Goal: Communication & Community: Answer question/provide support

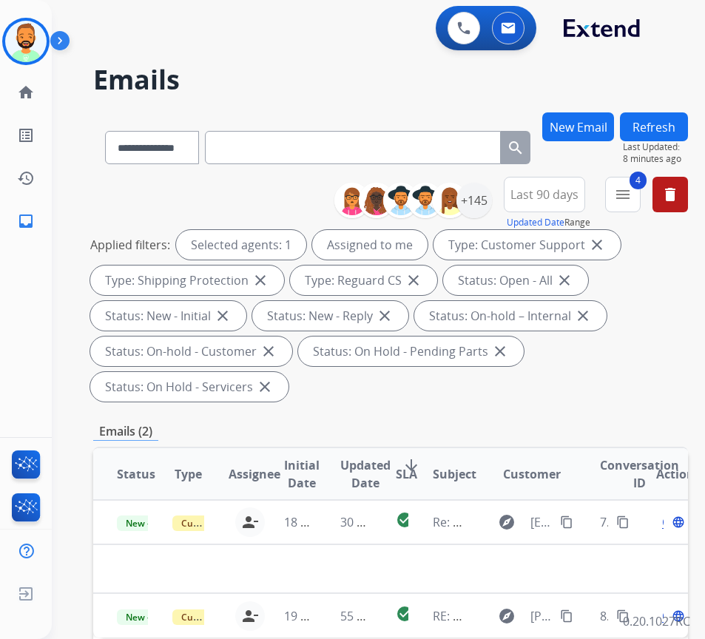
select select "**********"
click at [505, 25] on img at bounding box center [508, 28] width 15 height 12
click at [492, 208] on div "+145" at bounding box center [475, 201] width 36 height 36
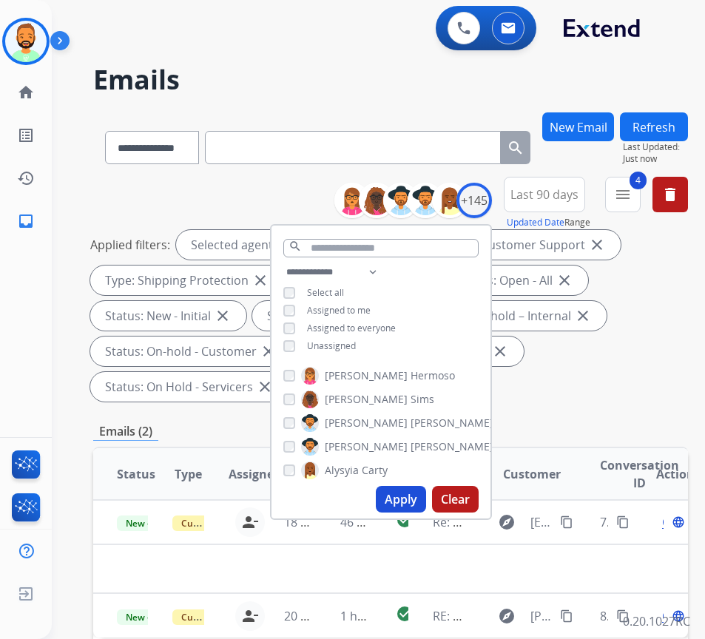
click at [636, 372] on div "Applied filters: Selected agents: 1 Assigned to me Type: Customer Support close…" at bounding box center [387, 316] width 595 height 172
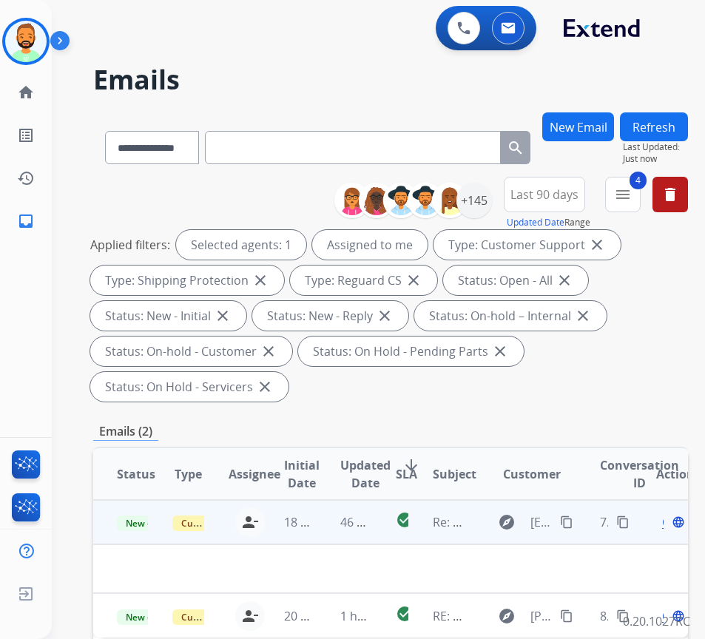
click at [325, 527] on td "46 minutes ago" at bounding box center [345, 522] width 56 height 44
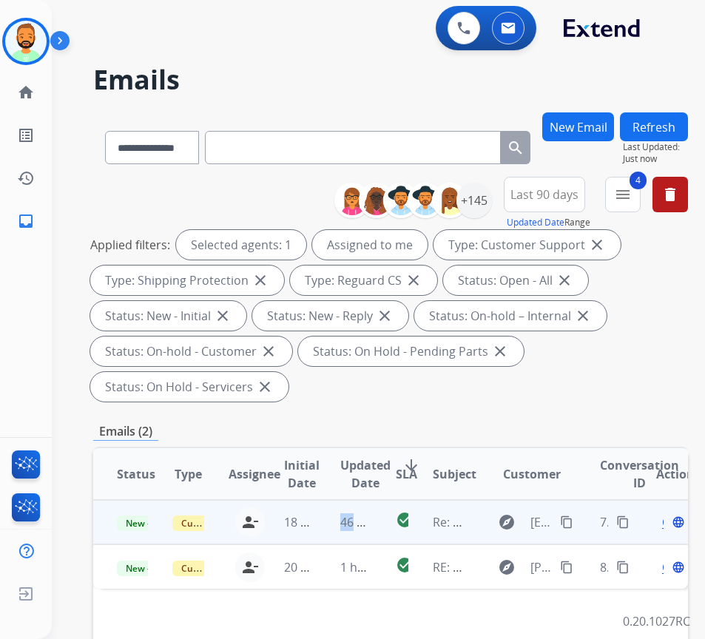
click at [357, 512] on td "46 minutes ago" at bounding box center [345, 522] width 56 height 44
click at [670, 527] on span "Open" at bounding box center [677, 523] width 30 height 18
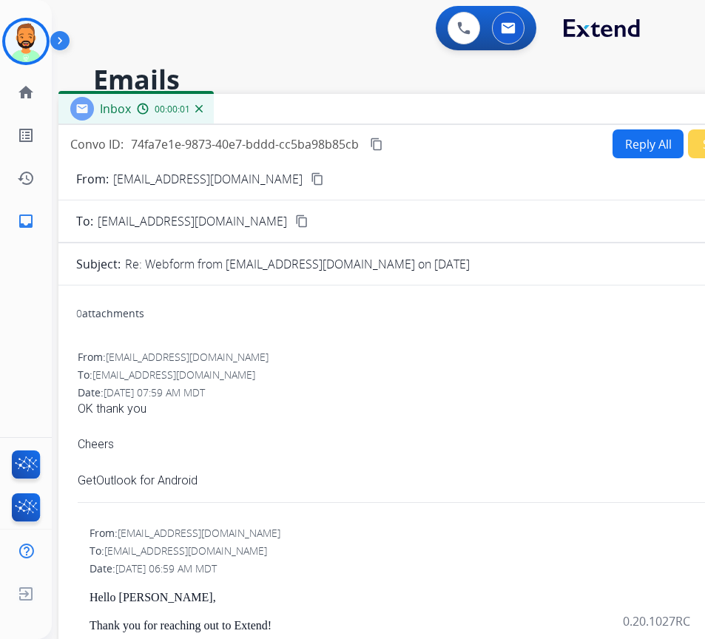
drag, startPoint x: 396, startPoint y: 114, endPoint x: 523, endPoint y: 118, distance: 127.4
click at [523, 118] on div "Inbox 00:00:01" at bounding box center [428, 109] width 740 height 31
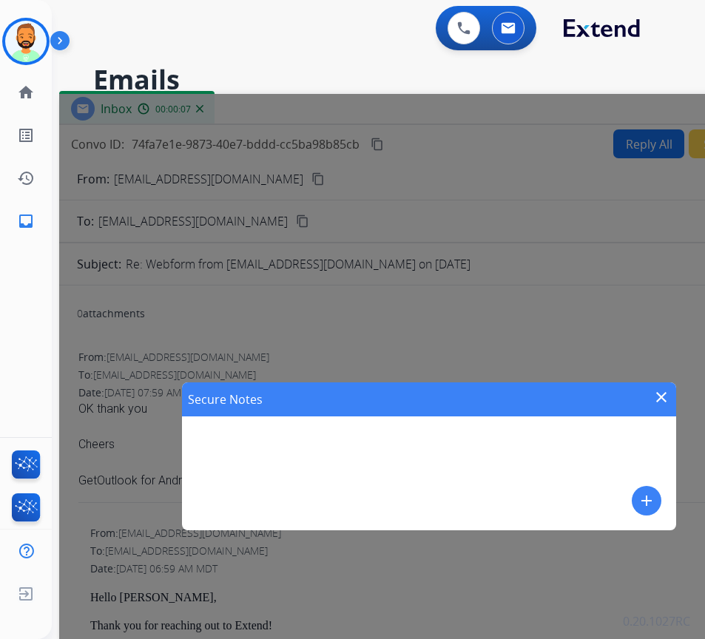
click at [645, 499] on mat-icon "add" at bounding box center [647, 501] width 18 height 18
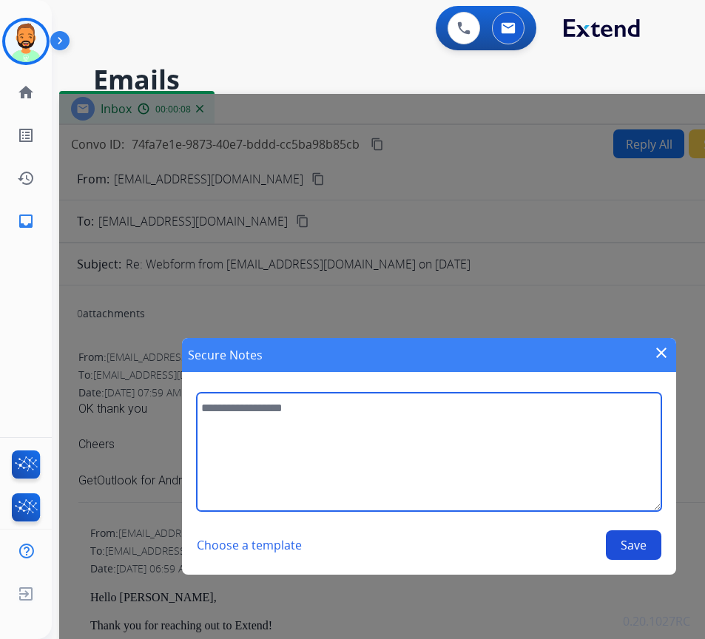
click at [548, 442] on textarea at bounding box center [429, 452] width 464 height 118
type textarea "**********"
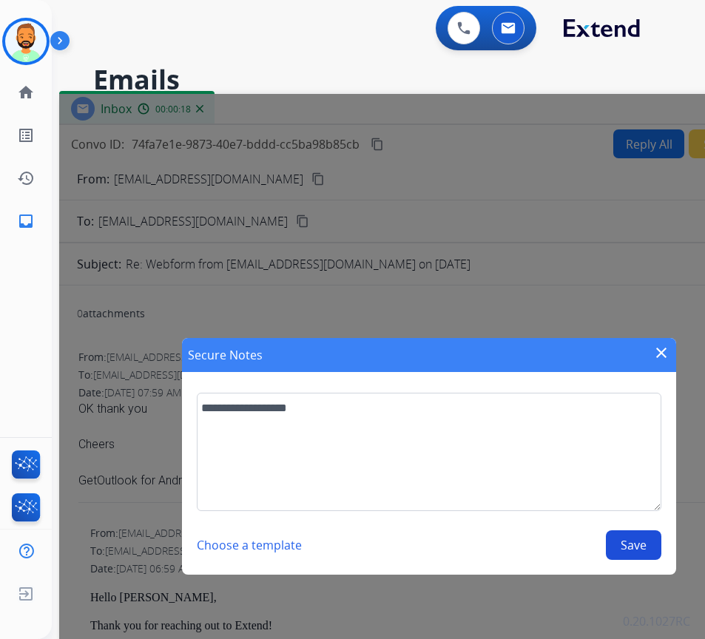
click at [648, 529] on div "**********" at bounding box center [429, 476] width 464 height 167
click at [646, 531] on button "Save" at bounding box center [634, 546] width 56 height 30
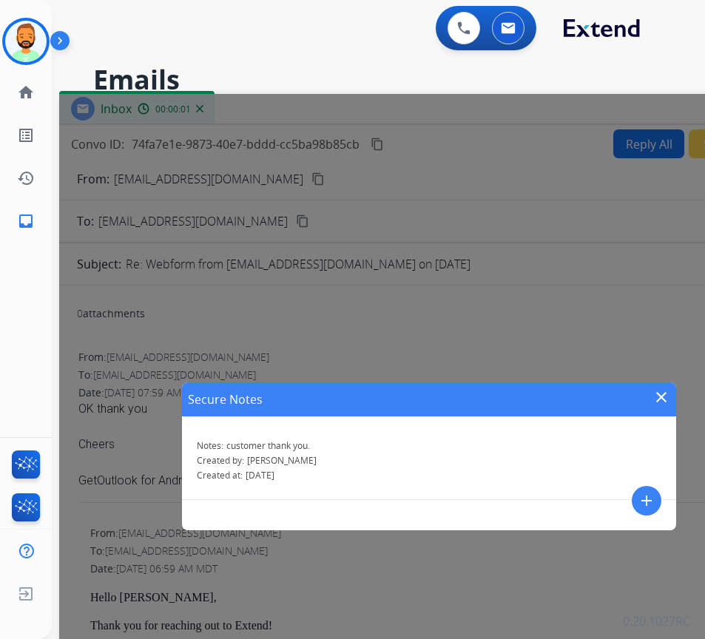
click at [663, 397] on mat-icon "close" at bounding box center [662, 398] width 18 height 18
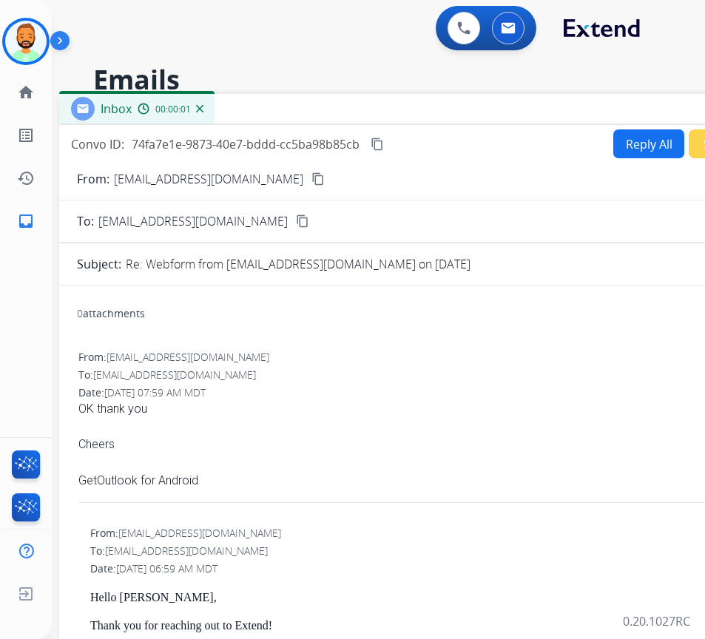
click at [628, 87] on h2 "Emails" at bounding box center [381, 80] width 577 height 30
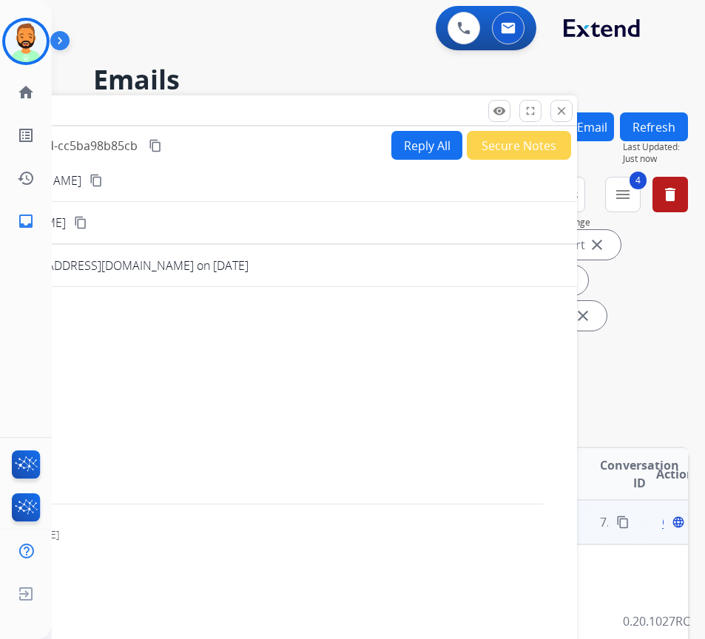
drag, startPoint x: 636, startPoint y: 112, endPoint x: 504, endPoint y: 82, distance: 135.2
click at [413, 114] on div "Inbox 00:00:02" at bounding box center [207, 110] width 740 height 31
click at [559, 112] on mat-icon "close" at bounding box center [560, 110] width 13 height 13
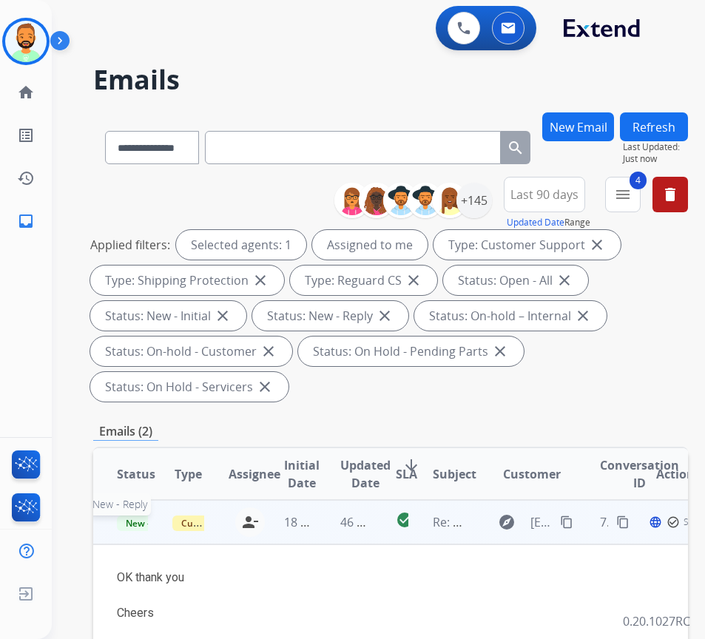
click at [146, 528] on span "New - Reply" at bounding box center [150, 524] width 67 height 16
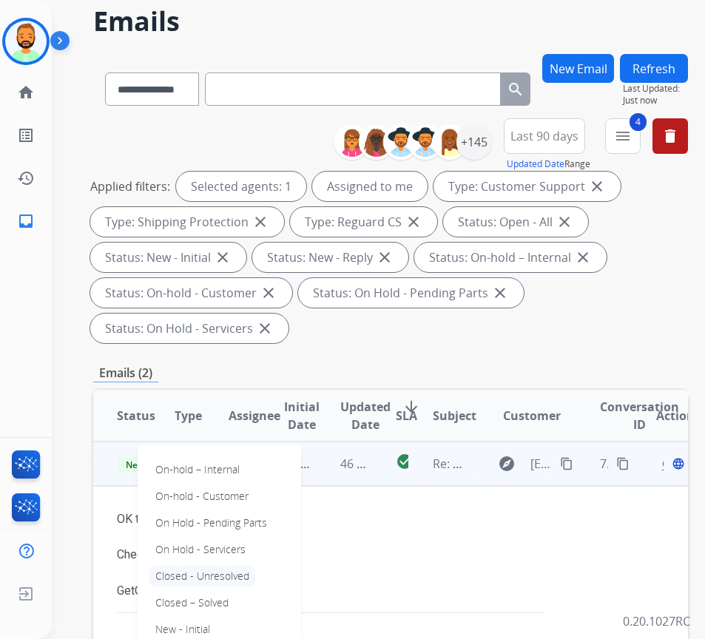
scroll to position [74, 0]
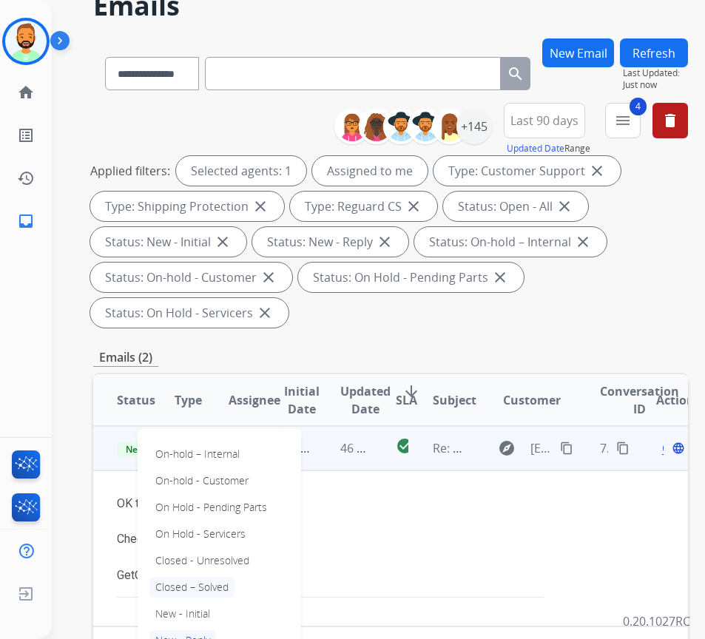
click at [214, 582] on p "Closed – Solved" at bounding box center [191, 587] width 85 height 21
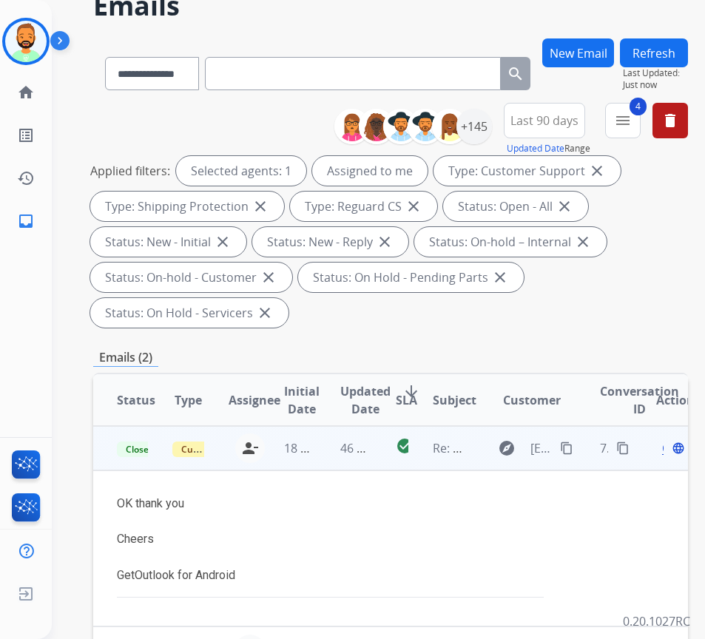
click at [673, 52] on button "Refresh" at bounding box center [654, 52] width 68 height 29
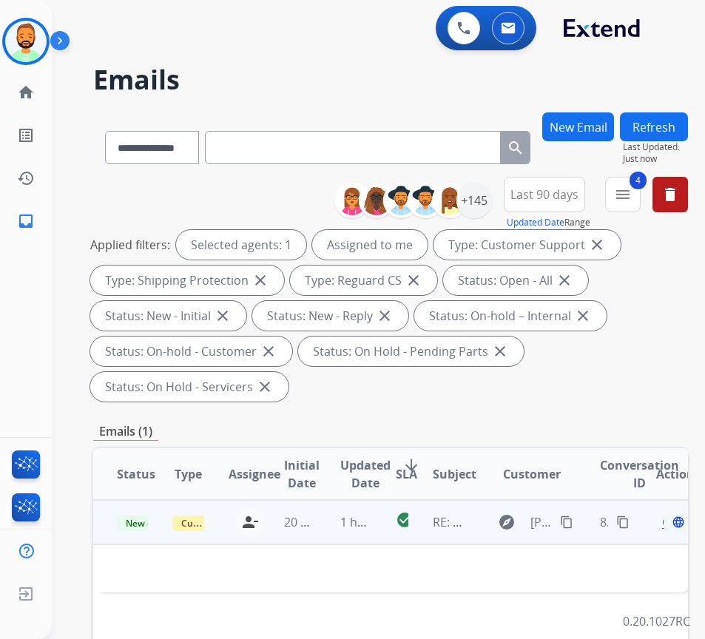
click at [328, 519] on td "1 hour ago" at bounding box center [345, 522] width 56 height 44
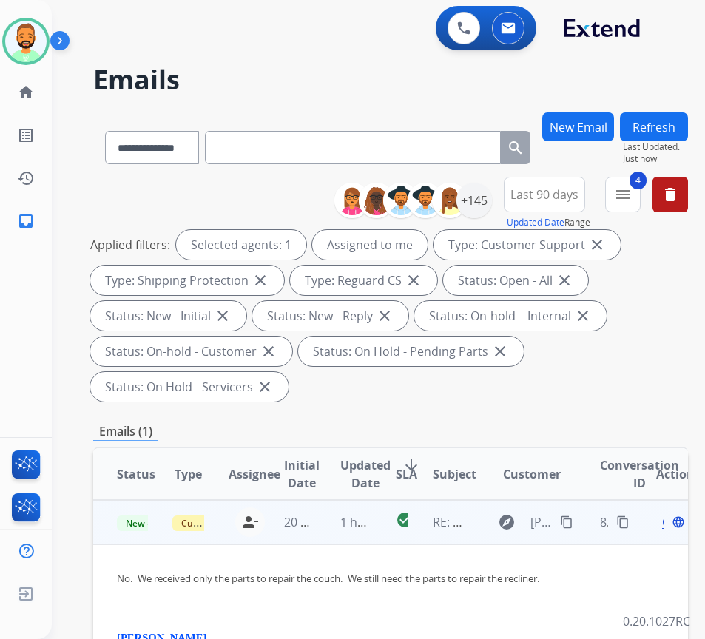
click at [566, 524] on mat-icon "content_copy" at bounding box center [566, 522] width 13 height 13
click at [671, 526] on span "Open" at bounding box center [677, 523] width 30 height 18
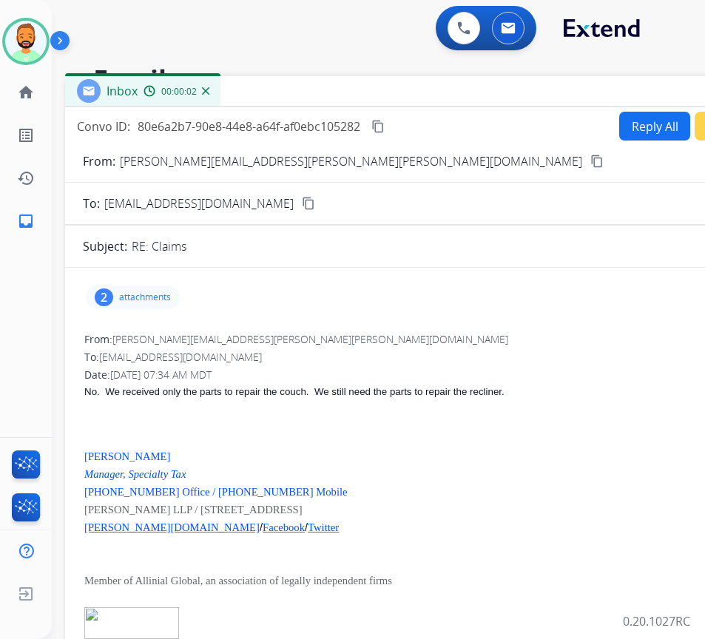
drag, startPoint x: 326, startPoint y: 103, endPoint x: 456, endPoint y: 93, distance: 130.6
click at [459, 89] on div "Inbox 00:00:02" at bounding box center [435, 91] width 740 height 31
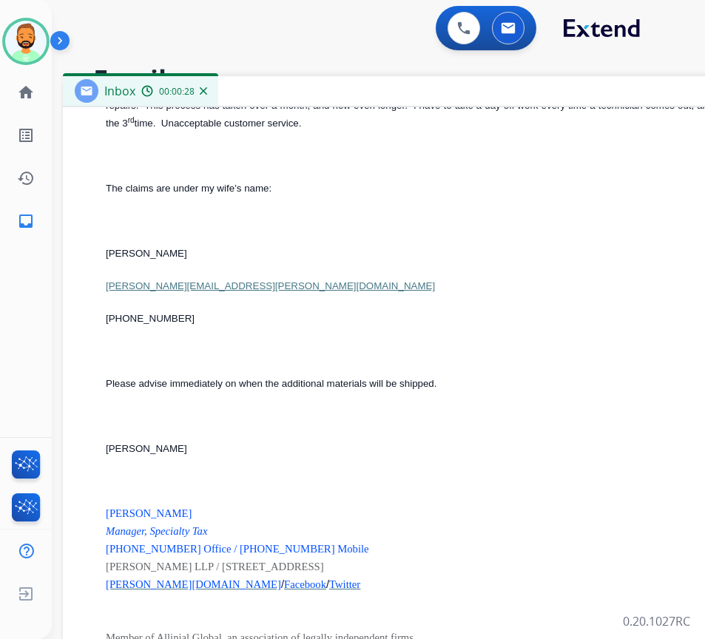
scroll to position [1332, 0]
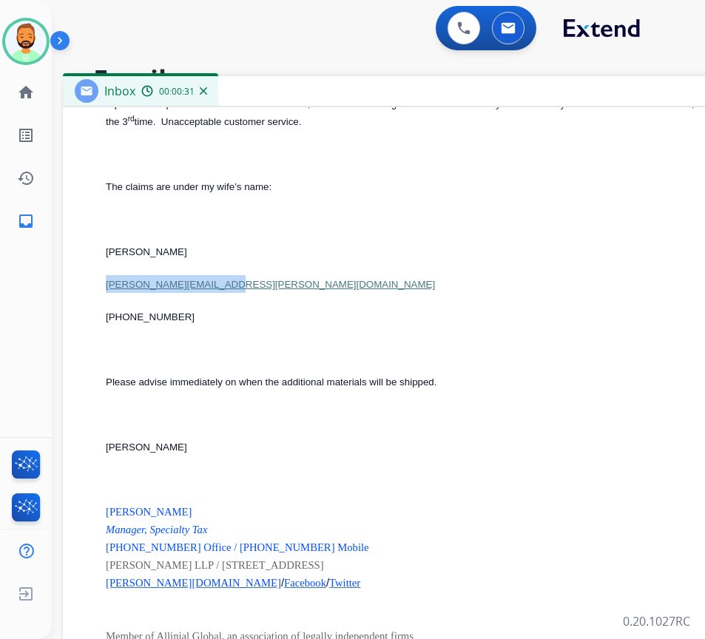
drag, startPoint x: 105, startPoint y: 291, endPoint x: 238, endPoint y: 291, distance: 133.2
click at [236, 289] on div "From: [PERSON_NAME][EMAIL_ADDRESS][PERSON_NAME][PERSON_NAME][DOMAIN_NAME] To: […" at bounding box center [433, 331] width 705 height 1015
copy link "[PERSON_NAME][EMAIL_ADDRESS][PERSON_NAME][DOMAIN_NAME]"
click at [419, 334] on div "Hello, I submitted 2 claims on [PERSON_NAME] 18 th , for 2 separate pieces of f…" at bounding box center [445, 302] width 678 height 852
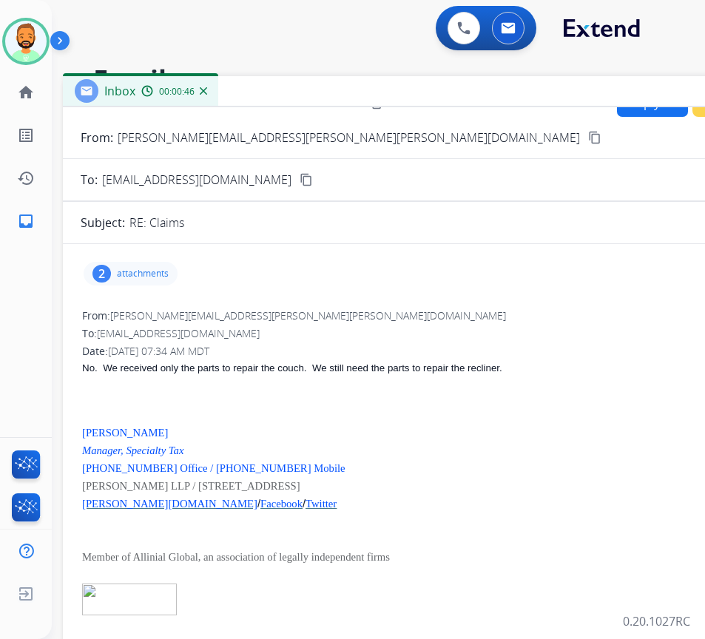
scroll to position [0, 0]
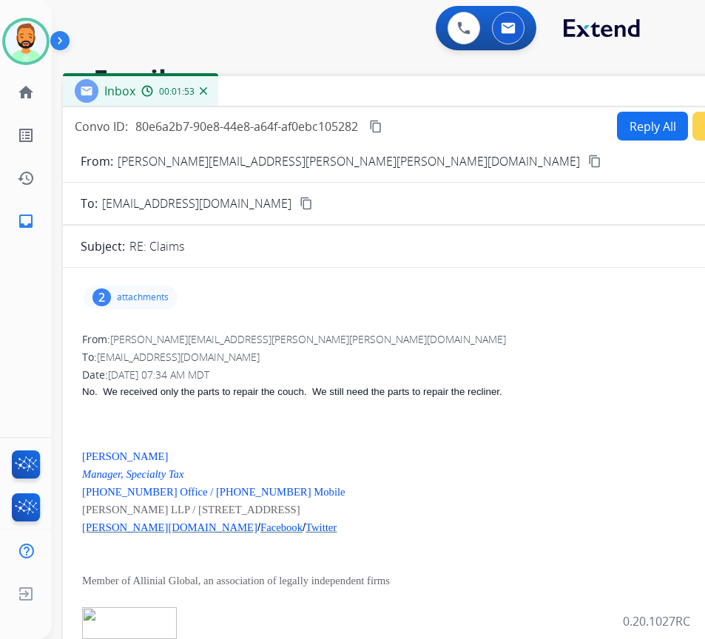
click at [119, 301] on p "attachments" at bounding box center [143, 298] width 52 height 12
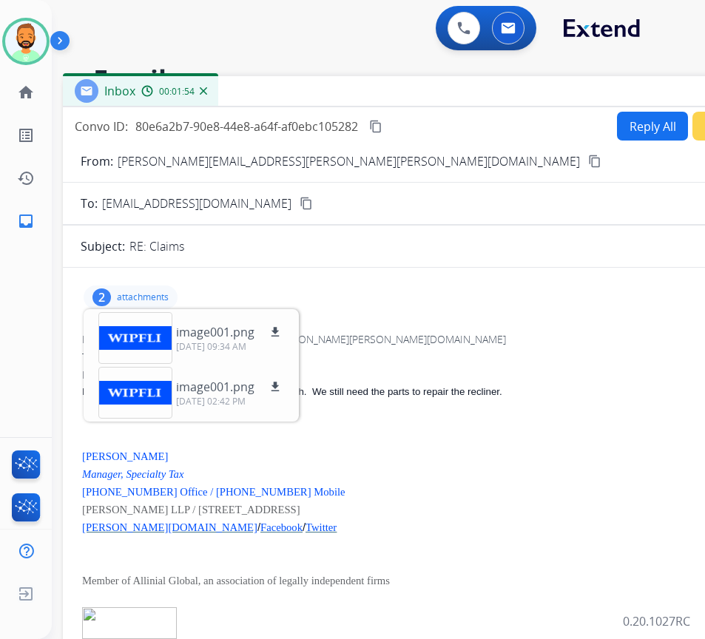
click at [119, 301] on p "attachments" at bounding box center [143, 298] width 52 height 12
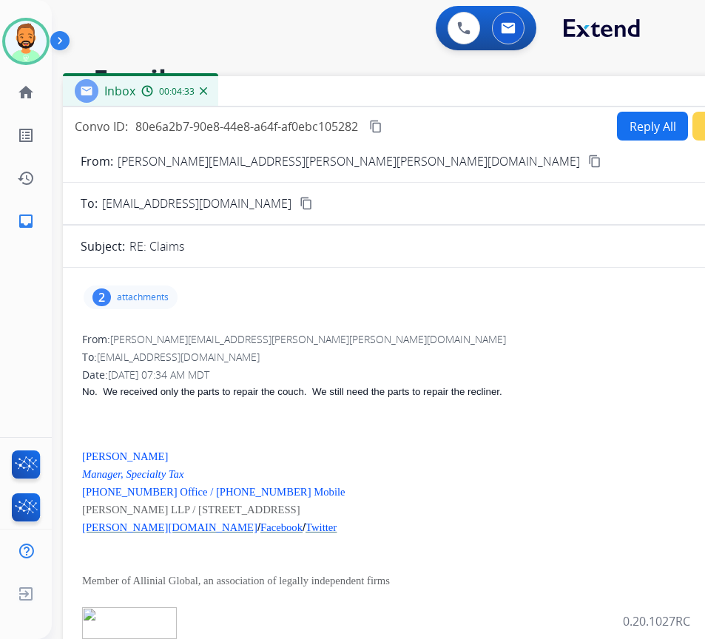
click at [648, 113] on button "Reply All" at bounding box center [652, 126] width 71 height 29
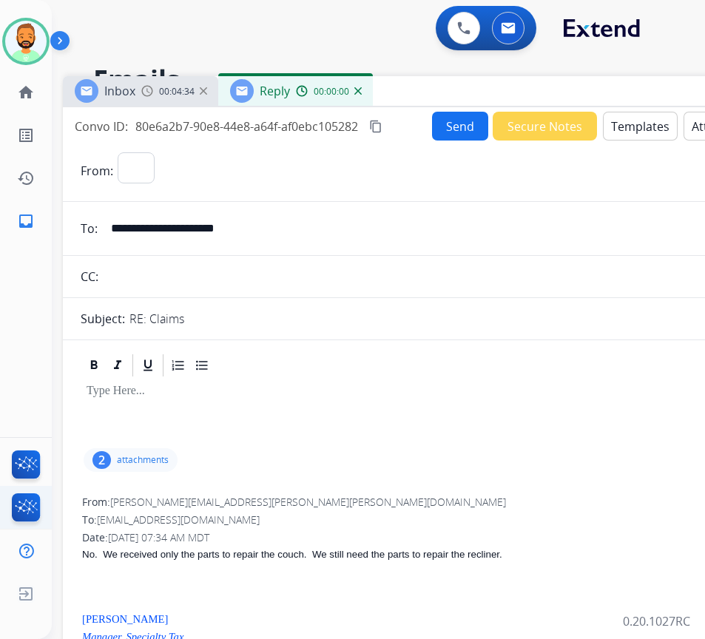
select select "**********"
click at [648, 124] on button "Templates" at bounding box center [640, 126] width 75 height 29
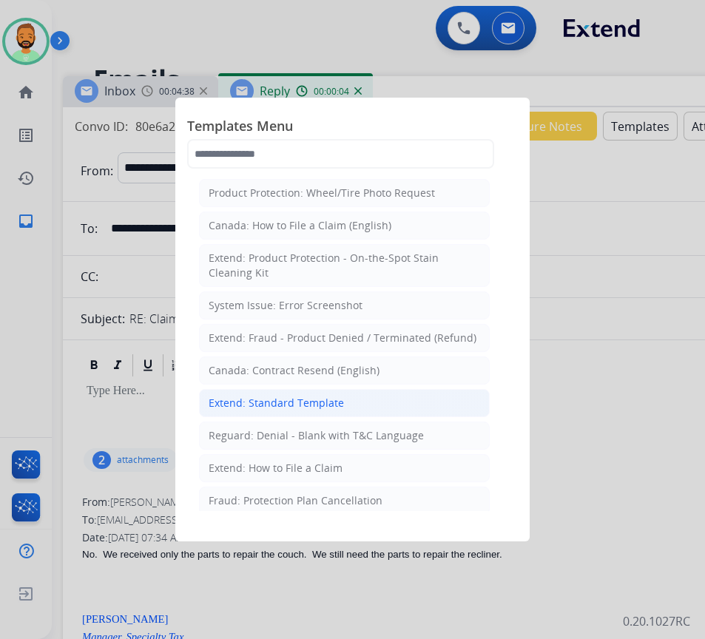
click at [294, 406] on div "Extend: Standard Template" at bounding box center [276, 403] width 135 height 15
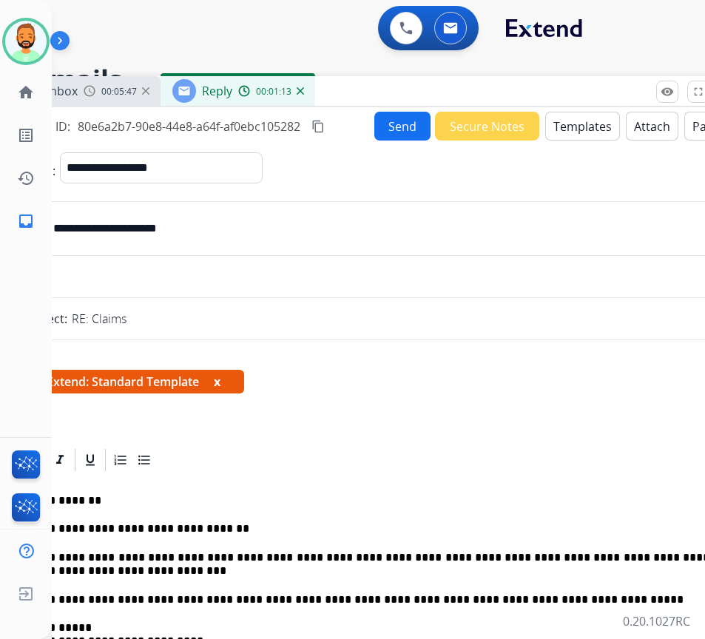
scroll to position [0, 50]
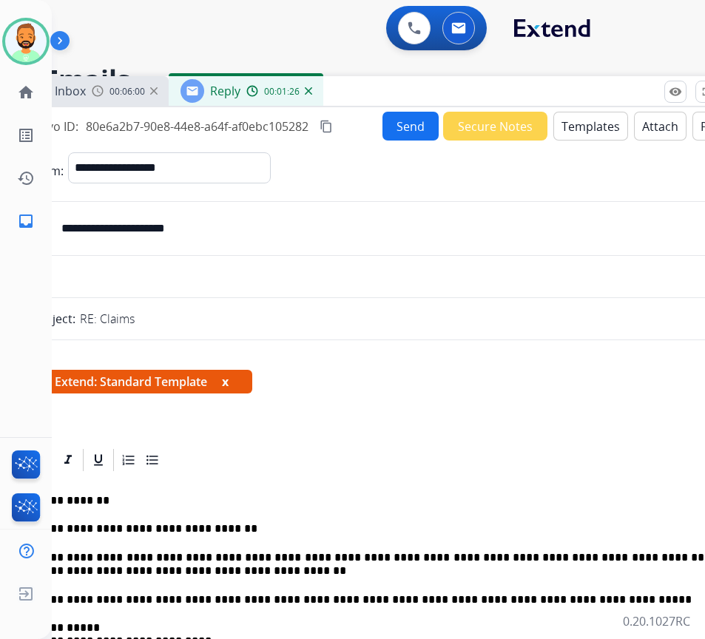
click at [391, 125] on button "Send" at bounding box center [411, 126] width 56 height 29
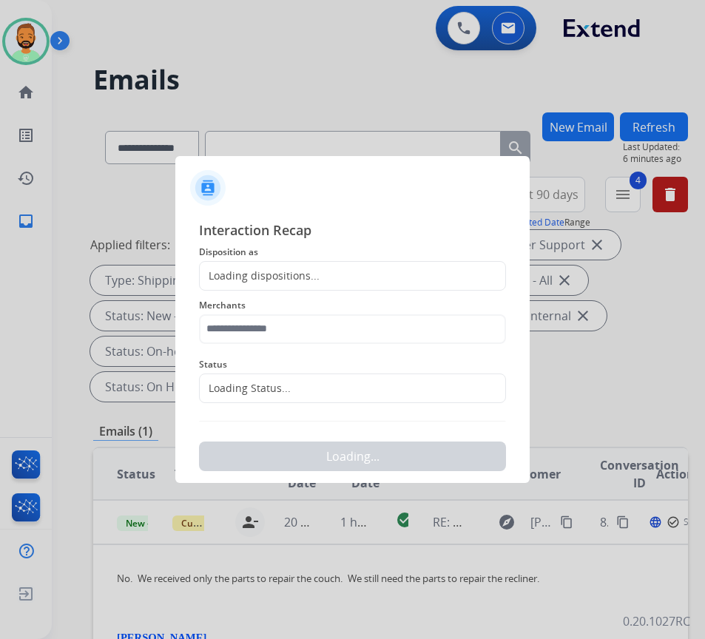
scroll to position [0, 2]
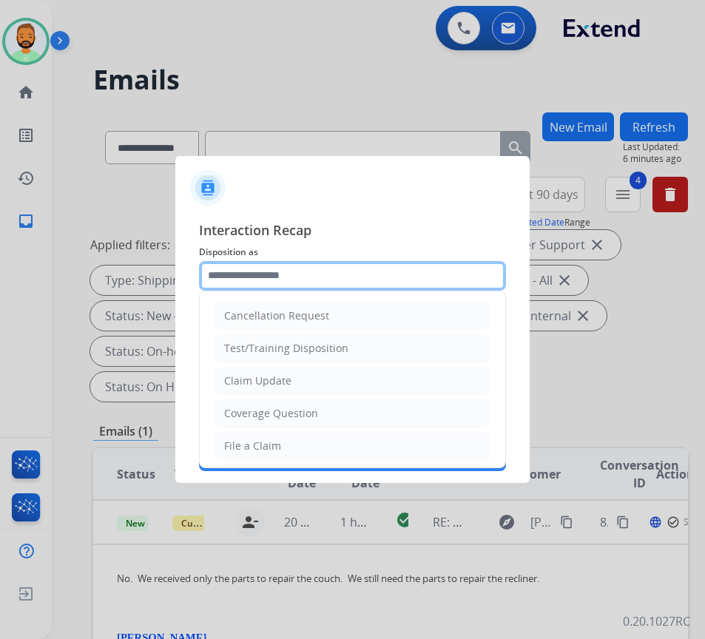
click at [314, 279] on input "text" at bounding box center [352, 276] width 307 height 30
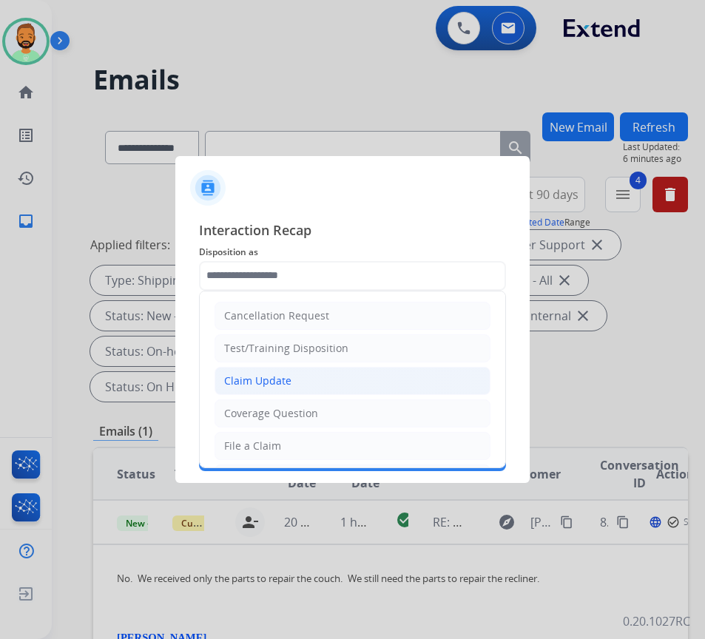
click at [301, 374] on li "Claim Update" at bounding box center [353, 381] width 276 height 28
type input "**********"
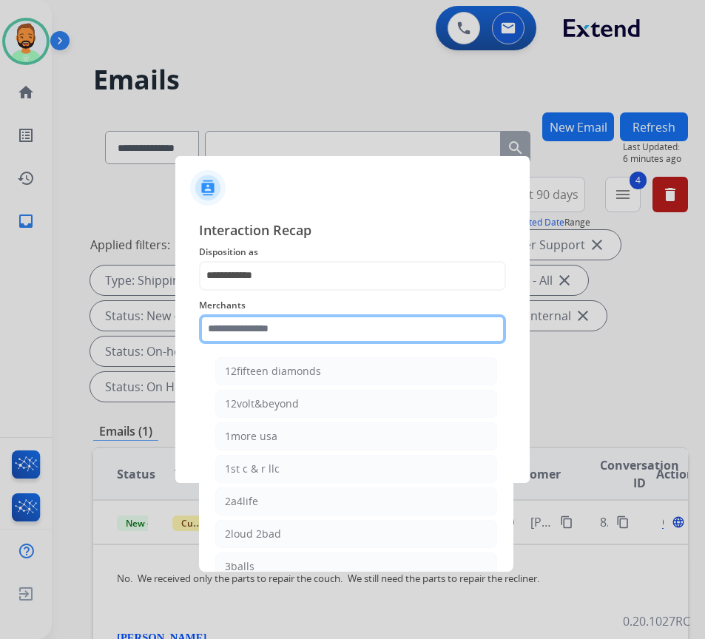
click at [298, 324] on input "text" at bounding box center [352, 330] width 307 height 30
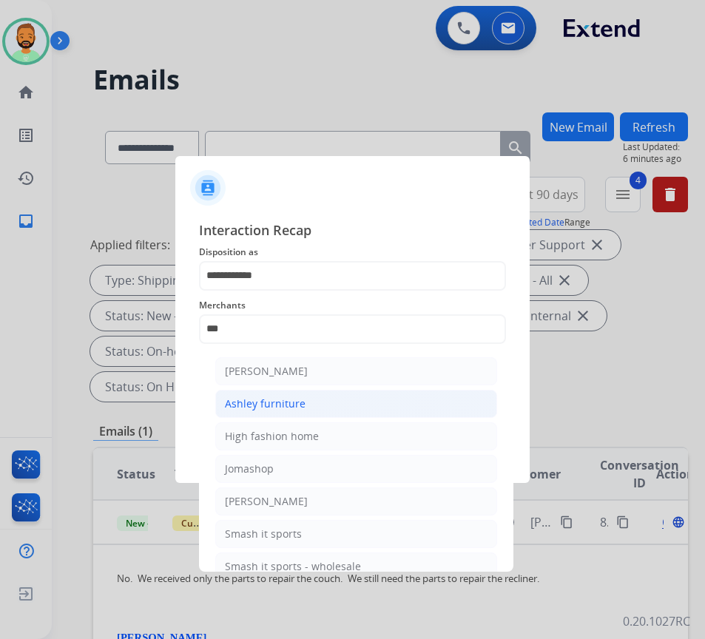
click at [312, 412] on li "Ashley furniture" at bounding box center [356, 404] width 282 height 28
type input "**********"
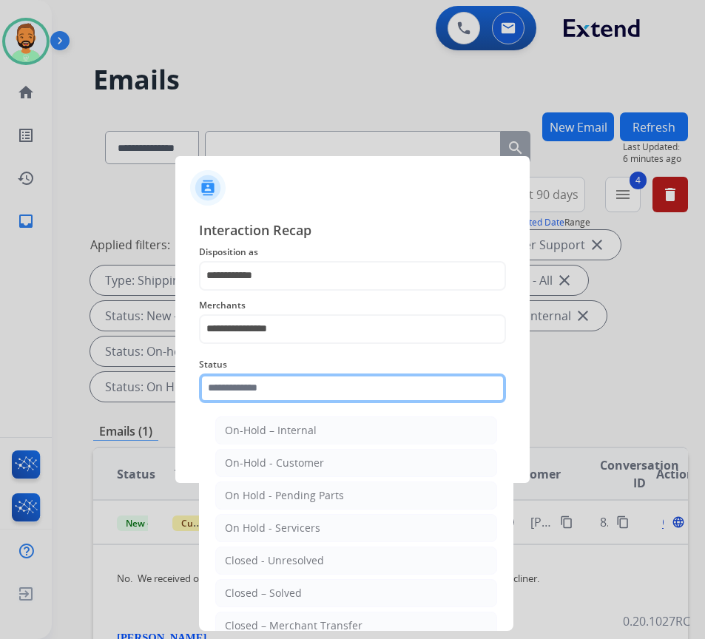
click at [330, 394] on input "text" at bounding box center [352, 389] width 307 height 30
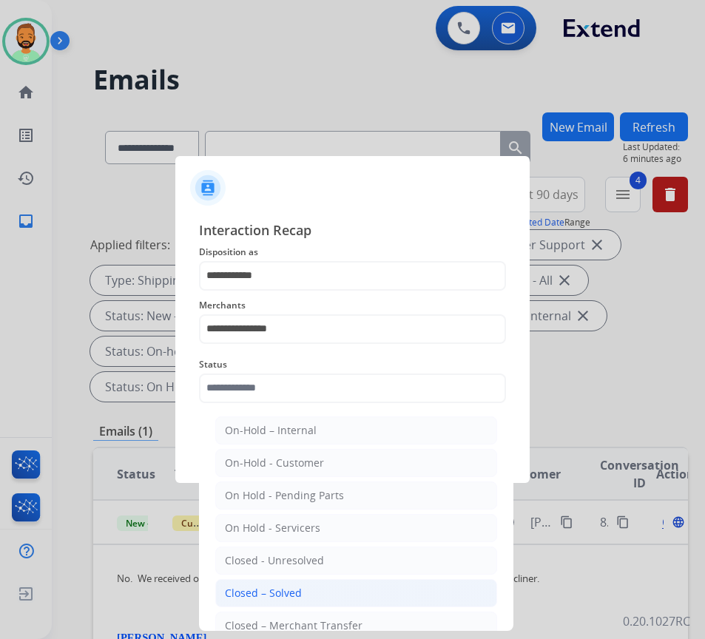
click at [349, 602] on li "Closed – Solved" at bounding box center [356, 593] width 282 height 28
type input "**********"
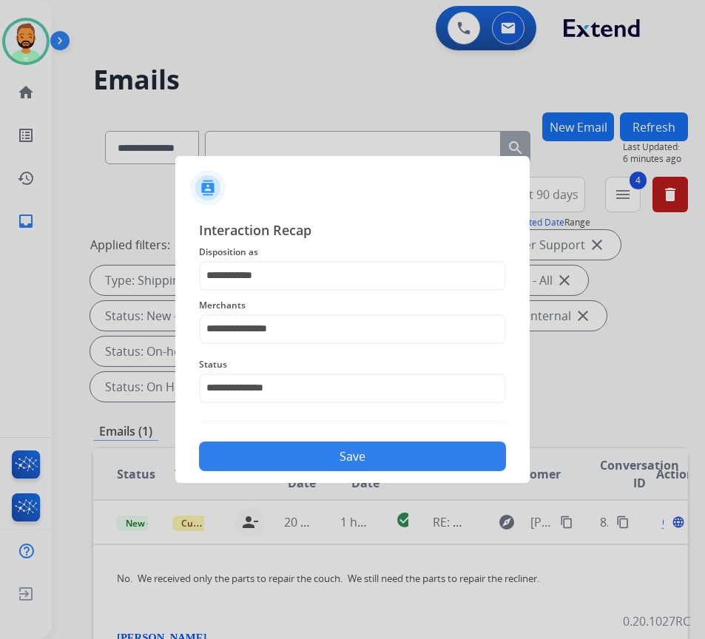
click at [343, 458] on button "Save" at bounding box center [352, 457] width 307 height 30
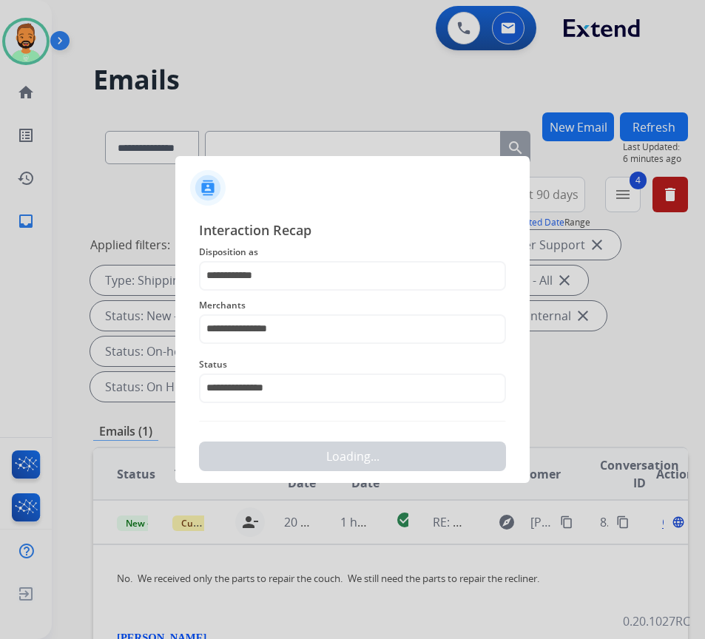
scroll to position [0, 0]
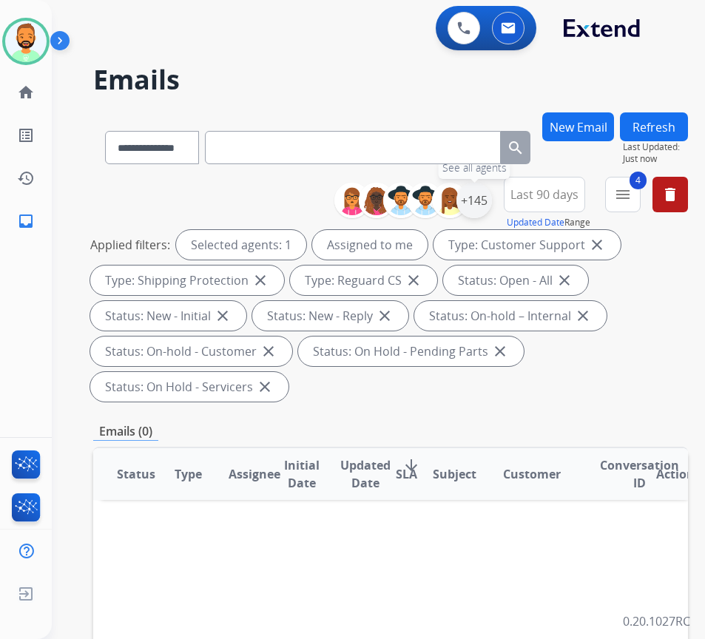
click at [492, 197] on div "+145" at bounding box center [475, 201] width 36 height 36
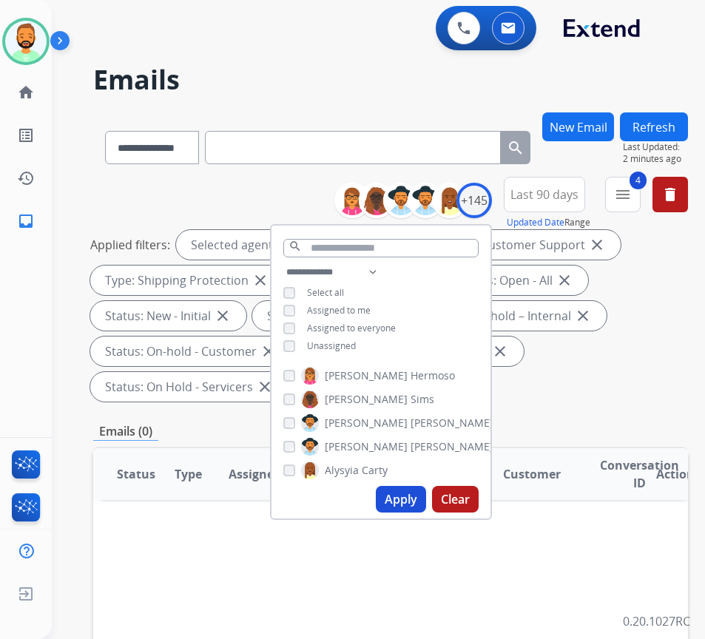
drag, startPoint x: 253, startPoint y: 522, endPoint x: 351, endPoint y: 467, distance: 112.0
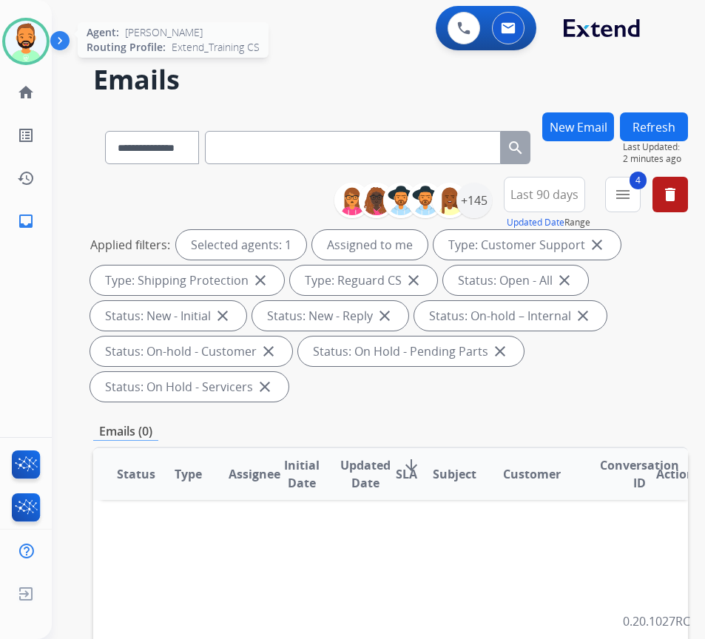
click at [37, 50] on img at bounding box center [25, 41] width 41 height 41
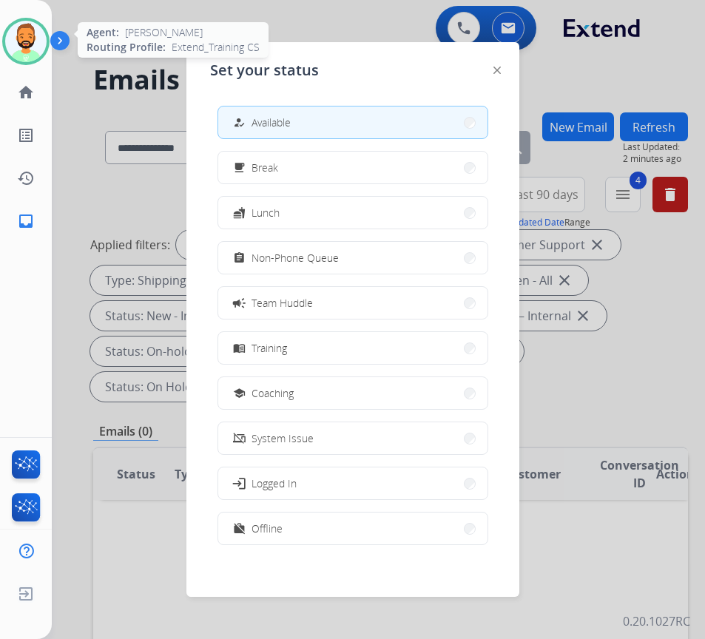
click at [37, 50] on img at bounding box center [25, 41] width 41 height 41
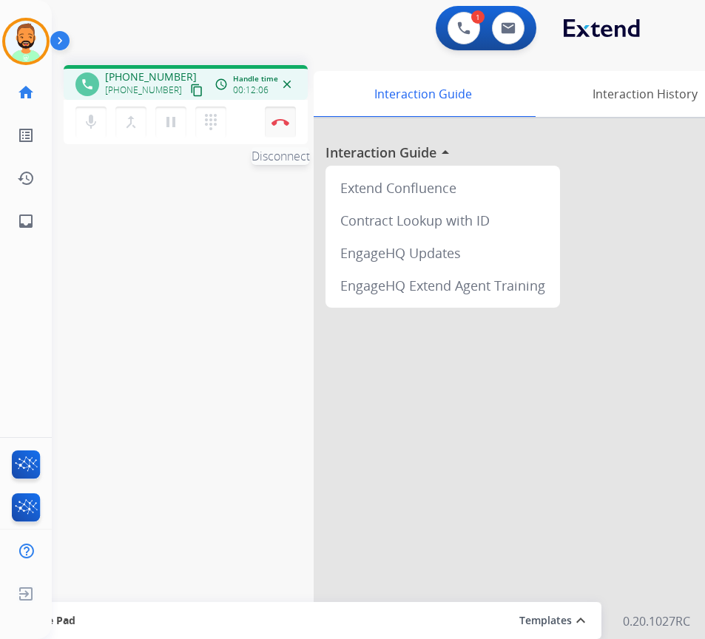
click at [280, 115] on button "Disconnect" at bounding box center [280, 122] width 31 height 31
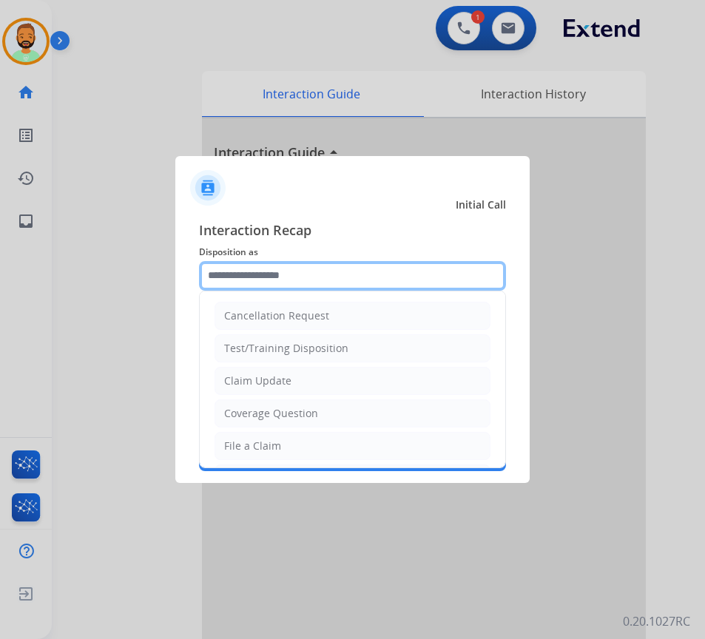
click at [324, 270] on input "text" at bounding box center [352, 276] width 307 height 30
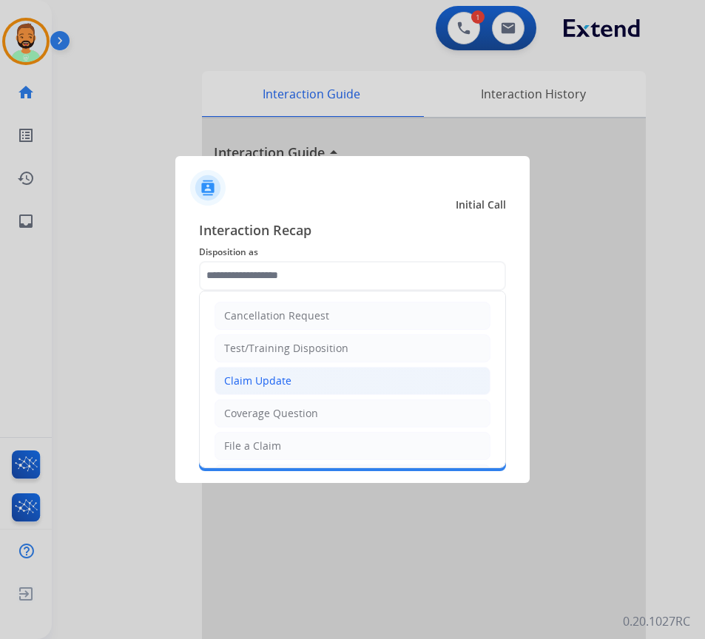
click at [333, 385] on li "Claim Update" at bounding box center [353, 381] width 276 height 28
type input "**********"
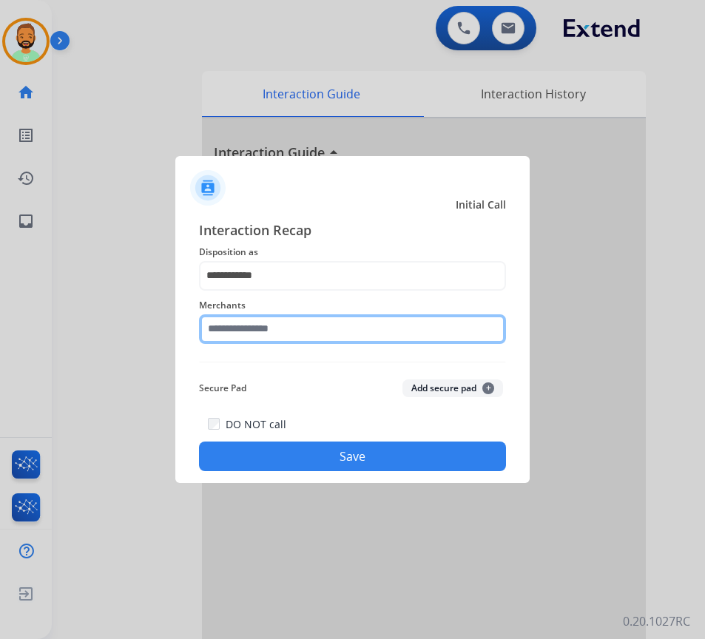
click at [320, 329] on input "text" at bounding box center [352, 330] width 307 height 30
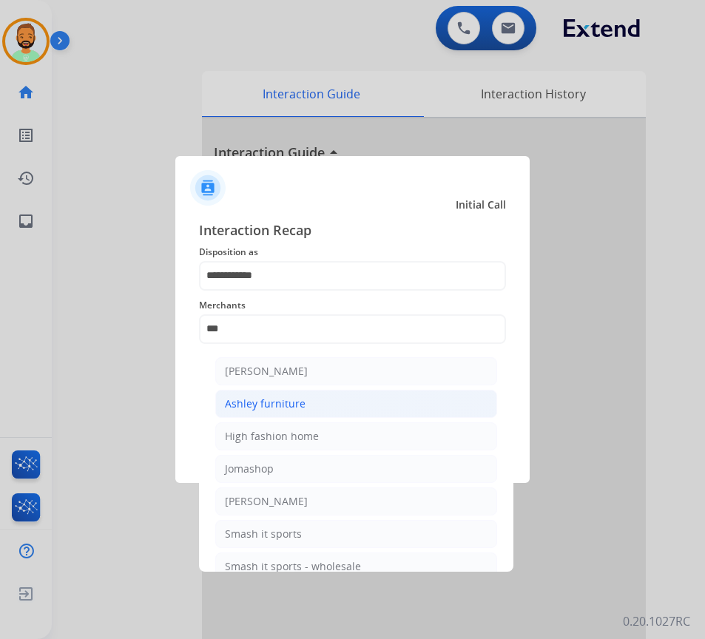
click at [336, 409] on li "Ashley furniture" at bounding box center [356, 404] width 282 height 28
type input "**********"
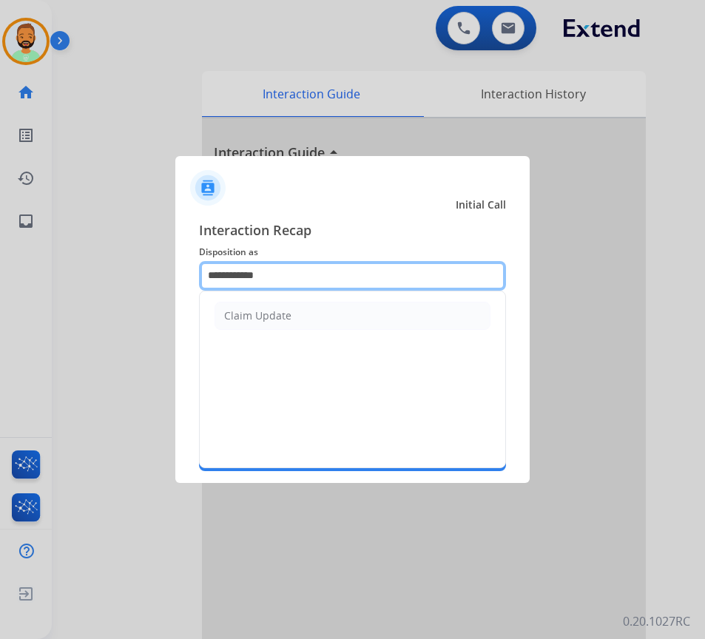
click at [351, 280] on input "**********" at bounding box center [352, 276] width 307 height 30
type input "*"
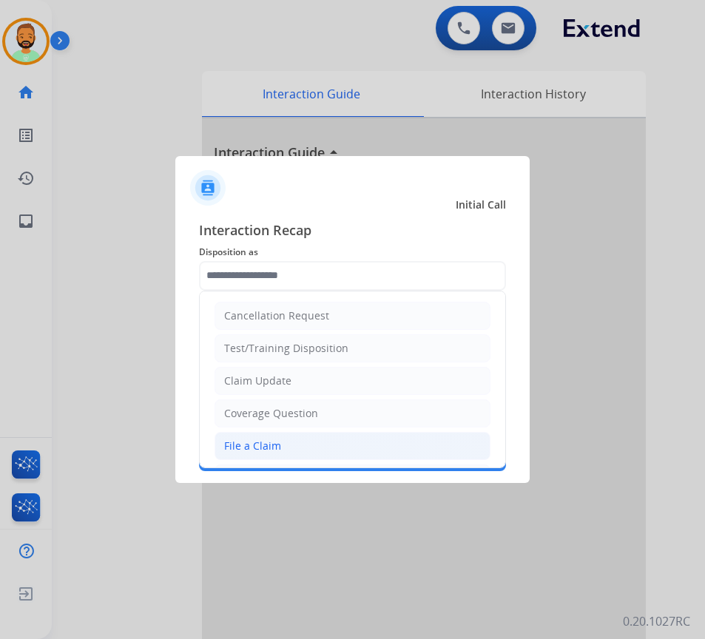
click at [352, 444] on li "File a Claim" at bounding box center [353, 446] width 276 height 28
type input "**********"
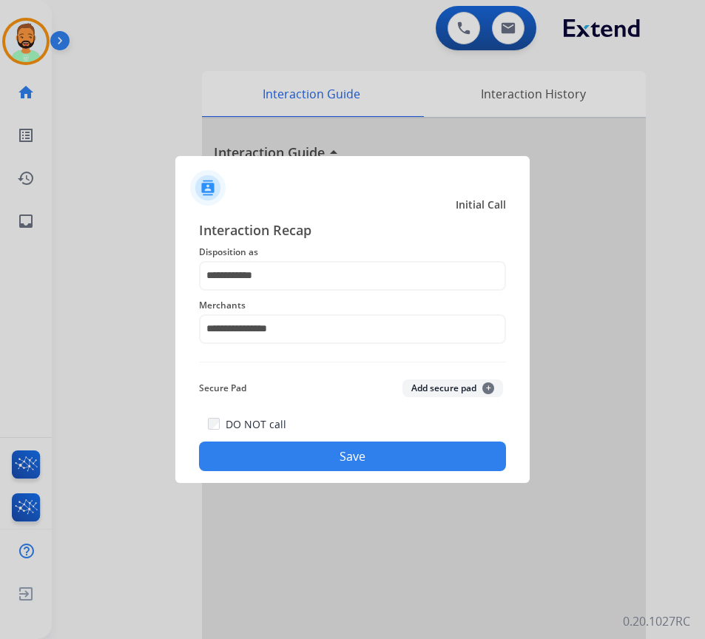
click at [375, 350] on div "**********" at bounding box center [352, 346] width 307 height 252
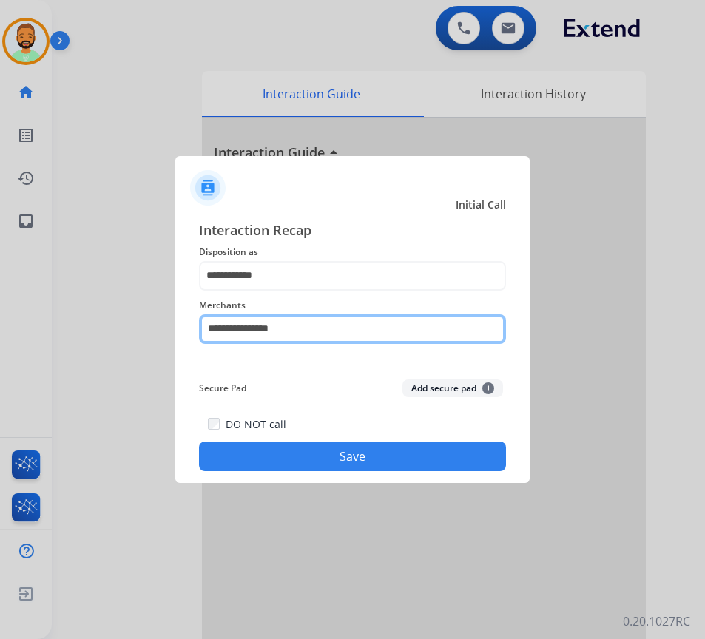
click at [384, 330] on input "**********" at bounding box center [352, 330] width 307 height 30
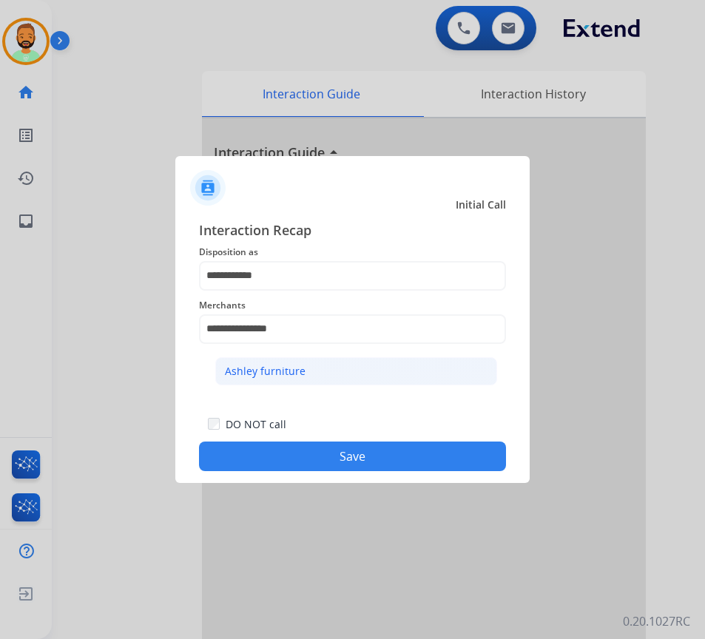
click at [377, 374] on li "Ashley furniture" at bounding box center [356, 371] width 282 height 28
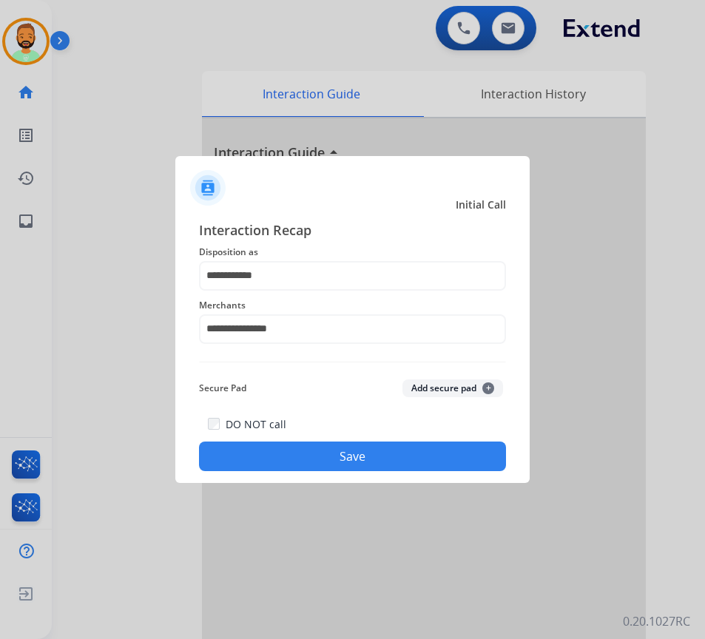
click at [386, 453] on button "Save" at bounding box center [352, 457] width 307 height 30
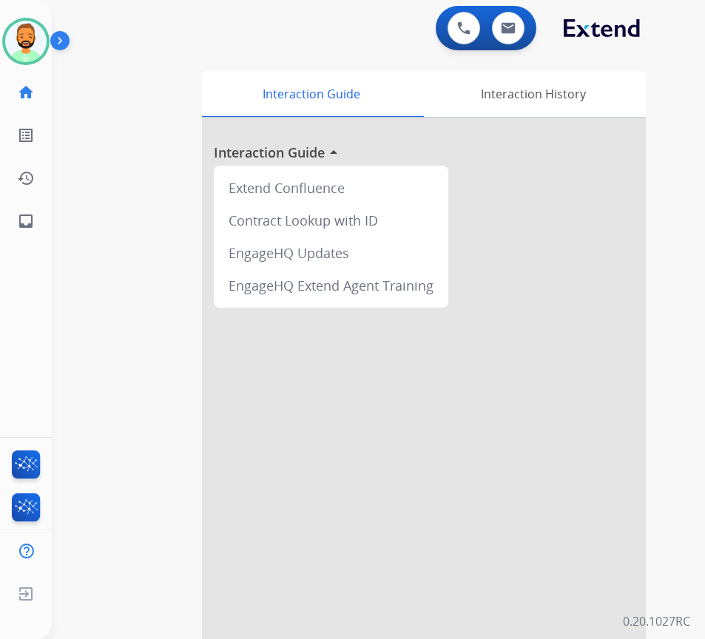
drag, startPoint x: 62, startPoint y: 33, endPoint x: 51, endPoint y: 36, distance: 11.7
click at [62, 33] on img at bounding box center [62, 44] width 25 height 28
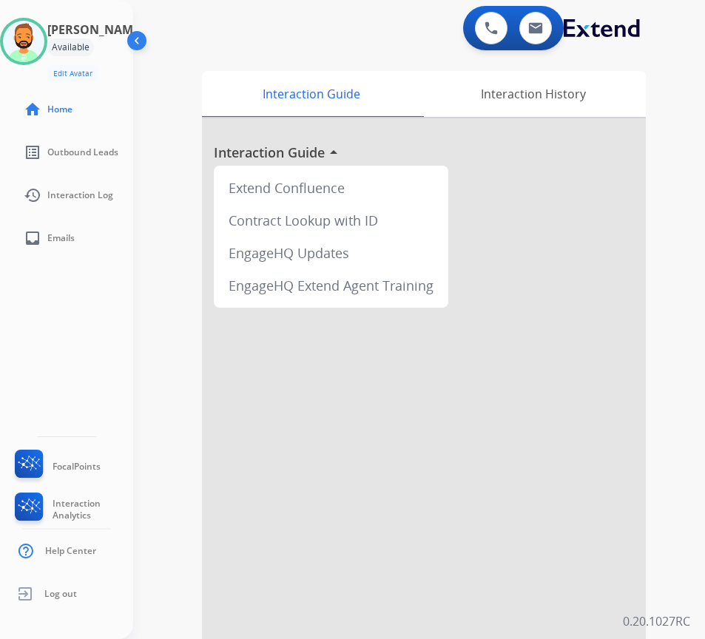
click at [141, 38] on img at bounding box center [138, 44] width 28 height 28
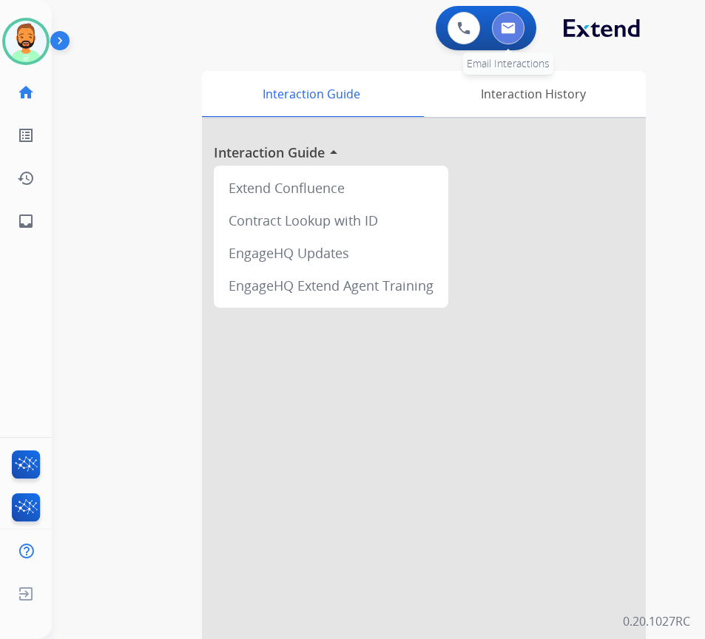
click at [508, 13] on button at bounding box center [508, 28] width 33 height 33
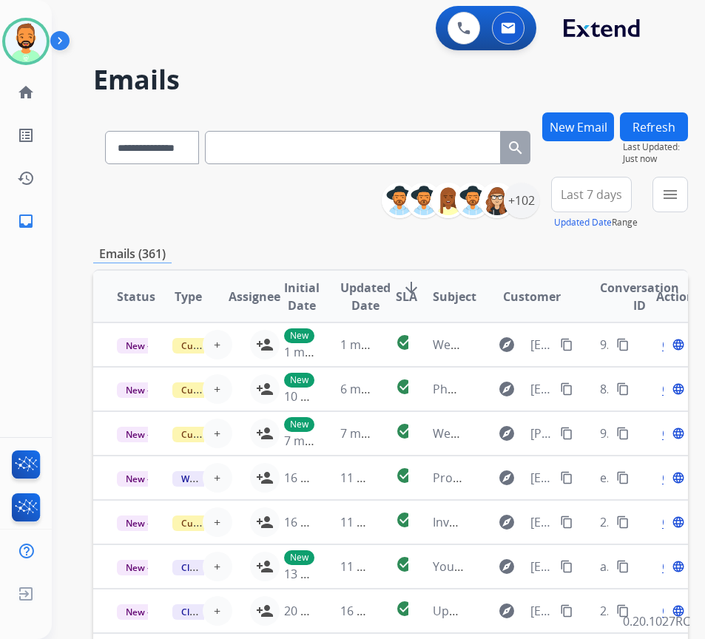
drag, startPoint x: 585, startPoint y: 185, endPoint x: 601, endPoint y: 196, distance: 19.7
click at [586, 185] on button "Last 7 days" at bounding box center [591, 195] width 81 height 36
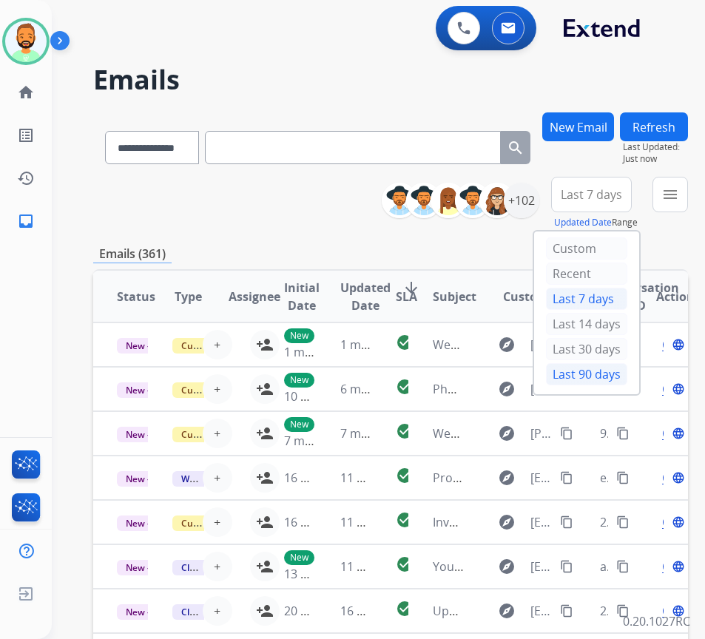
click at [622, 380] on div "Last 90 days" at bounding box center [586, 374] width 81 height 22
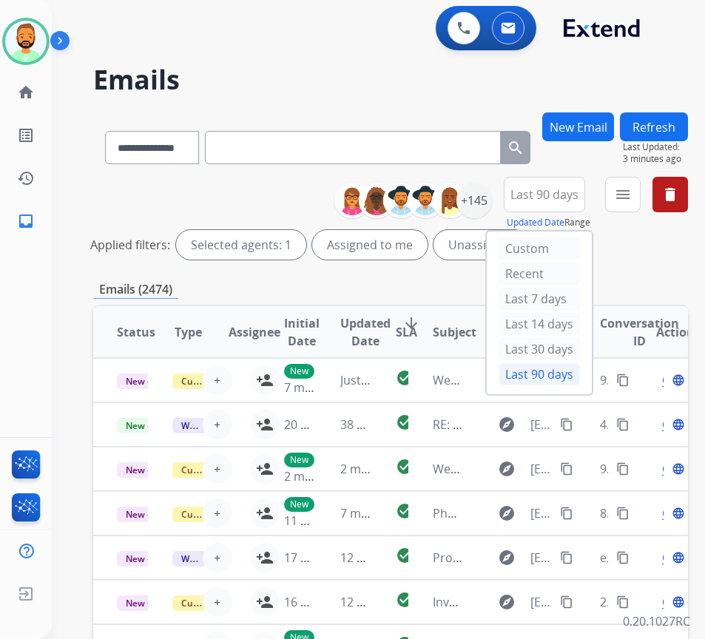
click at [673, 248] on div "Applied filters: Selected agents: 1 Assigned to me Unassigned" at bounding box center [387, 245] width 595 height 30
click at [492, 206] on div "+145" at bounding box center [475, 201] width 36 height 36
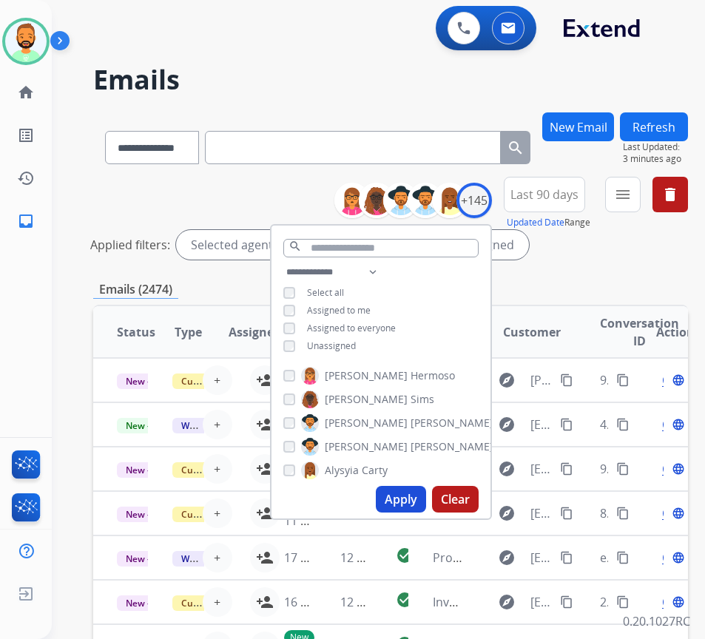
click at [346, 340] on span "Unassigned" at bounding box center [331, 346] width 49 height 13
click at [413, 508] on button "Apply" at bounding box center [401, 499] width 50 height 27
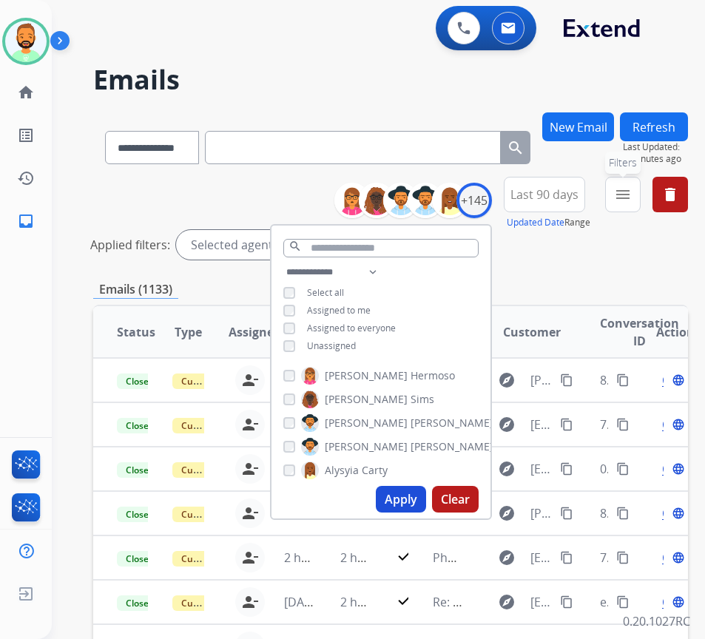
click at [632, 189] on mat-icon "menu" at bounding box center [623, 195] width 18 height 18
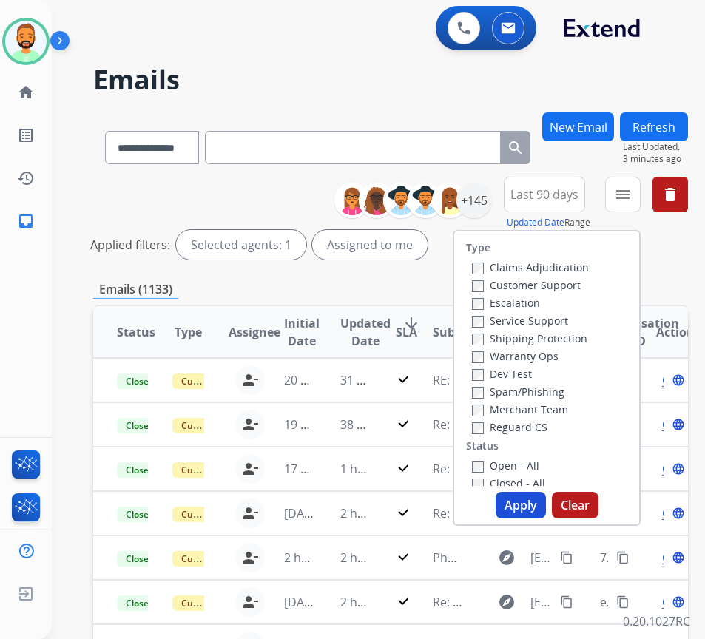
click at [581, 288] on label "Customer Support" at bounding box center [526, 285] width 109 height 14
click at [579, 339] on label "Shipping Protection" at bounding box center [529, 339] width 115 height 14
click at [548, 427] on label "Reguard CS" at bounding box center [509, 427] width 75 height 14
drag, startPoint x: 536, startPoint y: 468, endPoint x: 541, endPoint y: 491, distance: 24.2
click at [536, 468] on label "Open - All" at bounding box center [505, 466] width 67 height 14
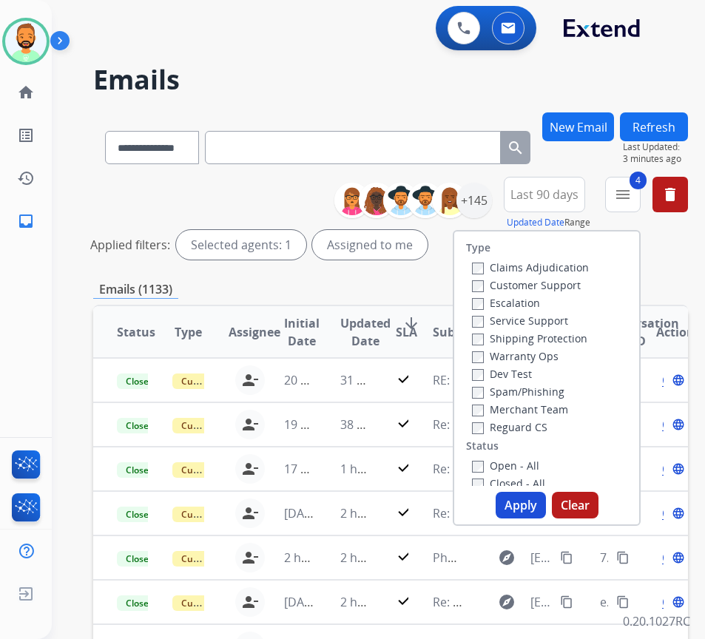
click at [545, 510] on button "Apply" at bounding box center [521, 505] width 50 height 27
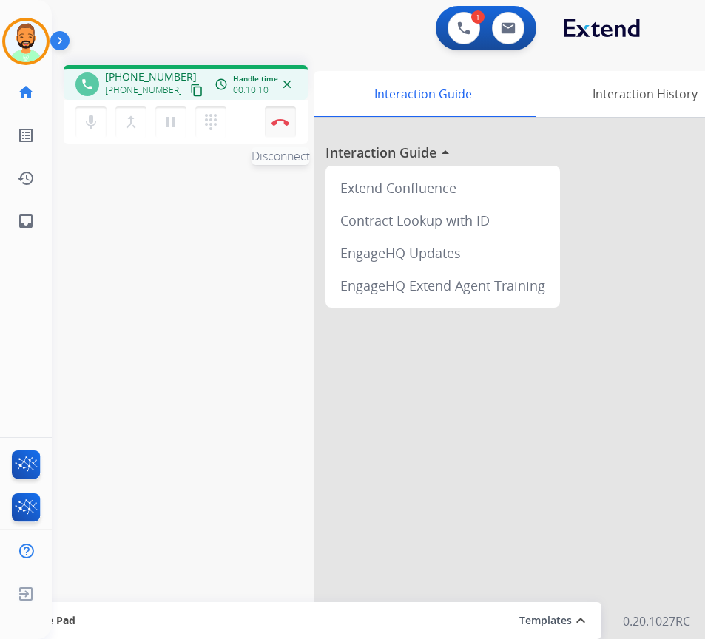
click at [284, 115] on button "Disconnect" at bounding box center [280, 122] width 31 height 31
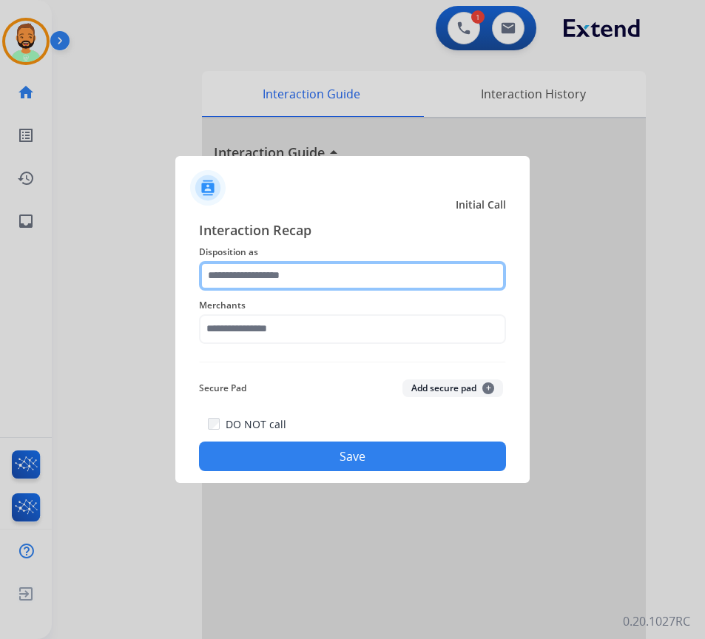
click at [345, 287] on input "text" at bounding box center [352, 276] width 307 height 30
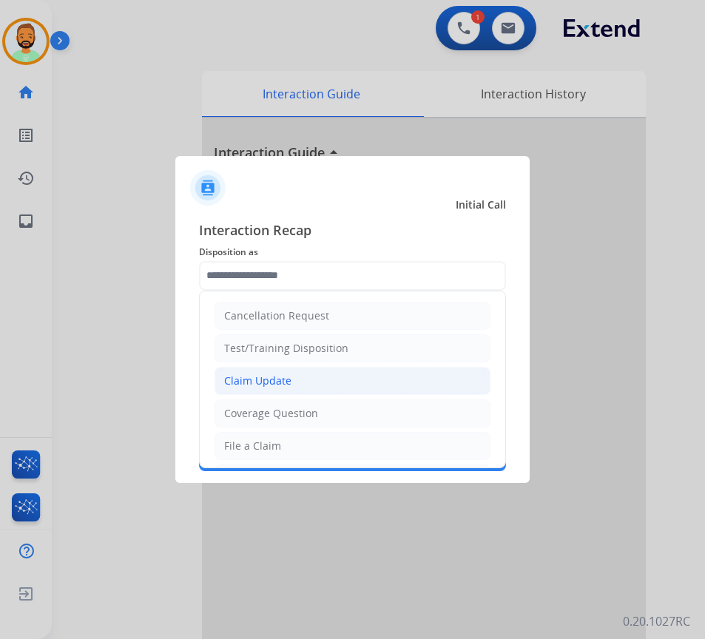
click at [346, 385] on li "Claim Update" at bounding box center [353, 381] width 276 height 28
type input "**********"
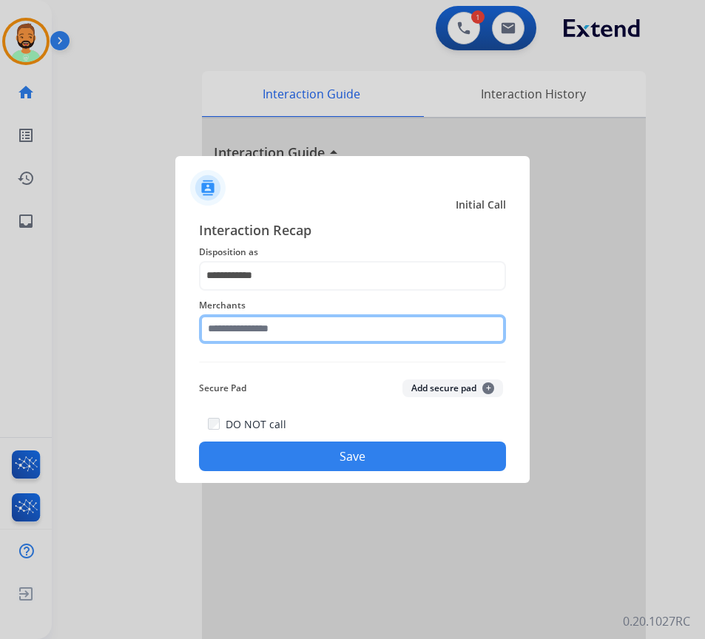
click at [346, 336] on input "text" at bounding box center [352, 330] width 307 height 30
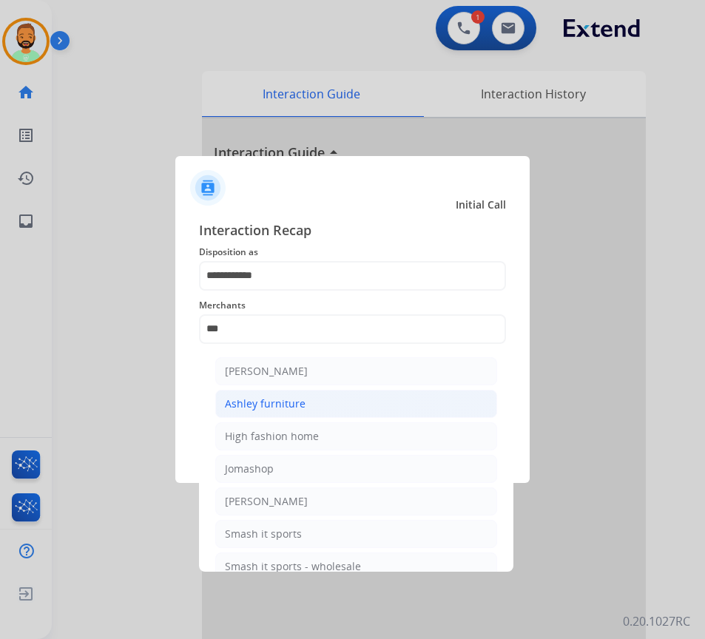
click at [300, 398] on div "Ashley furniture" at bounding box center [265, 404] width 81 height 15
type input "**********"
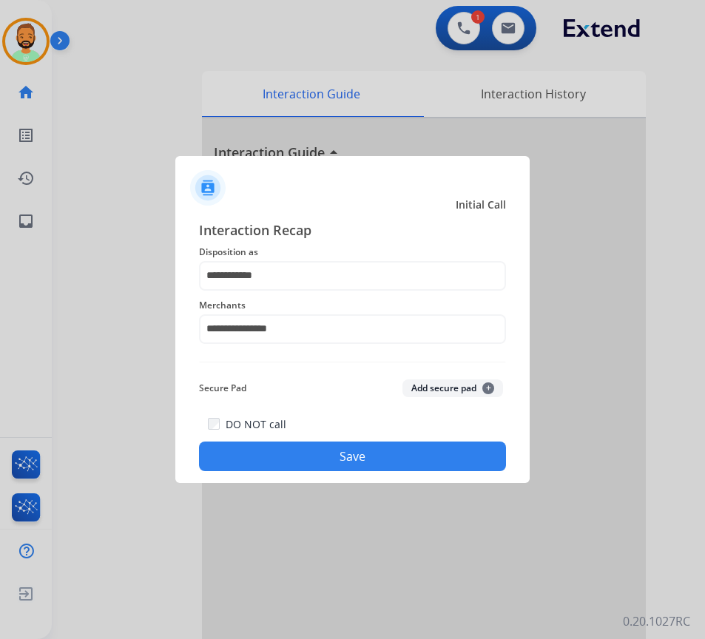
click at [385, 452] on button "Save" at bounding box center [352, 457] width 307 height 30
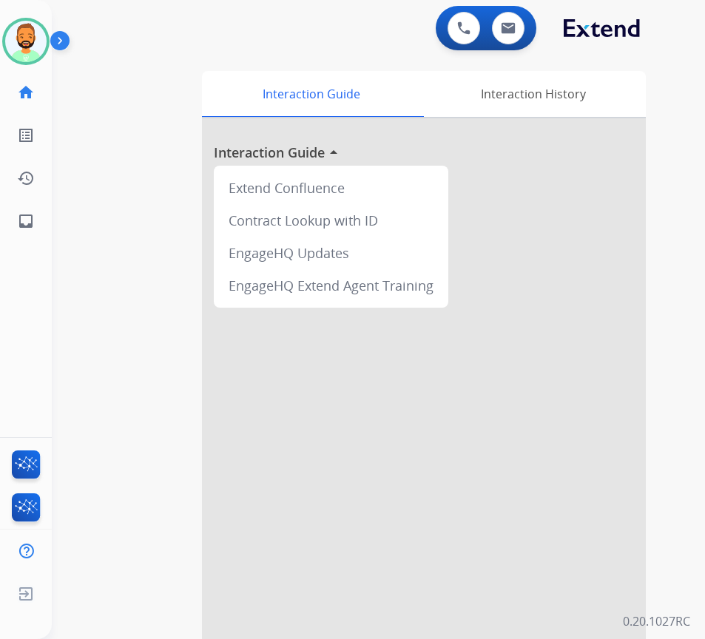
click at [433, 406] on div at bounding box center [424, 394] width 444 height 552
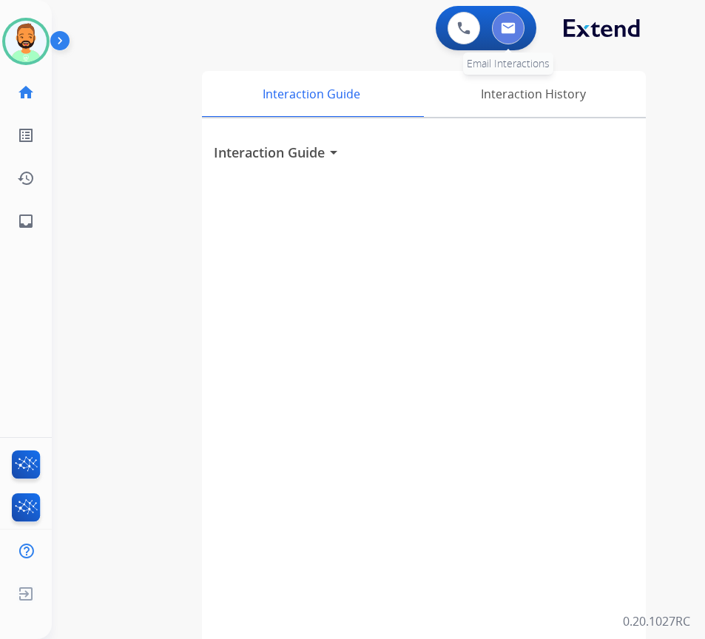
click at [508, 26] on img at bounding box center [508, 28] width 15 height 12
select select "**********"
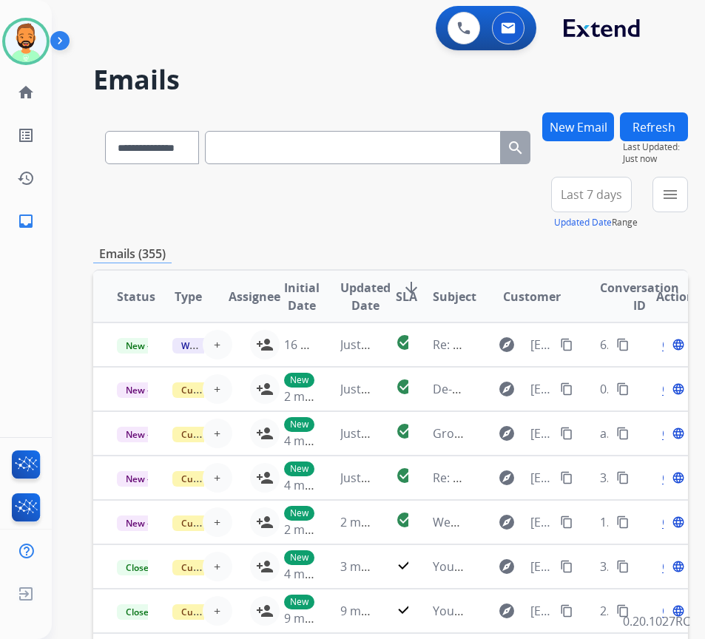
click at [602, 161] on div "New Email" at bounding box center [578, 144] width 72 height 64
click at [602, 196] on span "Last 7 days" at bounding box center [591, 195] width 61 height 6
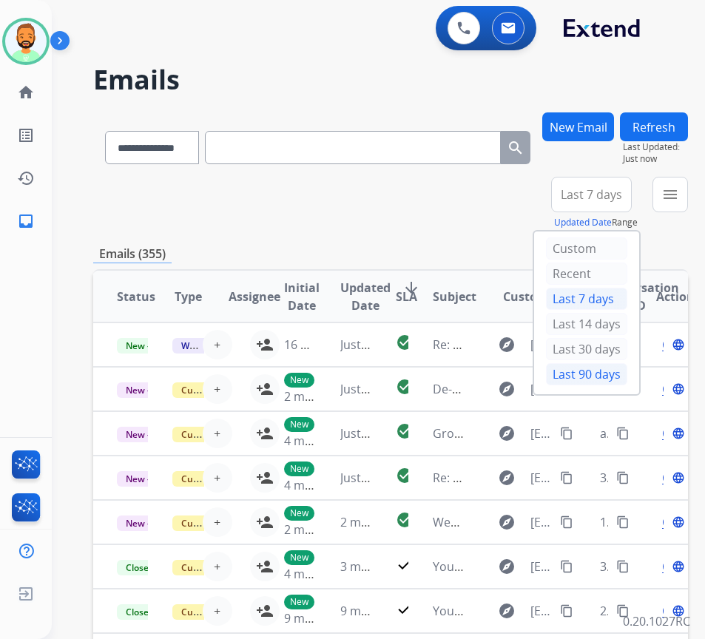
click at [613, 376] on div "Last 90 days" at bounding box center [586, 374] width 81 height 22
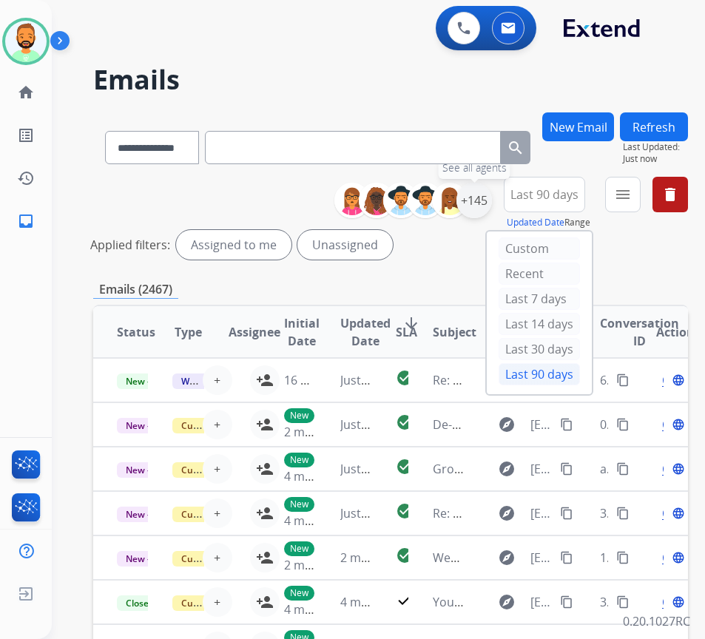
click at [486, 210] on div "+145" at bounding box center [475, 201] width 36 height 36
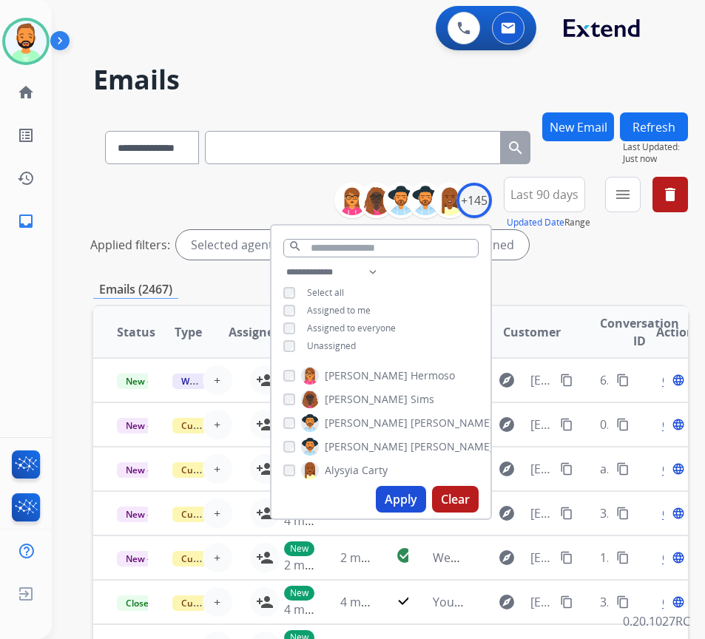
click at [346, 342] on span "Unassigned" at bounding box center [331, 346] width 49 height 13
click at [426, 493] on button "Apply" at bounding box center [401, 499] width 50 height 27
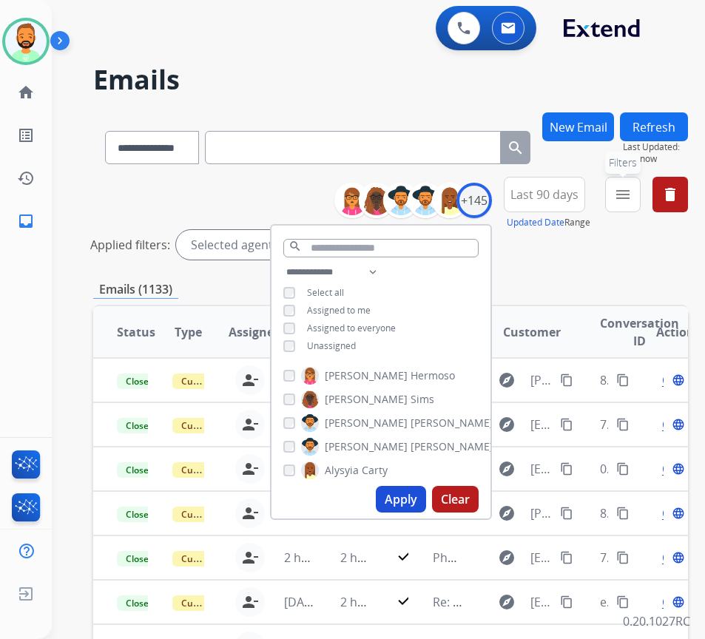
click at [641, 182] on button "menu Filters" at bounding box center [623, 195] width 36 height 36
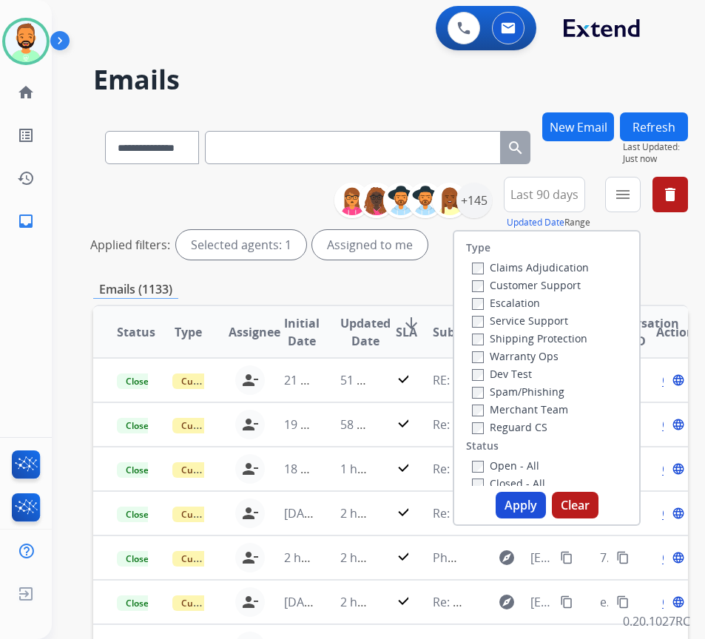
click at [560, 287] on label "Customer Support" at bounding box center [526, 285] width 109 height 14
click at [560, 339] on label "Shipping Protection" at bounding box center [529, 339] width 115 height 14
click at [544, 423] on label "Reguard CS" at bounding box center [509, 427] width 75 height 14
click at [539, 463] on label "Open - All" at bounding box center [505, 466] width 67 height 14
click at [545, 502] on button "Apply" at bounding box center [521, 505] width 50 height 27
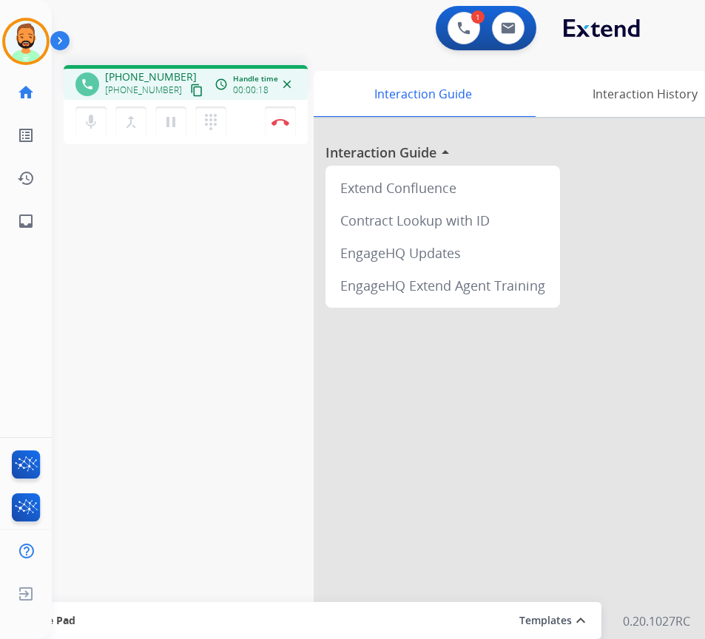
click at [389, 501] on div at bounding box center [536, 394] width 444 height 552
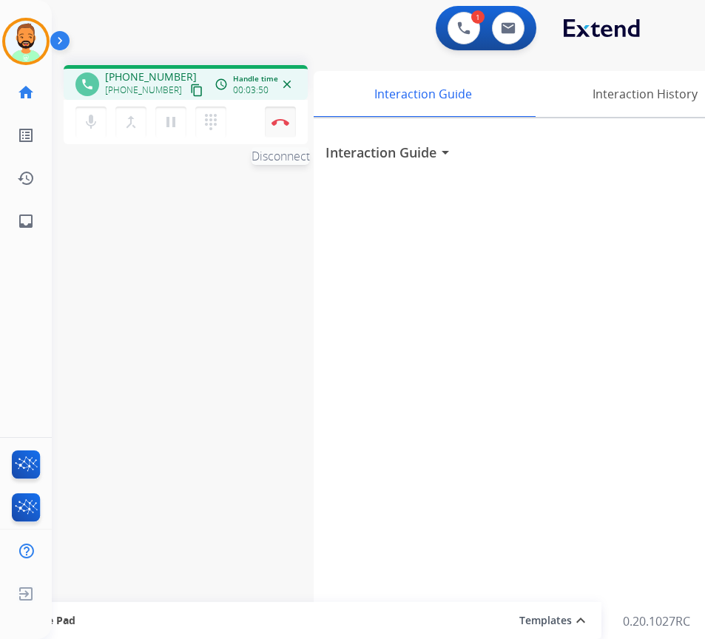
click at [279, 115] on button "Disconnect" at bounding box center [280, 122] width 31 height 31
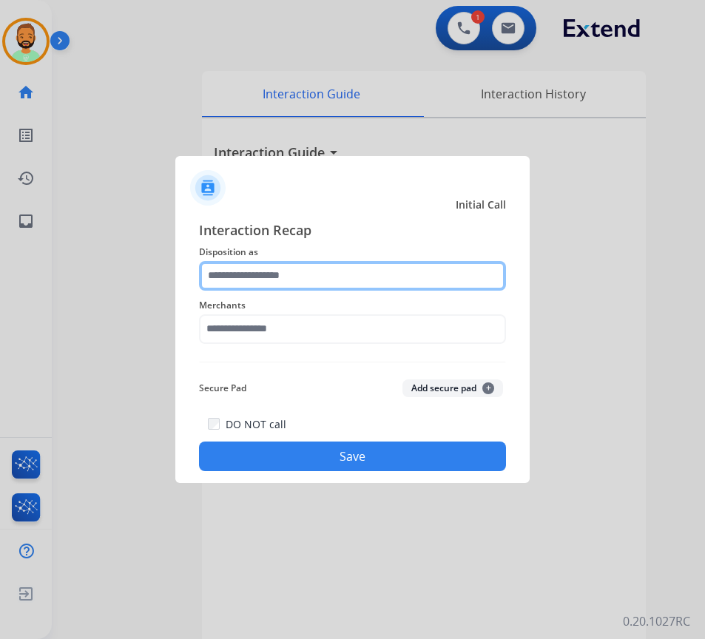
click at [289, 273] on input "text" at bounding box center [352, 276] width 307 height 30
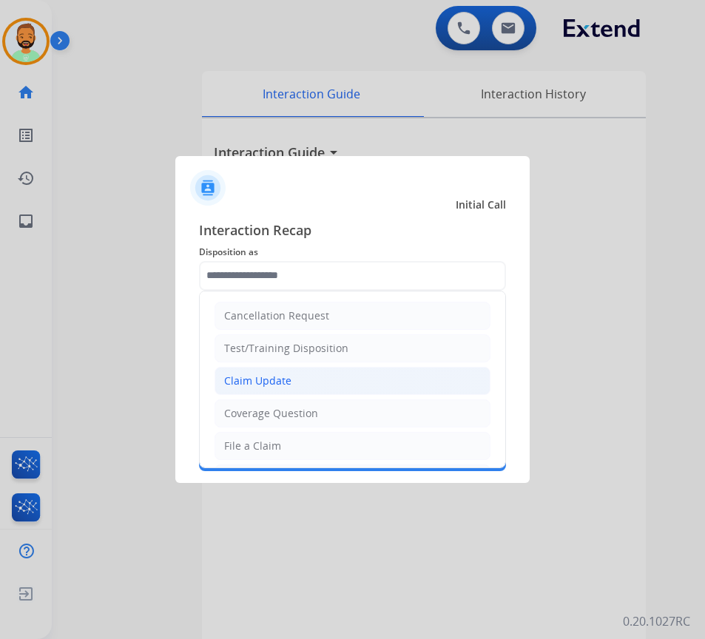
click at [292, 378] on li "Claim Update" at bounding box center [353, 381] width 276 height 28
type input "**********"
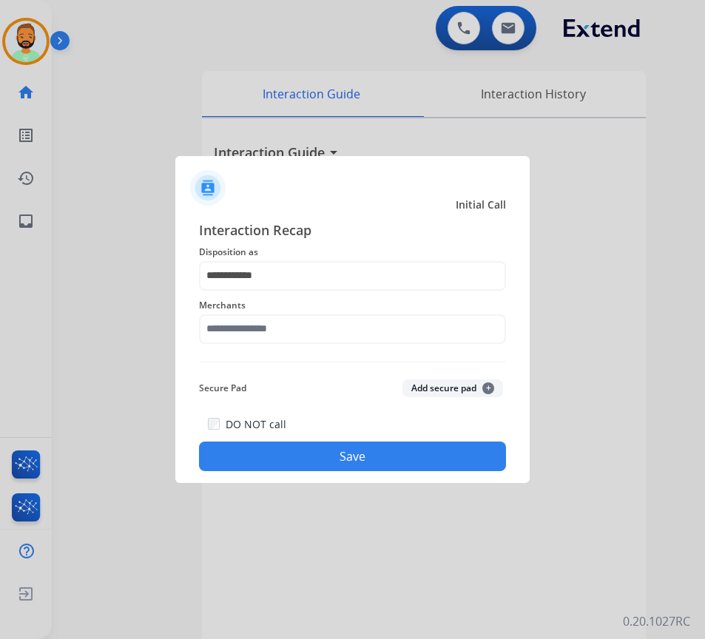
click at [332, 313] on span "Merchants" at bounding box center [352, 306] width 307 height 18
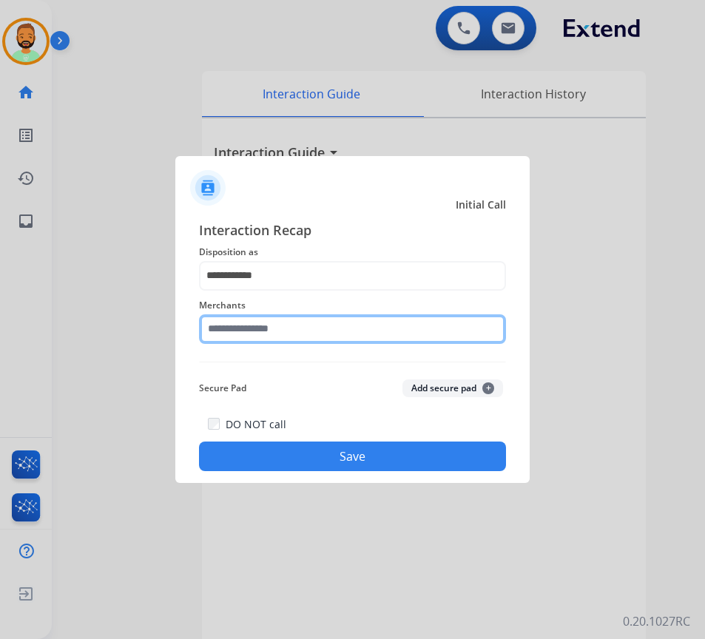
click at [332, 323] on input "text" at bounding box center [352, 330] width 307 height 30
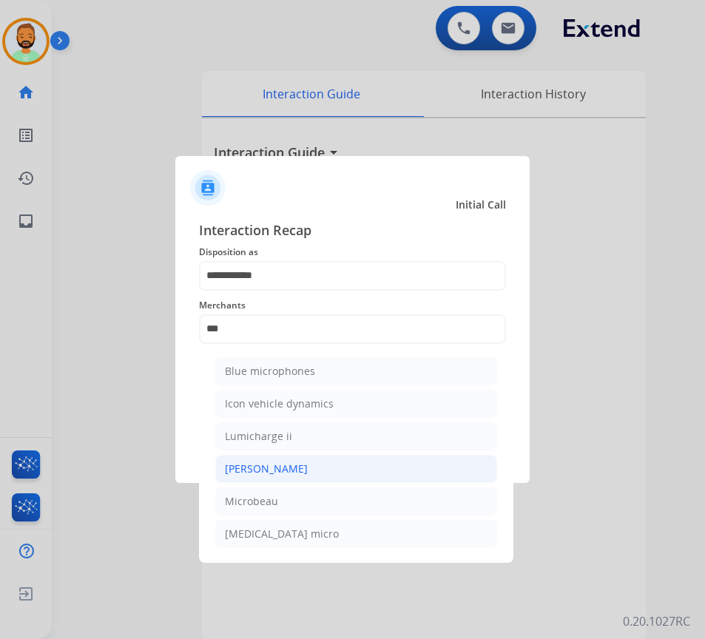
click at [342, 468] on li "[PERSON_NAME]" at bounding box center [356, 469] width 282 height 28
type input "********"
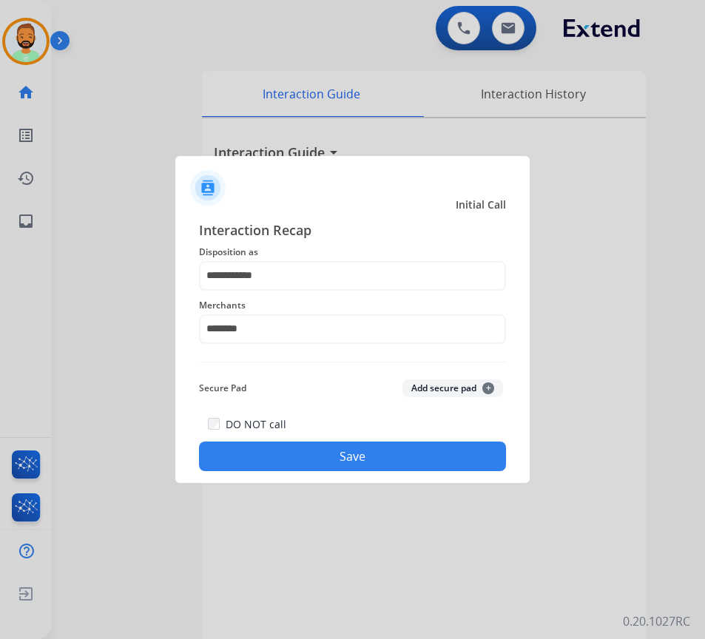
click at [356, 451] on button "Save" at bounding box center [352, 457] width 307 height 30
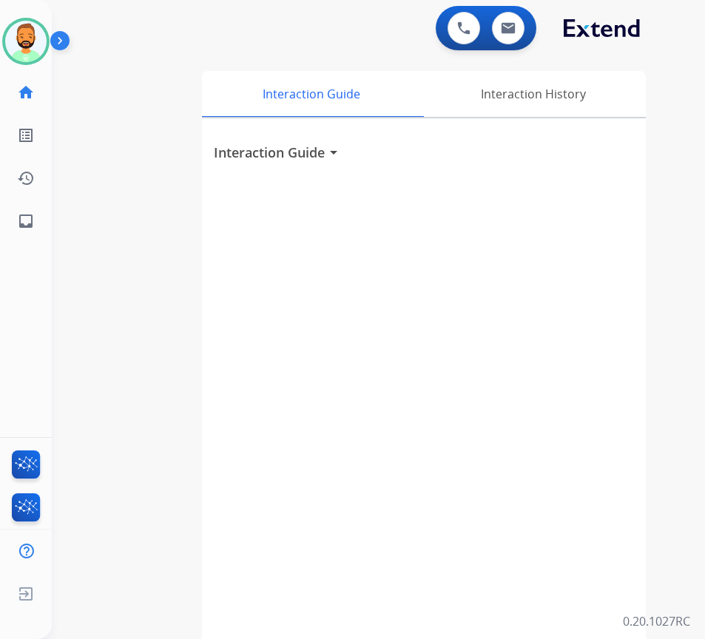
click at [133, 93] on div "swap_horiz Break voice bridge close_fullscreen Connect 3-Way Call merge_type Se…" at bounding box center [361, 361] width 618 height 617
click at [513, 30] on img at bounding box center [508, 28] width 15 height 12
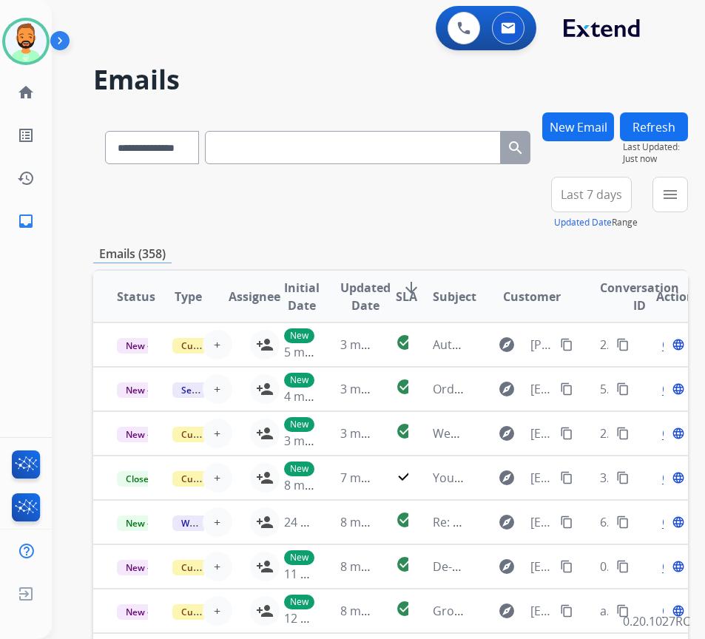
click at [614, 186] on button "Last 7 days" at bounding box center [591, 195] width 81 height 36
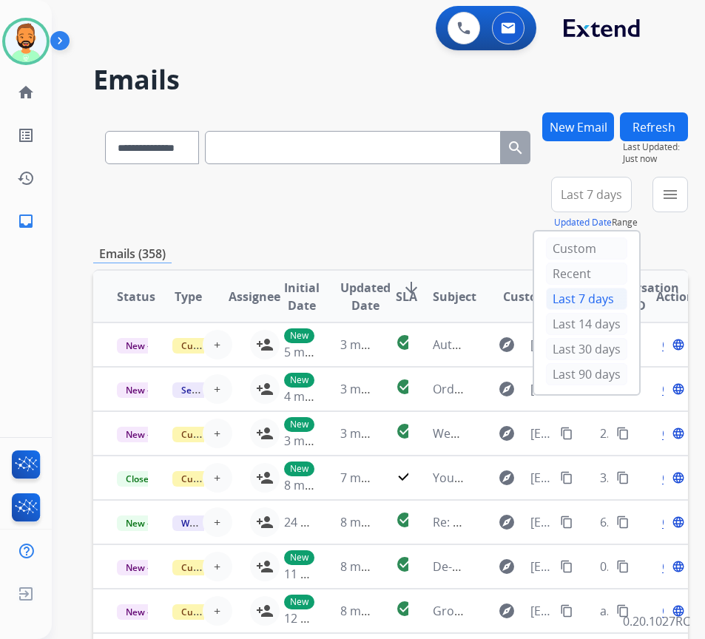
click at [604, 389] on div "Custom Recent Last 7 days Last 14 days Last 30 days Last 90 days" at bounding box center [586, 313] width 105 height 163
click at [608, 386] on div "Last 90 days" at bounding box center [586, 375] width 81 height 25
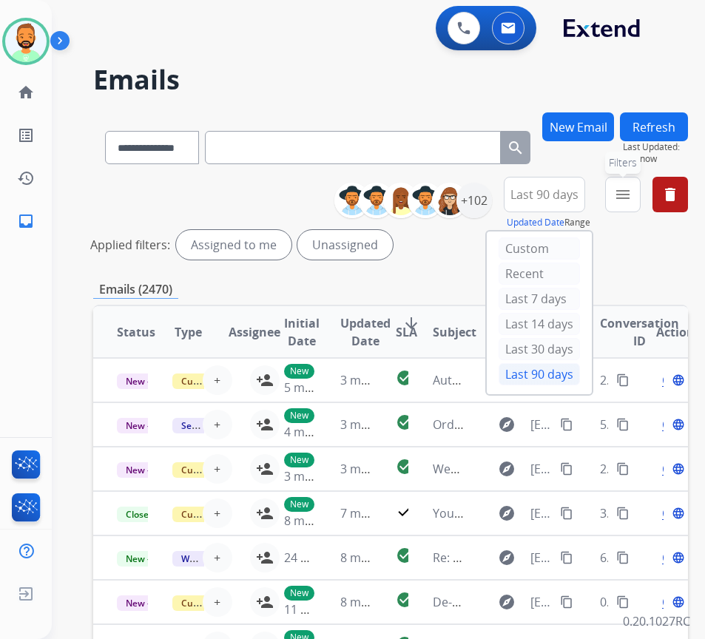
click at [633, 191] on button "menu Filters" at bounding box center [623, 195] width 36 height 36
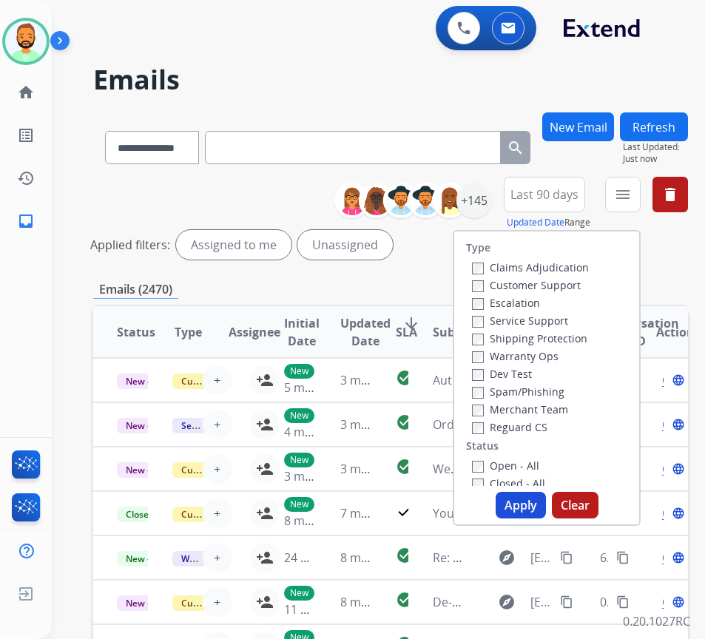
click at [561, 291] on label "Customer Support" at bounding box center [526, 285] width 109 height 14
click at [557, 342] on label "Shipping Protection" at bounding box center [529, 339] width 115 height 14
click at [537, 425] on label "Reguard CS" at bounding box center [509, 427] width 75 height 14
click at [537, 463] on label "Open - All" at bounding box center [505, 466] width 67 height 14
click at [542, 504] on button "Apply" at bounding box center [521, 505] width 50 height 27
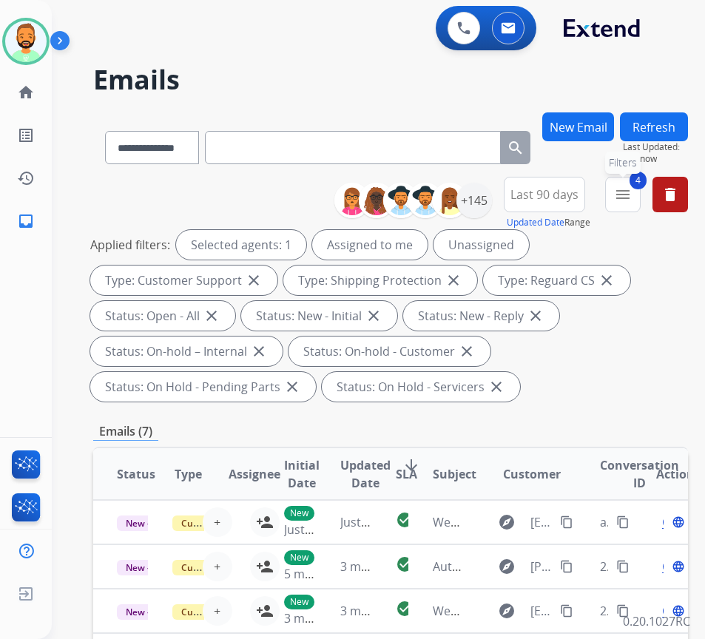
click at [632, 198] on mat-icon "menu" at bounding box center [623, 195] width 18 height 18
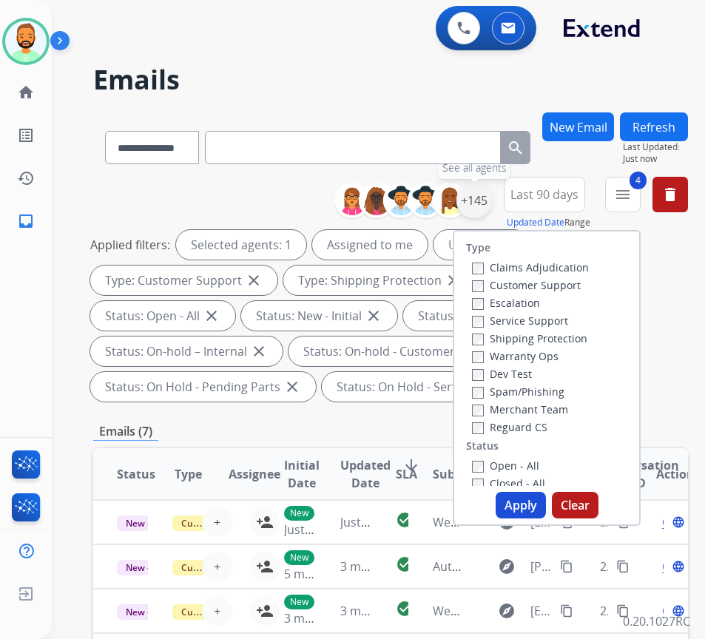
click at [491, 204] on div "+145" at bounding box center [475, 201] width 36 height 36
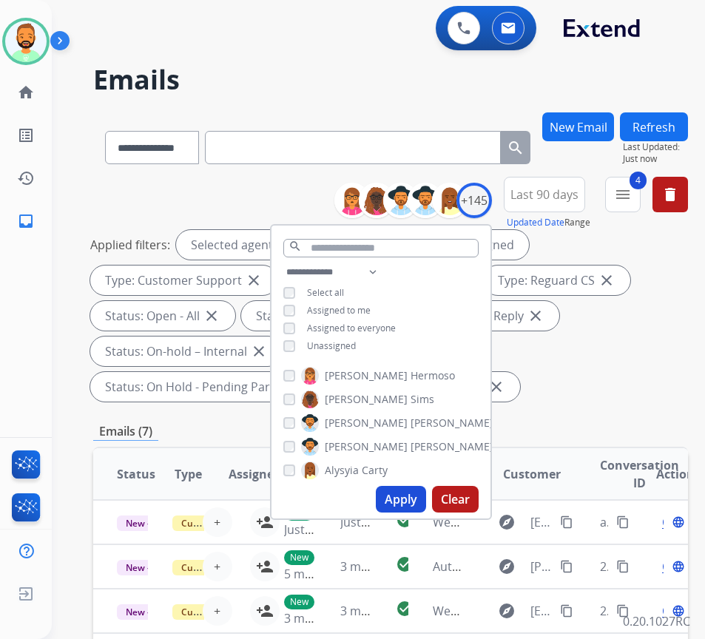
click at [349, 345] on span "Unassigned" at bounding box center [331, 346] width 49 height 13
drag, startPoint x: 420, startPoint y: 491, endPoint x: 569, endPoint y: 440, distance: 157.3
click at [420, 493] on button "Apply" at bounding box center [401, 499] width 50 height 27
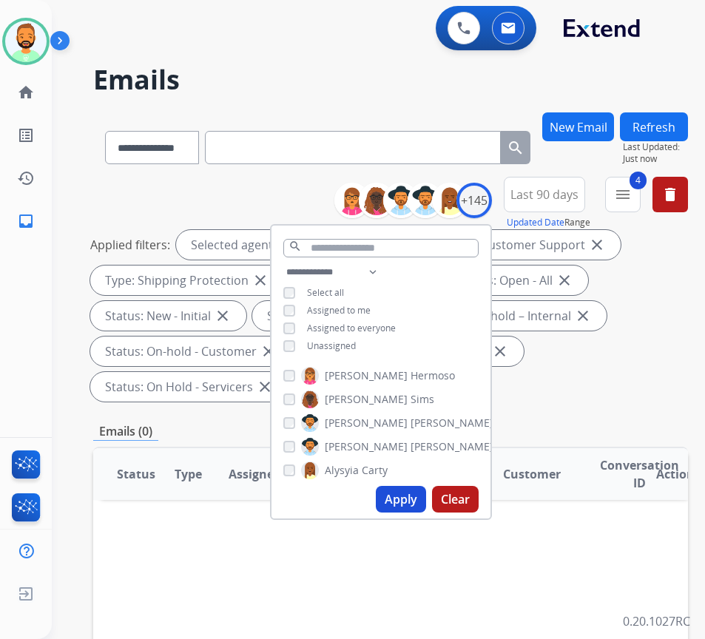
click at [581, 392] on div "Applied filters: Selected agents: 1 Assigned to me Type: Customer Support close…" at bounding box center [387, 316] width 595 height 172
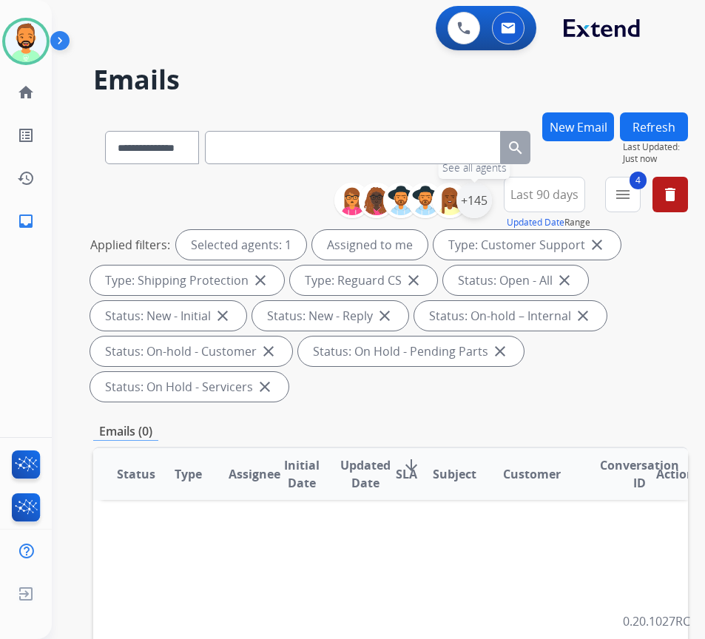
click at [492, 206] on div "+145" at bounding box center [475, 201] width 36 height 36
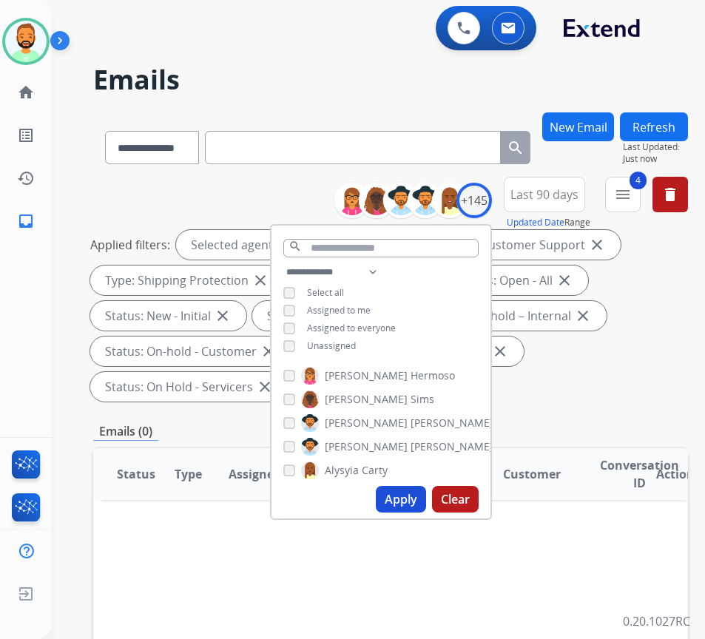
click at [332, 340] on span "Unassigned" at bounding box center [331, 346] width 49 height 13
click at [346, 306] on span "Assigned to me" at bounding box center [339, 310] width 64 height 13
click at [411, 496] on button "Apply" at bounding box center [401, 499] width 50 height 27
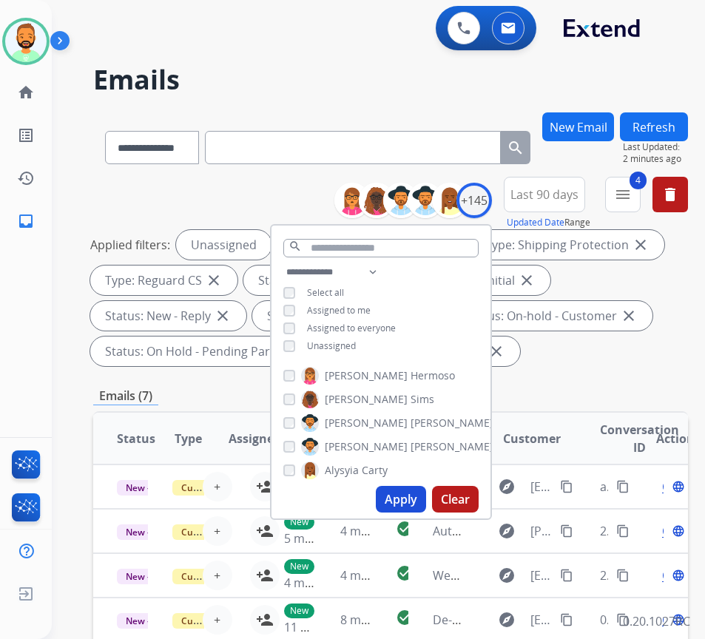
click at [601, 392] on div "Emails (7)" at bounding box center [390, 396] width 595 height 19
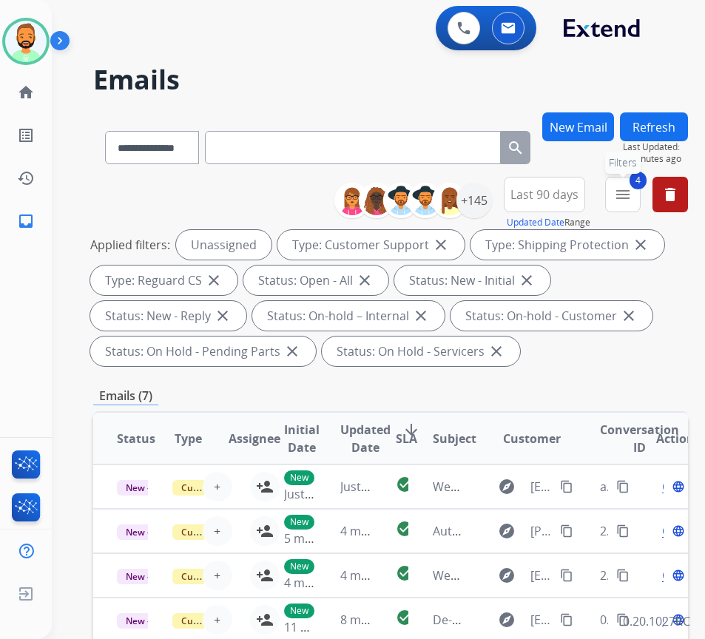
click at [641, 203] on button "4 menu Filters" at bounding box center [623, 195] width 36 height 36
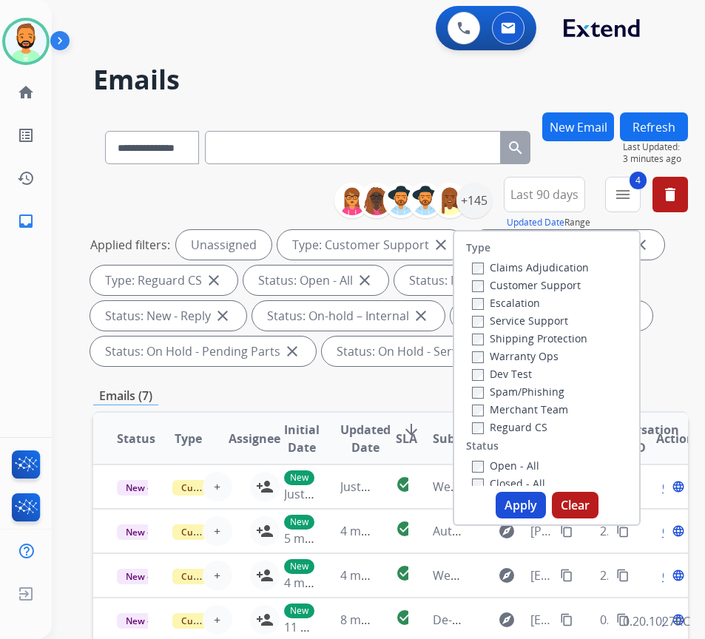
drag, startPoint x: 589, startPoint y: 203, endPoint x: 579, endPoint y: 203, distance: 10.4
click at [585, 203] on button "Last 90 days" at bounding box center [544, 195] width 81 height 36
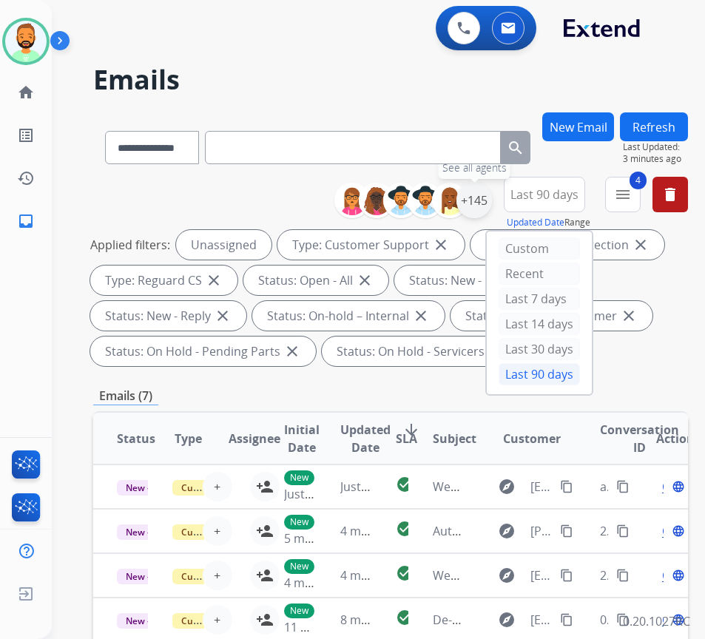
click at [492, 192] on div "+145" at bounding box center [475, 201] width 36 height 36
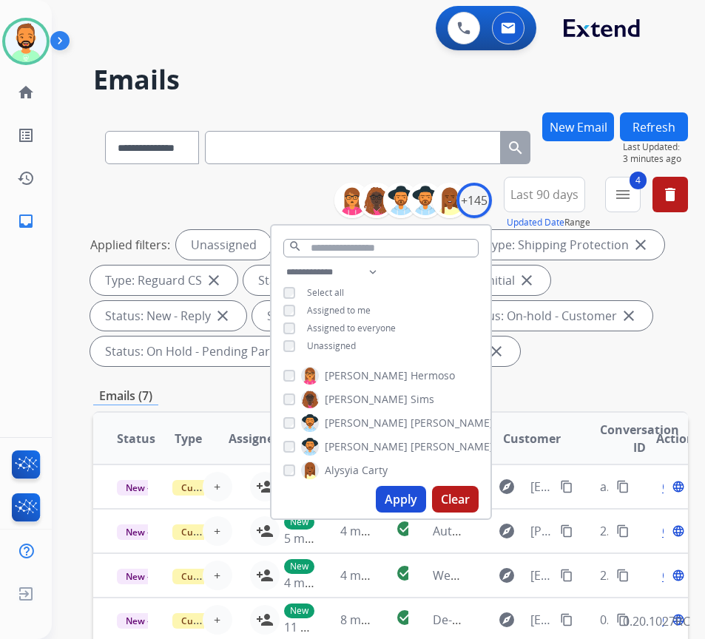
click at [574, 369] on div "**********" at bounding box center [390, 274] width 595 height 195
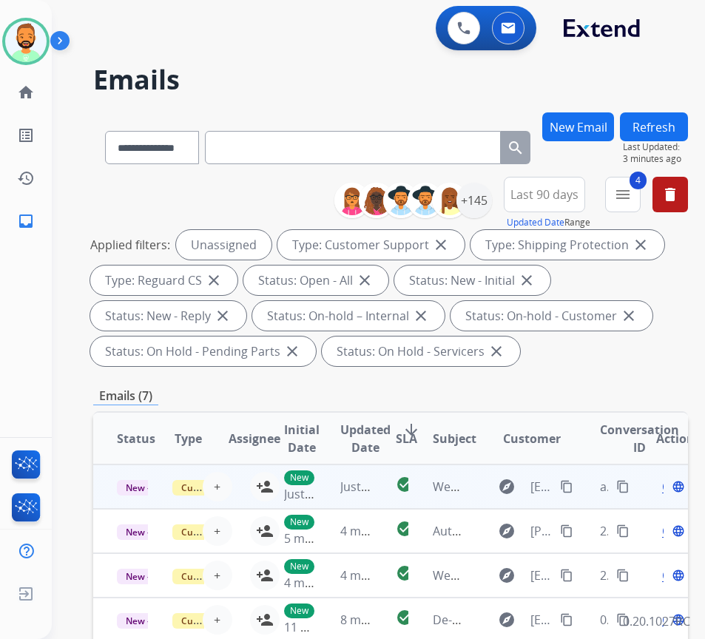
click at [261, 486] on mat-icon "person_add" at bounding box center [265, 487] width 18 height 18
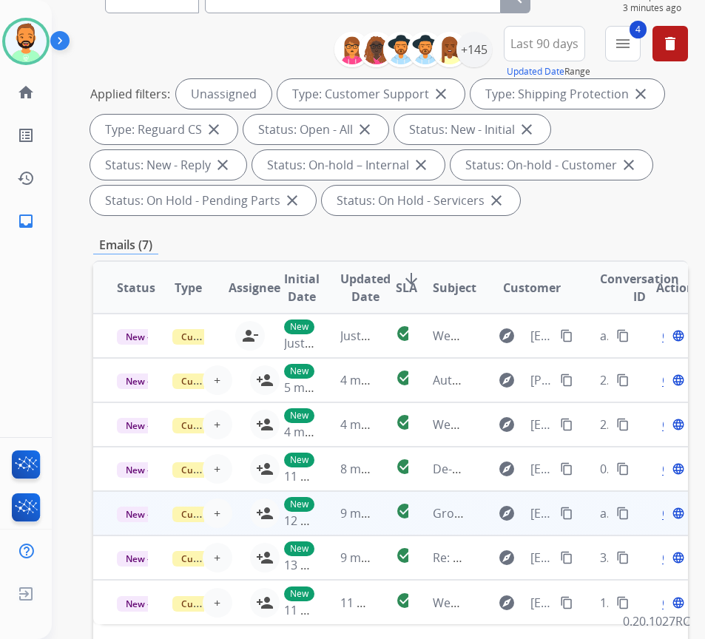
scroll to position [222, 0]
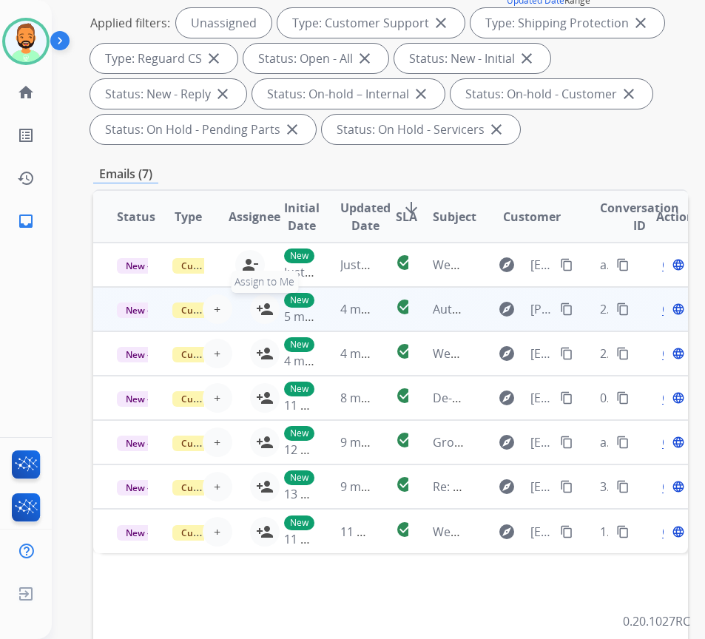
click at [258, 306] on mat-icon "person_add" at bounding box center [265, 309] width 18 height 18
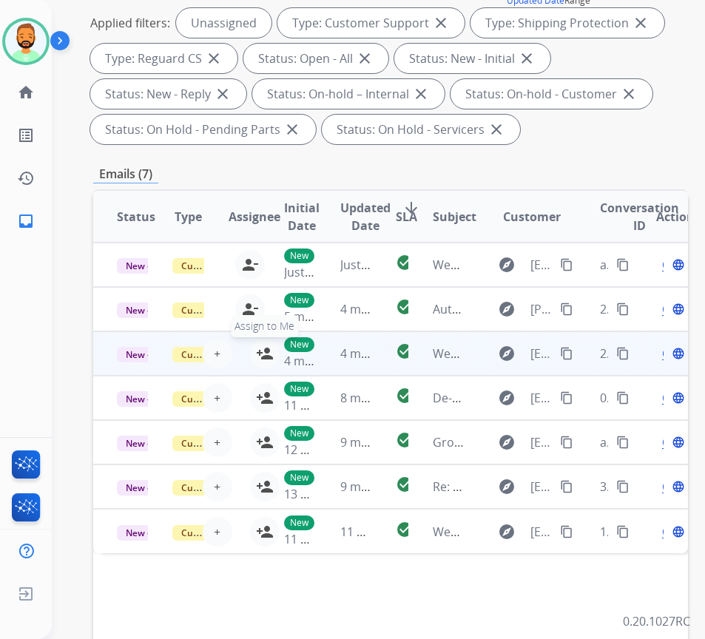
click at [260, 355] on mat-icon "person_add" at bounding box center [265, 354] width 18 height 18
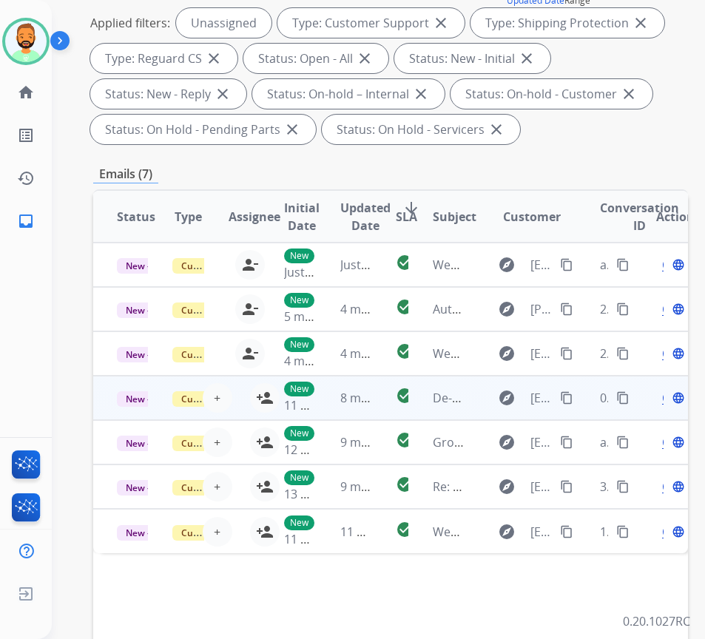
click at [263, 392] on td "New 11 minutes ago" at bounding box center [289, 398] width 56 height 44
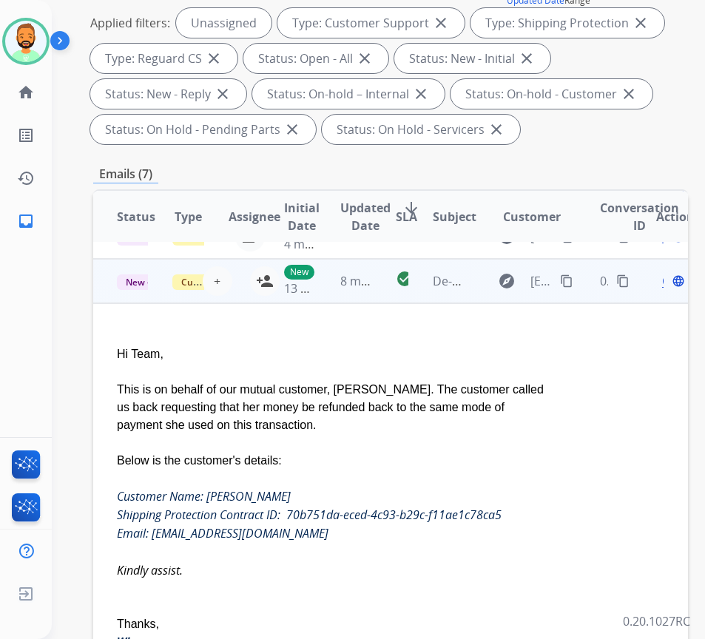
scroll to position [133, 0]
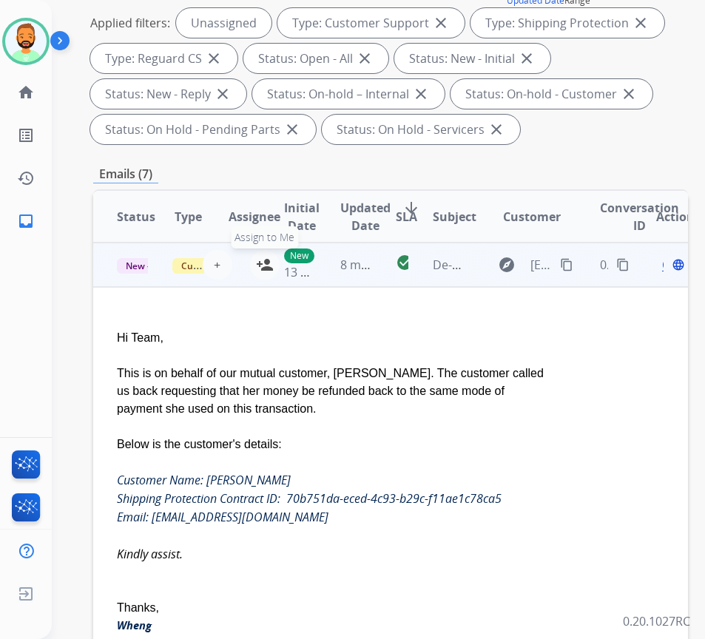
click at [258, 266] on mat-icon "person_add" at bounding box center [265, 265] width 18 height 18
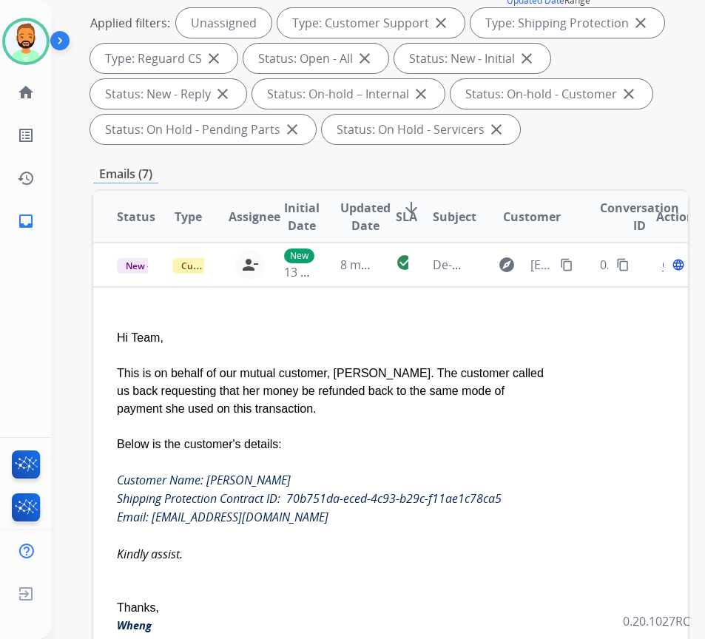
click at [341, 278] on td "8 minutes ago" at bounding box center [345, 265] width 56 height 44
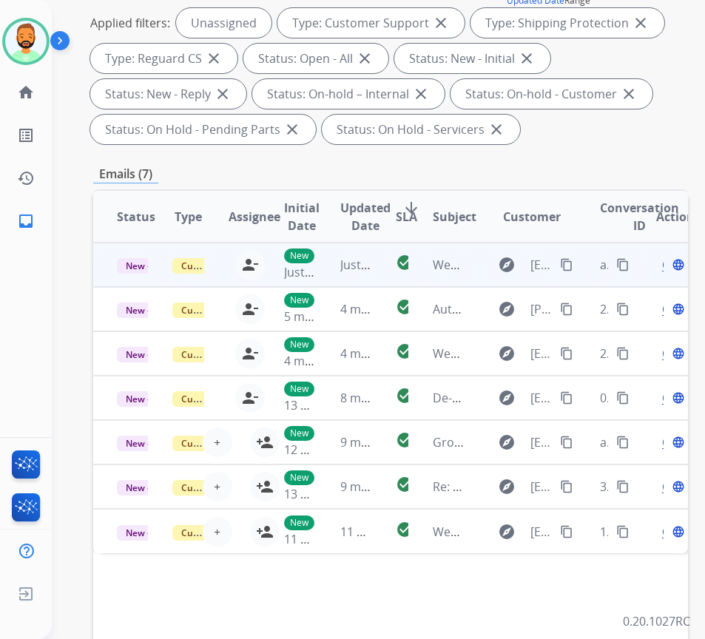
scroll to position [0, 0]
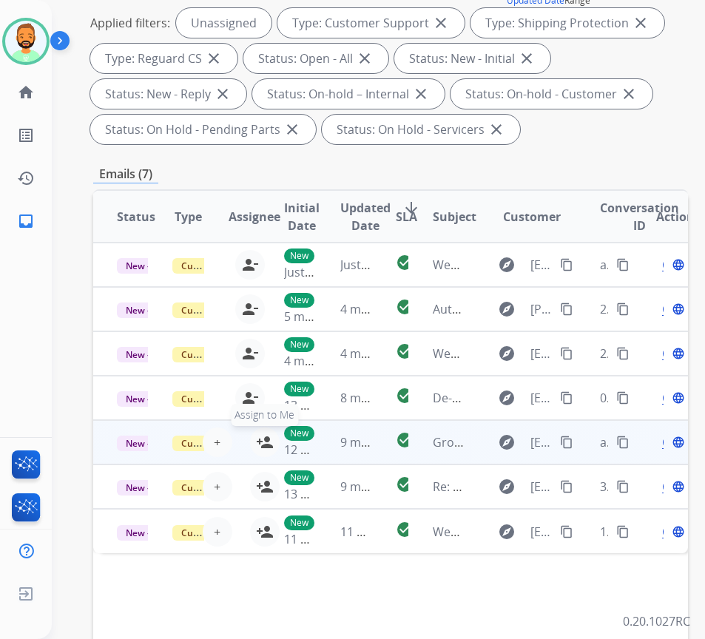
click at [257, 443] on button "person_add Assign to Me" at bounding box center [265, 443] width 30 height 30
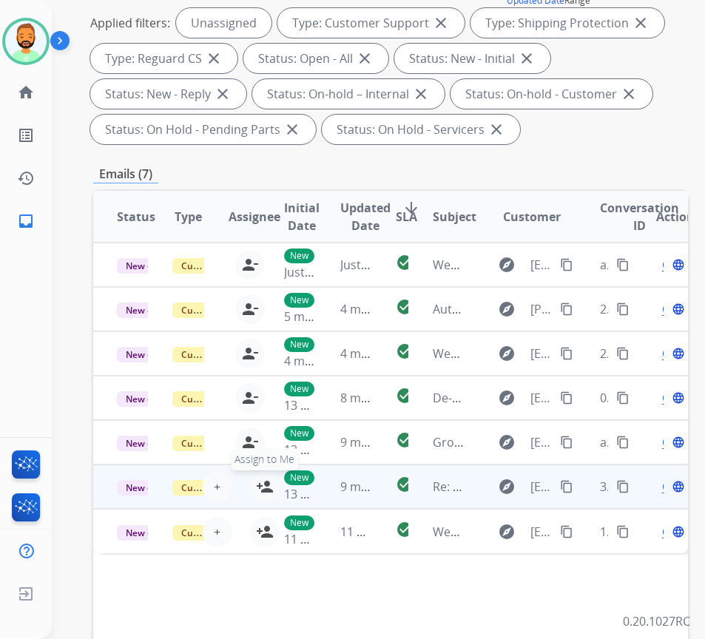
click at [260, 490] on mat-icon "person_add" at bounding box center [265, 487] width 18 height 18
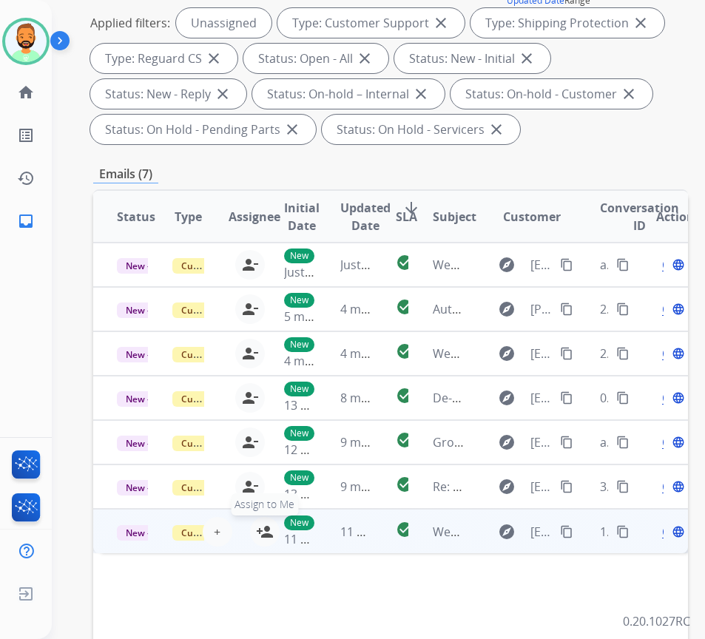
click at [261, 529] on mat-icon "person_add" at bounding box center [265, 532] width 18 height 18
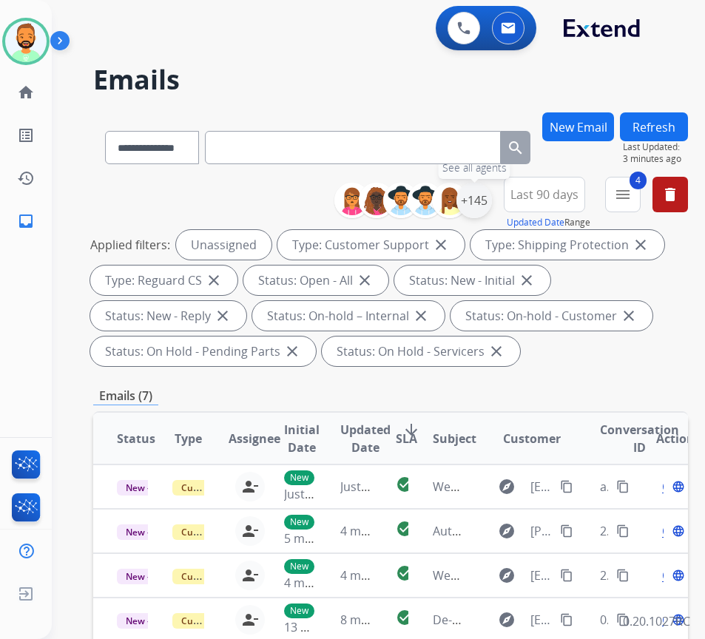
click at [491, 201] on div "+145" at bounding box center [475, 201] width 36 height 36
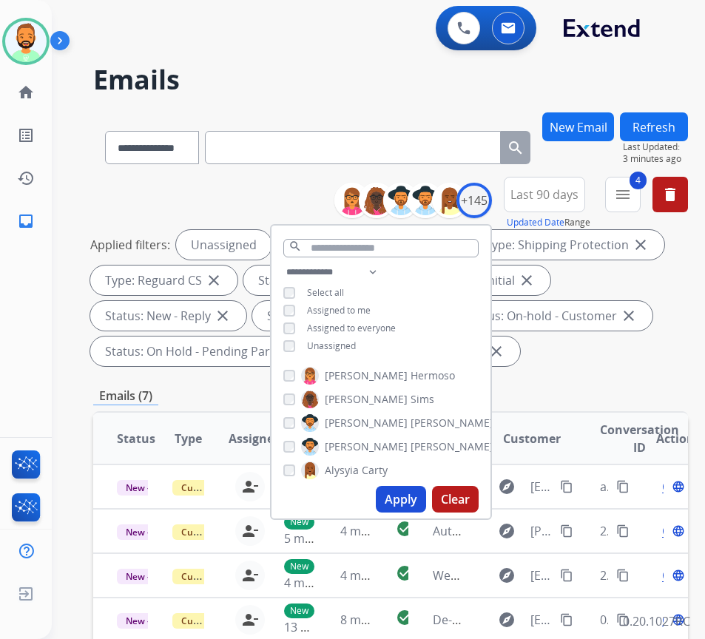
click at [348, 310] on span "Assigned to me" at bounding box center [339, 310] width 64 height 13
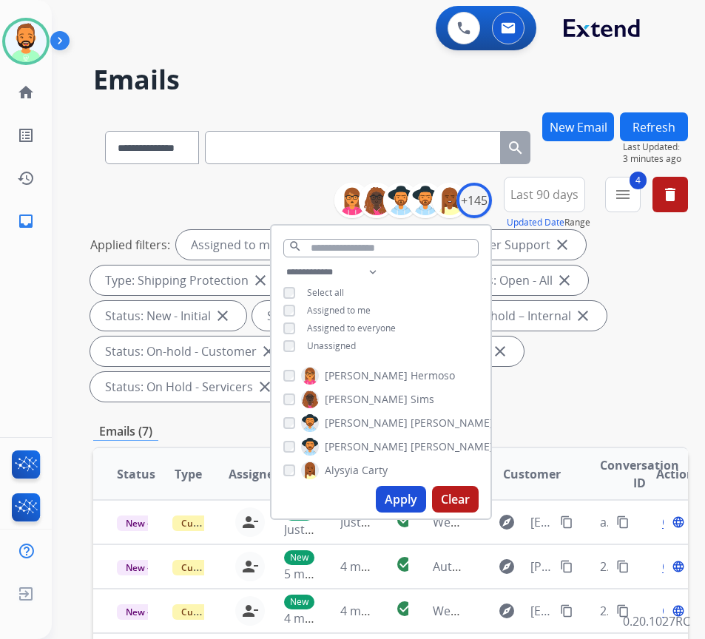
click at [357, 355] on div "**********" at bounding box center [381, 310] width 219 height 95
click at [356, 344] on span "Unassigned" at bounding box center [331, 346] width 49 height 13
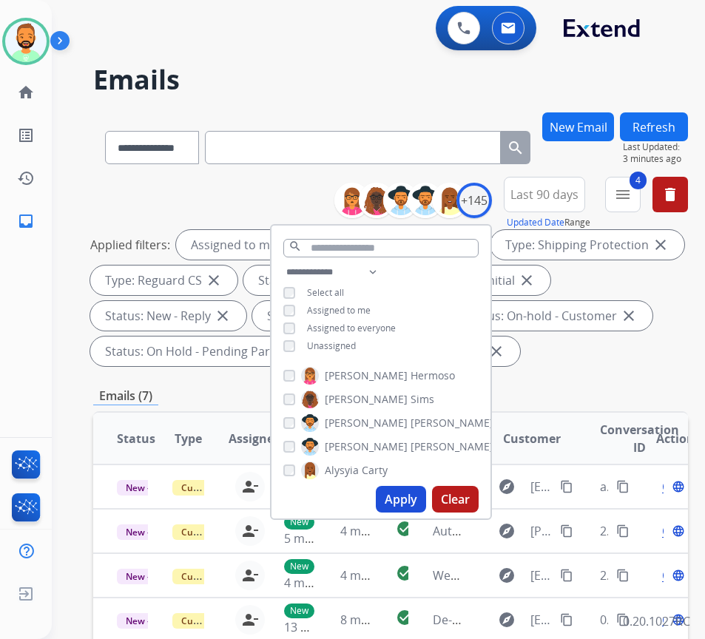
click at [413, 500] on button "Apply" at bounding box center [401, 499] width 50 height 27
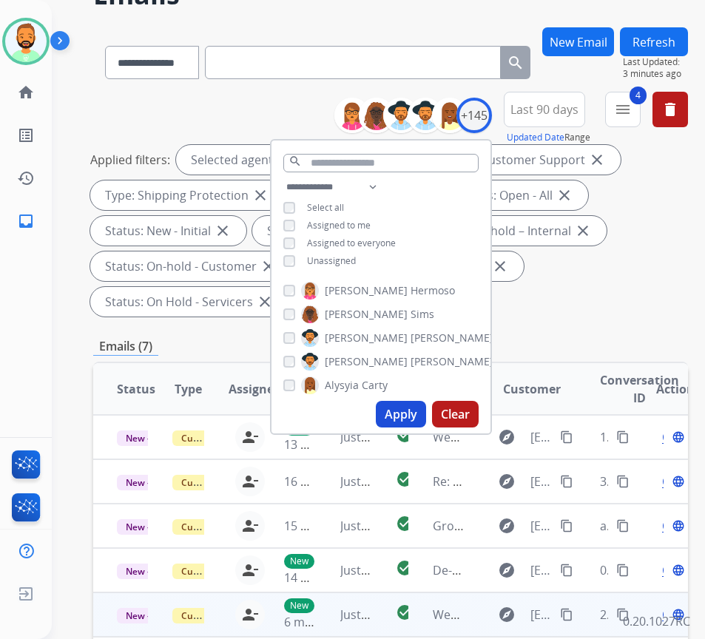
scroll to position [148, 0]
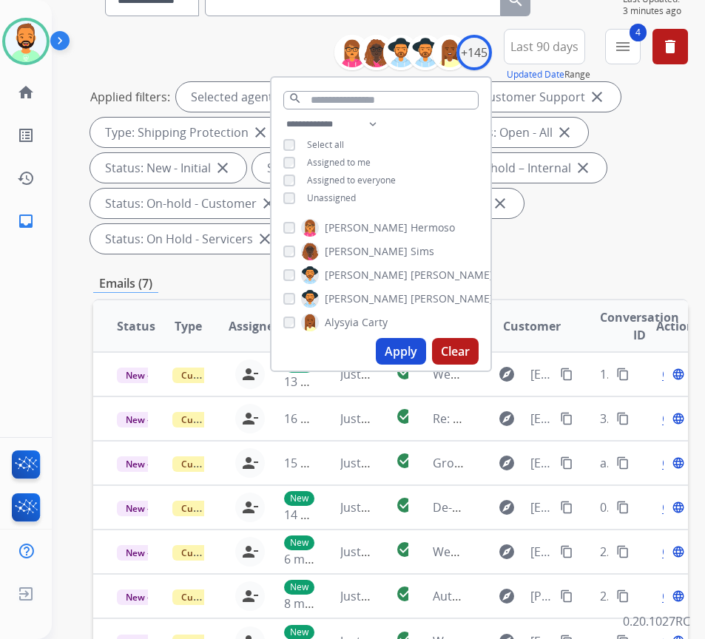
click at [589, 217] on div "Applied filters: Selected agents: 1 Assigned to me Type: Customer Support close…" at bounding box center [387, 168] width 595 height 172
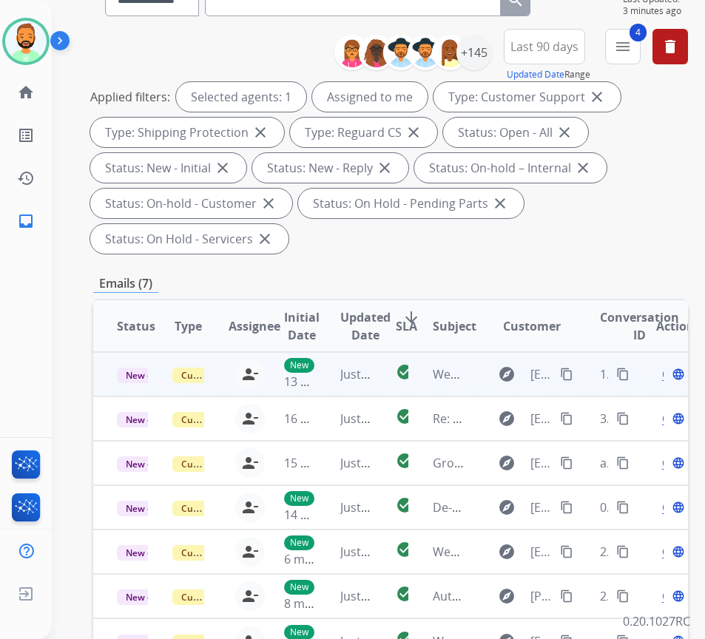
click at [357, 381] on span "Just now" at bounding box center [363, 374] width 47 height 16
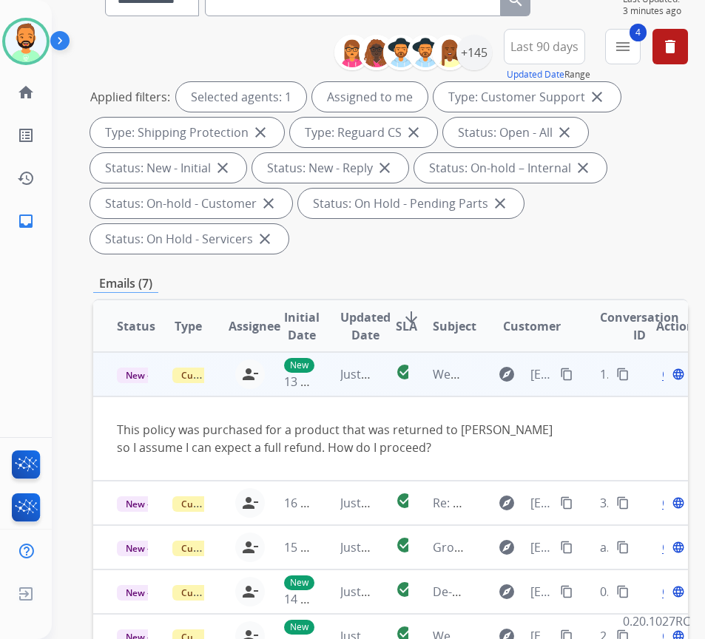
click at [566, 371] on mat-icon "content_copy" at bounding box center [566, 374] width 13 height 13
click at [668, 374] on div "Open language" at bounding box center [671, 375] width 31 height 18
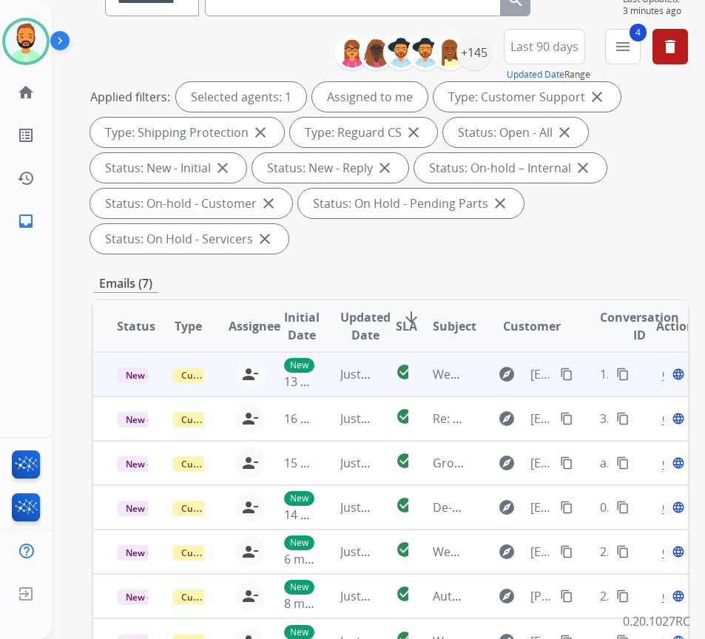
click at [670, 376] on span "Open" at bounding box center [677, 375] width 30 height 18
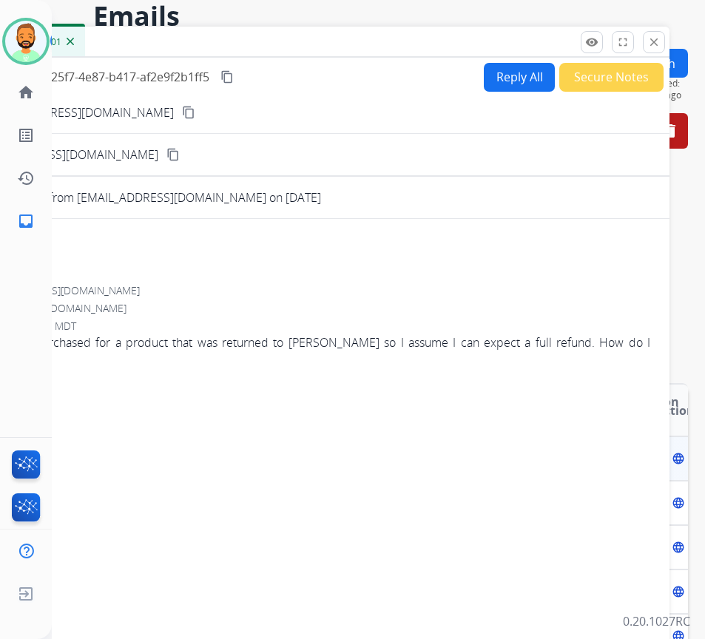
scroll to position [0, 0]
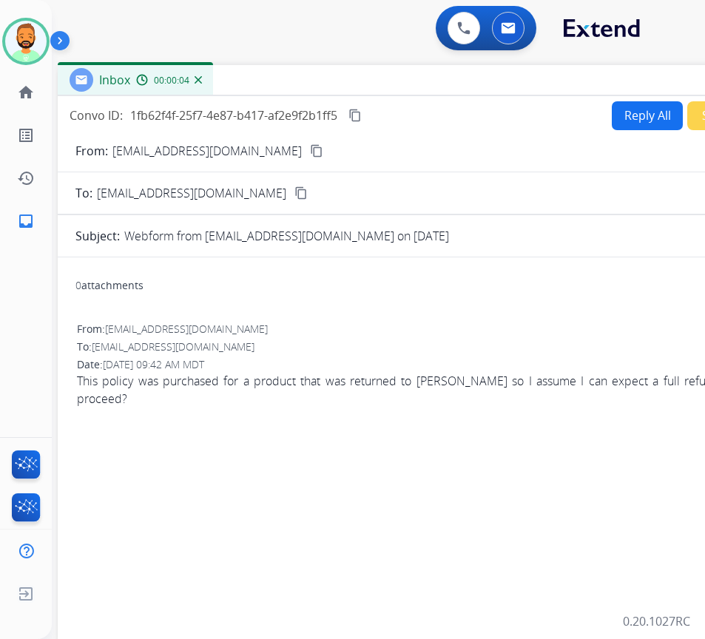
drag, startPoint x: 315, startPoint y: 112, endPoint x: 443, endPoint y: 84, distance: 131.2
click at [441, 86] on div "Inbox 00:00:04" at bounding box center [428, 80] width 740 height 31
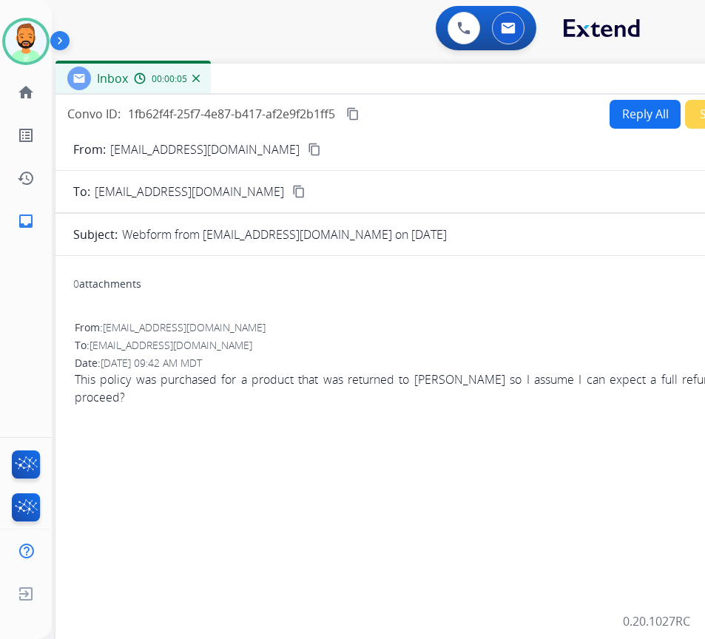
click at [624, 106] on button "Reply All" at bounding box center [645, 114] width 71 height 29
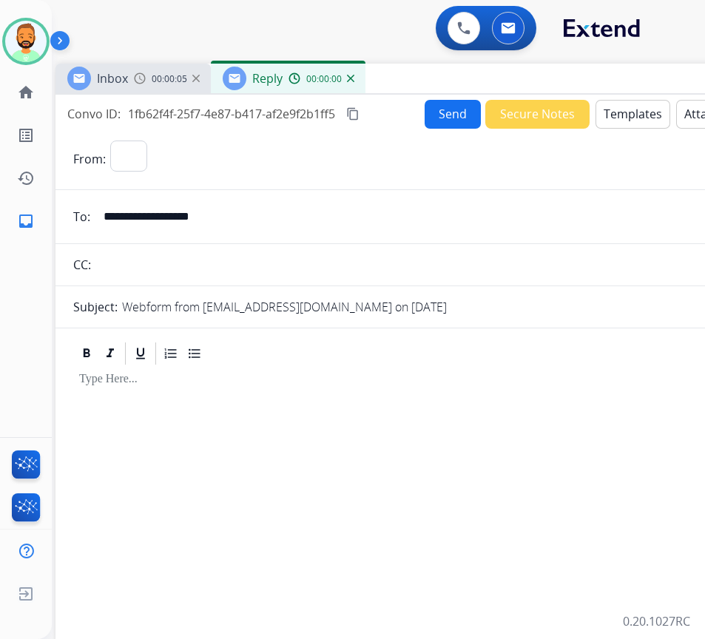
select select "**********"
click at [624, 106] on button "Templates" at bounding box center [633, 114] width 75 height 29
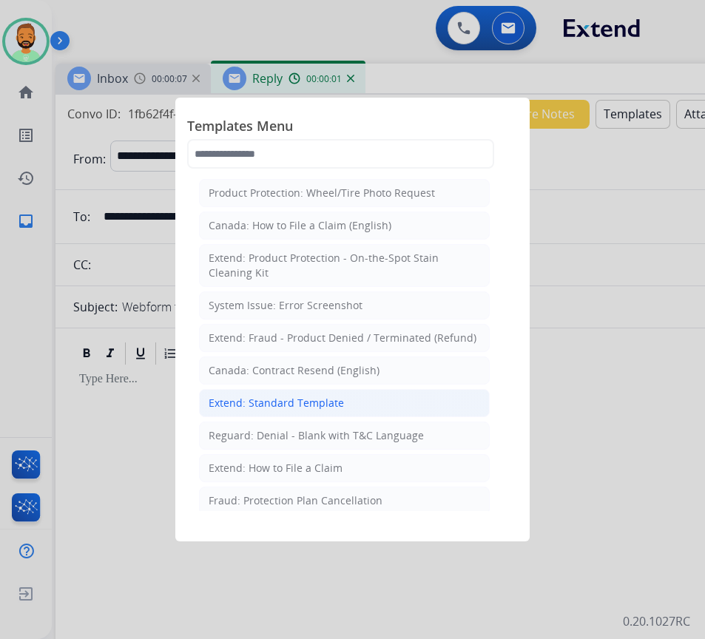
click at [380, 400] on li "Extend: Standard Template" at bounding box center [344, 403] width 291 height 28
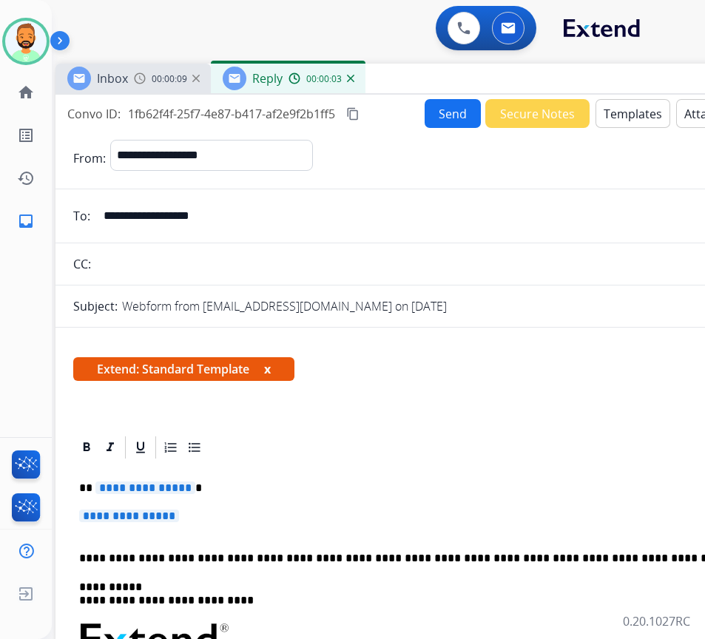
click at [332, 490] on p "**********" at bounding box center [419, 488] width 681 height 13
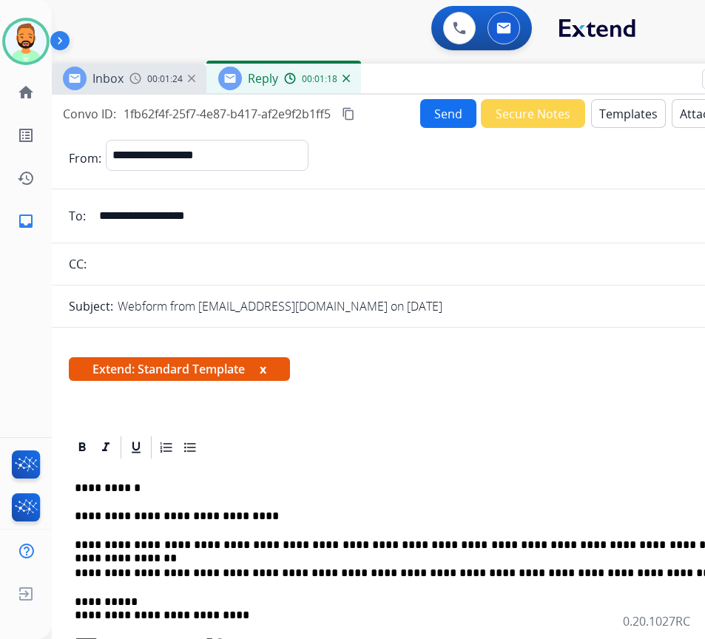
scroll to position [0, 7]
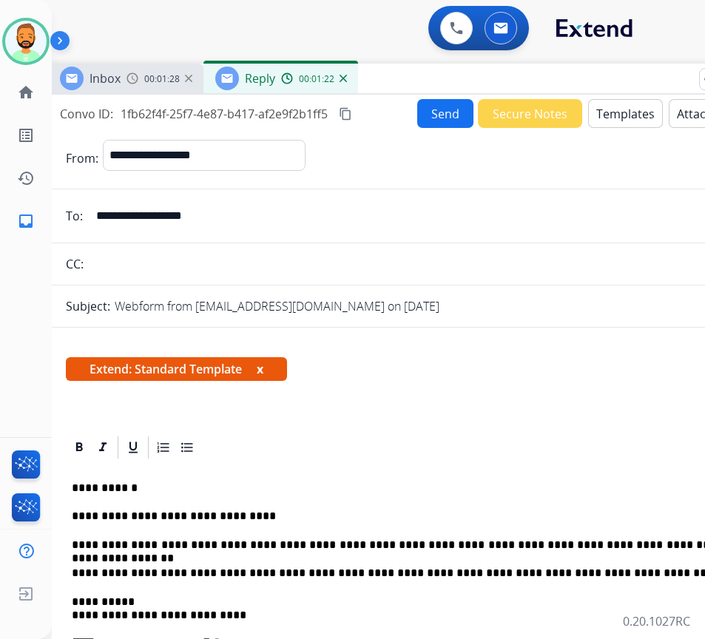
click at [101, 514] on p "**********" at bounding box center [412, 516] width 681 height 13
click at [350, 460] on div at bounding box center [418, 447] width 705 height 27
click at [182, 514] on p "**********" at bounding box center [412, 516] width 681 height 13
click at [446, 118] on button "Send" at bounding box center [445, 113] width 56 height 29
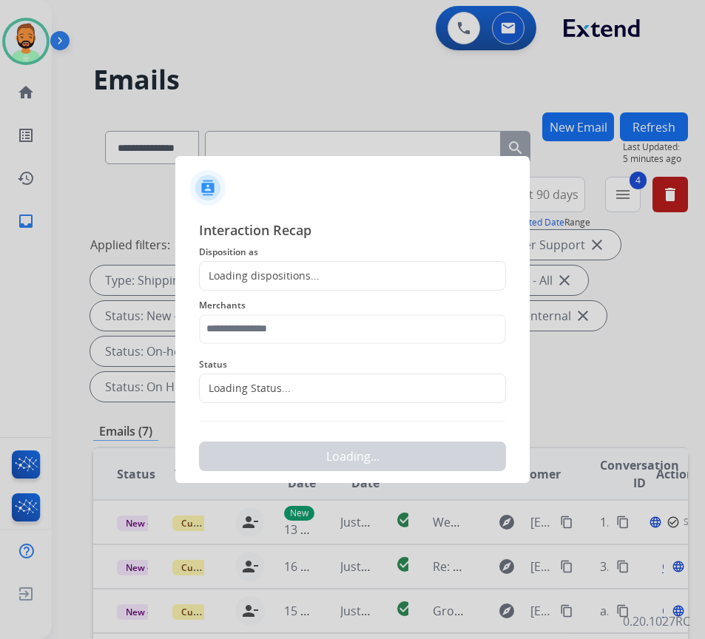
scroll to position [0, 2]
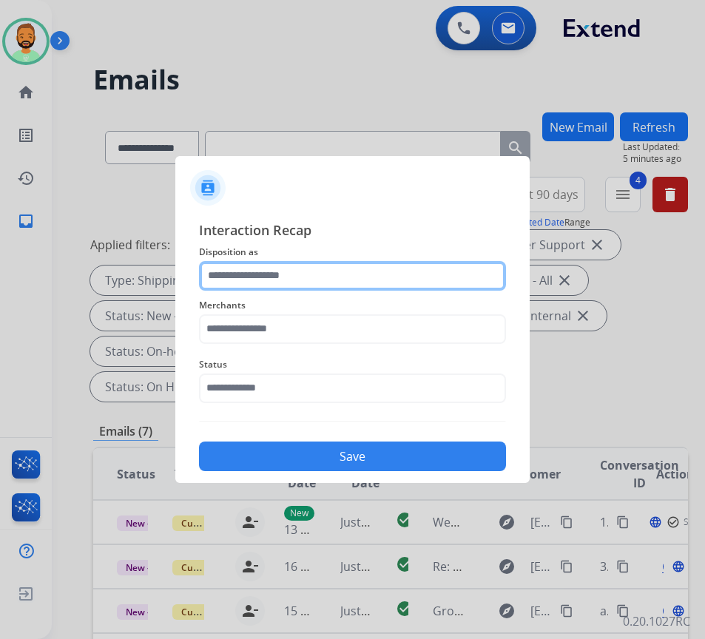
click at [300, 282] on input "text" at bounding box center [352, 276] width 307 height 30
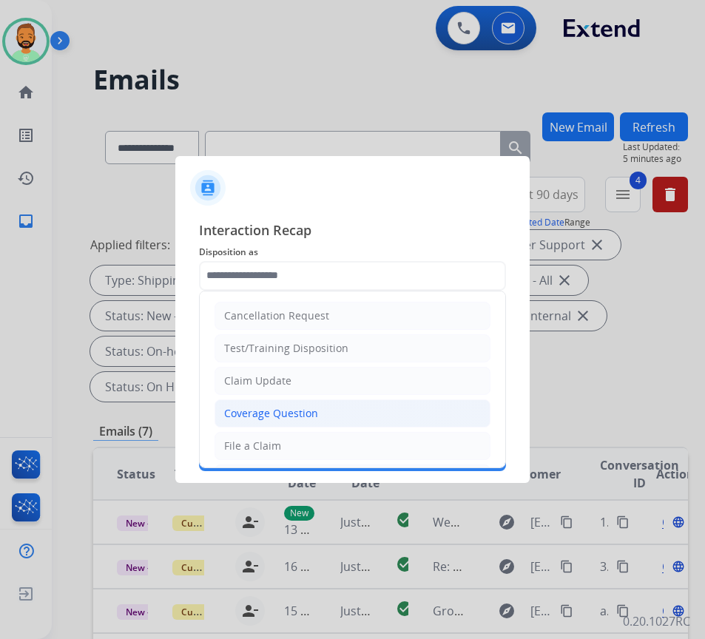
click at [312, 416] on div "Coverage Question" at bounding box center [271, 413] width 94 height 15
type input "**********"
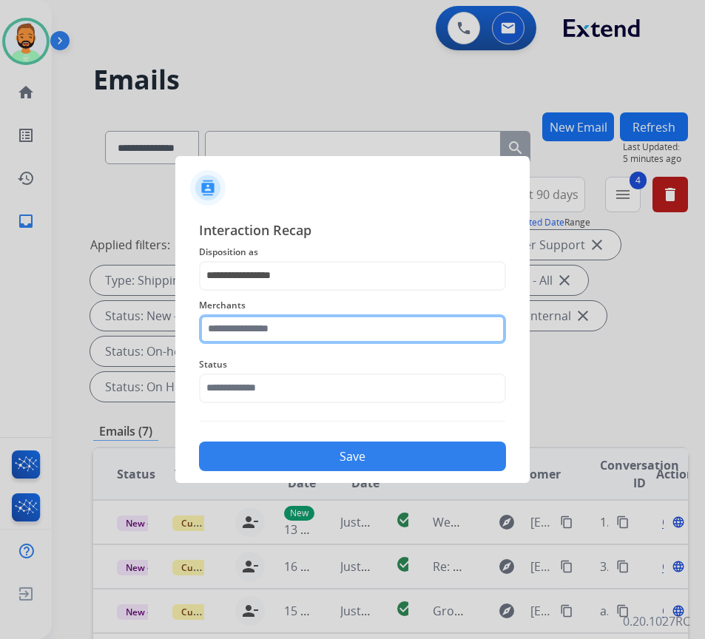
click at [338, 331] on input "text" at bounding box center [352, 330] width 307 height 30
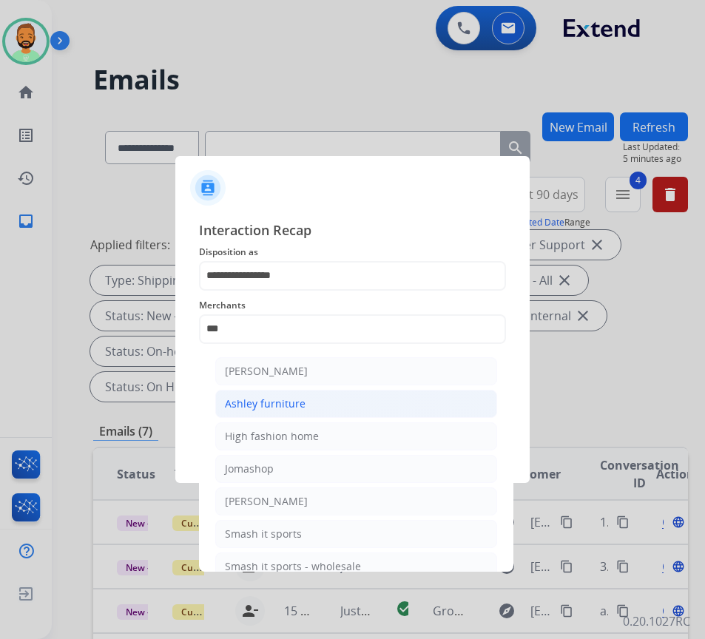
click at [309, 411] on li "Ashley furniture" at bounding box center [356, 404] width 282 height 28
type input "**********"
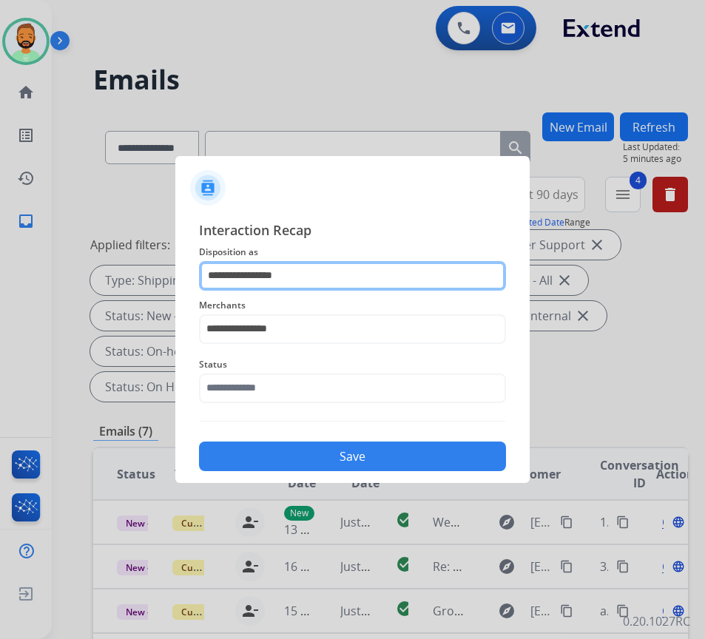
click at [334, 279] on input "**********" at bounding box center [352, 276] width 307 height 30
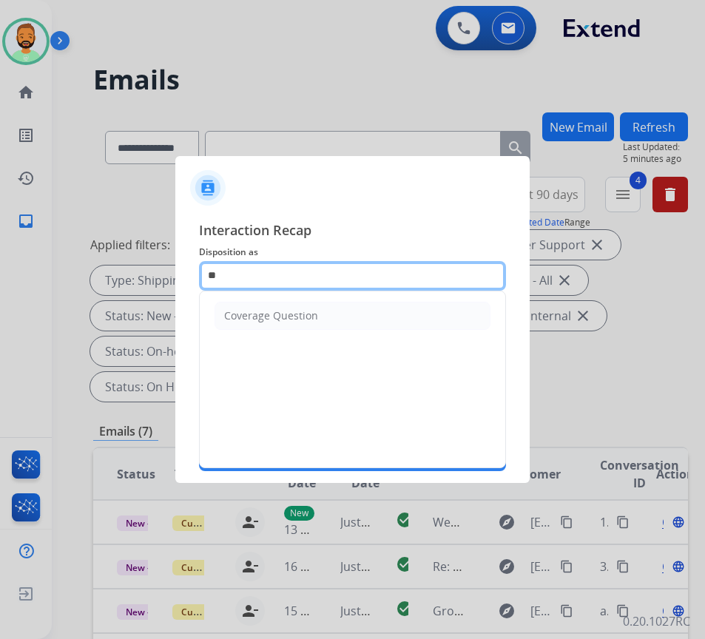
type input "*"
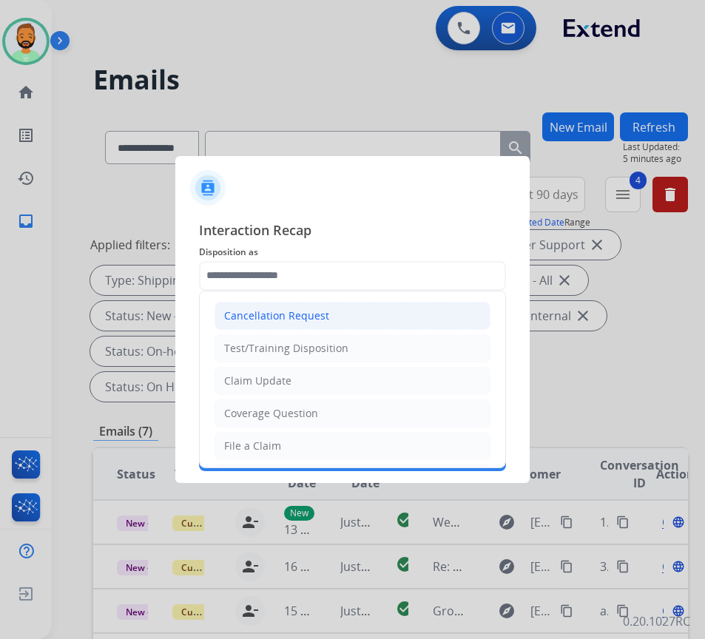
click at [327, 311] on li "Cancellation Request" at bounding box center [353, 316] width 276 height 28
type input "**********"
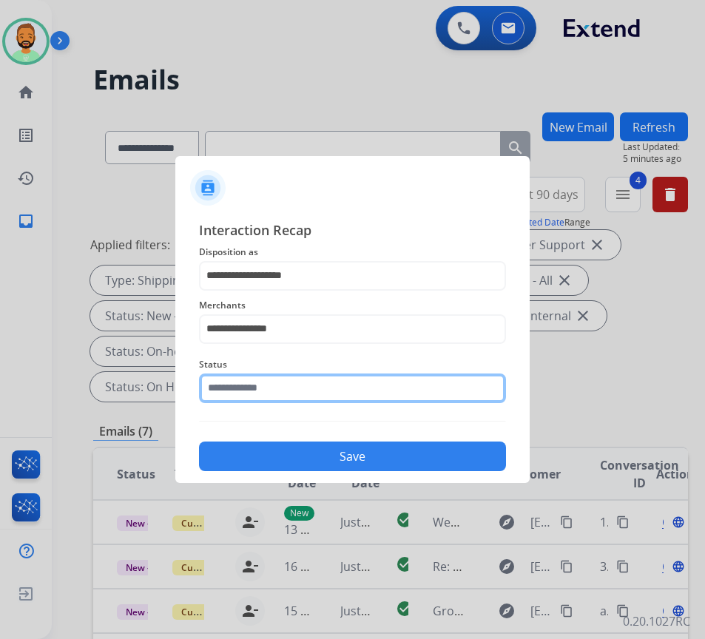
click at [333, 392] on input "text" at bounding box center [352, 389] width 307 height 30
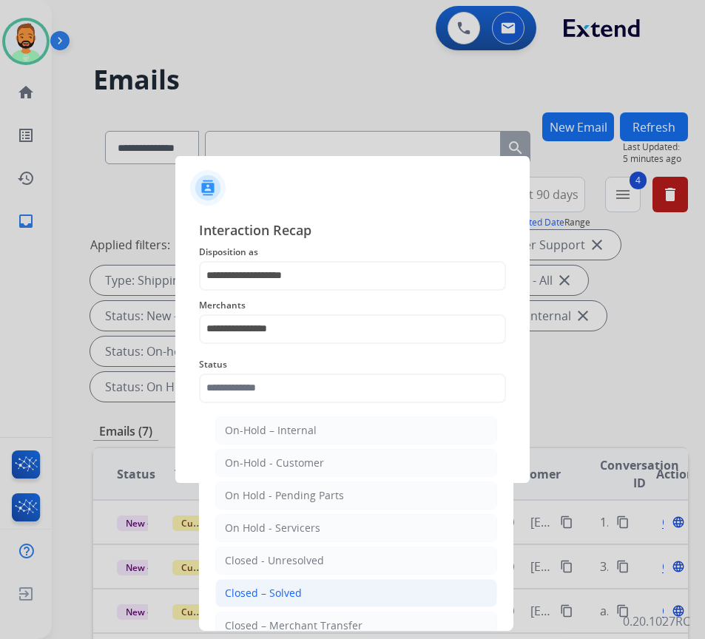
click at [320, 599] on li "Closed – Solved" at bounding box center [356, 593] width 282 height 28
type input "**********"
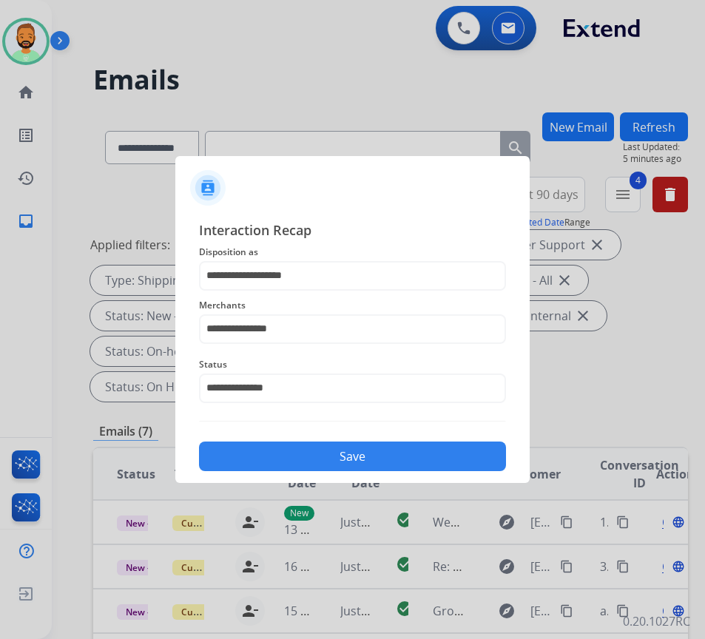
click at [361, 456] on button "Save" at bounding box center [352, 457] width 307 height 30
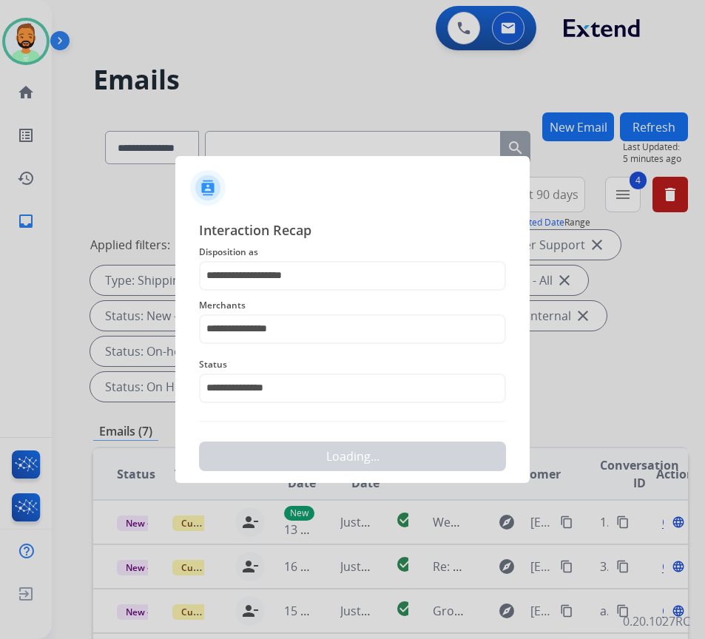
scroll to position [0, 0]
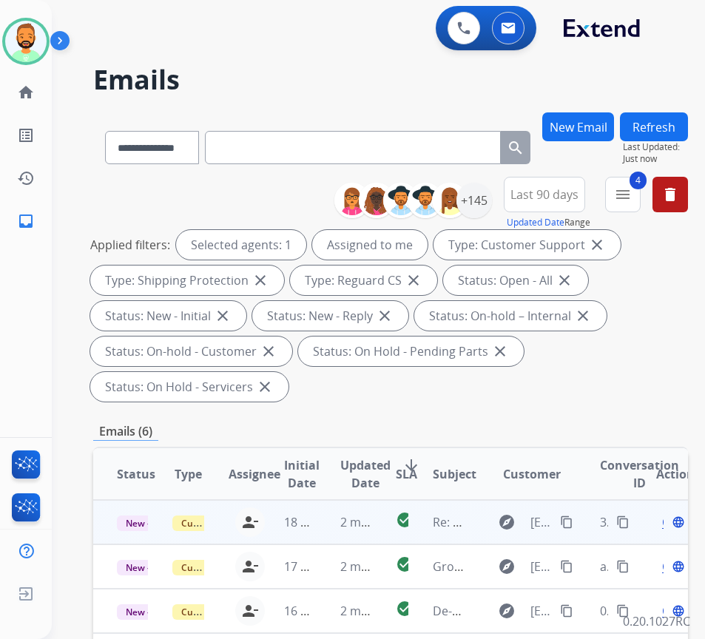
click at [341, 510] on td "2 minutes ago" at bounding box center [345, 522] width 56 height 44
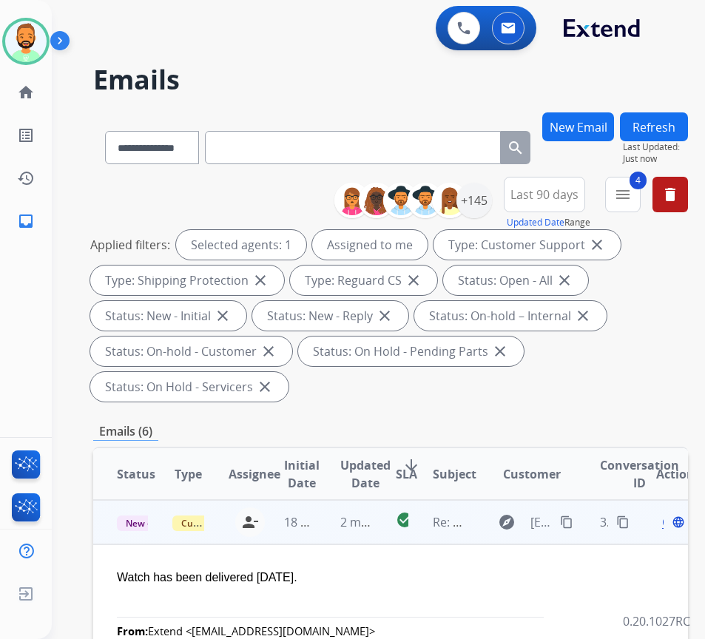
click at [671, 521] on span "Open" at bounding box center [677, 523] width 30 height 18
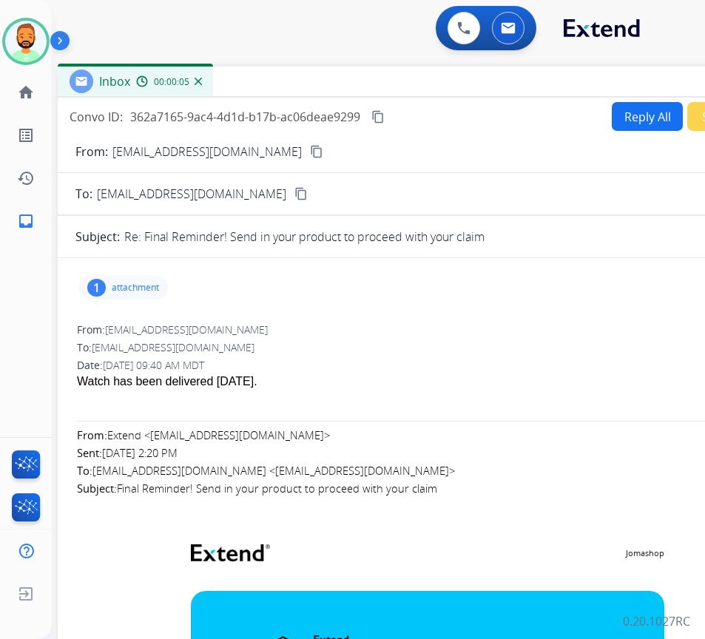
drag, startPoint x: 409, startPoint y: 106, endPoint x: 536, endPoint y: 81, distance: 129.0
click at [536, 81] on div "Inbox 00:00:05" at bounding box center [428, 82] width 740 height 31
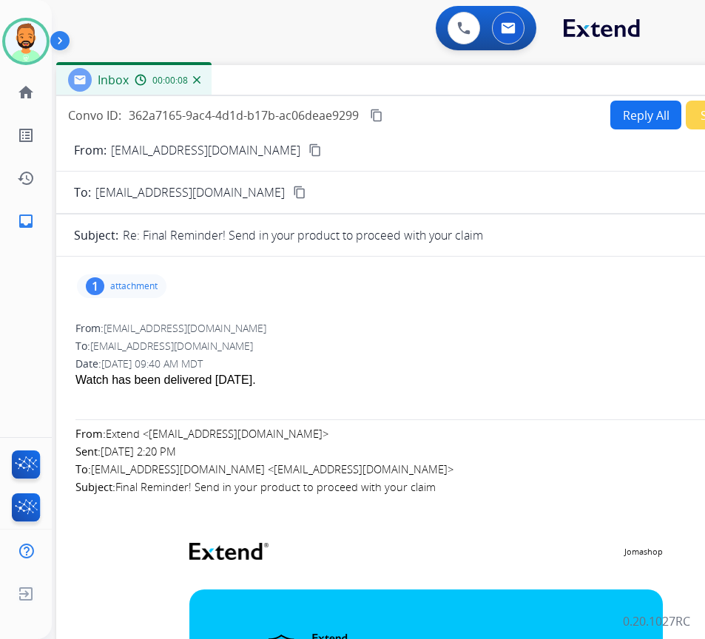
click at [144, 286] on p "attachment" at bounding box center [133, 286] width 47 height 12
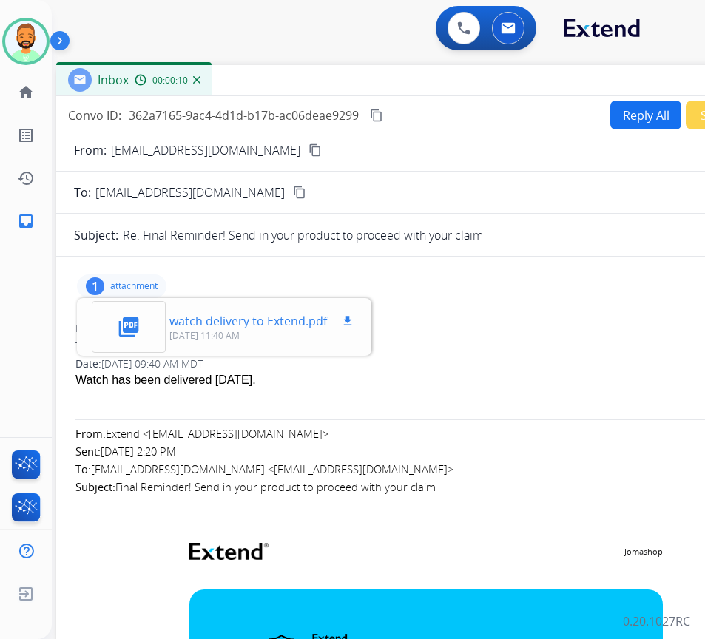
click at [184, 329] on p "watch delivery to Extend.pdf" at bounding box center [248, 321] width 158 height 18
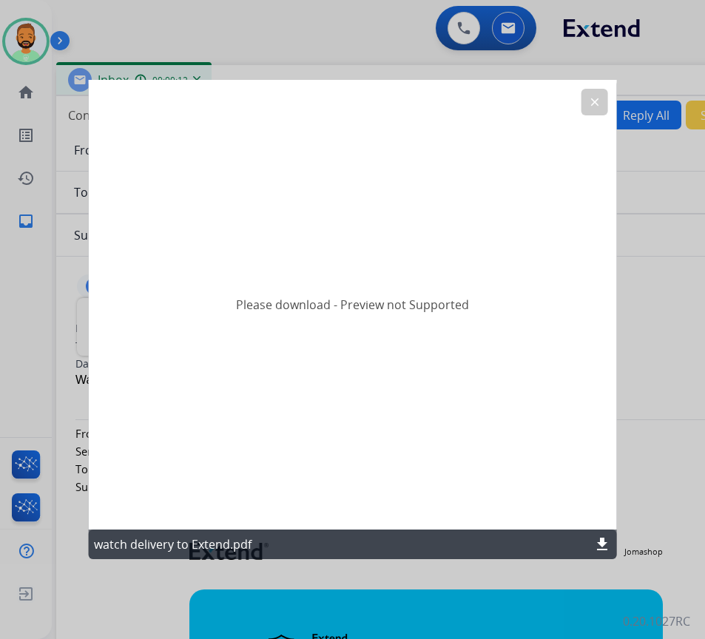
click at [608, 540] on mat-icon "download" at bounding box center [603, 545] width 18 height 18
click at [599, 83] on div "Please download - Preview not Supported" at bounding box center [352, 305] width 529 height 450
click at [588, 104] on mat-icon "clear" at bounding box center [594, 101] width 13 height 13
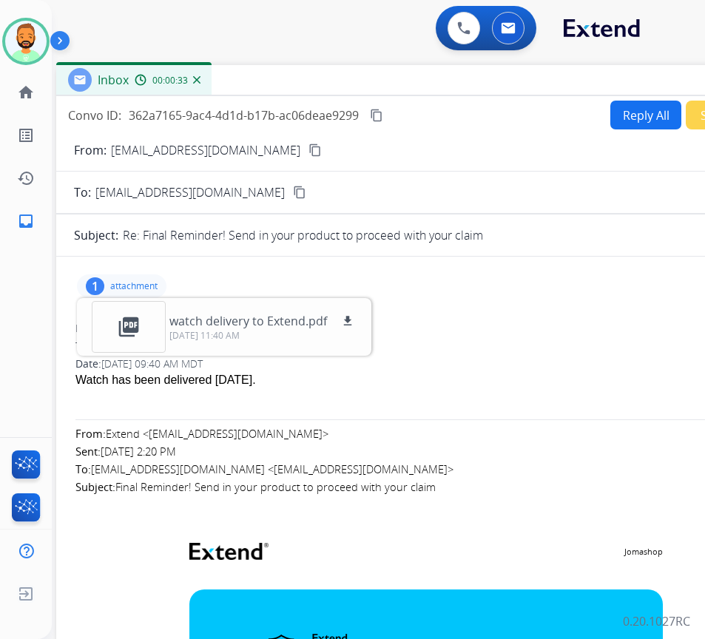
click at [489, 332] on div "From: [EMAIL_ADDRESS][DOMAIN_NAME]" at bounding box center [426, 328] width 702 height 15
click at [131, 281] on p "attachment" at bounding box center [133, 286] width 47 height 12
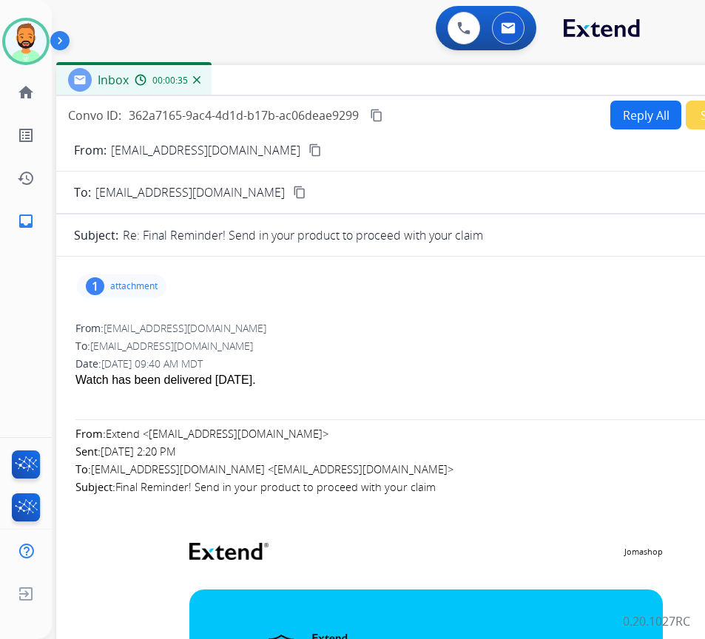
click at [623, 117] on button "Reply All" at bounding box center [646, 115] width 71 height 29
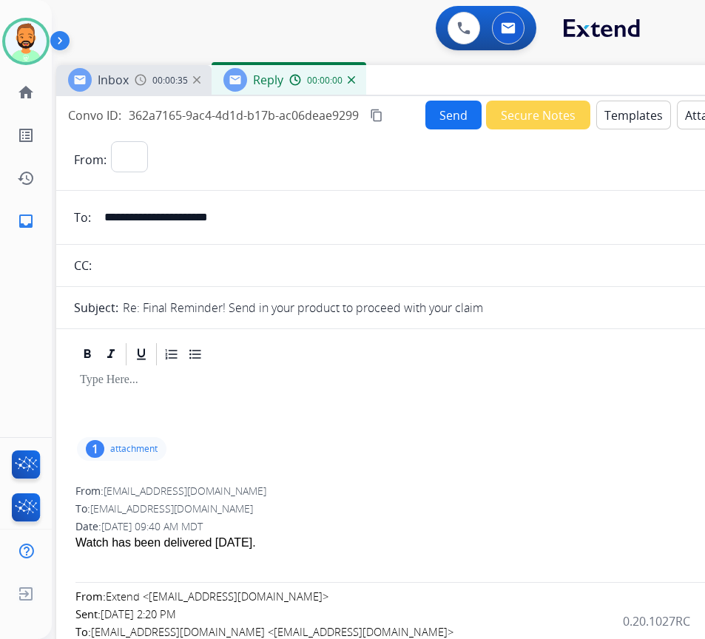
select select "**********"
click at [235, 383] on p at bounding box center [426, 380] width 693 height 13
click at [626, 112] on button "Templates" at bounding box center [634, 115] width 75 height 29
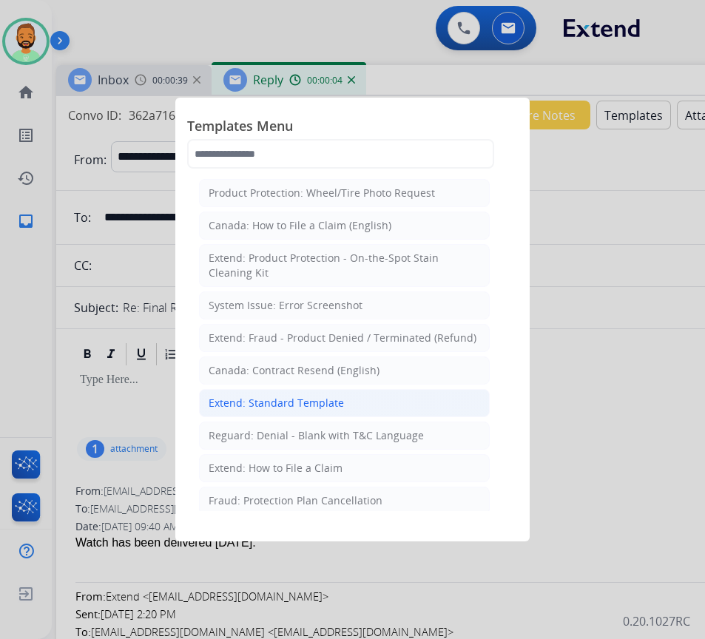
click at [352, 391] on li "Extend: Standard Template" at bounding box center [344, 403] width 291 height 28
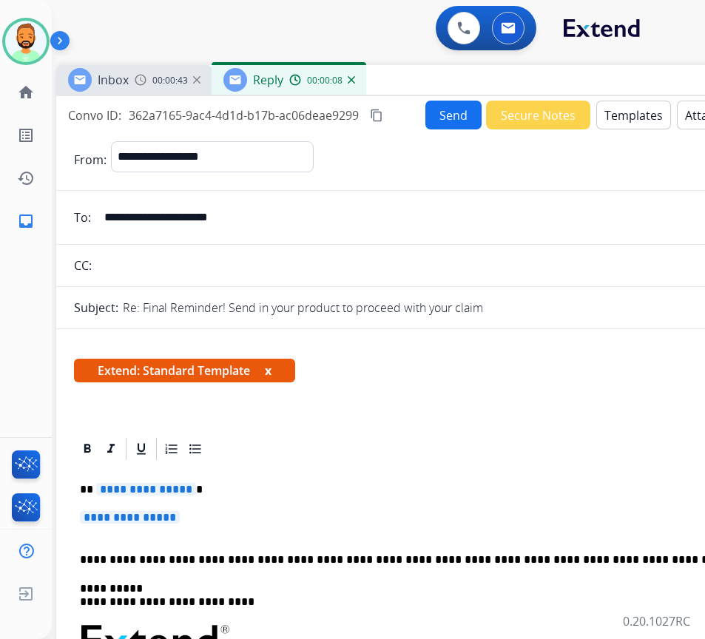
click at [214, 213] on input "**********" at bounding box center [436, 218] width 683 height 30
click at [384, 455] on div at bounding box center [426, 449] width 705 height 27
click at [370, 491] on p "**********" at bounding box center [420, 489] width 681 height 13
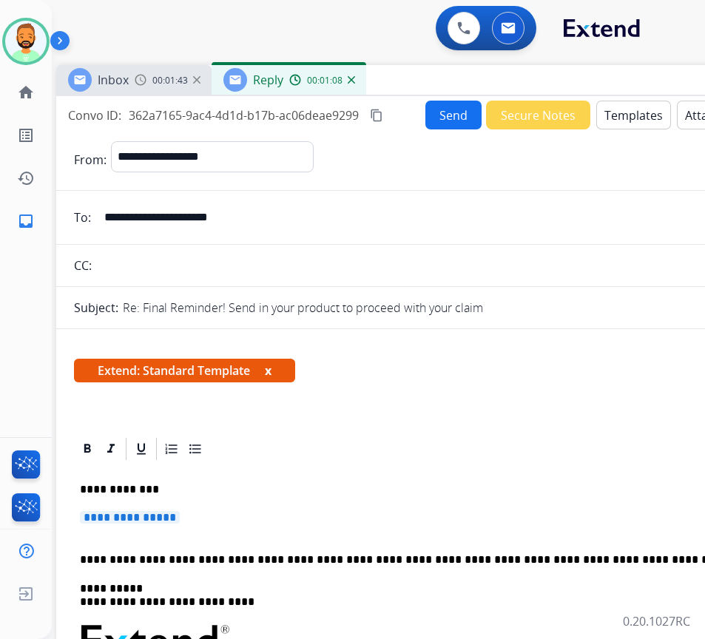
click at [370, 491] on p "**********" at bounding box center [420, 489] width 681 height 13
click at [373, 513] on p "**********" at bounding box center [426, 524] width 693 height 27
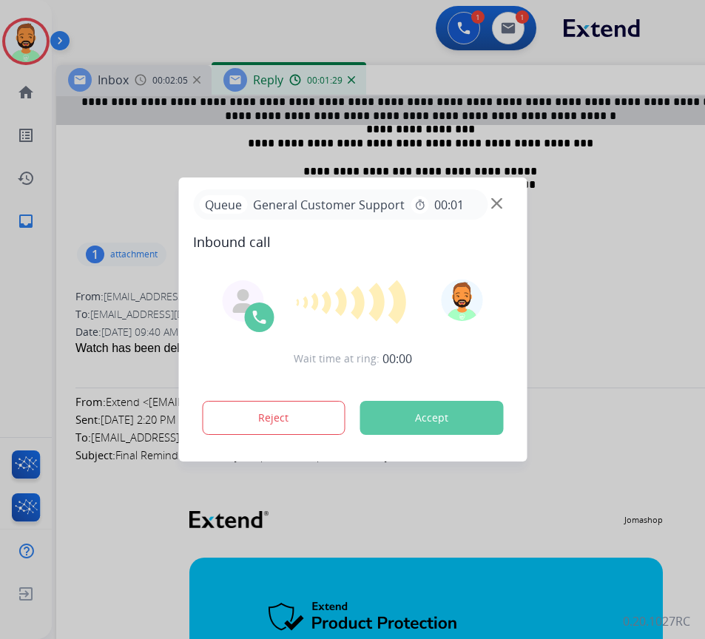
scroll to position [222, 0]
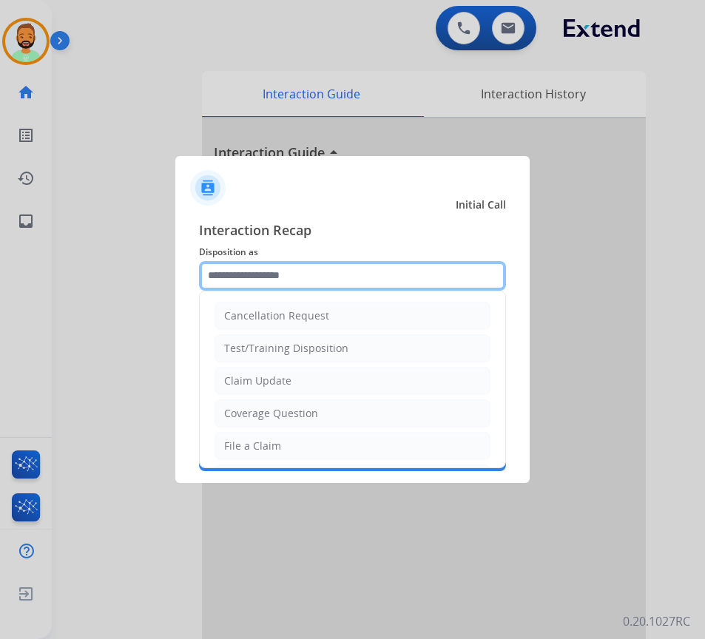
click at [337, 269] on input "text" at bounding box center [352, 276] width 307 height 30
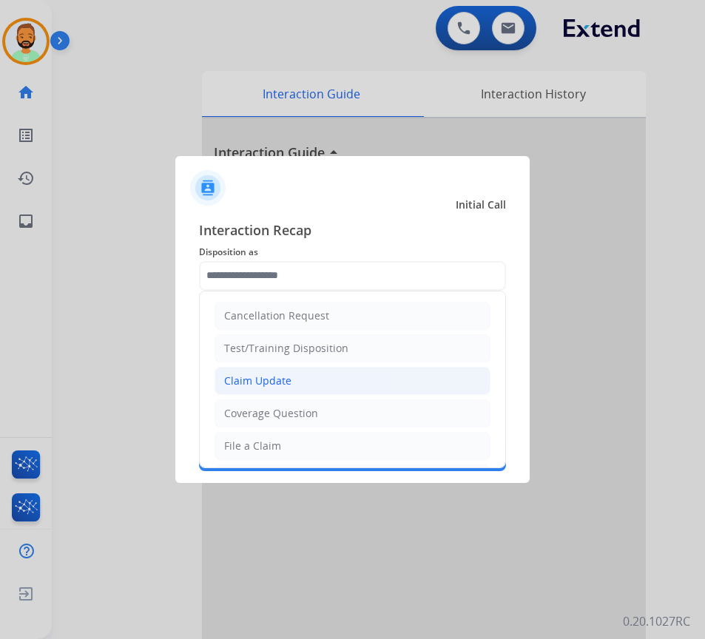
click at [377, 382] on li "Claim Update" at bounding box center [353, 381] width 276 height 28
type input "**********"
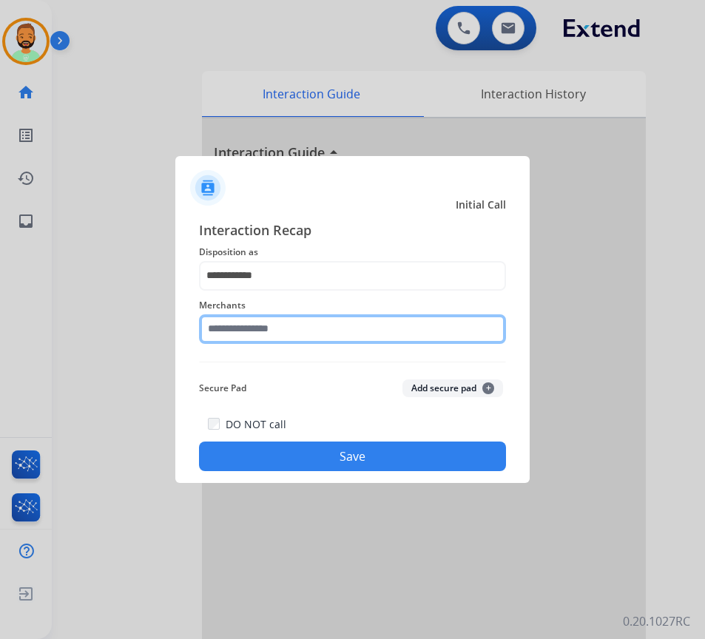
click at [359, 332] on input "text" at bounding box center [352, 330] width 307 height 30
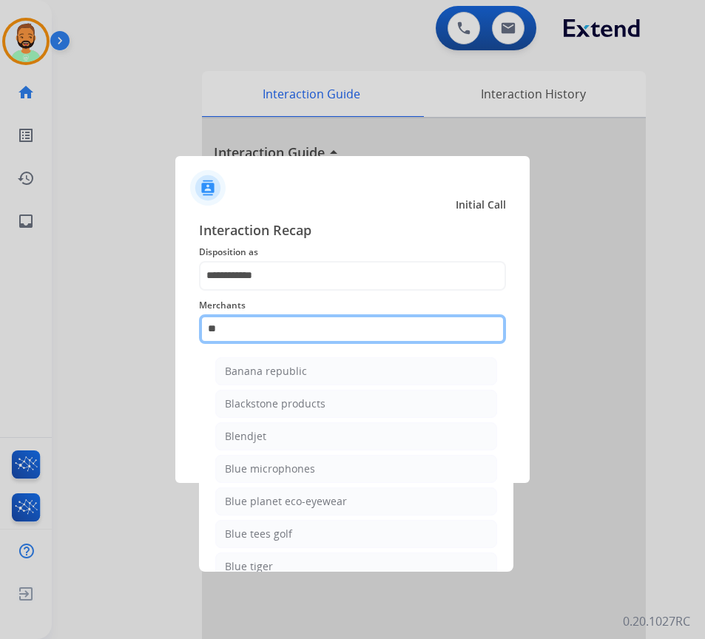
type input "*"
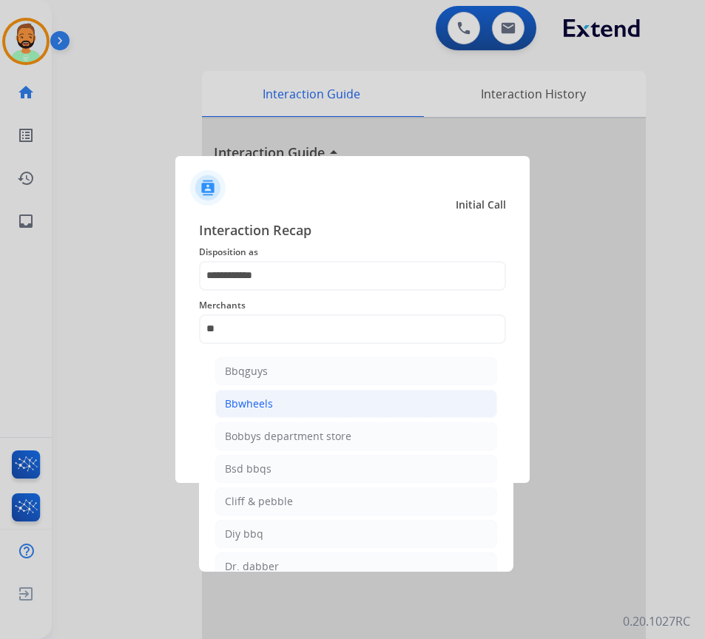
click at [278, 397] on li "Bbwheels" at bounding box center [356, 404] width 282 height 28
type input "********"
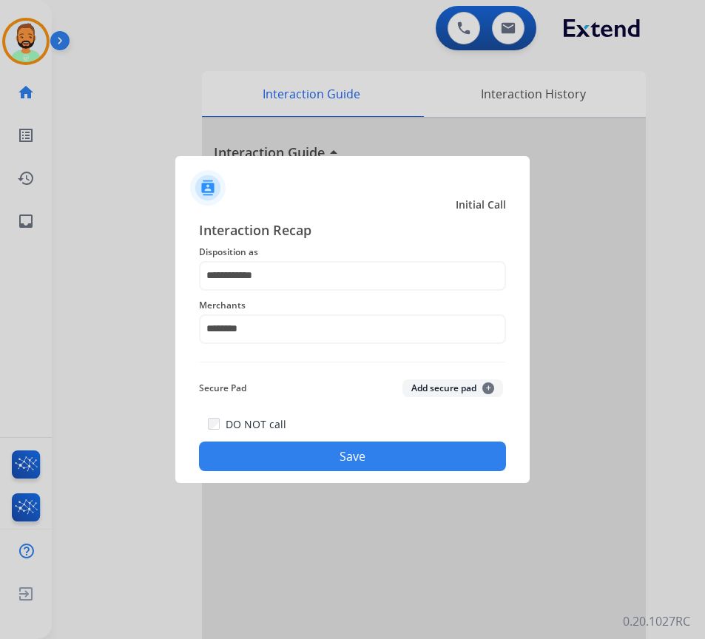
click at [365, 452] on button "Save" at bounding box center [352, 457] width 307 height 30
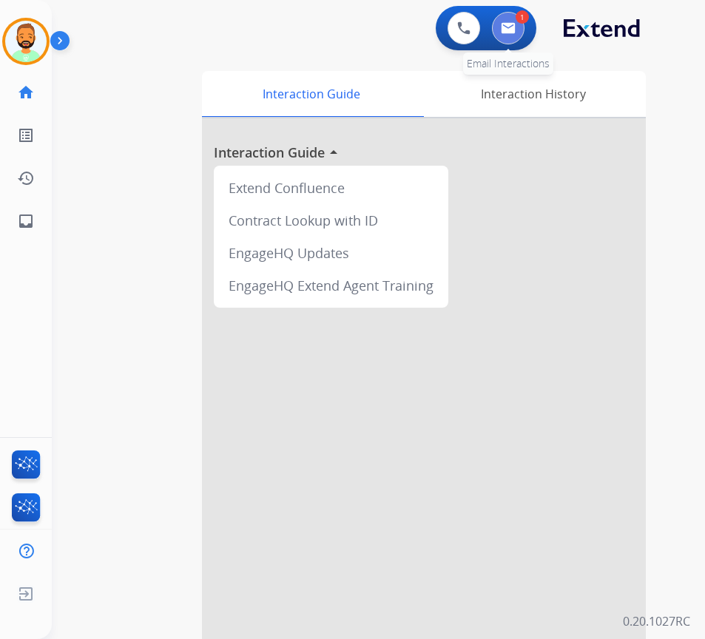
click at [506, 18] on button at bounding box center [508, 28] width 33 height 33
select select "**********"
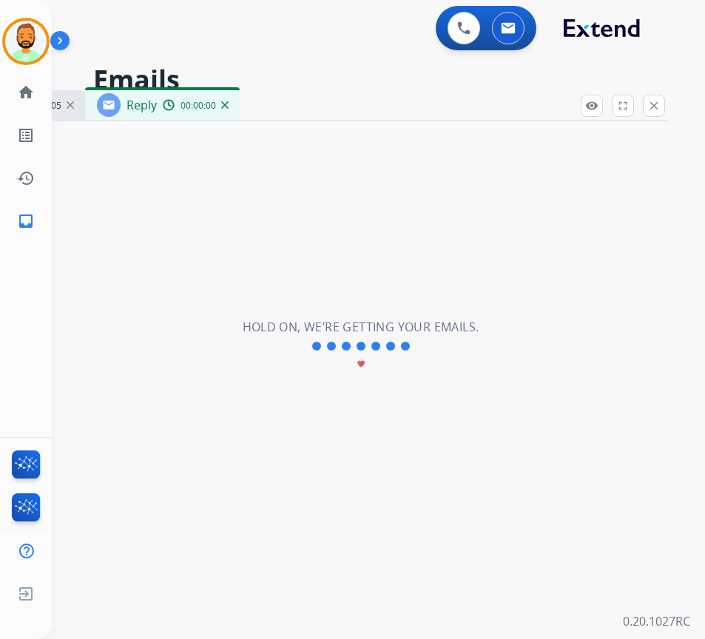
select select "**********"
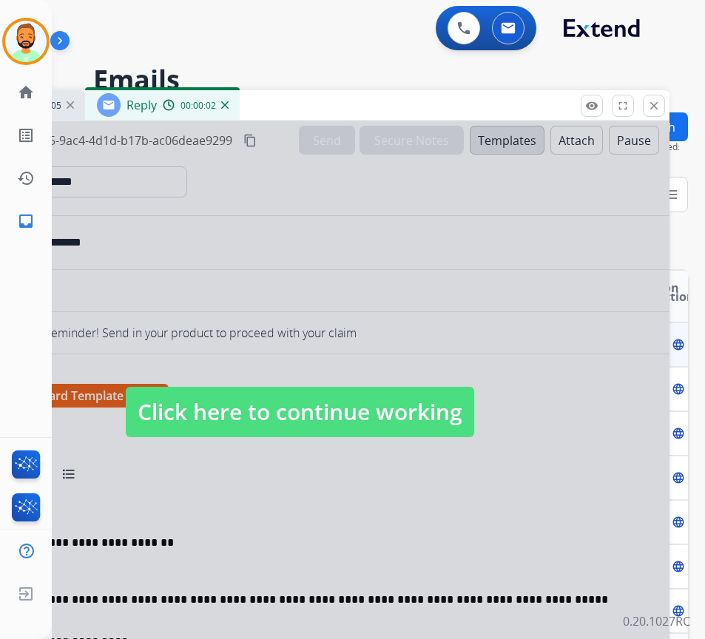
click at [342, 423] on span "Click here to continue working" at bounding box center [300, 412] width 349 height 50
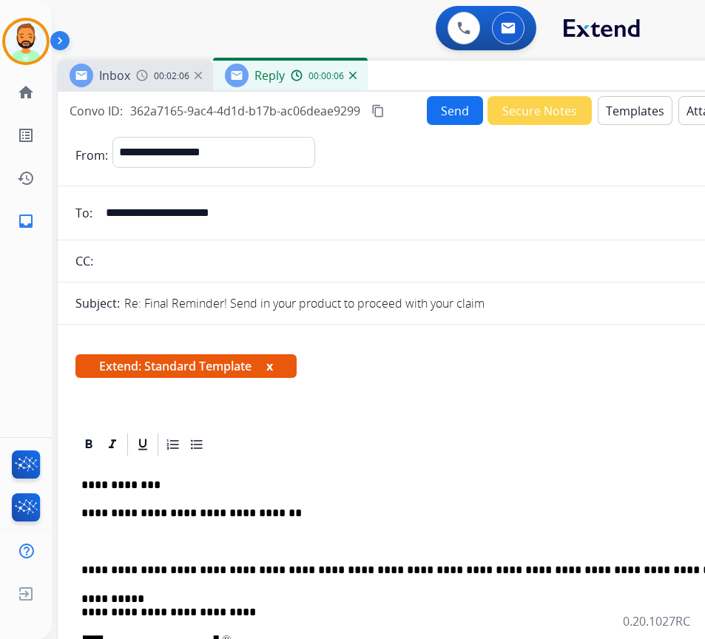
drag, startPoint x: 310, startPoint y: 108, endPoint x: 438, endPoint y: 78, distance: 131.4
click at [438, 78] on div "Inbox 00:02:06 Reply 00:00:06" at bounding box center [428, 76] width 740 height 31
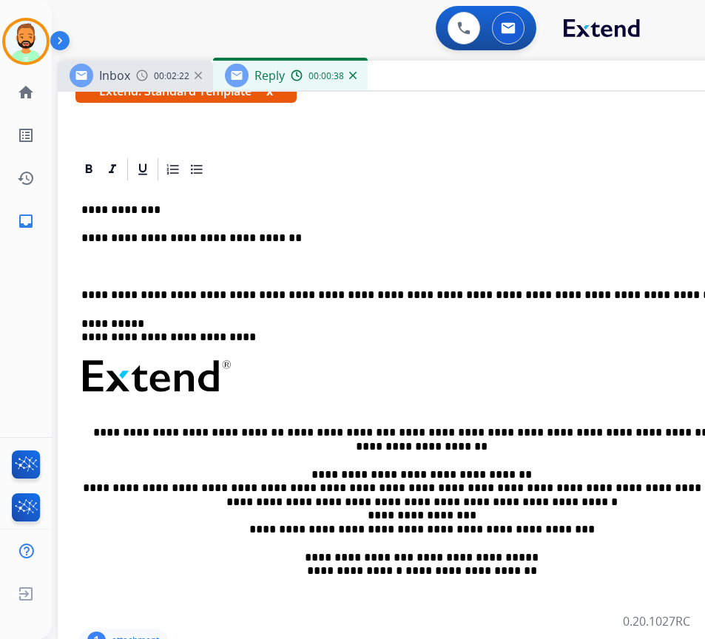
scroll to position [148, 0]
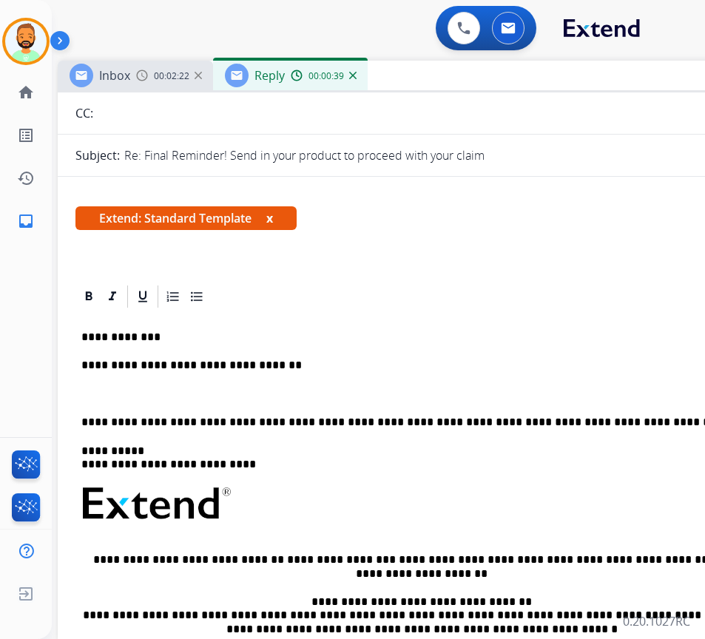
click at [285, 382] on div "**********" at bounding box center [427, 531] width 705 height 443
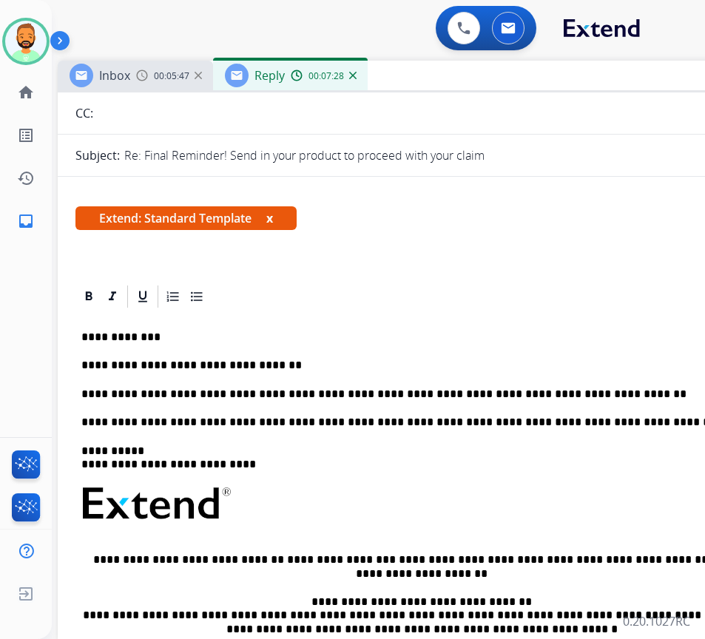
click at [326, 368] on p "**********" at bounding box center [421, 365] width 681 height 13
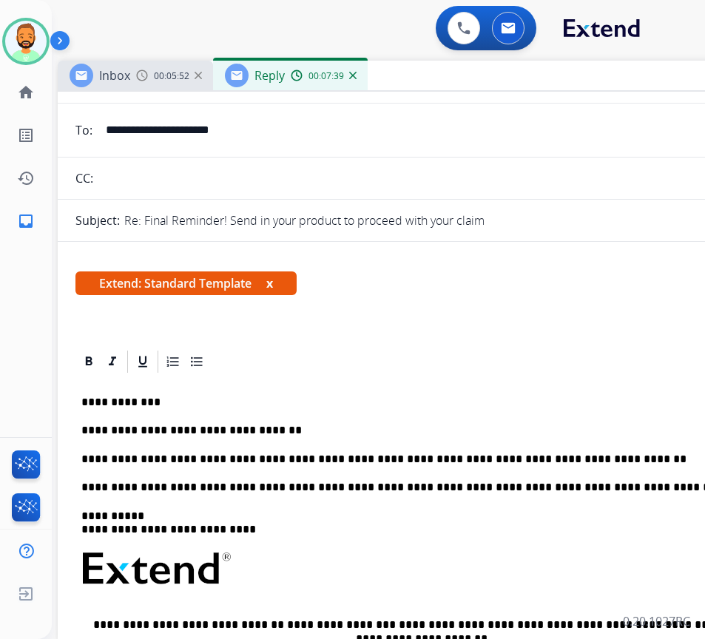
scroll to position [0, 0]
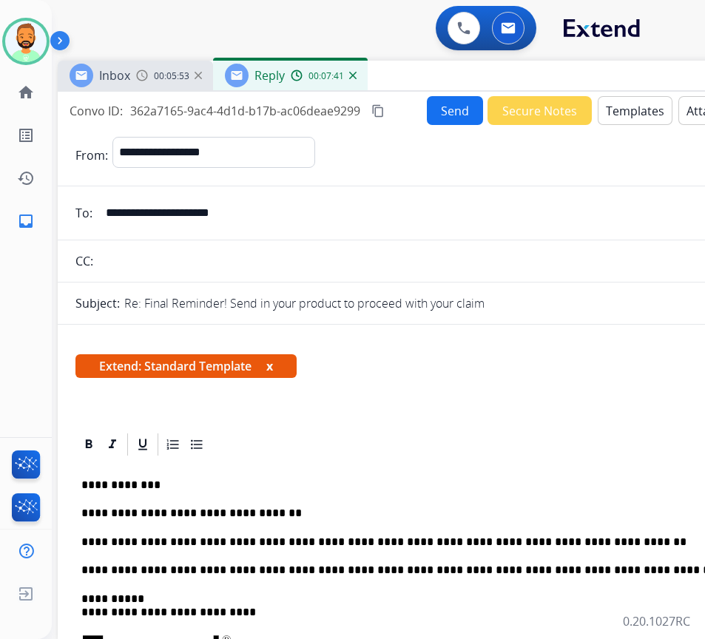
click at [450, 110] on button "Send" at bounding box center [455, 110] width 56 height 29
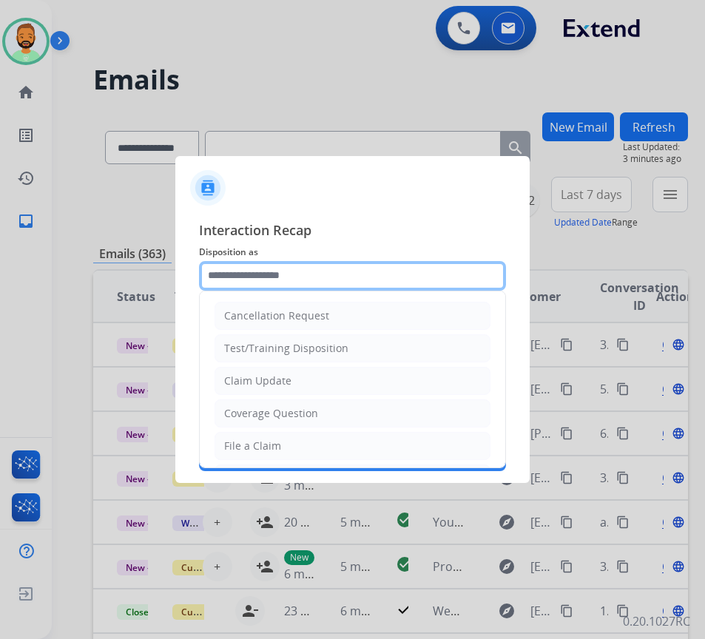
click at [380, 264] on input "text" at bounding box center [352, 276] width 307 height 30
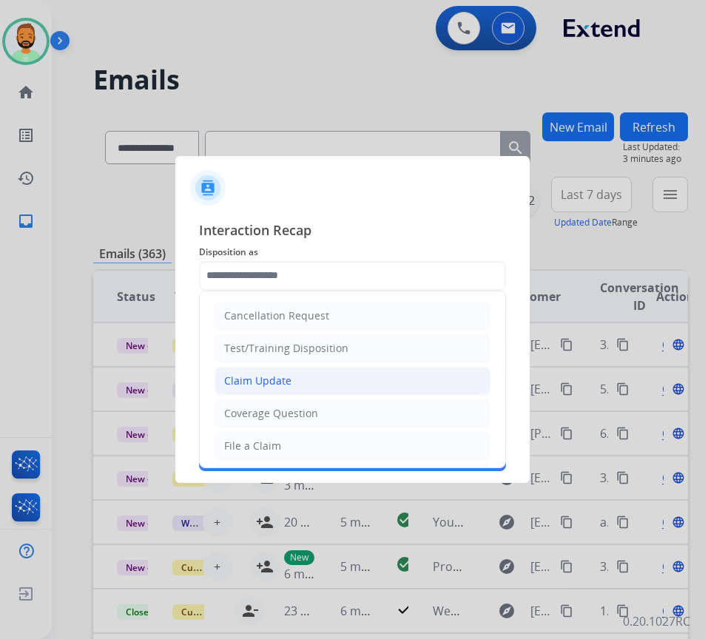
click at [360, 390] on li "Claim Update" at bounding box center [353, 381] width 276 height 28
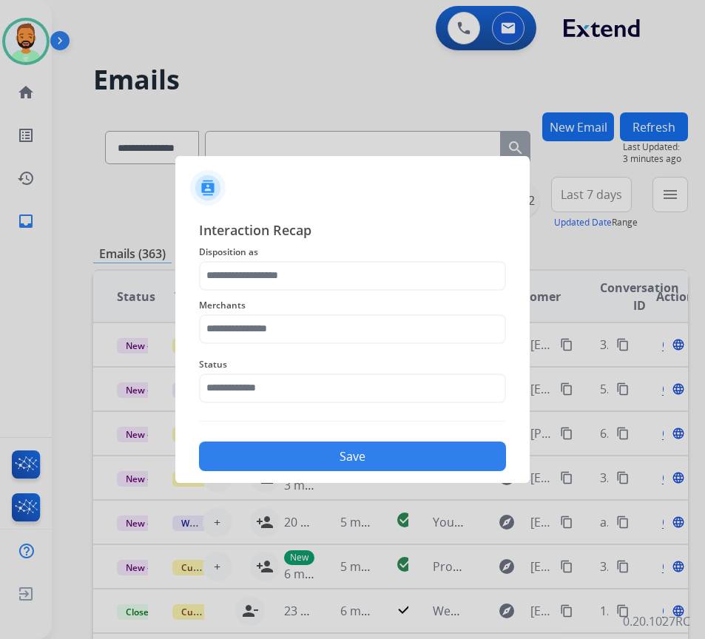
type input "**********"
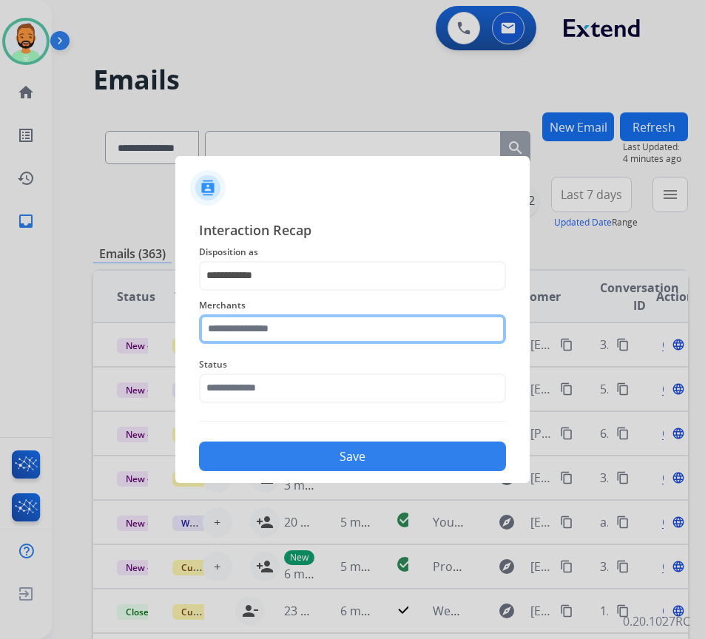
click at [352, 332] on input "text" at bounding box center [352, 330] width 307 height 30
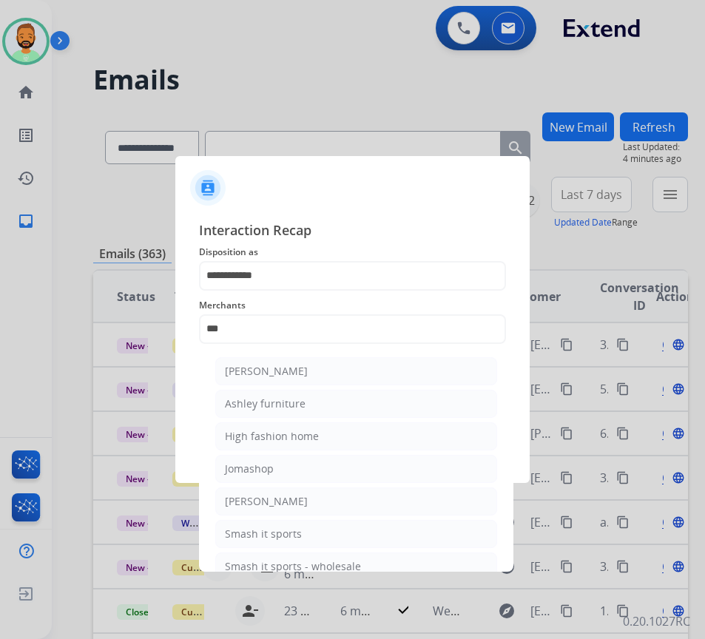
click at [364, 412] on li "Ashley furniture" at bounding box center [356, 404] width 282 height 28
type input "**********"
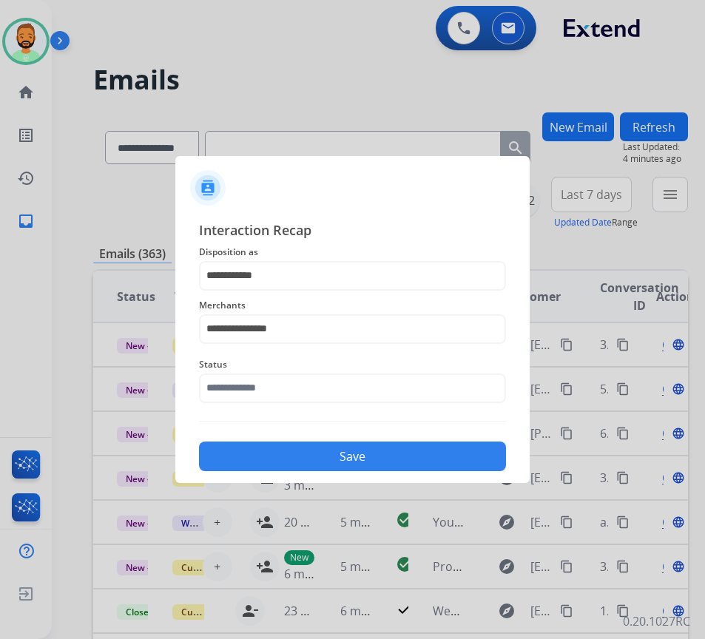
drag, startPoint x: 351, startPoint y: 360, endPoint x: 346, endPoint y: 378, distance: 18.3
click at [349, 361] on span "Status" at bounding box center [352, 365] width 307 height 18
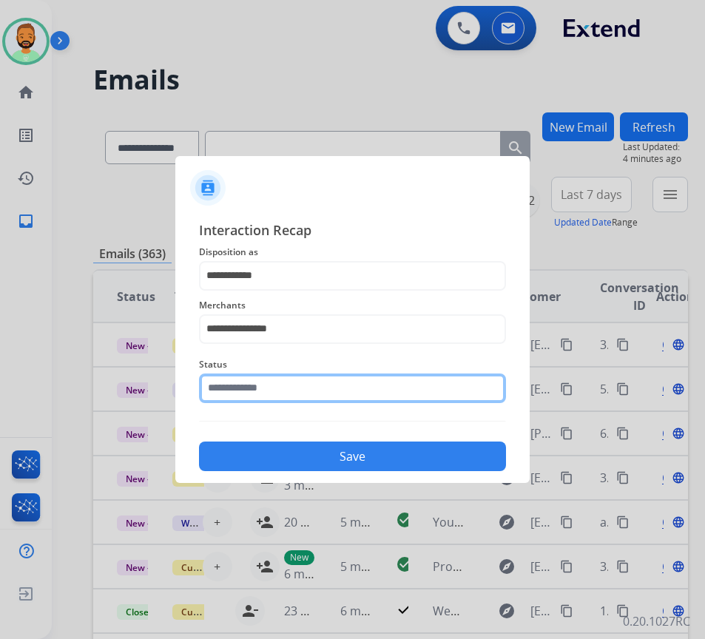
click at [346, 389] on input "text" at bounding box center [352, 389] width 307 height 30
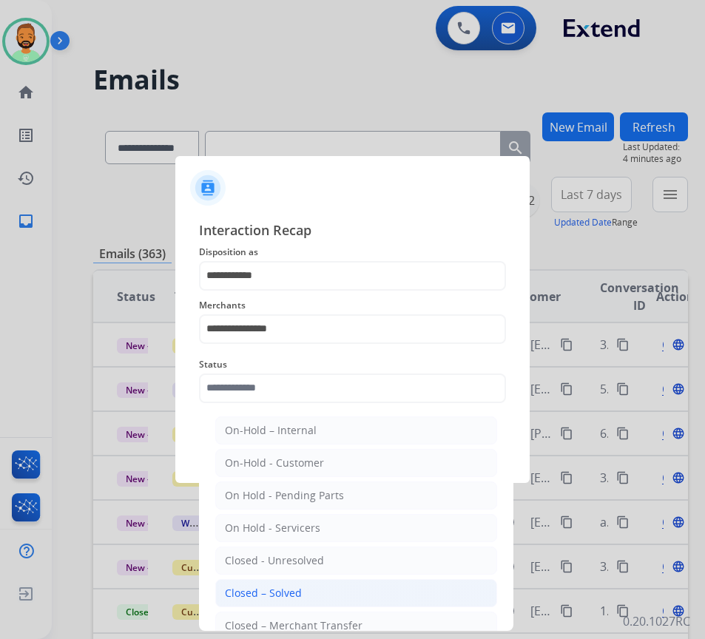
click at [321, 583] on li "Closed – Solved" at bounding box center [356, 593] width 282 height 28
type input "**********"
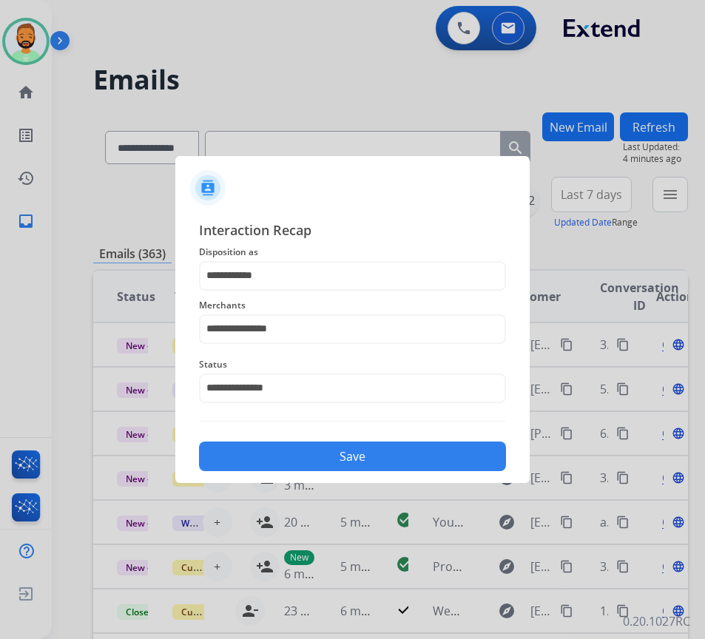
click at [361, 449] on button "Save" at bounding box center [352, 457] width 307 height 30
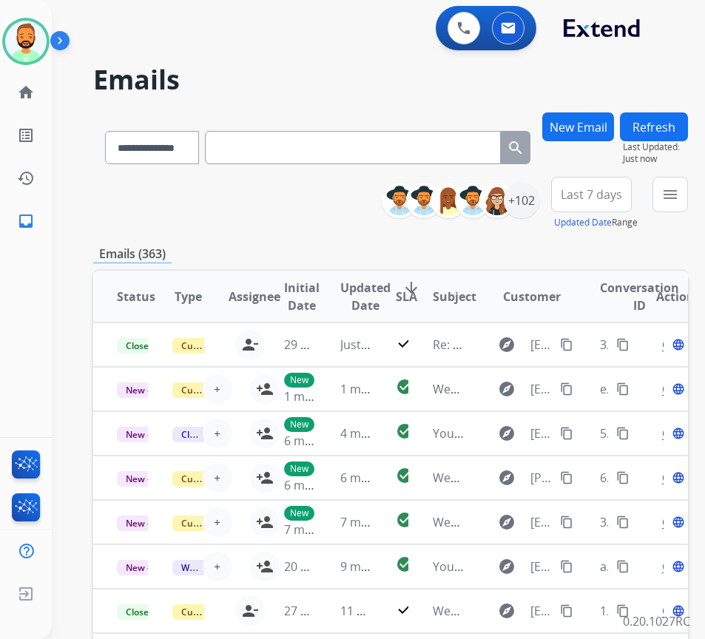
click at [622, 192] on span "Last 7 days" at bounding box center [591, 195] width 61 height 6
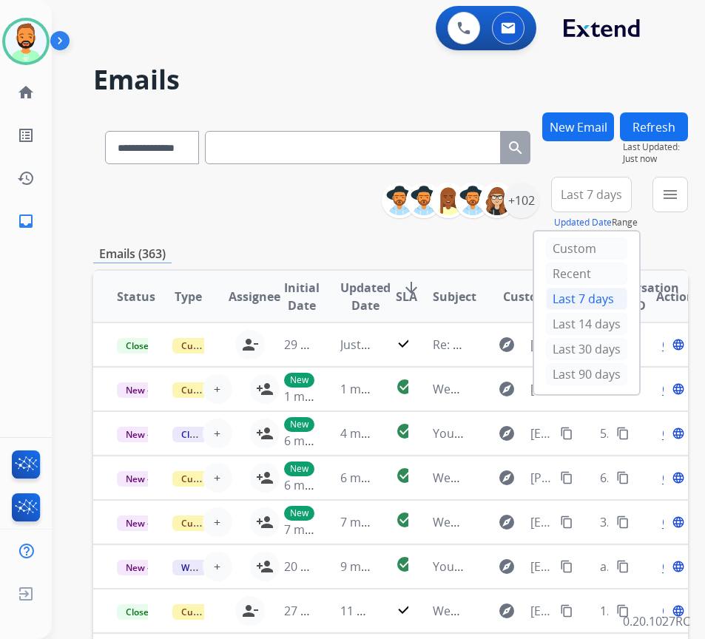
click at [584, 371] on div "Last 90 days" at bounding box center [586, 374] width 81 height 22
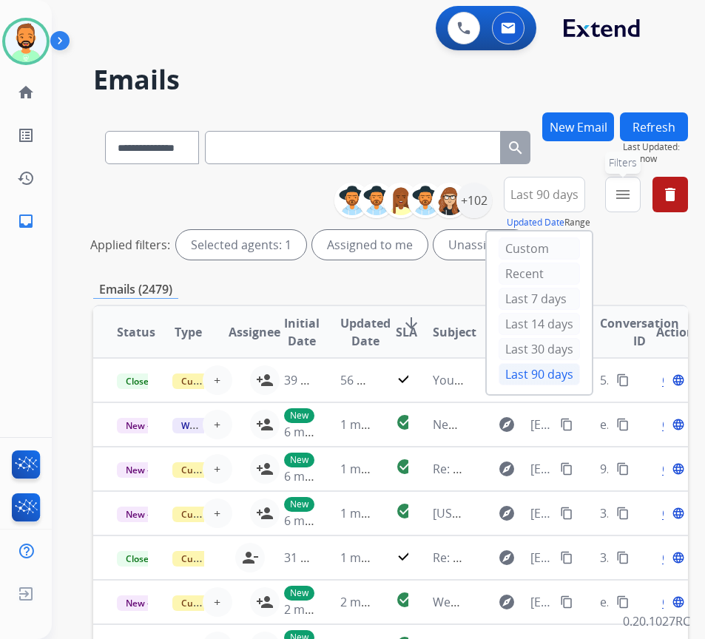
click at [632, 199] on mat-icon "menu" at bounding box center [623, 195] width 18 height 18
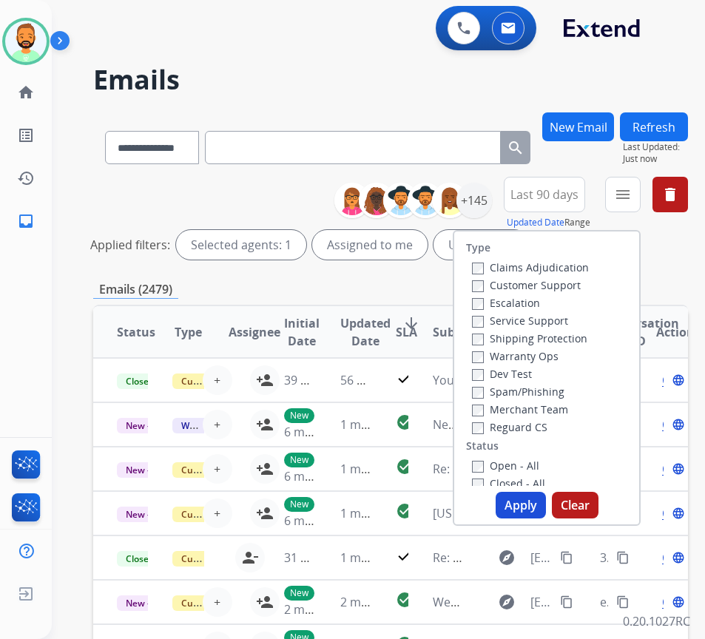
click at [579, 287] on label "Customer Support" at bounding box center [526, 285] width 109 height 14
click at [571, 337] on label "Shipping Protection" at bounding box center [529, 339] width 115 height 14
click at [548, 431] on label "Reguard CS" at bounding box center [509, 427] width 75 height 14
click at [540, 473] on div "Open - All" at bounding box center [549, 466] width 155 height 18
click at [540, 467] on label "Open - All" at bounding box center [505, 466] width 67 height 14
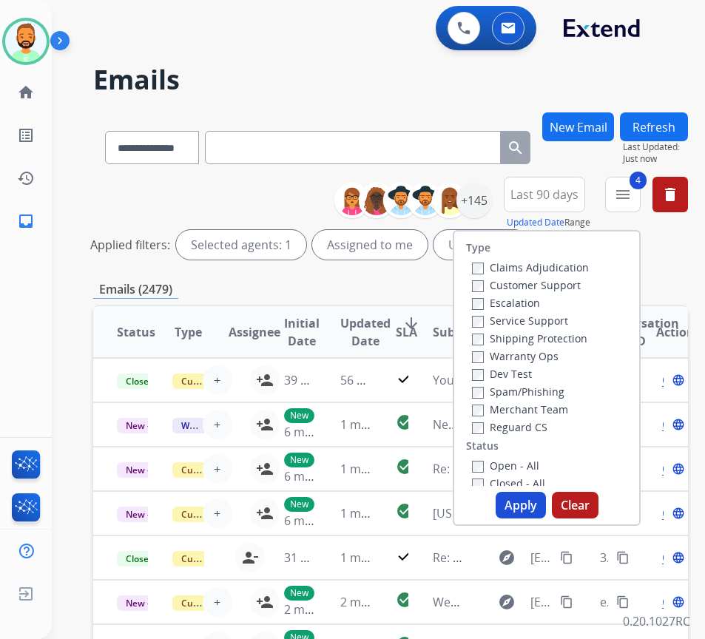
click at [537, 499] on button "Apply" at bounding box center [521, 505] width 50 height 27
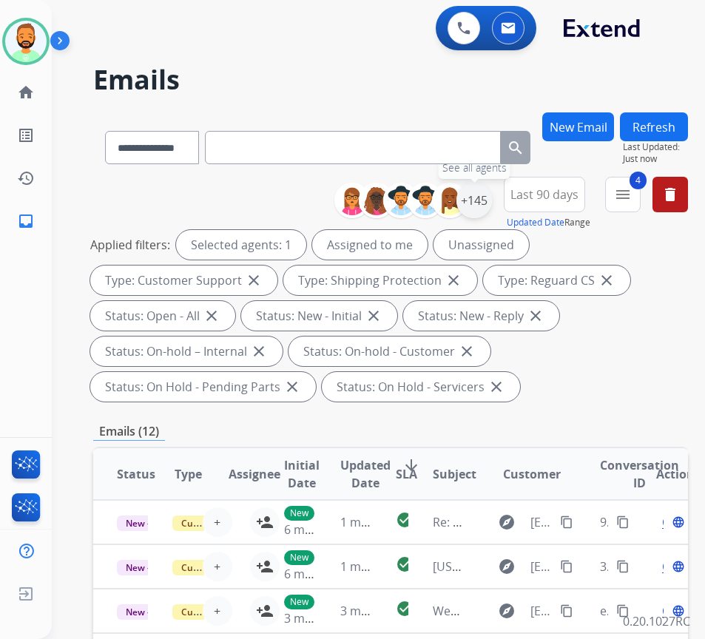
click at [492, 200] on div "+145" at bounding box center [475, 201] width 36 height 36
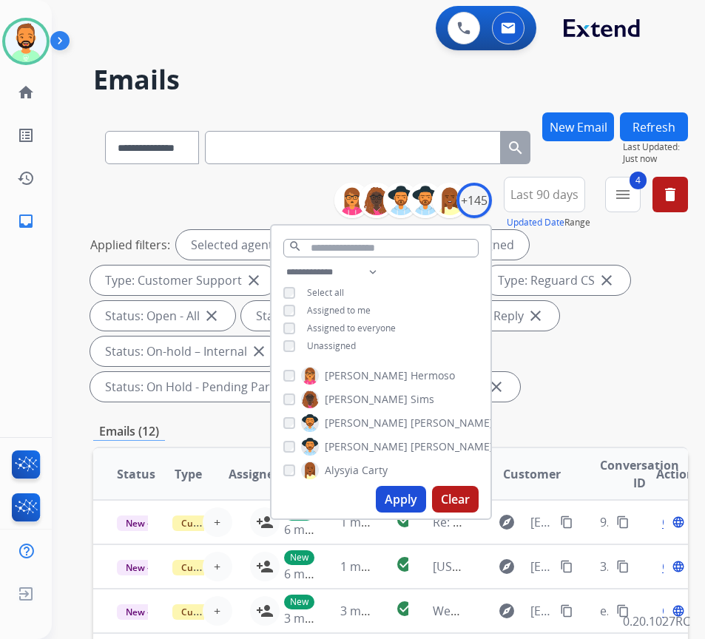
click at [354, 342] on span "Unassigned" at bounding box center [331, 346] width 49 height 13
click at [418, 508] on button "Apply" at bounding box center [401, 499] width 50 height 27
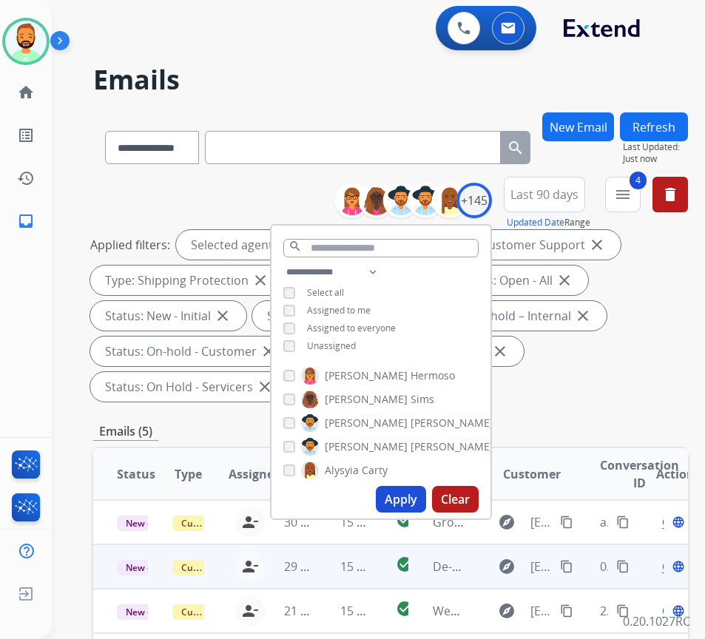
click at [316, 548] on td "29 minutes ago" at bounding box center [289, 567] width 56 height 44
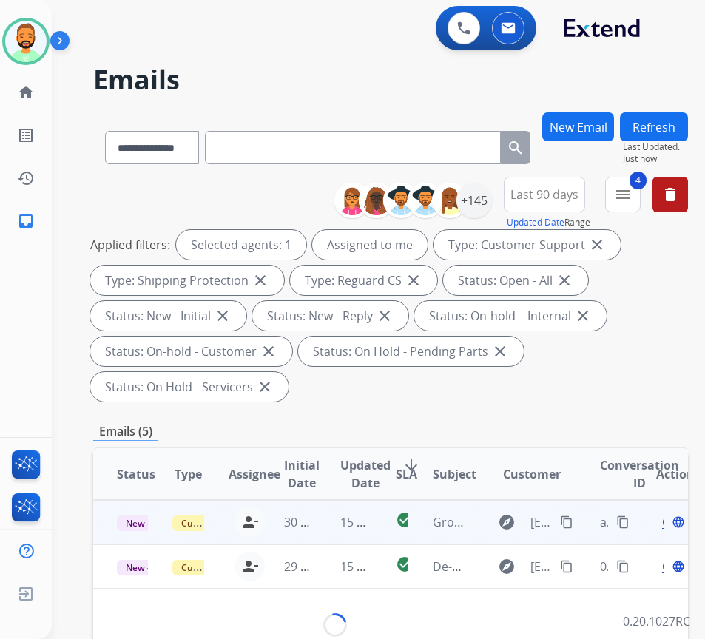
click at [323, 522] on td "15 minutes ago" at bounding box center [345, 522] width 56 height 44
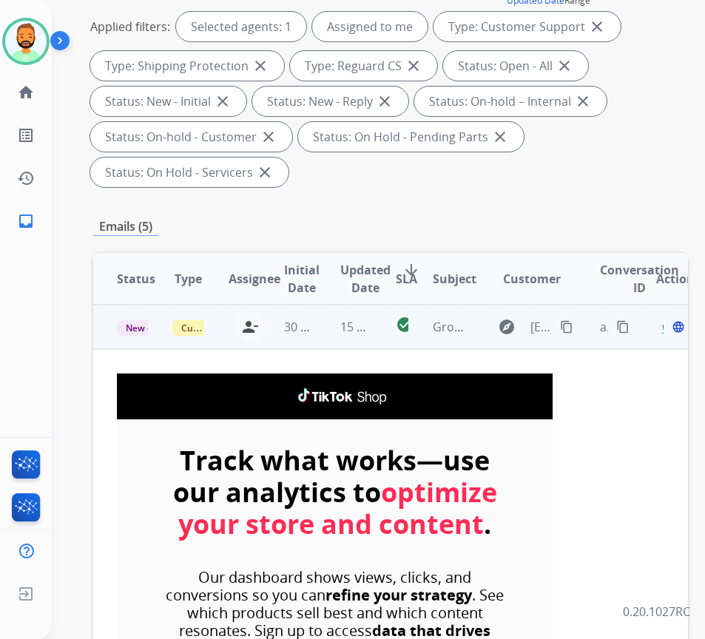
click at [671, 326] on span "Open" at bounding box center [677, 327] width 30 height 18
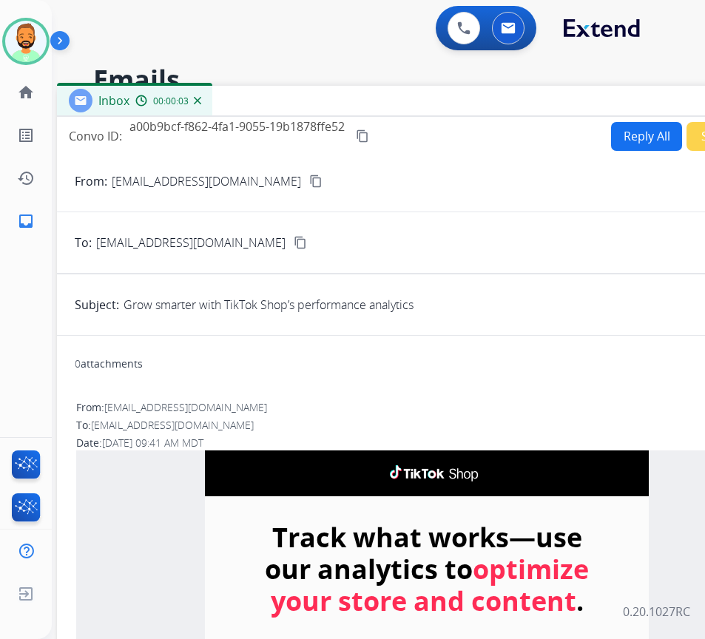
drag, startPoint x: 273, startPoint y: 105, endPoint x: 400, endPoint y: 101, distance: 127.4
click at [400, 101] on div "Inbox 00:00:03" at bounding box center [427, 101] width 740 height 31
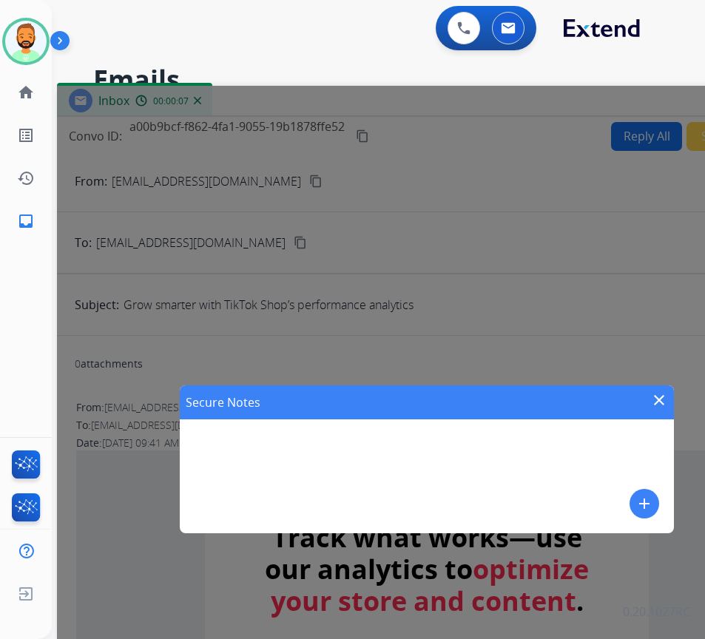
click at [642, 505] on mat-icon "add" at bounding box center [645, 504] width 18 height 18
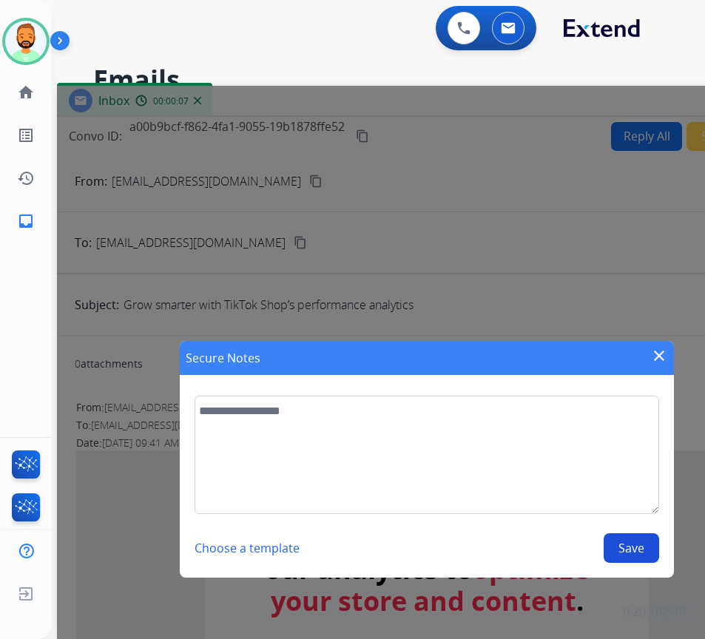
click at [570, 486] on textarea at bounding box center [427, 455] width 464 height 118
type textarea "****"
click at [625, 546] on button "Save" at bounding box center [632, 549] width 56 height 30
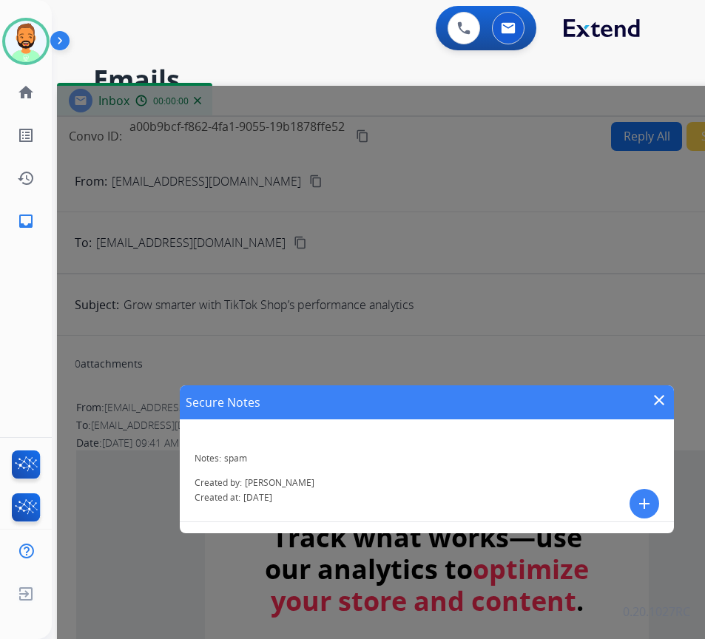
click at [592, 100] on div "Secure Notes close Notes: spam Created by: [PERSON_NAME] Created at: [DATE] add" at bounding box center [427, 459] width 740 height 747
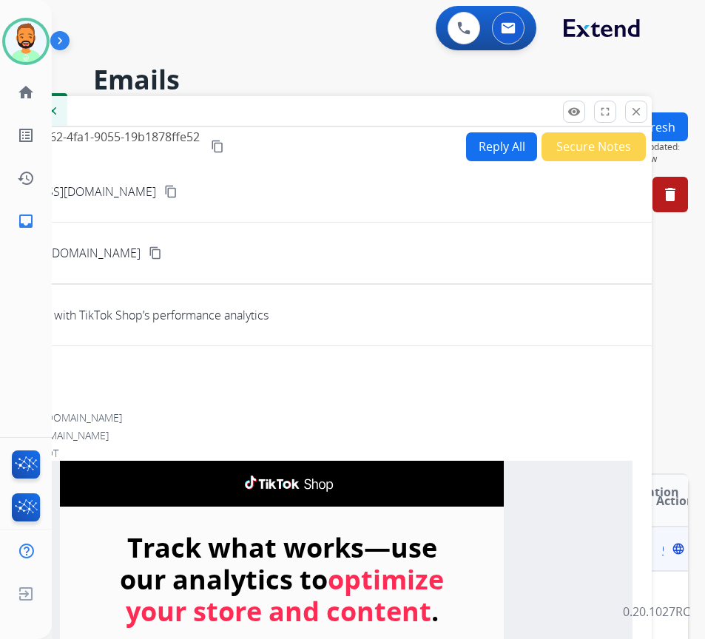
drag, startPoint x: 565, startPoint y: 103, endPoint x: 457, endPoint y: 113, distance: 107.8
click at [457, 113] on div "Inbox 00:00:01" at bounding box center [282, 111] width 740 height 31
click at [625, 112] on div "remove_red_eye Logs fullscreen Expand close Close" at bounding box center [604, 112] width 84 height 22
click at [639, 115] on mat-icon "close" at bounding box center [635, 111] width 13 height 13
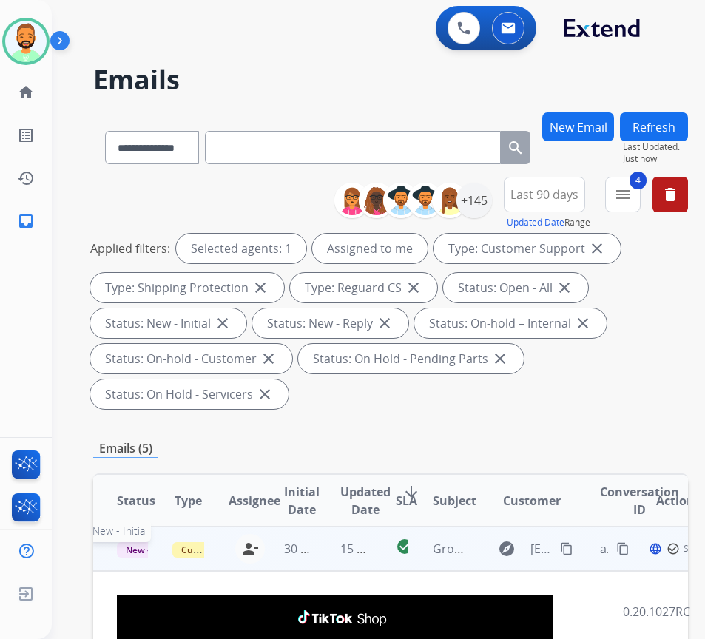
click at [141, 547] on span "New - Initial" at bounding box center [151, 550] width 69 height 16
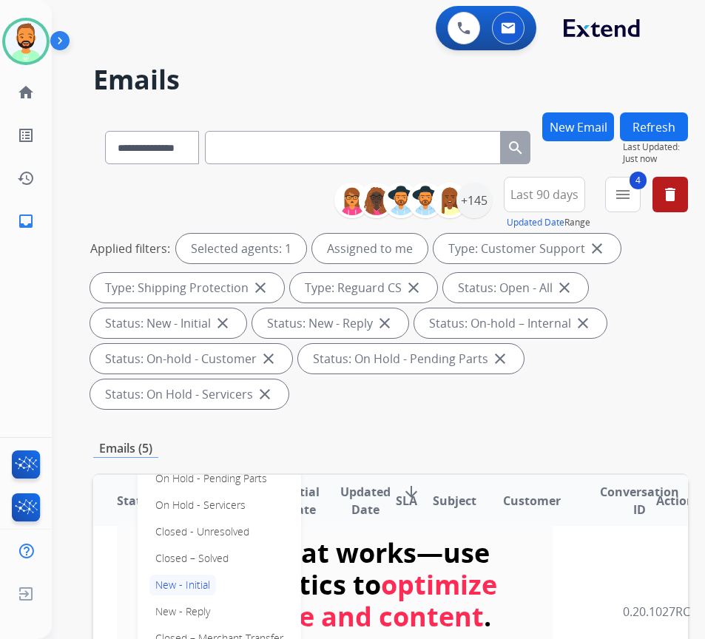
scroll to position [148, 0]
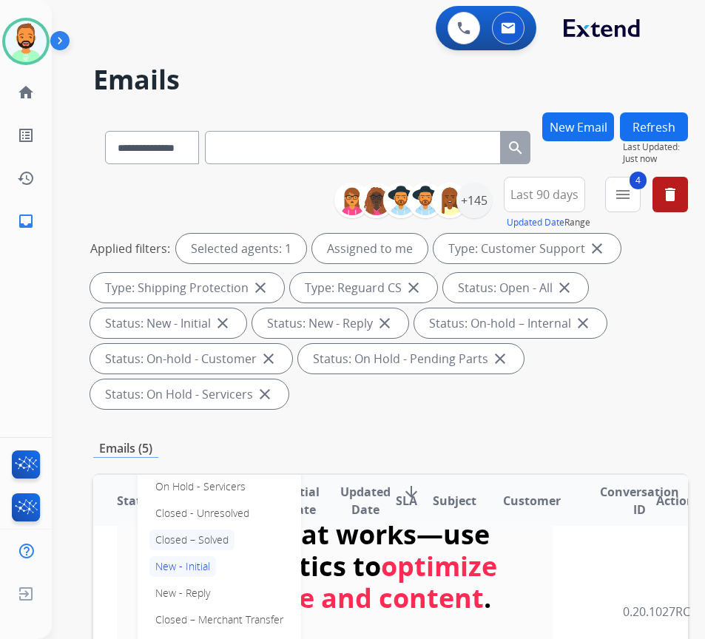
click at [220, 539] on p "Closed – Solved" at bounding box center [191, 540] width 85 height 21
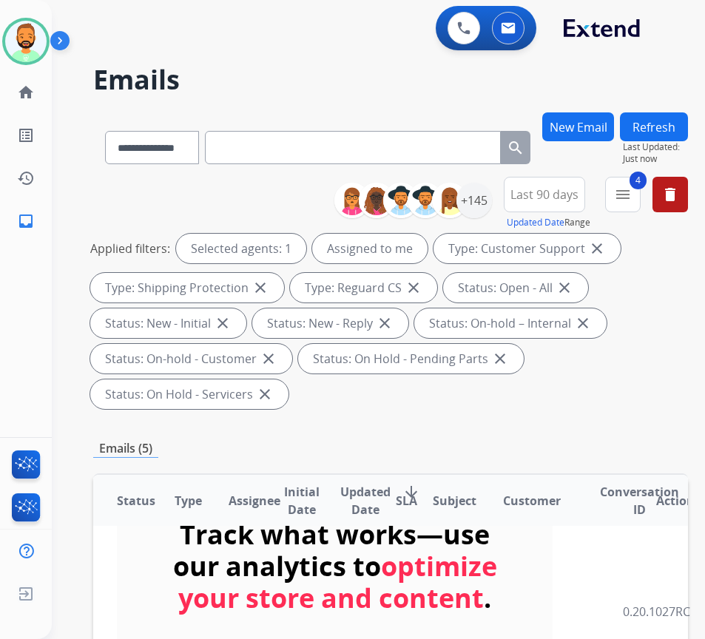
click at [682, 129] on button "Refresh" at bounding box center [654, 126] width 68 height 29
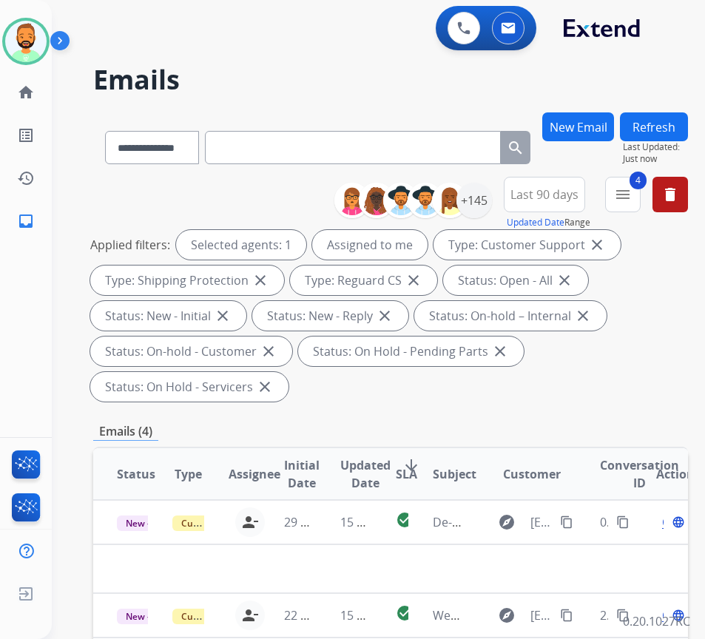
scroll to position [0, 0]
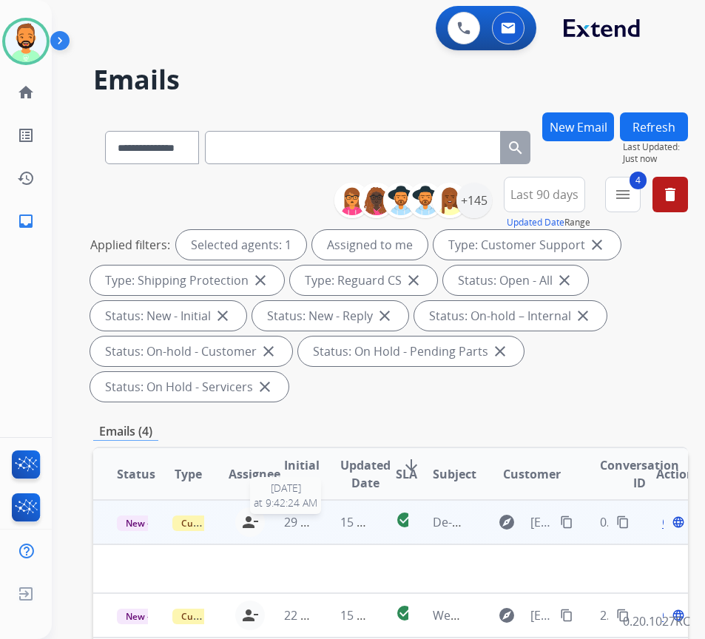
click at [313, 522] on span "29 minutes ago" at bounding box center [327, 522] width 86 height 16
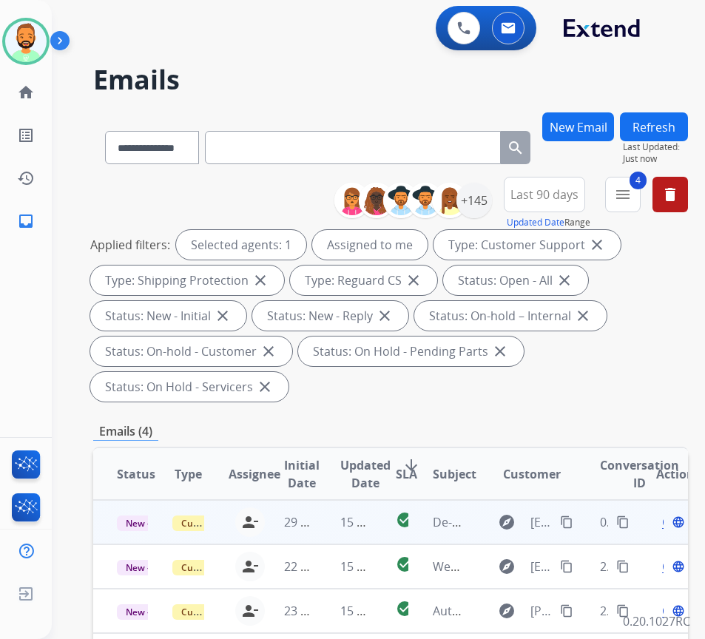
click at [332, 517] on td "15 minutes ago" at bounding box center [345, 522] width 56 height 44
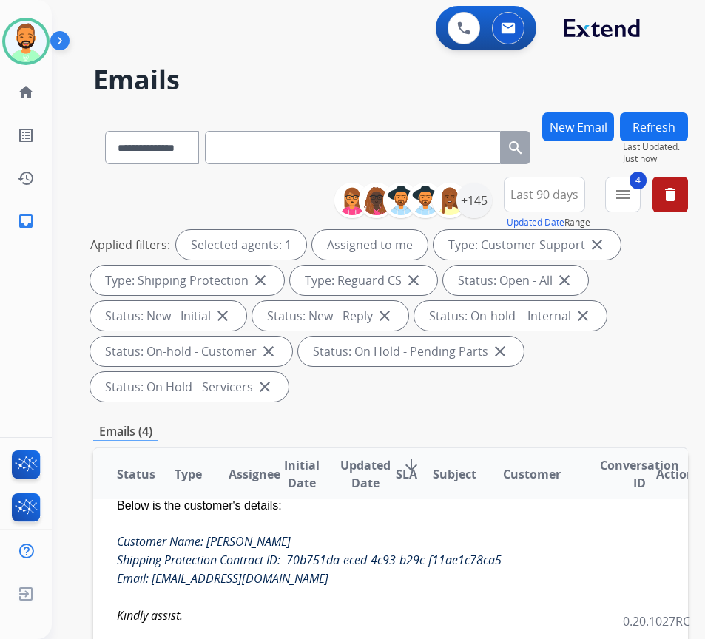
scroll to position [222, 0]
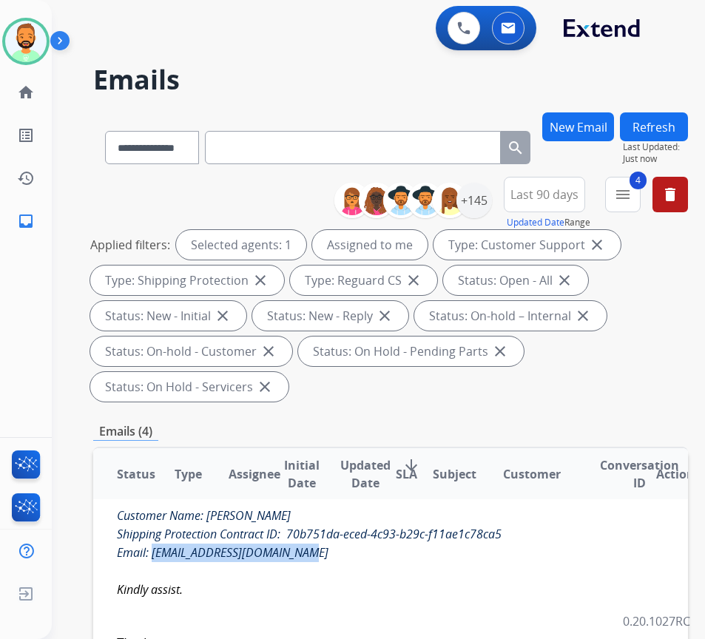
drag, startPoint x: 151, startPoint y: 556, endPoint x: 306, endPoint y: 554, distance: 155.4
click at [307, 553] on div "Email: [EMAIL_ADDRESS][DOMAIN_NAME]" at bounding box center [335, 553] width 436 height 19
copy icon "[EMAIL_ADDRESS][DOMAIN_NAME]"
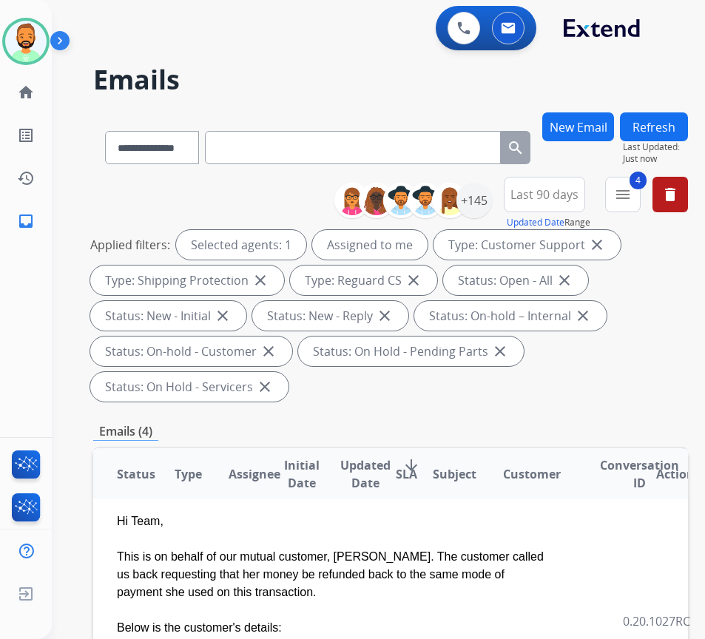
scroll to position [0, 0]
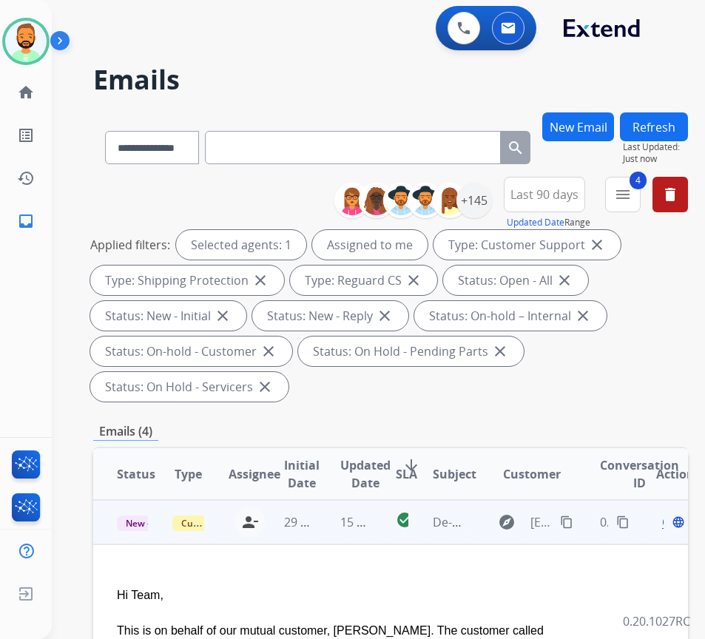
click at [669, 525] on span "Open" at bounding box center [677, 523] width 30 height 18
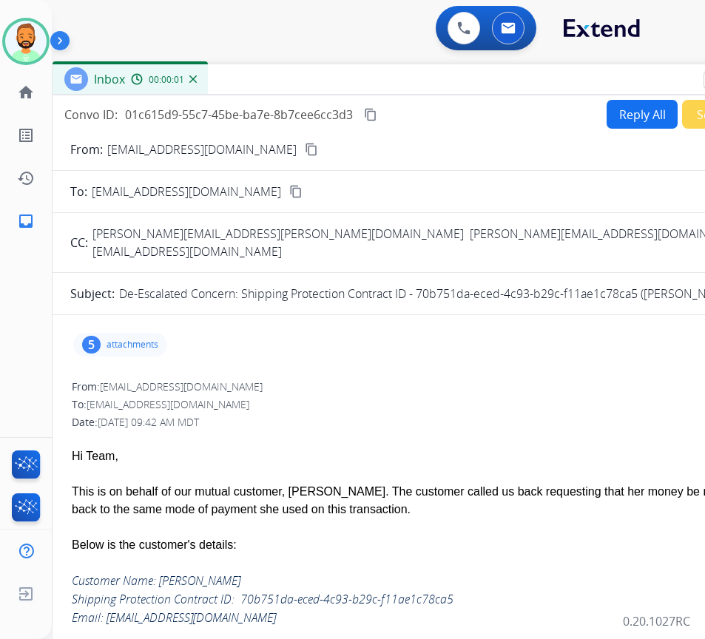
drag, startPoint x: 457, startPoint y: 101, endPoint x: 579, endPoint y: 73, distance: 125.3
click at [579, 73] on div "Inbox 00:00:01" at bounding box center [423, 79] width 740 height 31
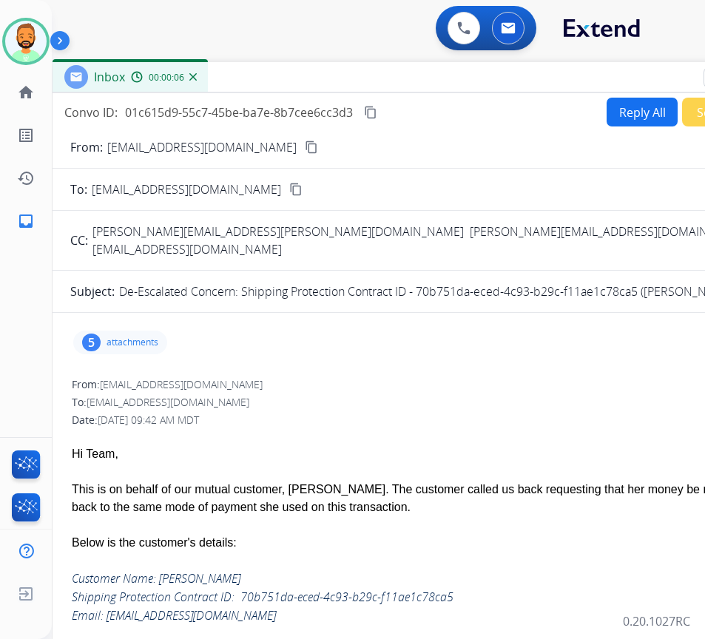
click at [653, 110] on button "Reply All" at bounding box center [642, 112] width 71 height 29
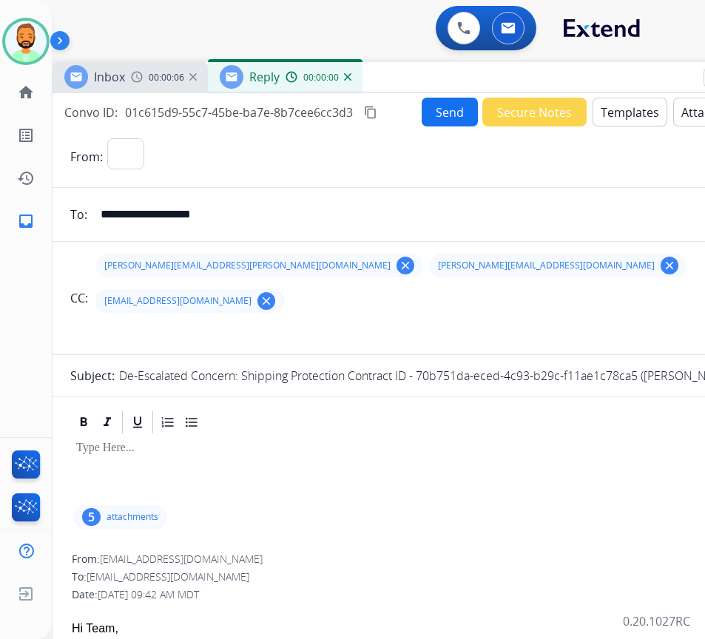
click at [647, 110] on button "Templates" at bounding box center [630, 112] width 75 height 29
select select "**********"
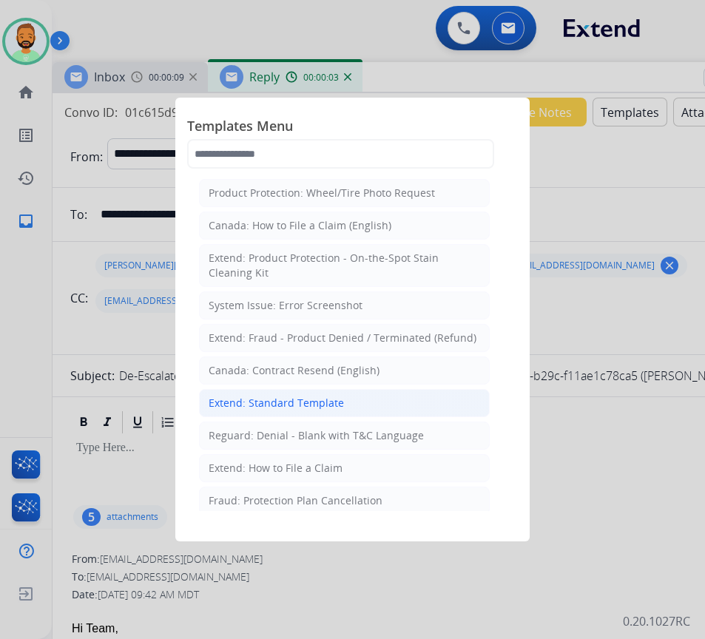
click at [305, 403] on div "Extend: Standard Template" at bounding box center [276, 403] width 135 height 15
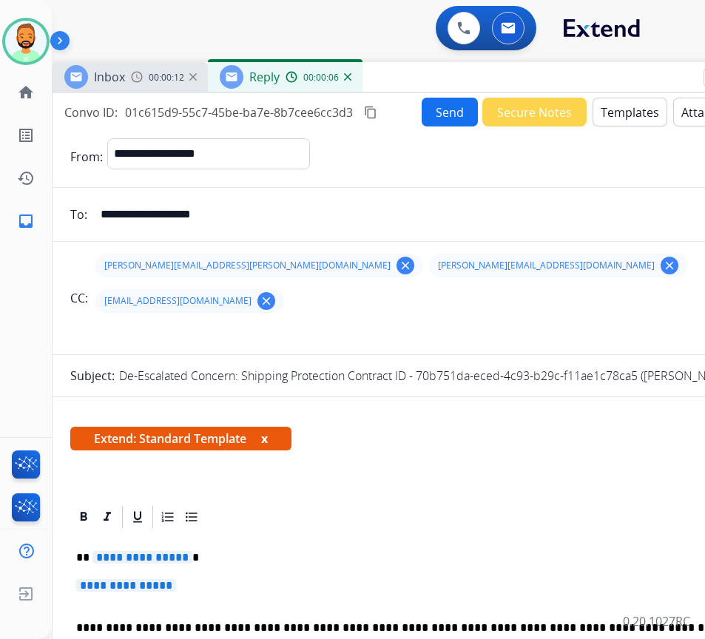
click at [240, 551] on p "**********" at bounding box center [416, 557] width 681 height 13
paste input "**********"
type input "**********"
click at [485, 551] on p "**********" at bounding box center [416, 557] width 681 height 13
click at [394, 551] on p "**********" at bounding box center [416, 557] width 681 height 13
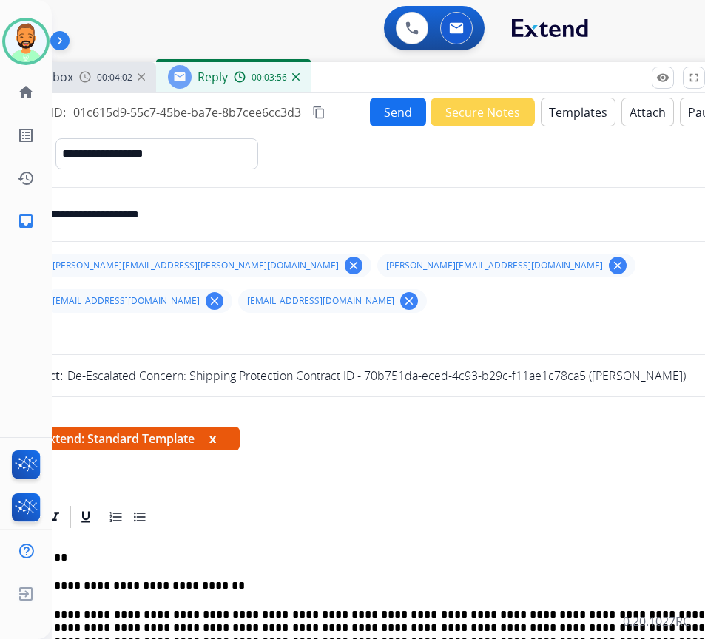
scroll to position [0, 51]
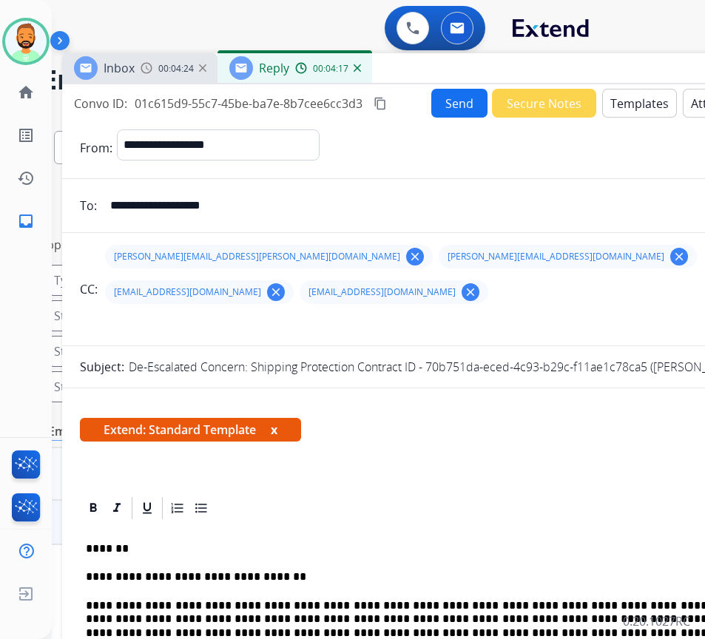
drag, startPoint x: 359, startPoint y: 79, endPoint x: 420, endPoint y: 70, distance: 61.3
click at [420, 70] on div "Inbox 00:04:24 Reply 00:04:17" at bounding box center [432, 68] width 740 height 31
drag, startPoint x: 115, startPoint y: 515, endPoint x: 123, endPoint y: 525, distance: 13.2
click at [116, 542] on p "*******" at bounding box center [426, 548] width 681 height 13
click at [454, 100] on button "Send" at bounding box center [459, 103] width 56 height 29
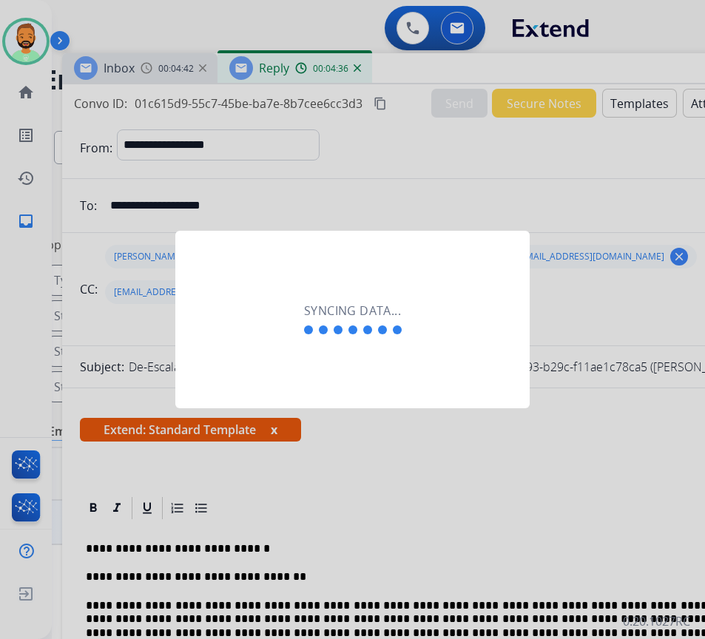
scroll to position [0, 2]
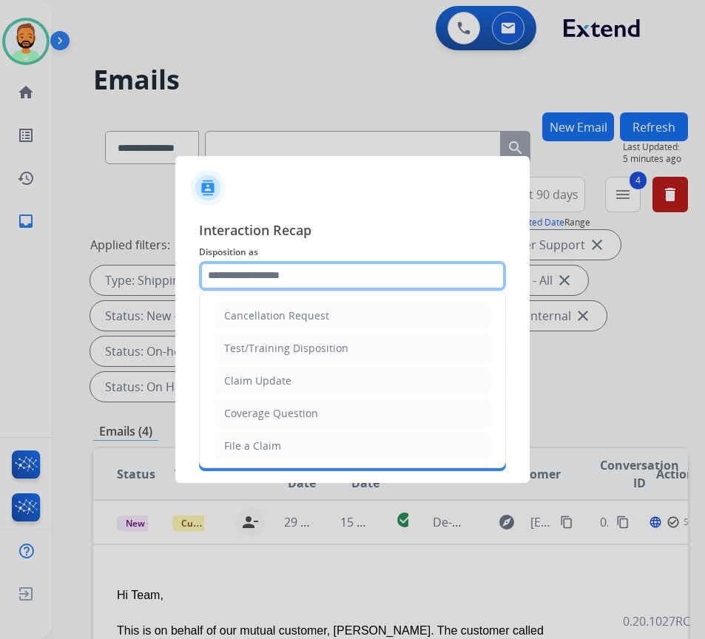
click at [270, 278] on input "text" at bounding box center [352, 276] width 307 height 30
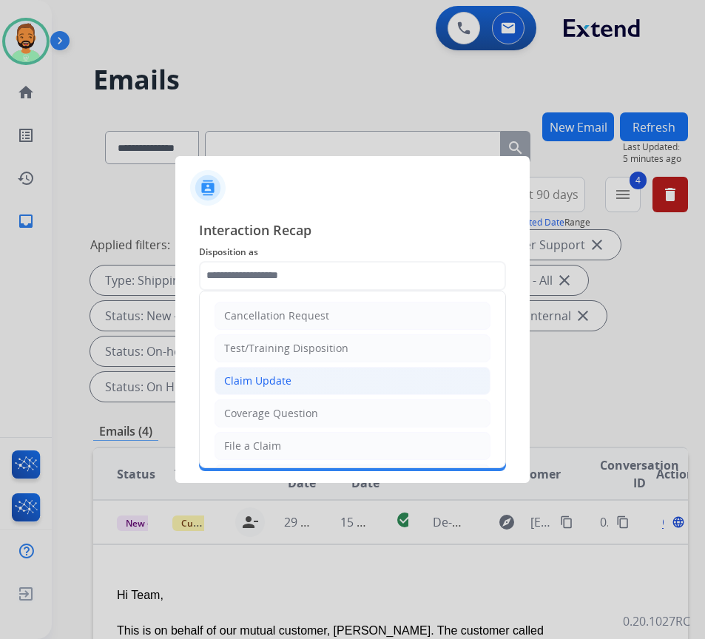
click at [297, 382] on li "Claim Update" at bounding box center [353, 381] width 276 height 28
type input "**********"
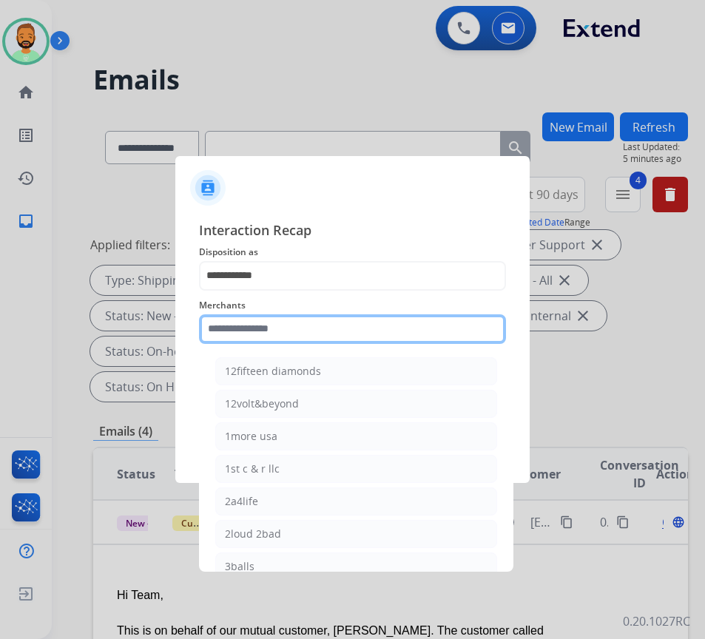
click at [309, 332] on input "text" at bounding box center [352, 330] width 307 height 30
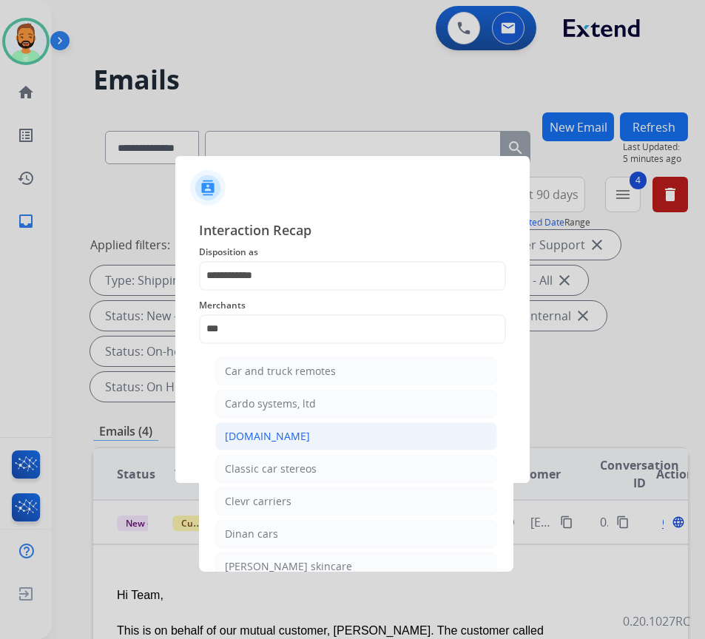
click at [305, 440] on li "[DOMAIN_NAME]" at bounding box center [356, 437] width 282 height 28
type input "**********"
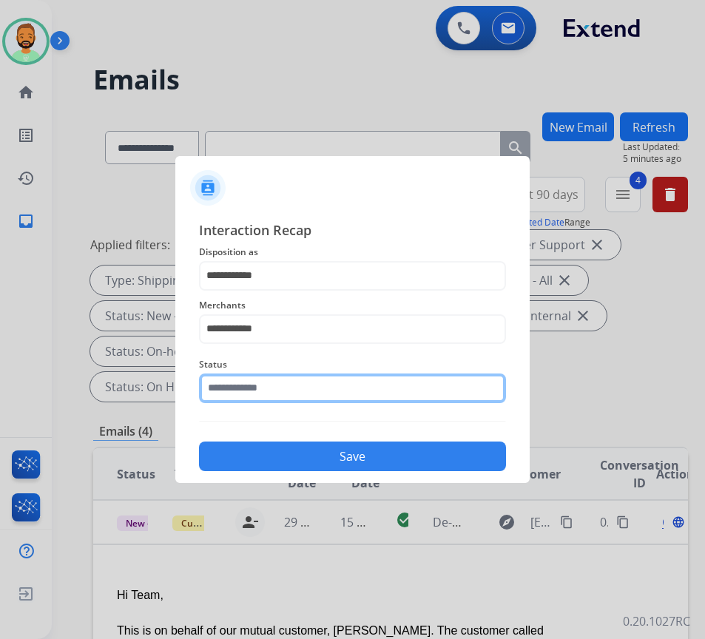
click at [326, 386] on input "text" at bounding box center [352, 389] width 307 height 30
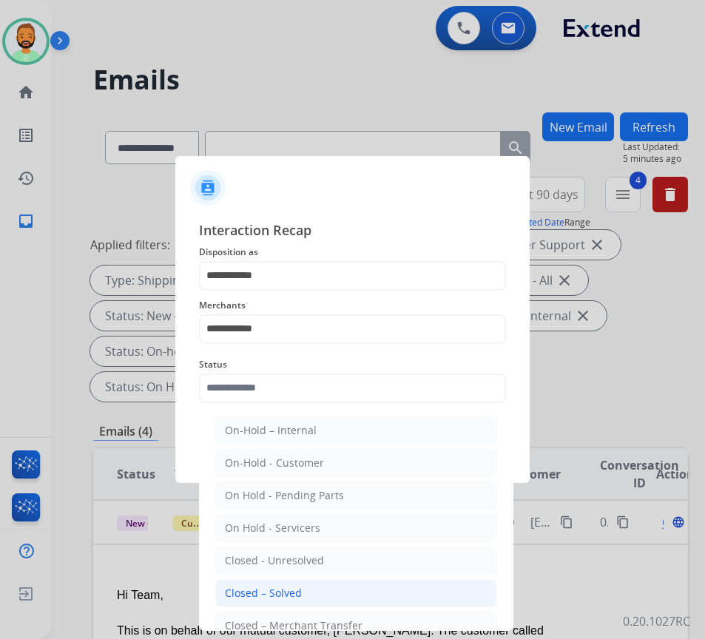
click at [315, 593] on li "Closed – Solved" at bounding box center [356, 593] width 282 height 28
type input "**********"
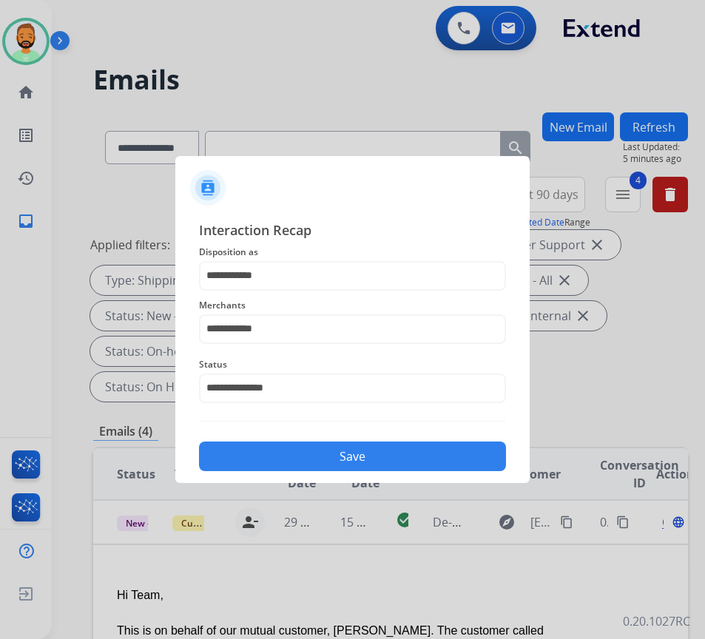
click at [327, 439] on div "Save" at bounding box center [352, 452] width 307 height 38
click at [333, 457] on button "Save" at bounding box center [352, 457] width 307 height 30
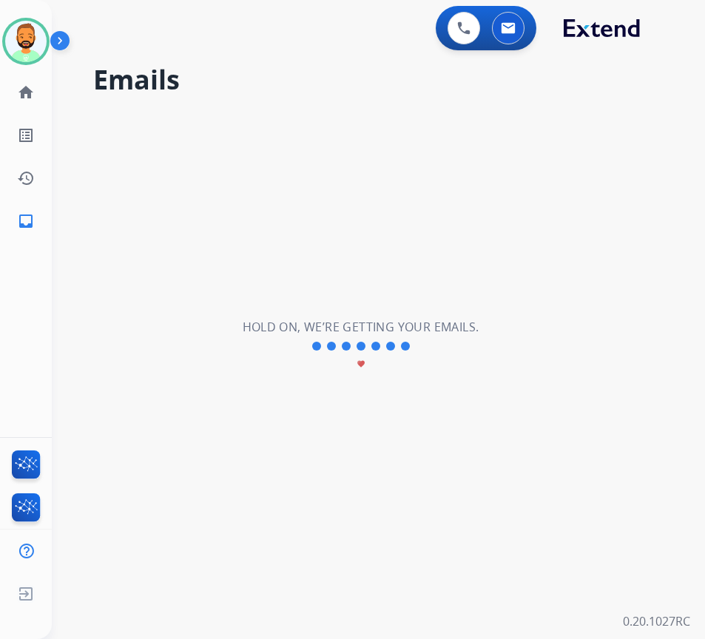
scroll to position [0, 0]
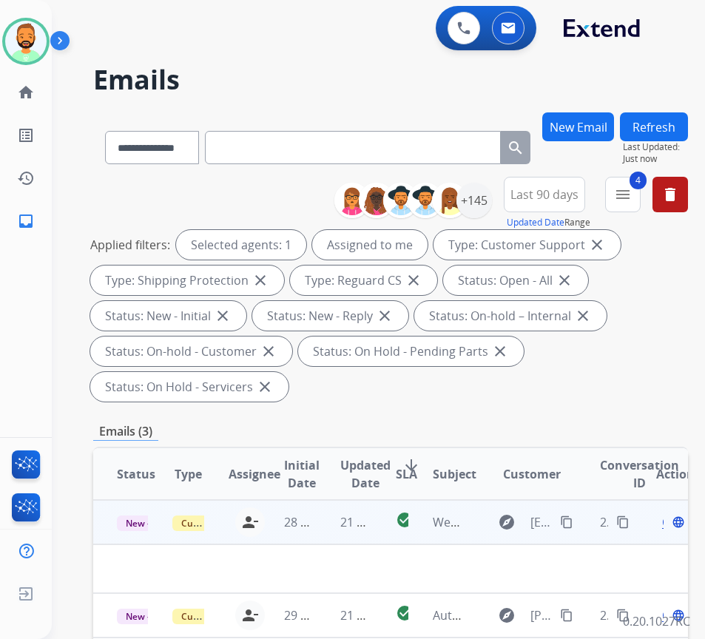
click at [326, 534] on td "21 minutes ago" at bounding box center [345, 522] width 56 height 44
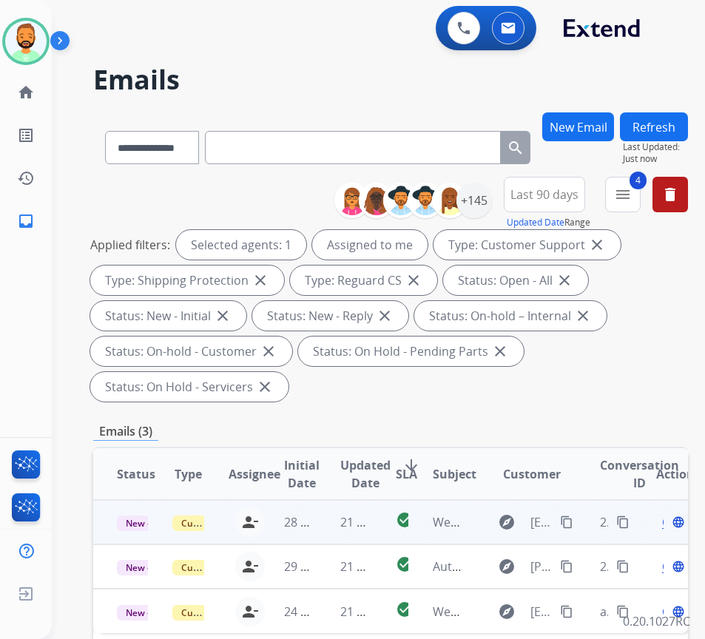
click at [329, 529] on td "21 minutes ago" at bounding box center [345, 522] width 56 height 44
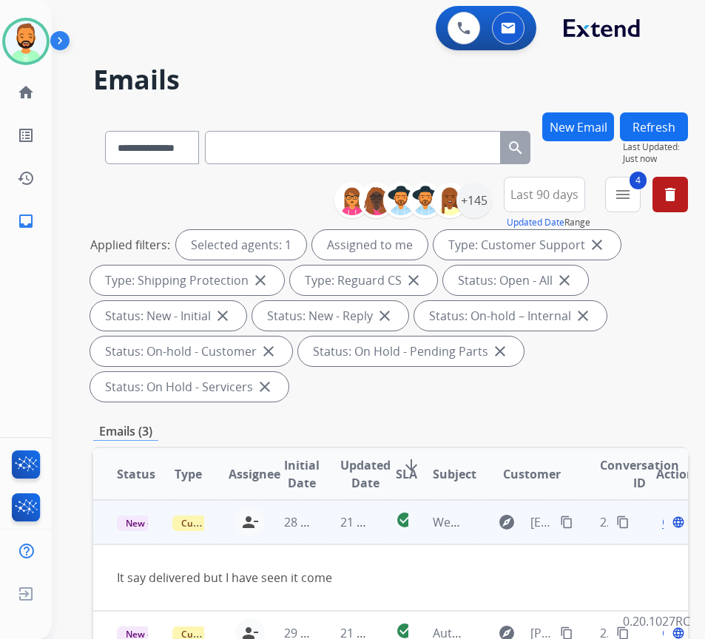
click at [572, 525] on mat-icon "content_copy" at bounding box center [566, 522] width 13 height 13
click at [670, 525] on span "Open" at bounding box center [677, 523] width 30 height 18
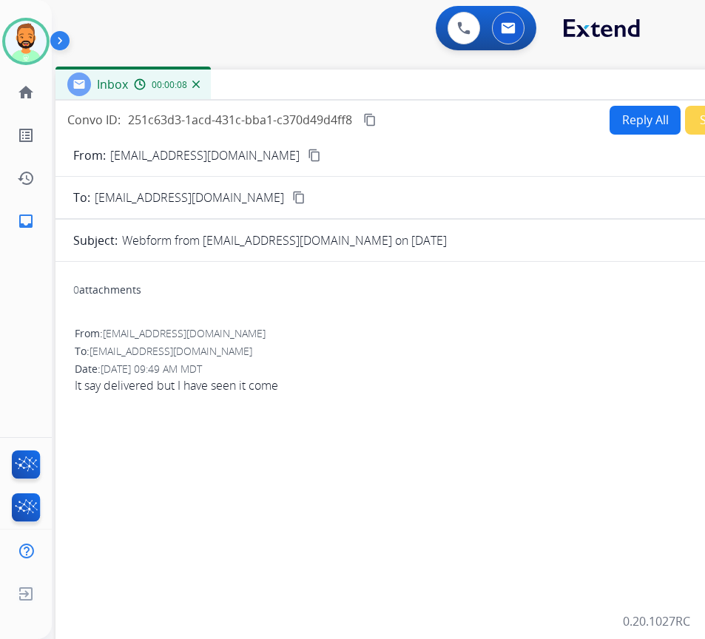
drag, startPoint x: 280, startPoint y: 98, endPoint x: 394, endPoint y: 76, distance: 116.0
click at [407, 76] on div "Inbox 00:00:08" at bounding box center [426, 85] width 740 height 31
click at [648, 115] on button "Reply All" at bounding box center [646, 119] width 71 height 29
select select "**********"
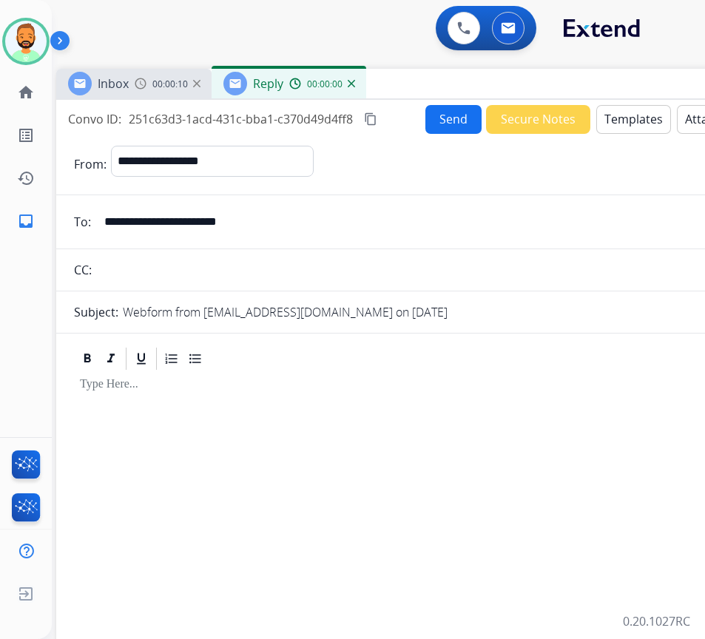
click at [649, 116] on button "Templates" at bounding box center [634, 119] width 75 height 29
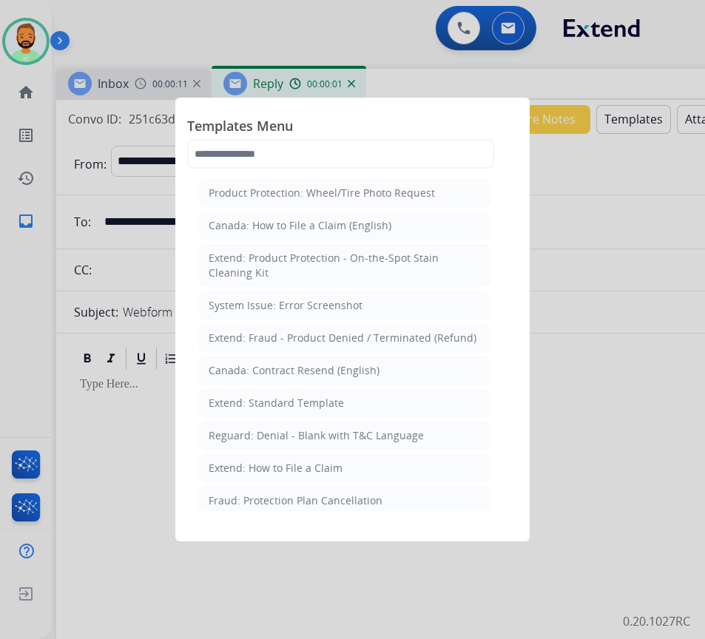
drag, startPoint x: 397, startPoint y: 468, endPoint x: 363, endPoint y: 452, distance: 36.8
click at [397, 469] on li "Extend: How to File a Claim" at bounding box center [344, 468] width 291 height 28
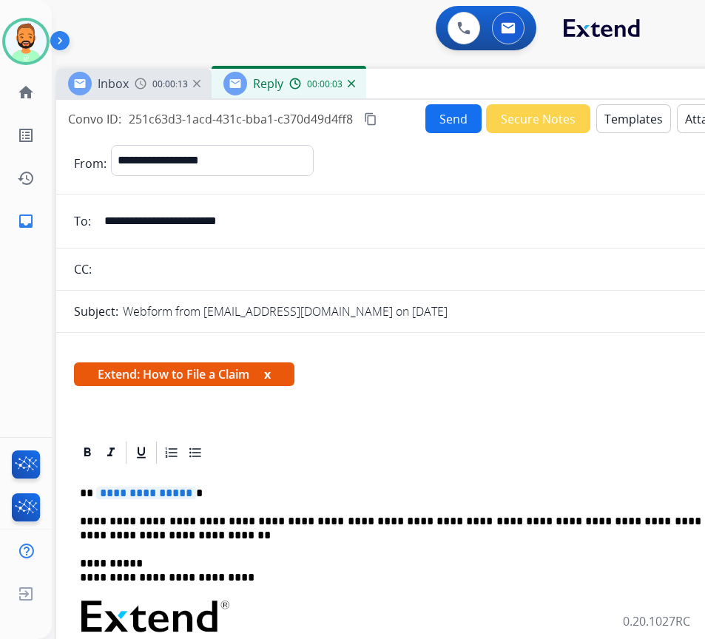
click at [629, 124] on button "Templates" at bounding box center [634, 118] width 75 height 29
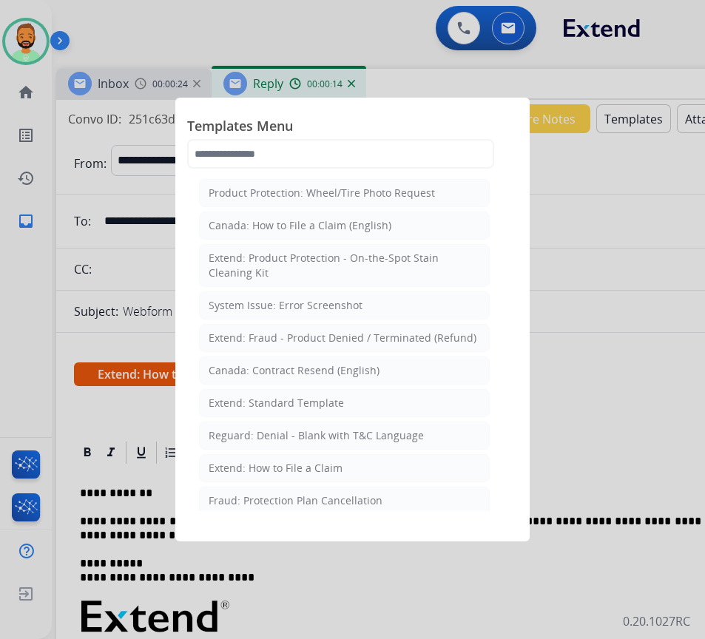
click at [308, 398] on div "Extend: Standard Template" at bounding box center [276, 403] width 135 height 15
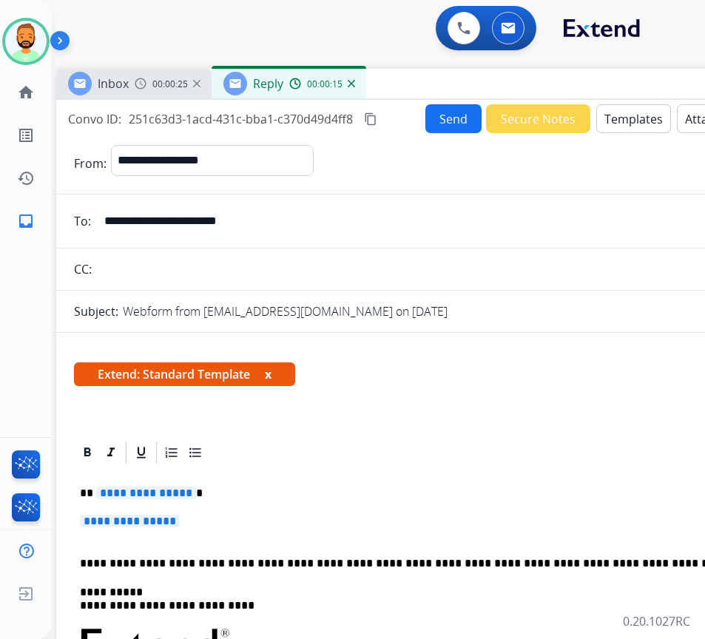
drag, startPoint x: 58, startPoint y: 505, endPoint x: 121, endPoint y: 508, distance: 63.0
drag, startPoint x: 188, startPoint y: 533, endPoint x: 178, endPoint y: 551, distance: 21.2
click at [112, 533] on p "**********" at bounding box center [420, 528] width 681 height 27
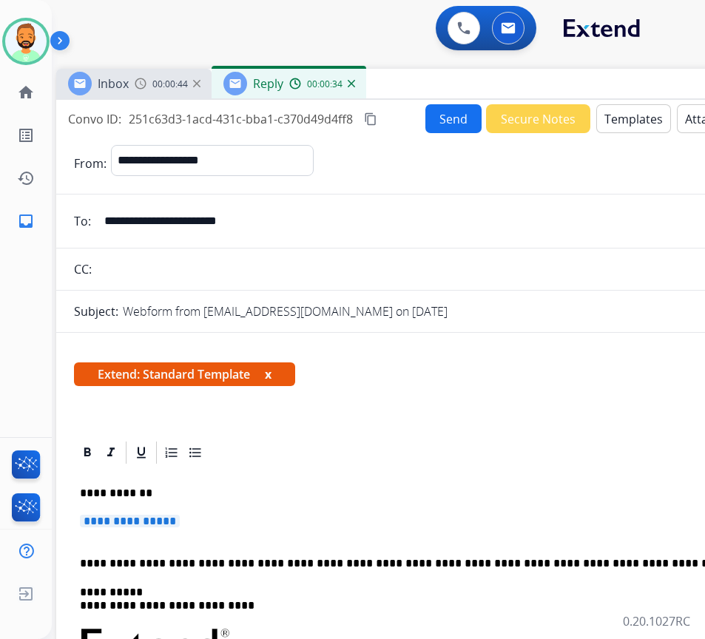
drag, startPoint x: 191, startPoint y: 539, endPoint x: 215, endPoint y: 540, distance: 24.5
click at [147, 537] on p "**********" at bounding box center [420, 528] width 681 height 27
drag, startPoint x: 289, startPoint y: 542, endPoint x: 294, endPoint y: 533, distance: 10.3
click at [290, 542] on p "**********" at bounding box center [420, 528] width 681 height 27
click at [288, 526] on p "**********" at bounding box center [420, 528] width 681 height 27
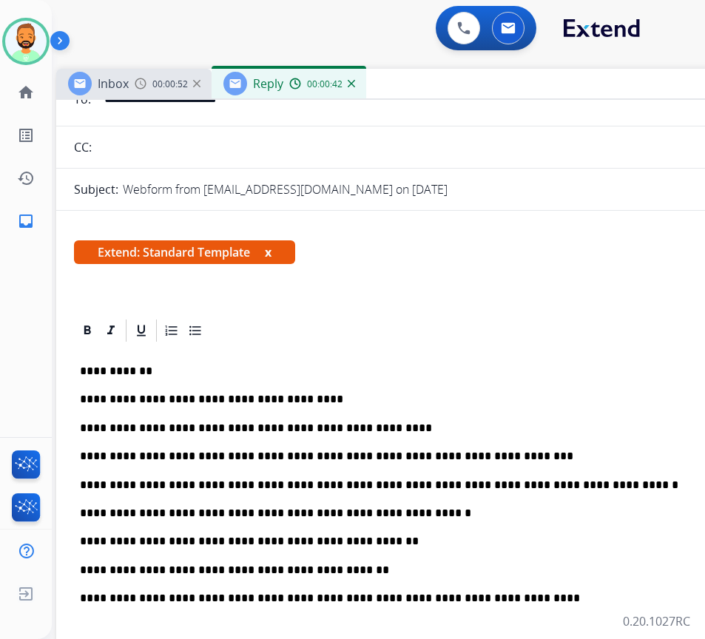
scroll to position [148, 0]
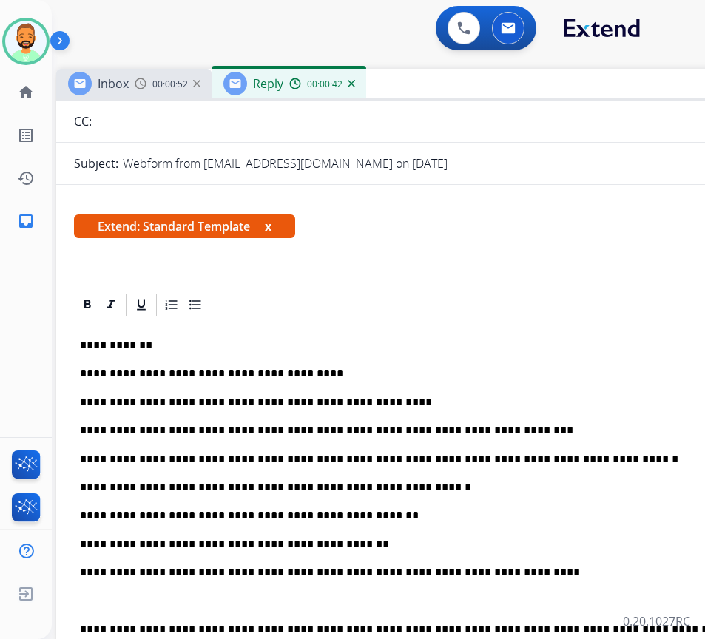
click at [336, 514] on p "**********" at bounding box center [420, 515] width 681 height 13
click at [225, 543] on p "**********" at bounding box center [420, 544] width 681 height 13
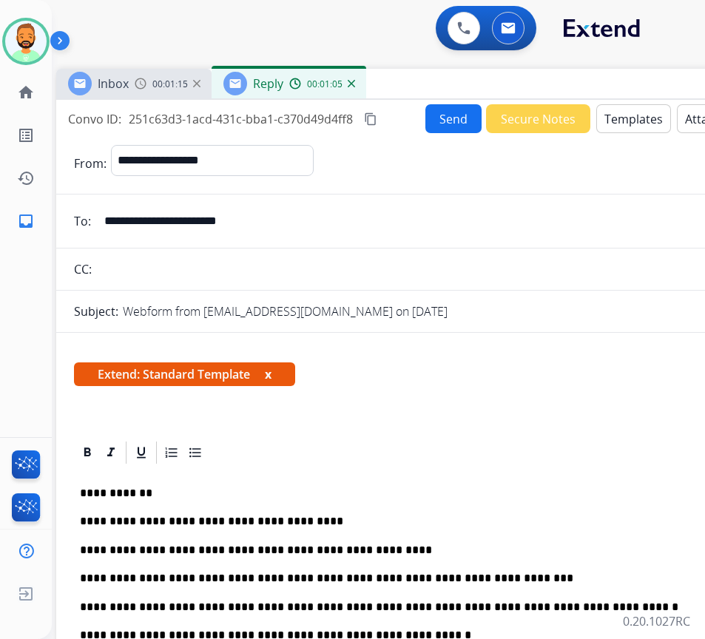
click at [434, 115] on button "Send" at bounding box center [454, 118] width 56 height 29
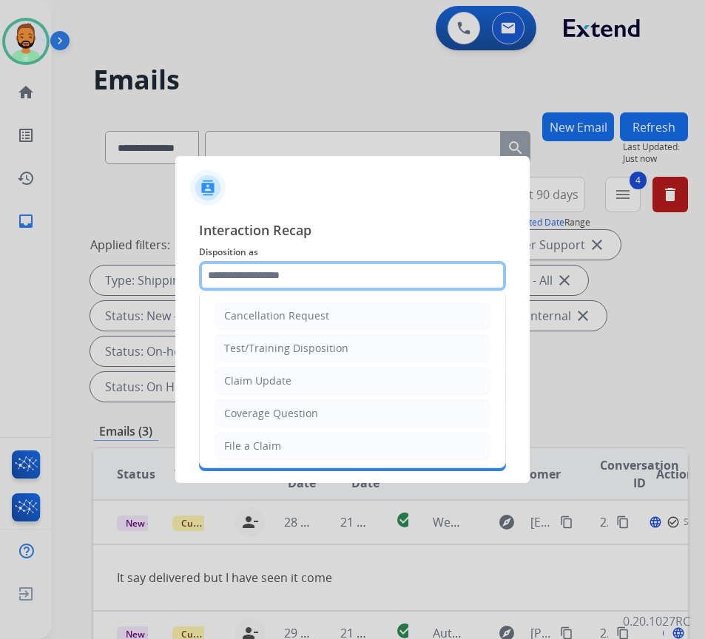
click at [374, 283] on input "text" at bounding box center [352, 276] width 307 height 30
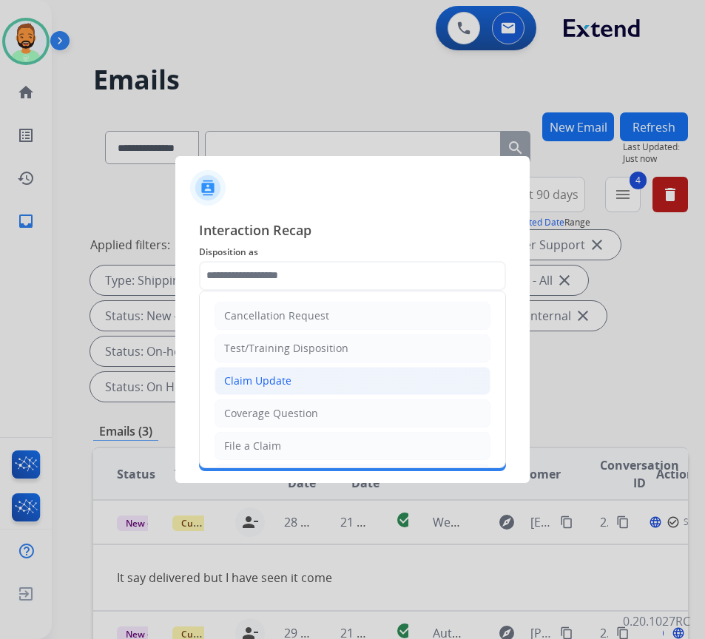
click at [342, 376] on li "Claim Update" at bounding box center [353, 381] width 276 height 28
type input "**********"
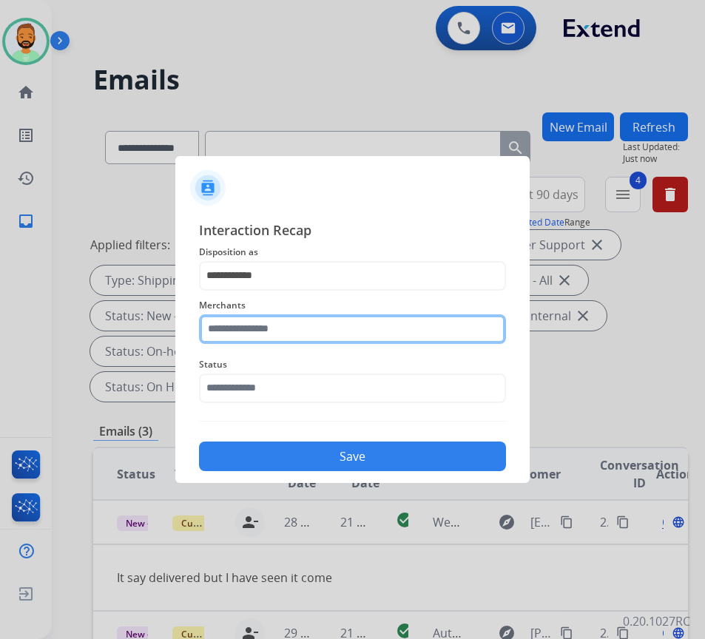
click at [337, 333] on input "text" at bounding box center [352, 330] width 307 height 30
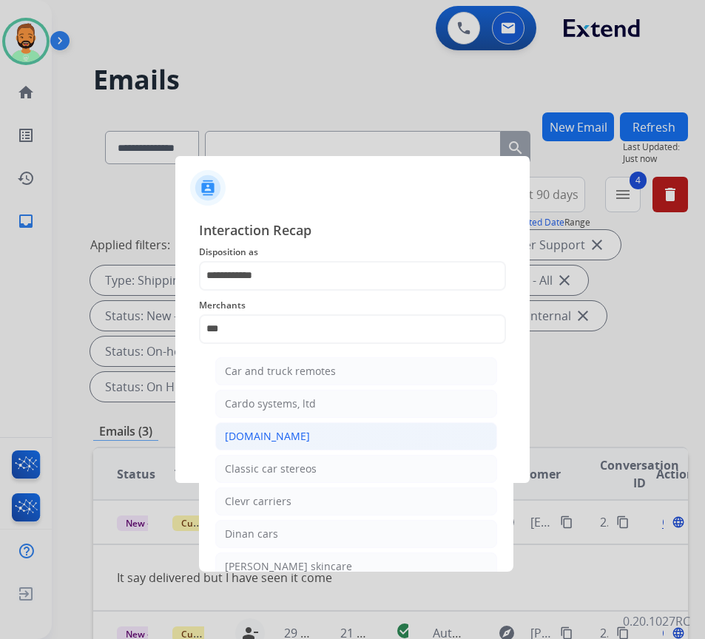
click at [361, 439] on li "[DOMAIN_NAME]" at bounding box center [356, 437] width 282 height 28
type input "**********"
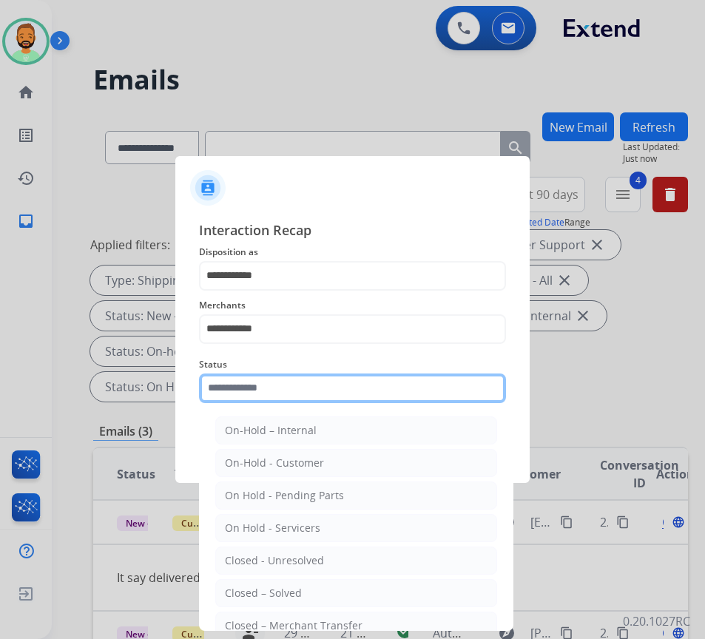
click at [369, 395] on input "text" at bounding box center [352, 389] width 307 height 30
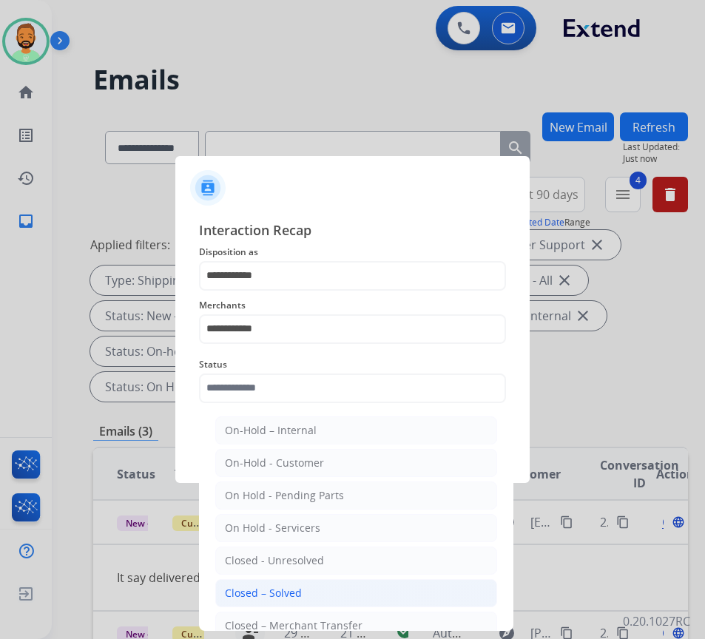
click at [355, 585] on li "Closed – Solved" at bounding box center [356, 593] width 282 height 28
type input "**********"
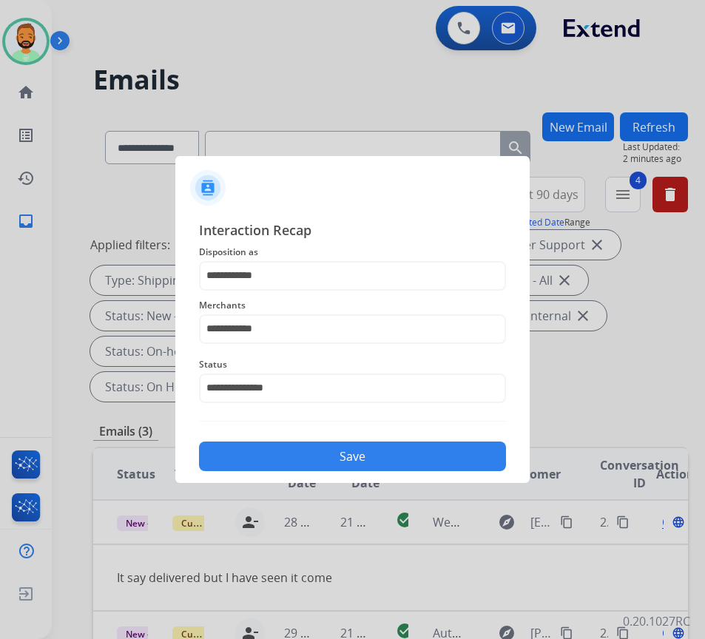
click at [371, 463] on button "Save" at bounding box center [352, 457] width 307 height 30
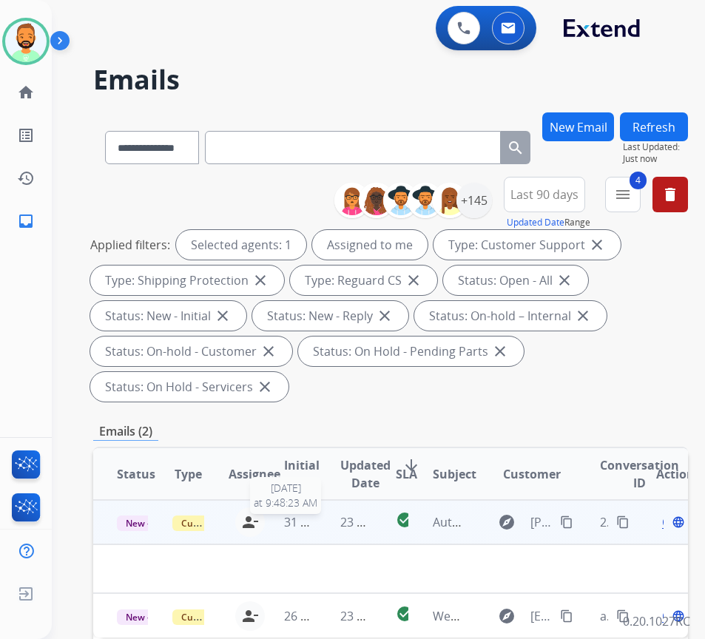
drag, startPoint x: 315, startPoint y: 528, endPoint x: 323, endPoint y: 525, distance: 8.0
click at [317, 528] on span "31 minutes ago" at bounding box center [327, 522] width 86 height 16
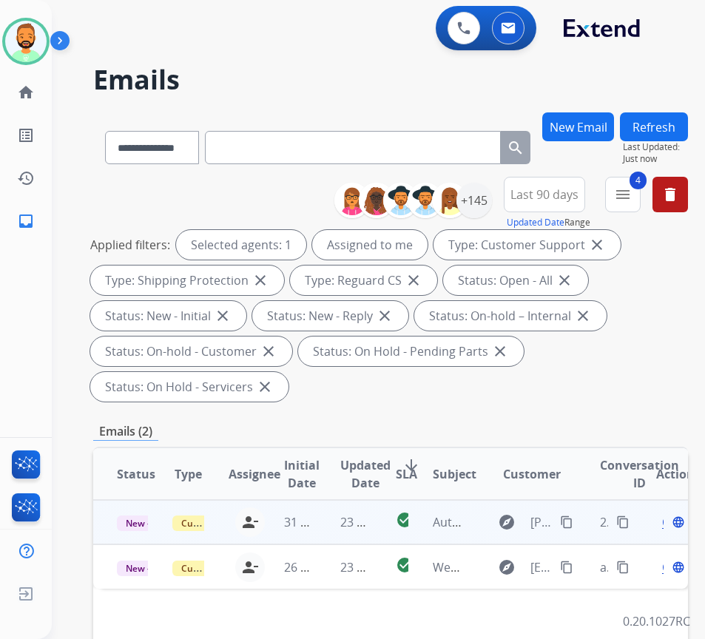
click at [323, 529] on td "23 minutes ago" at bounding box center [345, 522] width 56 height 44
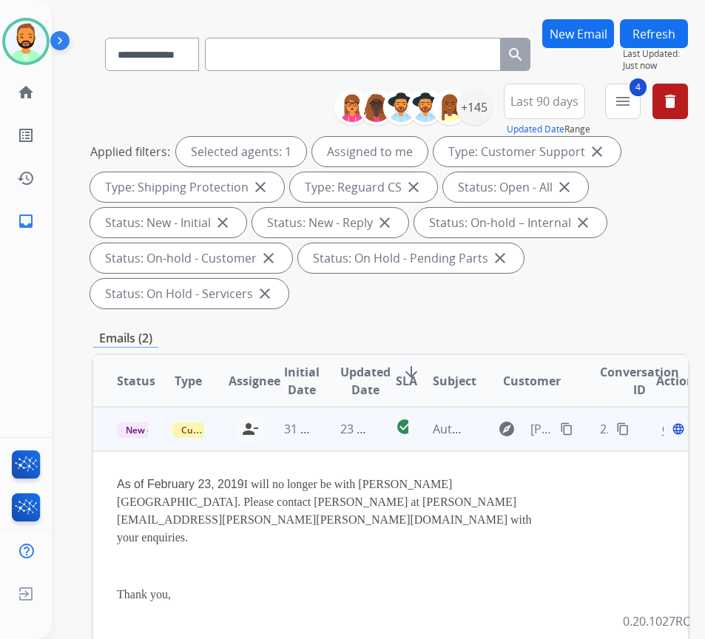
scroll to position [74, 0]
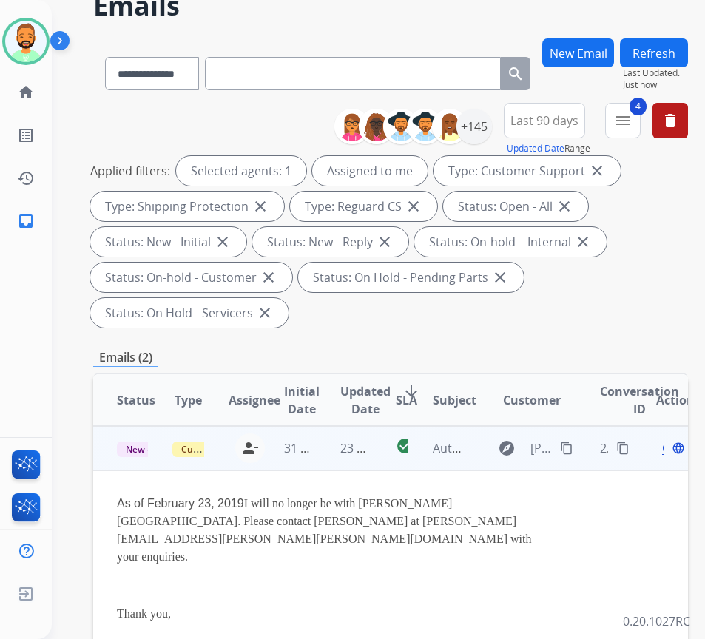
click at [669, 450] on span "Open" at bounding box center [677, 449] width 30 height 18
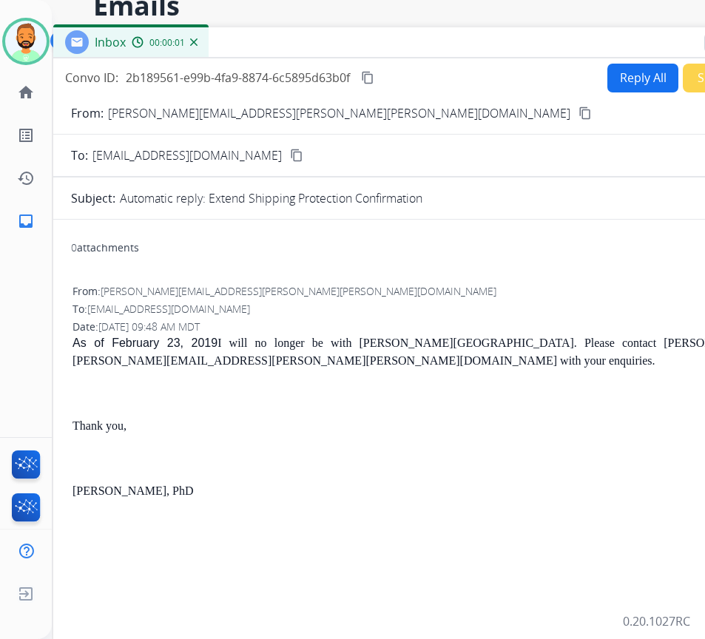
drag, startPoint x: 397, startPoint y: 30, endPoint x: 520, endPoint y: 42, distance: 123.5
click at [520, 42] on div "Inbox 00:00:01" at bounding box center [423, 42] width 740 height 31
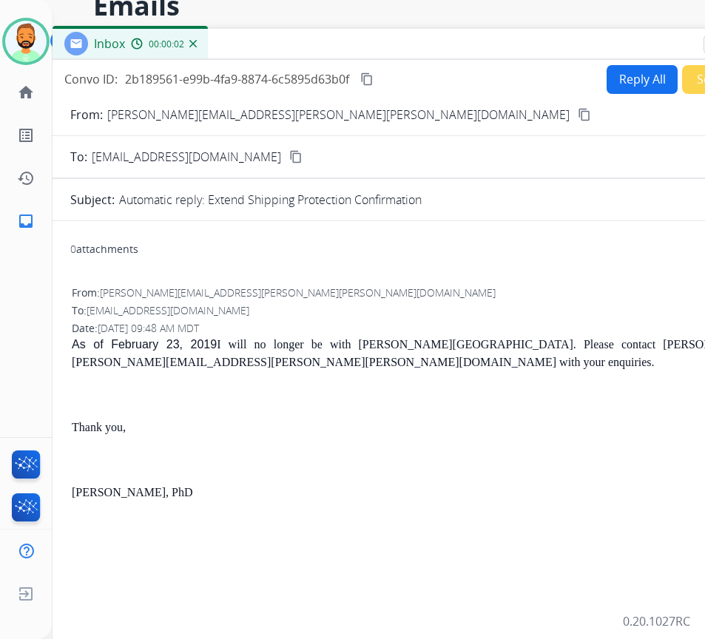
click at [520, 42] on div "Inbox 00:00:02" at bounding box center [423, 44] width 740 height 31
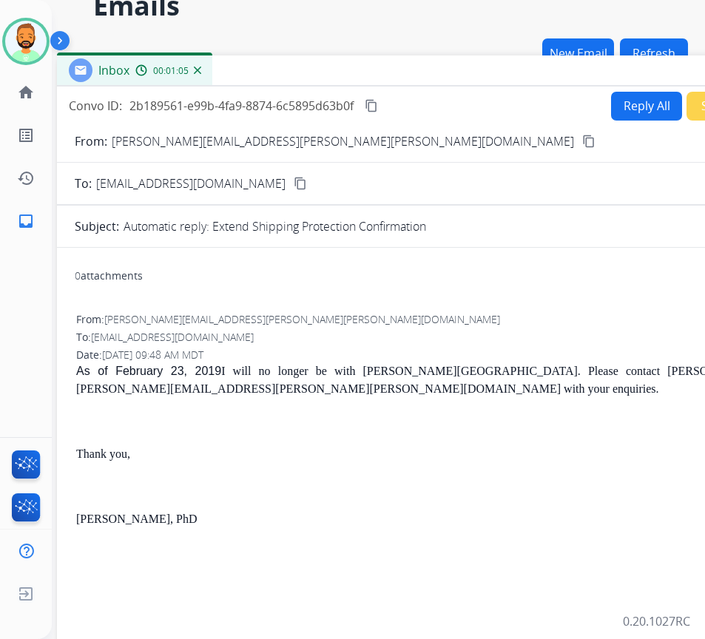
drag, startPoint x: 376, startPoint y: 41, endPoint x: 380, endPoint y: 70, distance: 28.4
click at [380, 70] on div "Inbox 00:01:05" at bounding box center [427, 71] width 740 height 31
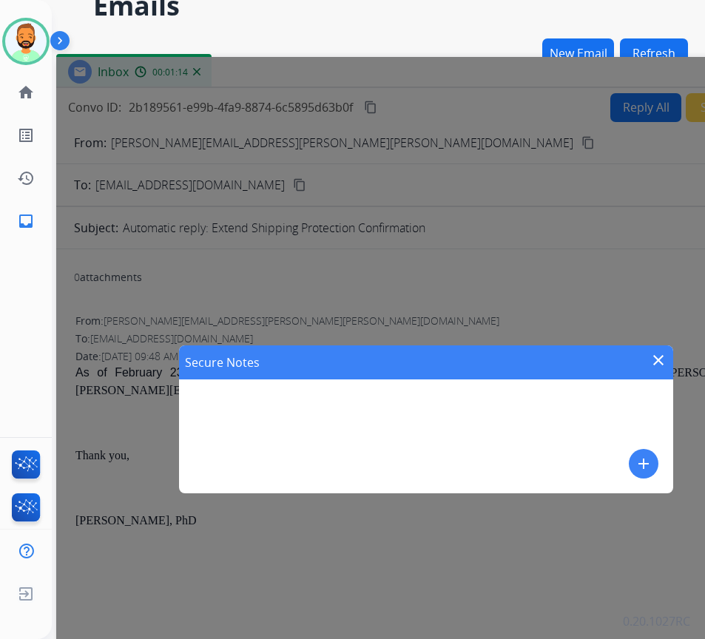
click at [647, 457] on mat-icon "add" at bounding box center [644, 464] width 18 height 18
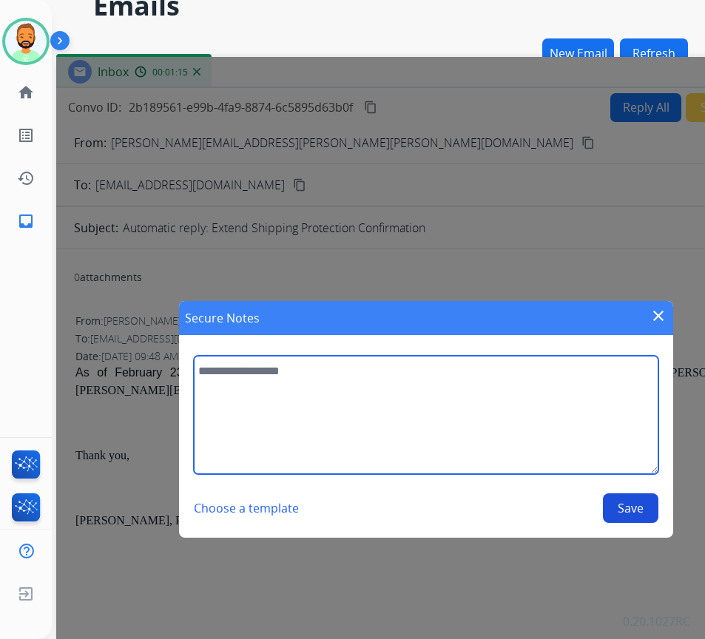
click at [565, 416] on textarea at bounding box center [426, 415] width 464 height 118
type textarea "**********"
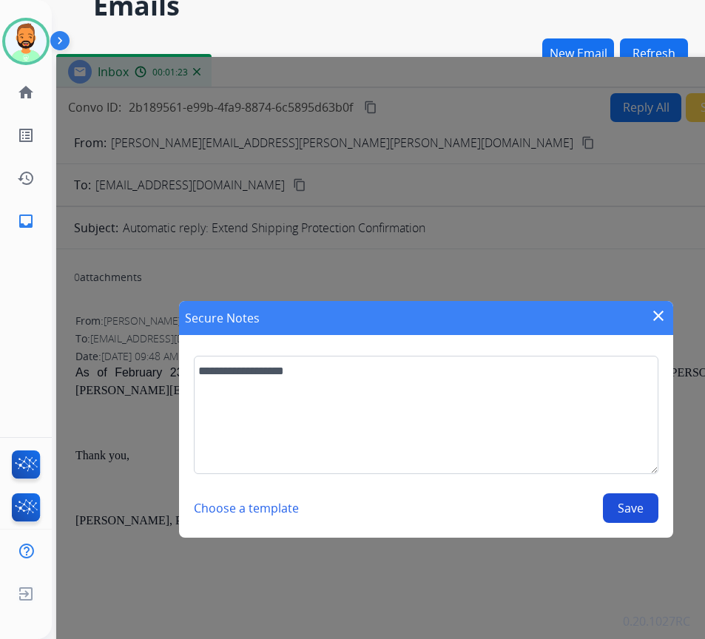
click at [620, 514] on button "Save" at bounding box center [631, 509] width 56 height 30
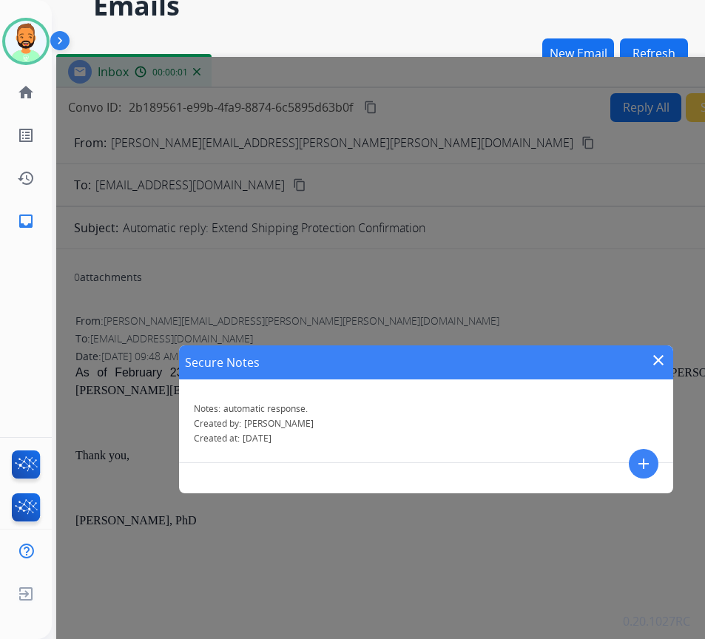
click at [659, 359] on mat-icon "close" at bounding box center [659, 361] width 18 height 18
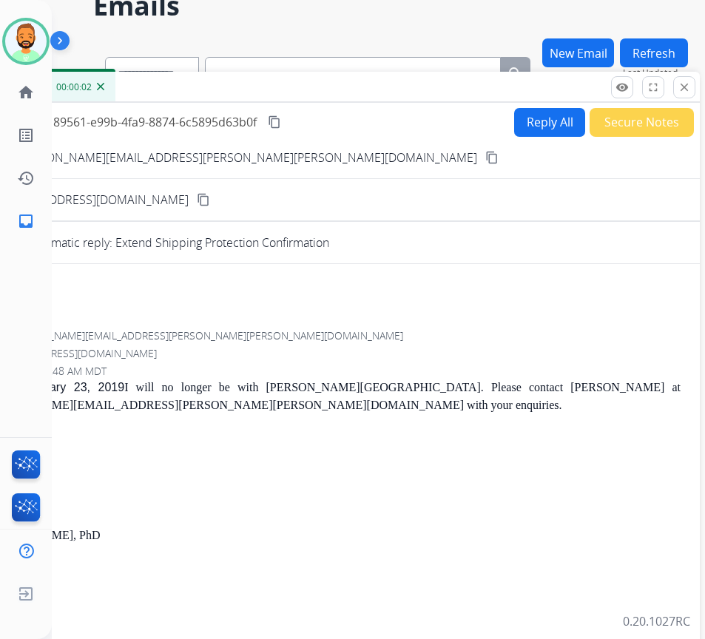
drag, startPoint x: 607, startPoint y: 77, endPoint x: 471, endPoint y: 98, distance: 137.9
click at [461, 100] on div "Inbox 00:00:02" at bounding box center [330, 87] width 740 height 31
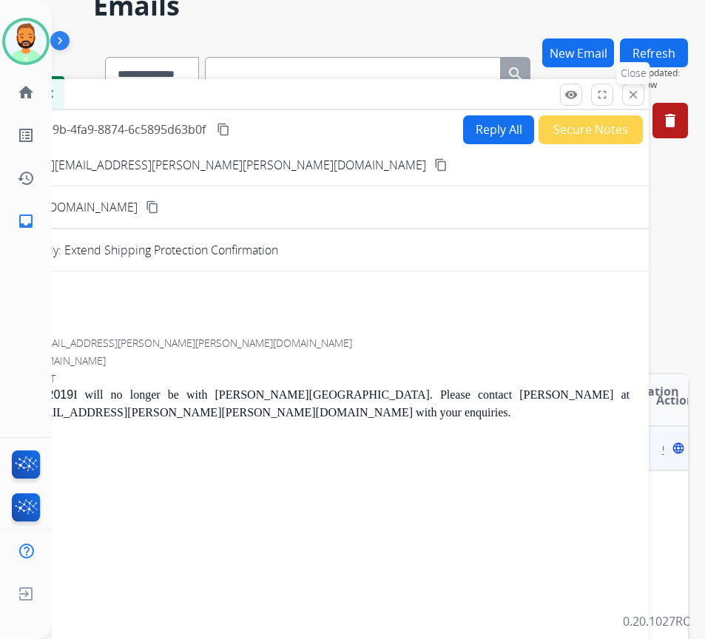
click at [628, 96] on mat-icon "close" at bounding box center [633, 94] width 13 height 13
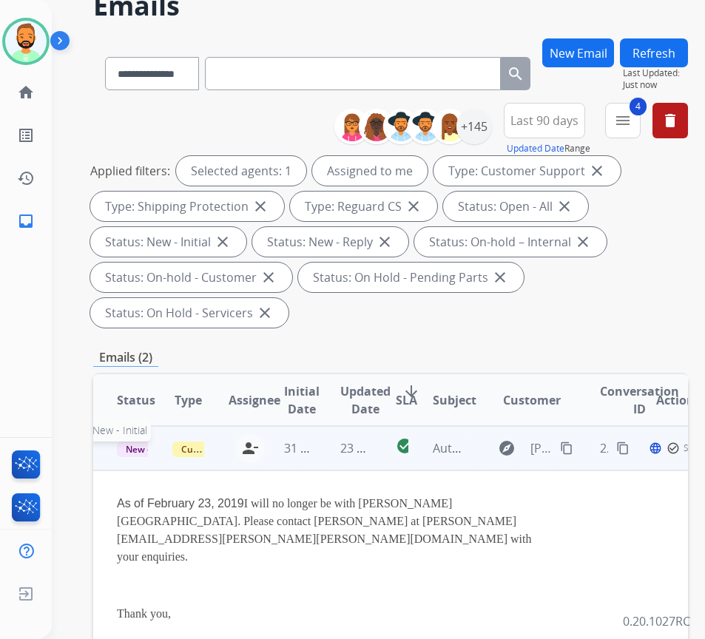
click at [143, 457] on span "New - Initial" at bounding box center [151, 450] width 69 height 16
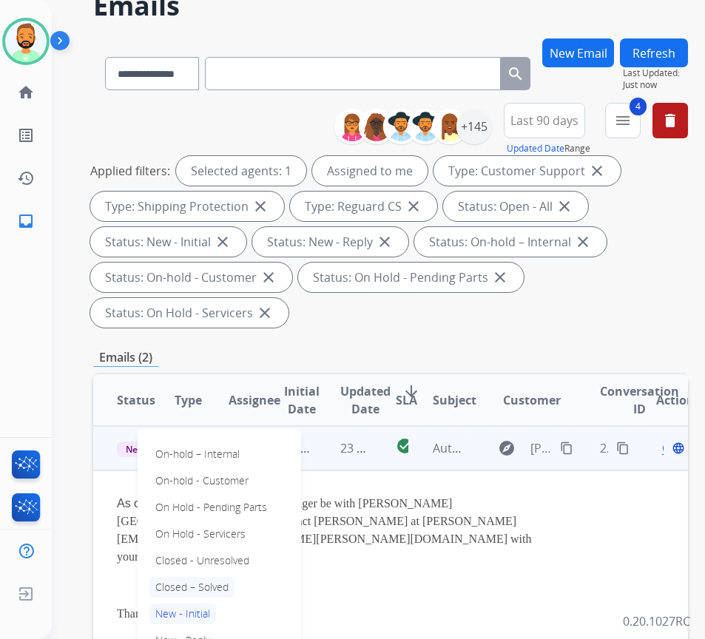
click at [204, 585] on p "Closed – Solved" at bounding box center [191, 587] width 85 height 21
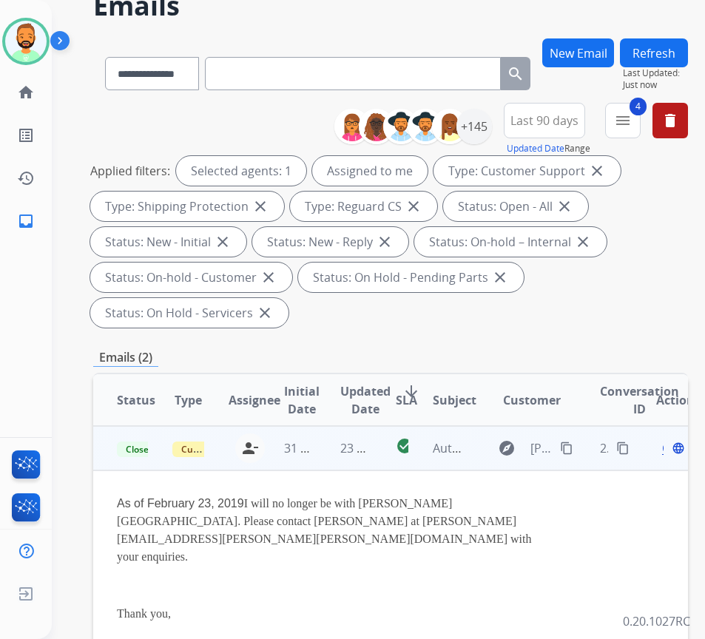
click at [662, 40] on button "Refresh" at bounding box center [654, 52] width 68 height 29
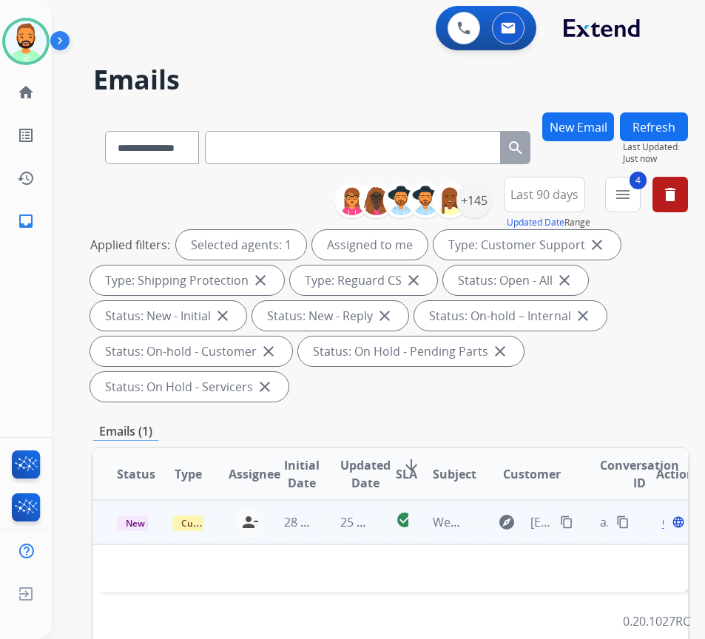
click at [322, 523] on td "25 minutes ago" at bounding box center [345, 522] width 56 height 44
click at [317, 517] on span "28 minutes ago" at bounding box center [327, 523] width 86 height 16
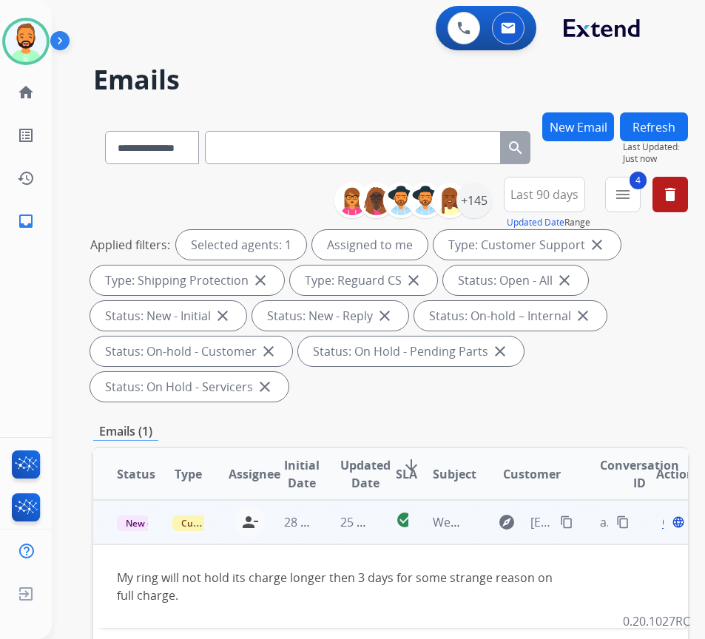
click at [565, 525] on button "content_copy" at bounding box center [567, 523] width 18 height 18
click at [670, 523] on span "Open" at bounding box center [677, 523] width 30 height 18
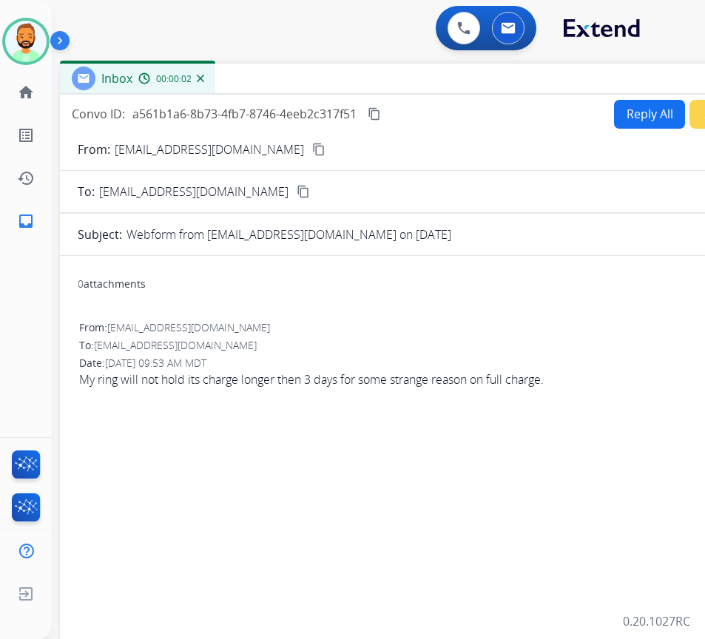
drag, startPoint x: 369, startPoint y: 110, endPoint x: 499, endPoint y: 82, distance: 132.4
click at [498, 82] on div "Inbox 00:00:02" at bounding box center [430, 79] width 740 height 31
click at [636, 115] on button "Reply All" at bounding box center [648, 113] width 71 height 29
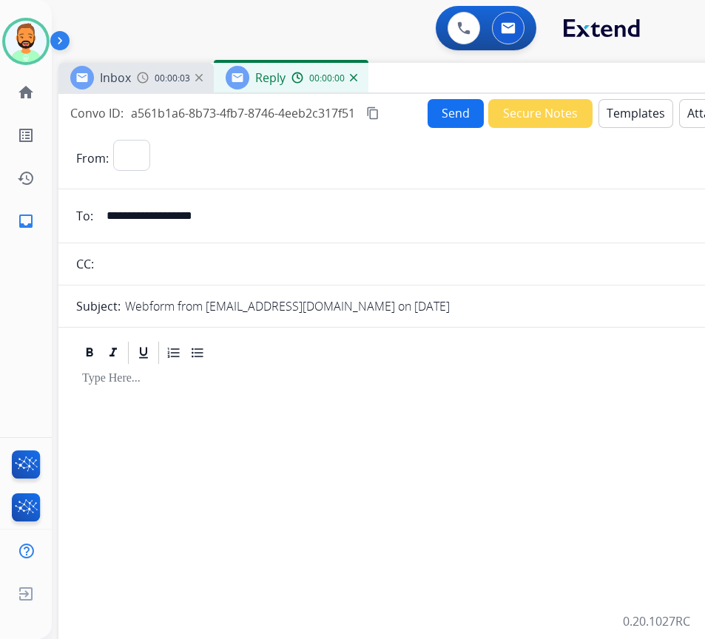
select select "**********"
click at [648, 112] on button "Templates" at bounding box center [636, 113] width 75 height 29
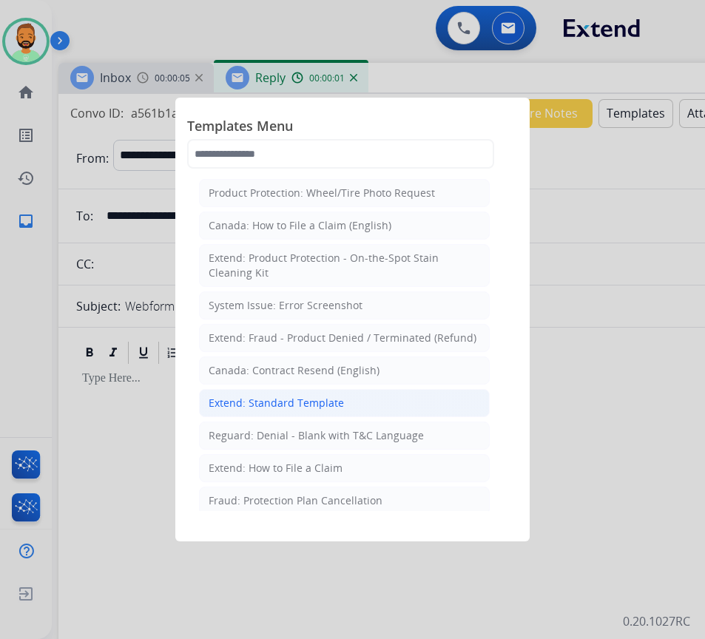
click at [358, 397] on li "Extend: Standard Template" at bounding box center [344, 403] width 291 height 28
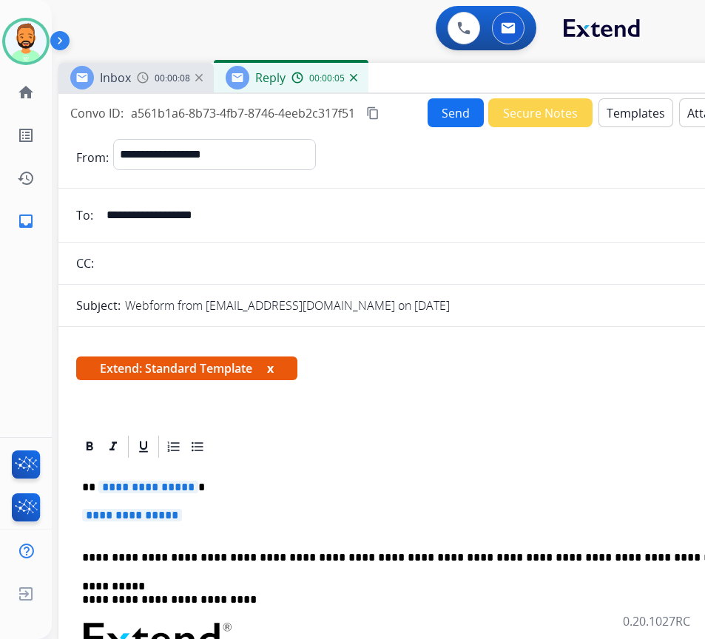
click at [301, 486] on p "**********" at bounding box center [422, 487] width 681 height 13
click at [645, 106] on button "Templates" at bounding box center [636, 112] width 75 height 29
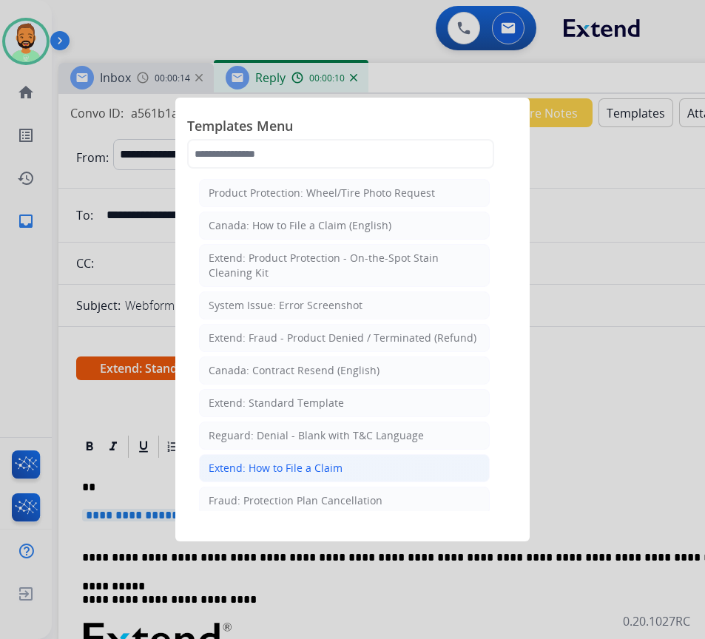
click at [379, 463] on li "Extend: How to File a Claim" at bounding box center [344, 468] width 291 height 28
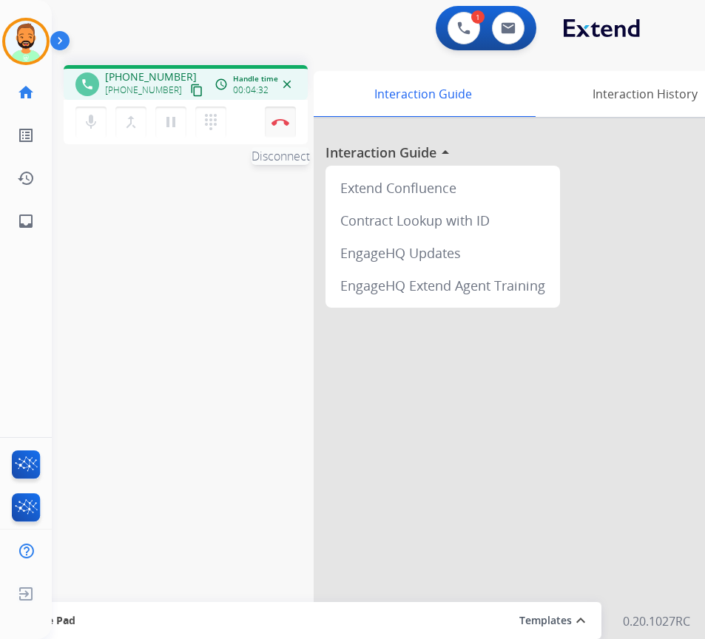
click at [280, 121] on img at bounding box center [281, 121] width 18 height 7
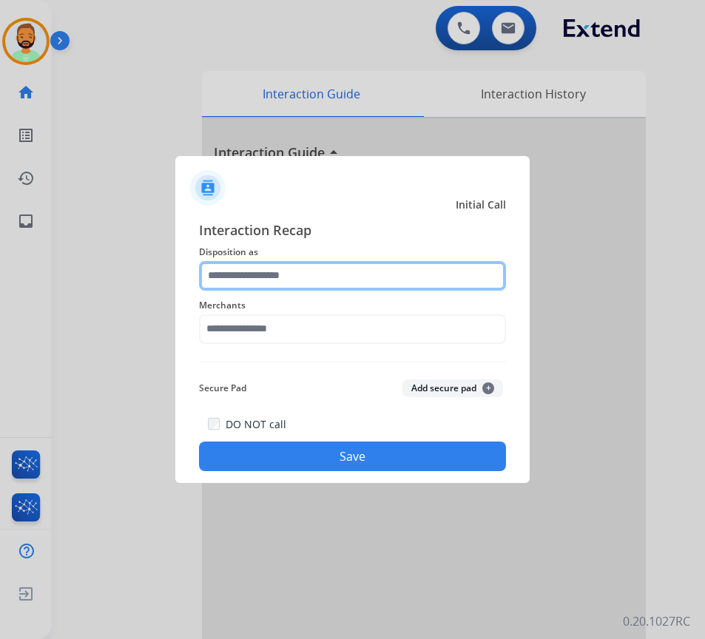
click at [272, 281] on input "text" at bounding box center [352, 276] width 307 height 30
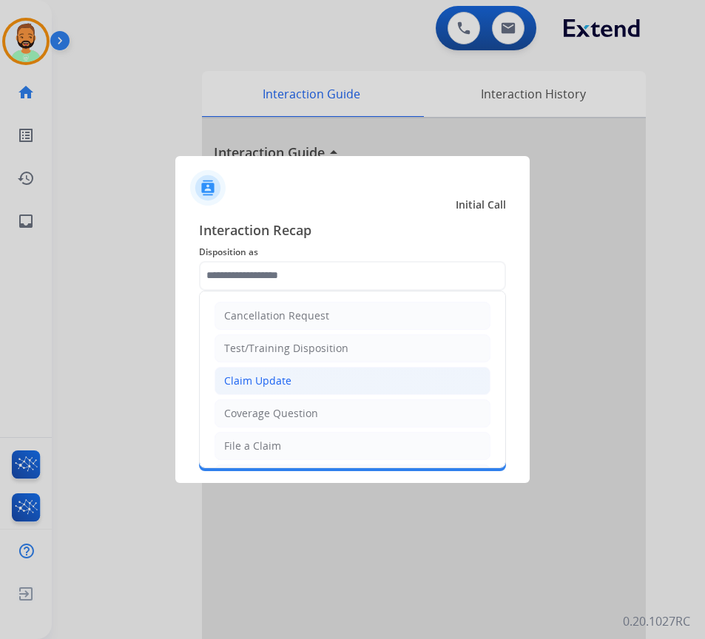
click at [277, 389] on li "Claim Update" at bounding box center [353, 381] width 276 height 28
type input "**********"
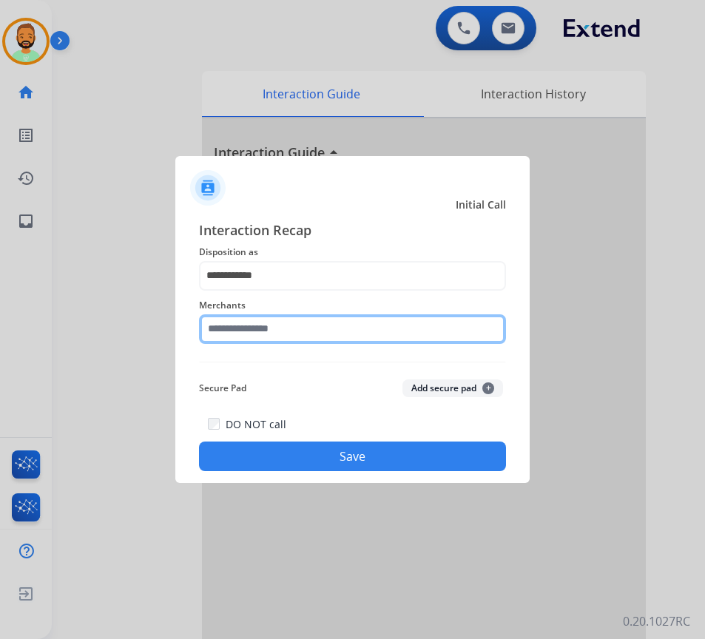
click at [279, 317] on input "text" at bounding box center [352, 330] width 307 height 30
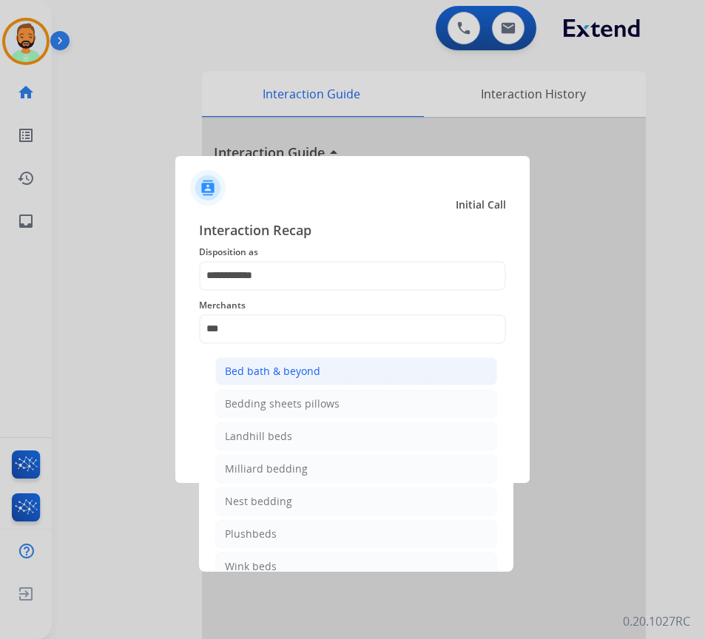
click at [303, 366] on div "Bed bath & beyond" at bounding box center [272, 371] width 95 height 15
type input "**********"
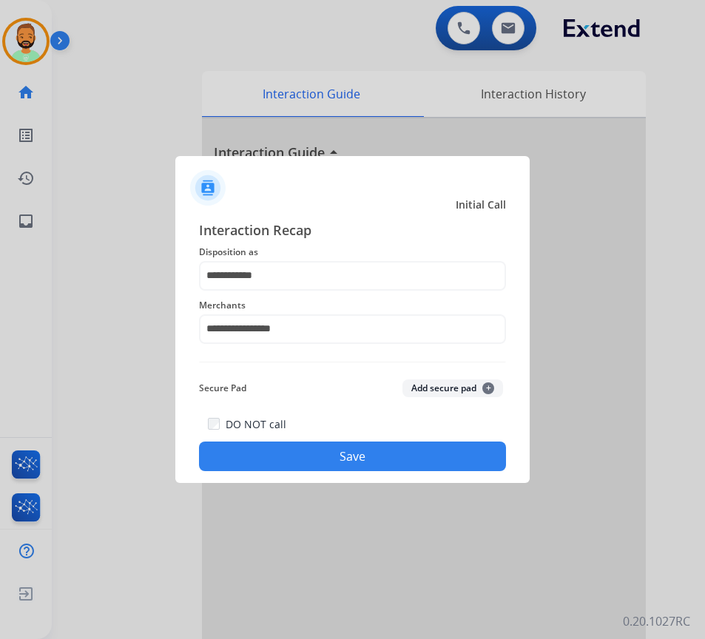
click at [336, 446] on button "Save" at bounding box center [352, 457] width 307 height 30
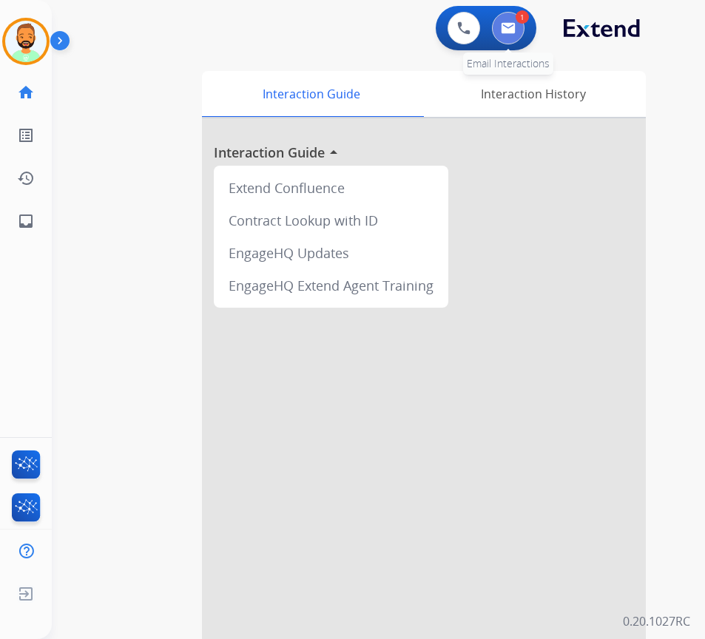
click at [517, 30] on button at bounding box center [508, 28] width 33 height 33
select select "**********"
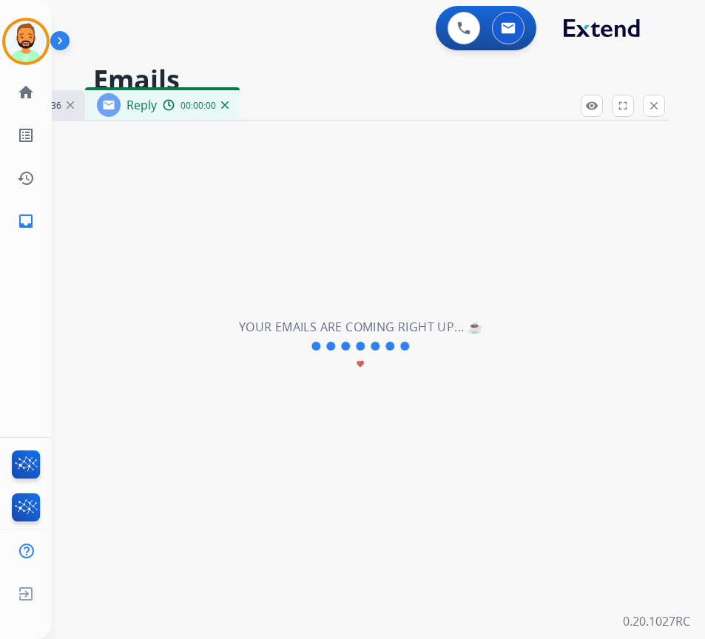
select select "**********"
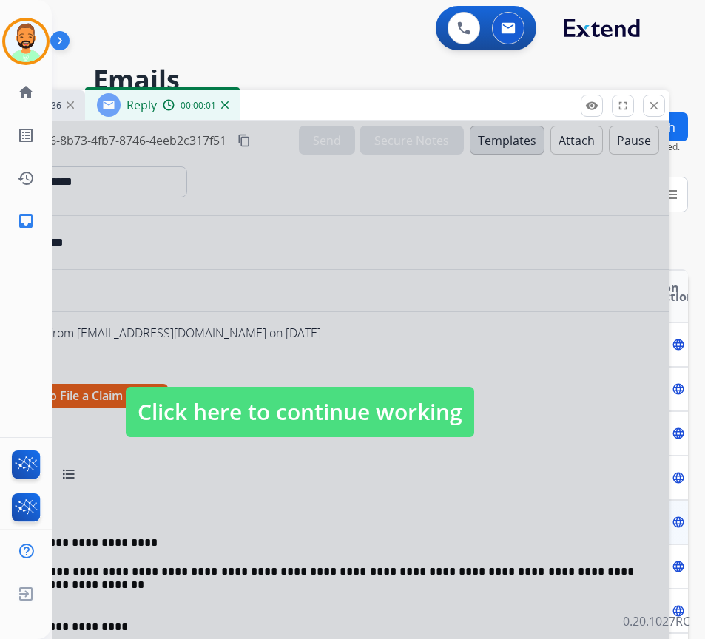
click at [390, 417] on span "Click here to continue working" at bounding box center [300, 412] width 349 height 50
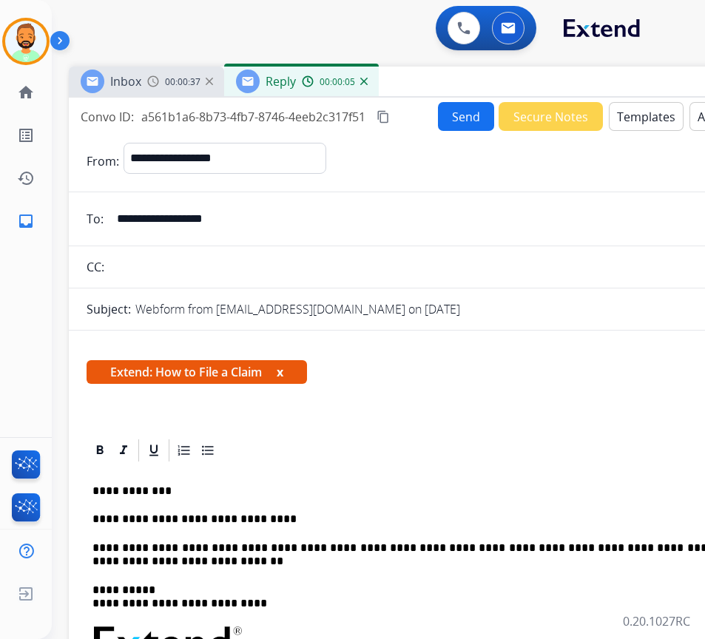
drag, startPoint x: 325, startPoint y: 106, endPoint x: 451, endPoint y: 76, distance: 129.3
click at [451, 76] on div "Inbox 00:00:37 Reply 00:00:05" at bounding box center [439, 82] width 740 height 31
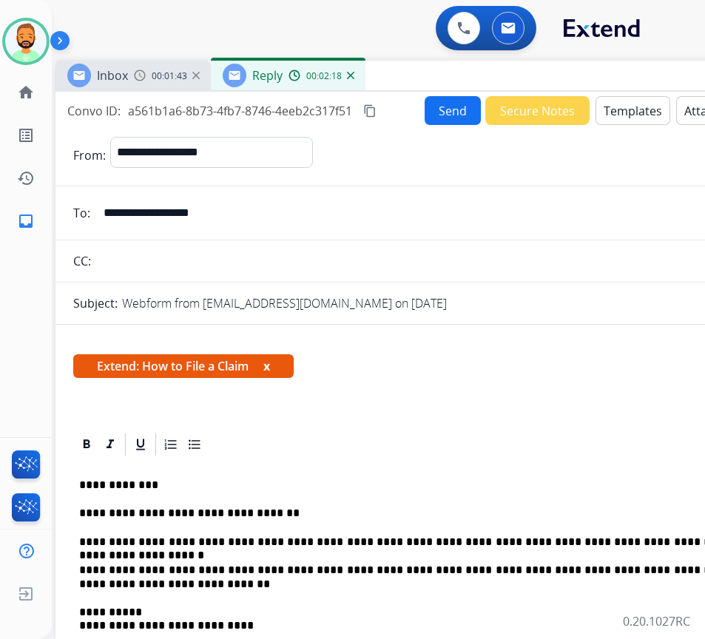
click at [457, 96] on button "Send" at bounding box center [453, 110] width 56 height 29
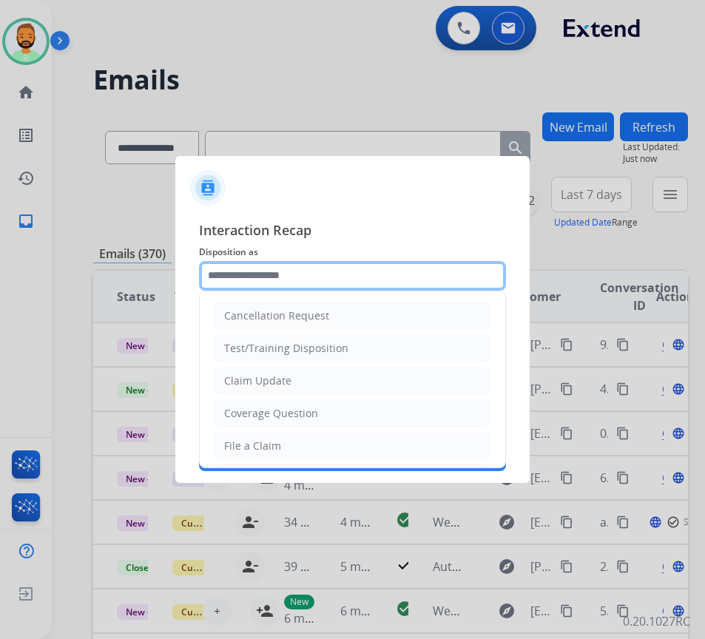
click at [270, 278] on input "text" at bounding box center [352, 276] width 307 height 30
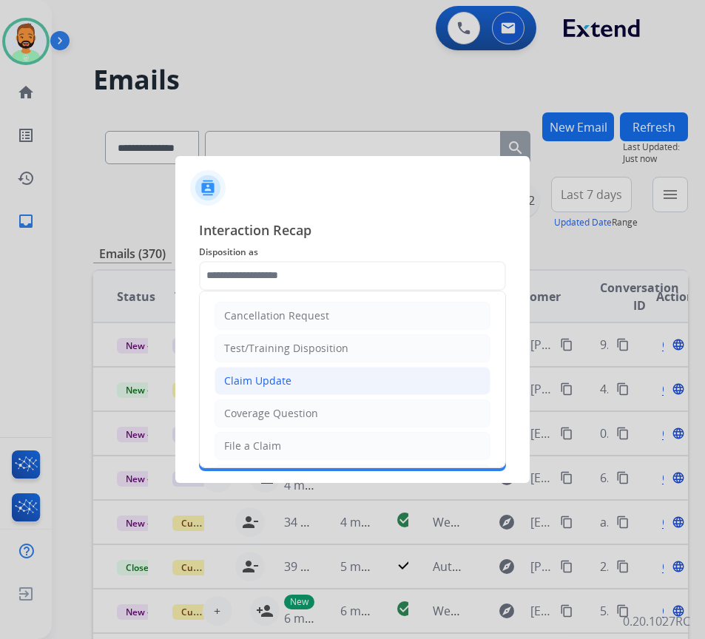
click at [307, 372] on li "Claim Update" at bounding box center [353, 381] width 276 height 28
type input "**********"
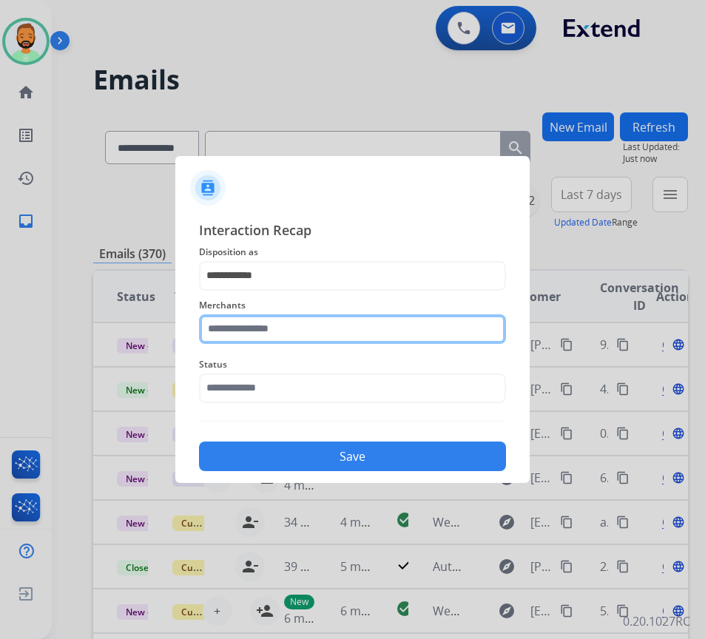
click at [320, 326] on input "text" at bounding box center [352, 330] width 307 height 30
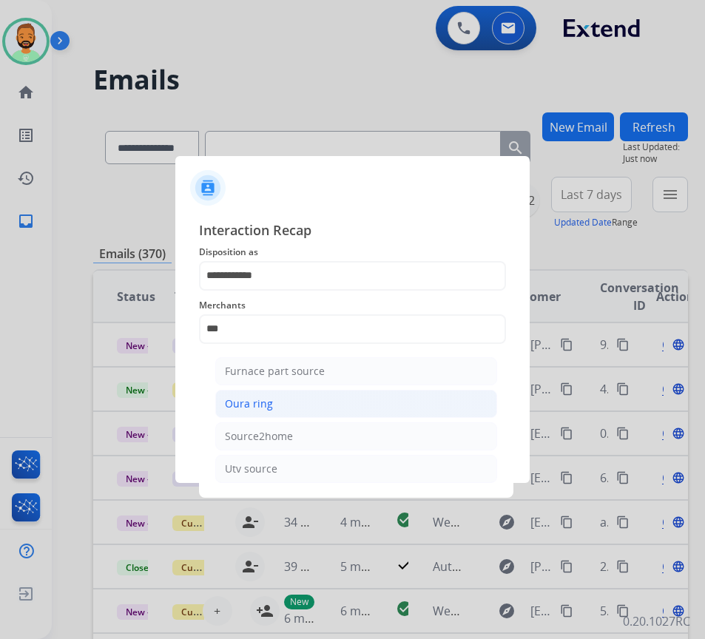
click at [341, 396] on li "Oura ring" at bounding box center [356, 404] width 282 height 28
type input "*********"
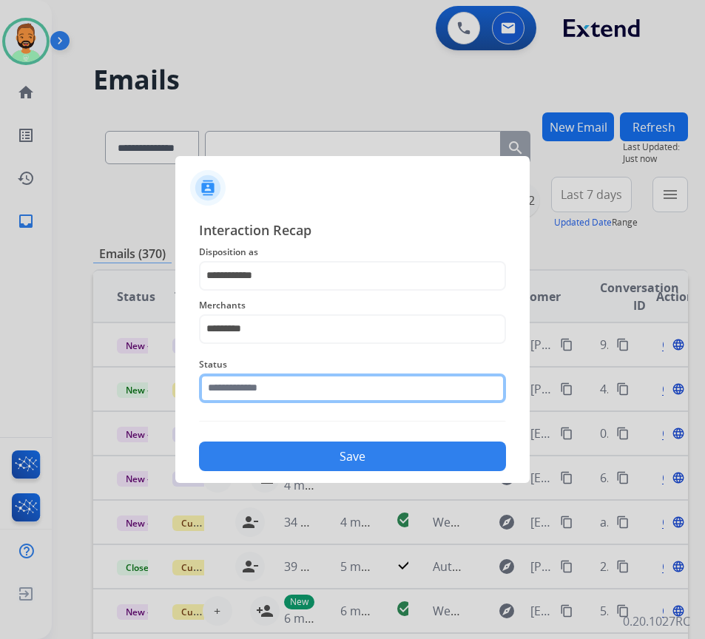
click at [337, 391] on input "text" at bounding box center [352, 389] width 307 height 30
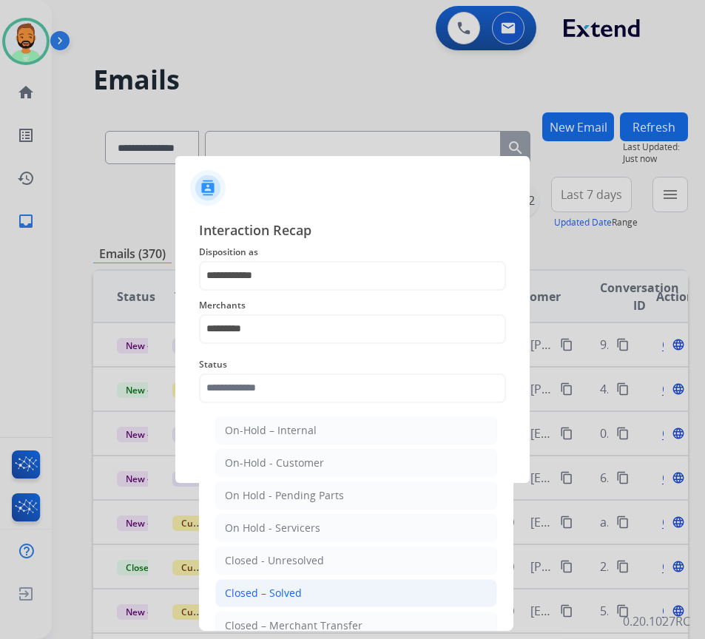
click at [331, 579] on li "Closed – Solved" at bounding box center [356, 593] width 282 height 28
type input "**********"
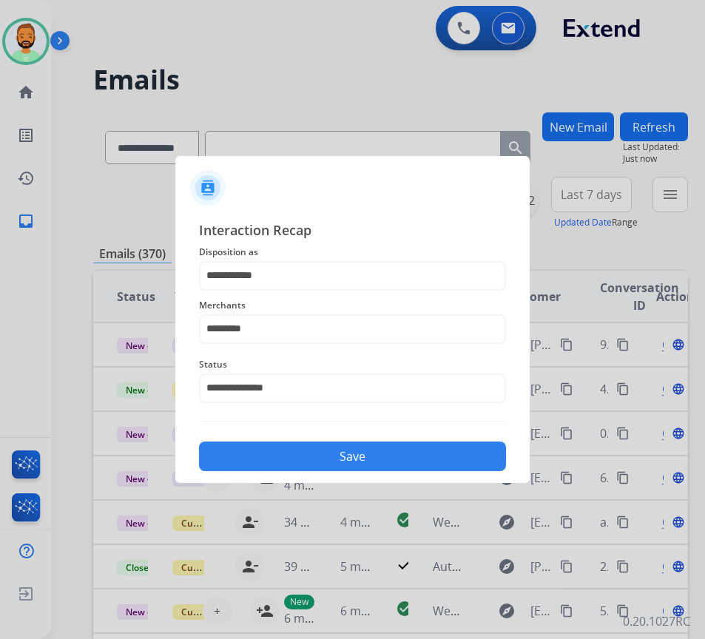
click at [353, 445] on button "Save" at bounding box center [352, 457] width 307 height 30
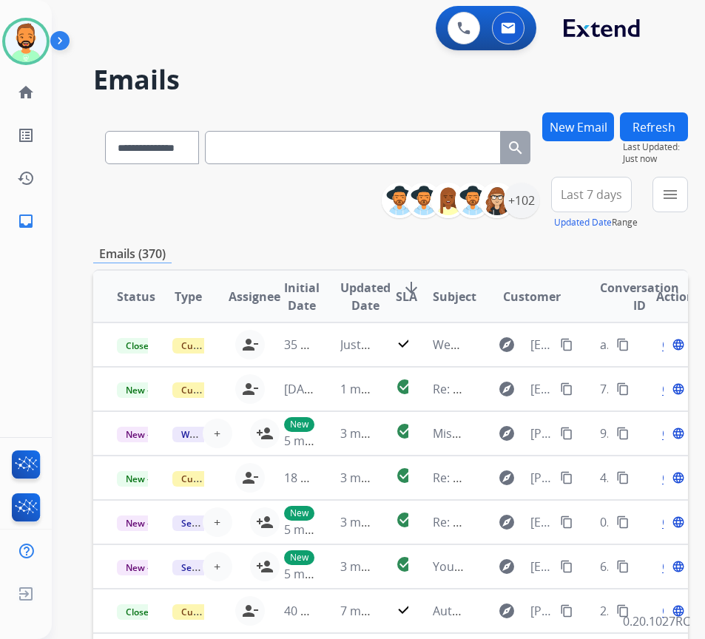
click at [608, 192] on span "Last 7 days" at bounding box center [591, 195] width 61 height 6
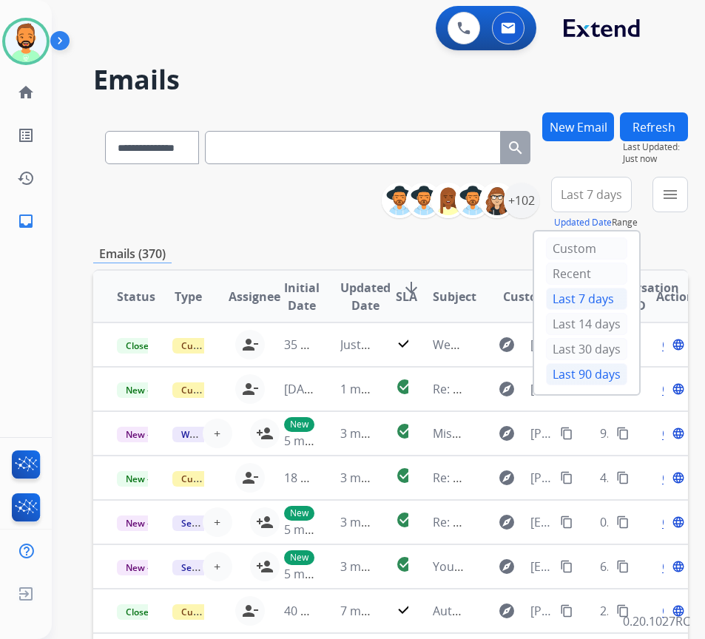
click at [602, 367] on div "Last 90 days" at bounding box center [586, 374] width 81 height 22
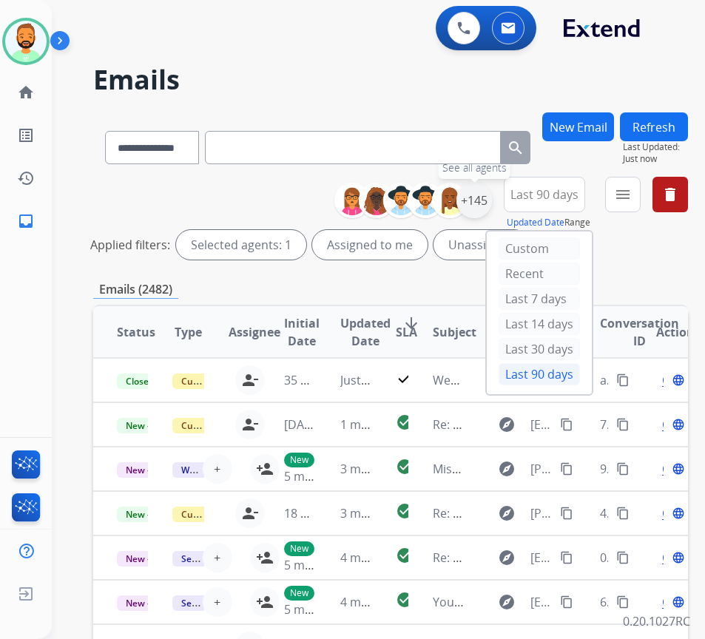
click at [491, 206] on div "+145" at bounding box center [475, 201] width 36 height 36
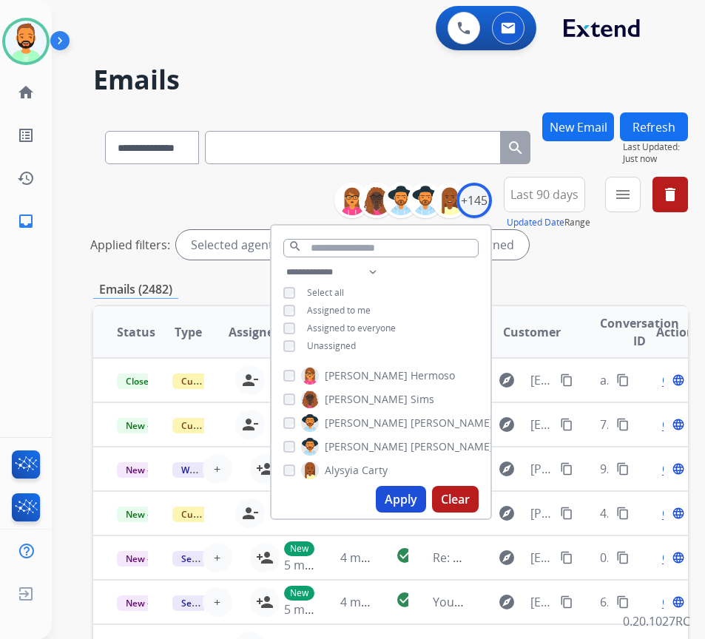
click at [356, 346] on span "Unassigned" at bounding box center [331, 346] width 49 height 13
click at [426, 500] on button "Apply" at bounding box center [401, 499] width 50 height 27
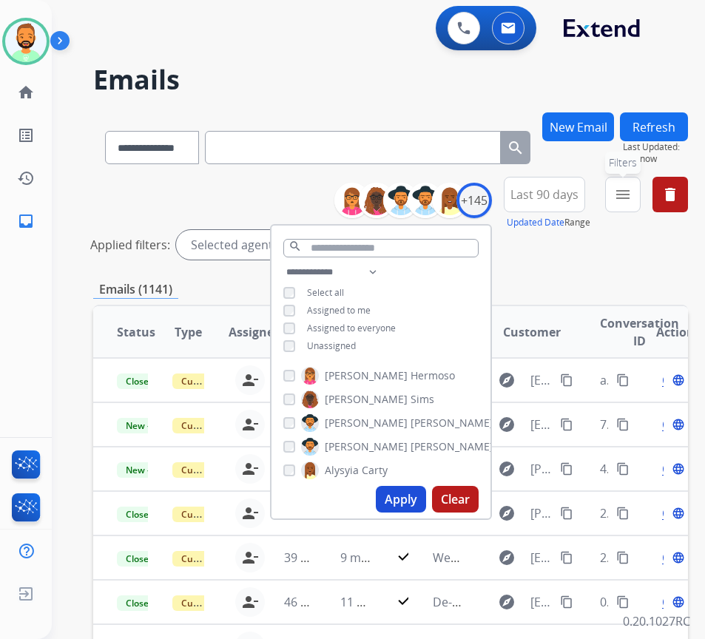
click at [632, 202] on mat-icon "menu" at bounding box center [623, 195] width 18 height 18
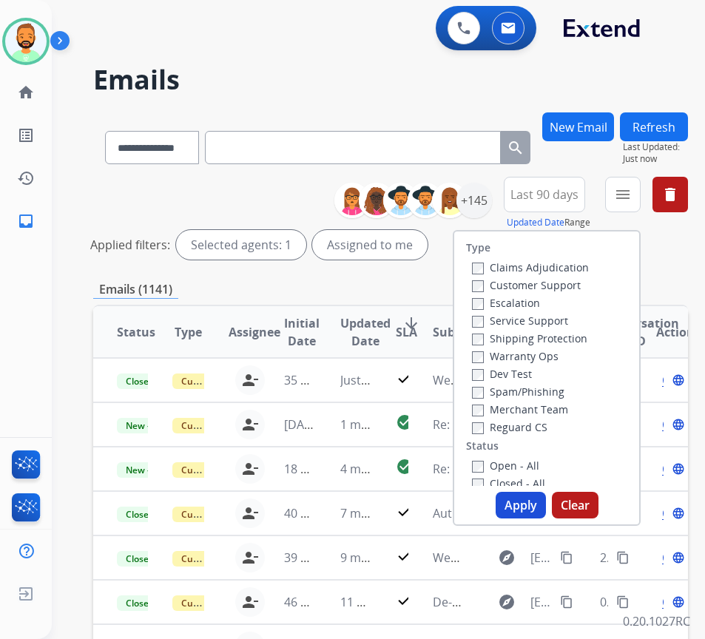
click at [560, 286] on label "Customer Support" at bounding box center [526, 285] width 109 height 14
click at [559, 340] on label "Shipping Protection" at bounding box center [529, 339] width 115 height 14
click at [548, 434] on label "Reguard CS" at bounding box center [509, 427] width 75 height 14
drag, startPoint x: 526, startPoint y: 468, endPoint x: 525, endPoint y: 477, distance: 9.7
click at [526, 468] on label "Open - All" at bounding box center [505, 466] width 67 height 14
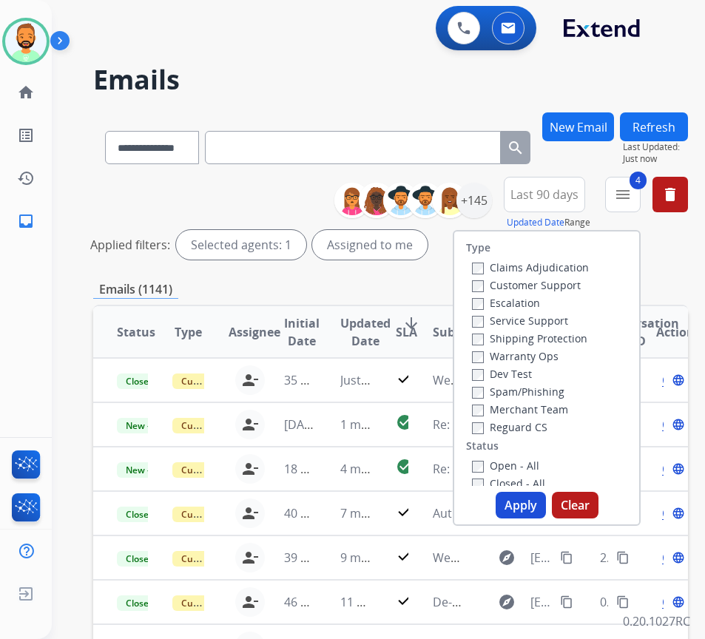
click at [528, 503] on button "Apply" at bounding box center [521, 505] width 50 height 27
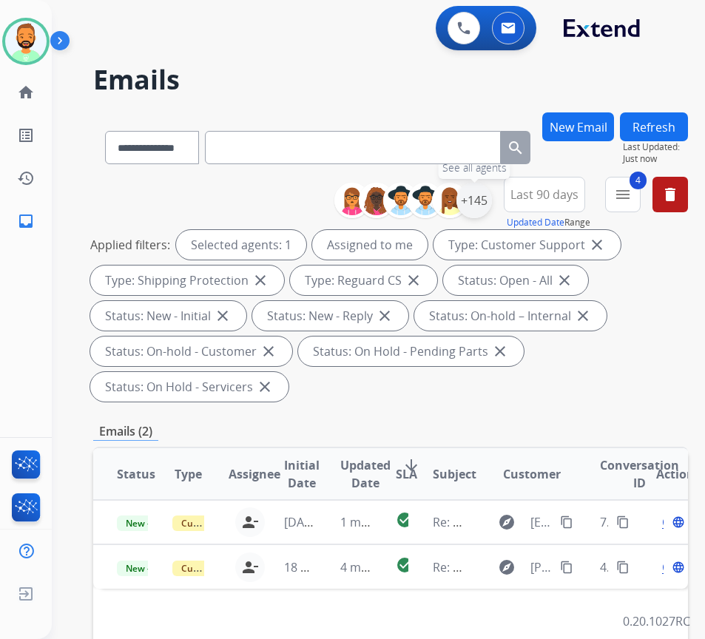
click at [487, 202] on div "+145" at bounding box center [475, 201] width 36 height 36
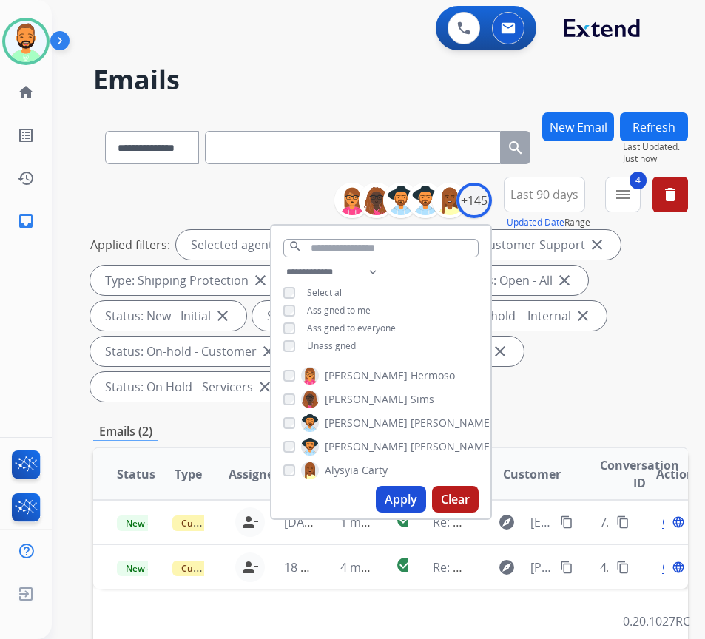
click at [356, 343] on span "Unassigned" at bounding box center [331, 346] width 49 height 13
click at [354, 316] on div "**********" at bounding box center [381, 310] width 219 height 95
click at [360, 306] on span "Assigned to me" at bounding box center [339, 310] width 64 height 13
click at [420, 494] on button "Apply" at bounding box center [401, 499] width 50 height 27
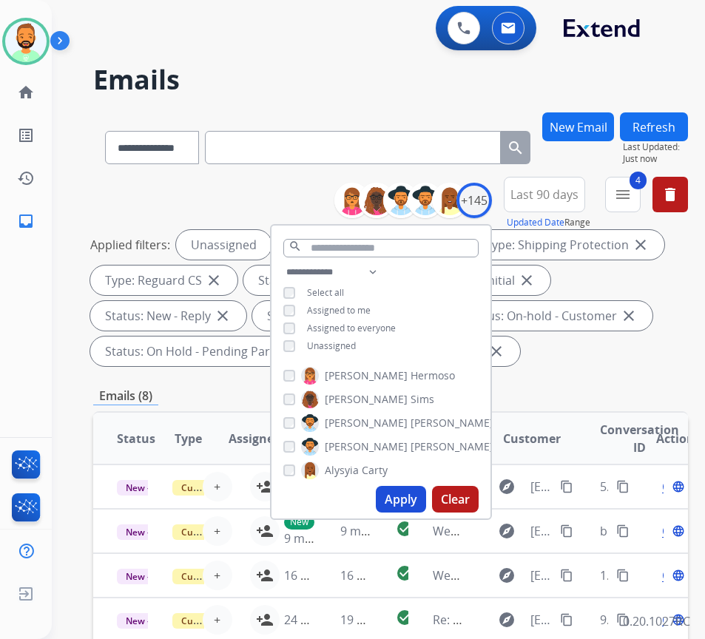
click at [369, 304] on span "Assigned to me" at bounding box center [339, 310] width 64 height 13
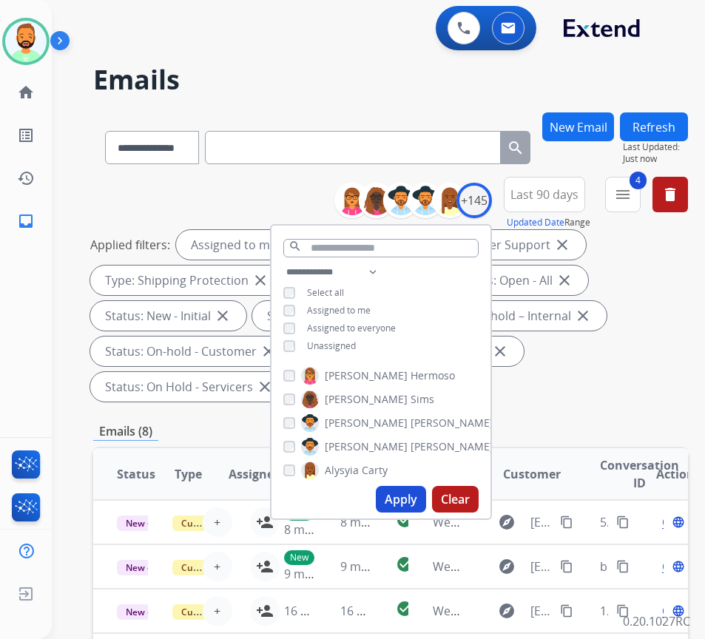
click at [355, 346] on span "Unassigned" at bounding box center [331, 346] width 49 height 13
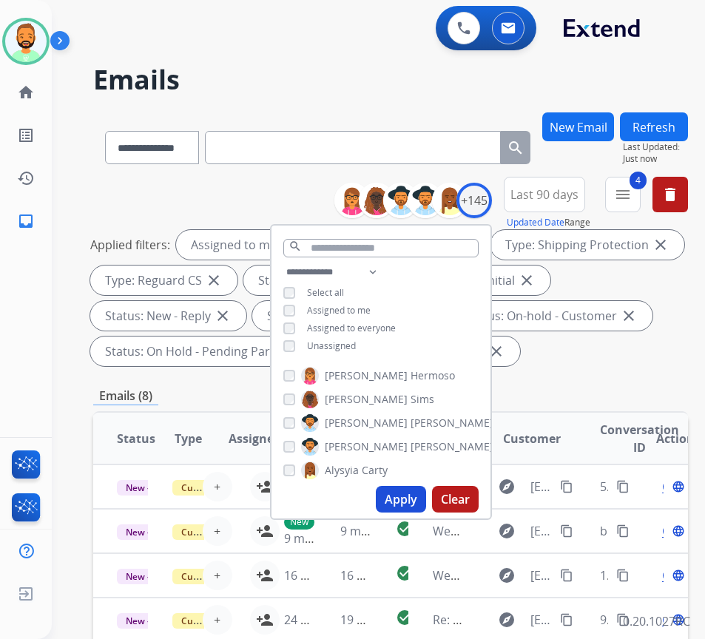
click at [413, 494] on button "Apply" at bounding box center [401, 499] width 50 height 27
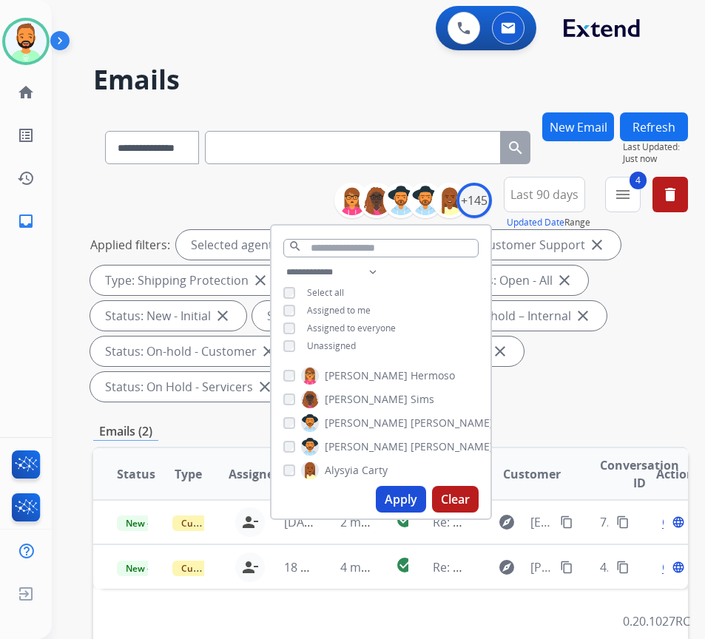
click at [615, 389] on div "Applied filters: Selected agents: 1 Assigned to me Type: Customer Support close…" at bounding box center [387, 316] width 595 height 172
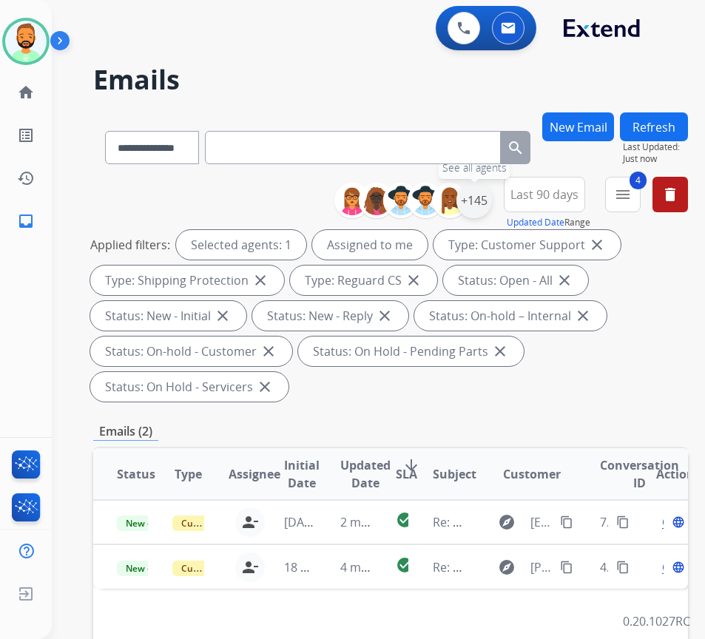
click at [492, 203] on div "+145" at bounding box center [475, 201] width 36 height 36
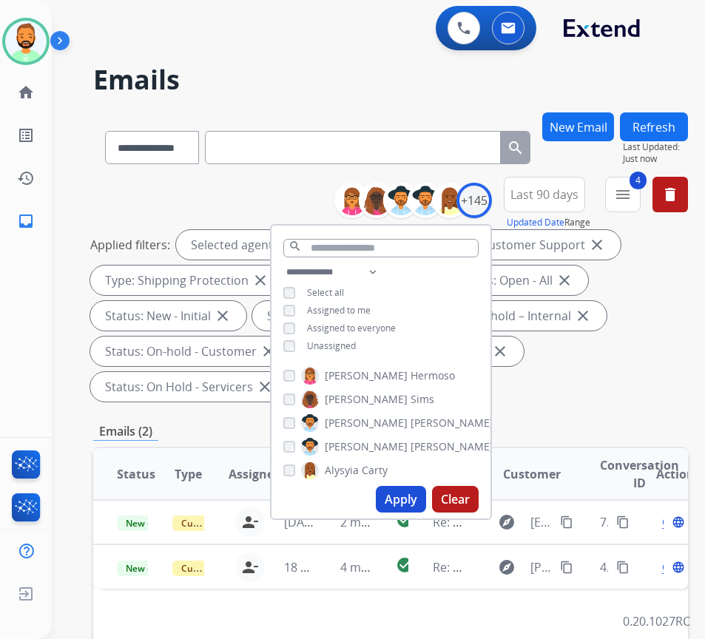
click at [360, 337] on div "**********" at bounding box center [381, 310] width 219 height 95
click at [367, 336] on div "**********" at bounding box center [381, 310] width 219 height 95
click at [356, 349] on span "Unassigned" at bounding box center [331, 346] width 49 height 13
click at [371, 305] on span "Assigned to me" at bounding box center [339, 310] width 64 height 13
click at [417, 505] on button "Apply" at bounding box center [401, 499] width 50 height 27
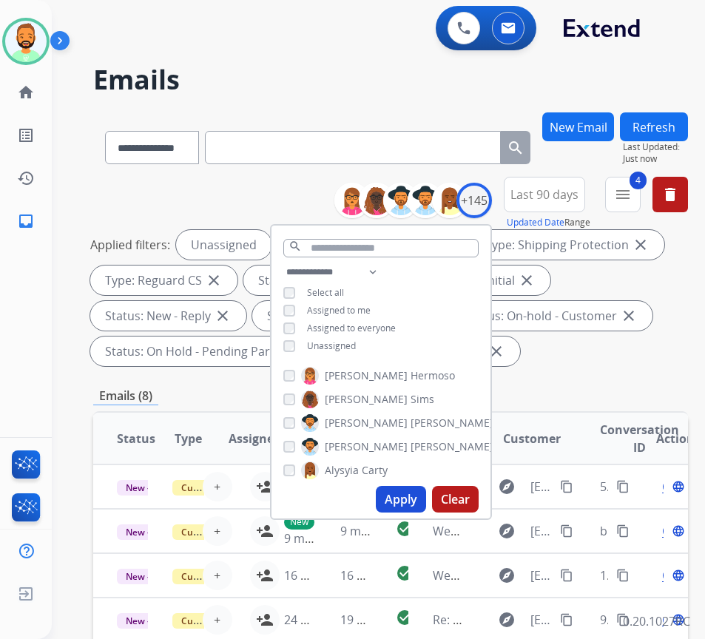
click at [241, 397] on div "Emails (8)" at bounding box center [390, 396] width 595 height 19
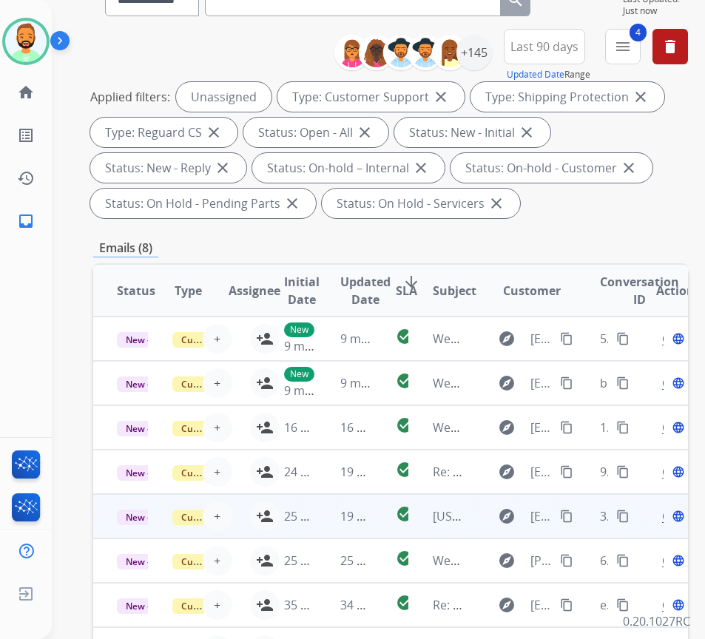
scroll to position [222, 0]
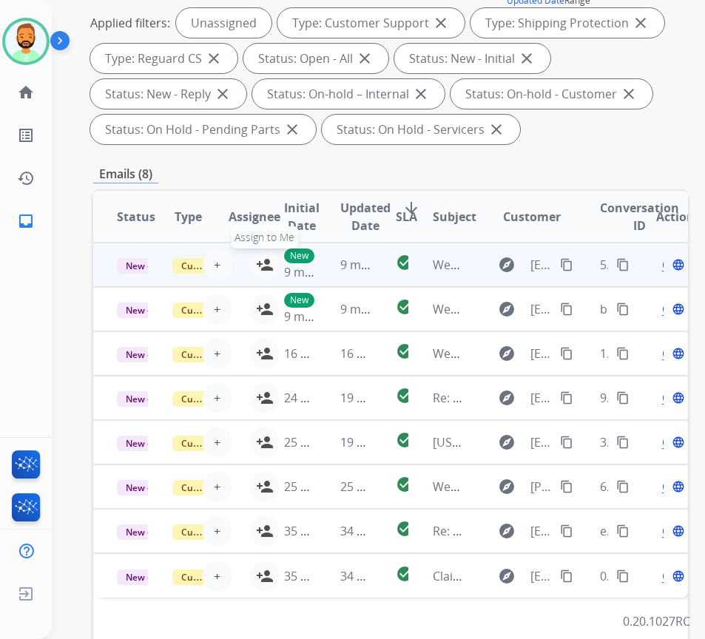
click at [258, 261] on mat-icon "person_add" at bounding box center [265, 265] width 18 height 18
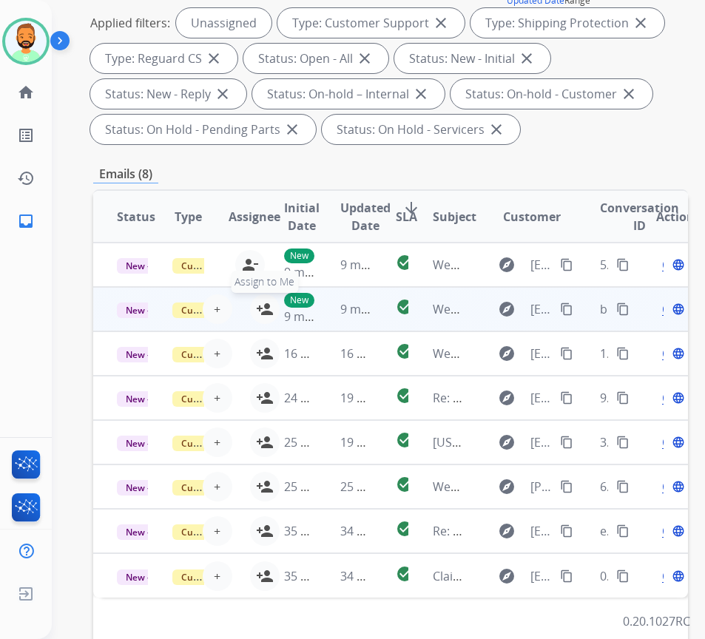
click at [258, 302] on mat-icon "person_add" at bounding box center [265, 309] width 18 height 18
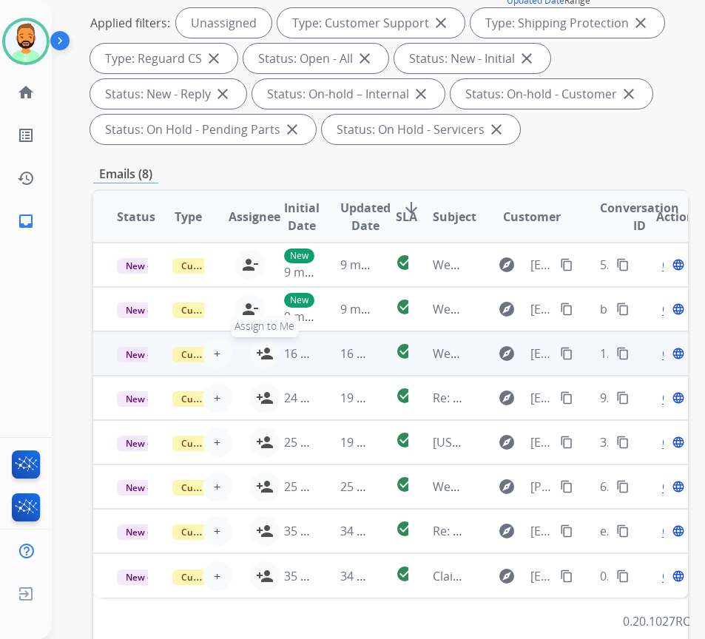
click at [259, 353] on mat-icon "person_add" at bounding box center [265, 354] width 18 height 18
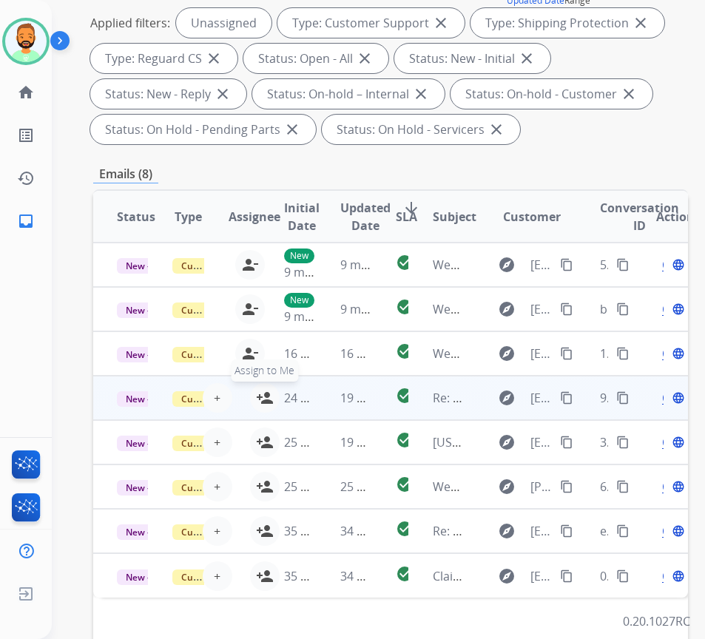
click at [258, 400] on mat-icon "person_add" at bounding box center [265, 398] width 18 height 18
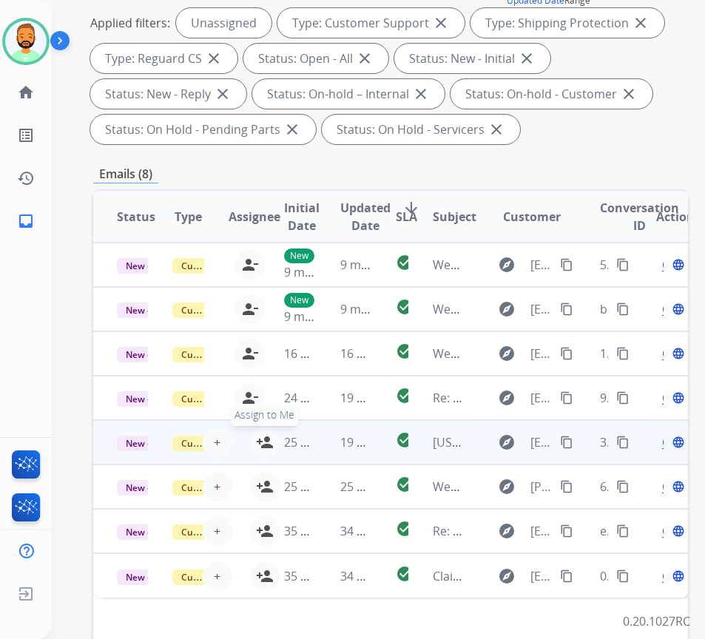
click at [261, 446] on mat-icon "person_add" at bounding box center [265, 443] width 18 height 18
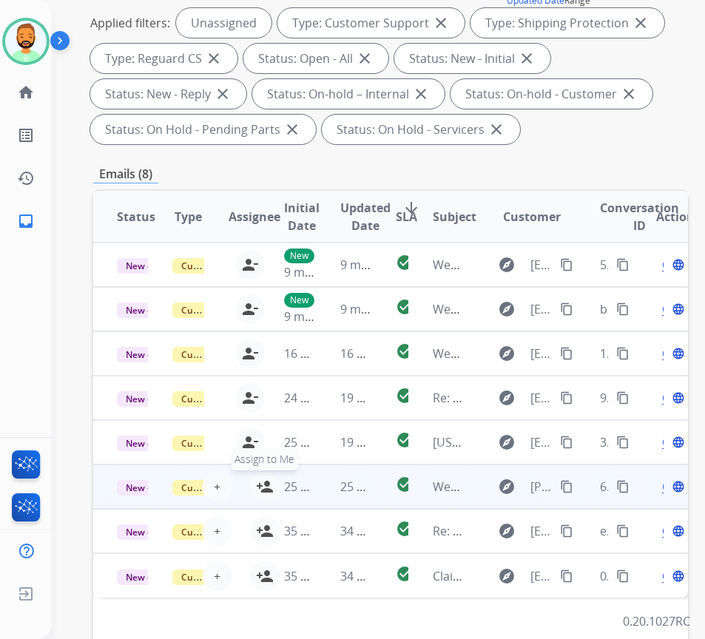
drag, startPoint x: 261, startPoint y: 481, endPoint x: 255, endPoint y: 494, distance: 14.6
click at [261, 483] on mat-icon "person_add" at bounding box center [265, 487] width 18 height 18
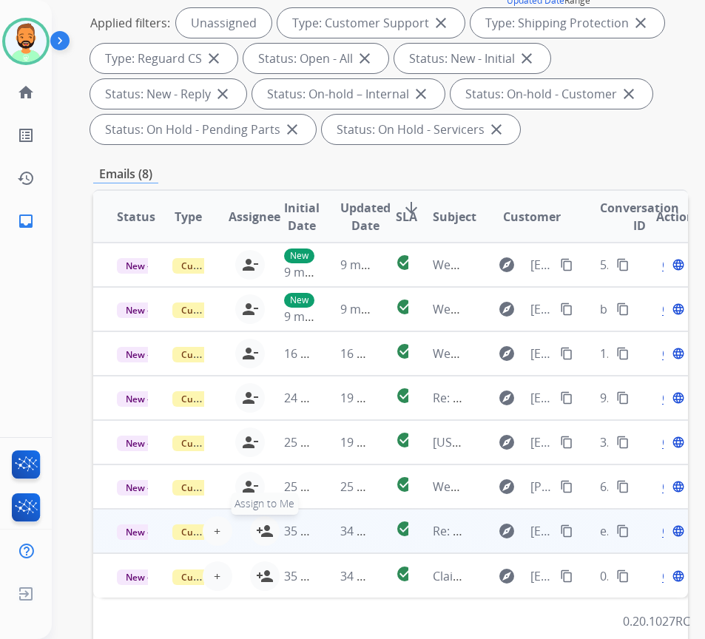
drag, startPoint x: 258, startPoint y: 525, endPoint x: 258, endPoint y: 537, distance: 11.9
click at [258, 528] on mat-icon "person_add" at bounding box center [265, 532] width 18 height 18
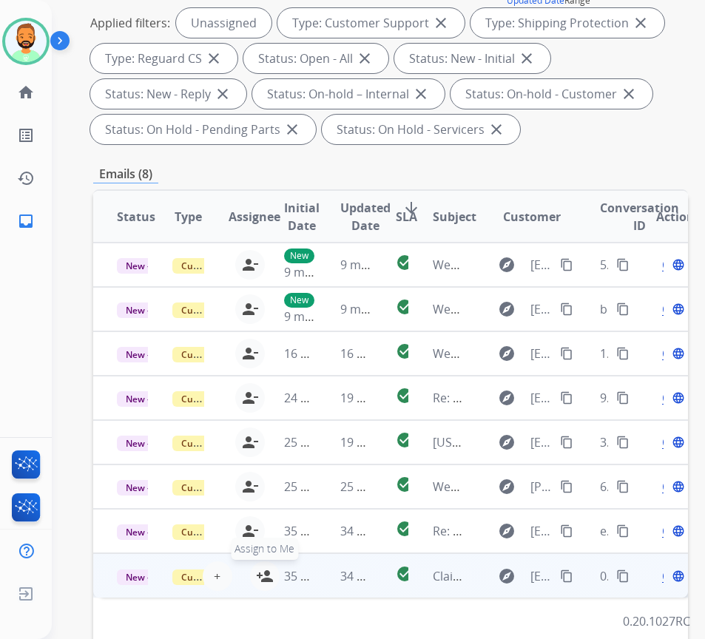
click at [259, 577] on mat-icon "person_add" at bounding box center [265, 577] width 18 height 18
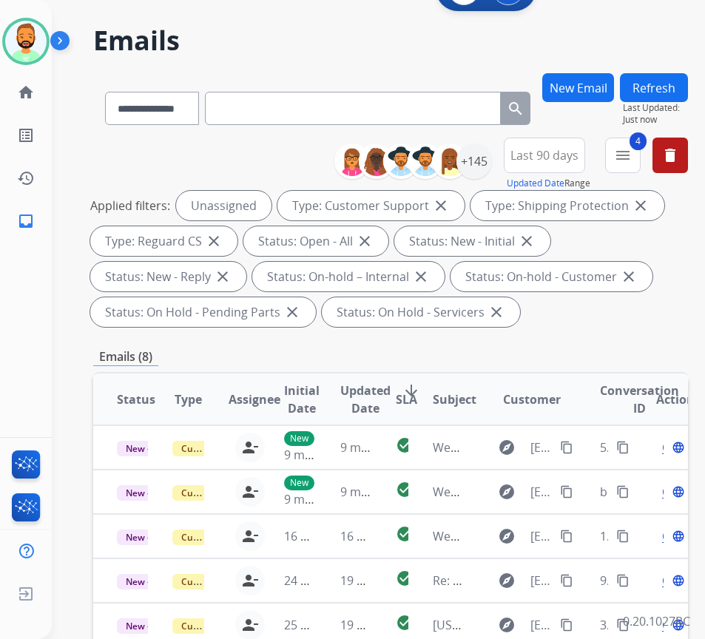
scroll to position [0, 0]
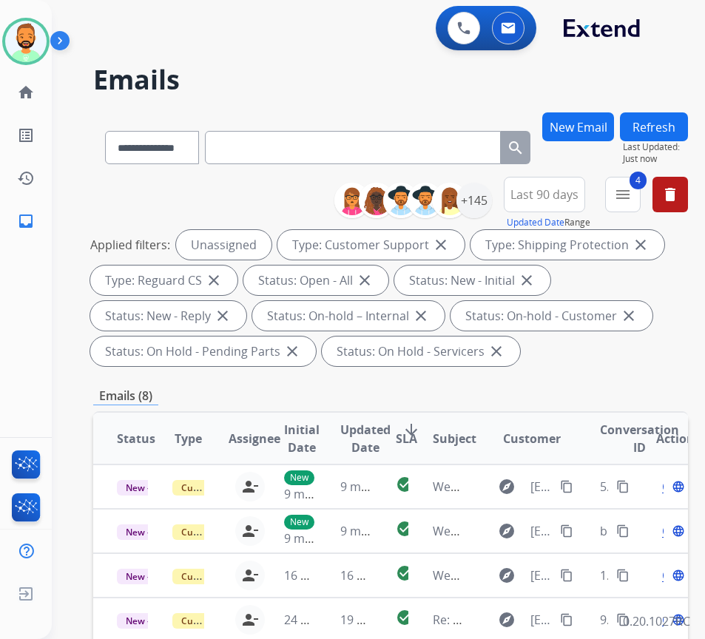
click at [477, 216] on div "+145" at bounding box center [419, 201] width 147 height 36
drag, startPoint x: 491, startPoint y: 203, endPoint x: 477, endPoint y: 218, distance: 21.0
click at [490, 203] on div "+145" at bounding box center [475, 201] width 36 height 36
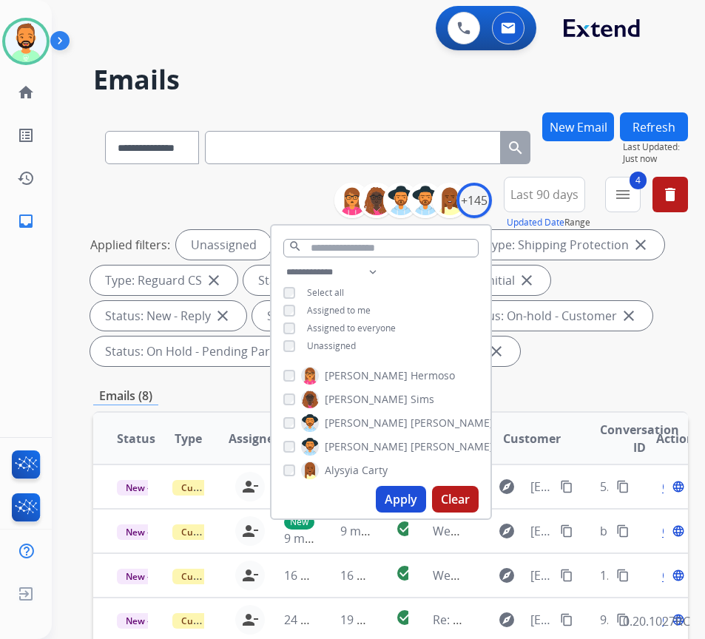
click at [365, 309] on span "Assigned to me" at bounding box center [339, 310] width 64 height 13
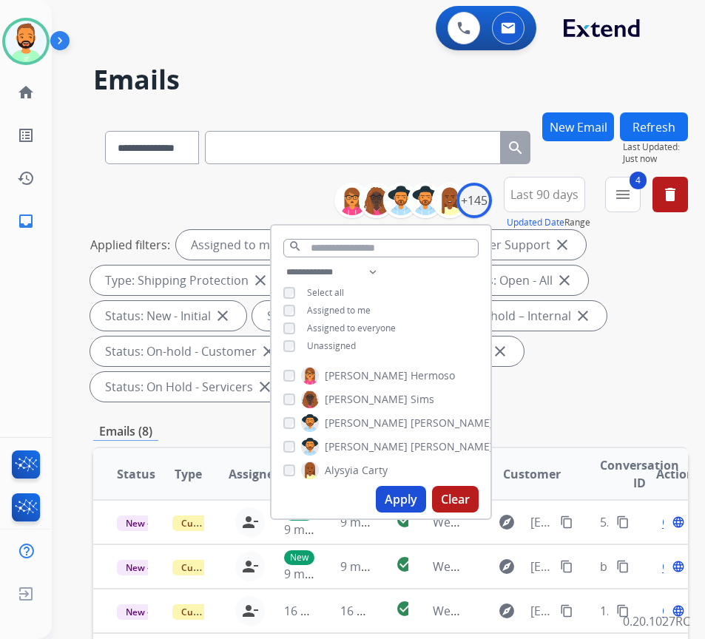
click at [356, 341] on span "Unassigned" at bounding box center [331, 346] width 49 height 13
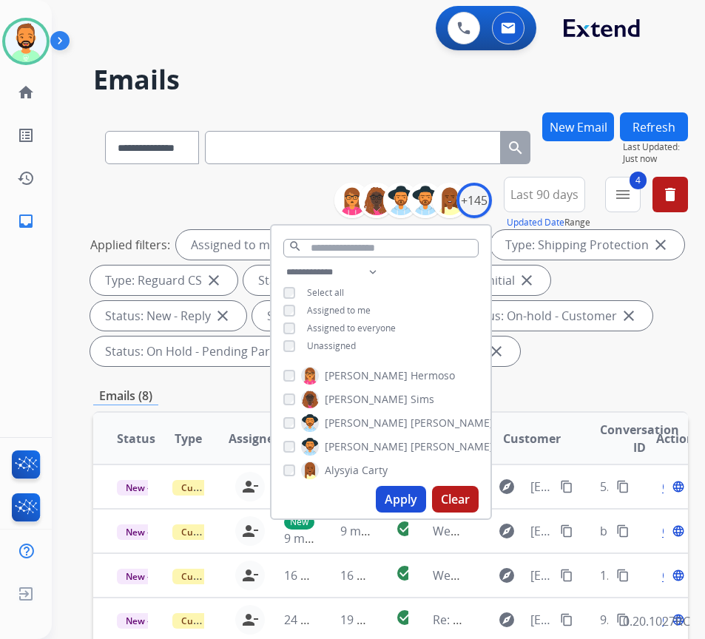
click at [410, 500] on button "Apply" at bounding box center [401, 499] width 50 height 27
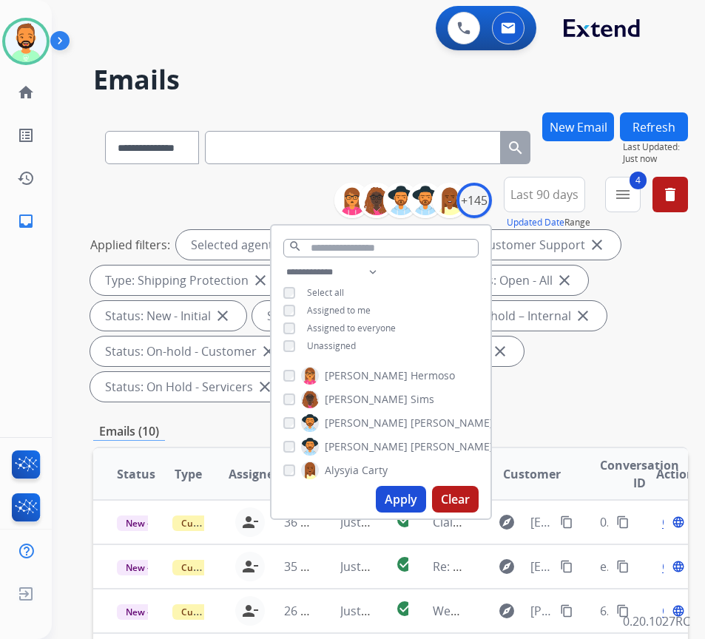
click at [634, 379] on div "Applied filters: Selected agents: 1 Assigned to me Type: Customer Support close…" at bounding box center [387, 316] width 595 height 172
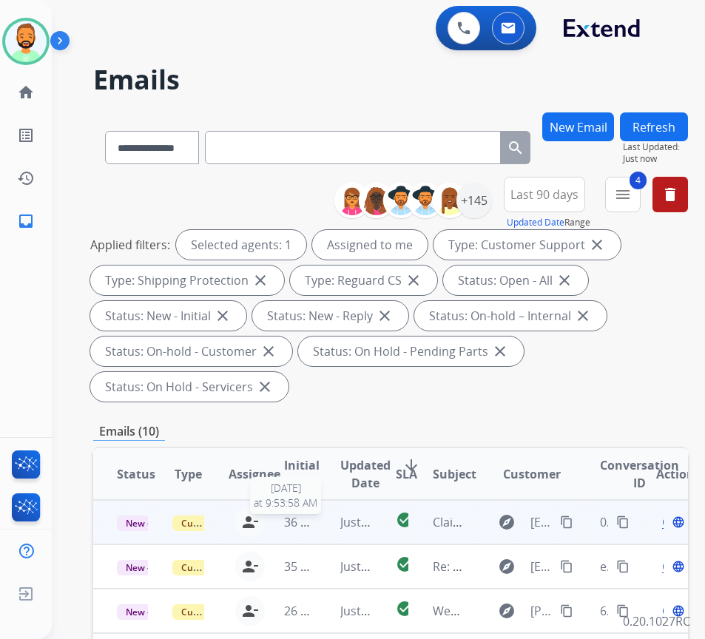
click at [313, 521] on span "36 minutes ago" at bounding box center [327, 522] width 86 height 16
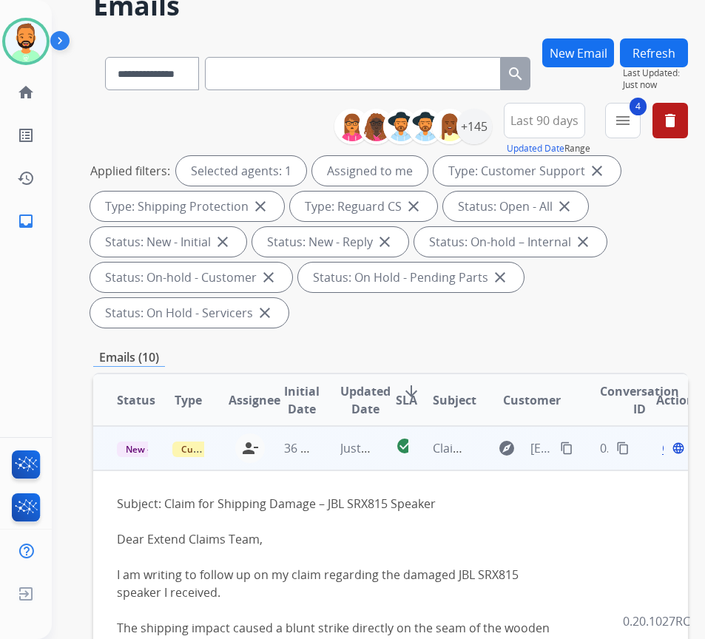
click at [576, 447] on button "content_copy" at bounding box center [567, 449] width 18 height 18
click at [671, 451] on span "Open" at bounding box center [677, 449] width 30 height 18
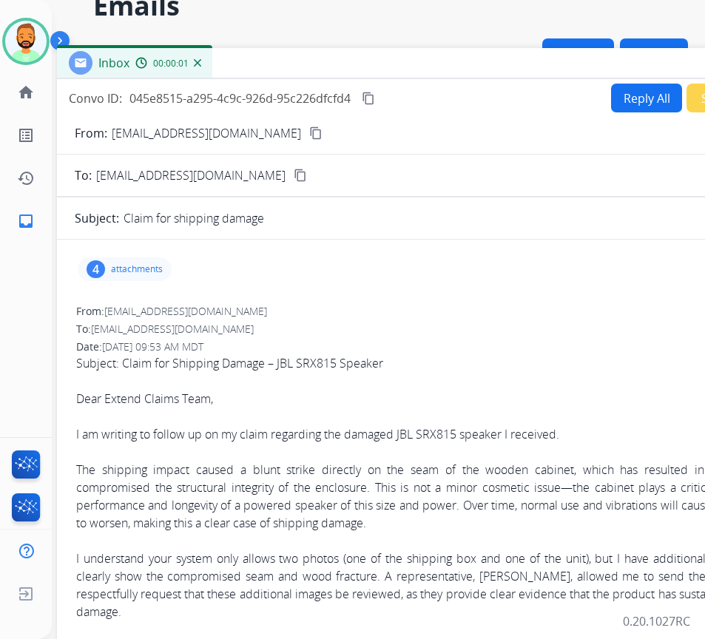
drag, startPoint x: 219, startPoint y: 34, endPoint x: 340, endPoint y: 79, distance: 129.5
click at [346, 68] on div "Inbox 00:00:01" at bounding box center [427, 63] width 740 height 31
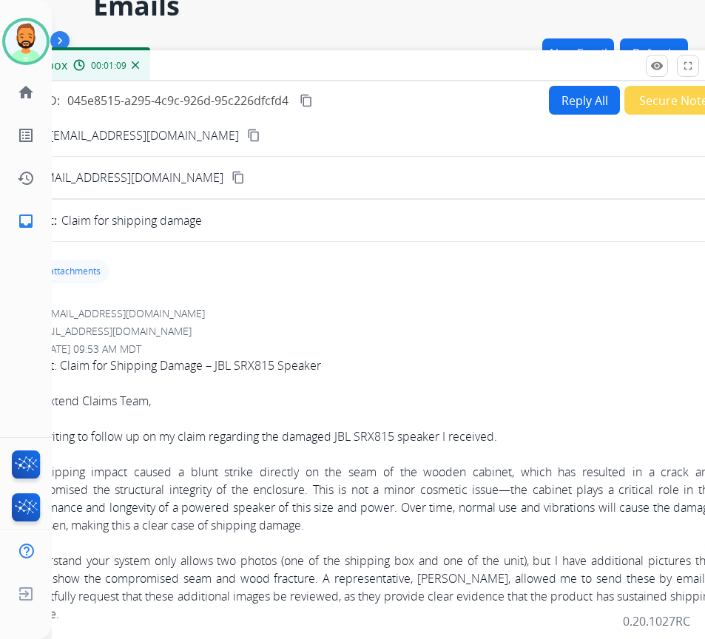
drag, startPoint x: 539, startPoint y: 73, endPoint x: 477, endPoint y: 73, distance: 61.4
click at [477, 73] on div "Inbox 00:01:09" at bounding box center [365, 65] width 740 height 31
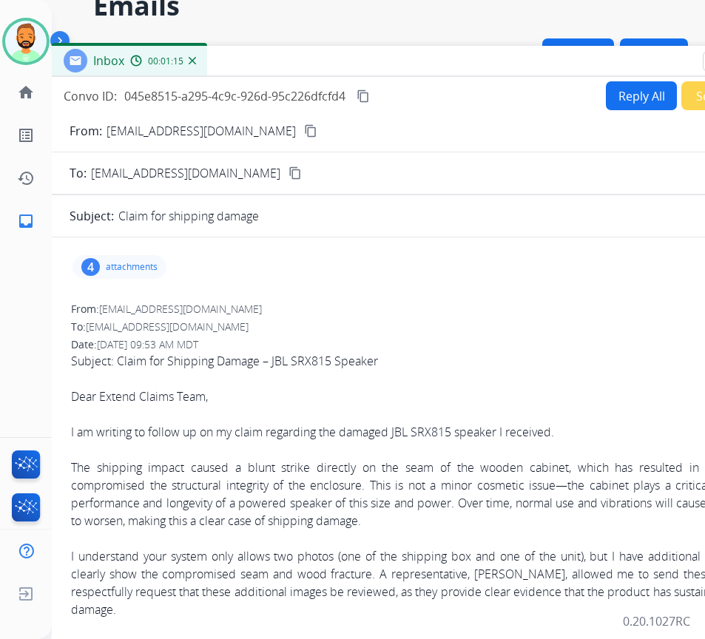
drag, startPoint x: 542, startPoint y: 70, endPoint x: 599, endPoint y: 65, distance: 57.2
click at [599, 65] on div "Inbox 00:01:15" at bounding box center [422, 61] width 740 height 31
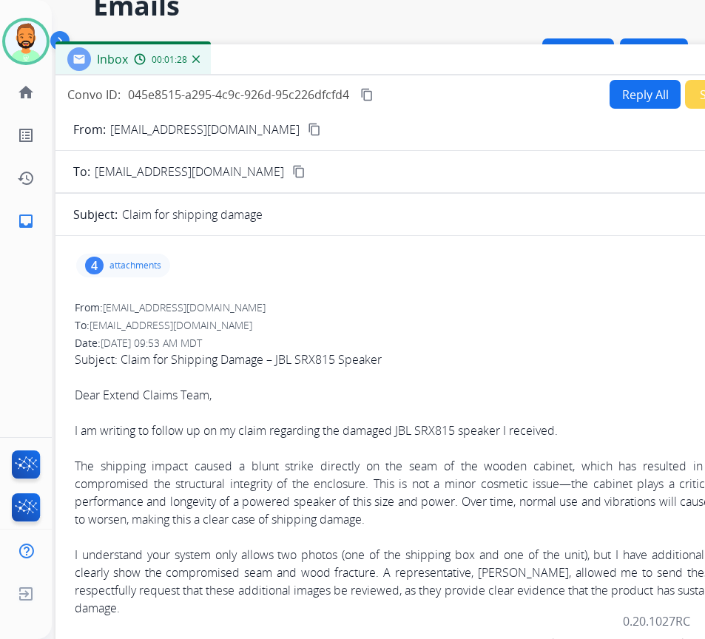
click at [463, 67] on div "Inbox 00:01:28" at bounding box center [426, 59] width 740 height 31
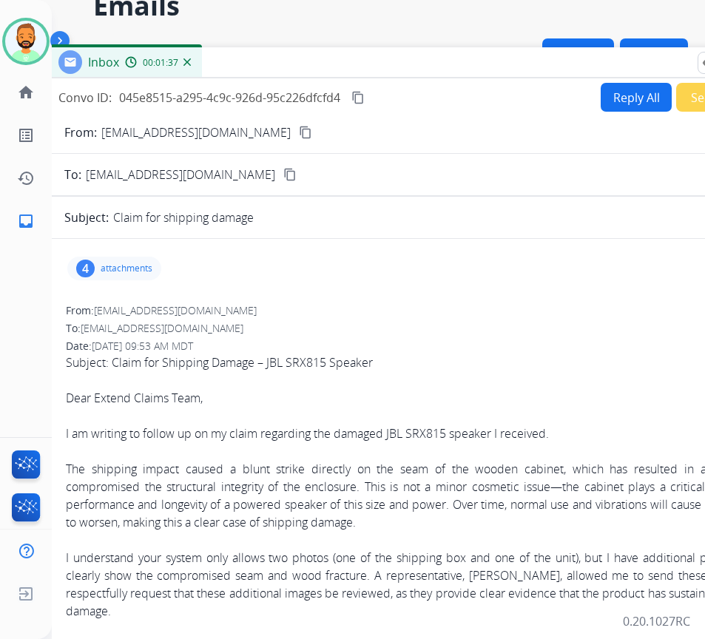
drag, startPoint x: 434, startPoint y: 66, endPoint x: 426, endPoint y: 69, distance: 8.7
click at [426, 69] on div "Inbox 00:01:37" at bounding box center [417, 62] width 740 height 31
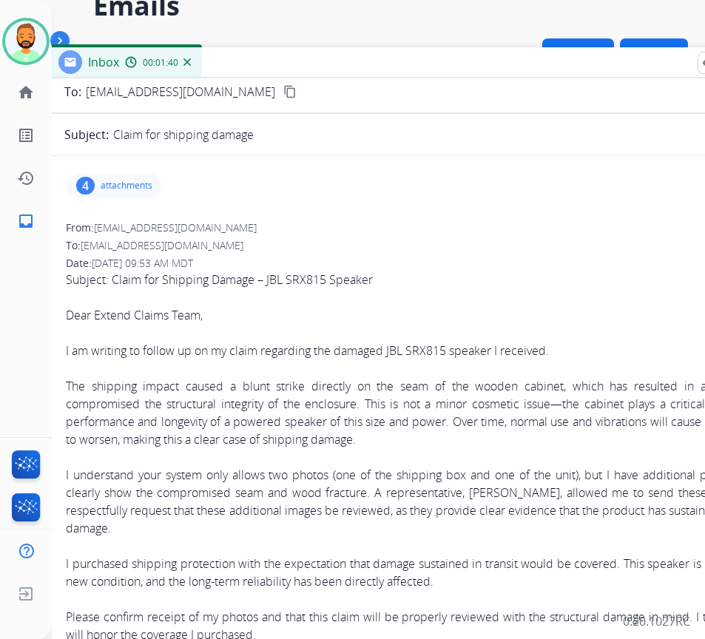
scroll to position [85, 0]
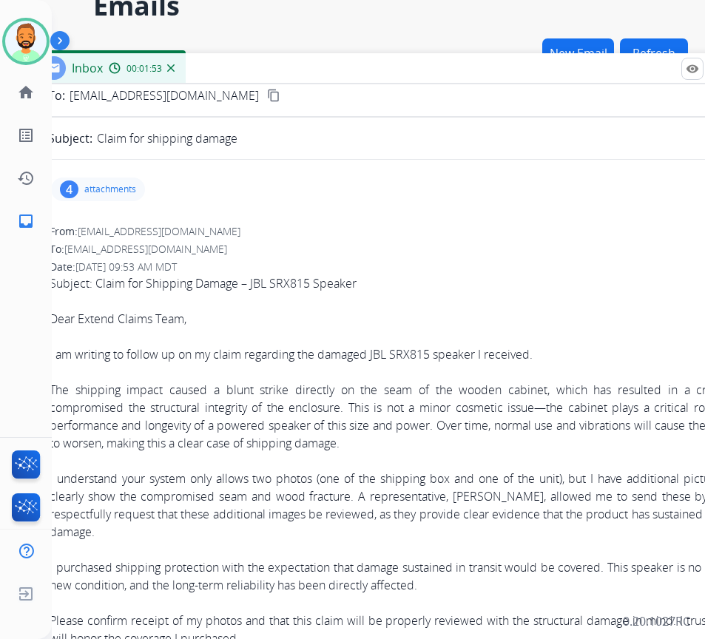
drag, startPoint x: 451, startPoint y: 75, endPoint x: 380, endPoint y: 116, distance: 81.9
click at [429, 84] on div "Inbox 00:01:53" at bounding box center [400, 68] width 740 height 31
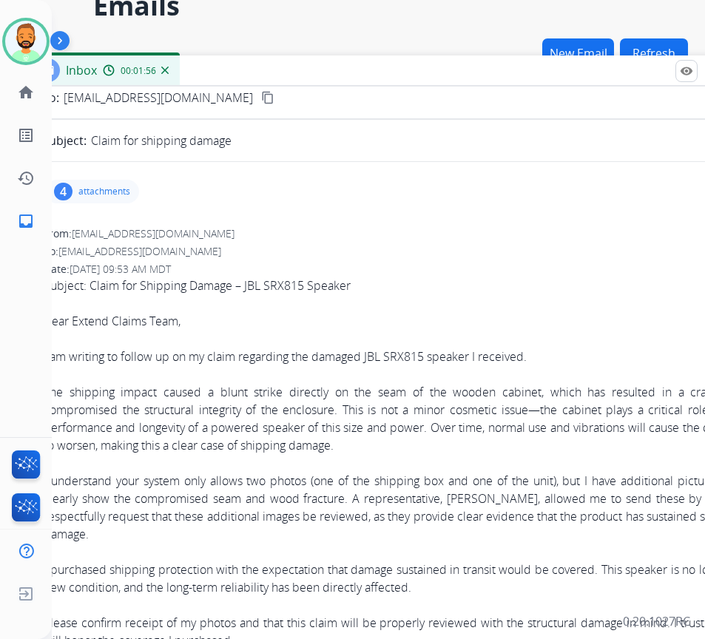
click at [118, 189] on p "attachments" at bounding box center [104, 192] width 52 height 12
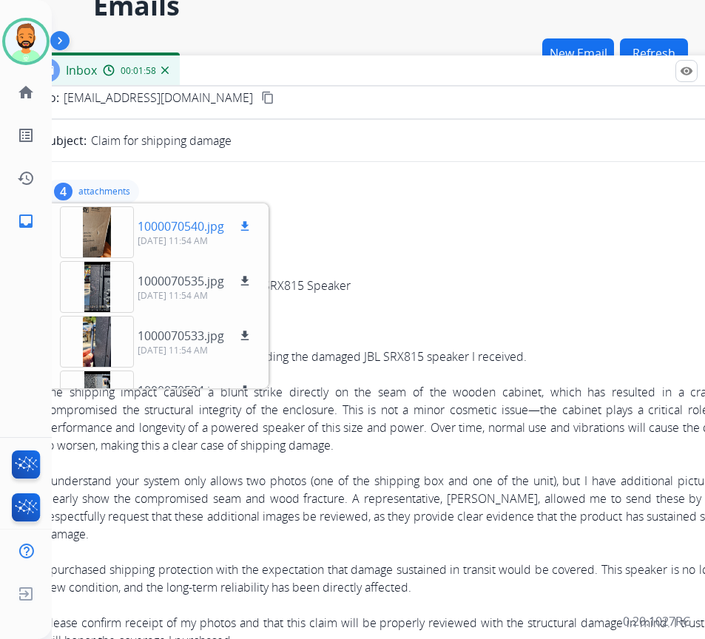
click at [109, 232] on div at bounding box center [97, 232] width 74 height 52
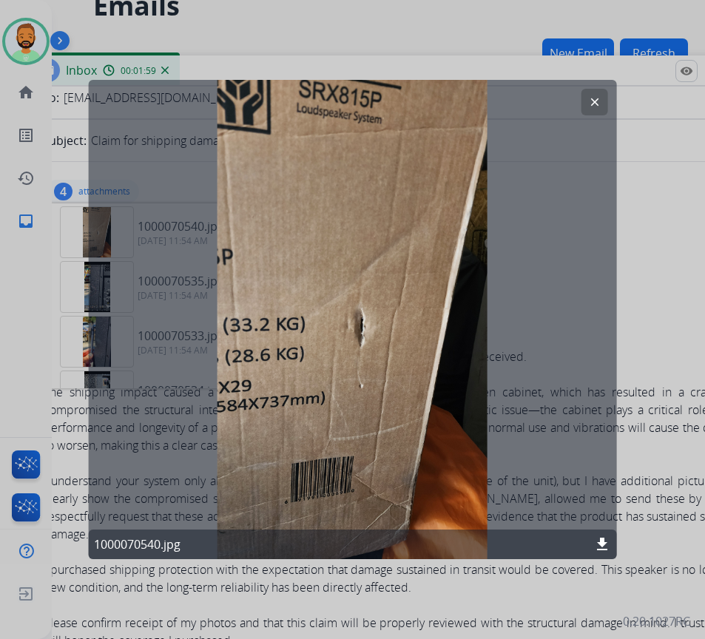
click at [595, 100] on mat-icon "clear" at bounding box center [594, 101] width 13 height 13
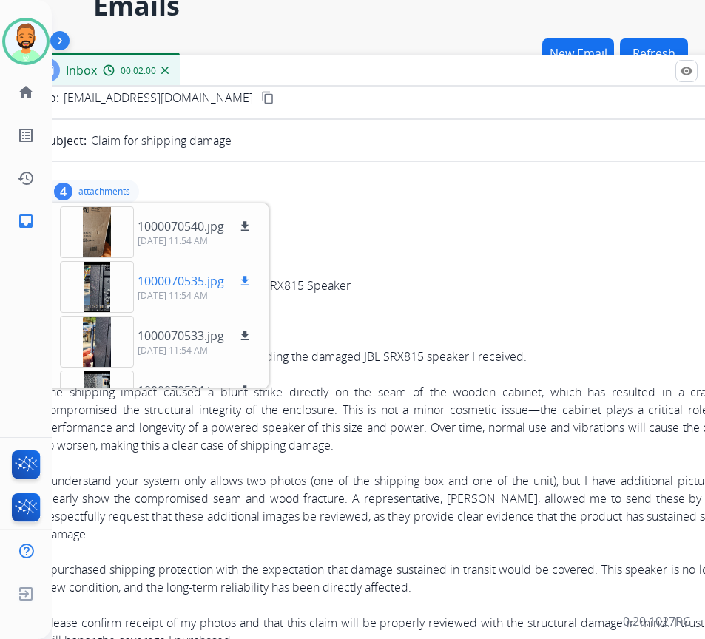
click at [96, 290] on div at bounding box center [97, 287] width 74 height 52
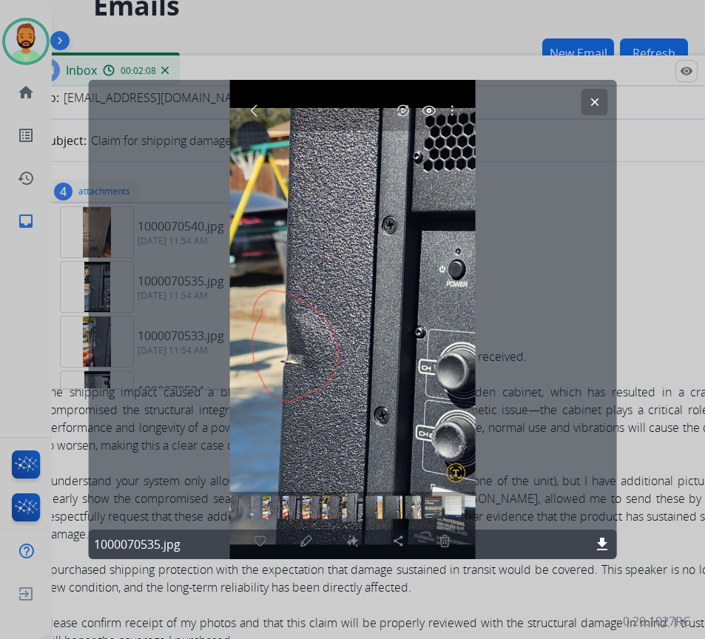
click at [586, 104] on button "clear" at bounding box center [595, 102] width 27 height 27
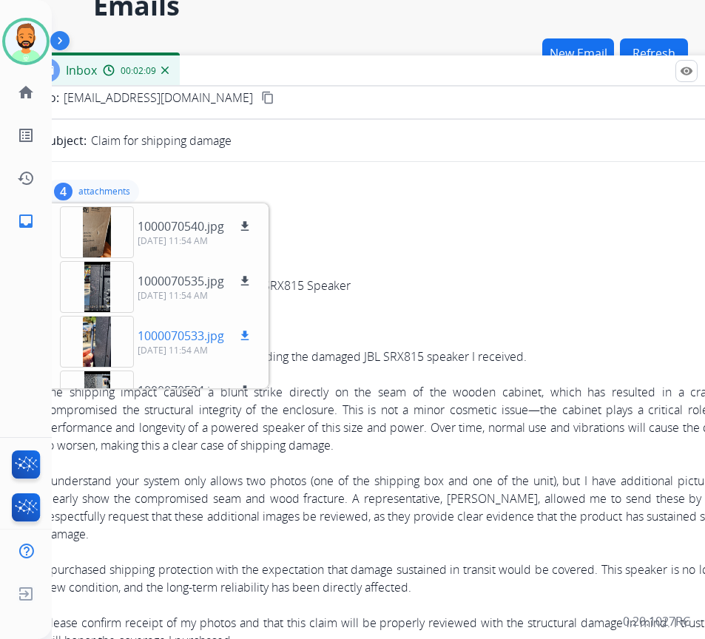
click at [108, 343] on div at bounding box center [97, 342] width 74 height 52
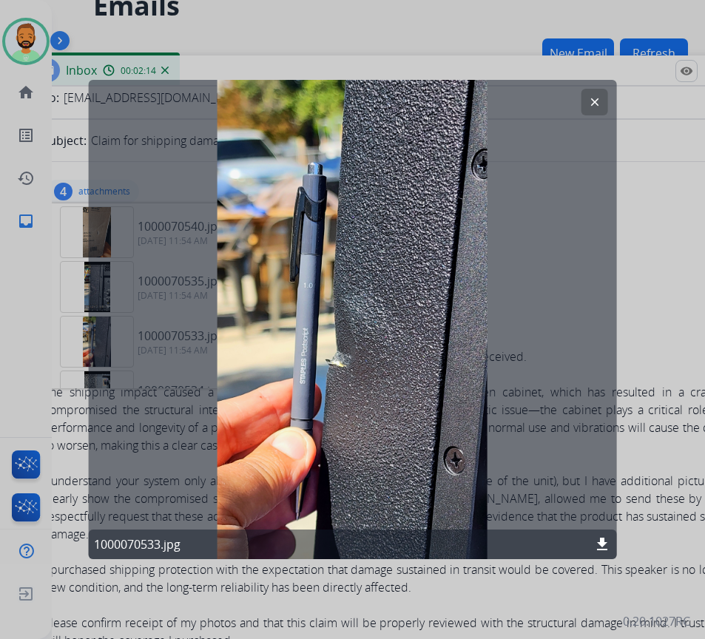
click at [600, 101] on mat-icon "clear" at bounding box center [594, 101] width 13 height 13
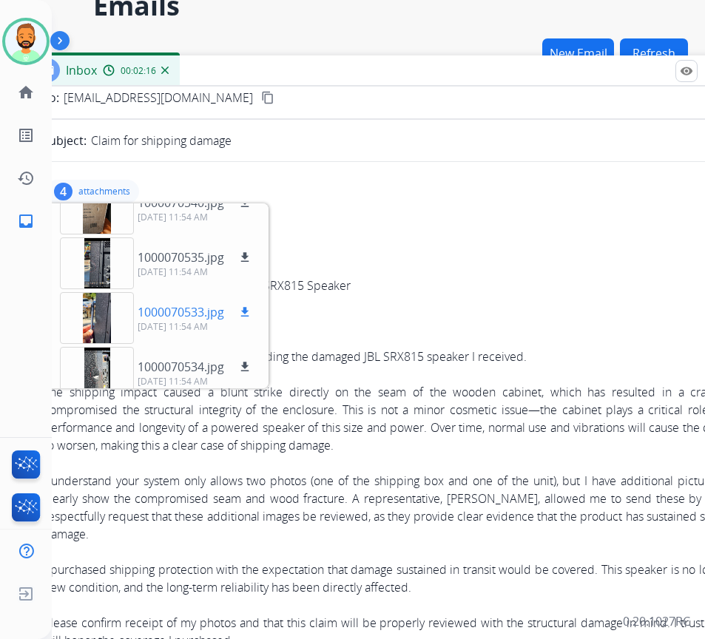
scroll to position [37, 0]
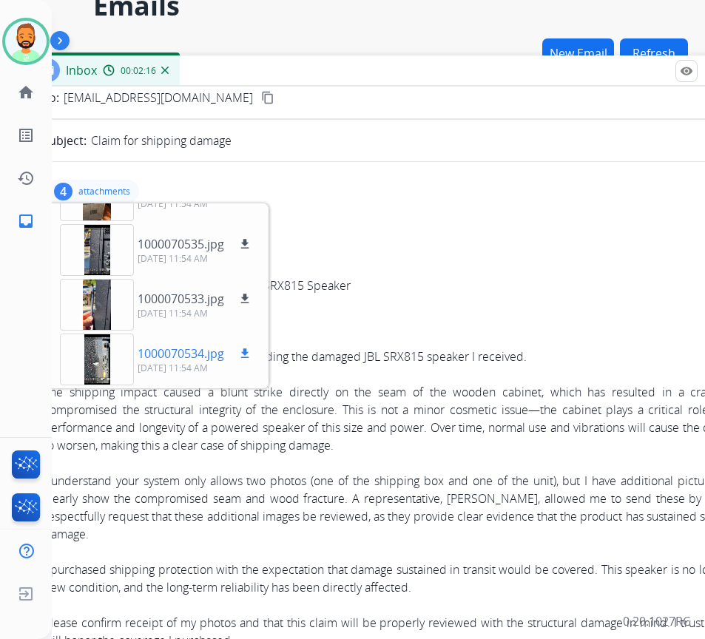
click at [98, 349] on div at bounding box center [97, 360] width 74 height 52
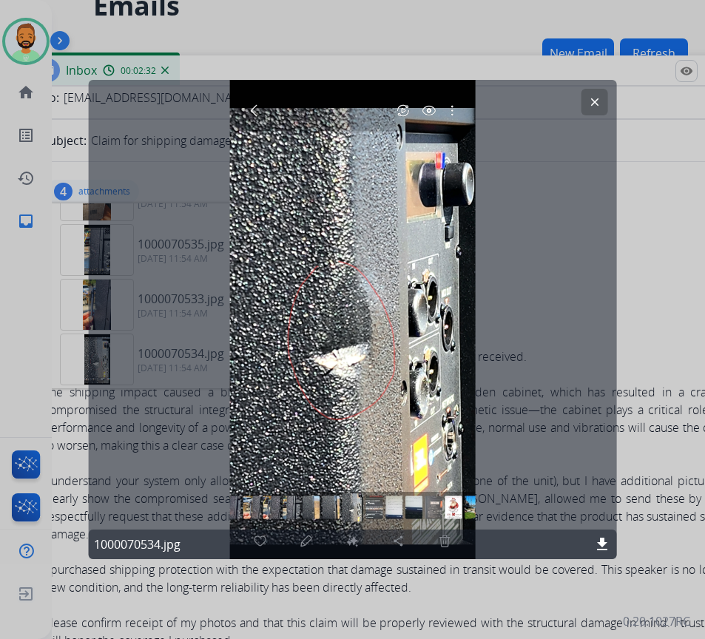
click at [594, 111] on button "clear" at bounding box center [595, 102] width 27 height 27
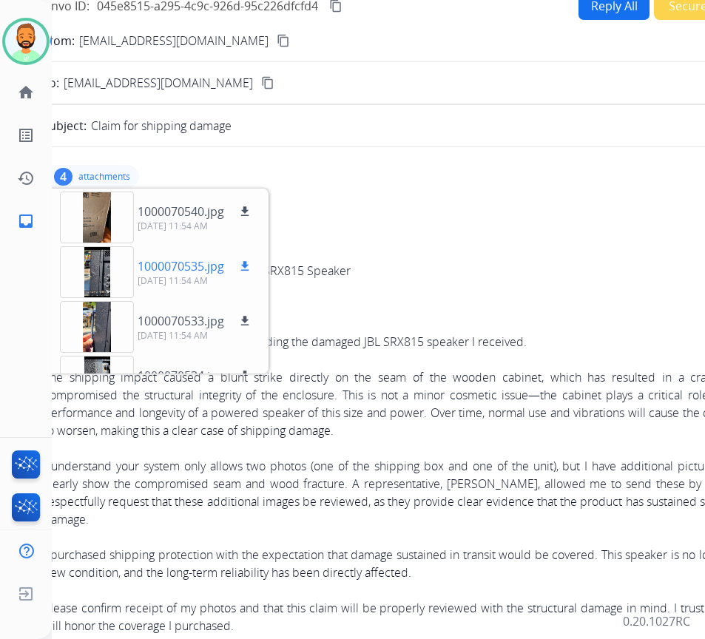
scroll to position [148, 0]
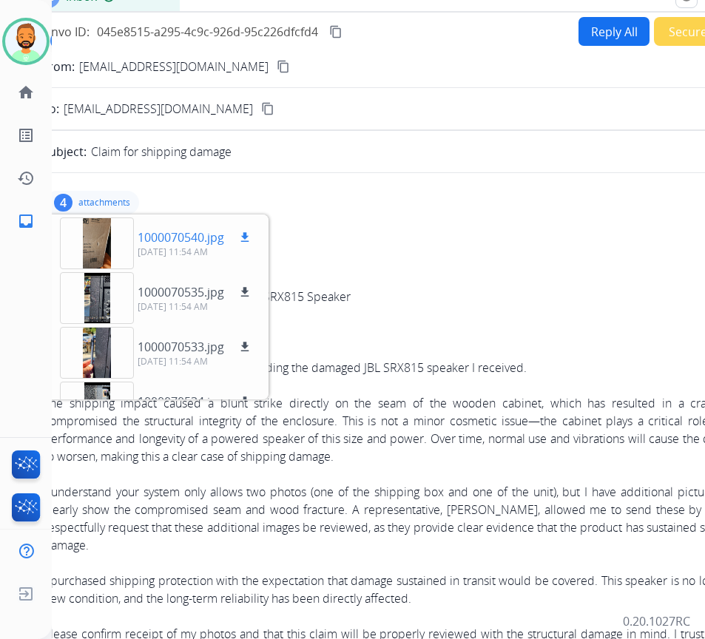
click at [104, 243] on div at bounding box center [97, 244] width 74 height 52
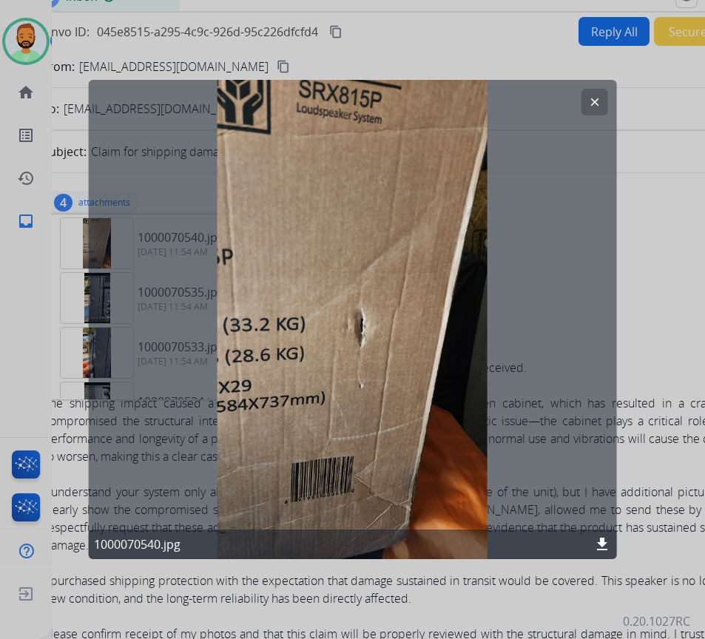
click at [599, 544] on mat-icon "download" at bounding box center [603, 545] width 18 height 18
click at [591, 101] on mat-icon "clear" at bounding box center [594, 101] width 13 height 13
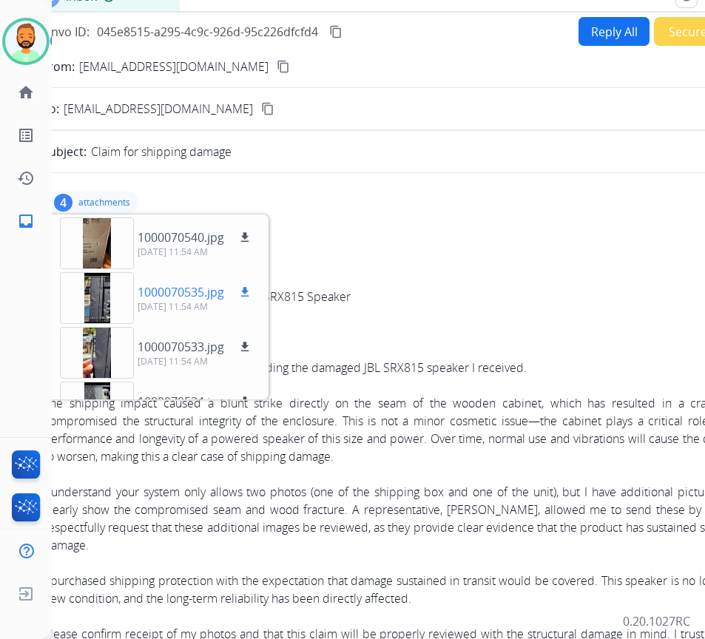
click at [248, 290] on mat-icon "download" at bounding box center [244, 292] width 13 height 13
click at [244, 347] on mat-icon "download" at bounding box center [244, 346] width 13 height 13
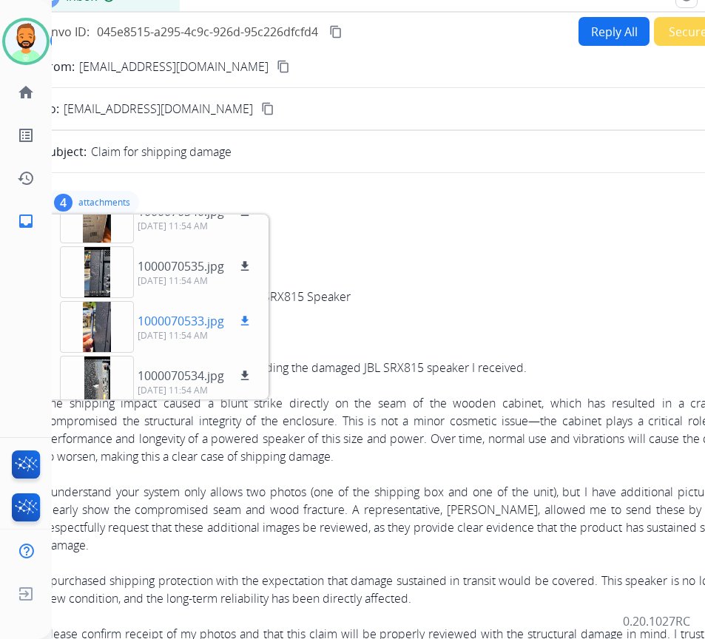
scroll to position [37, 0]
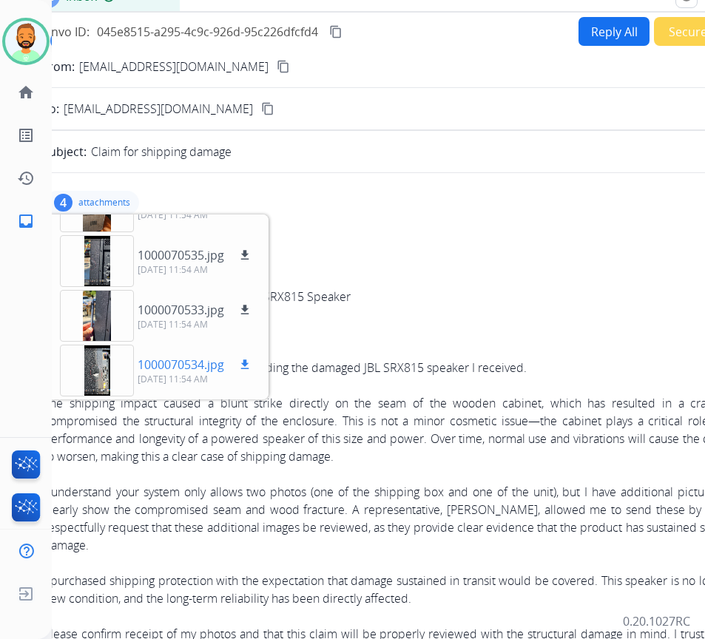
click at [244, 366] on mat-icon "download" at bounding box center [244, 364] width 13 height 13
click at [108, 200] on p "attachments" at bounding box center [104, 203] width 52 height 12
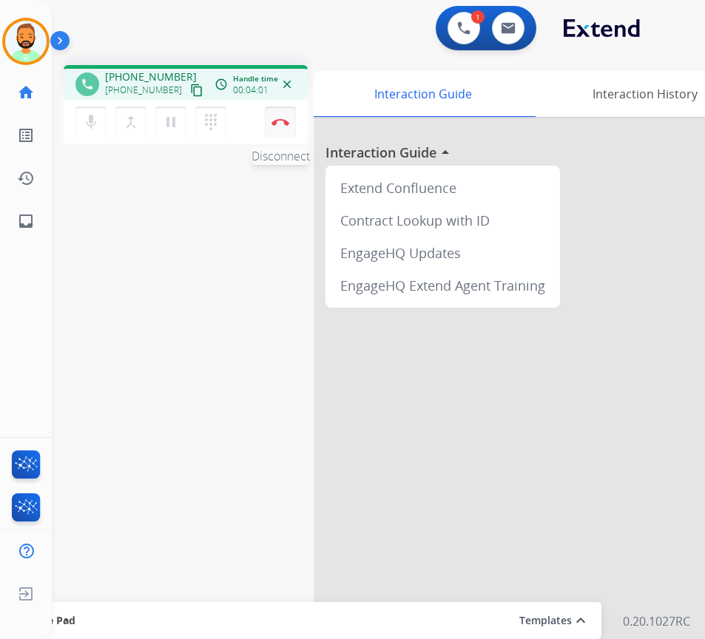
click at [278, 120] on img at bounding box center [281, 121] width 18 height 7
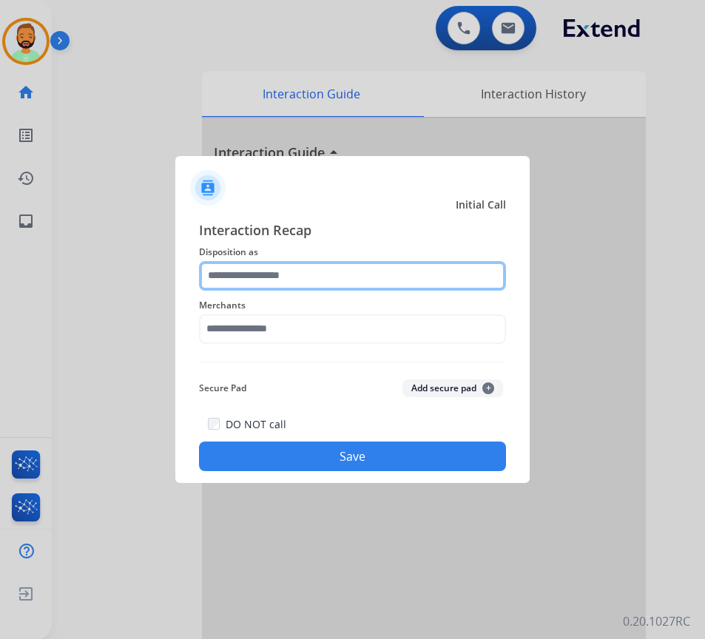
click at [321, 280] on input "text" at bounding box center [352, 276] width 307 height 30
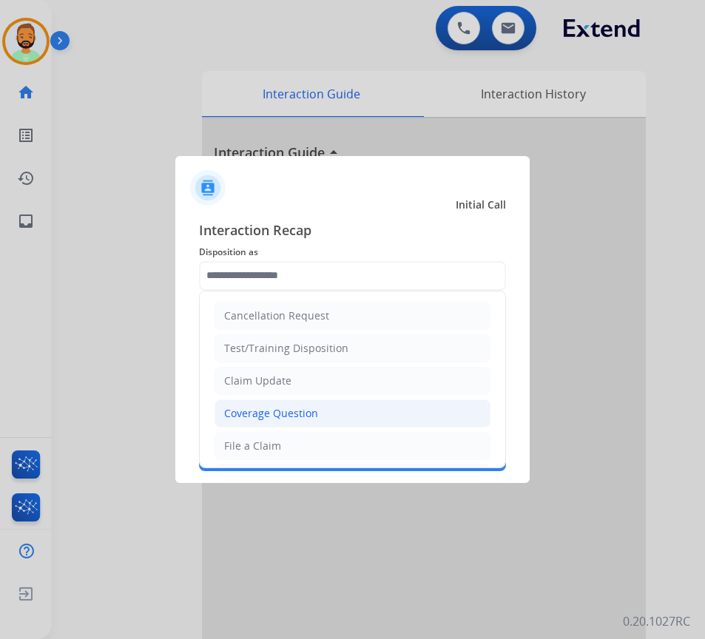
click at [337, 416] on li "Coverage Question" at bounding box center [353, 414] width 276 height 28
type input "**********"
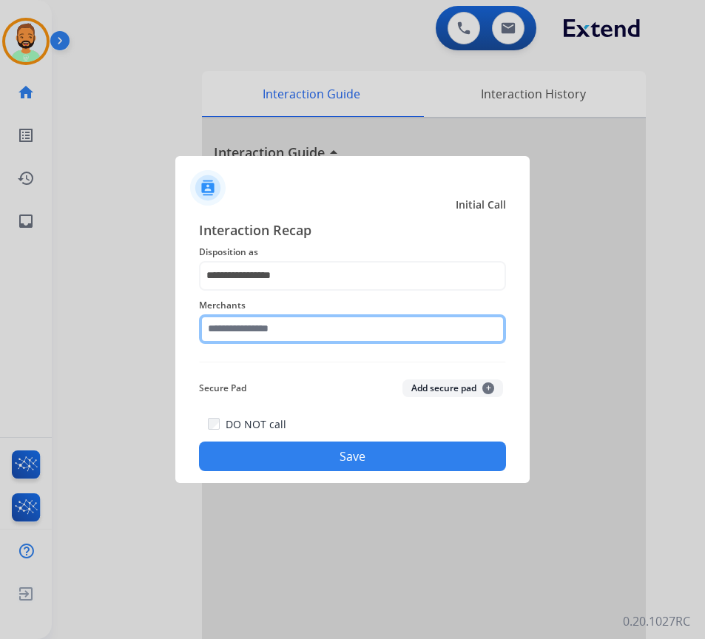
click at [340, 329] on input "text" at bounding box center [352, 330] width 307 height 30
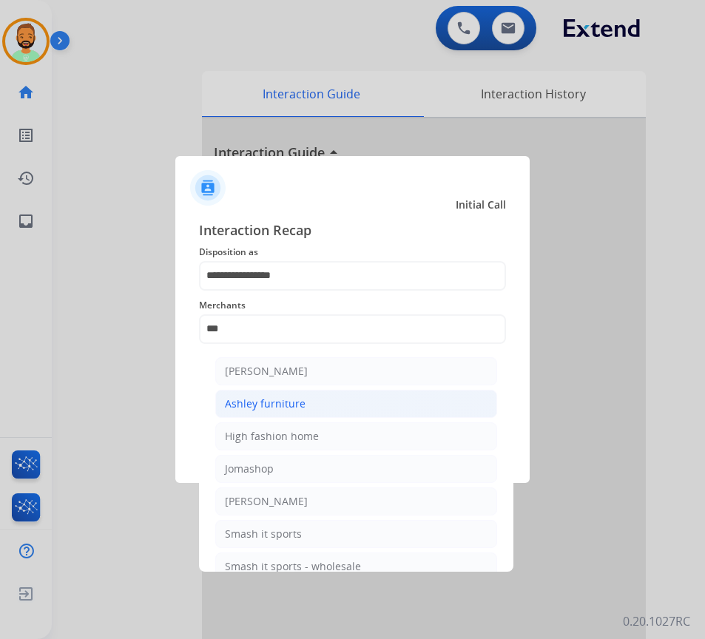
click at [393, 402] on li "Ashley furniture" at bounding box center [356, 404] width 282 height 28
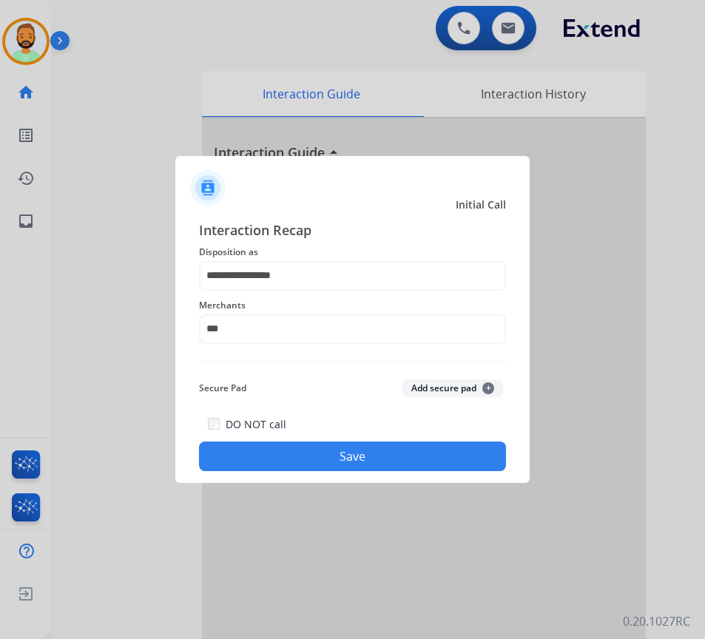
type input "**********"
click at [363, 457] on button "Save" at bounding box center [352, 457] width 307 height 30
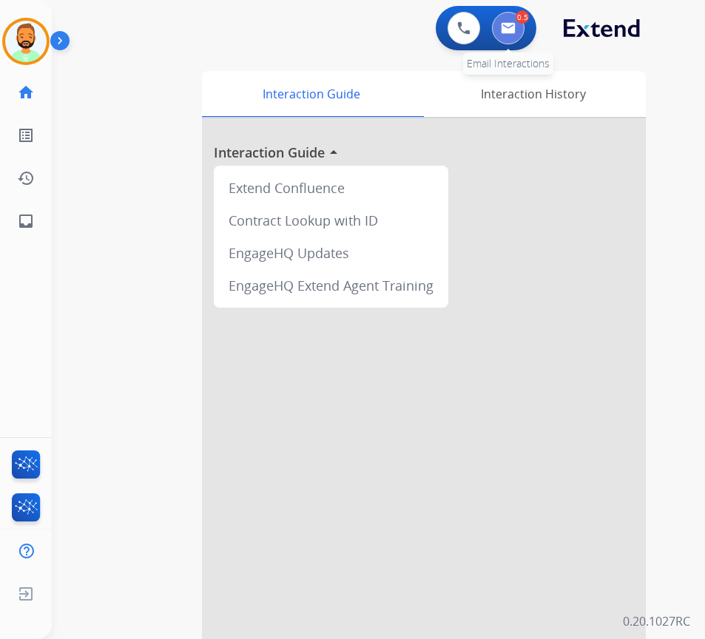
click at [504, 41] on button at bounding box center [508, 28] width 33 height 33
select select "**********"
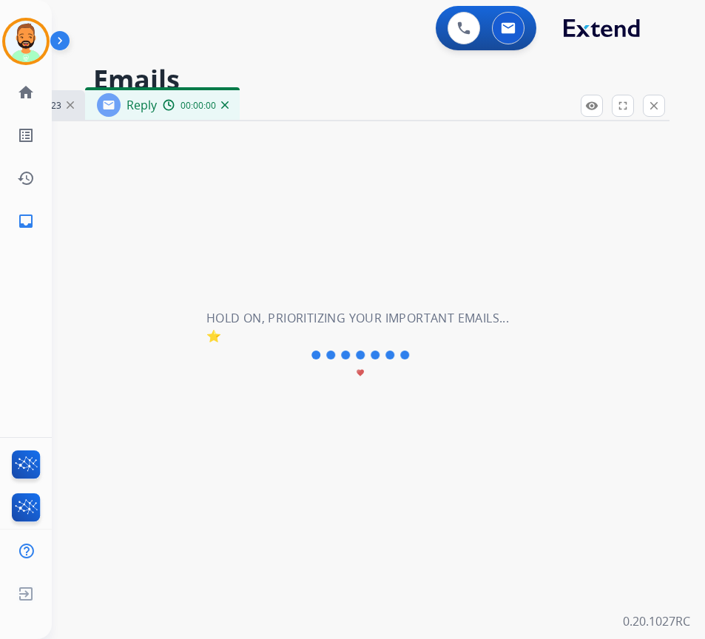
select select "**********"
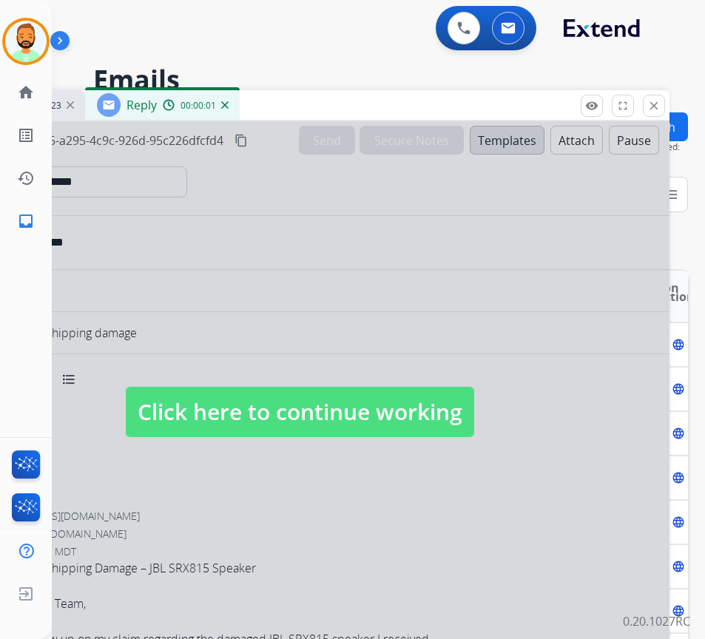
click at [359, 451] on div at bounding box center [300, 397] width 740 height 553
select select
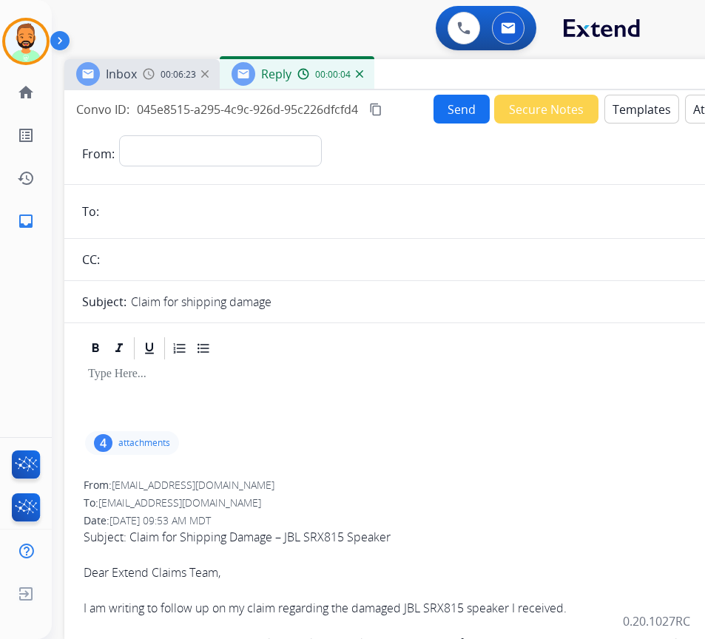
drag, startPoint x: 364, startPoint y: 116, endPoint x: 429, endPoint y: 78, distance: 74.6
click at [429, 79] on div "Inbox 00:06:23 Reply 00:00:04" at bounding box center [434, 74] width 740 height 31
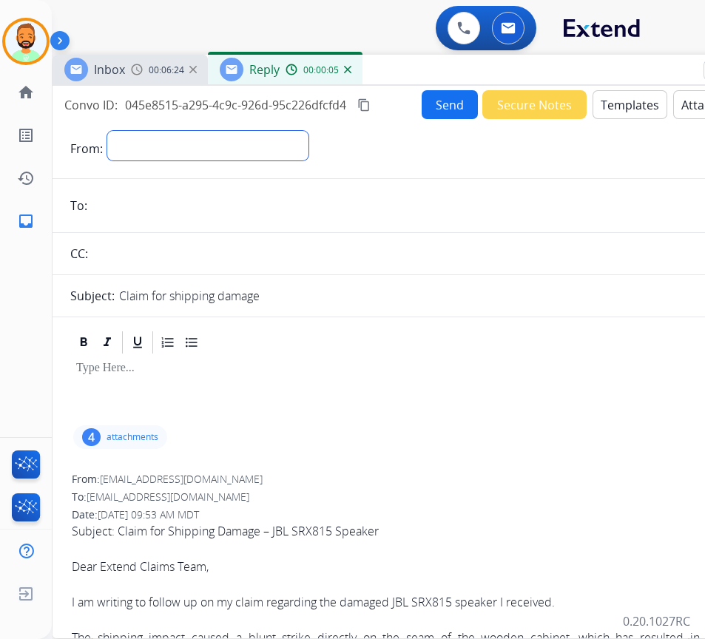
click at [299, 141] on select "**********" at bounding box center [207, 146] width 201 height 30
select select "**********"
click at [107, 131] on select "**********" at bounding box center [207, 146] width 201 height 30
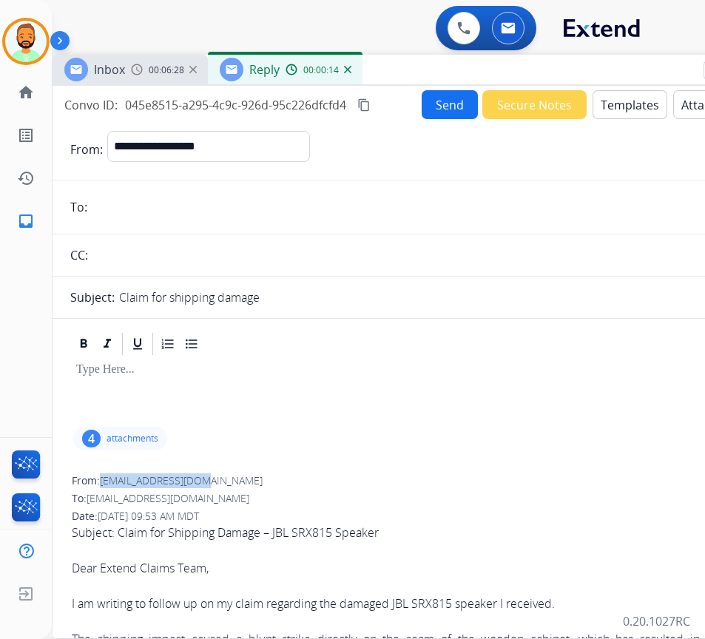
drag, startPoint x: 103, startPoint y: 480, endPoint x: 204, endPoint y: 483, distance: 101.5
click at [204, 483] on div "From: [EMAIL_ADDRESS][DOMAIN_NAME]" at bounding box center [423, 481] width 702 height 15
copy span "[EMAIL_ADDRESS][DOMAIN_NAME]"
drag, startPoint x: 184, startPoint y: 191, endPoint x: 156, endPoint y: 220, distance: 40.3
paste input "**********"
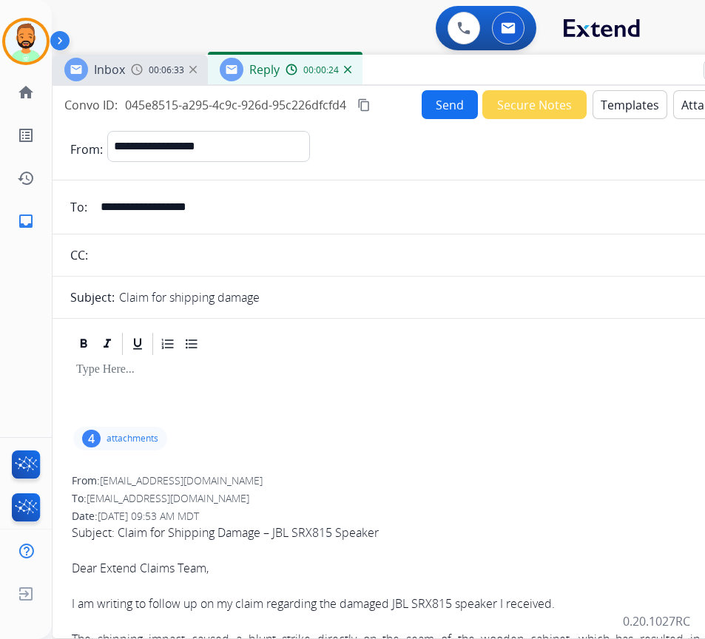
type input "**********"
click at [274, 380] on div at bounding box center [422, 390] width 705 height 67
click at [625, 106] on button "Templates" at bounding box center [630, 104] width 75 height 29
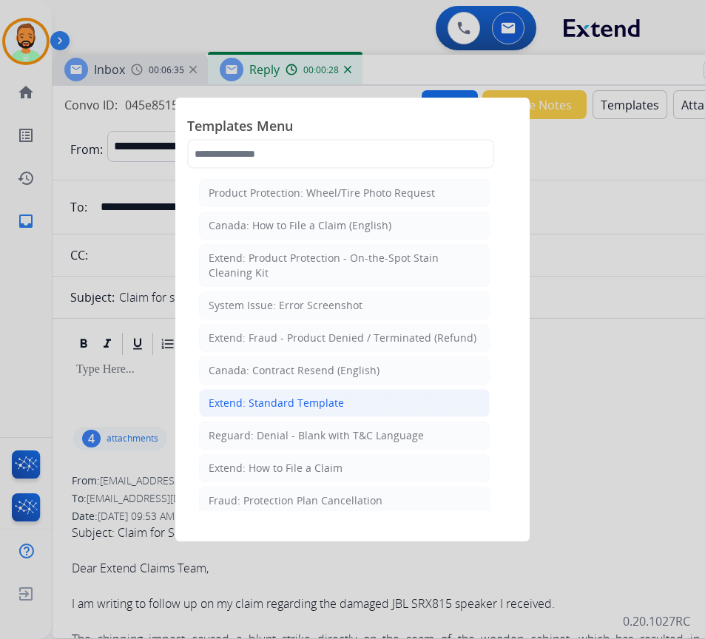
click at [305, 399] on div "Extend: Standard Template" at bounding box center [276, 403] width 135 height 15
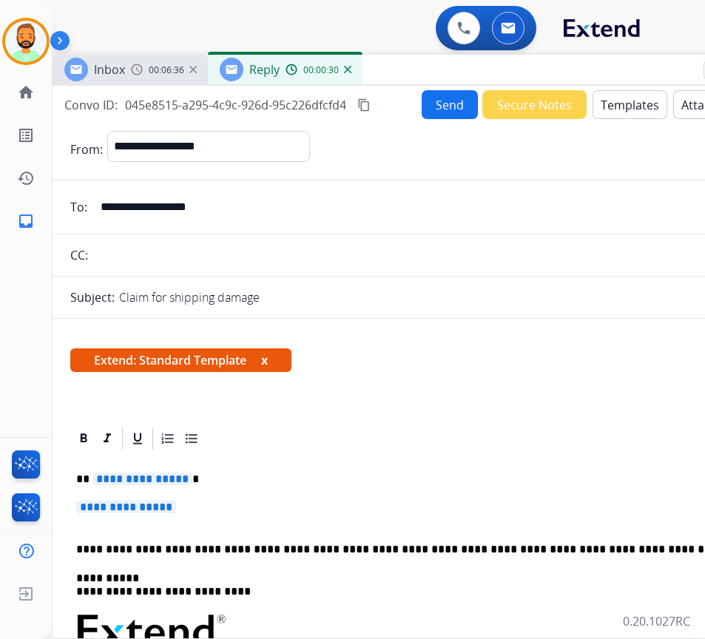
click at [275, 474] on p "**********" at bounding box center [416, 479] width 681 height 13
click at [169, 475] on p "*******" at bounding box center [416, 479] width 681 height 13
click at [201, 501] on p "**********" at bounding box center [422, 514] width 693 height 27
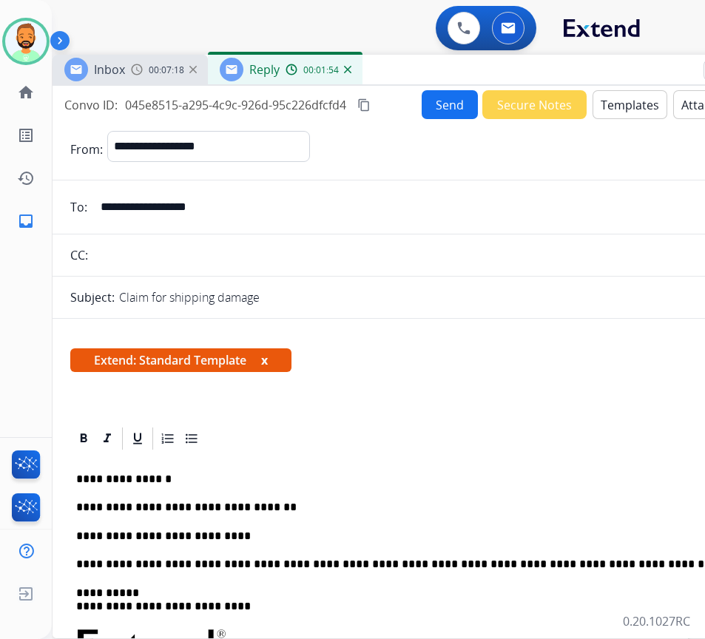
click at [452, 100] on button "Send" at bounding box center [450, 104] width 56 height 29
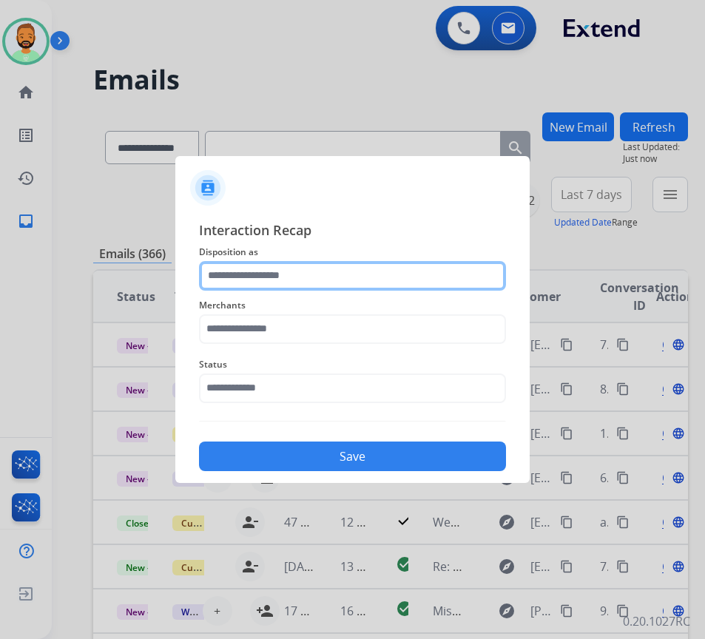
click at [272, 268] on input "text" at bounding box center [352, 276] width 307 height 30
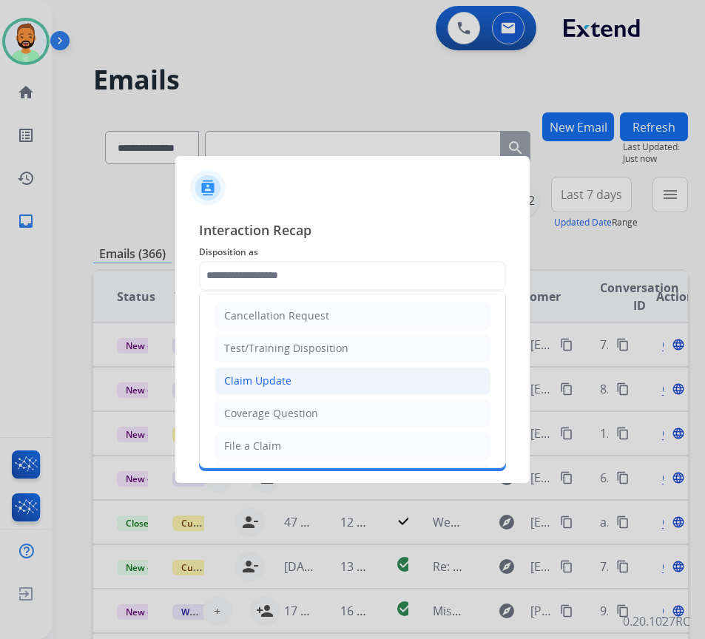
click at [285, 375] on div "Claim Update" at bounding box center [257, 381] width 67 height 15
type input "**********"
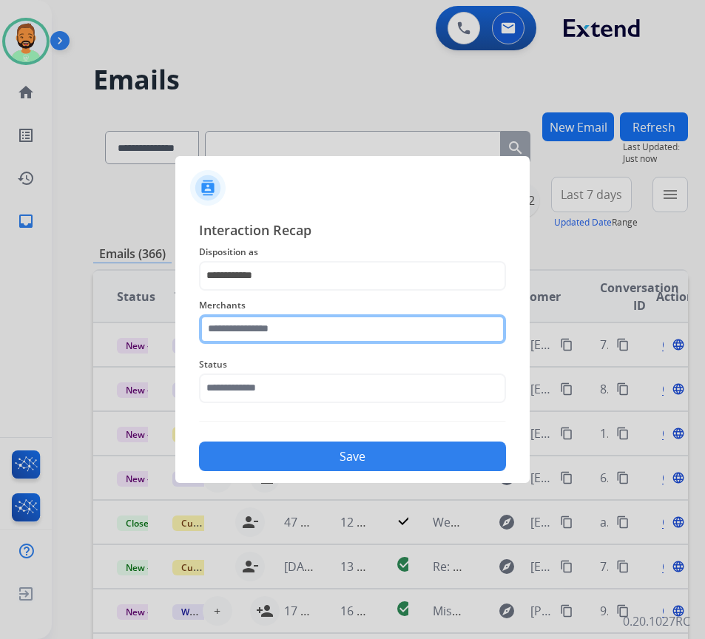
click at [288, 327] on input "text" at bounding box center [352, 330] width 307 height 30
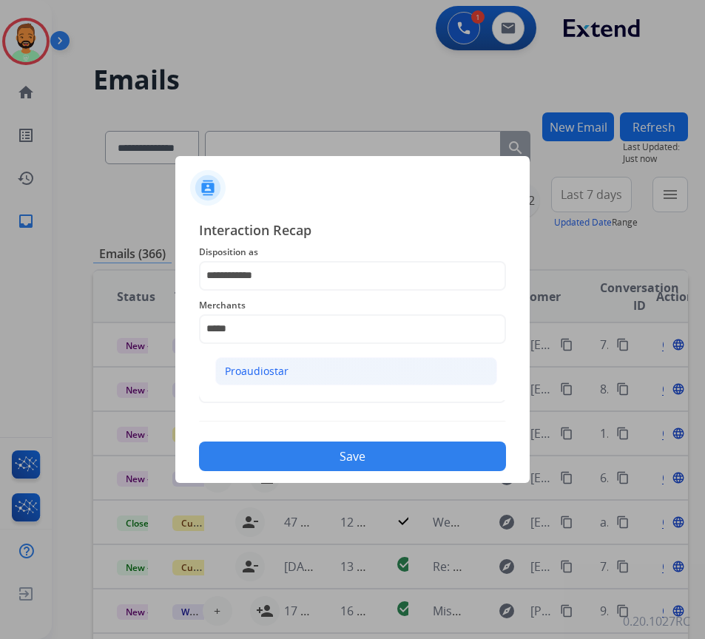
click at [300, 378] on li "Proaudiostar" at bounding box center [356, 371] width 282 height 28
type input "**********"
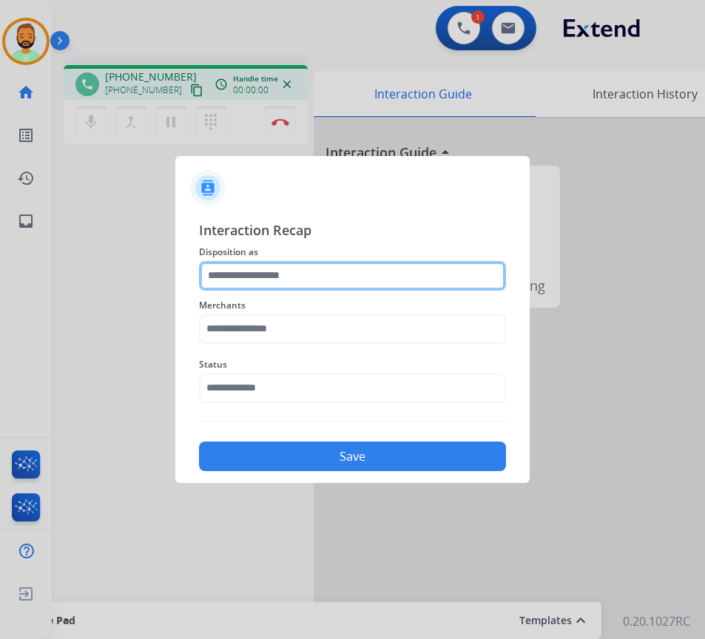
click at [293, 280] on input "text" at bounding box center [352, 276] width 307 height 30
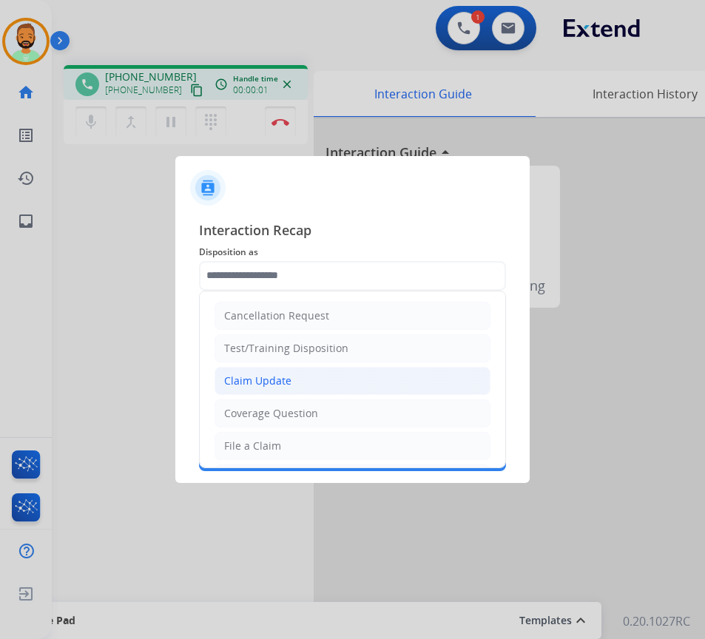
click at [296, 374] on li "Claim Update" at bounding box center [353, 381] width 276 height 28
type input "**********"
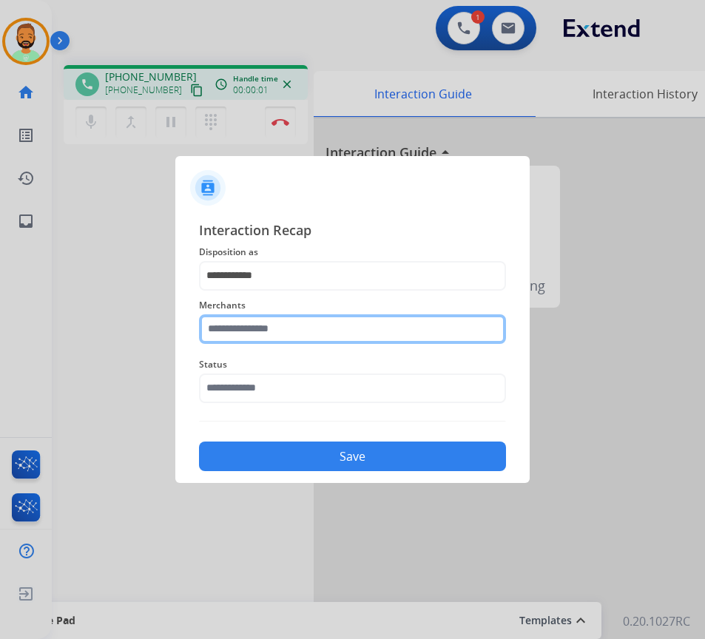
click at [289, 323] on input "text" at bounding box center [352, 330] width 307 height 30
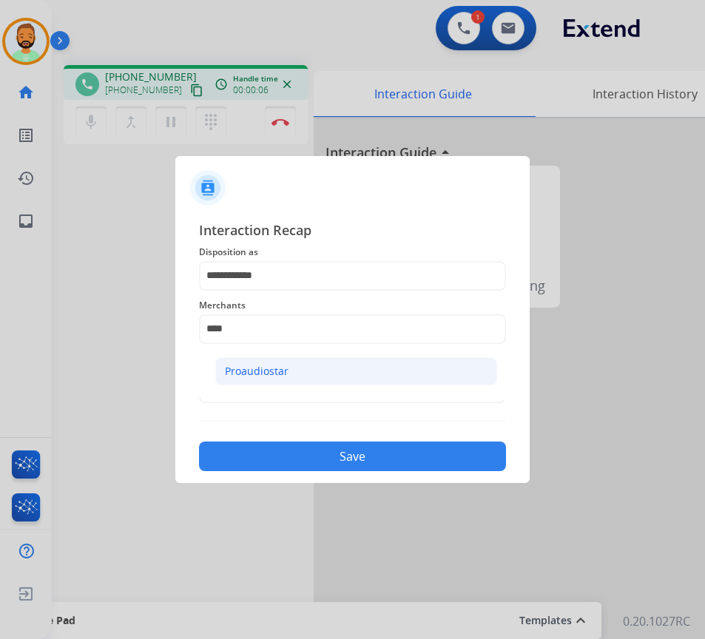
click at [302, 370] on li "Proaudiostar" at bounding box center [356, 371] width 282 height 28
type input "**********"
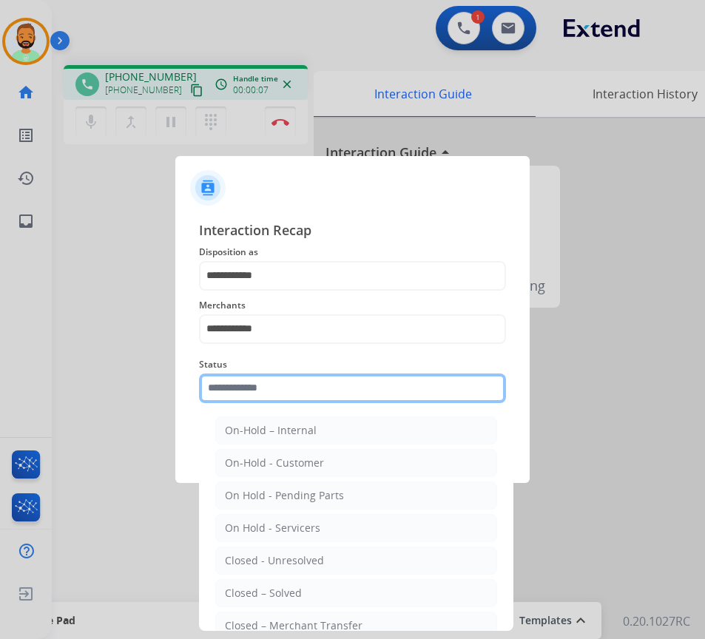
click at [306, 389] on input "text" at bounding box center [352, 389] width 307 height 30
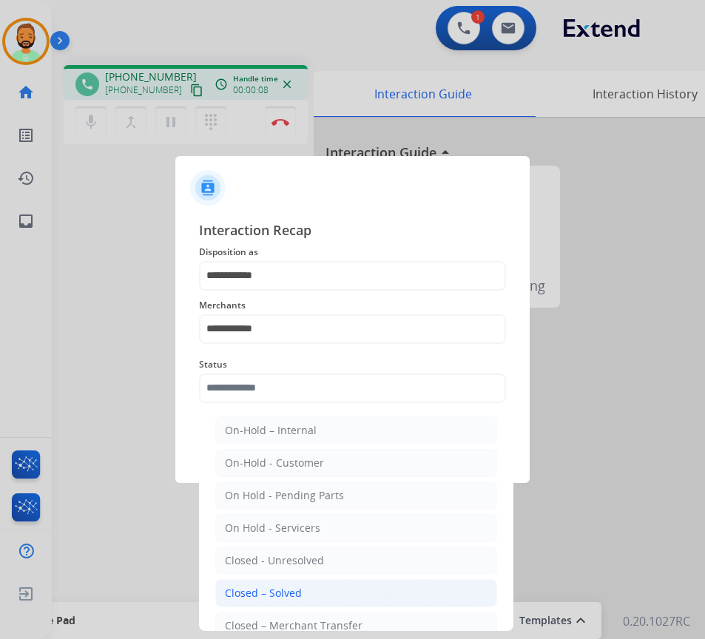
click at [293, 590] on div "Closed – Solved" at bounding box center [263, 593] width 77 height 15
type input "**********"
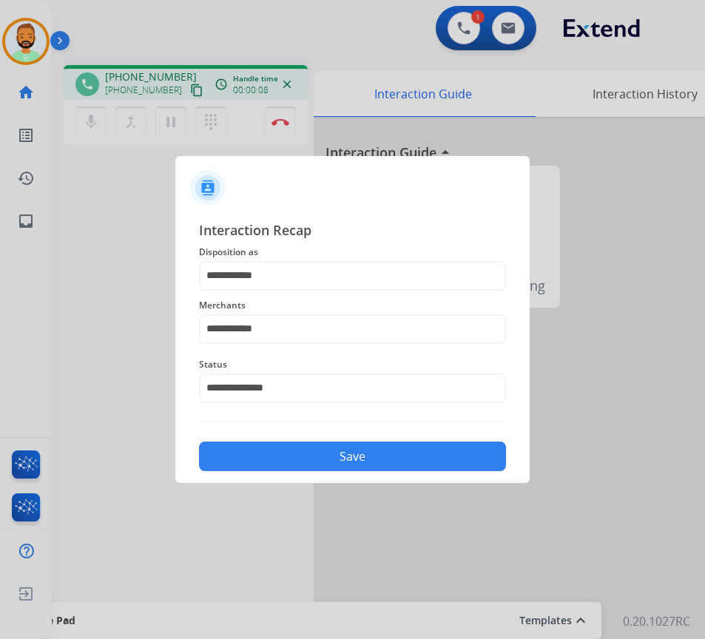
click at [319, 450] on button "Save" at bounding box center [352, 457] width 307 height 30
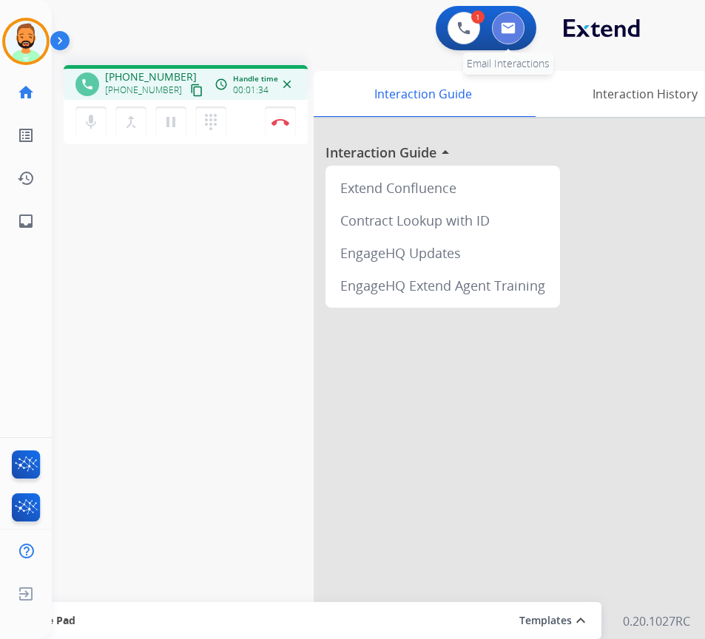
click at [515, 26] on img at bounding box center [508, 28] width 15 height 12
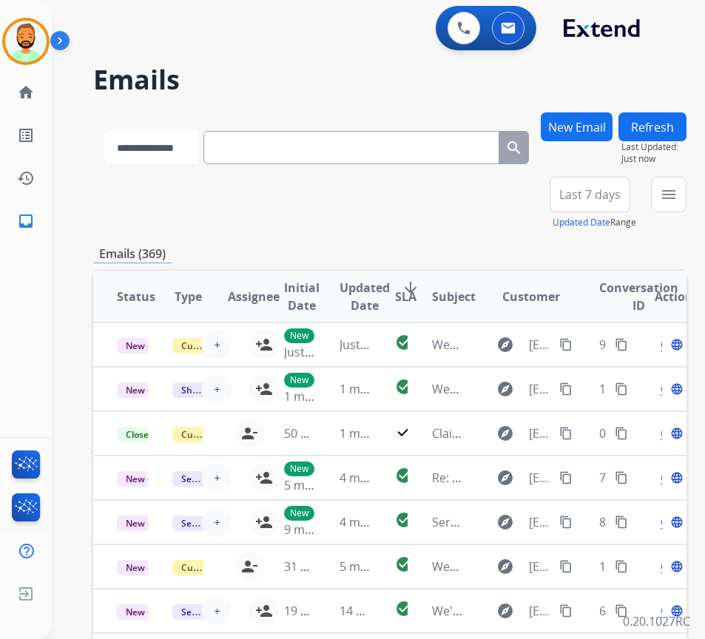
drag, startPoint x: 439, startPoint y: 152, endPoint x: 191, endPoint y: 144, distance: 248.1
click at [191, 144] on select "**********" at bounding box center [151, 147] width 93 height 33
select select "**********"
click at [105, 131] on select "**********" at bounding box center [151, 147] width 93 height 33
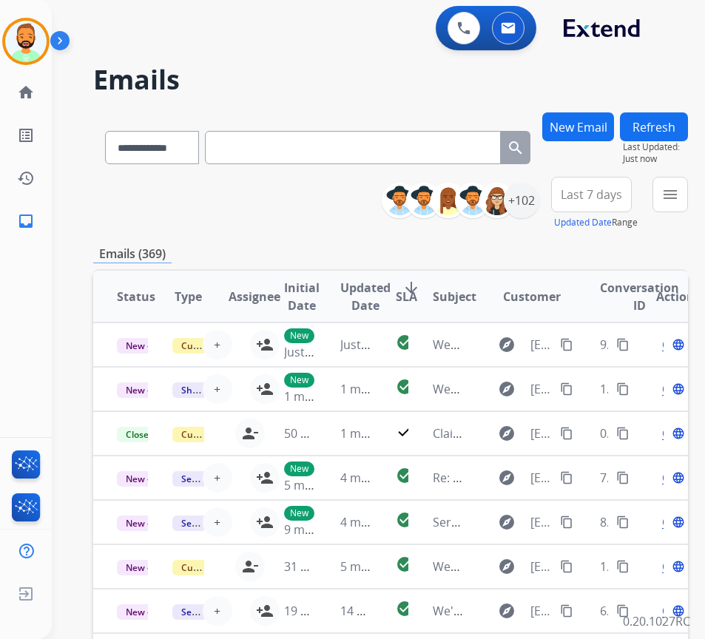
paste input "**********"
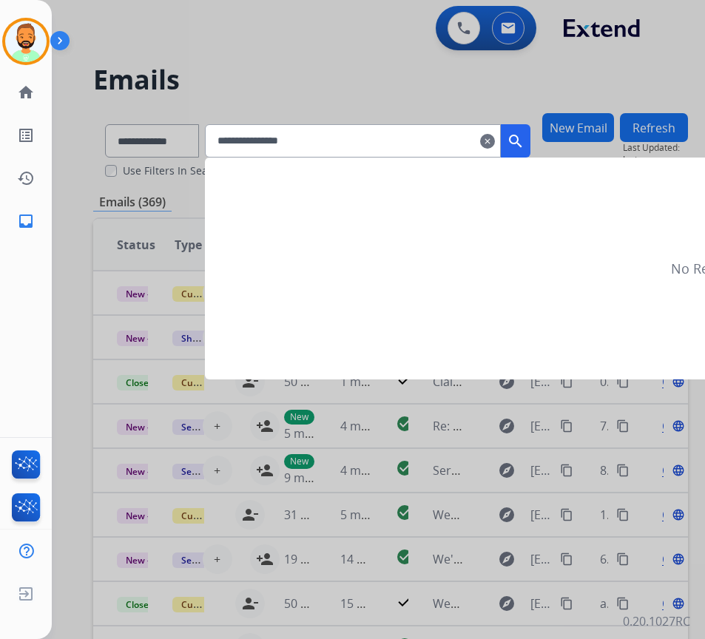
type input "**********"
click at [525, 137] on mat-icon "search" at bounding box center [516, 141] width 18 height 18
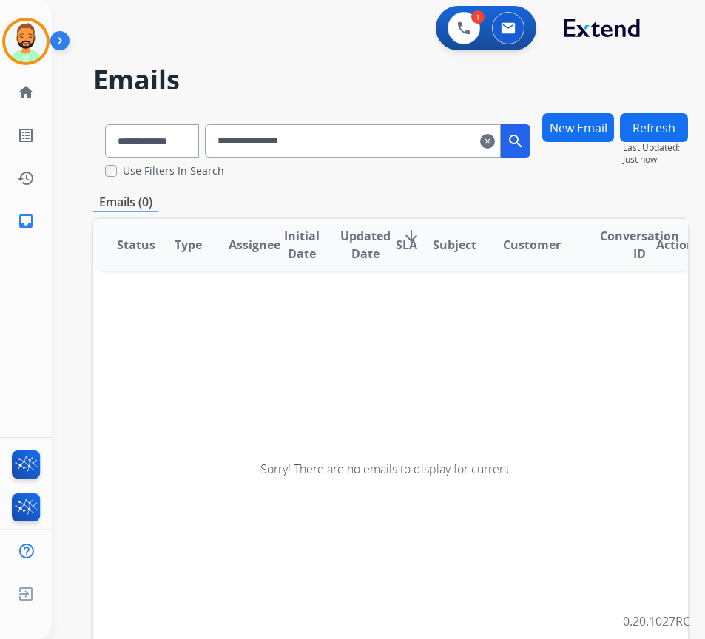
click at [495, 138] on mat-icon "clear" at bounding box center [487, 141] width 15 height 18
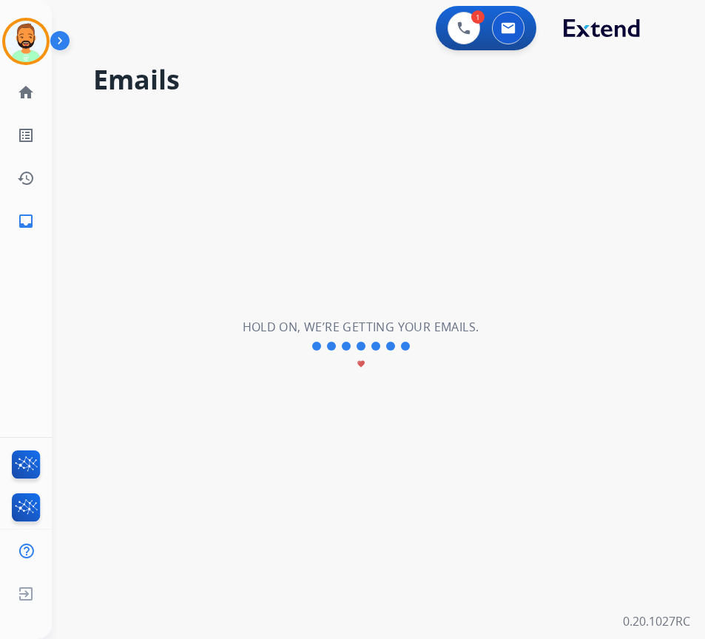
select select "**********"
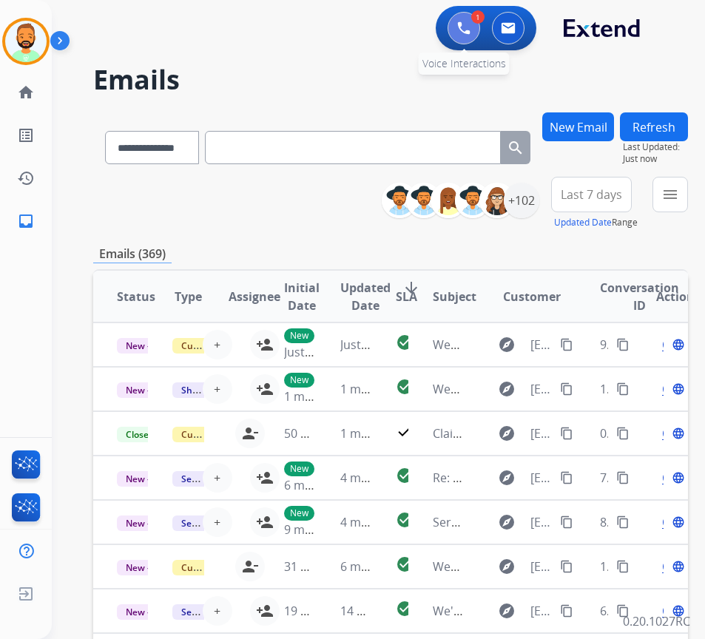
click at [456, 24] on button at bounding box center [464, 28] width 33 height 33
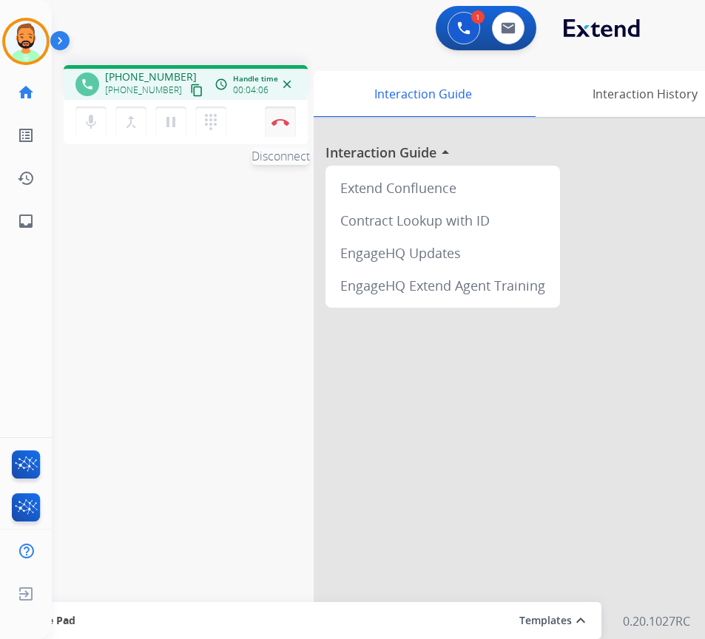
click at [282, 121] on img at bounding box center [281, 121] width 18 height 7
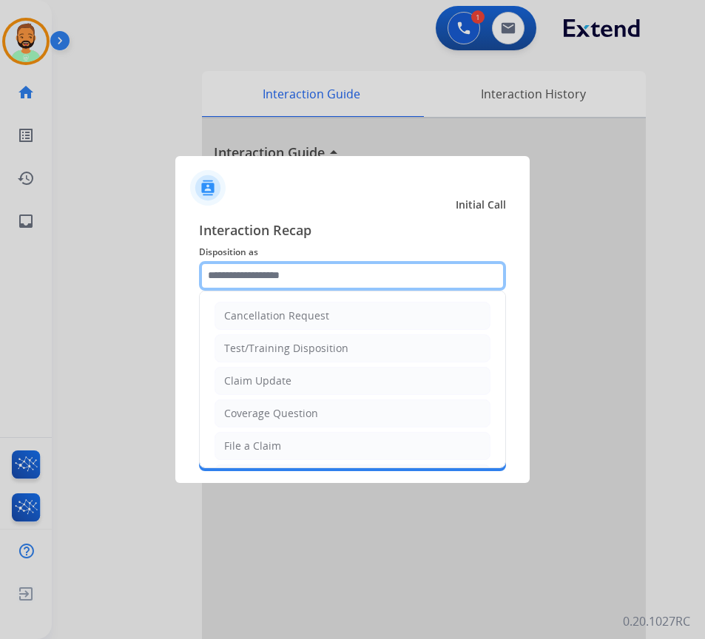
click at [343, 272] on input "text" at bounding box center [352, 276] width 307 height 30
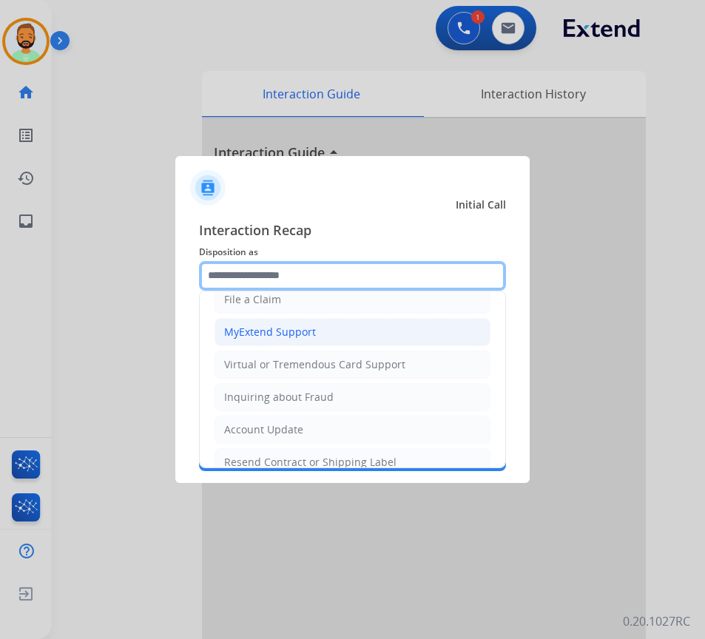
scroll to position [148, 0]
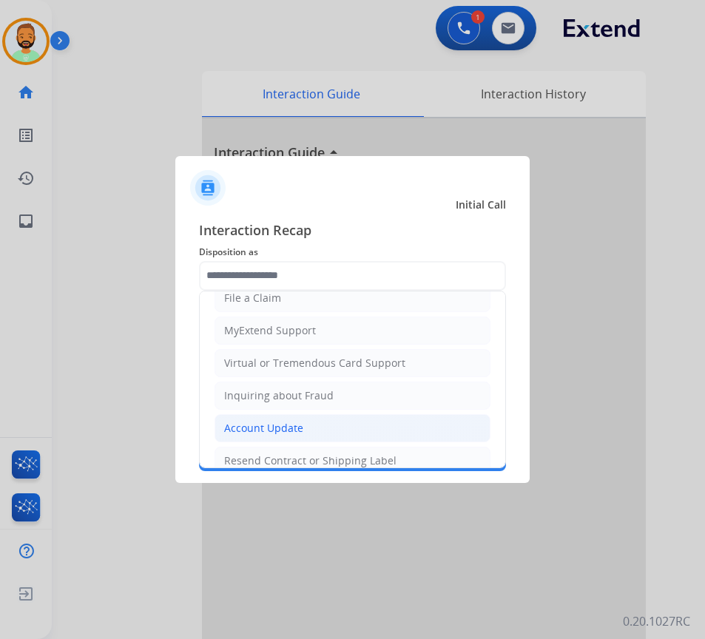
click at [280, 422] on div "Account Update" at bounding box center [263, 428] width 79 height 15
type input "**********"
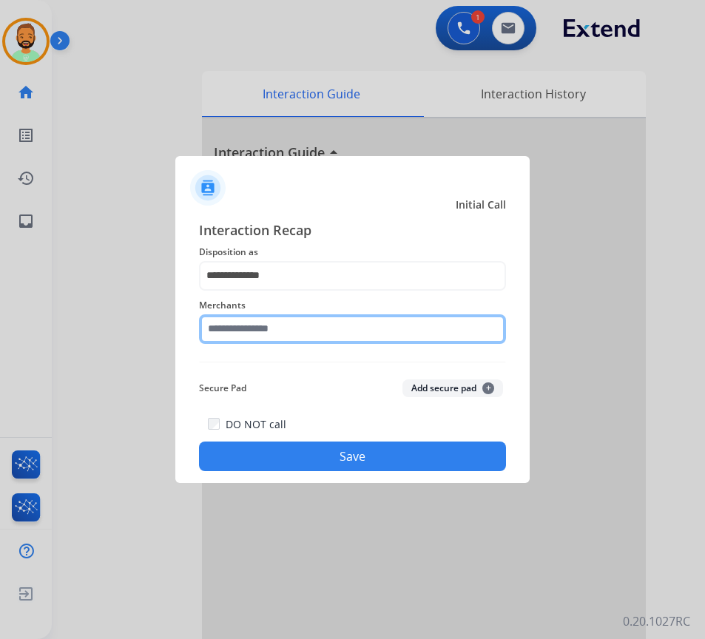
click at [303, 330] on input "text" at bounding box center [352, 330] width 307 height 30
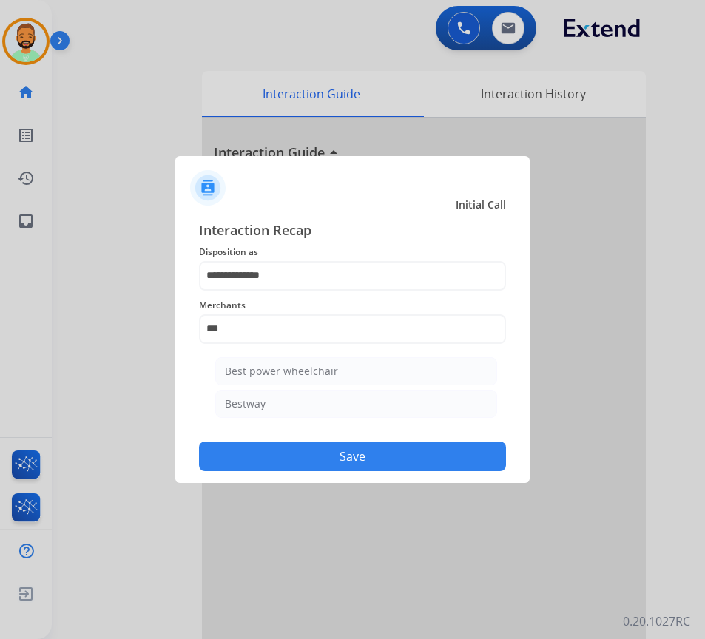
drag, startPoint x: 361, startPoint y: 399, endPoint x: 363, endPoint y: 430, distance: 31.2
click at [363, 402] on li "Bestway" at bounding box center [356, 404] width 282 height 28
type input "*******"
click at [369, 454] on button "Save" at bounding box center [352, 457] width 307 height 30
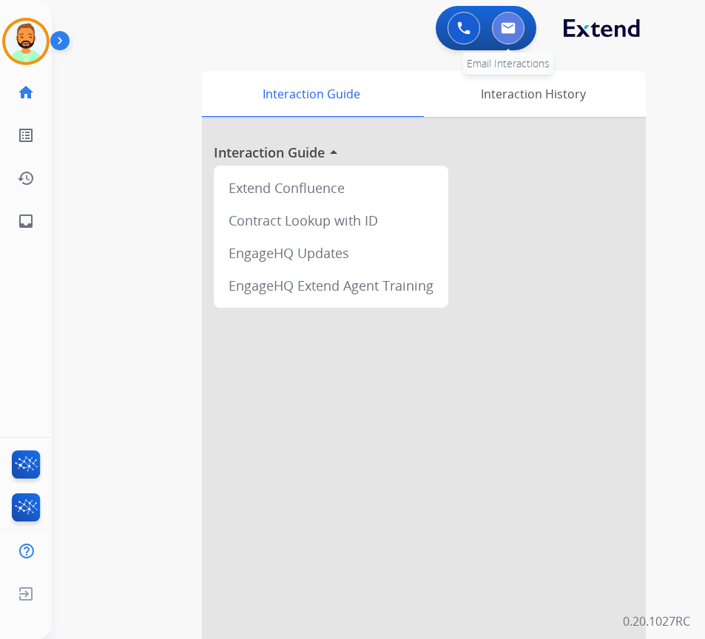
click at [510, 24] on button at bounding box center [508, 28] width 33 height 33
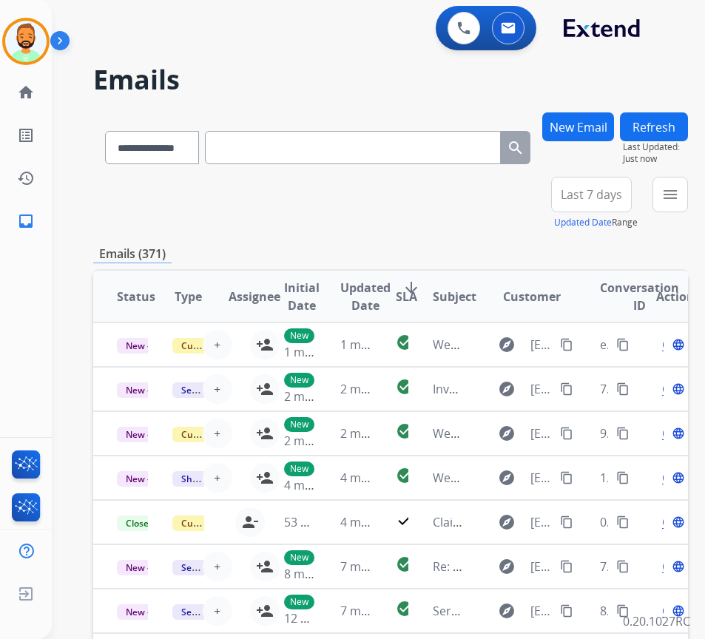
click at [622, 192] on span "Last 7 days" at bounding box center [591, 195] width 61 height 6
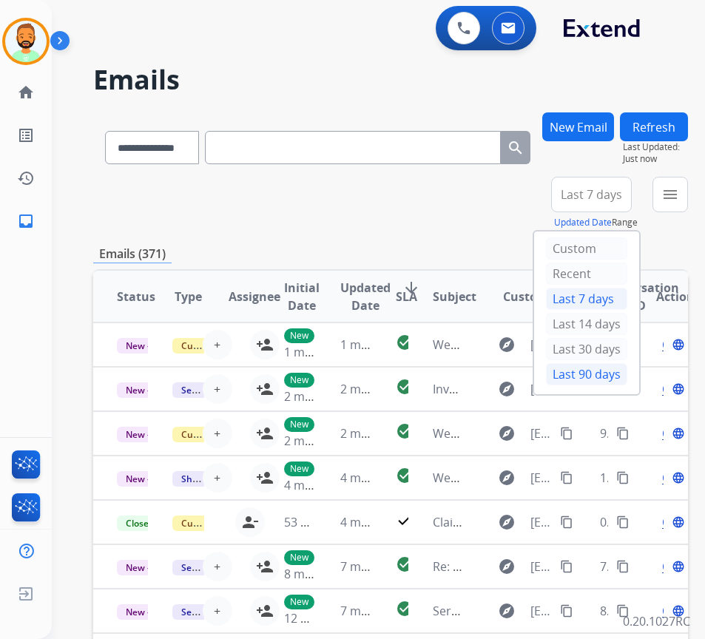
click at [621, 375] on div "Last 90 days" at bounding box center [586, 374] width 81 height 22
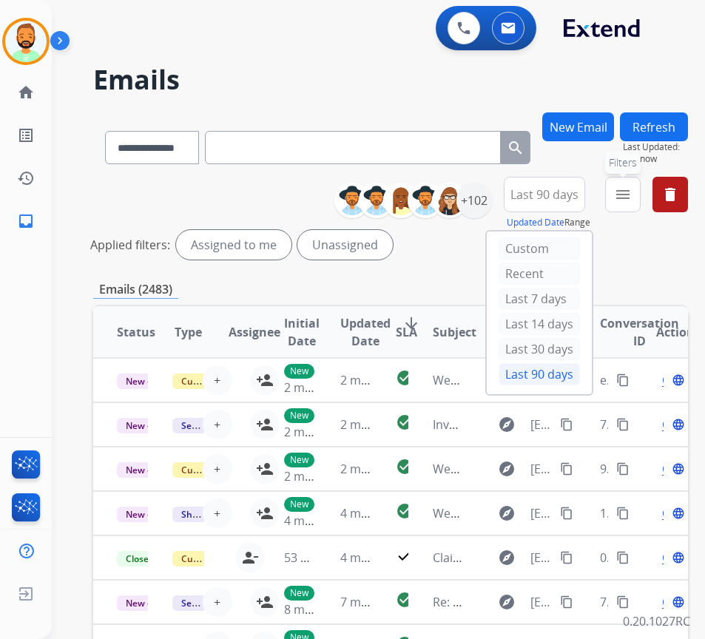
click at [632, 200] on mat-icon "menu" at bounding box center [623, 195] width 18 height 18
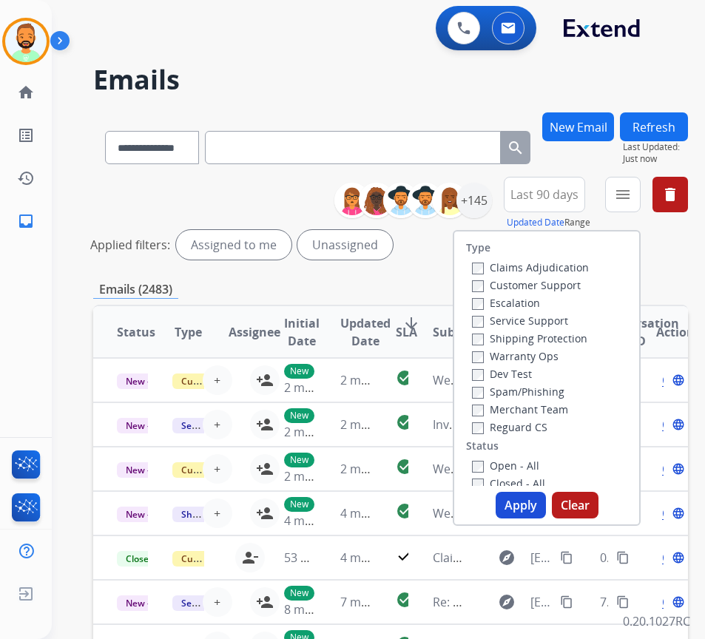
click at [553, 278] on label "Customer Support" at bounding box center [526, 285] width 109 height 14
click at [562, 337] on label "Shipping Protection" at bounding box center [529, 339] width 115 height 14
click at [548, 424] on label "Reguard CS" at bounding box center [509, 427] width 75 height 14
click at [533, 468] on label "Open - All" at bounding box center [505, 466] width 67 height 14
click at [541, 510] on button "Apply" at bounding box center [521, 505] width 50 height 27
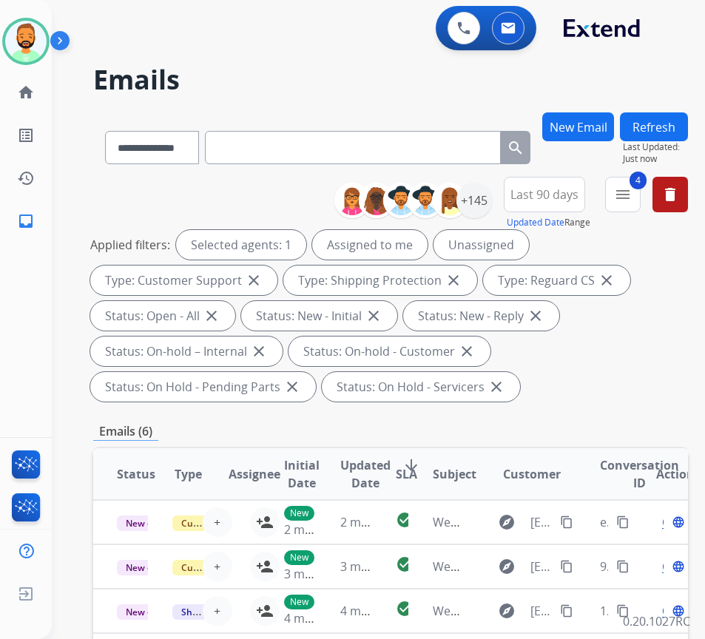
click at [656, 396] on div "Applied filters: Selected agents: 1 Assigned to me Unassigned Type: Customer Su…" at bounding box center [387, 316] width 595 height 172
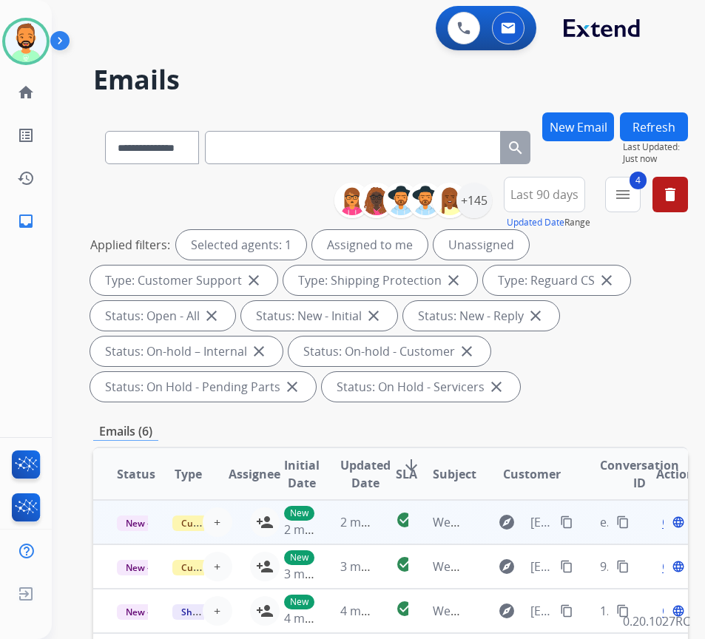
click at [337, 518] on td "2 minutes ago" at bounding box center [345, 522] width 56 height 44
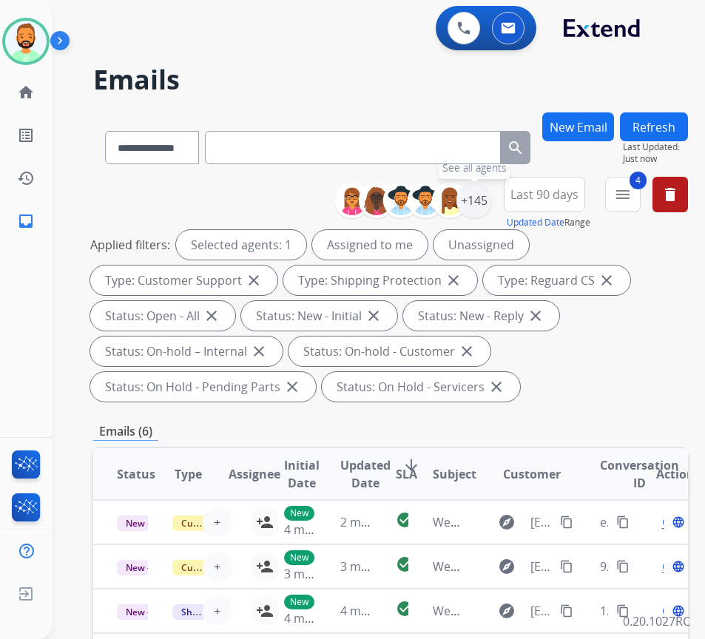
click at [492, 185] on div "+145 See all agents" at bounding box center [419, 201] width 147 height 36
click at [492, 211] on div "+145" at bounding box center [475, 201] width 36 height 36
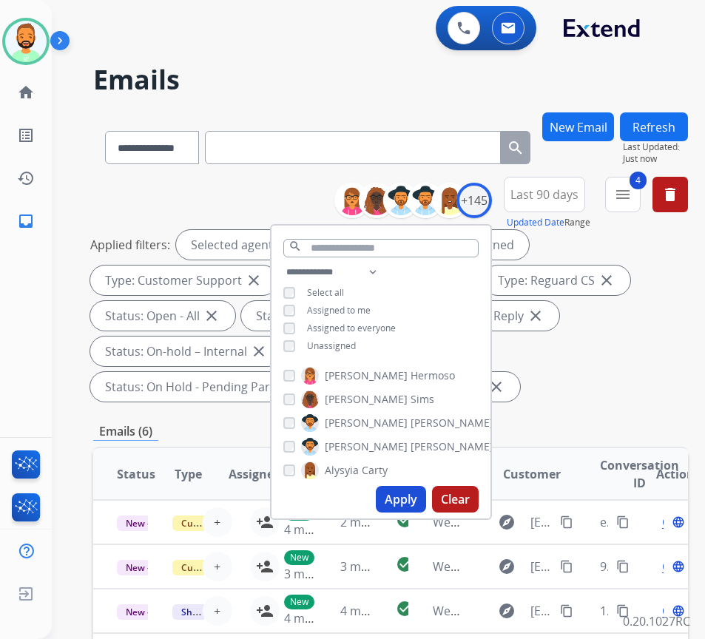
click at [353, 342] on span "Unassigned" at bounding box center [331, 346] width 49 height 13
click at [420, 510] on button "Apply" at bounding box center [401, 499] width 50 height 27
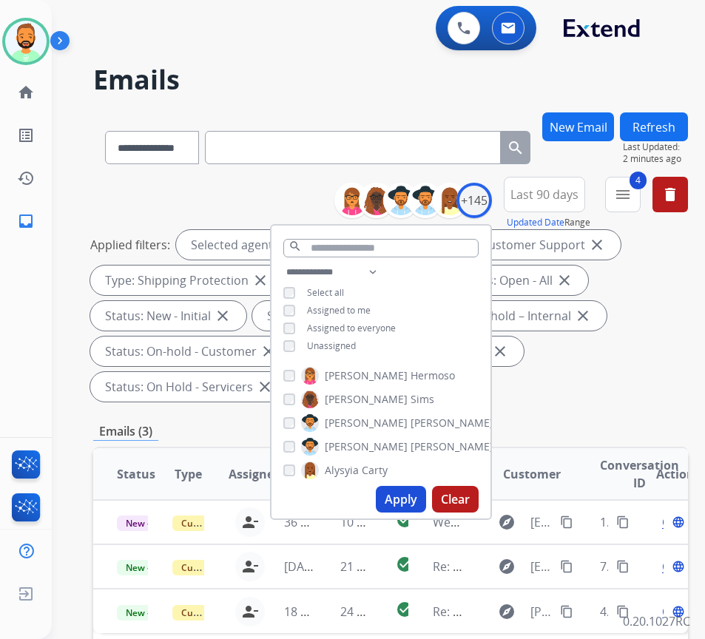
click at [587, 367] on div "Applied filters: Selected agents: 1 Assigned to me Type: Customer Support close…" at bounding box center [387, 316] width 595 height 172
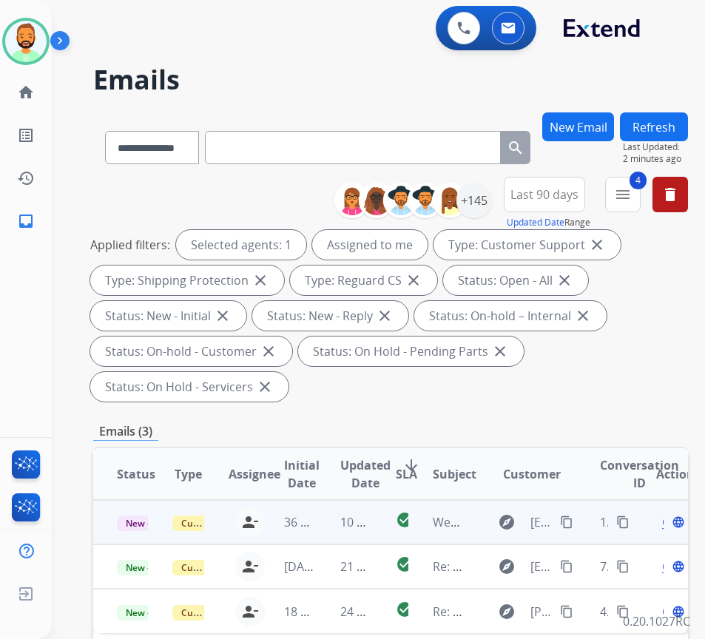
click at [335, 528] on td "10 minutes ago" at bounding box center [345, 522] width 56 height 44
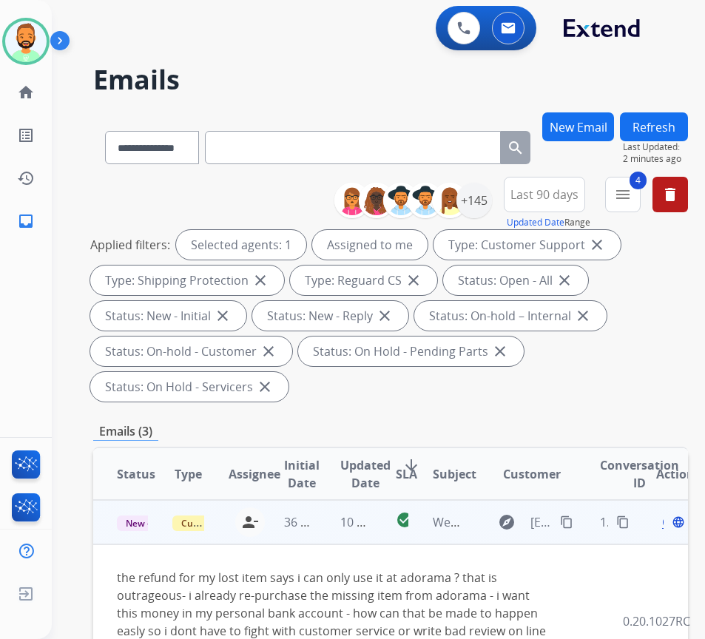
scroll to position [74, 0]
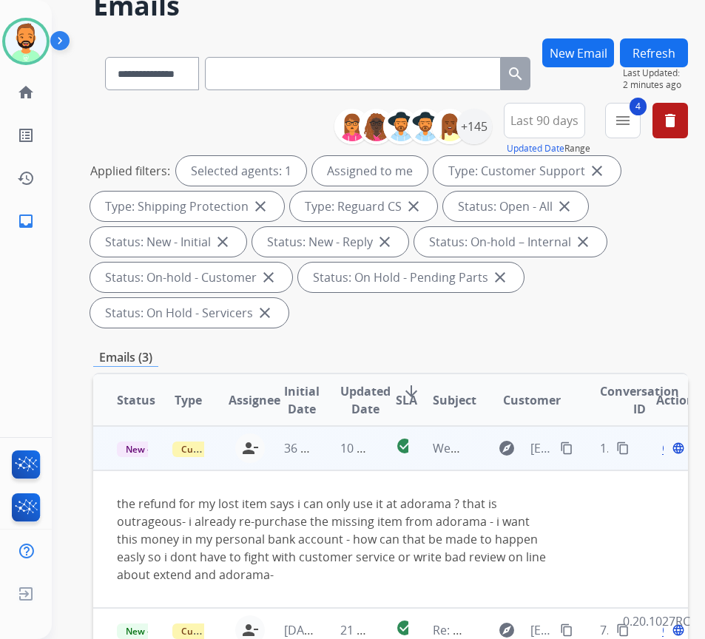
click at [670, 451] on span "Open" at bounding box center [677, 449] width 30 height 18
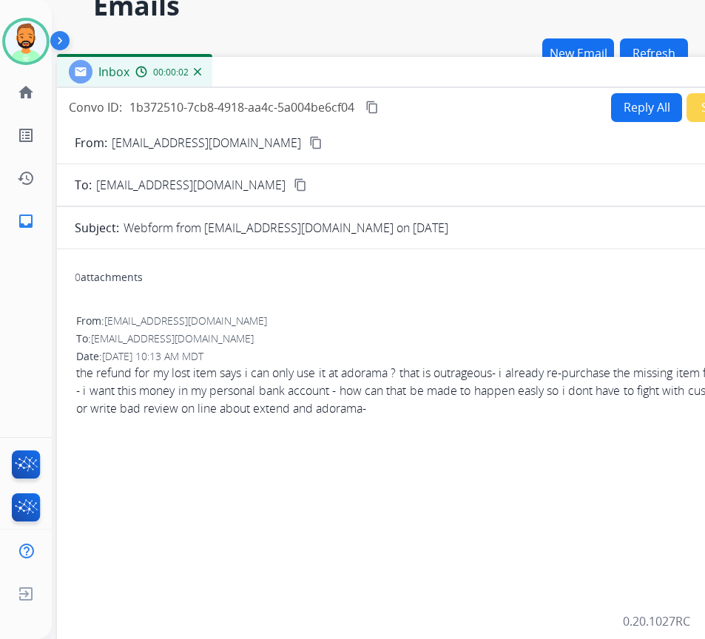
drag, startPoint x: 294, startPoint y: 36, endPoint x: 421, endPoint y: 77, distance: 133.6
click at [421, 77] on div "Inbox 00:00:02" at bounding box center [427, 72] width 740 height 31
click at [617, 107] on button "Reply All" at bounding box center [646, 107] width 71 height 29
select select "**********"
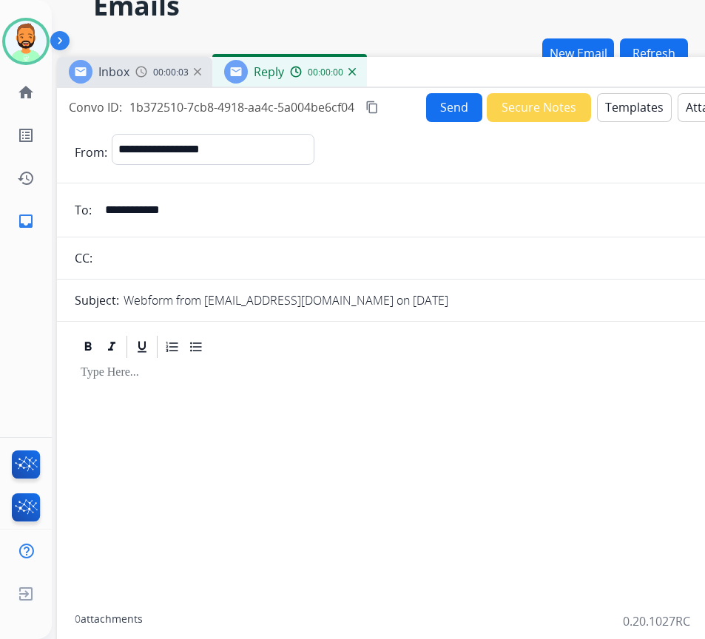
click at [617, 107] on button "Templates" at bounding box center [634, 107] width 75 height 29
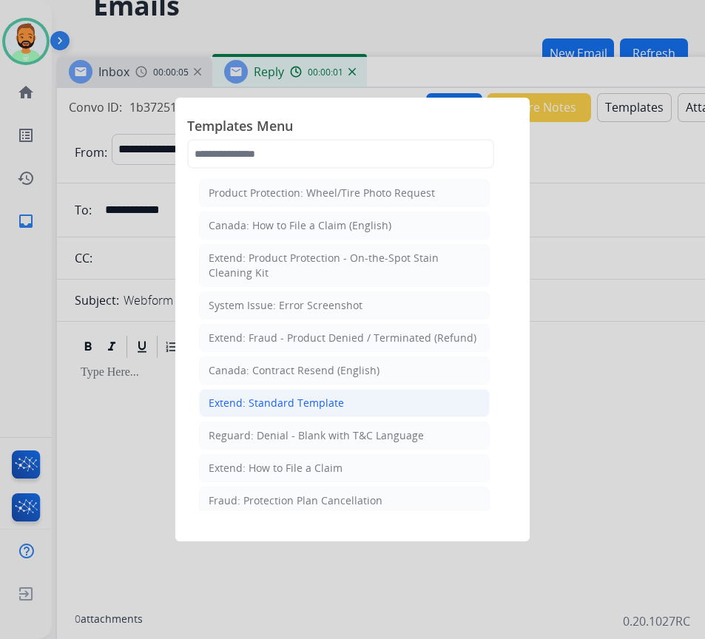
click at [299, 399] on div "Extend: Standard Template" at bounding box center [276, 403] width 135 height 15
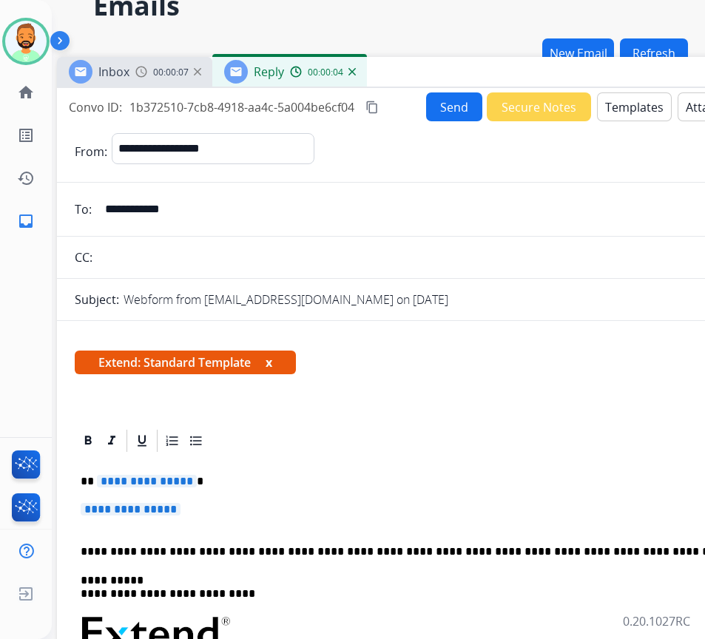
click at [316, 477] on p "**********" at bounding box center [421, 481] width 681 height 13
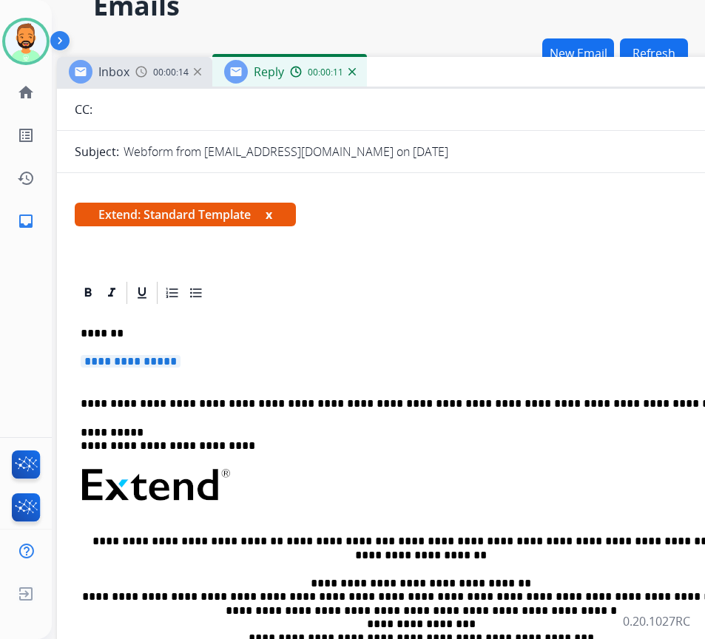
scroll to position [0, 0]
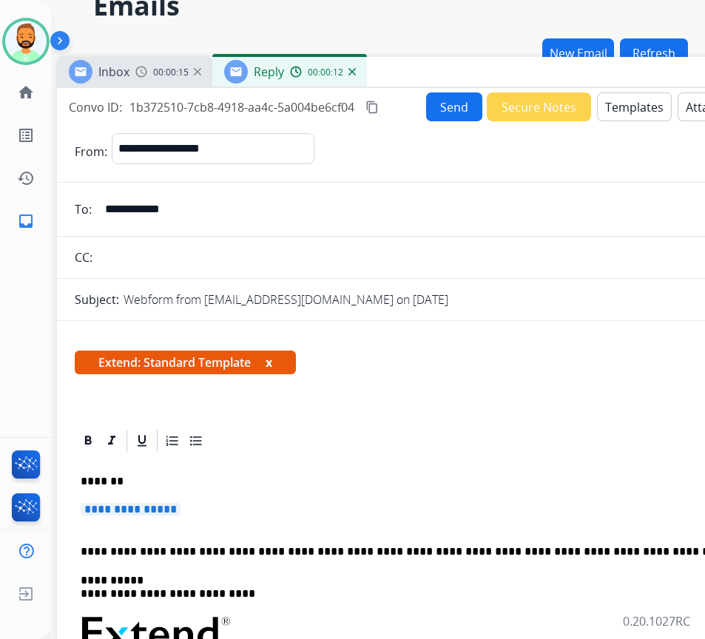
click at [144, 204] on input "**********" at bounding box center [437, 210] width 683 height 30
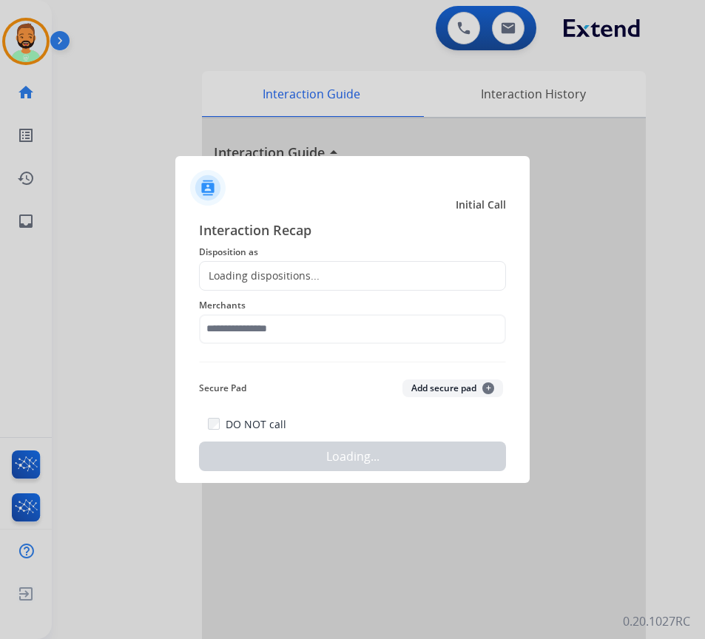
click at [280, 120] on div at bounding box center [352, 319] width 705 height 639
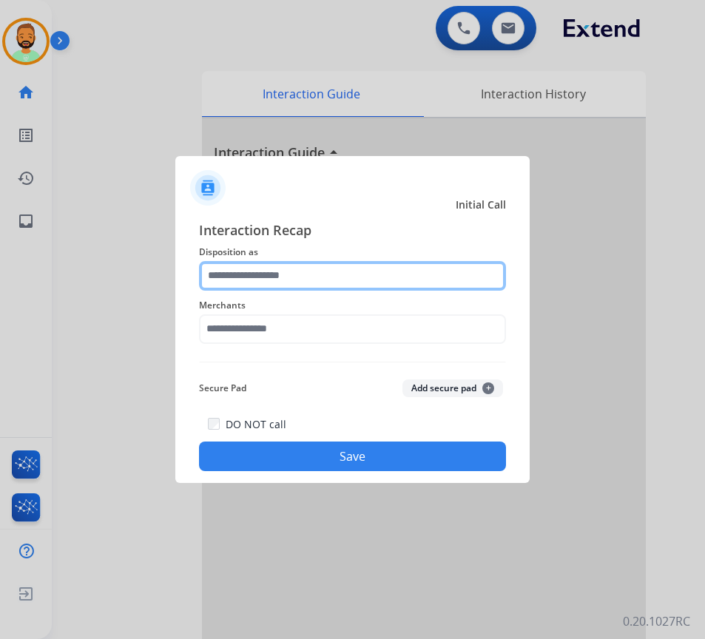
drag, startPoint x: 292, startPoint y: 272, endPoint x: 300, endPoint y: 275, distance: 8.7
click at [297, 275] on input "text" at bounding box center [352, 276] width 307 height 30
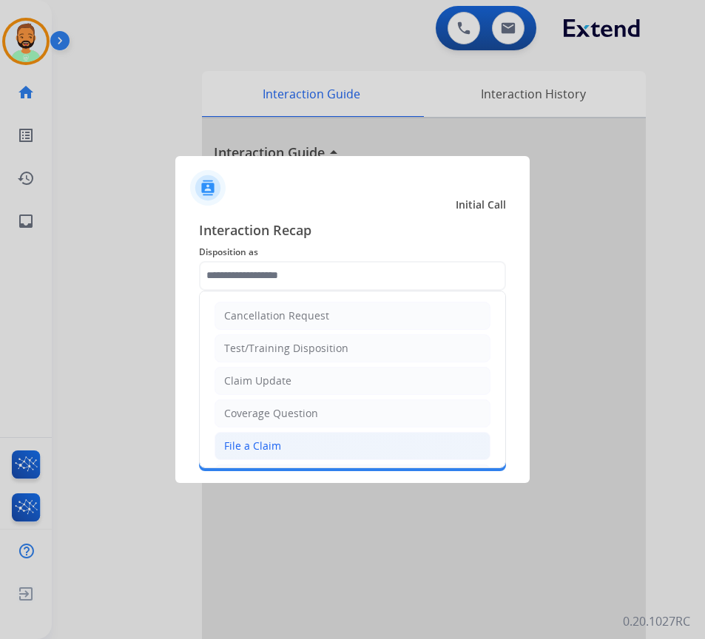
click at [333, 442] on li "File a Claim" at bounding box center [353, 446] width 276 height 28
type input "**********"
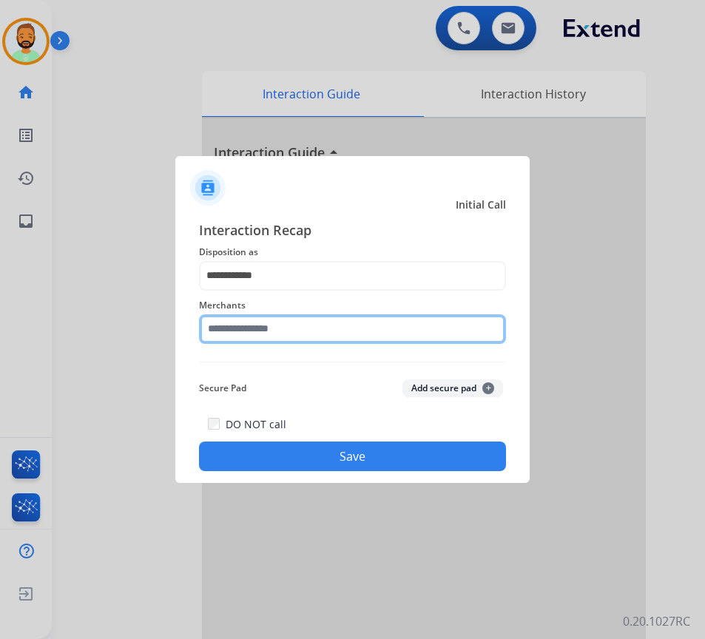
click at [331, 322] on input "text" at bounding box center [352, 330] width 307 height 30
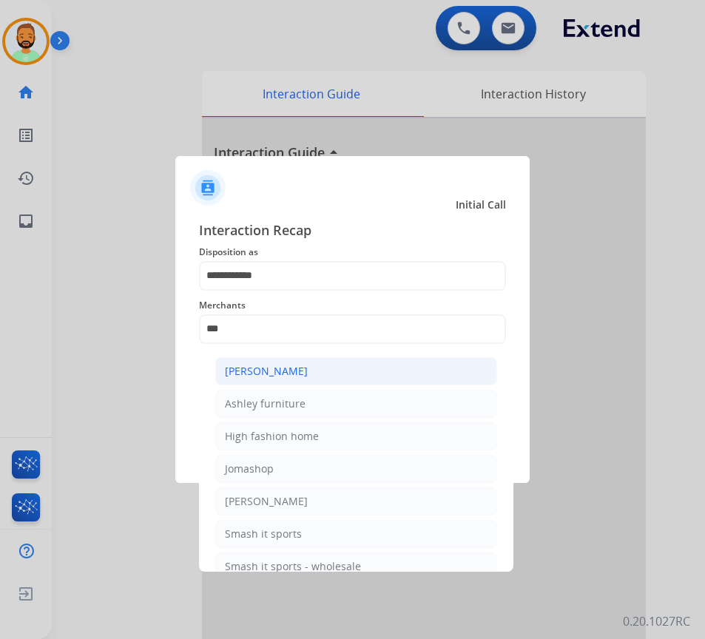
click at [329, 372] on li "[PERSON_NAME]" at bounding box center [356, 371] width 282 height 28
type input "**********"
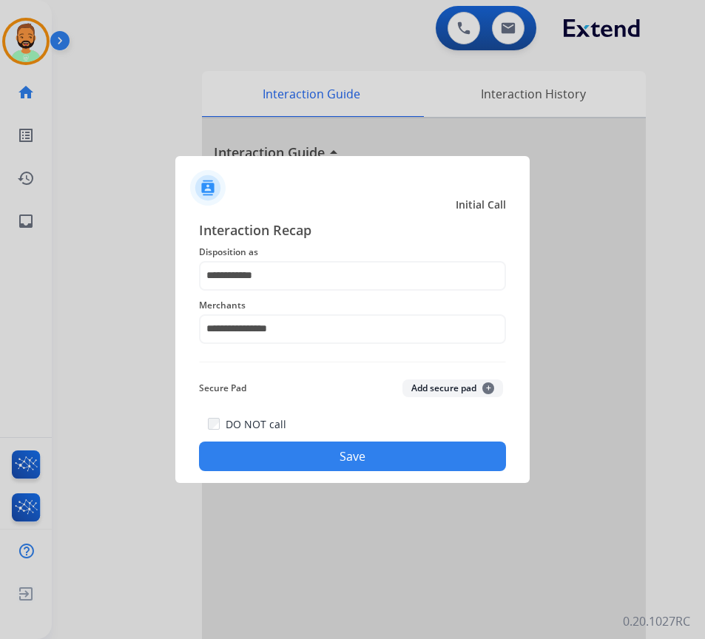
click at [347, 458] on button "Save" at bounding box center [352, 457] width 307 height 30
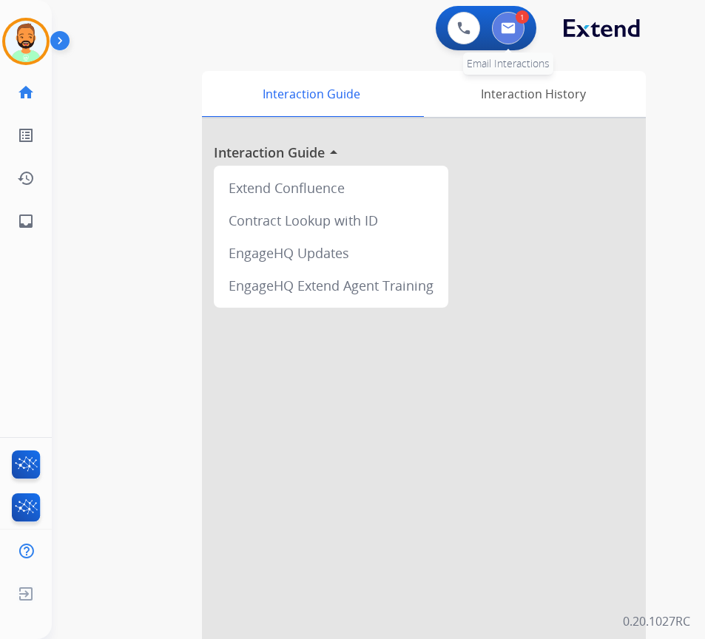
click at [523, 32] on button at bounding box center [508, 28] width 33 height 33
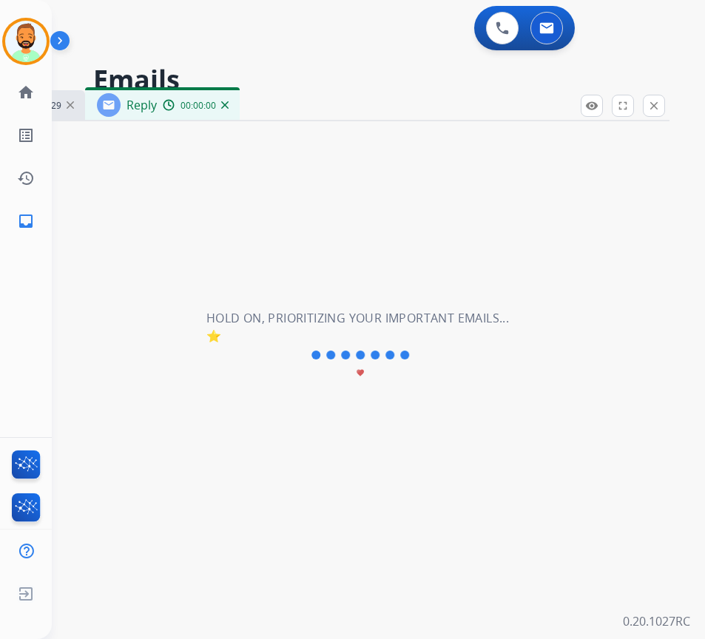
select select "**********"
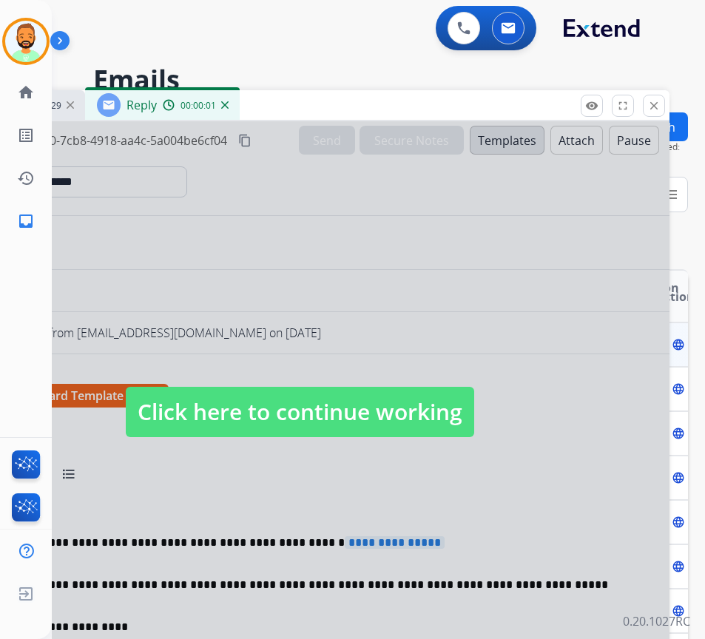
drag, startPoint x: 370, startPoint y: 402, endPoint x: 374, endPoint y: 357, distance: 45.4
click at [371, 400] on span "Click here to continue working" at bounding box center [300, 412] width 349 height 50
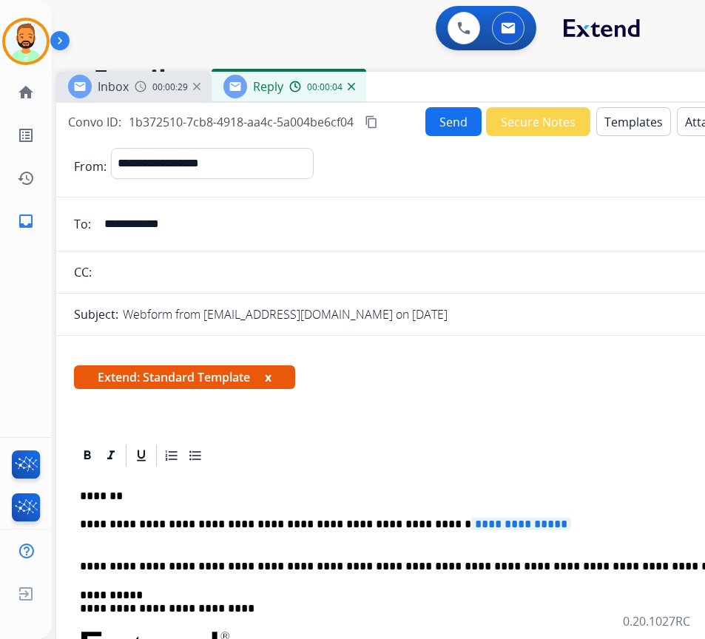
drag, startPoint x: 342, startPoint y: 110, endPoint x: 468, endPoint y: 92, distance: 127.9
click at [468, 92] on div "Inbox 00:00:29 Reply 00:00:04" at bounding box center [426, 87] width 740 height 31
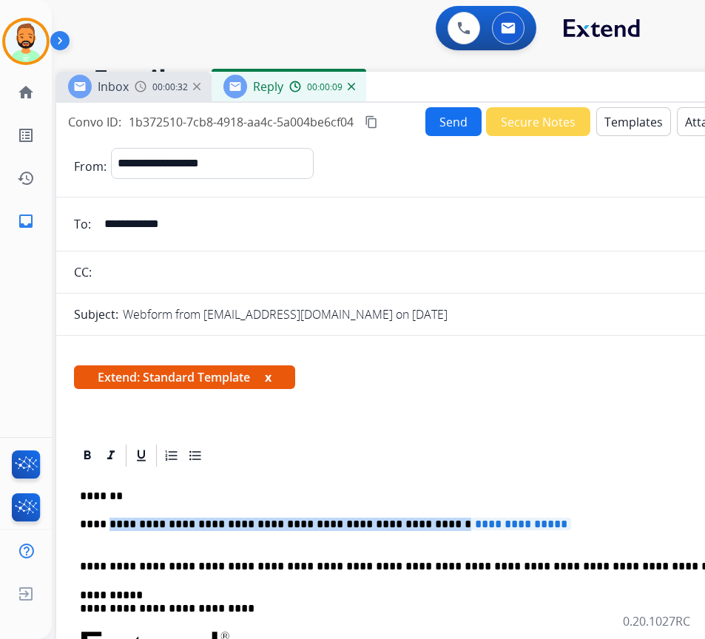
drag, startPoint x: 548, startPoint y: 515, endPoint x: 121, endPoint y: 508, distance: 426.3
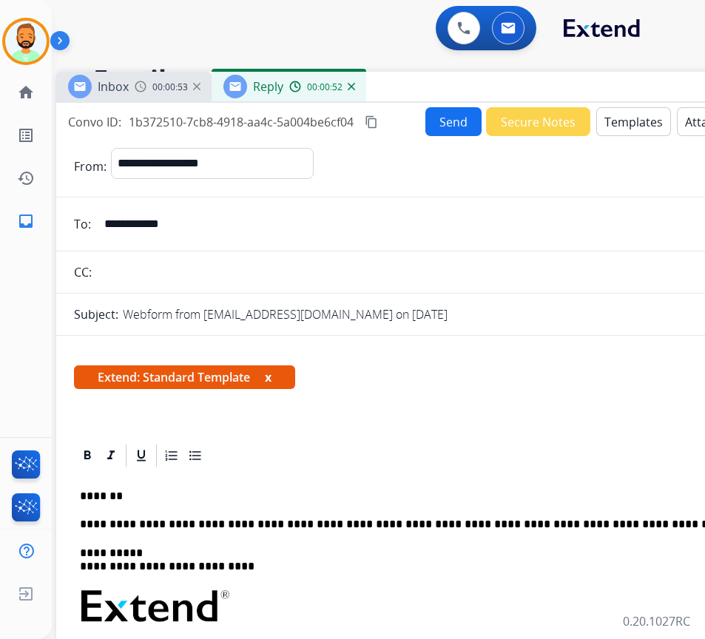
drag, startPoint x: 105, startPoint y: 501, endPoint x: 137, endPoint y: 531, distance: 43.5
click at [107, 503] on p "*******" at bounding box center [420, 496] width 681 height 13
click at [233, 491] on p "**********" at bounding box center [420, 496] width 681 height 13
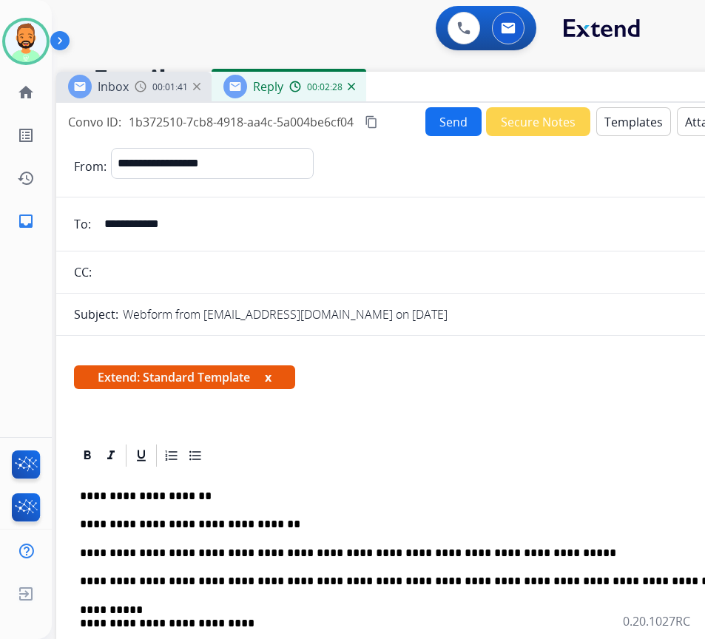
drag, startPoint x: 542, startPoint y: 552, endPoint x: 295, endPoint y: 613, distance: 254.5
click at [542, 553] on p "**********" at bounding box center [420, 553] width 681 height 13
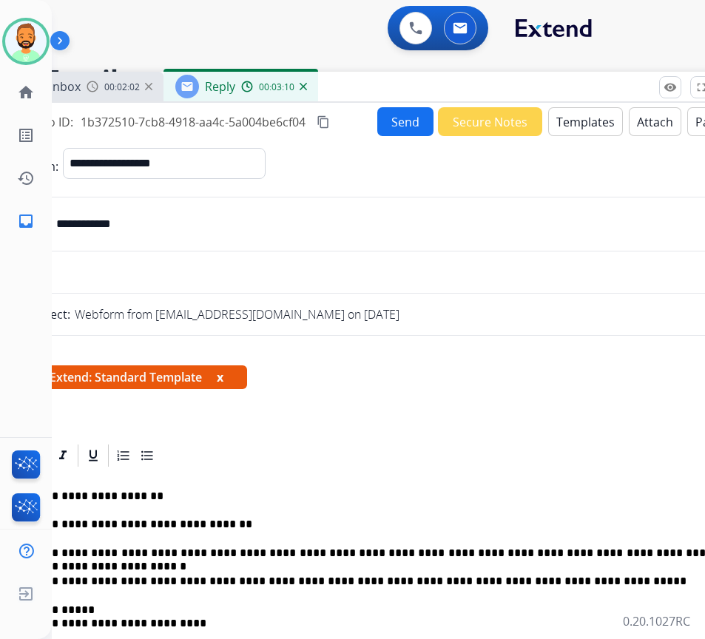
scroll to position [0, 52]
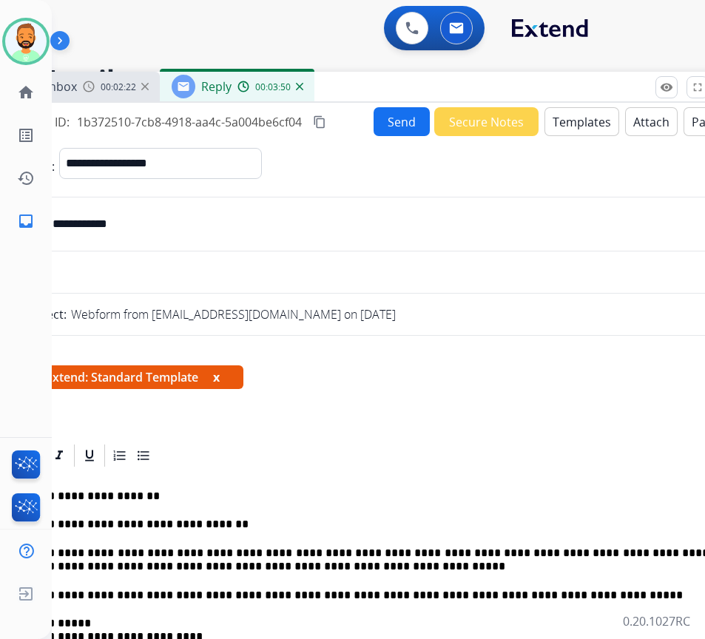
click at [331, 567] on p "**********" at bounding box center [368, 560] width 681 height 27
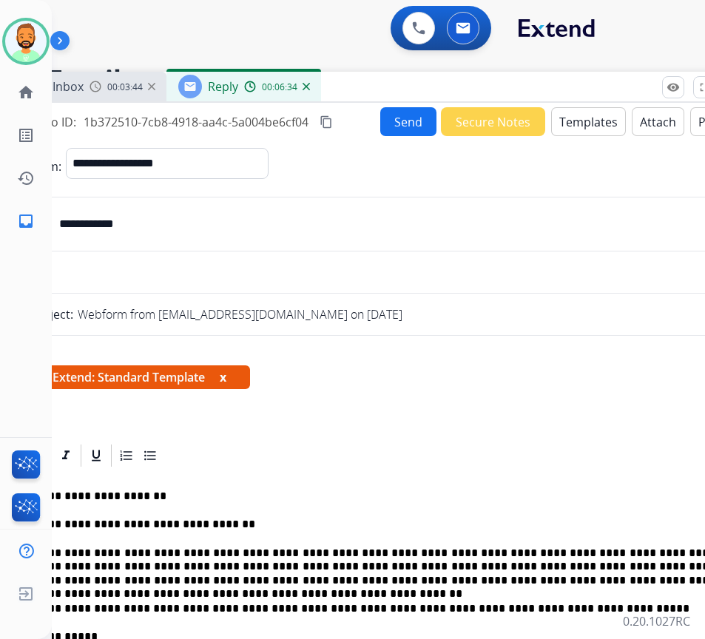
scroll to position [0, 49]
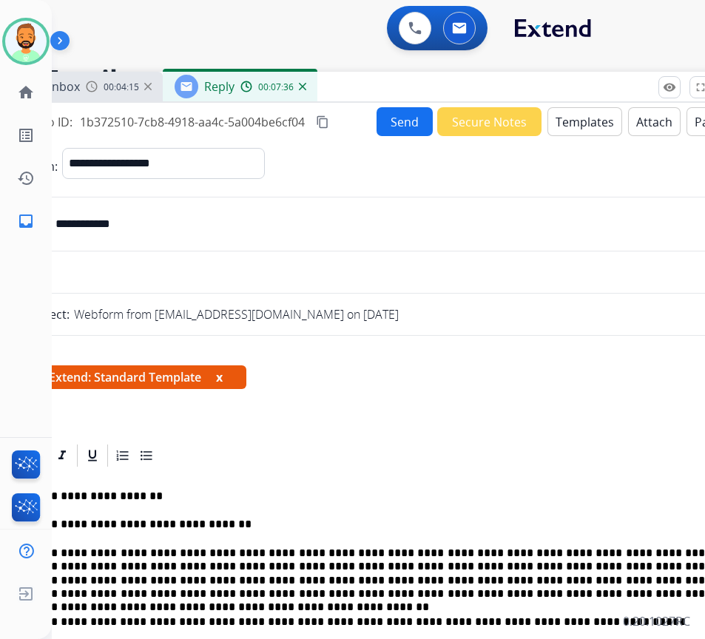
click at [196, 582] on p "**********" at bounding box center [371, 574] width 681 height 55
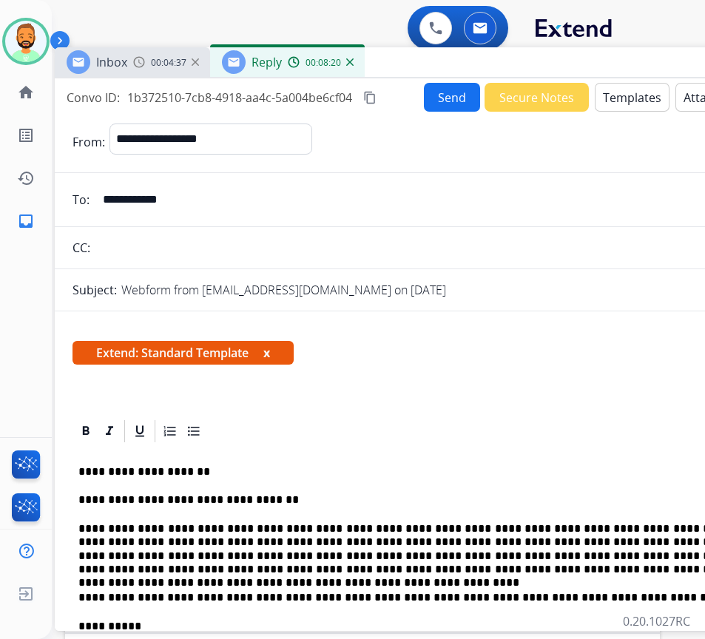
drag, startPoint x: 396, startPoint y: 92, endPoint x: 420, endPoint y: 67, distance: 35.1
click at [420, 67] on div "Inbox 00:04:37 Reply 00:08:20" at bounding box center [425, 62] width 740 height 31
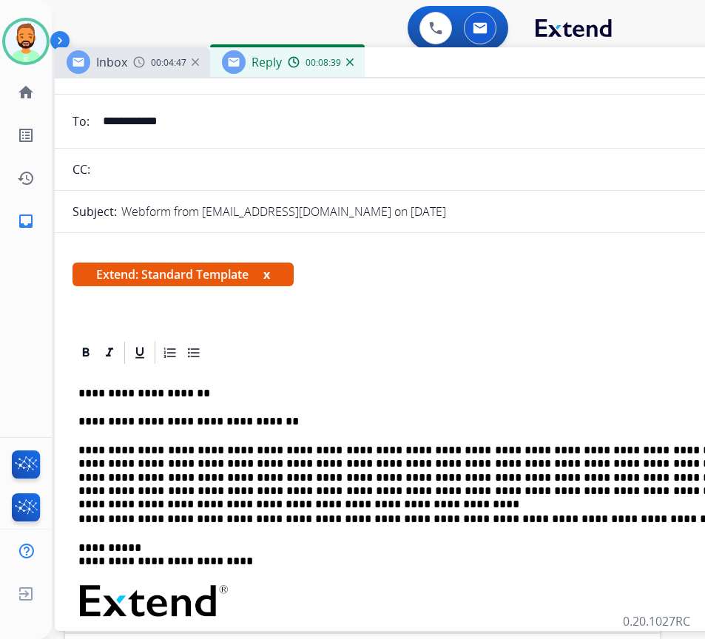
scroll to position [0, 0]
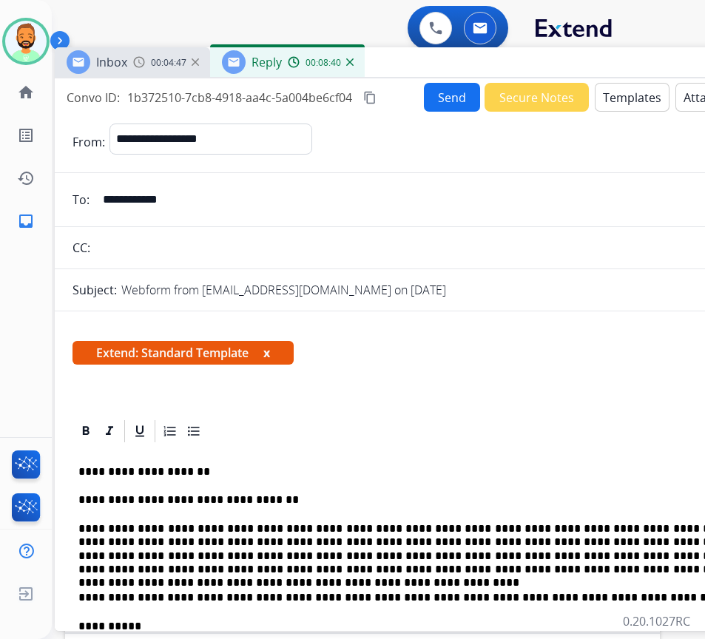
click at [431, 90] on button "Send" at bounding box center [452, 97] width 56 height 29
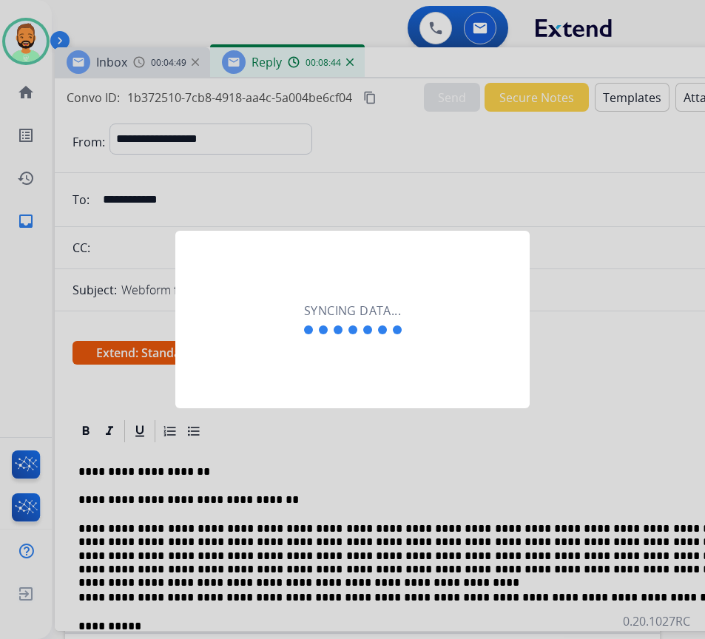
scroll to position [0, 2]
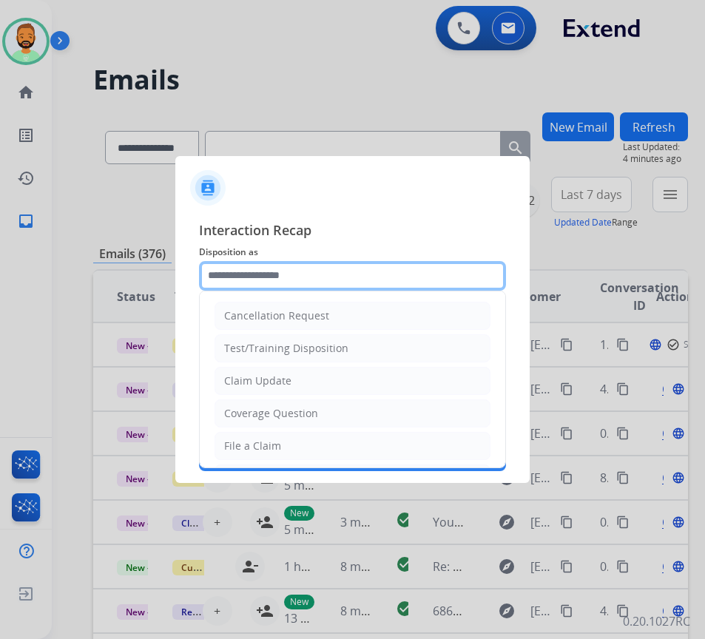
click at [363, 275] on input "text" at bounding box center [352, 276] width 307 height 30
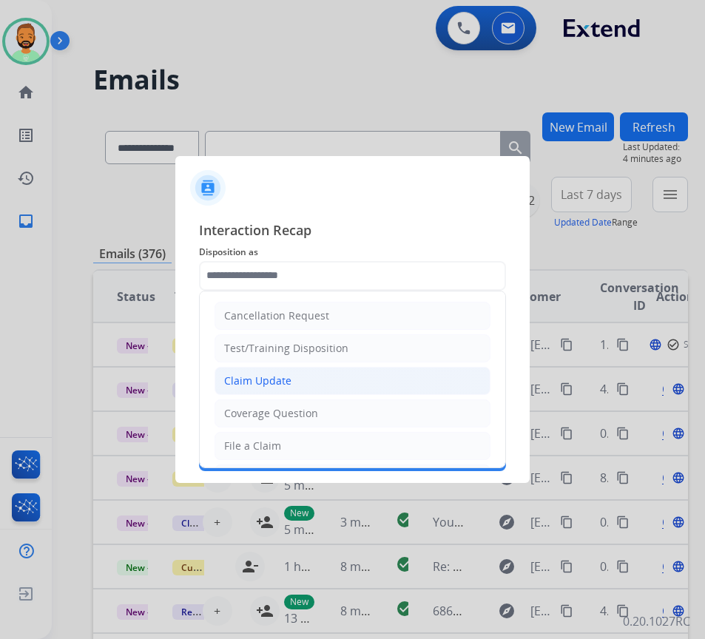
click at [352, 394] on li "Claim Update" at bounding box center [353, 381] width 276 height 28
type input "**********"
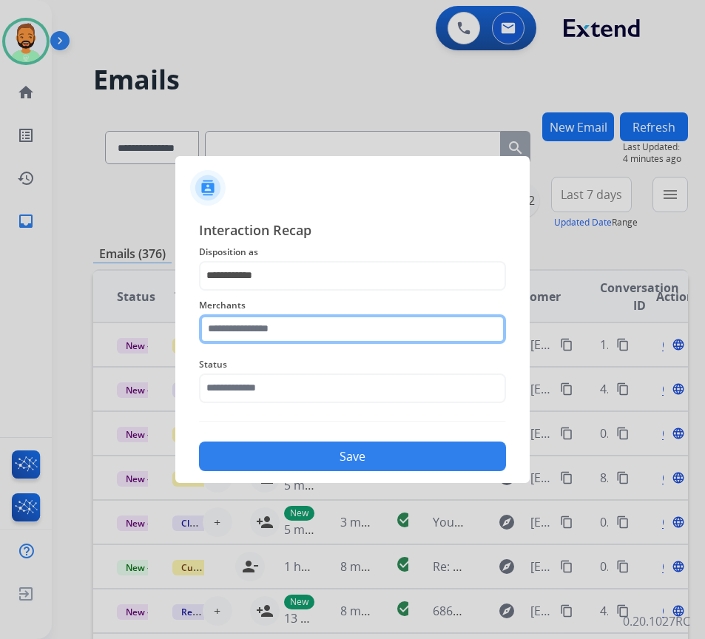
click at [326, 332] on input "text" at bounding box center [352, 330] width 307 height 30
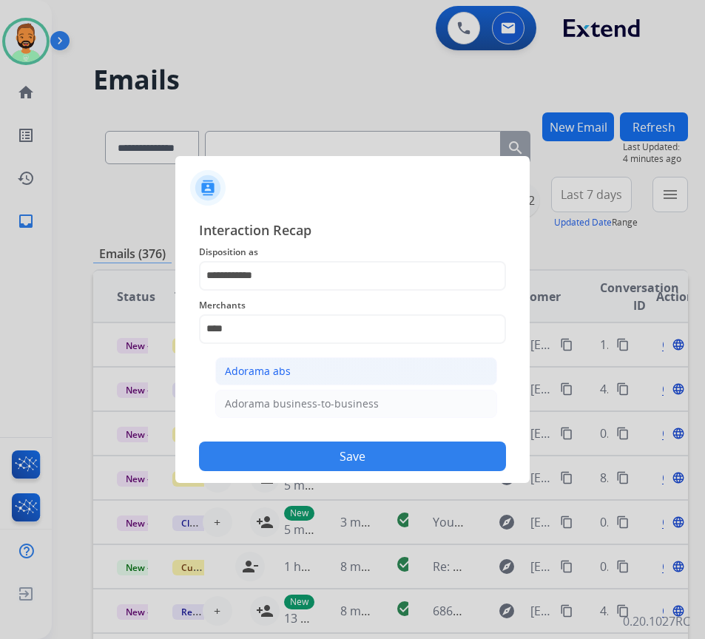
click at [289, 360] on li "Adorama abs" at bounding box center [356, 371] width 282 height 28
type input "**********"
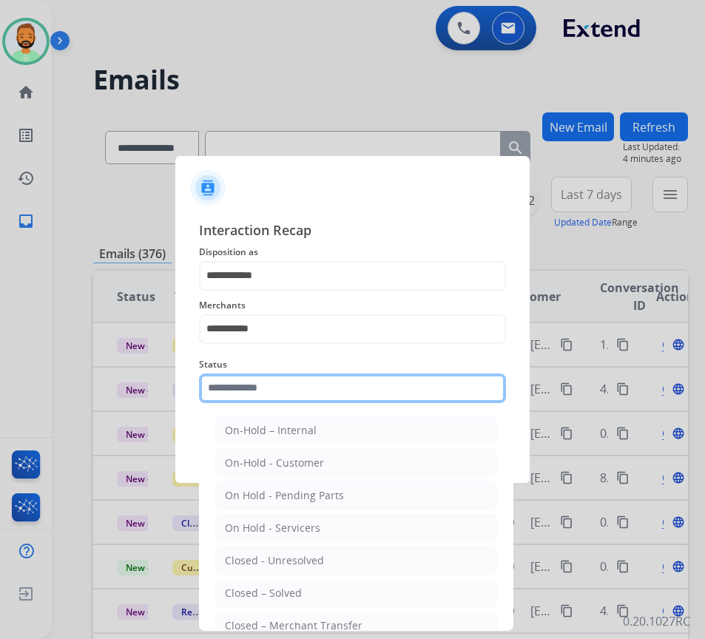
click at [300, 392] on input "text" at bounding box center [352, 389] width 307 height 30
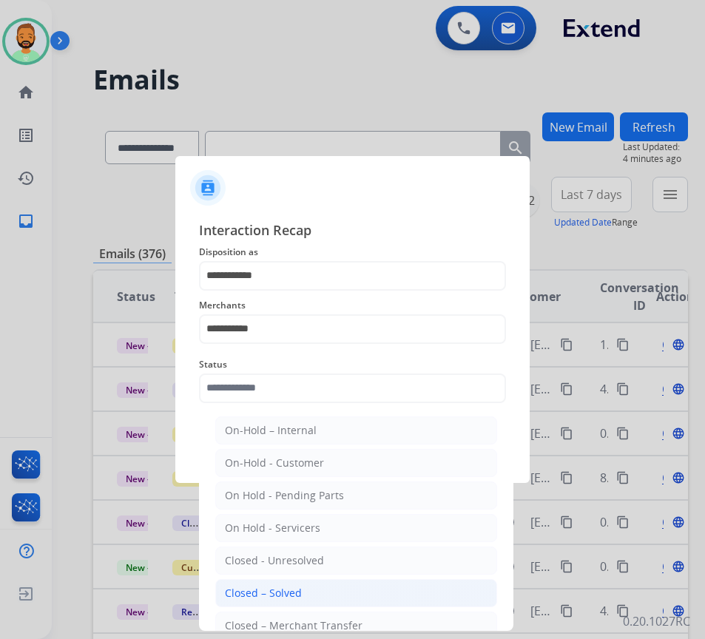
click at [306, 588] on li "Closed – Solved" at bounding box center [356, 593] width 282 height 28
type input "**********"
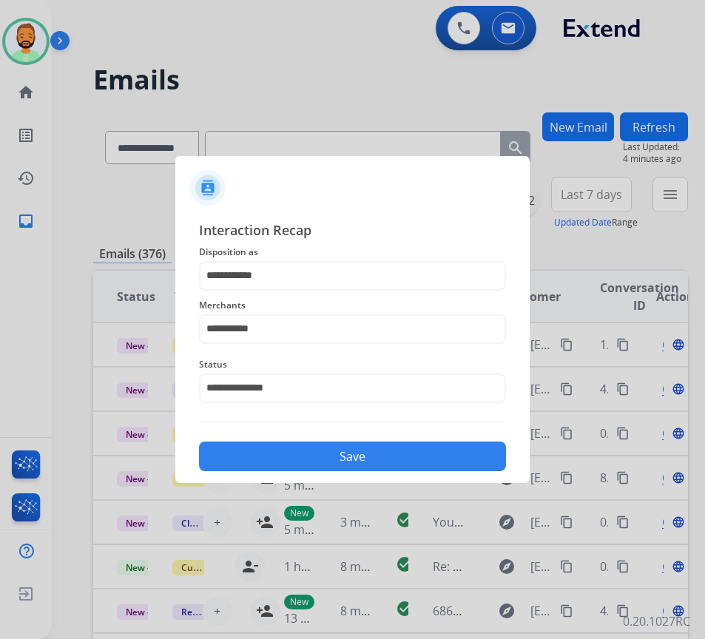
click at [363, 461] on button "Save" at bounding box center [352, 457] width 307 height 30
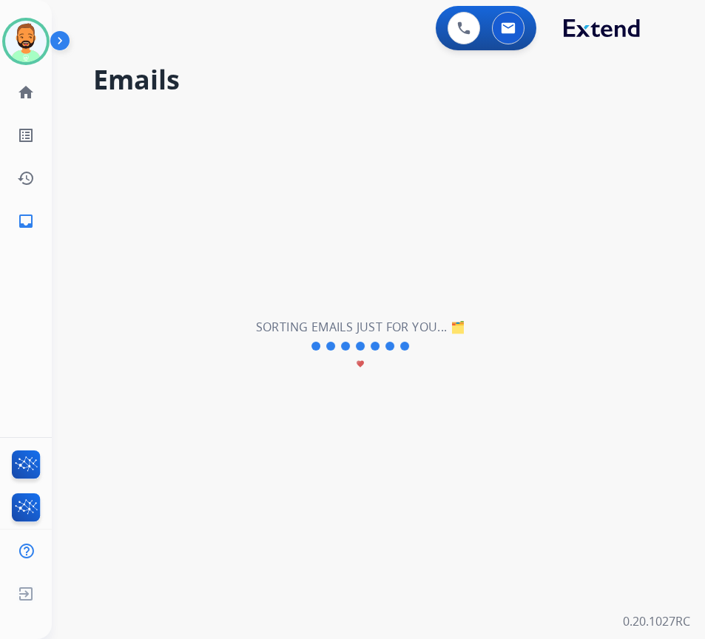
scroll to position [0, 0]
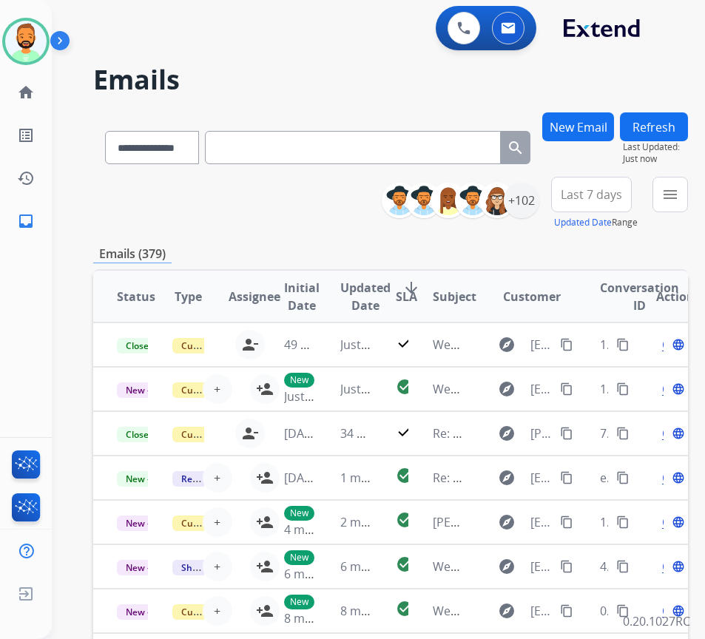
click at [597, 192] on span "Last 7 days" at bounding box center [591, 195] width 61 height 6
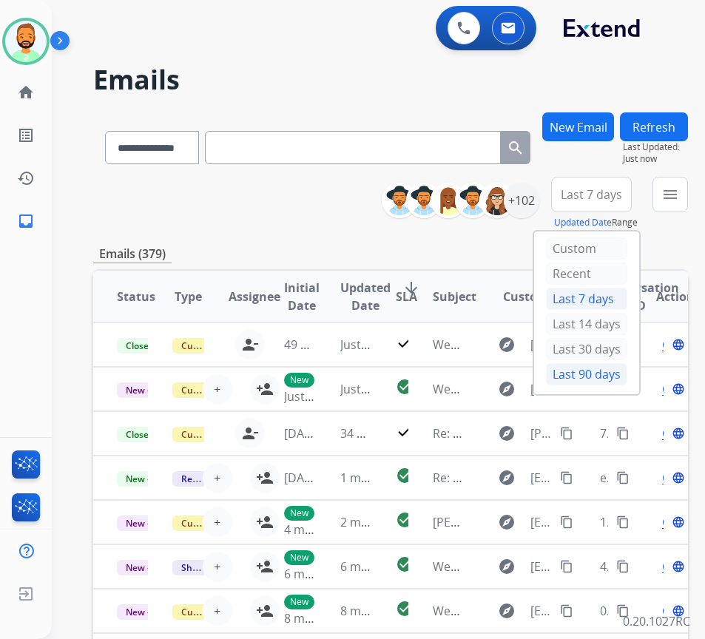
click at [597, 380] on div "Last 90 days" at bounding box center [586, 374] width 81 height 22
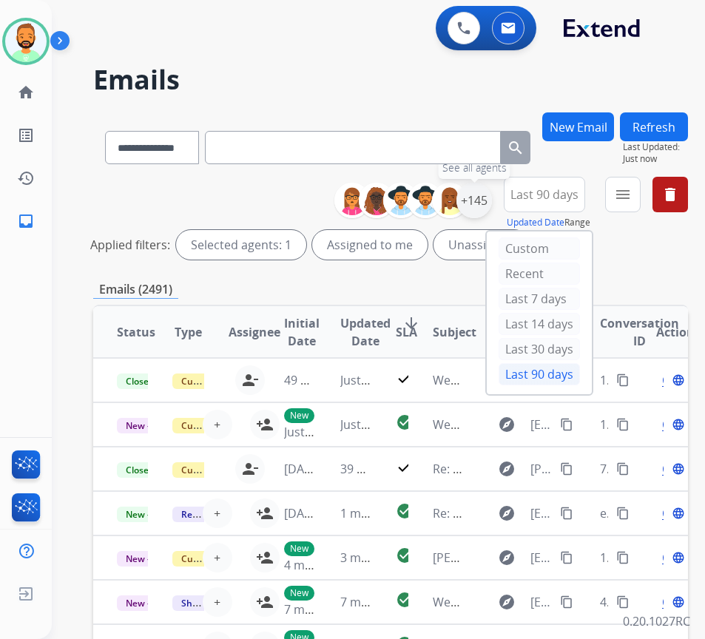
click at [492, 201] on div "+145" at bounding box center [475, 201] width 36 height 36
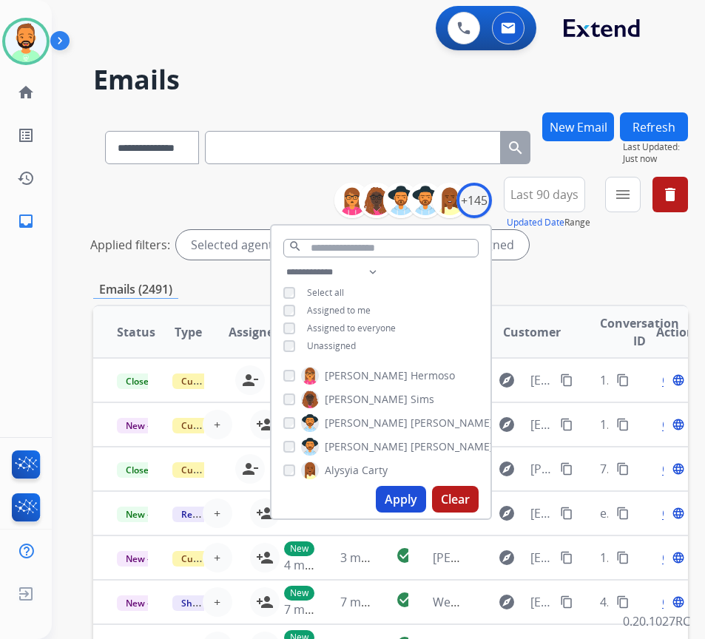
click at [341, 336] on div "**********" at bounding box center [381, 310] width 219 height 95
click at [343, 337] on div "**********" at bounding box center [381, 310] width 219 height 95
click at [351, 350] on span "Unassigned" at bounding box center [331, 346] width 49 height 13
click at [426, 494] on button "Apply" at bounding box center [401, 499] width 50 height 27
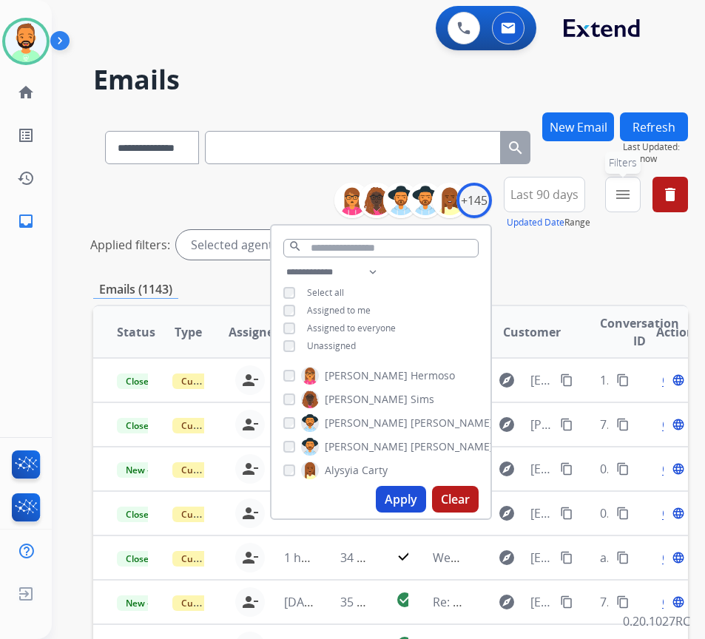
click at [632, 202] on mat-icon "menu" at bounding box center [623, 195] width 18 height 18
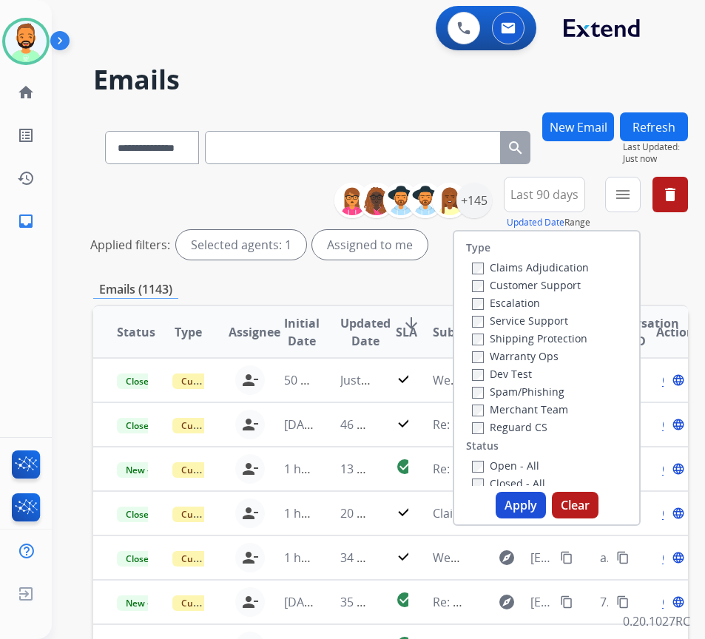
click at [557, 289] on label "Customer Support" at bounding box center [526, 285] width 109 height 14
click at [564, 334] on label "Shipping Protection" at bounding box center [529, 339] width 115 height 14
click at [538, 428] on label "Reguard CS" at bounding box center [509, 427] width 75 height 14
click at [532, 468] on label "Open - All" at bounding box center [505, 466] width 67 height 14
click at [532, 500] on button "Apply" at bounding box center [521, 505] width 50 height 27
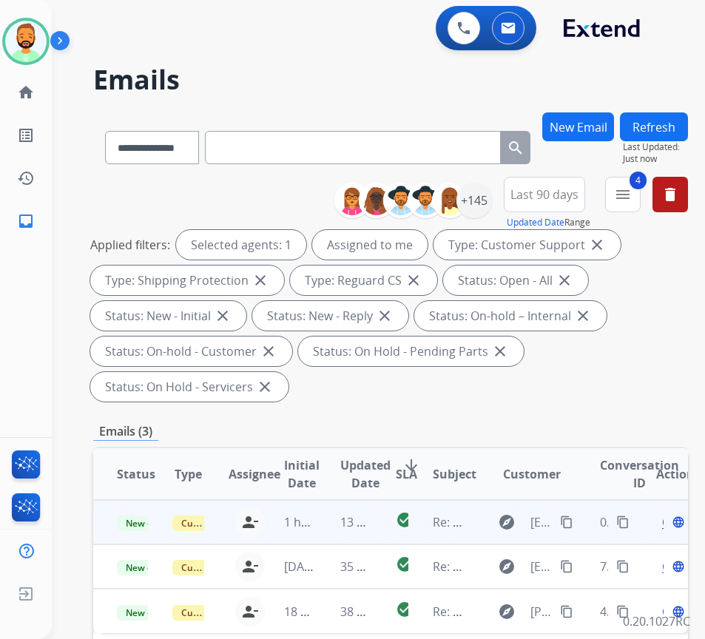
drag, startPoint x: 326, startPoint y: 516, endPoint x: 319, endPoint y: 513, distance: 8.0
click at [326, 517] on td "13 minutes ago" at bounding box center [345, 522] width 56 height 44
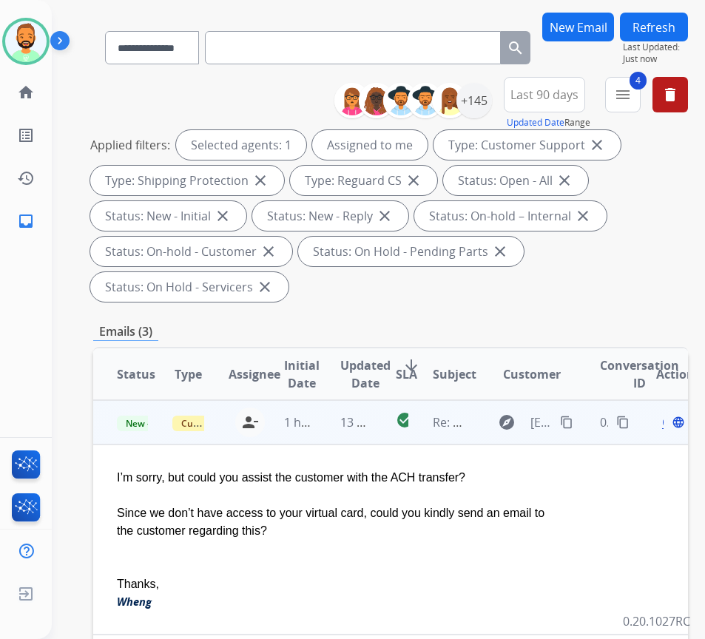
scroll to position [74, 0]
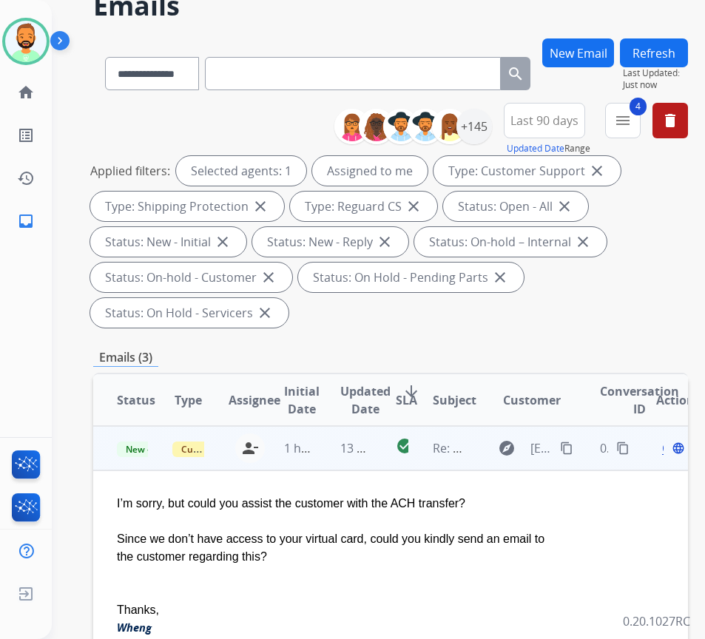
click at [670, 451] on span "Open" at bounding box center [677, 449] width 30 height 18
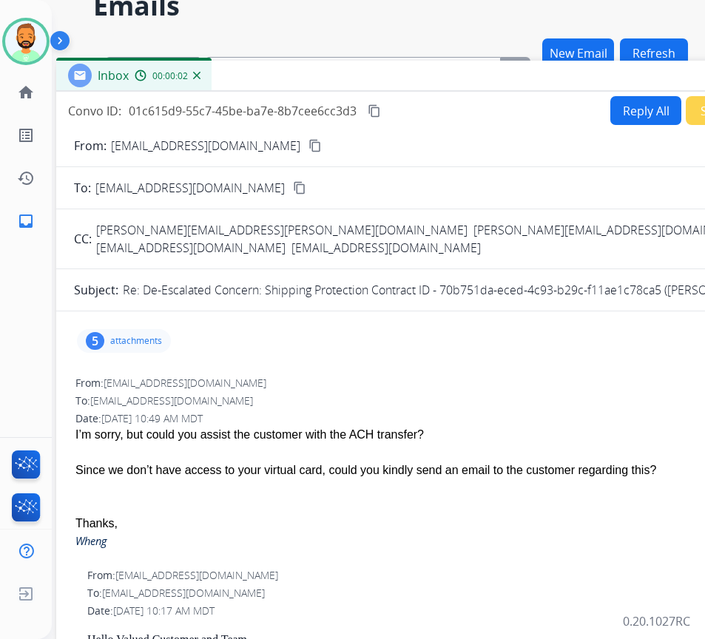
drag, startPoint x: 367, startPoint y: 43, endPoint x: 493, endPoint y: 87, distance: 133.4
click at [493, 87] on div "Inbox 00:00:02" at bounding box center [426, 76] width 740 height 31
click at [628, 115] on button "Reply All" at bounding box center [646, 110] width 71 height 29
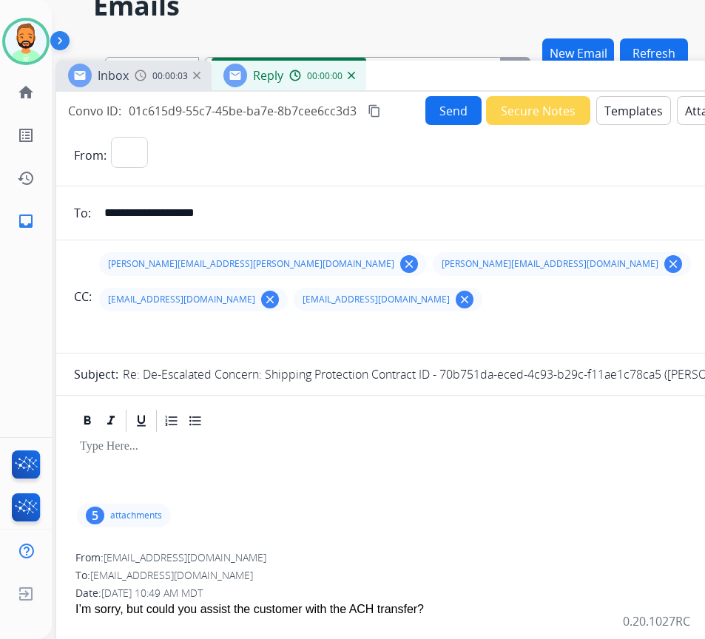
click at [628, 115] on button "Templates" at bounding box center [634, 110] width 75 height 29
select select "**********"
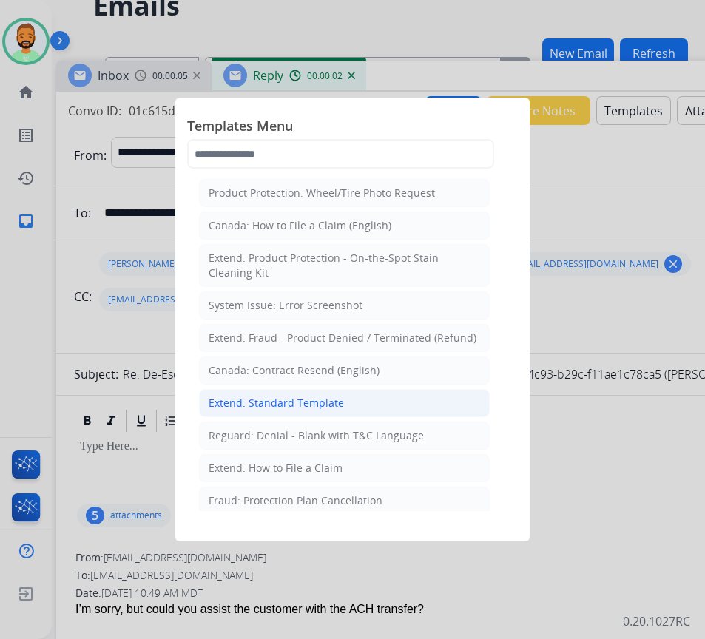
click at [315, 400] on div "Extend: Standard Template" at bounding box center [276, 403] width 135 height 15
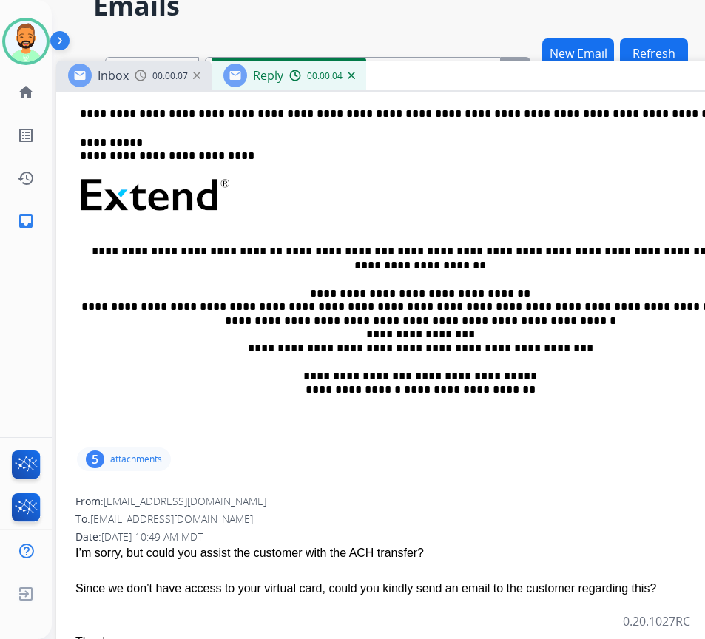
scroll to position [518, 0]
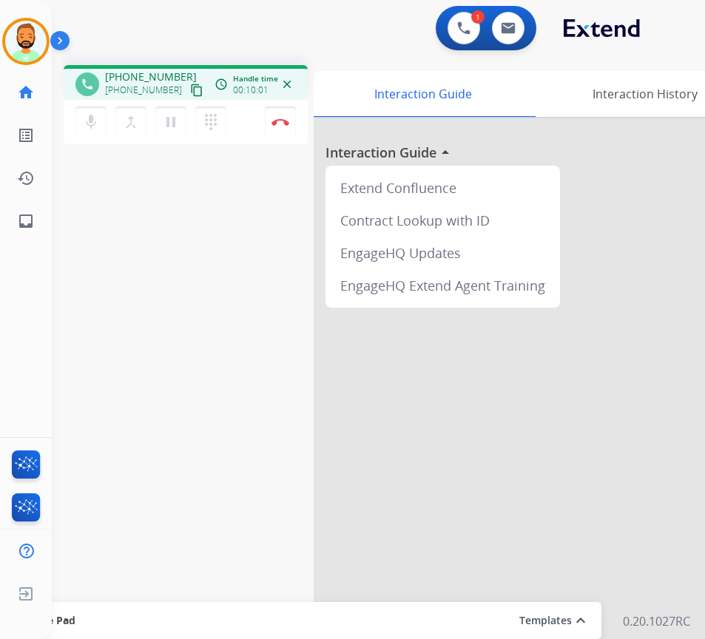
click at [215, 280] on div "phone [PHONE_NUMBER] [PHONE_NUMBER] content_copy access_time Call metrics Queue…" at bounding box center [361, 361] width 618 height 617
click at [283, 119] on img at bounding box center [281, 121] width 18 height 7
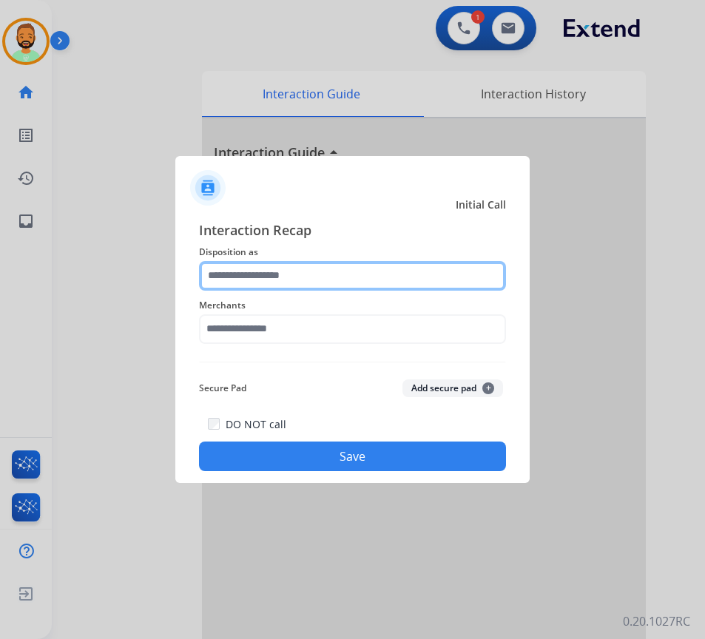
click at [262, 275] on input "text" at bounding box center [352, 276] width 307 height 30
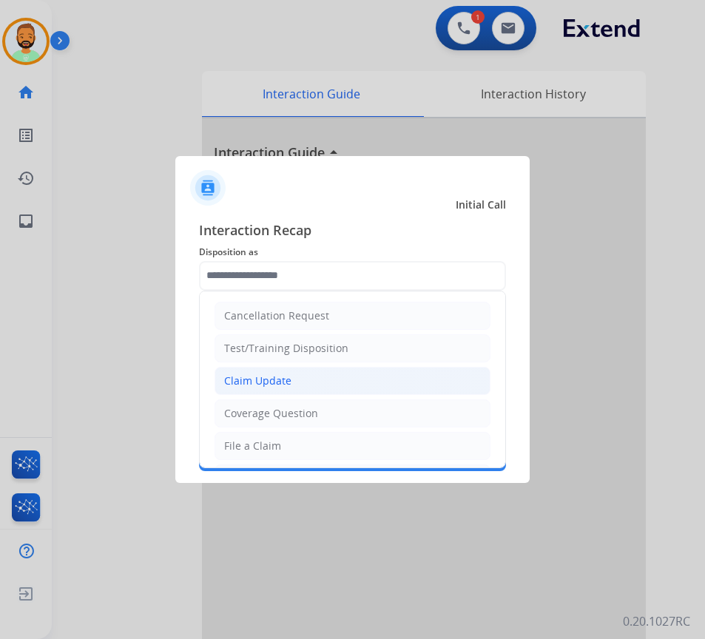
click at [291, 386] on li "Claim Update" at bounding box center [353, 381] width 276 height 28
type input "**********"
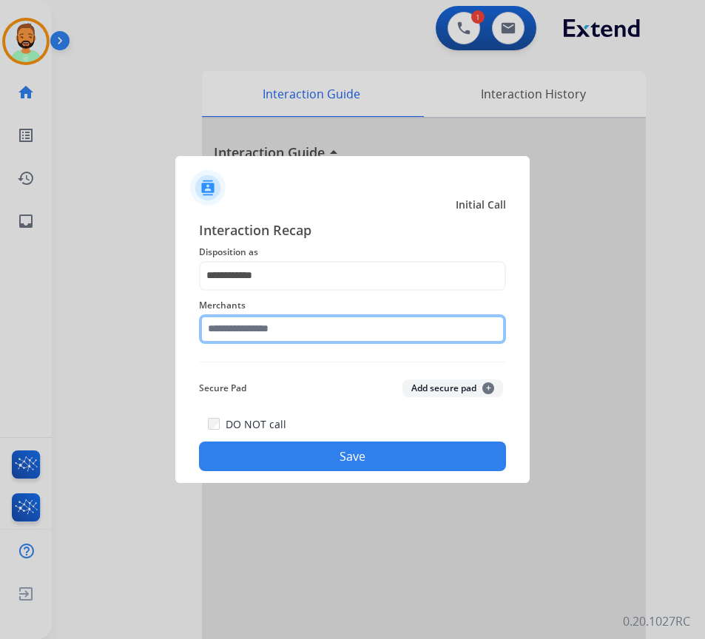
click at [302, 336] on input "text" at bounding box center [352, 330] width 307 height 30
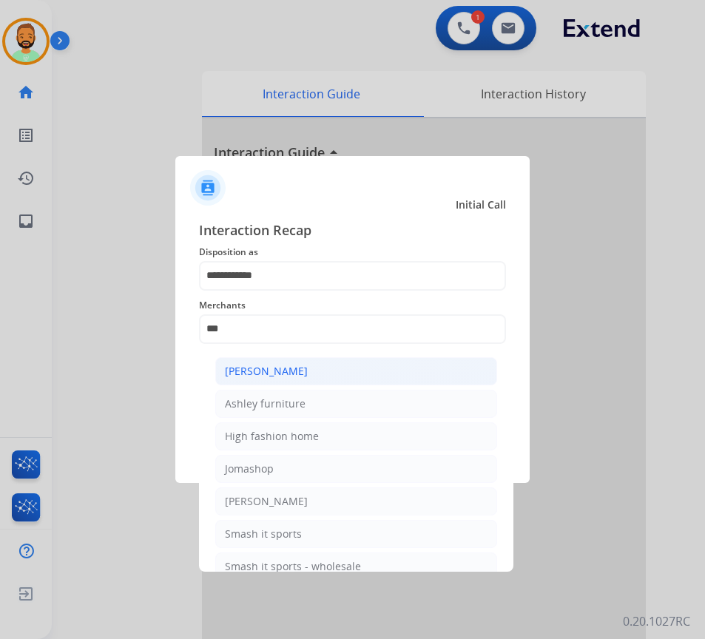
click at [302, 361] on li "[PERSON_NAME]" at bounding box center [356, 371] width 282 height 28
type input "**********"
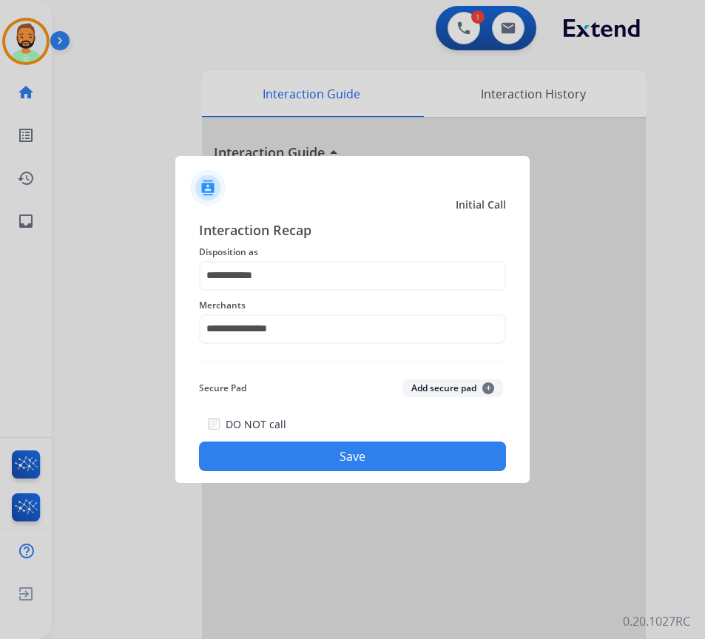
click at [323, 439] on div "DO NOT call Save" at bounding box center [352, 443] width 307 height 56
click at [330, 451] on button "Save" at bounding box center [352, 457] width 307 height 30
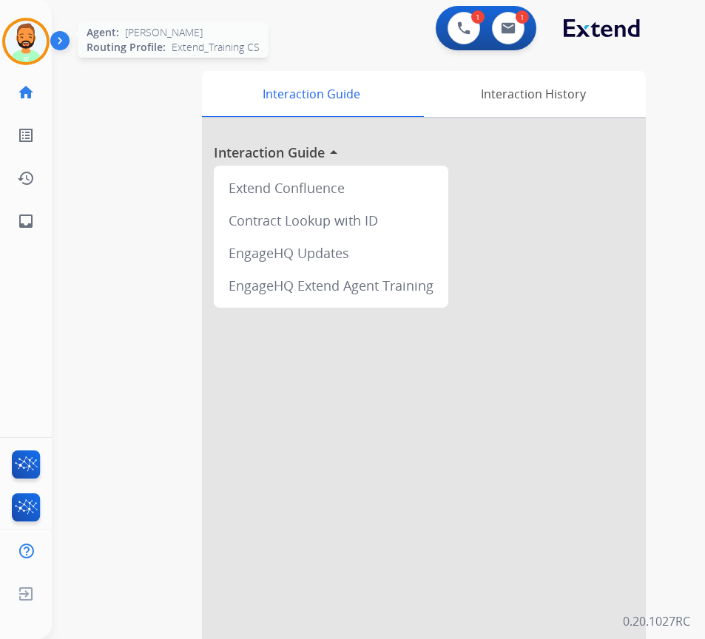
click at [20, 47] on img at bounding box center [25, 41] width 41 height 41
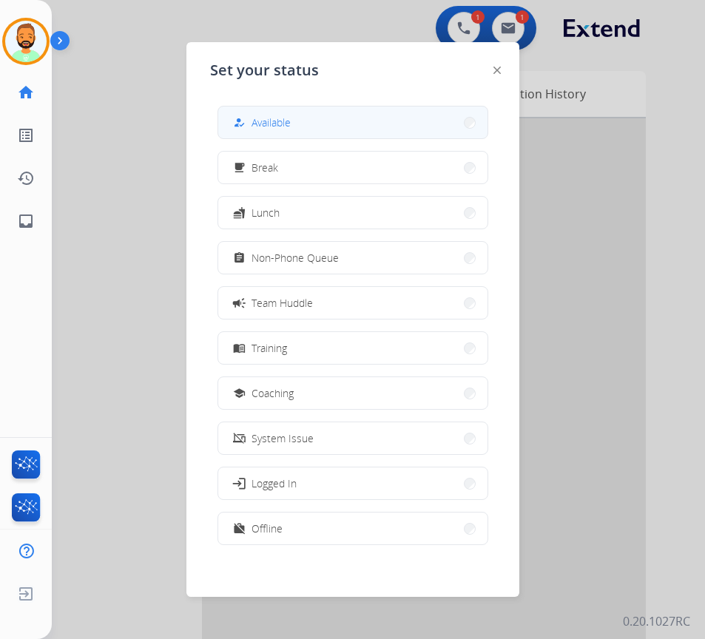
click at [238, 124] on div "how_to_reg" at bounding box center [240, 123] width 21 height 18
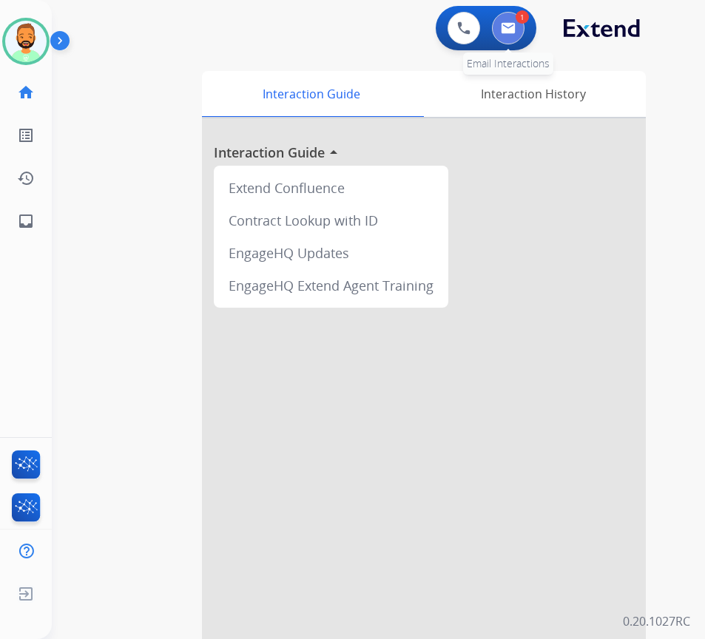
click at [519, 33] on button at bounding box center [508, 28] width 33 height 33
select select "**********"
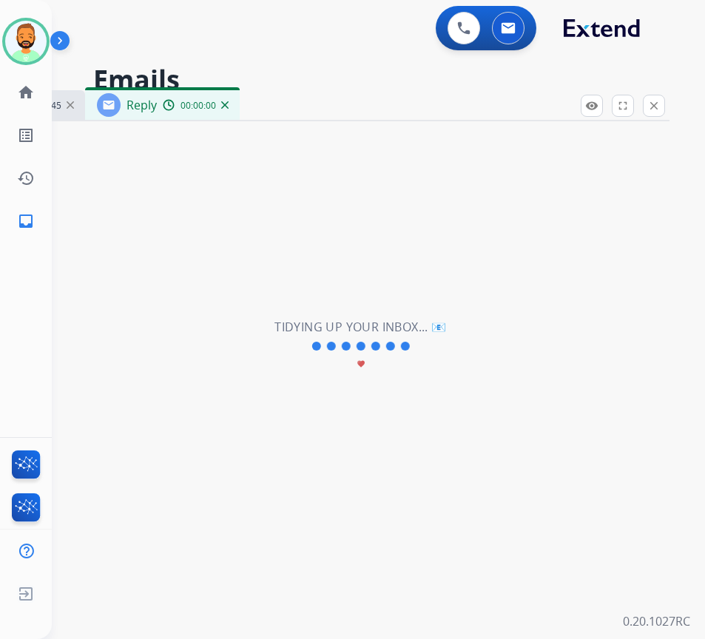
select select "**********"
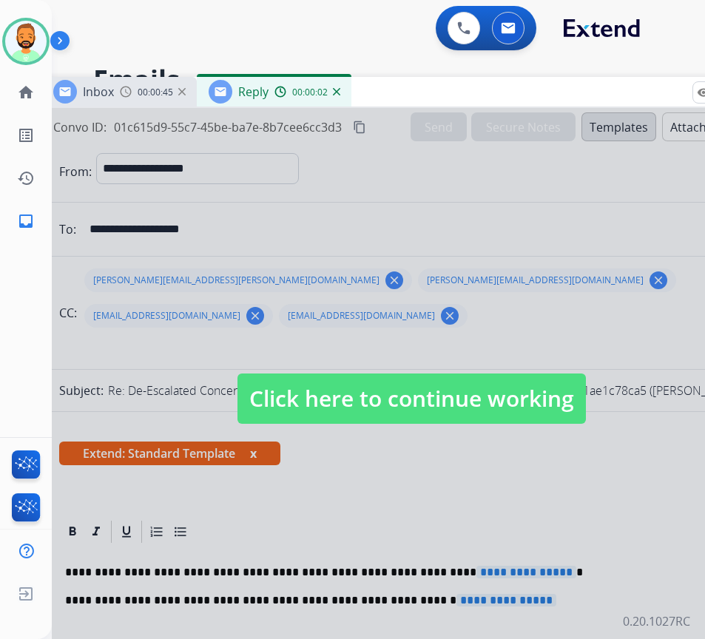
drag, startPoint x: 413, startPoint y: 95, endPoint x: 525, endPoint y: 76, distance: 113.3
click at [525, 77] on div "Inbox 00:00:45 Reply 00:00:02" at bounding box center [411, 92] width 740 height 31
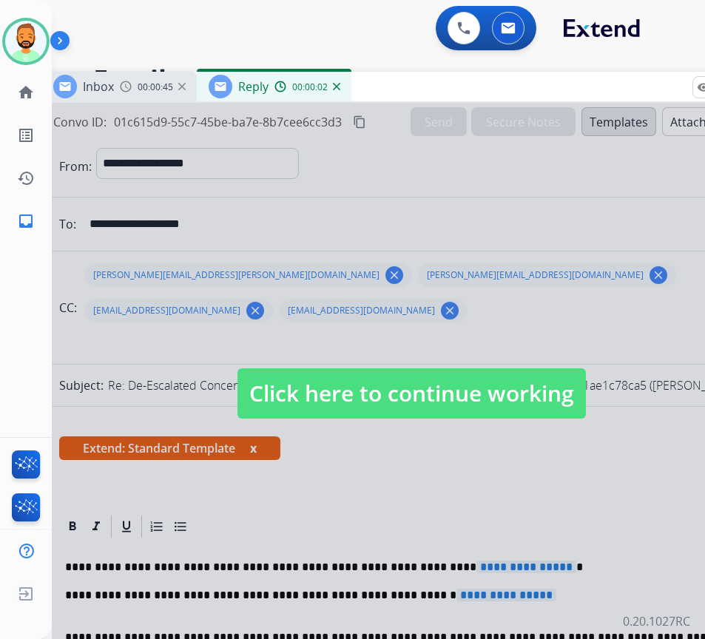
click at [434, 374] on span "Click here to continue working" at bounding box center [412, 394] width 349 height 50
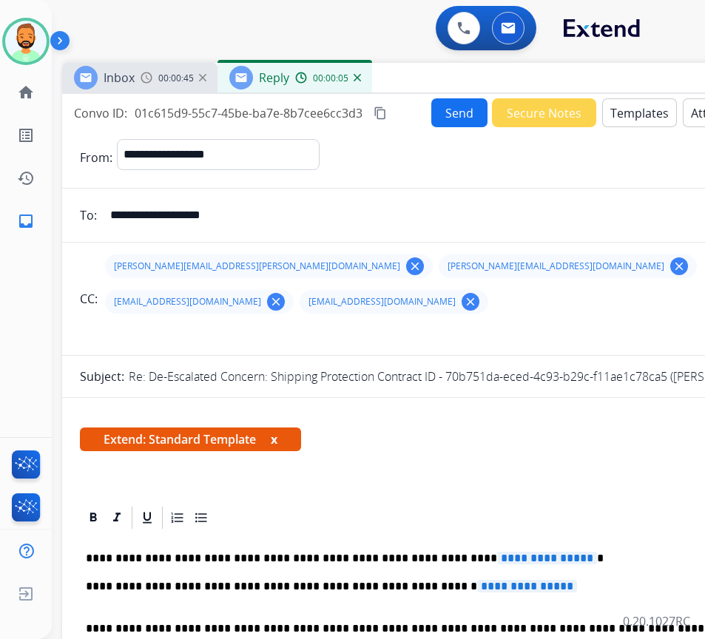
drag, startPoint x: 403, startPoint y: 93, endPoint x: 417, endPoint y: 84, distance: 15.6
click at [417, 84] on div "Inbox 00:00:45 Reply 00:00:05" at bounding box center [432, 78] width 740 height 31
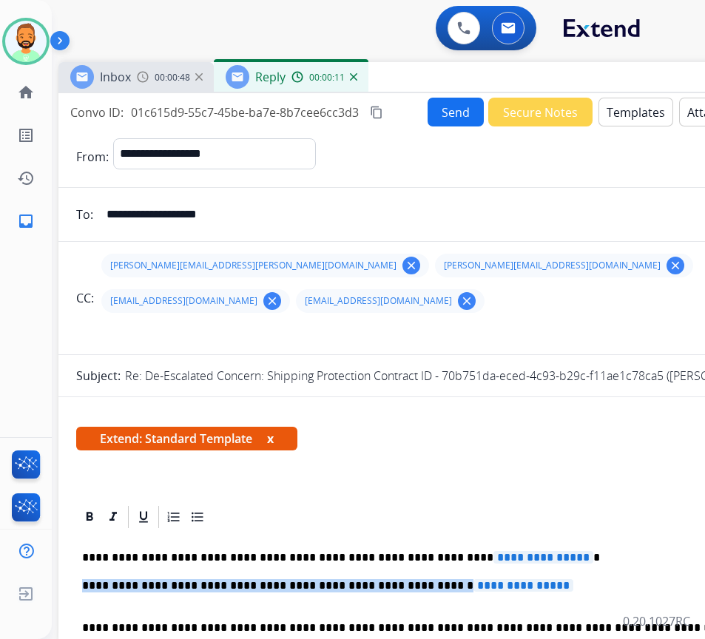
drag, startPoint x: 547, startPoint y: 548, endPoint x: 75, endPoint y: 554, distance: 471.5
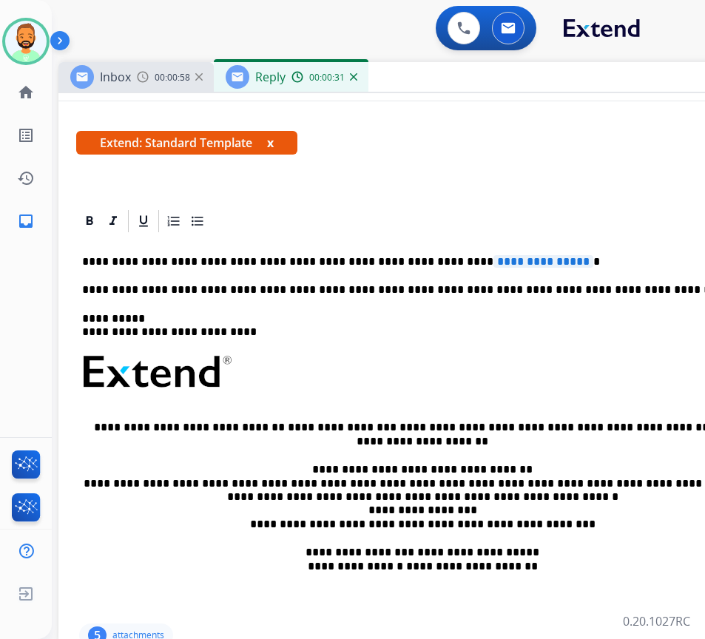
scroll to position [74, 0]
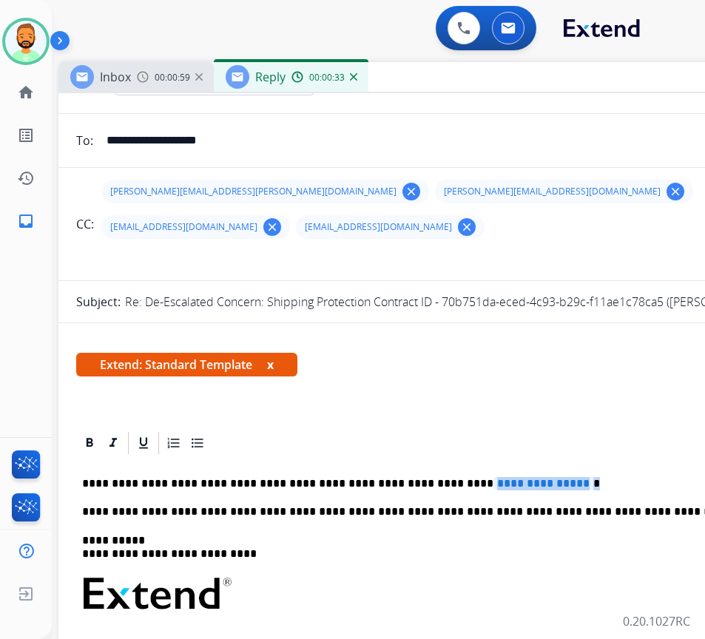
drag, startPoint x: 548, startPoint y: 434, endPoint x: 451, endPoint y: 451, distance: 99.3
click at [437, 457] on div "**********" at bounding box center [428, 650] width 705 height 386
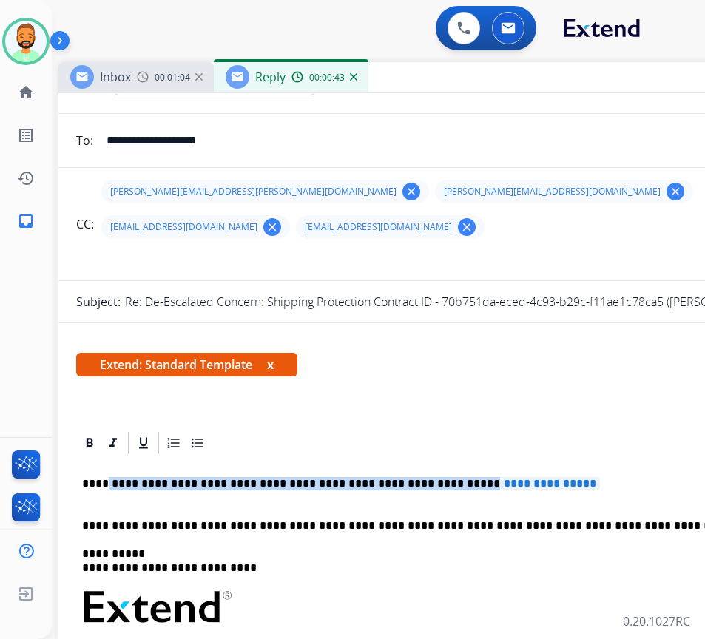
drag, startPoint x: 527, startPoint y: 444, endPoint x: 99, endPoint y: 449, distance: 427.8
click at [99, 477] on p "**********" at bounding box center [422, 490] width 681 height 27
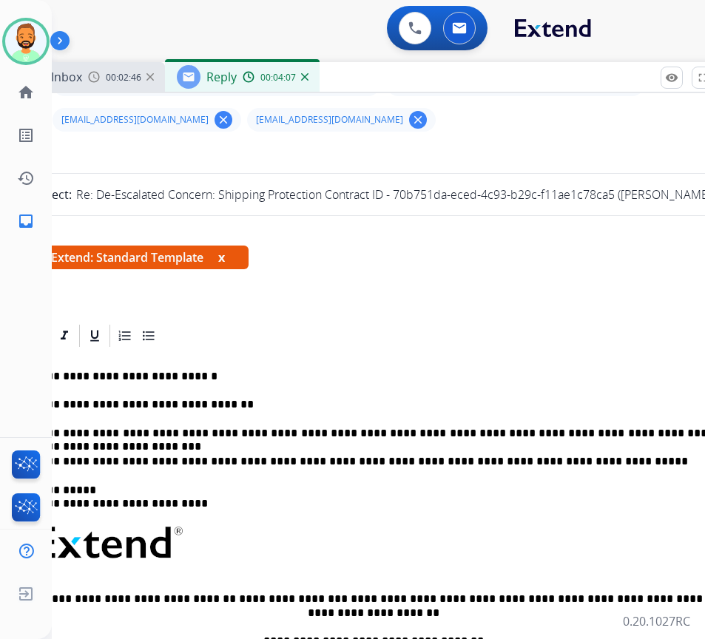
scroll to position [0, 55]
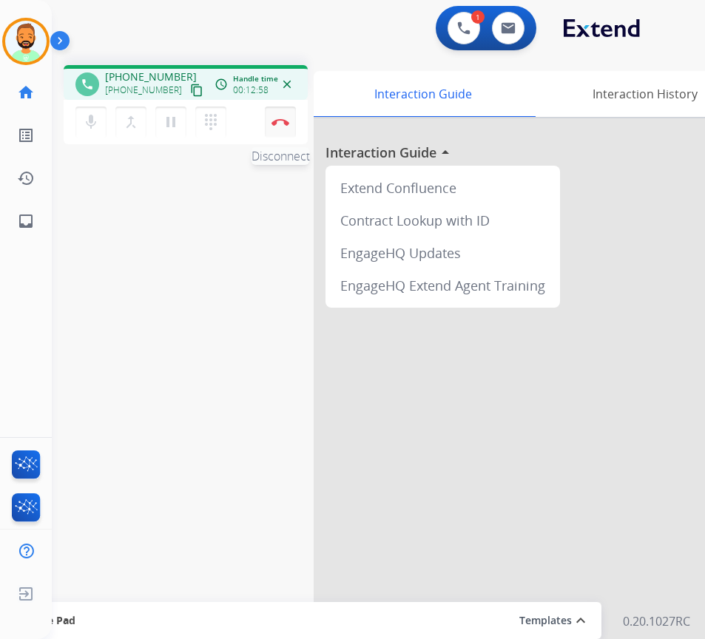
click at [280, 118] on button "Disconnect" at bounding box center [280, 122] width 31 height 31
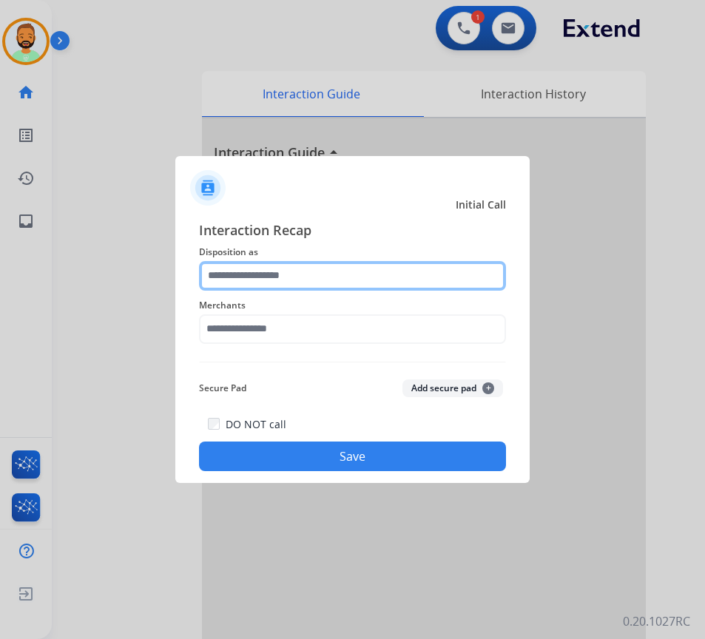
click at [298, 272] on input "text" at bounding box center [352, 276] width 307 height 30
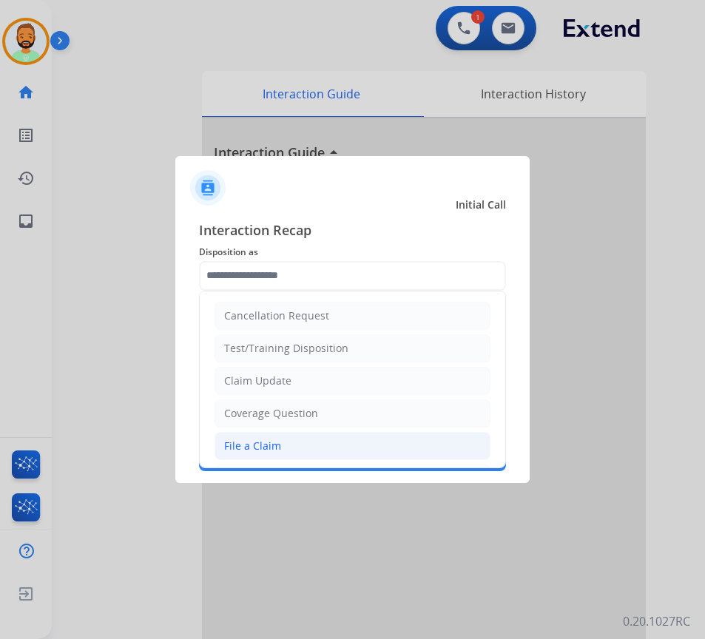
click at [306, 444] on li "File a Claim" at bounding box center [353, 446] width 276 height 28
type input "**********"
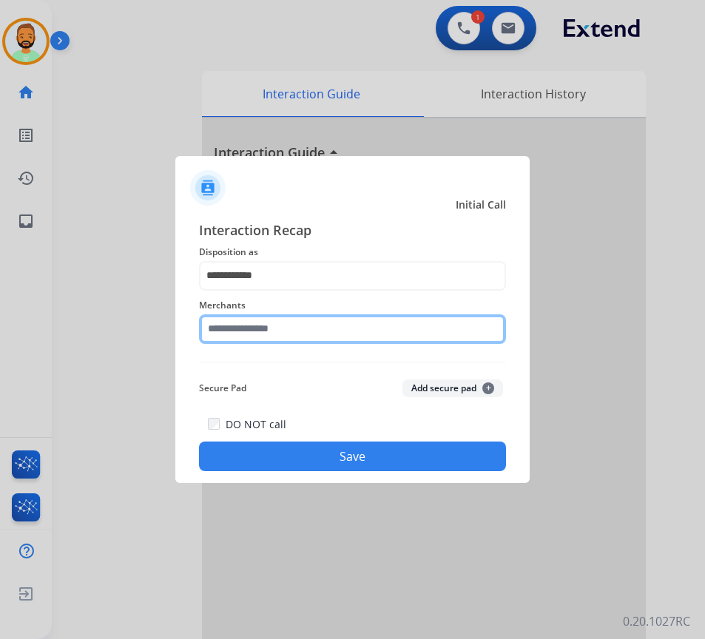
click at [326, 333] on input "text" at bounding box center [352, 330] width 307 height 30
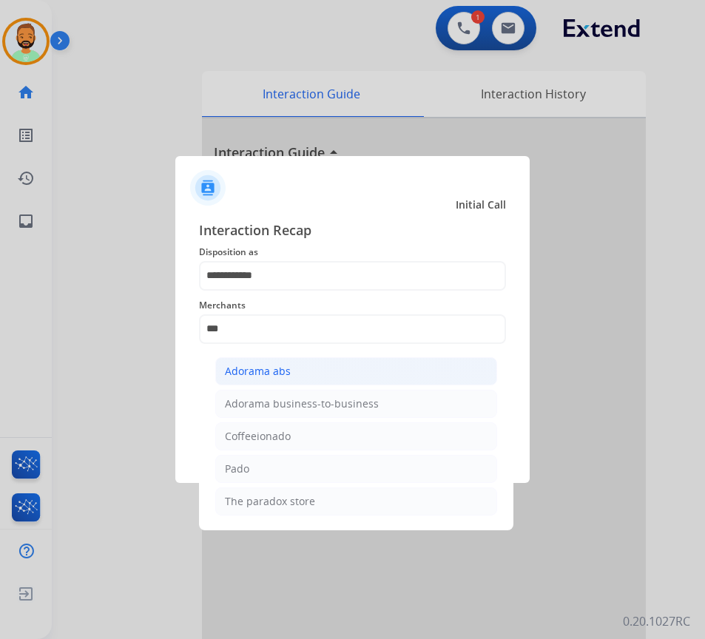
click at [312, 374] on li "Adorama abs" at bounding box center [356, 371] width 282 height 28
type input "**********"
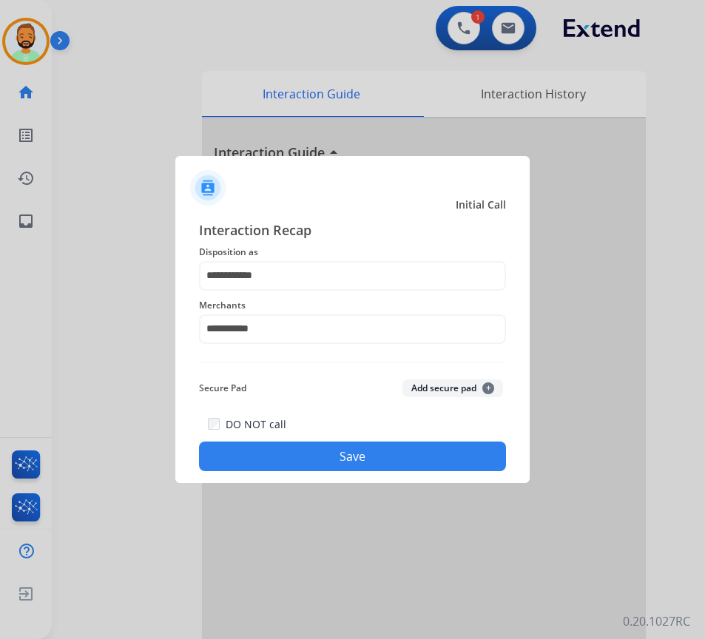
click at [337, 450] on button "Save" at bounding box center [352, 457] width 307 height 30
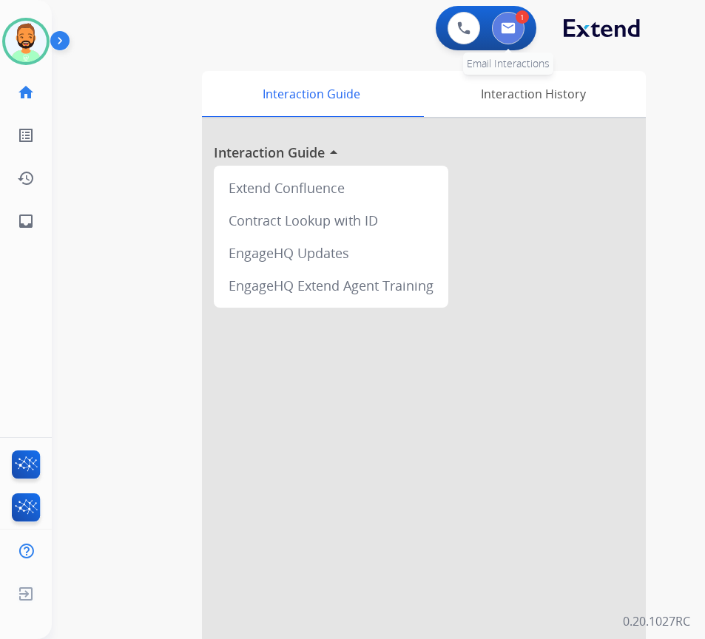
click at [515, 28] on button at bounding box center [508, 28] width 33 height 33
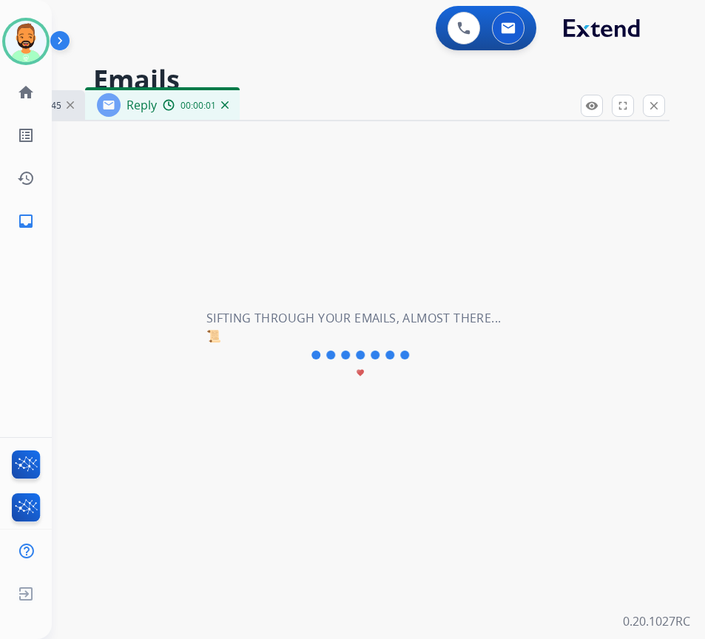
select select "**********"
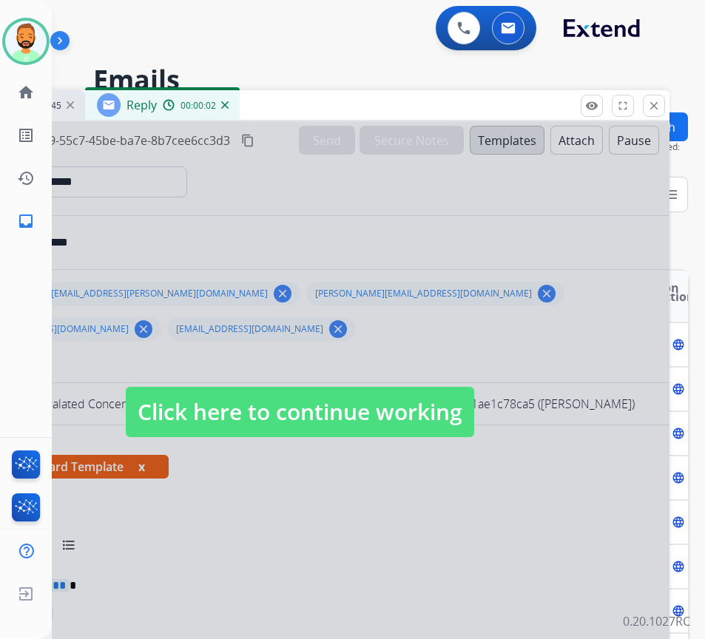
click at [387, 401] on span "Click here to continue working" at bounding box center [300, 412] width 349 height 50
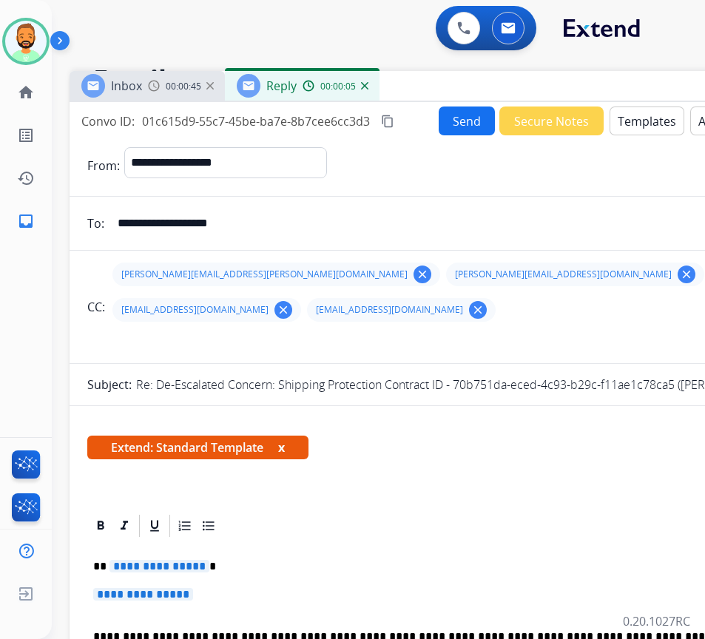
drag, startPoint x: 344, startPoint y: 94, endPoint x: 470, endPoint y: 73, distance: 127.6
click at [484, 73] on div "Inbox 00:00:45 Reply 00:00:05" at bounding box center [440, 86] width 740 height 31
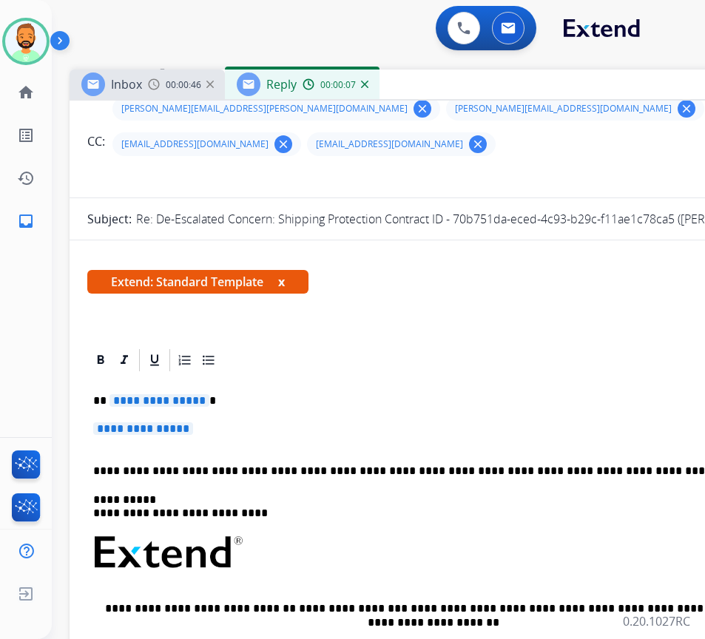
scroll to position [222, 0]
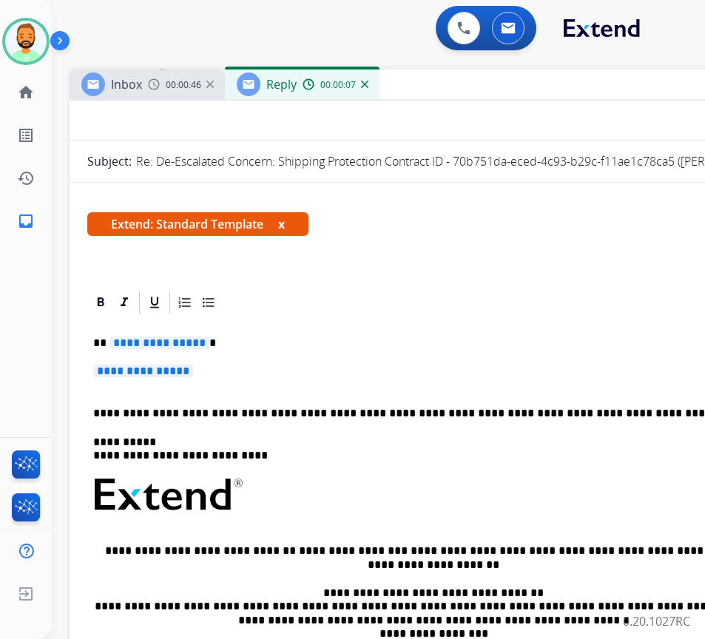
click at [246, 289] on div at bounding box center [439, 302] width 705 height 27
click at [267, 320] on div "**********" at bounding box center [439, 530] width 705 height 429
click at [264, 316] on div "**********" at bounding box center [439, 530] width 705 height 429
click at [326, 327] on div "**********" at bounding box center [439, 530] width 705 height 429
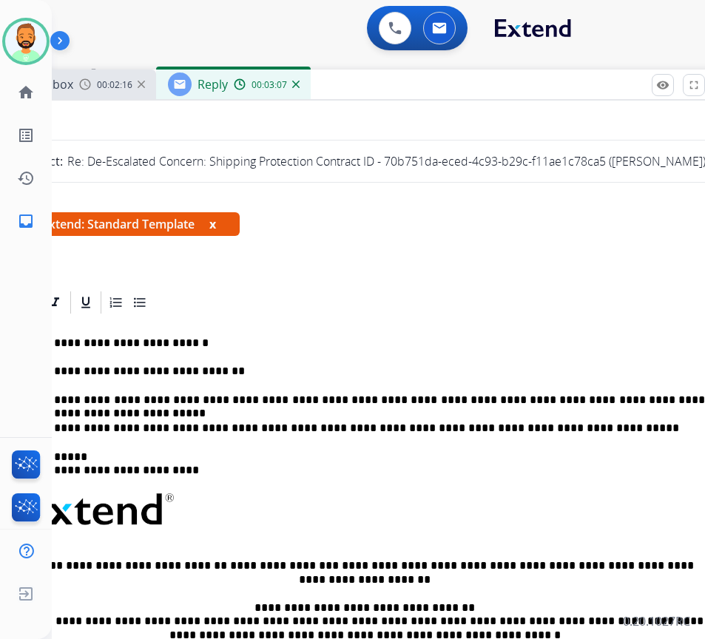
scroll to position [0, 53]
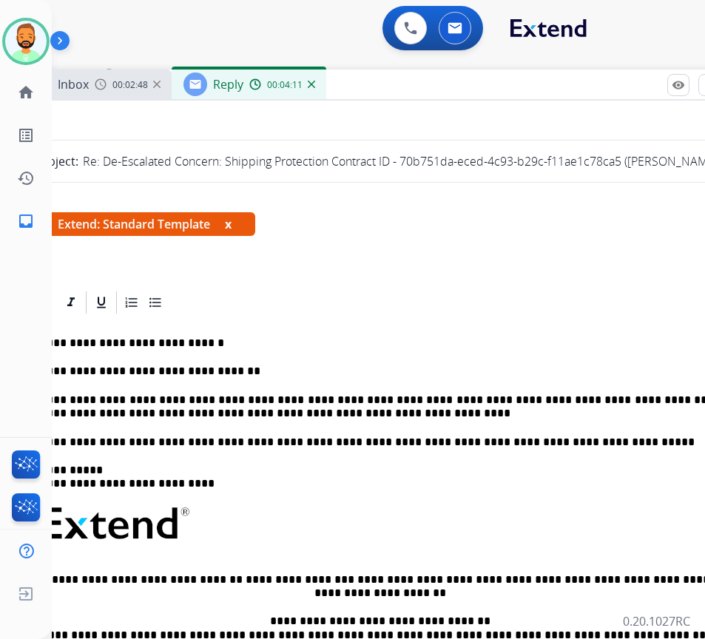
click at [468, 394] on p "**********" at bounding box center [380, 407] width 681 height 27
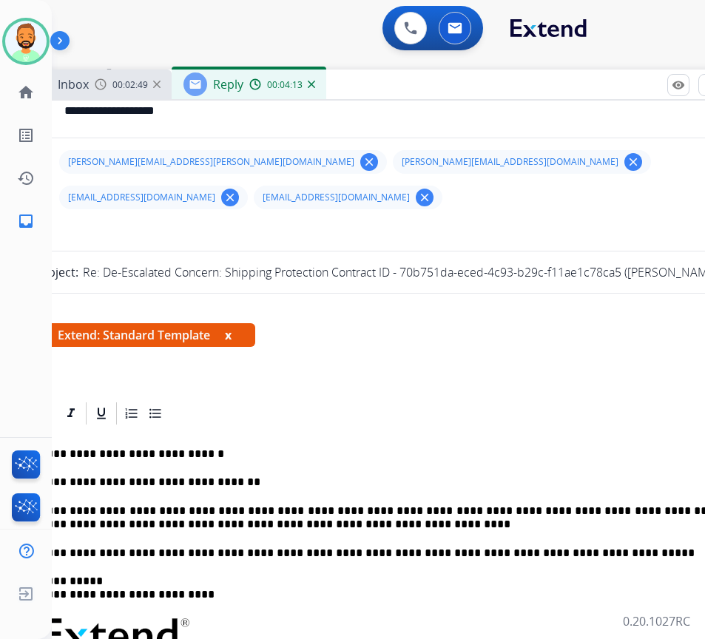
scroll to position [0, 0]
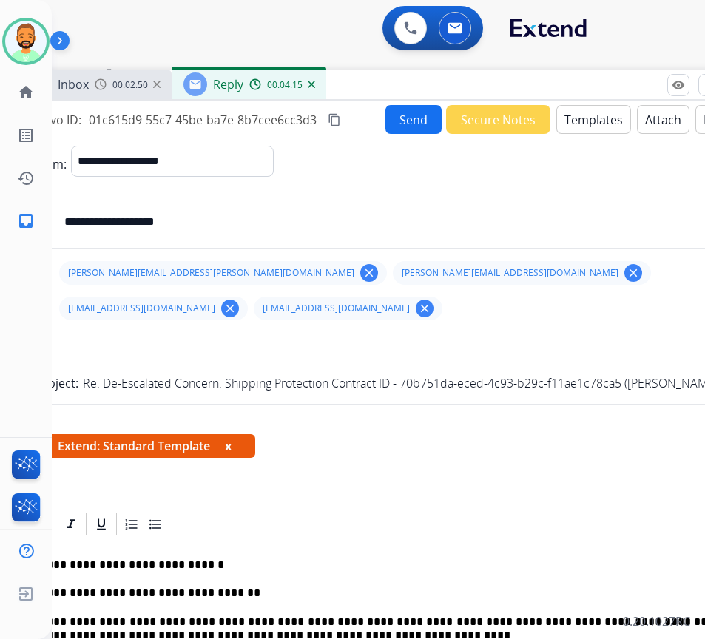
click at [403, 115] on button "Send" at bounding box center [414, 119] width 56 height 29
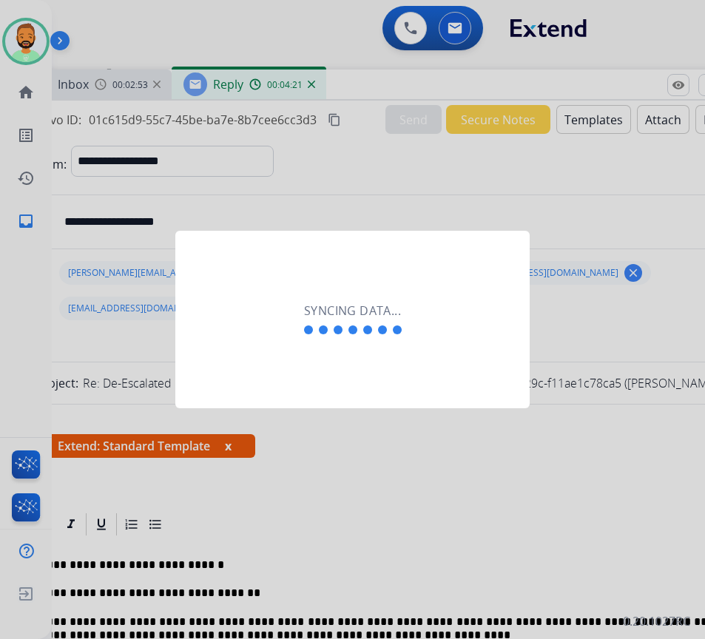
scroll to position [0, 2]
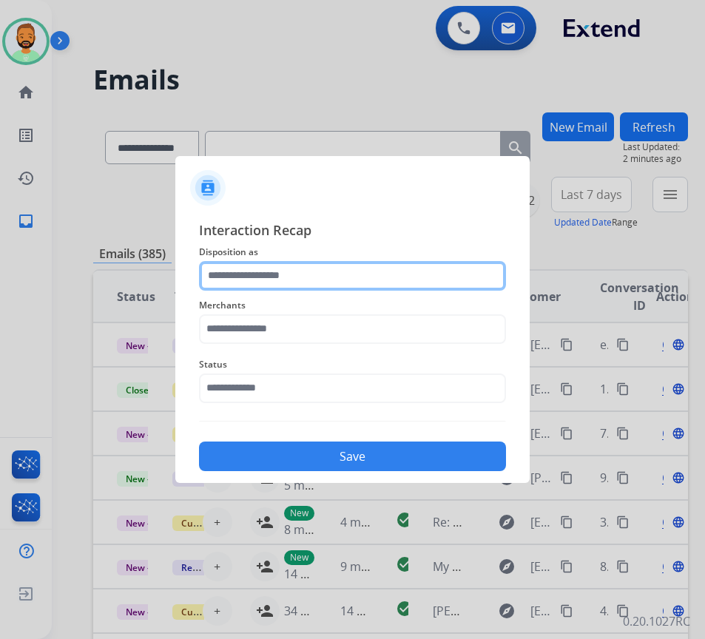
click at [304, 272] on input "text" at bounding box center [352, 276] width 307 height 30
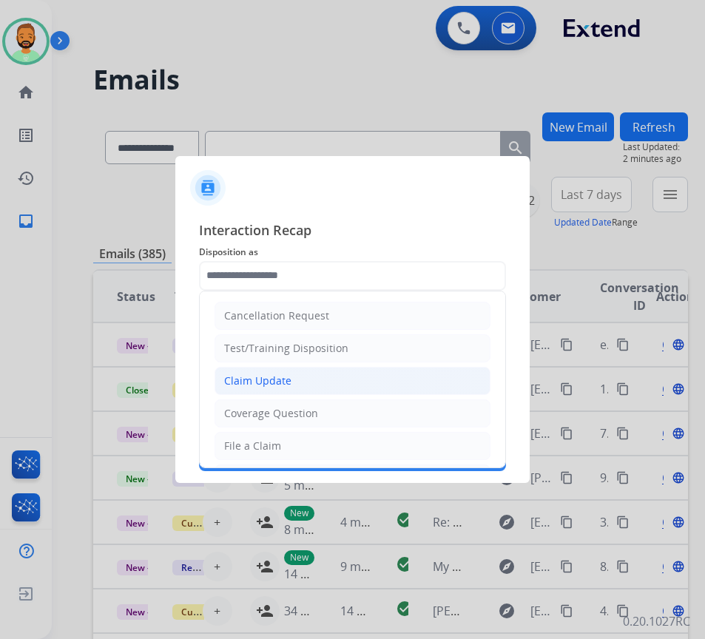
click at [309, 382] on li "Claim Update" at bounding box center [353, 381] width 276 height 28
type input "**********"
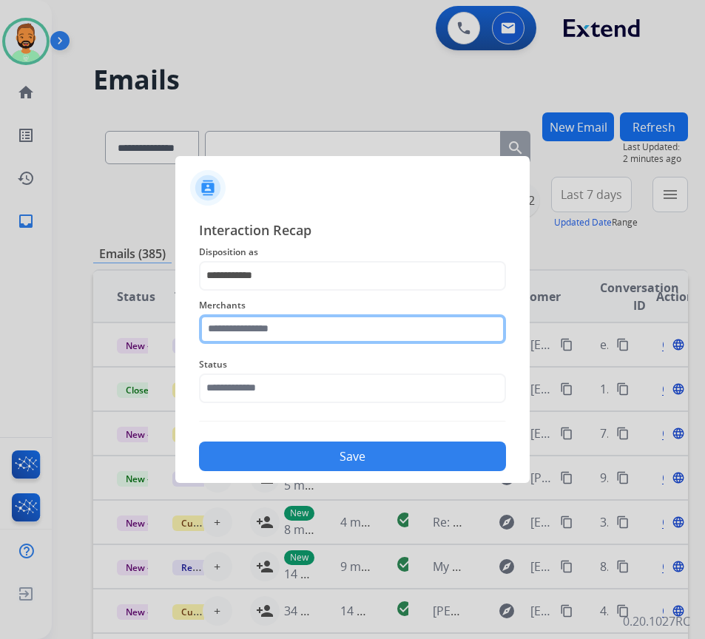
click at [301, 336] on input "text" at bounding box center [352, 330] width 307 height 30
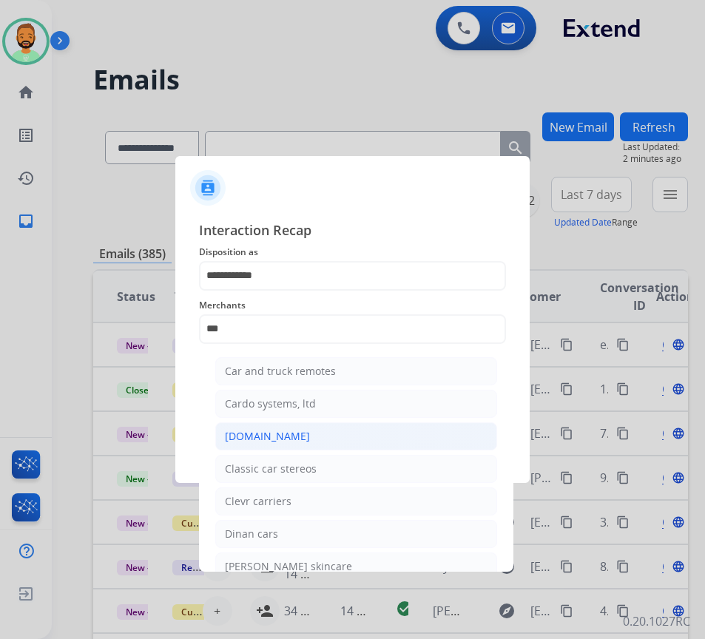
click at [332, 428] on li "[DOMAIN_NAME]" at bounding box center [356, 437] width 282 height 28
type input "**********"
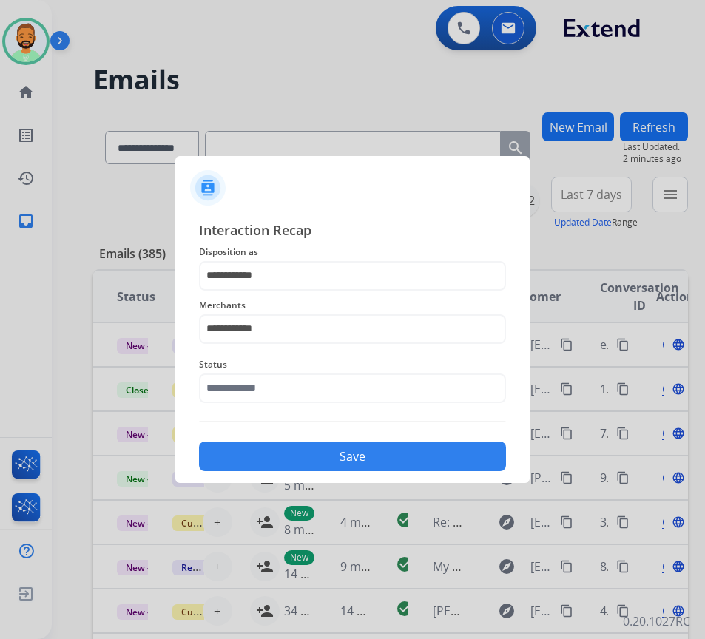
click at [323, 366] on span "Status" at bounding box center [352, 365] width 307 height 18
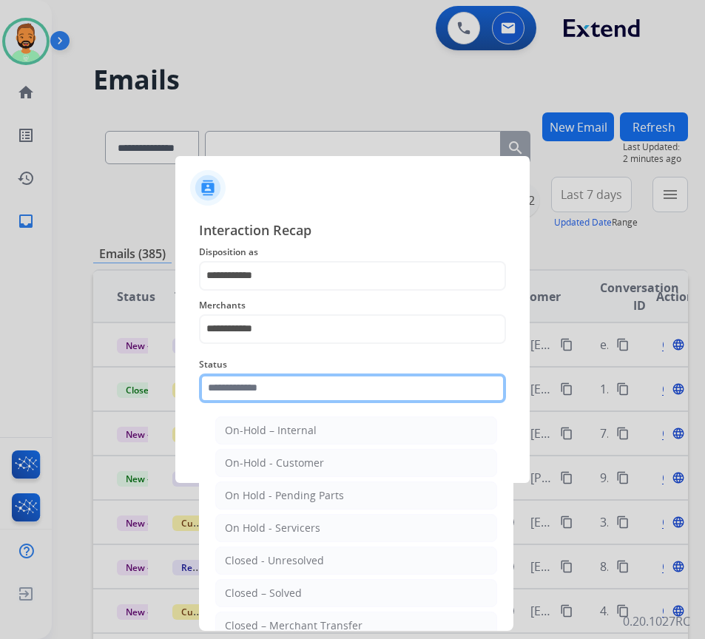
click at [326, 392] on input "text" at bounding box center [352, 389] width 307 height 30
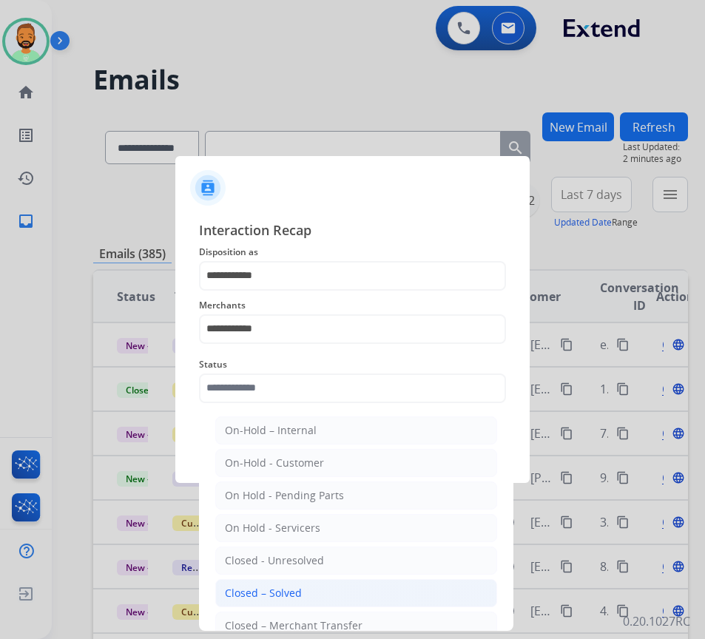
click at [332, 605] on li "Closed – Solved" at bounding box center [356, 593] width 282 height 28
type input "**********"
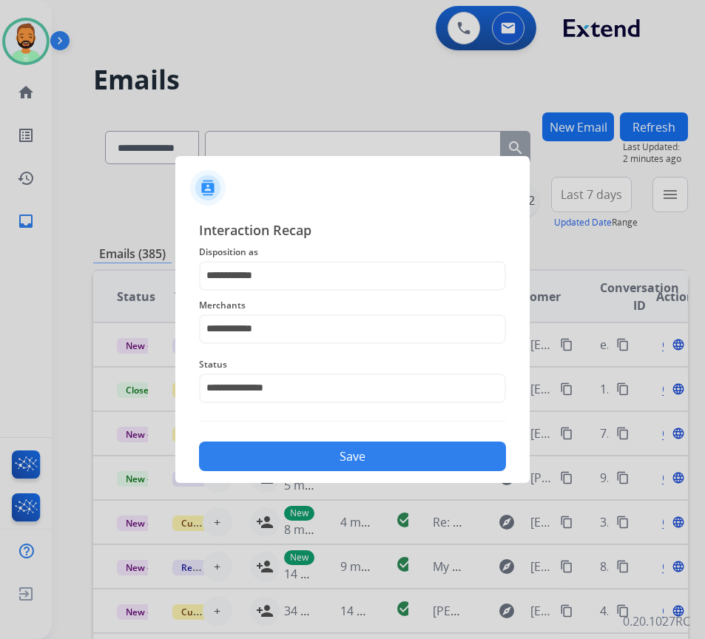
click at [375, 446] on button "Save" at bounding box center [352, 457] width 307 height 30
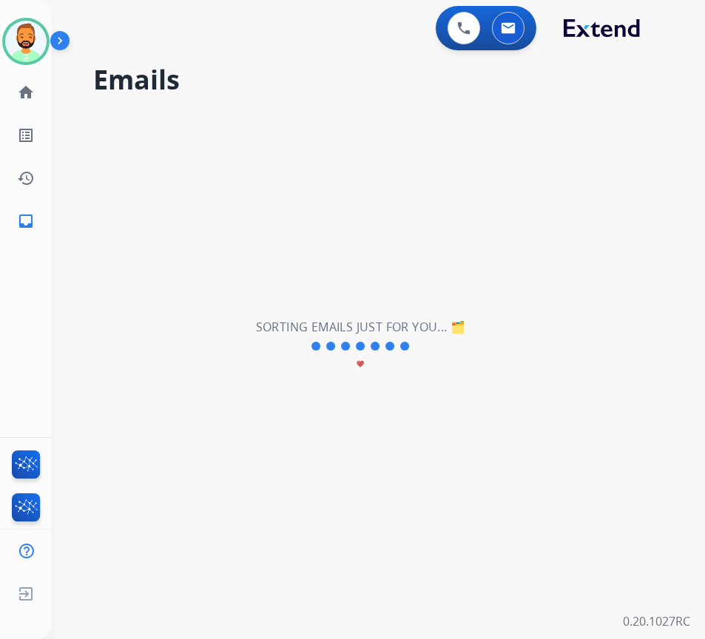
scroll to position [0, 0]
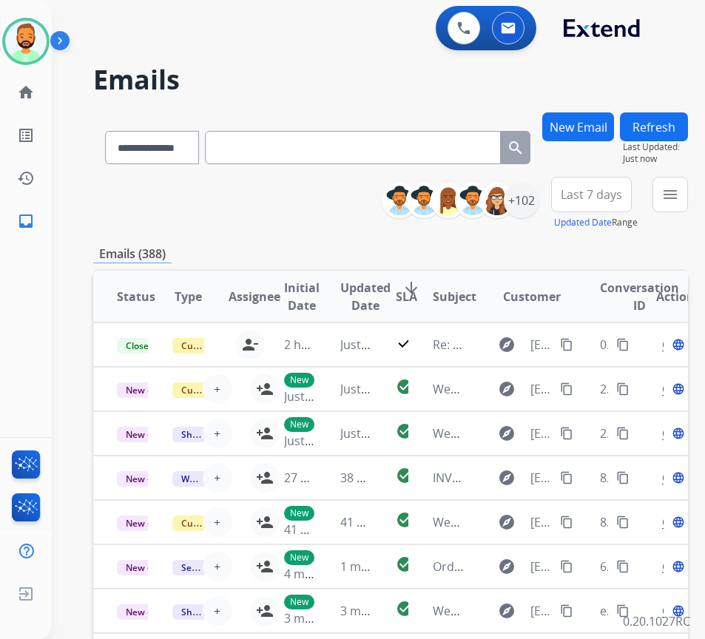
click at [621, 193] on span "Last 7 days" at bounding box center [591, 195] width 61 height 6
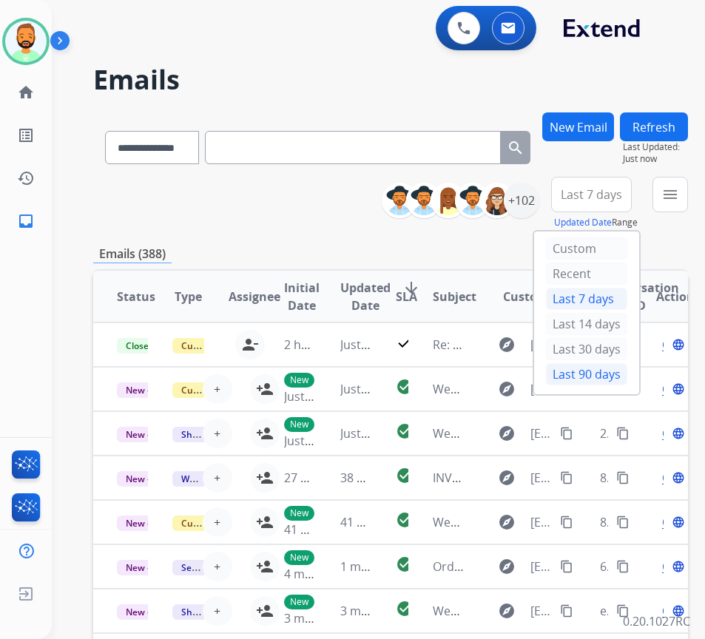
click at [588, 379] on div "Last 90 days" at bounding box center [586, 374] width 81 height 22
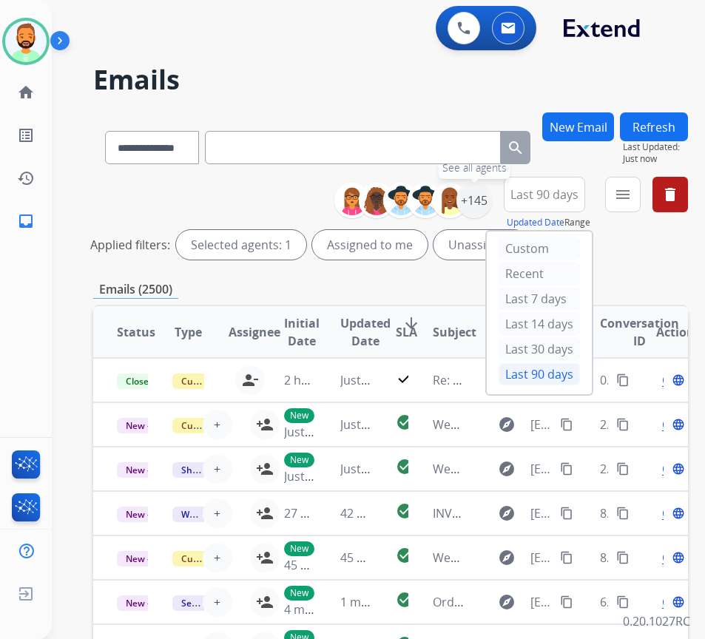
click at [488, 204] on div "+145" at bounding box center [475, 201] width 36 height 36
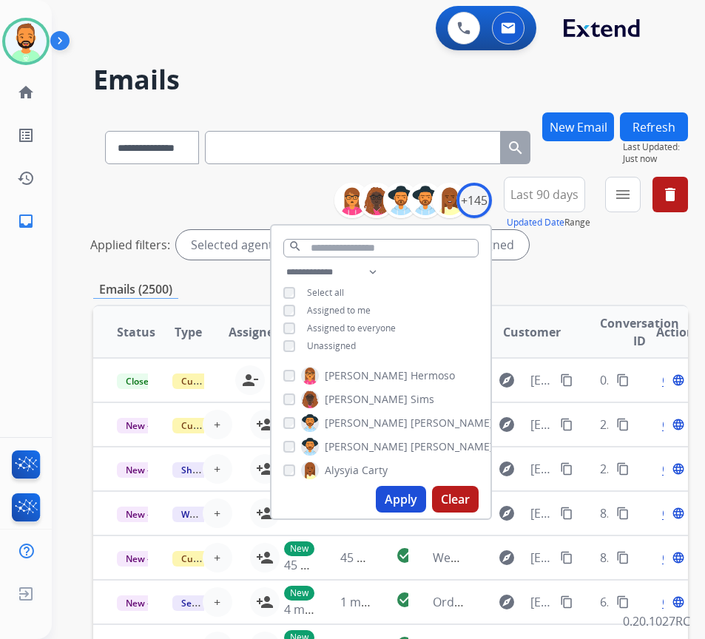
click at [385, 342] on div "**********" at bounding box center [381, 310] width 219 height 95
click at [355, 346] on span "Unassigned" at bounding box center [331, 346] width 49 height 13
click at [418, 481] on div "Apply Clear" at bounding box center [381, 499] width 219 height 38
click at [423, 497] on button "Apply" at bounding box center [401, 499] width 50 height 27
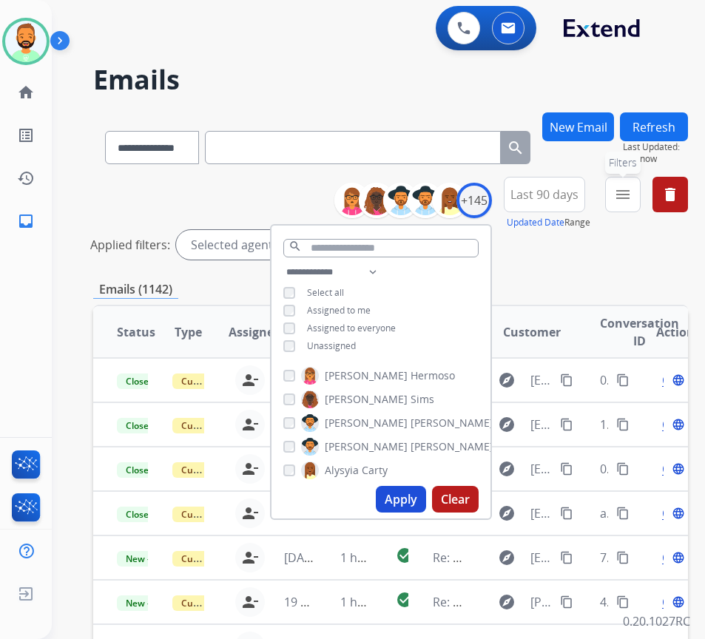
click at [641, 203] on button "menu Filters" at bounding box center [623, 195] width 36 height 36
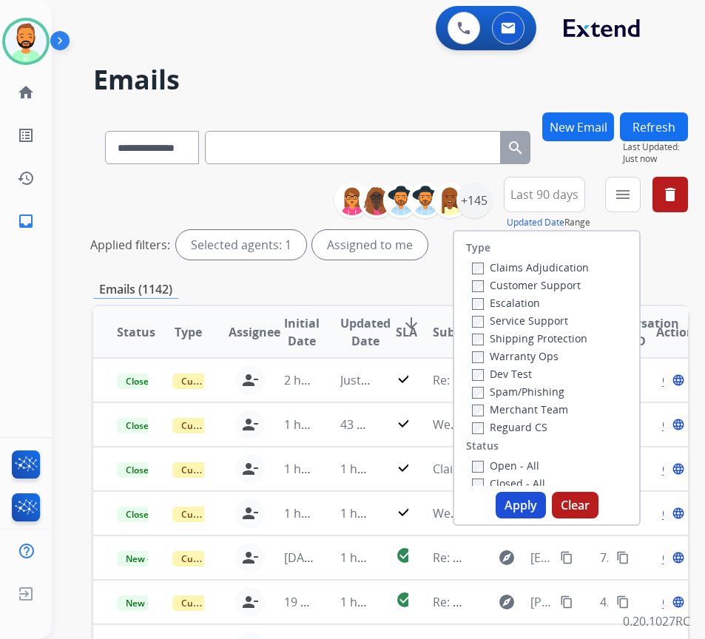
click at [581, 294] on div "Escalation" at bounding box center [530, 303] width 117 height 18
click at [581, 284] on label "Customer Support" at bounding box center [526, 285] width 109 height 14
click at [572, 337] on label "Shipping Protection" at bounding box center [529, 339] width 115 height 14
click at [548, 430] on label "Reguard CS" at bounding box center [509, 427] width 75 height 14
click at [539, 463] on label "Open - All" at bounding box center [505, 466] width 67 height 14
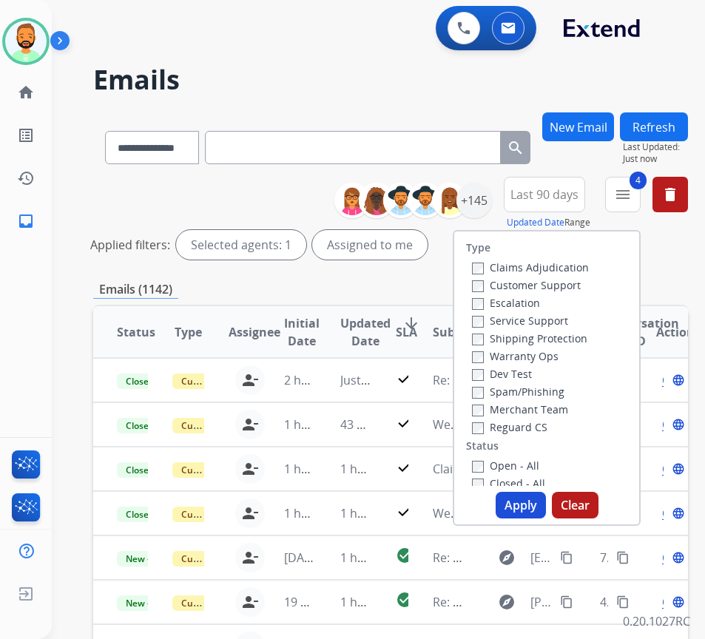
click at [534, 501] on button "Apply" at bounding box center [521, 505] width 50 height 27
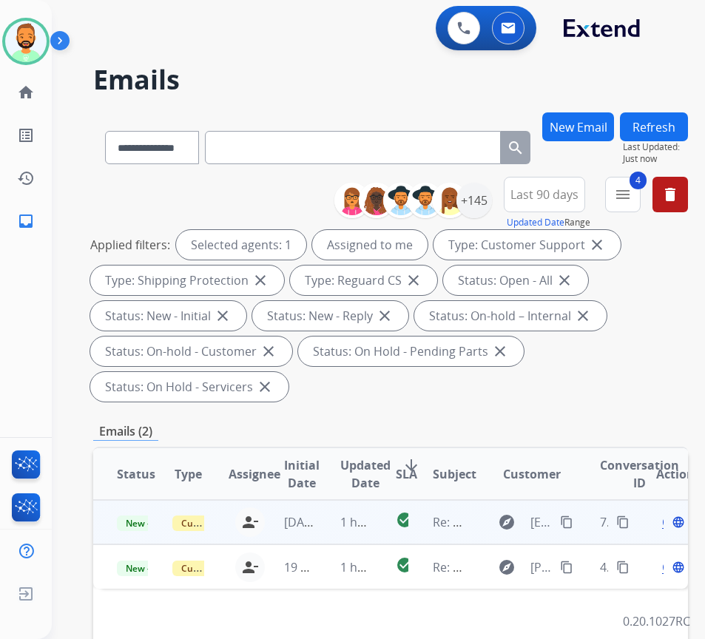
click at [340, 520] on td "1 hour ago" at bounding box center [345, 522] width 56 height 44
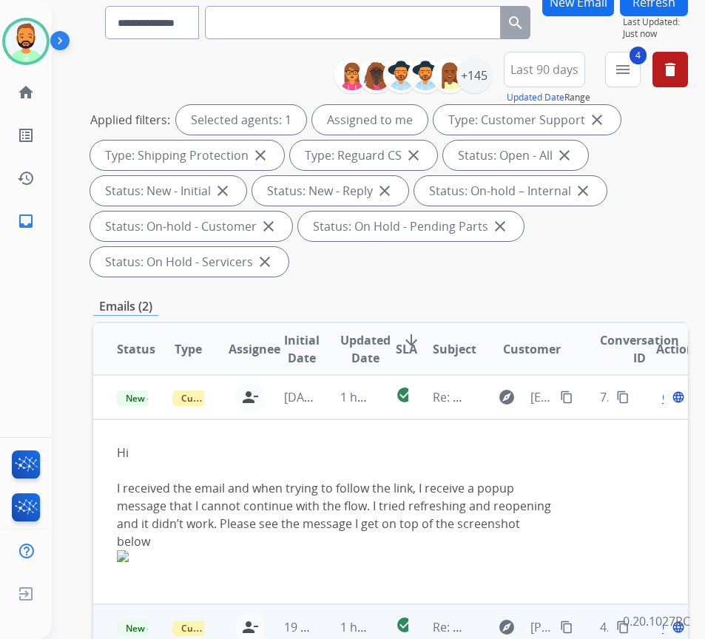
scroll to position [148, 0]
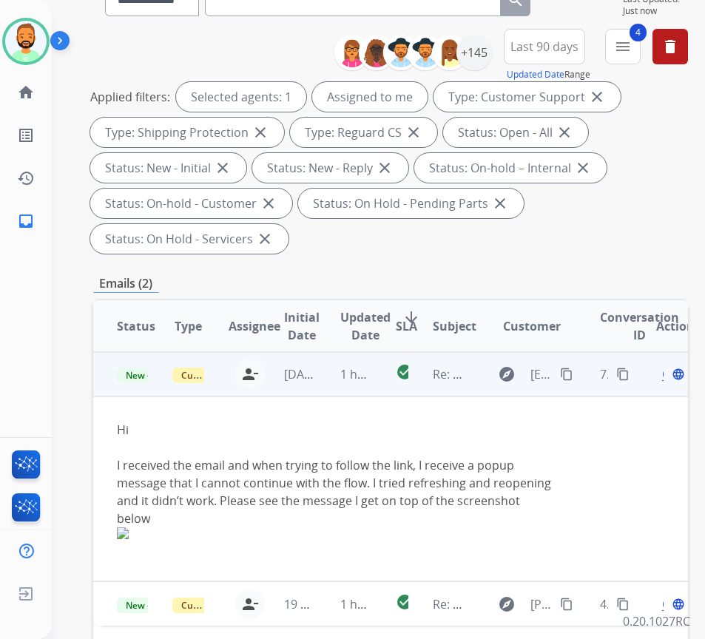
click at [671, 379] on span "Open" at bounding box center [677, 375] width 30 height 18
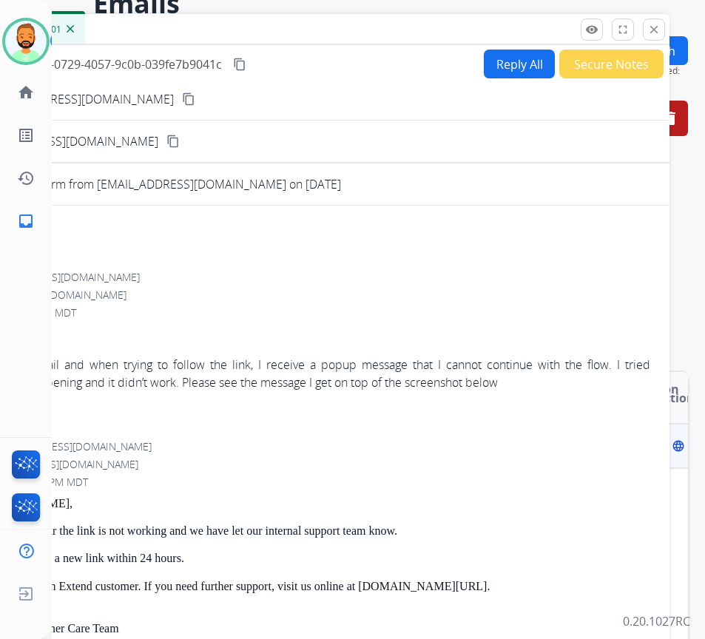
scroll to position [0, 0]
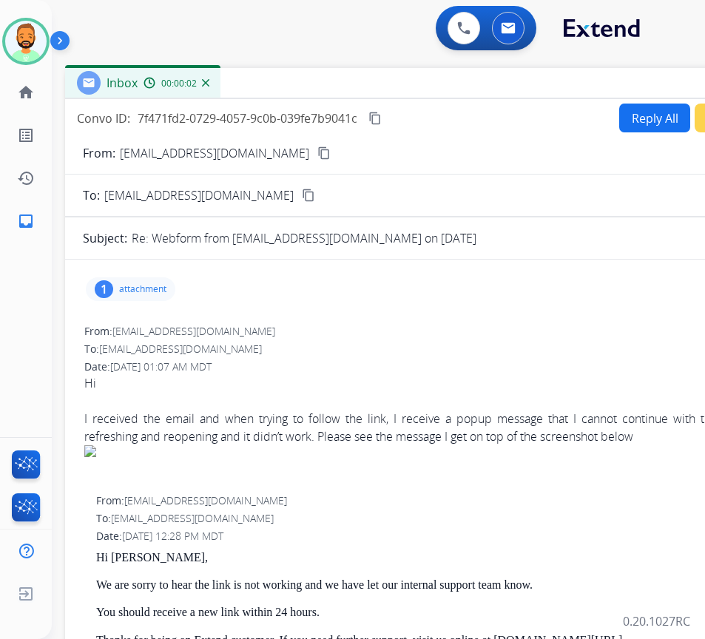
drag, startPoint x: 409, startPoint y: 122, endPoint x: 475, endPoint y: 87, distance: 74.8
click at [475, 87] on div "Inbox 00:00:02" at bounding box center [435, 83] width 740 height 31
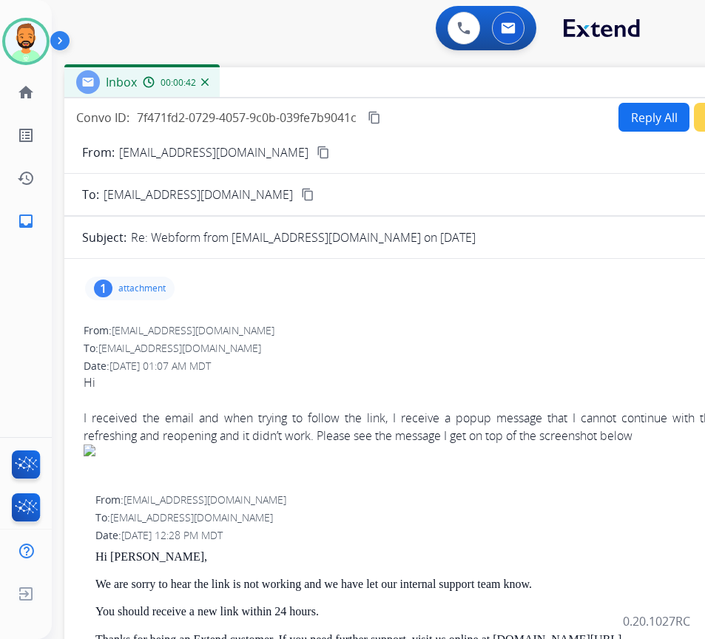
click at [142, 292] on p "attachment" at bounding box center [141, 289] width 47 height 12
click at [178, 335] on p "09/25/2025, 03:08 AM" at bounding box center [232, 338] width 108 height 12
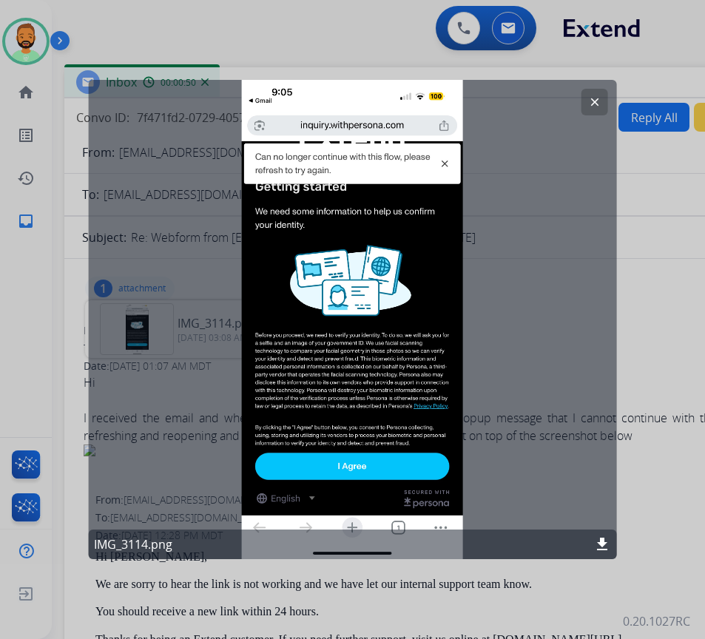
click at [592, 100] on mat-icon "clear" at bounding box center [594, 101] width 13 height 13
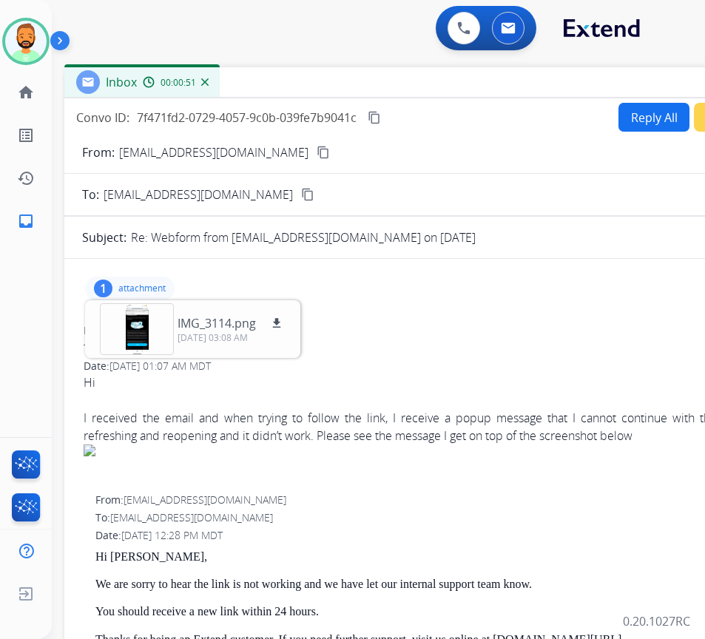
click at [152, 284] on p "attachment" at bounding box center [141, 289] width 47 height 12
click at [624, 104] on button "Reply All" at bounding box center [654, 117] width 71 height 29
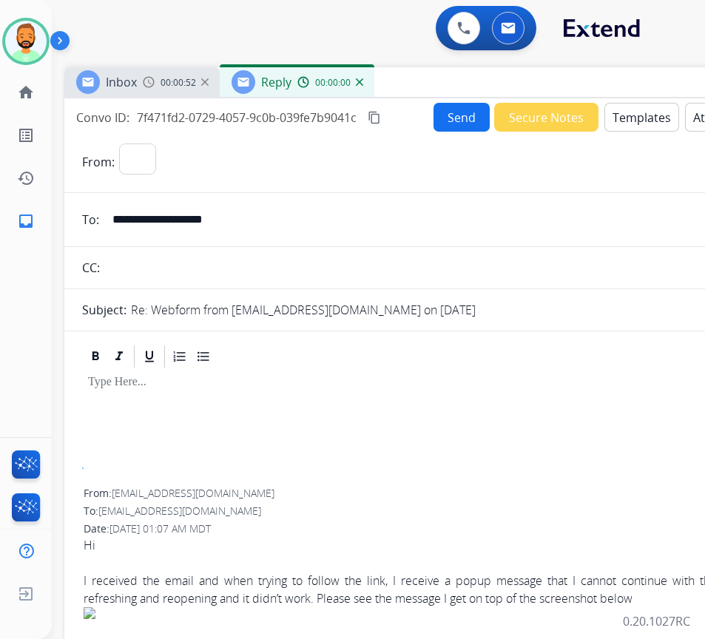
click at [627, 109] on button "Templates" at bounding box center [642, 117] width 75 height 29
select select "**********"
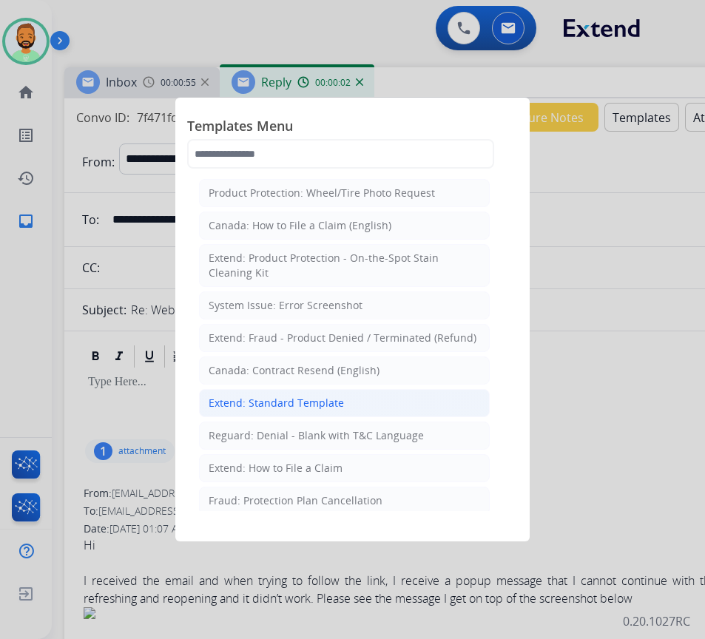
click at [365, 394] on li "Extend: Standard Template" at bounding box center [344, 403] width 291 height 28
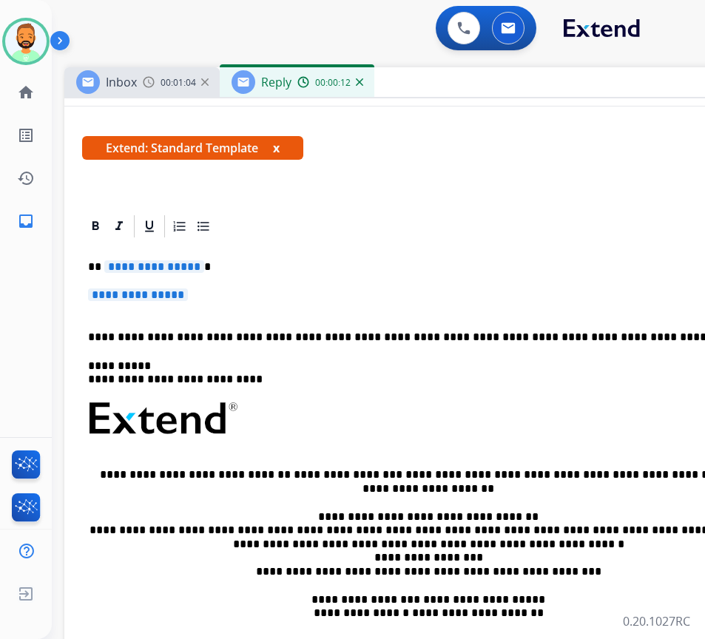
scroll to position [222, 0]
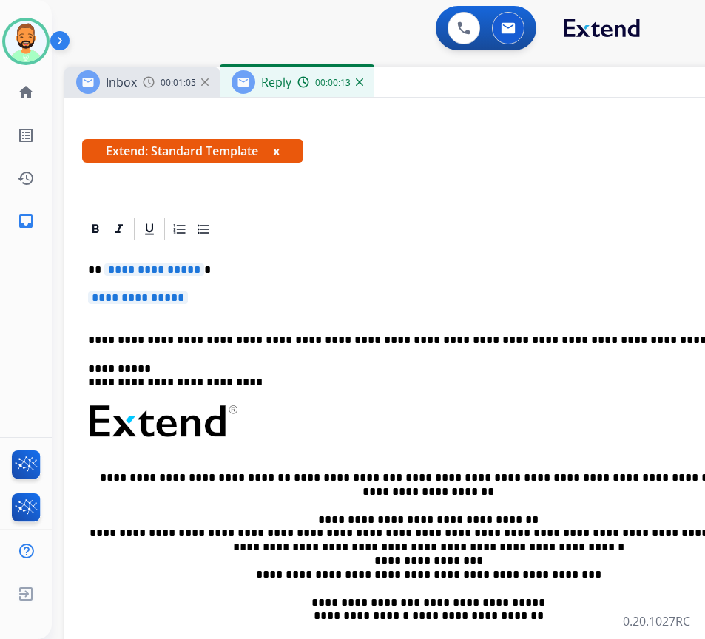
click at [305, 275] on p "**********" at bounding box center [428, 269] width 681 height 13
click at [318, 312] on p "**********" at bounding box center [434, 305] width 693 height 27
click at [318, 303] on p "**********" at bounding box center [434, 305] width 693 height 27
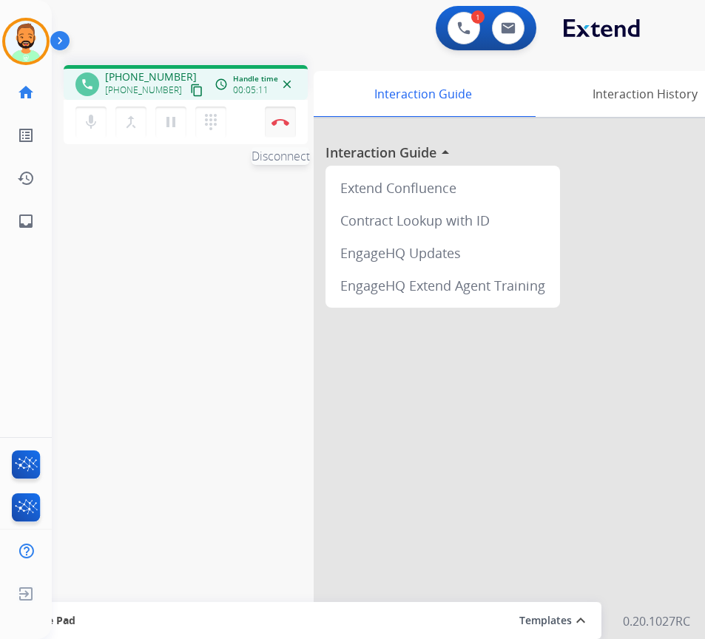
click at [282, 118] on img at bounding box center [281, 121] width 18 height 7
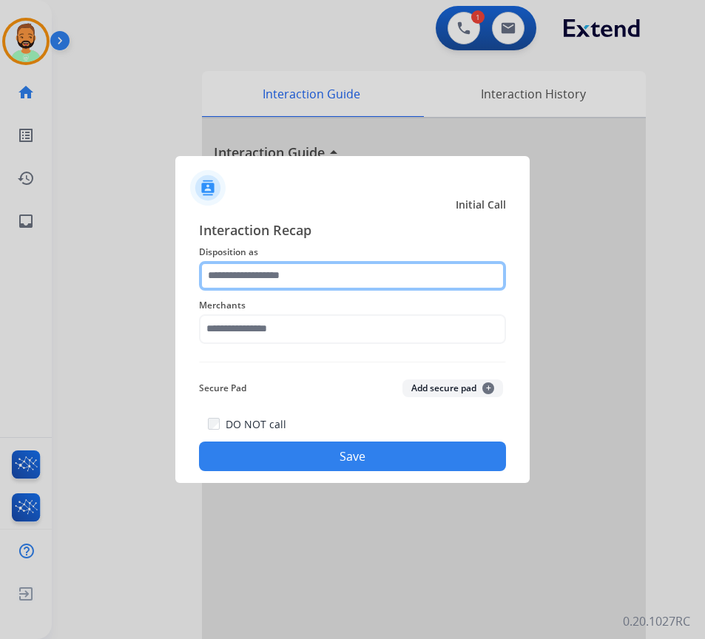
click at [302, 280] on input "text" at bounding box center [352, 276] width 307 height 30
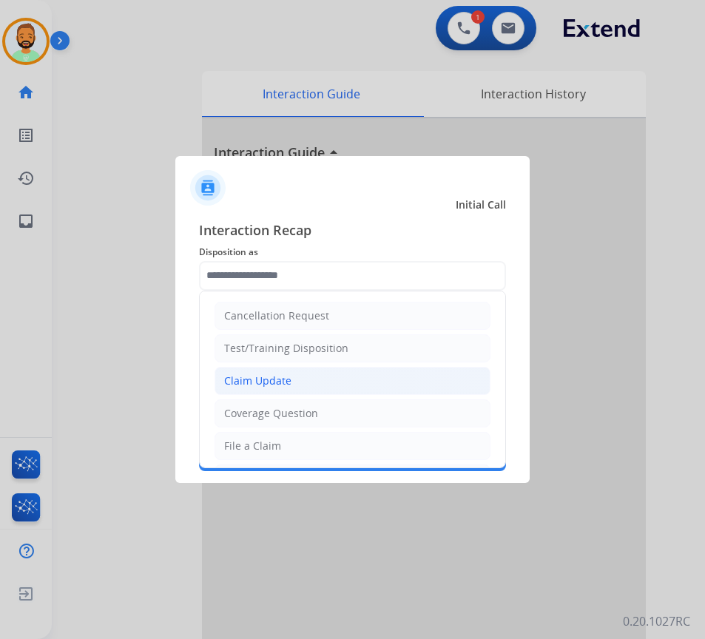
click at [309, 385] on li "Claim Update" at bounding box center [353, 381] width 276 height 28
type input "**********"
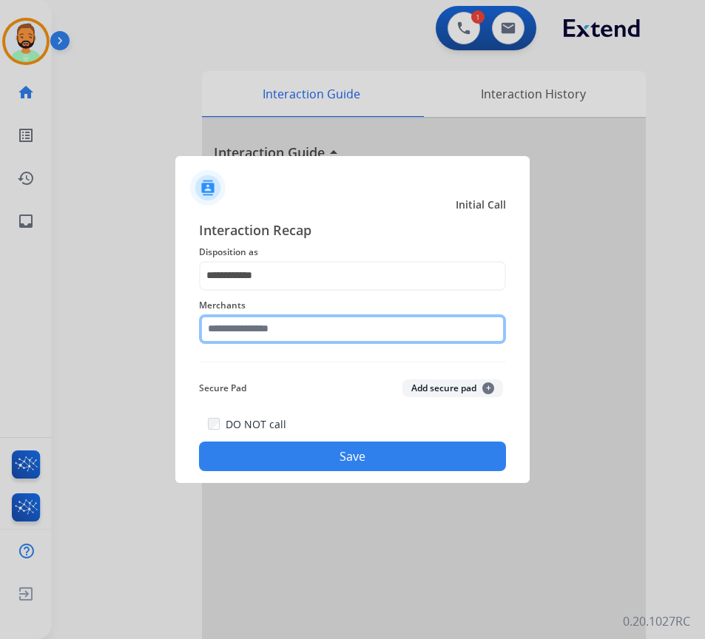
drag, startPoint x: 335, startPoint y: 327, endPoint x: 335, endPoint y: 337, distance: 10.4
click at [335, 337] on input "text" at bounding box center [352, 330] width 307 height 30
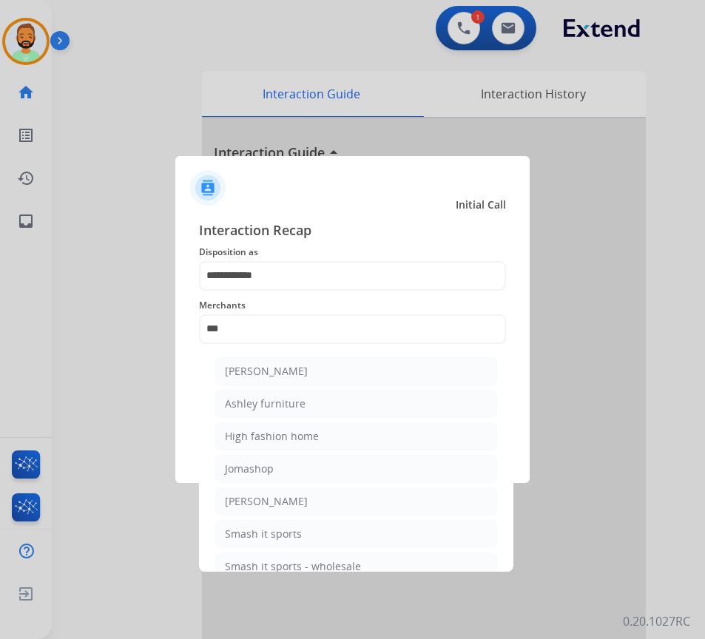
click at [352, 401] on li "Ashley furniture" at bounding box center [356, 404] width 282 height 28
type input "**********"
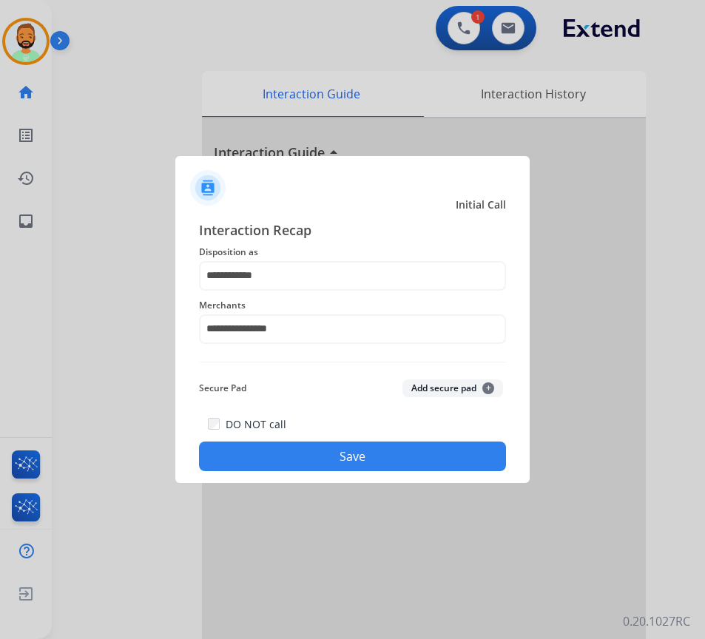
click at [359, 454] on button "Save" at bounding box center [352, 457] width 307 height 30
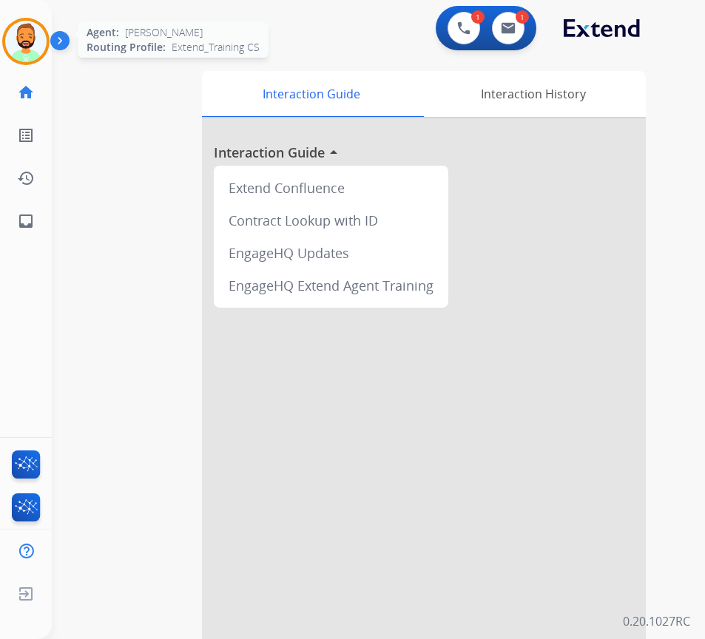
click at [47, 40] on div at bounding box center [25, 41] width 47 height 47
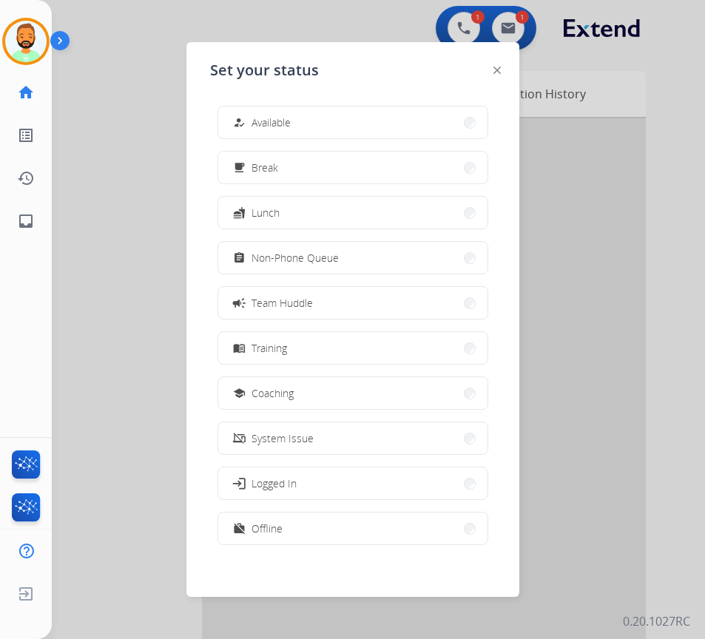
click at [278, 115] on div "how_to_reg Available" at bounding box center [260, 123] width 61 height 18
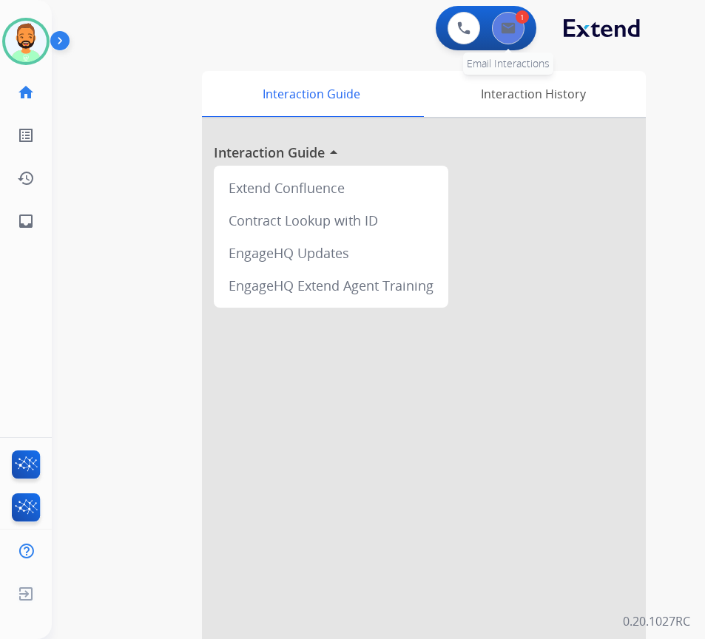
click at [504, 36] on button at bounding box center [508, 28] width 33 height 33
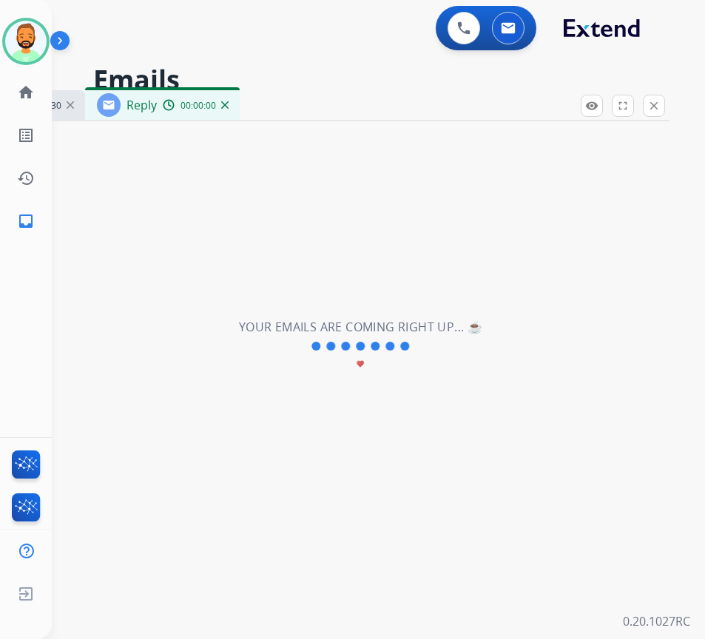
select select "**********"
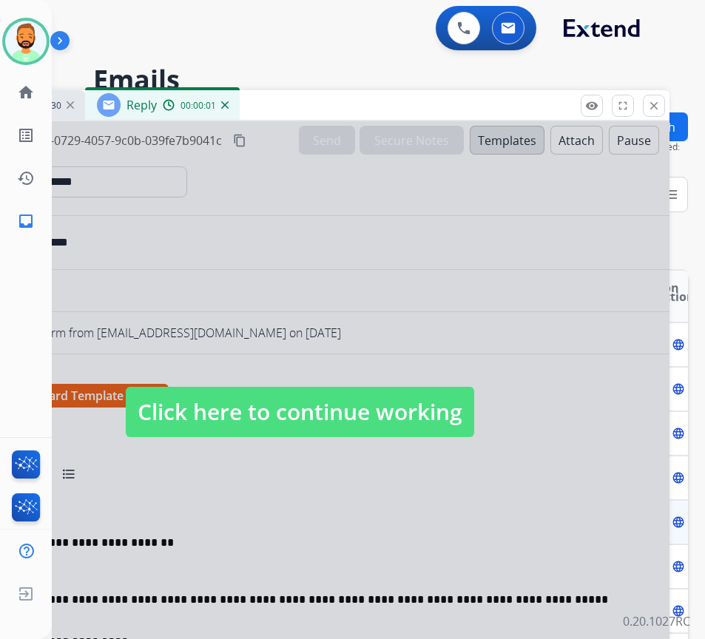
click at [344, 375] on div at bounding box center [300, 397] width 740 height 553
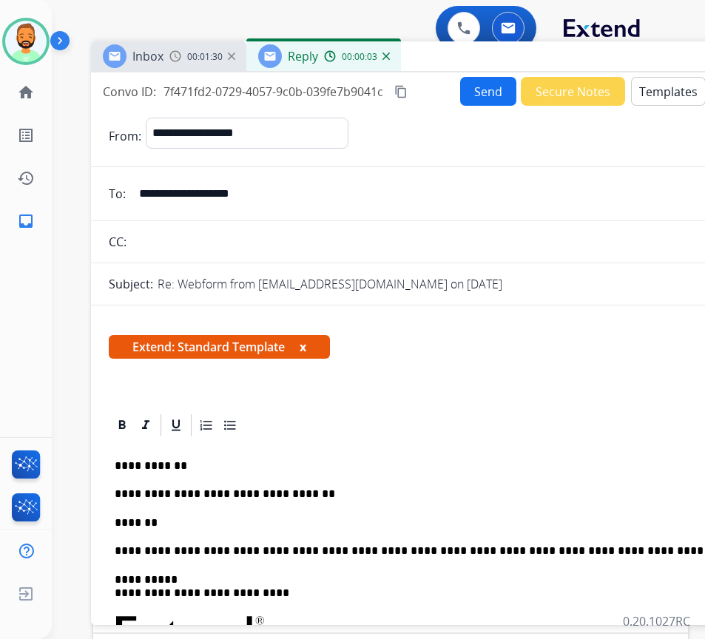
drag, startPoint x: 311, startPoint y: 103, endPoint x: 472, endPoint y: 54, distance: 168.6
click at [472, 54] on div "Inbox 00:01:30 Reply 00:00:03" at bounding box center [461, 56] width 740 height 31
click at [302, 520] on p "*******" at bounding box center [455, 523] width 681 height 13
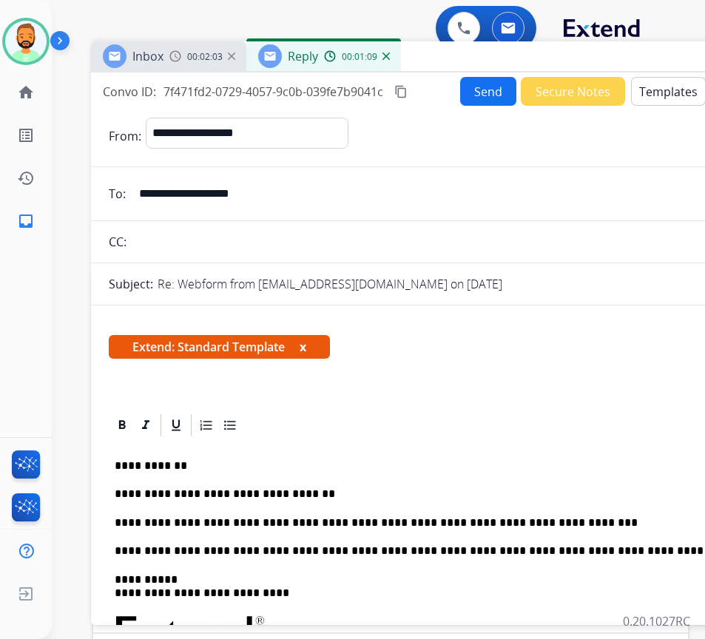
click at [470, 87] on button "Send" at bounding box center [488, 91] width 56 height 29
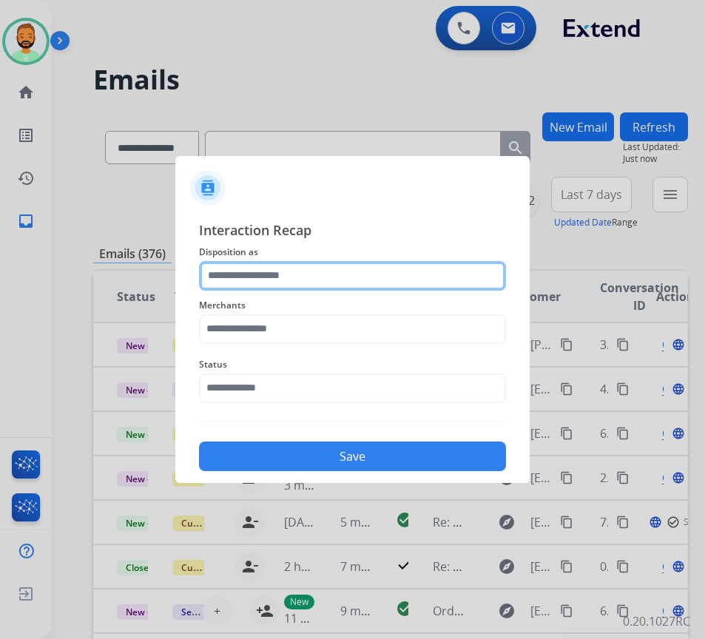
click at [302, 279] on input "text" at bounding box center [352, 276] width 307 height 30
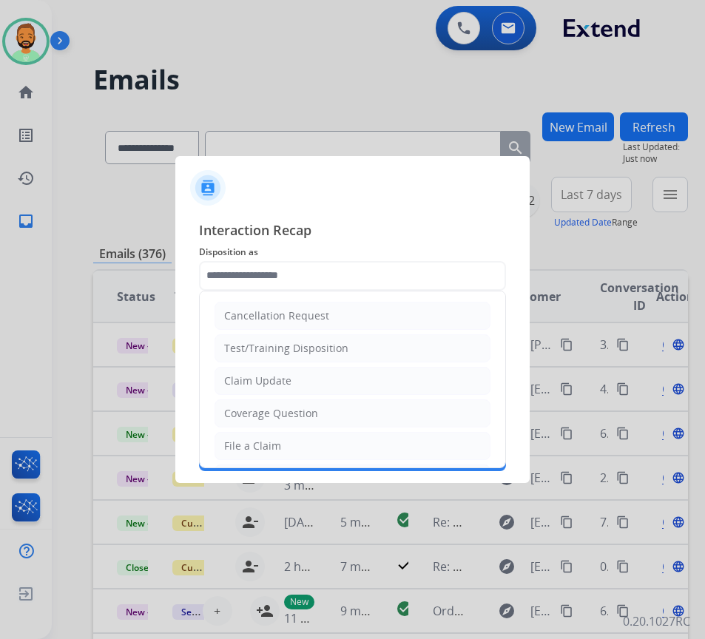
click at [321, 386] on li "Claim Update" at bounding box center [353, 381] width 276 height 28
type input "**********"
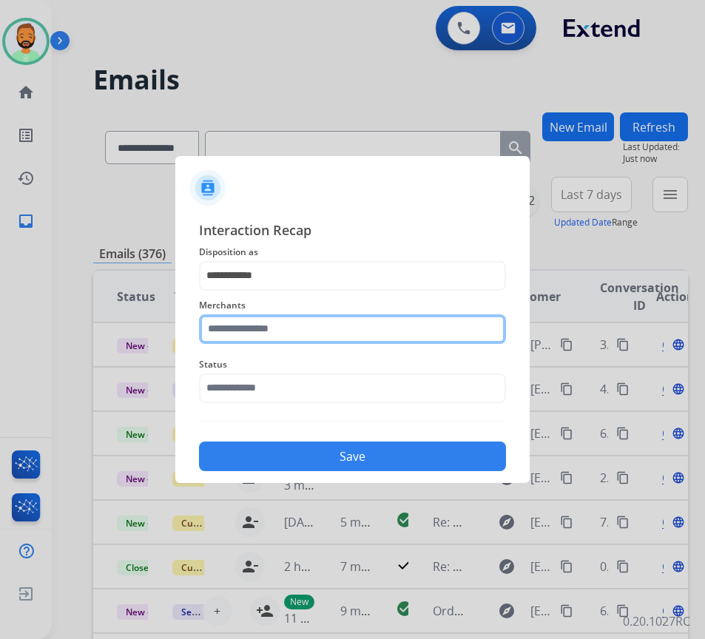
click at [317, 335] on input "text" at bounding box center [352, 330] width 307 height 30
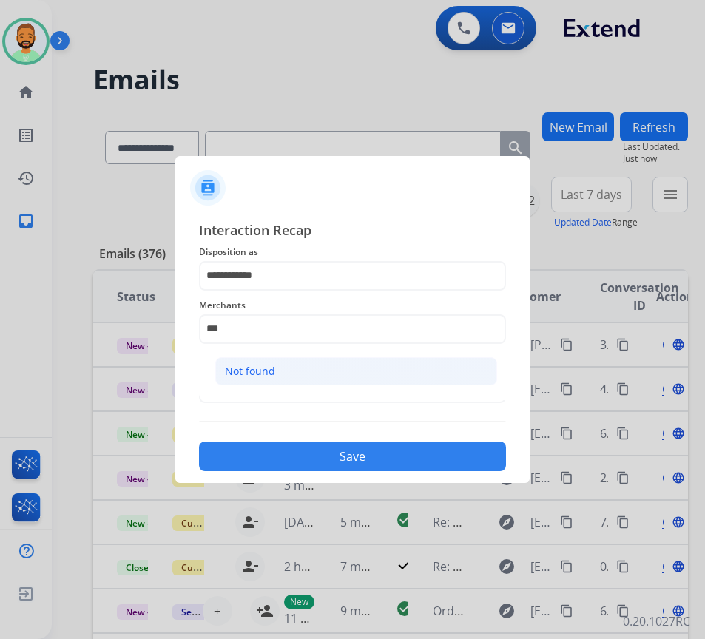
click at [332, 364] on li "Not found" at bounding box center [356, 371] width 282 height 28
type input "*********"
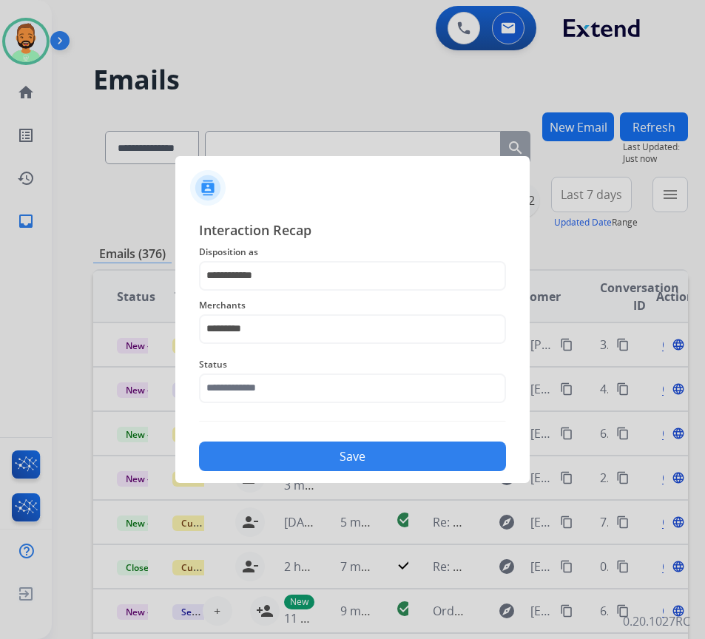
click at [346, 419] on div "**********" at bounding box center [352, 346] width 307 height 252
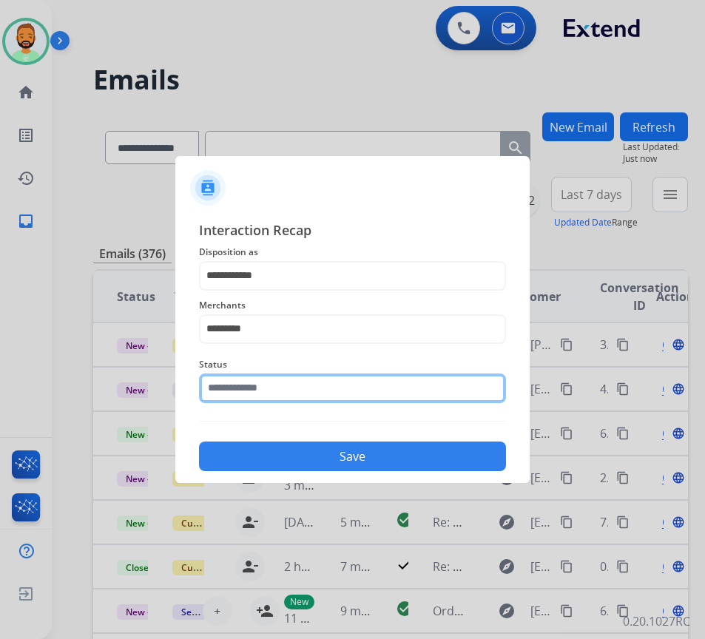
click at [351, 395] on input "text" at bounding box center [352, 389] width 307 height 30
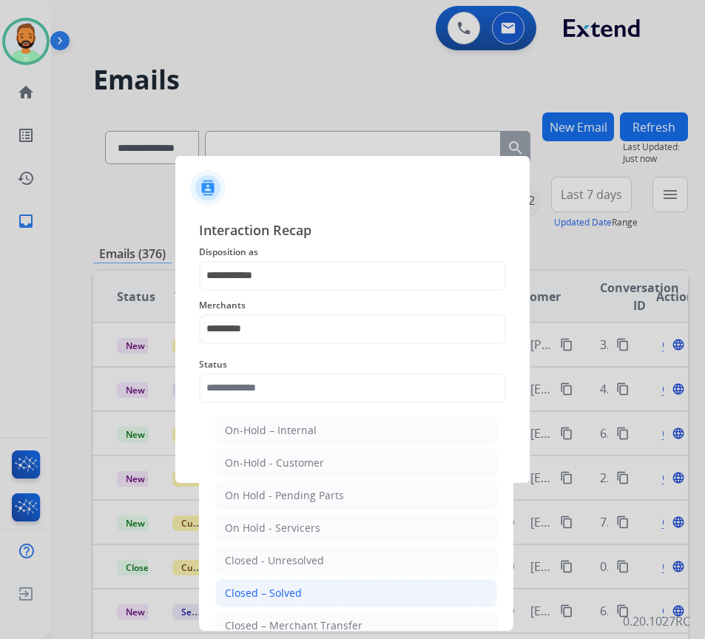
click at [355, 592] on li "Closed – Solved" at bounding box center [356, 593] width 282 height 28
type input "**********"
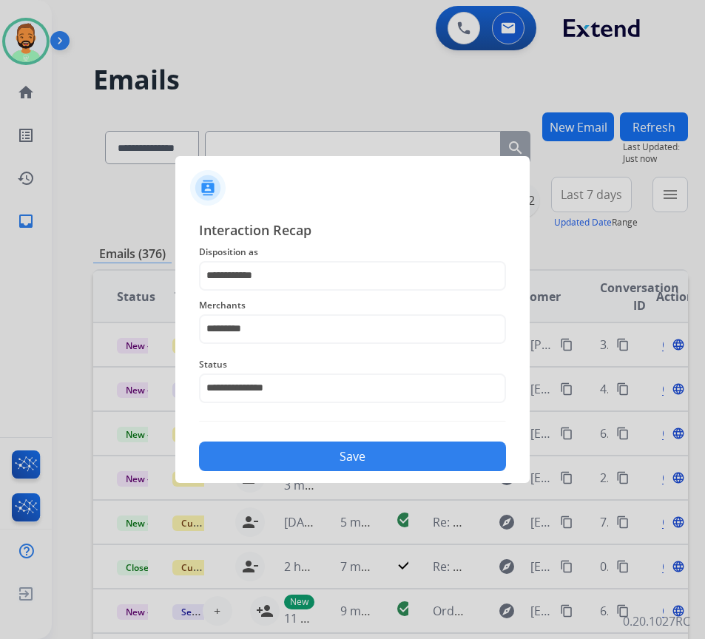
click at [374, 451] on button "Save" at bounding box center [352, 457] width 307 height 30
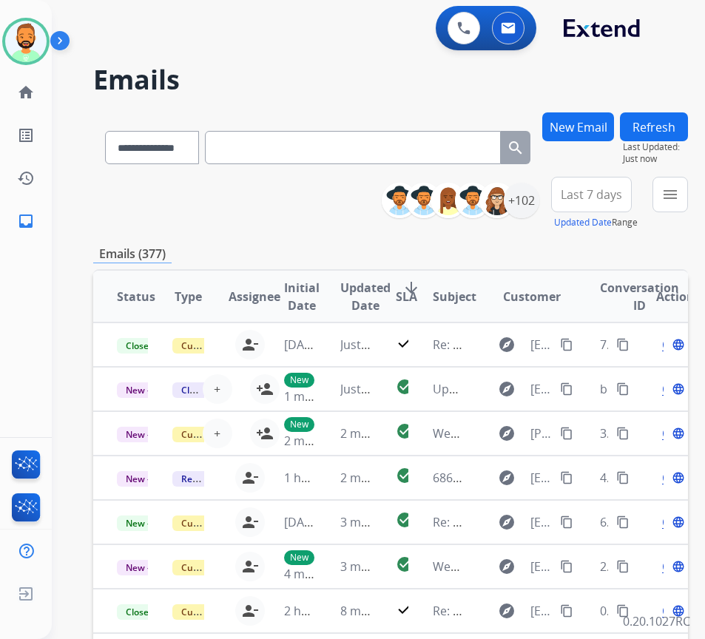
click at [618, 195] on span "Last 7 days" at bounding box center [591, 195] width 61 height 6
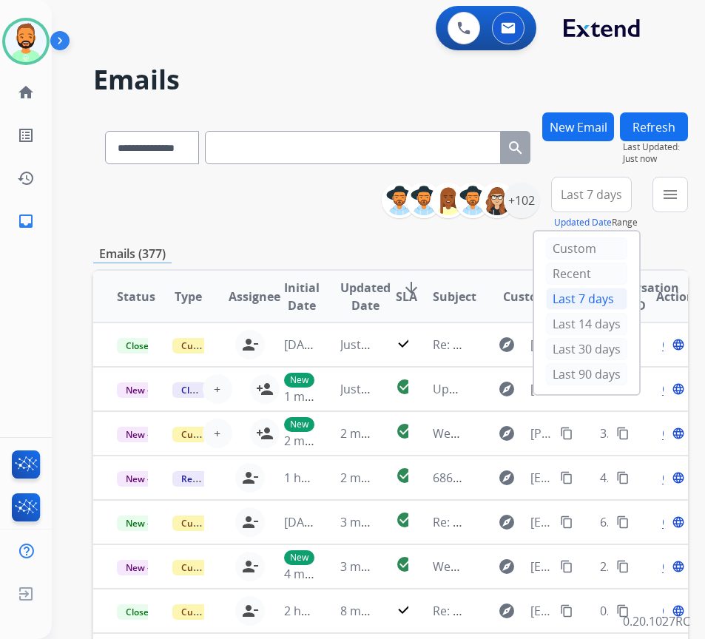
click at [612, 387] on div "Last 90 days" at bounding box center [586, 375] width 81 height 25
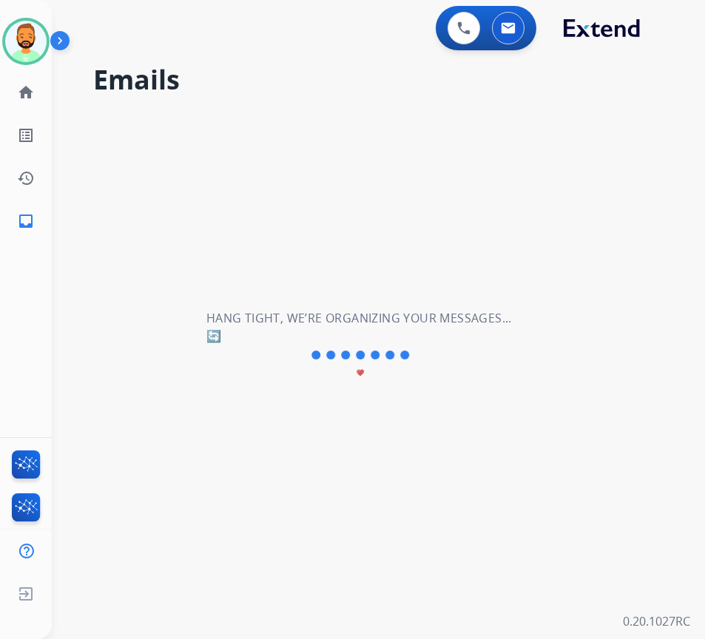
click at [610, 371] on div "**********" at bounding box center [361, 346] width 618 height 586
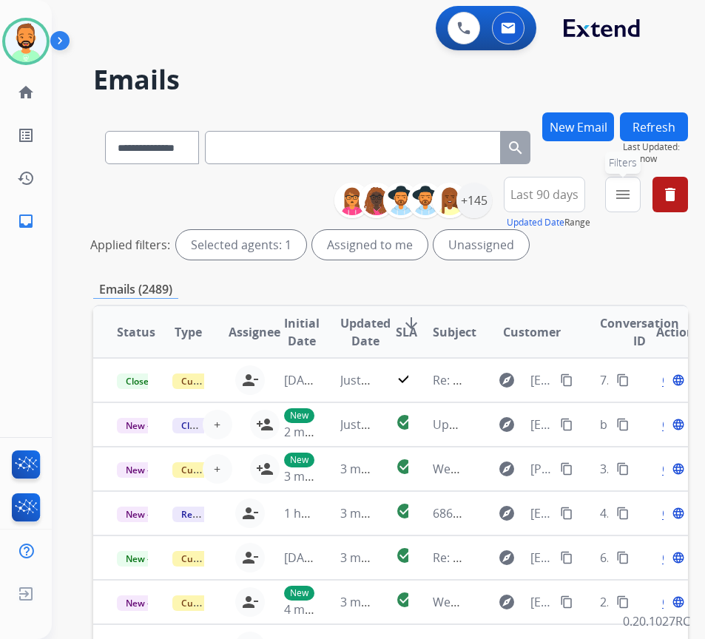
click at [632, 193] on mat-icon "menu" at bounding box center [623, 195] width 18 height 18
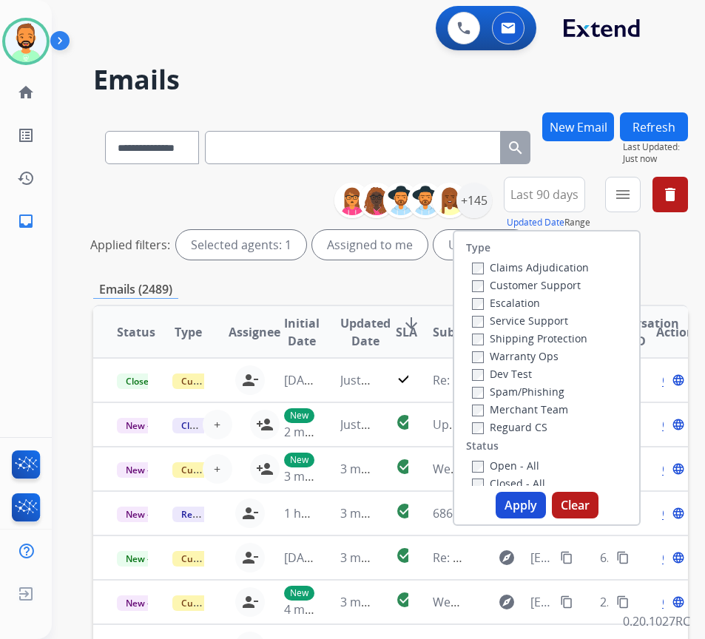
click at [589, 286] on div "Customer Support" at bounding box center [530, 285] width 117 height 18
click at [579, 289] on label "Customer Support" at bounding box center [526, 285] width 109 height 14
click at [580, 332] on label "Shipping Protection" at bounding box center [529, 339] width 115 height 14
click at [542, 426] on label "Reguard CS" at bounding box center [509, 427] width 75 height 14
click at [534, 463] on label "Open - All" at bounding box center [505, 466] width 67 height 14
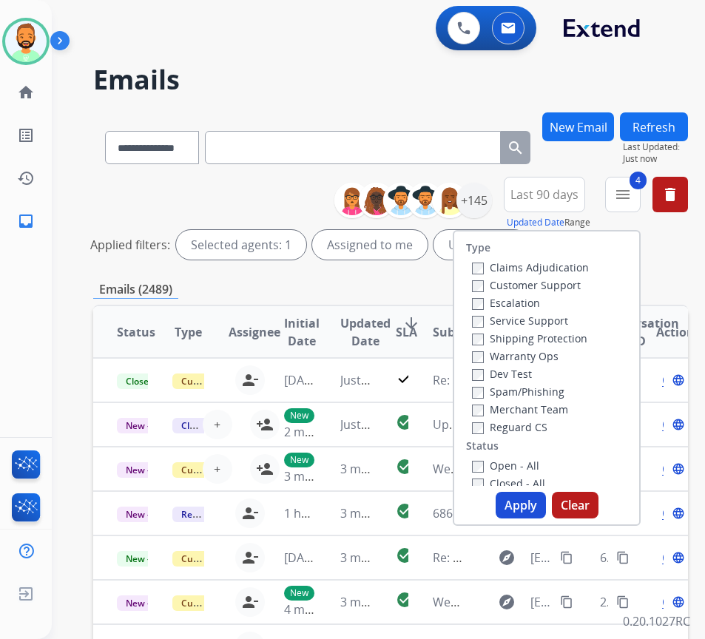
click at [545, 506] on button "Apply" at bounding box center [521, 505] width 50 height 27
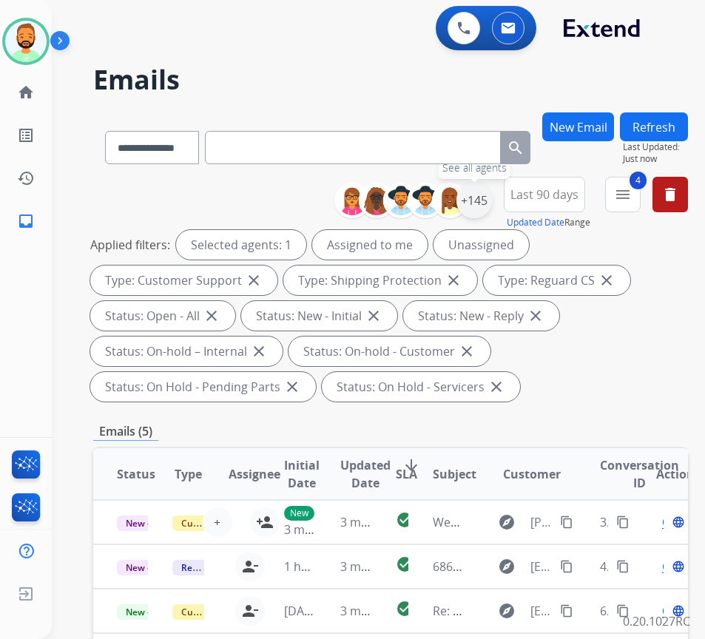
click at [492, 206] on div "+145" at bounding box center [475, 201] width 36 height 36
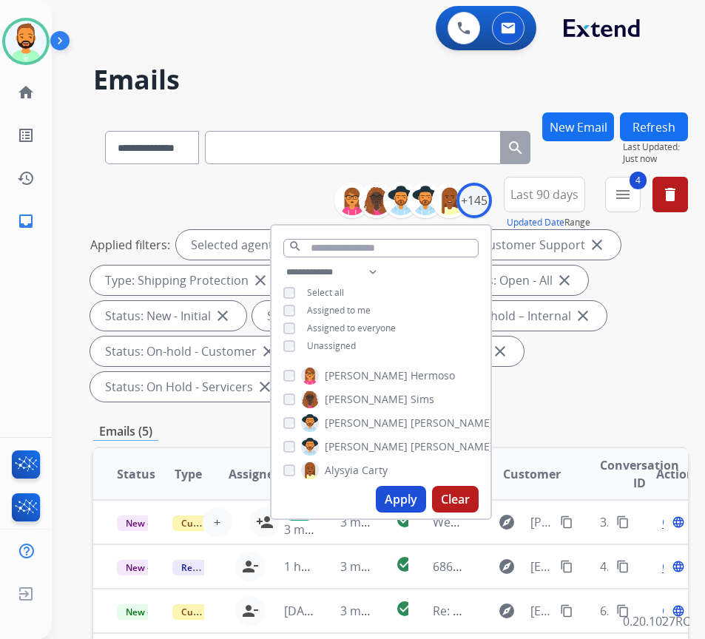
click at [425, 503] on button "Apply" at bounding box center [401, 499] width 50 height 27
drag, startPoint x: 615, startPoint y: 388, endPoint x: 614, endPoint y: 412, distance: 24.4
click at [616, 398] on div "Applied filters: Selected agents: 1 Assigned to me Type: Customer Support close…" at bounding box center [387, 316] width 595 height 172
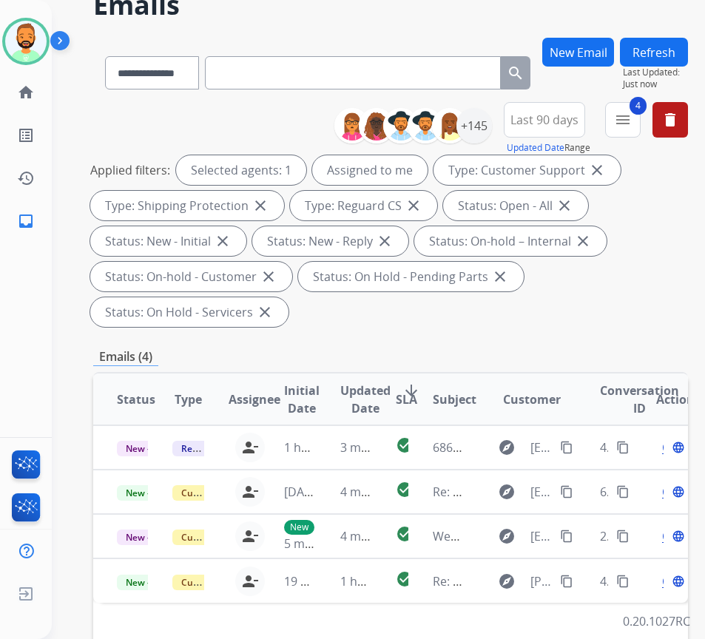
scroll to position [222, 0]
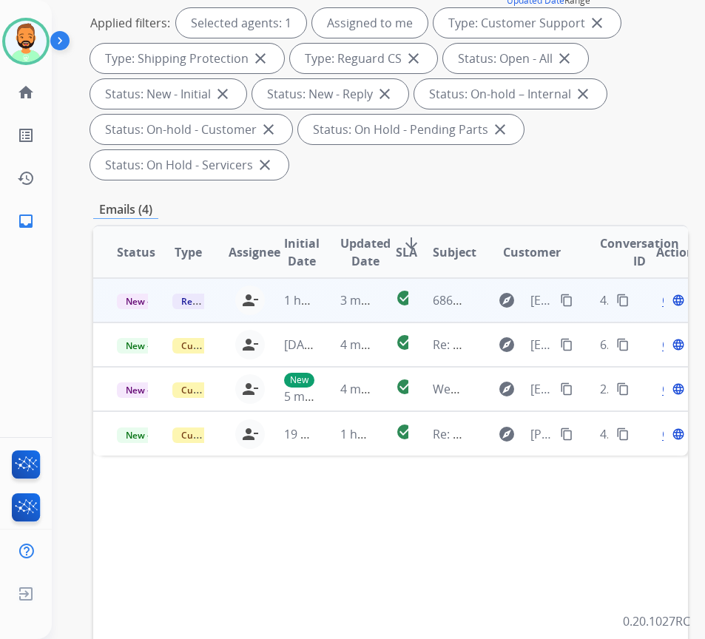
click at [329, 295] on td "3 minutes ago" at bounding box center [345, 300] width 56 height 44
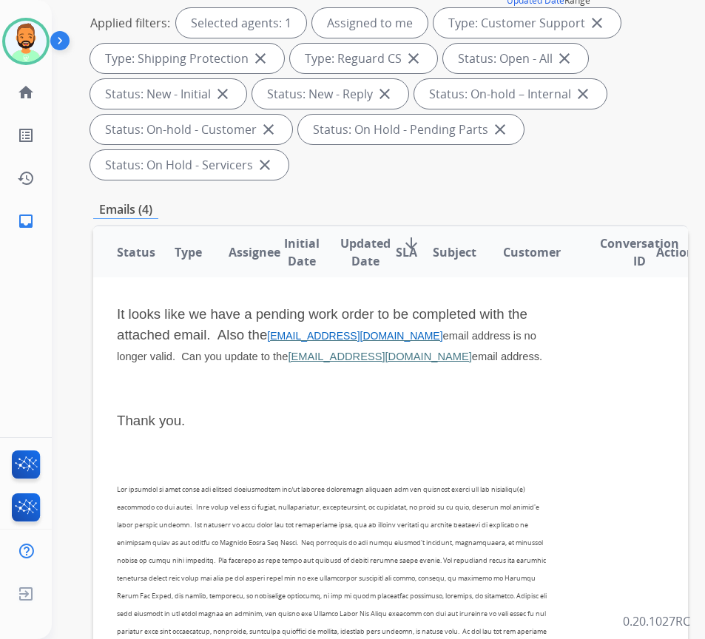
scroll to position [0, 0]
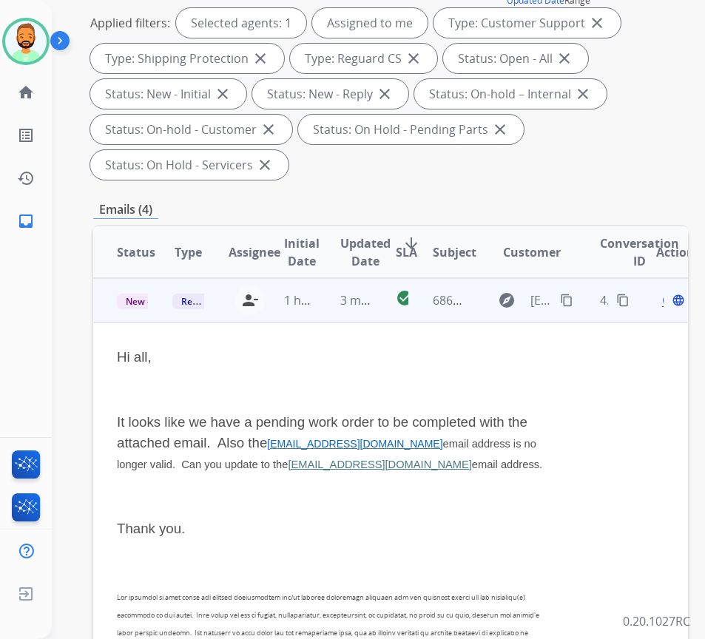
click at [669, 302] on span "Open" at bounding box center [677, 301] width 30 height 18
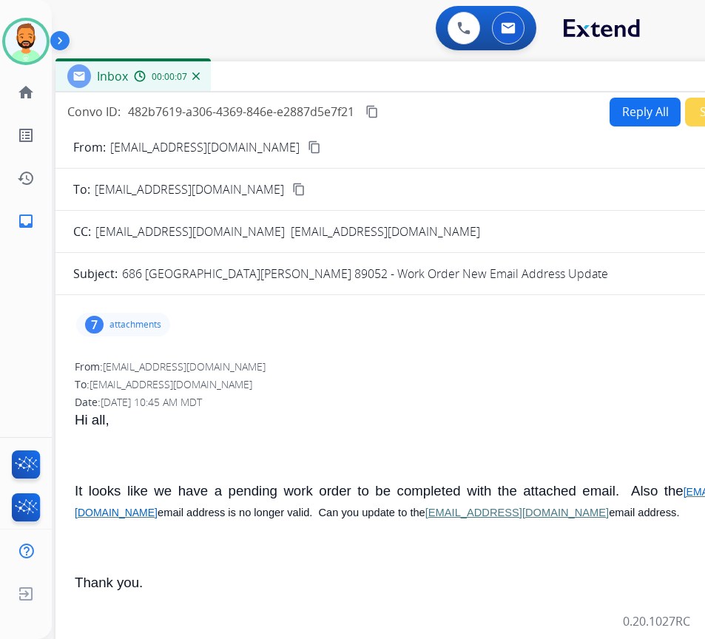
drag, startPoint x: 353, startPoint y: 121, endPoint x: 470, endPoint y: 92, distance: 120.4
click at [470, 92] on div "Inbox 00:00:07" at bounding box center [426, 76] width 740 height 31
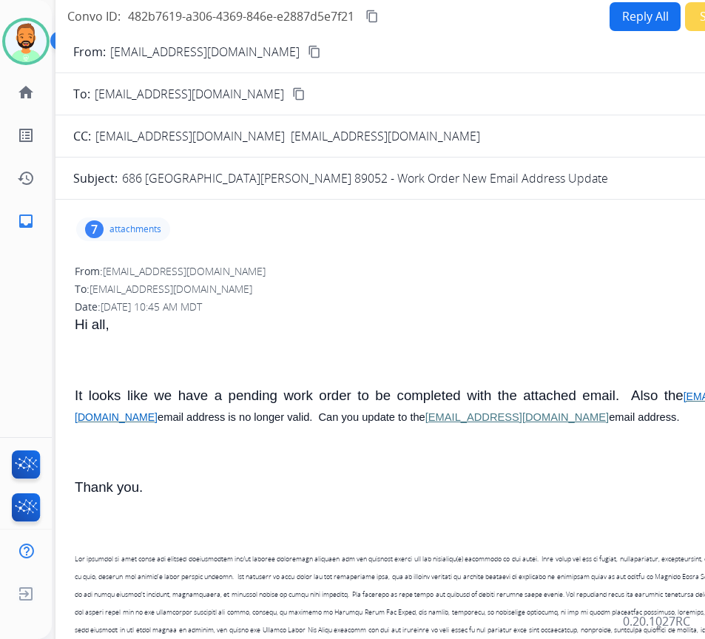
scroll to position [148, 0]
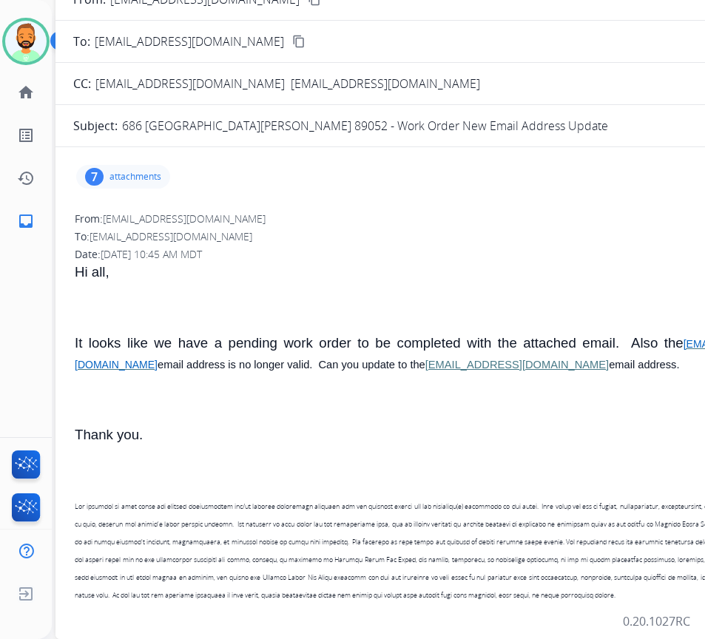
click at [135, 168] on div "7 attachments" at bounding box center [123, 177] width 94 height 24
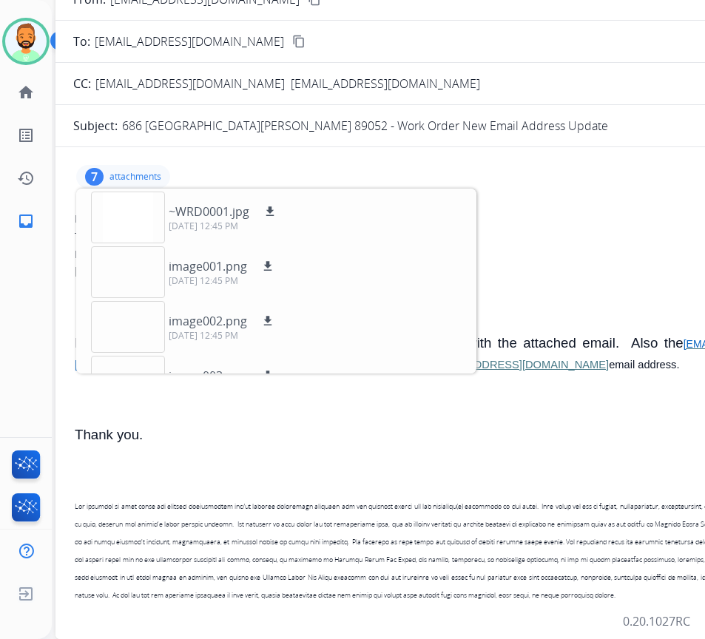
click at [122, 163] on div "7 attachments ~WRD0001.jpg download 09/25/2025, 12:45 PM image001.png download …" at bounding box center [425, 177] width 705 height 36
click at [128, 168] on div "7 attachments ~WRD0001.jpg download 09/25/2025, 12:45 PM image001.png download …" at bounding box center [123, 177] width 94 height 24
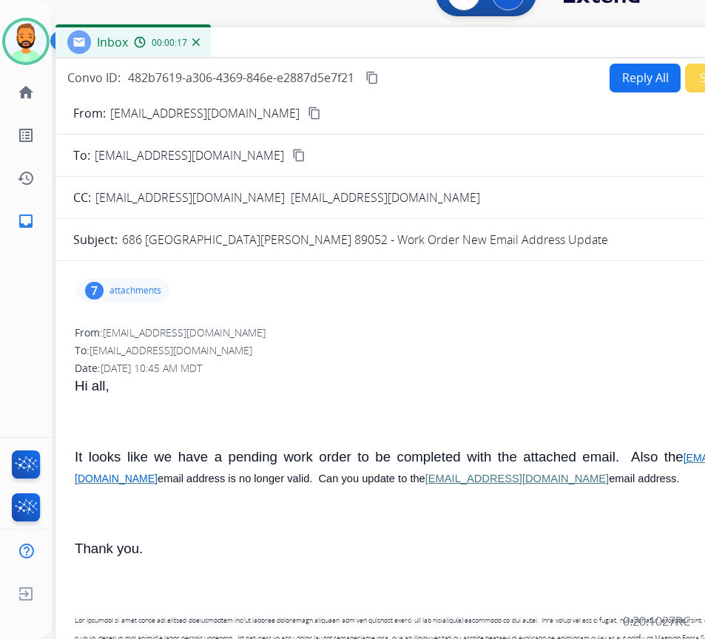
scroll to position [0, 0]
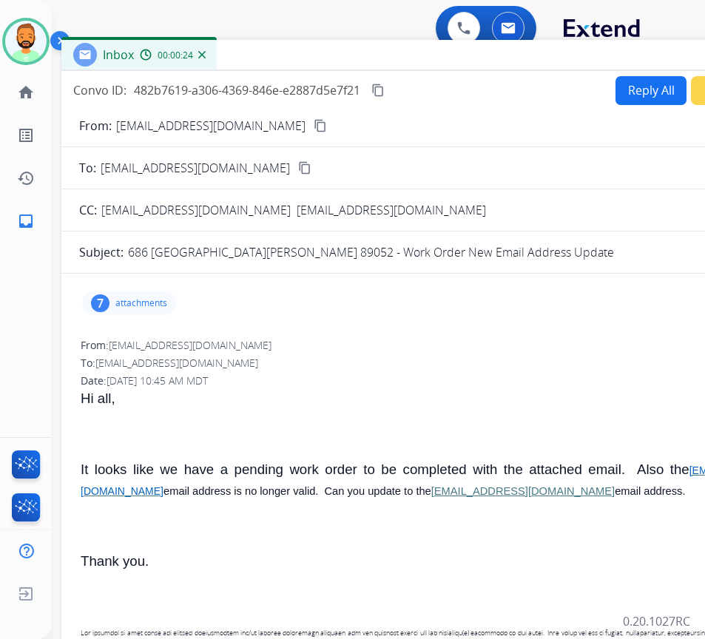
drag, startPoint x: 489, startPoint y: 78, endPoint x: 495, endPoint y: 57, distance: 22.3
click at [495, 57] on div "Inbox 00:00:24" at bounding box center [431, 55] width 740 height 31
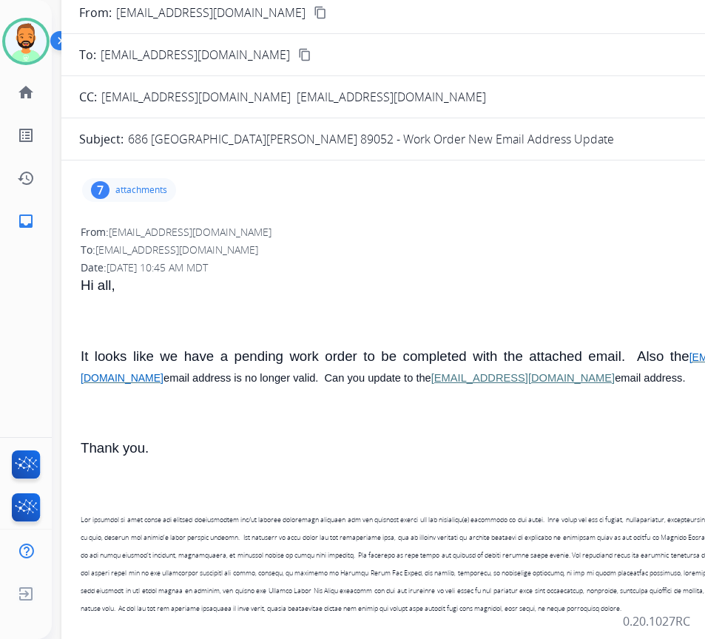
scroll to position [148, 0]
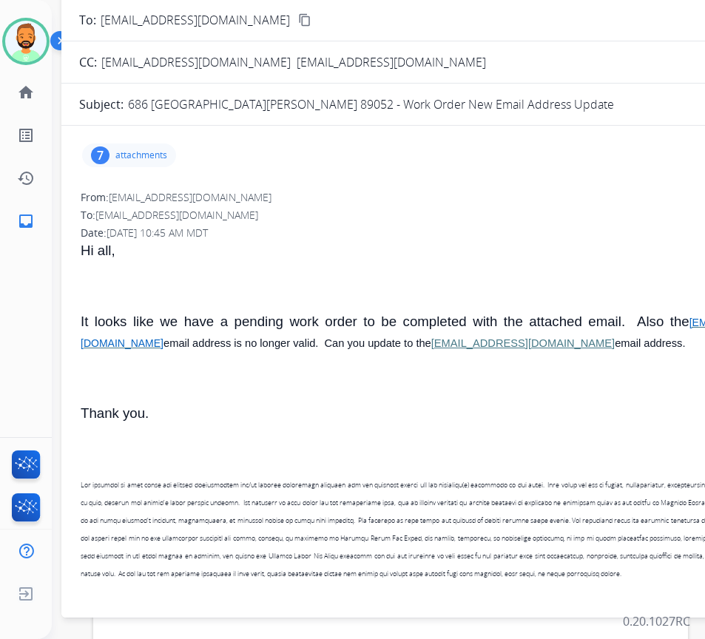
click at [126, 148] on div "7 attachments" at bounding box center [129, 156] width 94 height 24
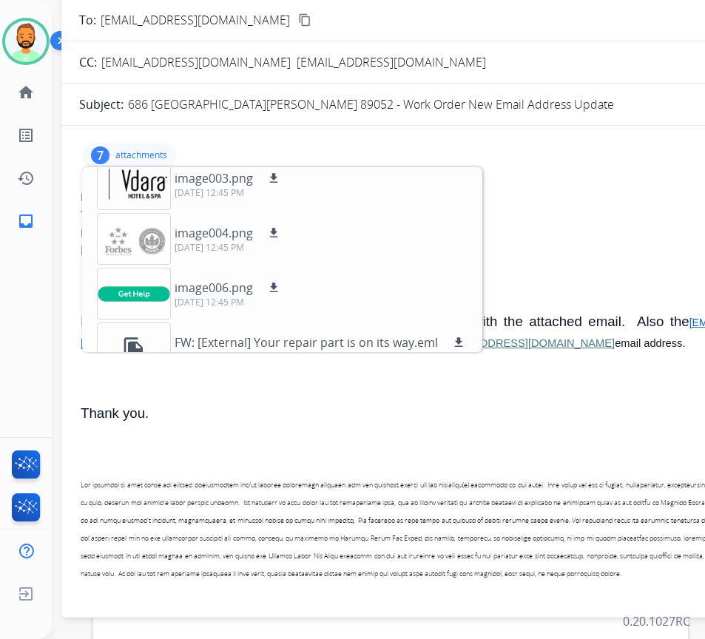
scroll to position [201, 0]
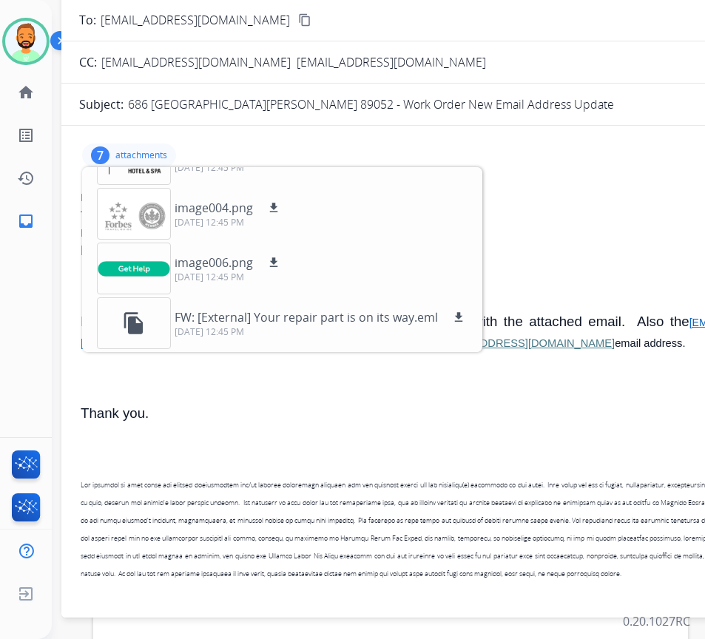
click at [152, 155] on p "attachments" at bounding box center [141, 155] width 52 height 12
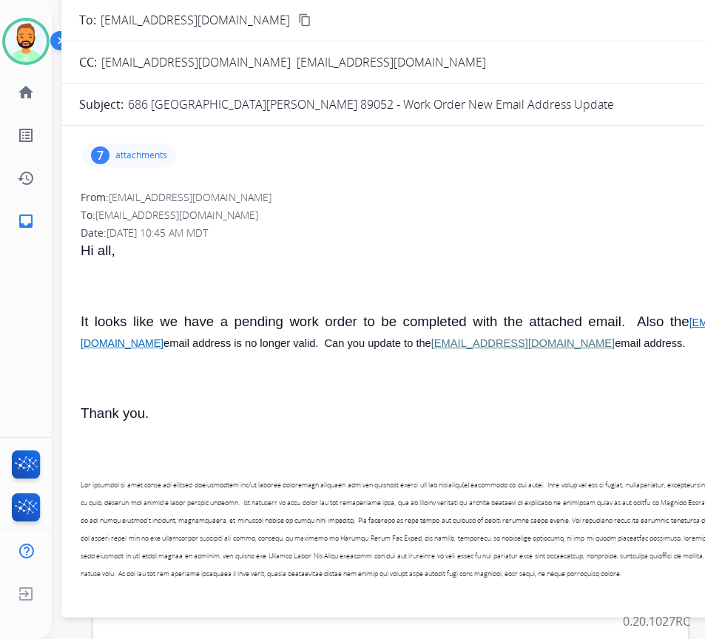
scroll to position [0, 0]
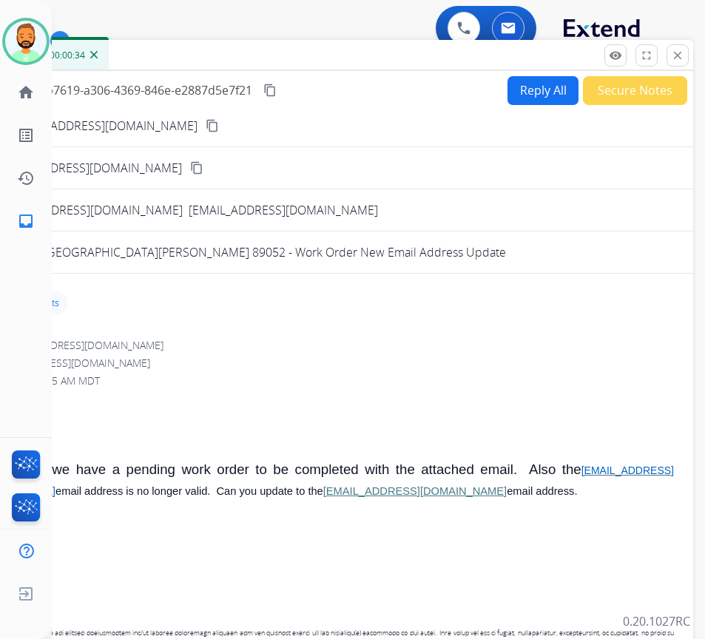
drag, startPoint x: 525, startPoint y: 59, endPoint x: 352, endPoint y: 63, distance: 173.2
click at [352, 63] on div "Inbox 00:00:34" at bounding box center [323, 55] width 740 height 31
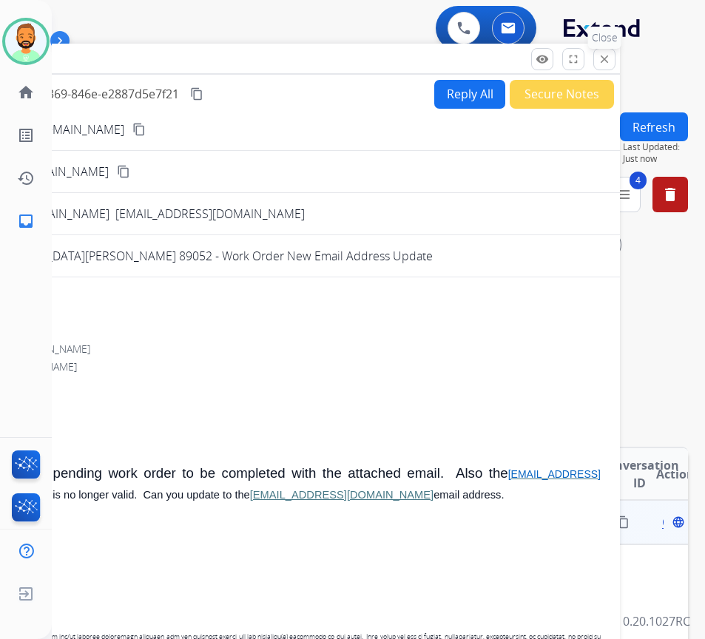
click at [607, 61] on mat-icon "close" at bounding box center [604, 59] width 13 height 13
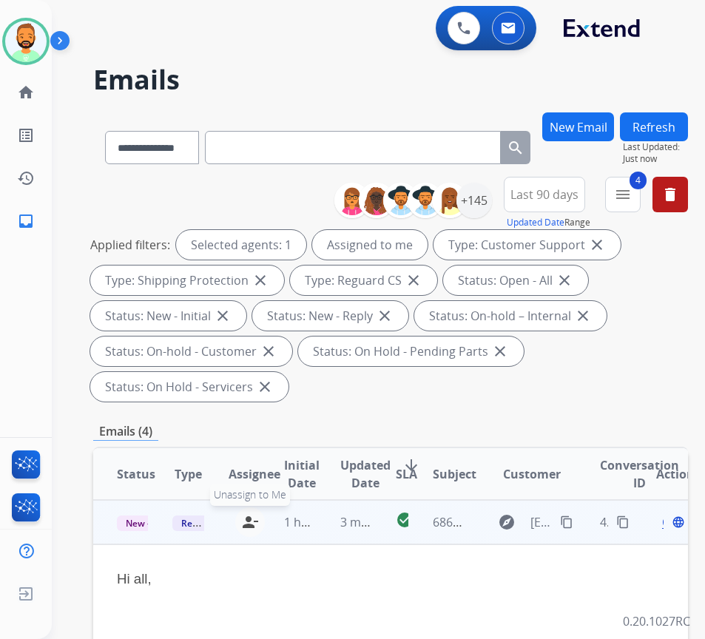
click at [258, 523] on mat-icon "person_remove" at bounding box center [250, 523] width 18 height 18
click at [189, 523] on span "Reguard CS" at bounding box center [205, 524] width 67 height 16
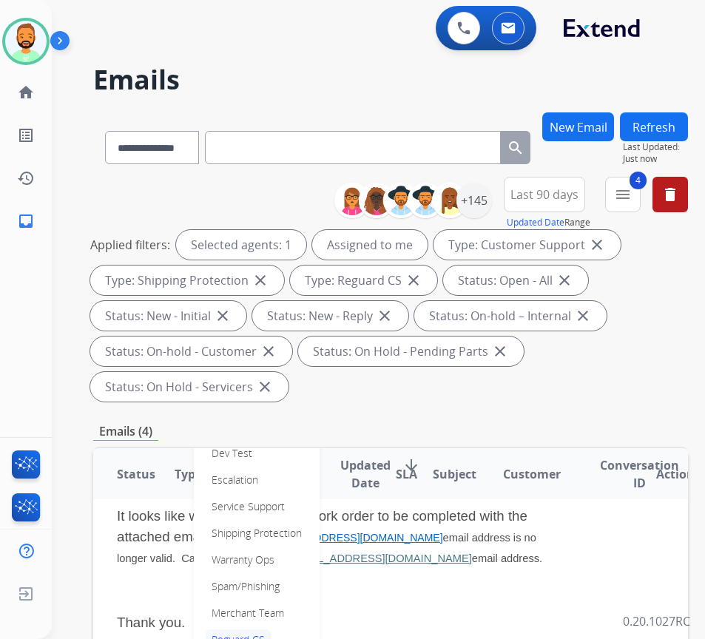
scroll to position [148, 0]
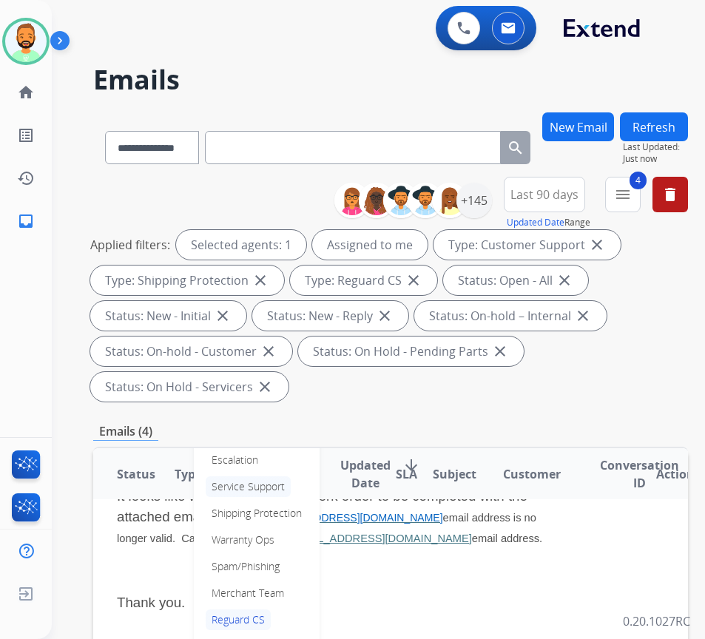
click at [260, 482] on p "Service Support" at bounding box center [248, 487] width 85 height 21
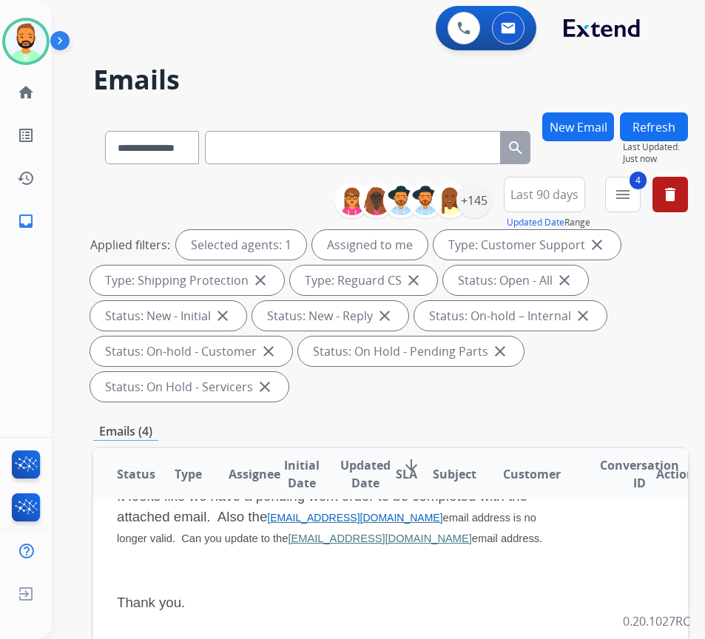
click at [664, 131] on button "Refresh" at bounding box center [654, 126] width 68 height 29
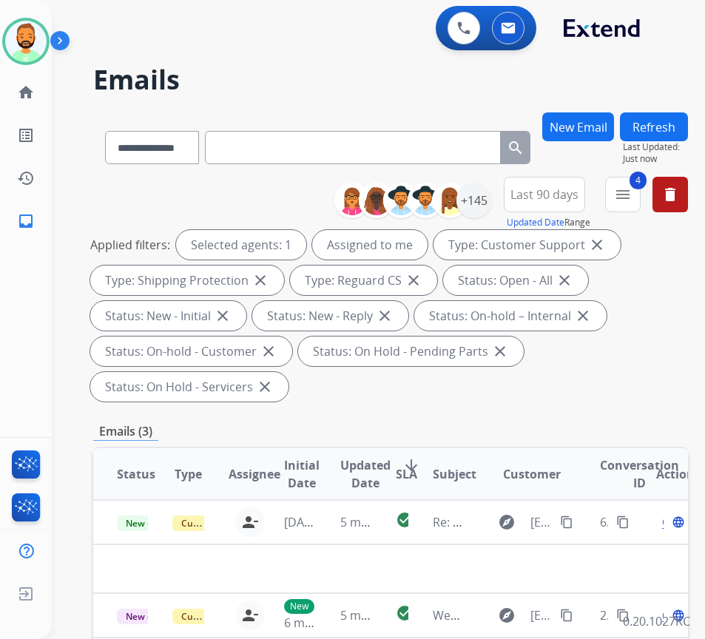
scroll to position [0, 0]
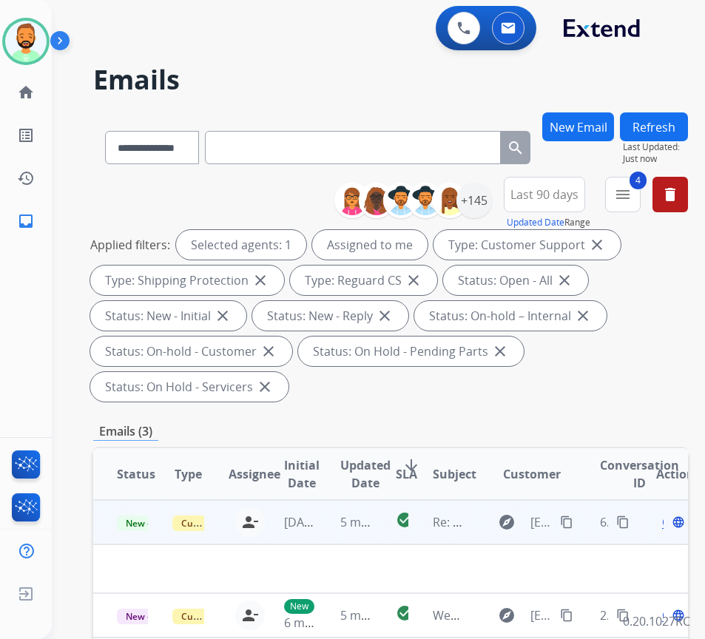
click at [327, 522] on td "5 minutes ago" at bounding box center [345, 522] width 56 height 44
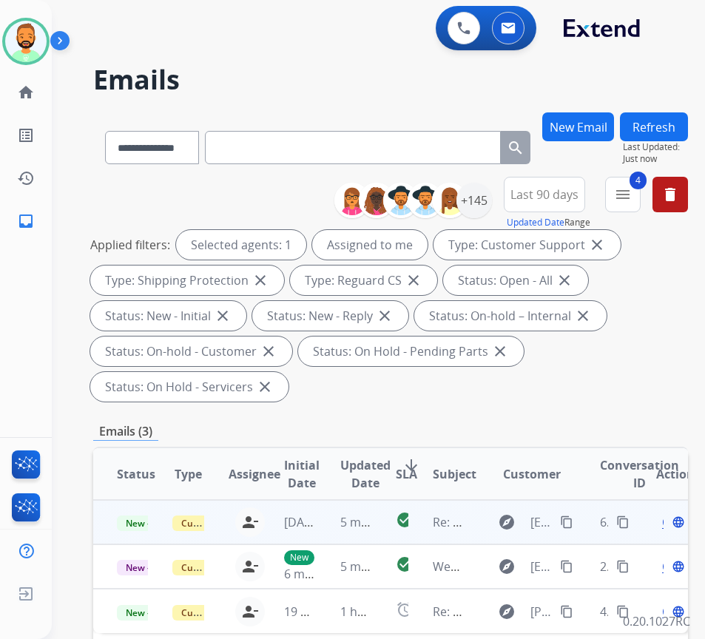
click at [340, 531] on td "5 minutes ago" at bounding box center [345, 522] width 56 height 44
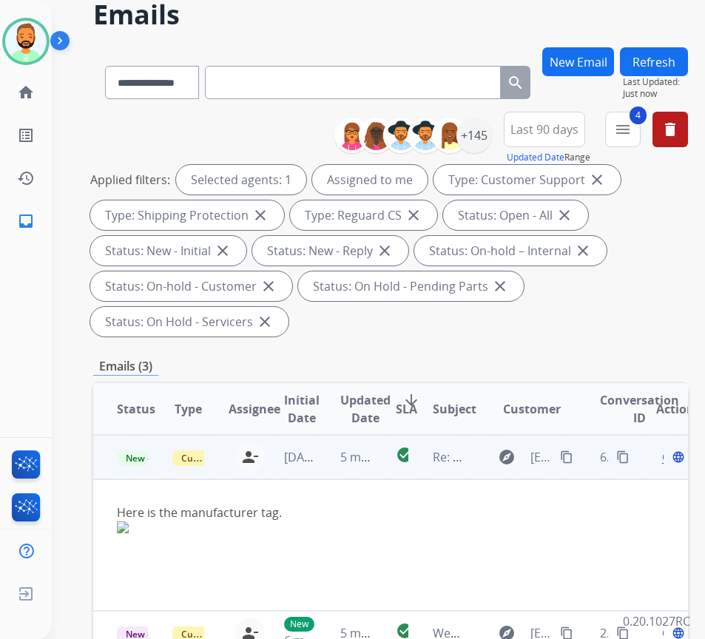
scroll to position [74, 0]
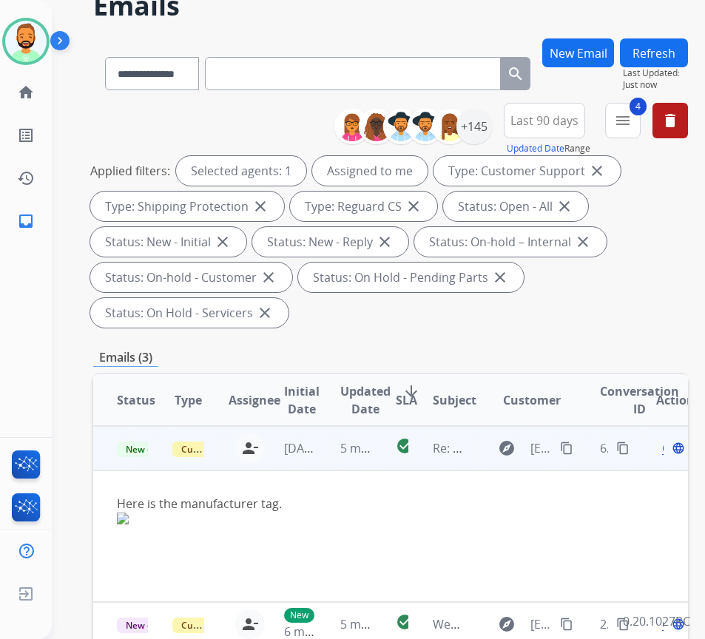
click at [574, 444] on mat-icon "content_copy" at bounding box center [566, 448] width 13 height 13
click at [676, 446] on div "Open language" at bounding box center [671, 449] width 31 height 18
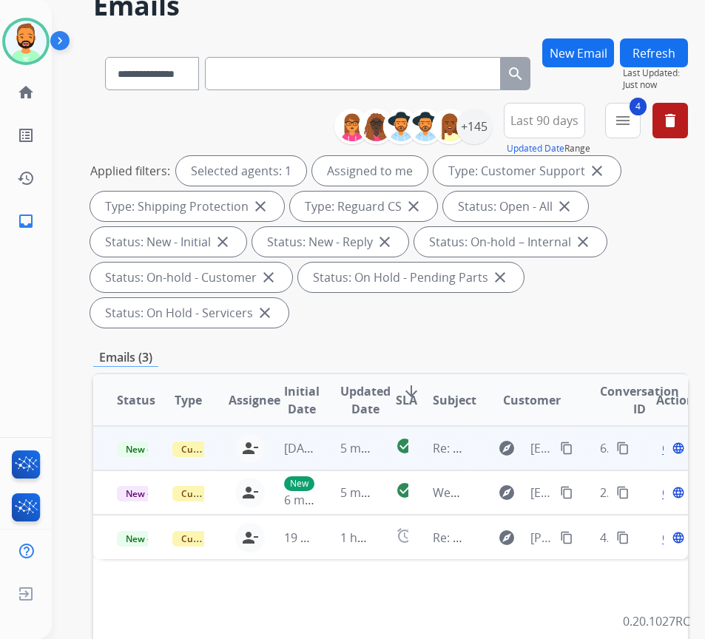
click at [668, 448] on div "Open language" at bounding box center [671, 449] width 31 height 18
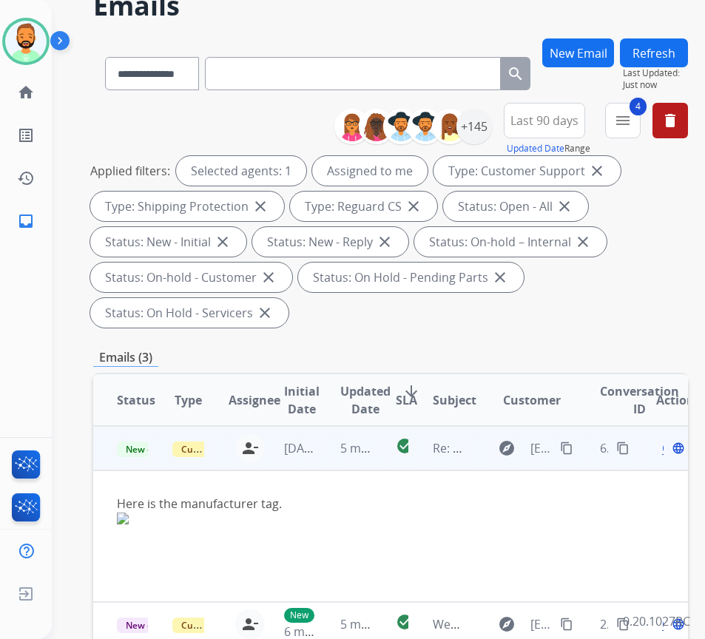
click at [669, 454] on span "Open" at bounding box center [677, 449] width 30 height 18
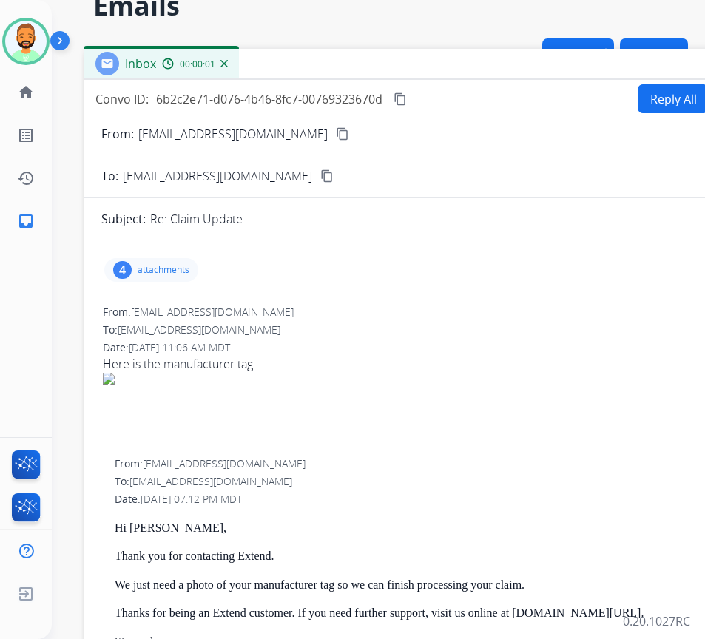
drag, startPoint x: 178, startPoint y: 49, endPoint x: 303, endPoint y: 75, distance: 128.5
click at [308, 71] on div "Inbox 00:00:01" at bounding box center [454, 64] width 740 height 31
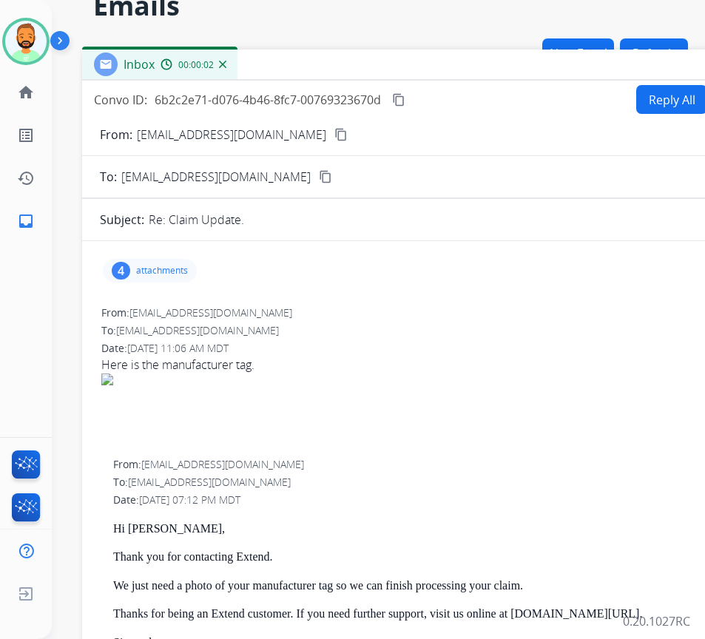
click at [164, 265] on p "attachments" at bounding box center [162, 271] width 52 height 12
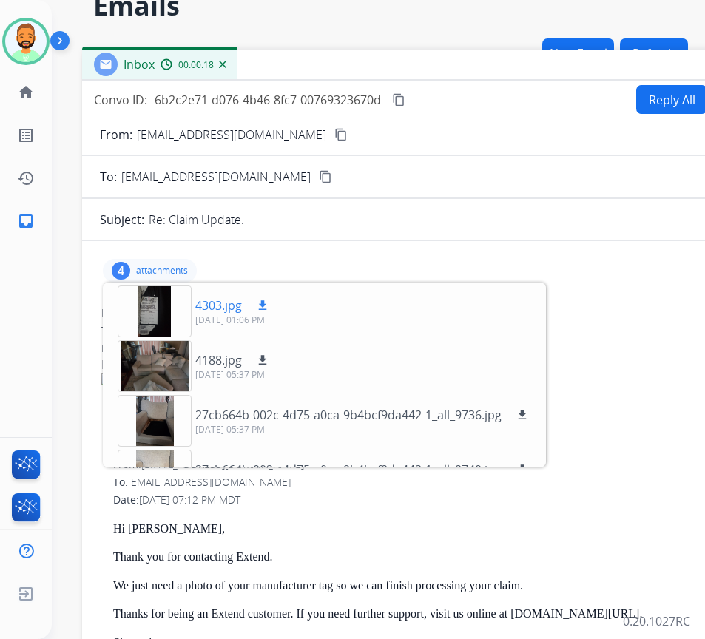
click at [259, 305] on mat-icon "download" at bounding box center [262, 305] width 13 height 13
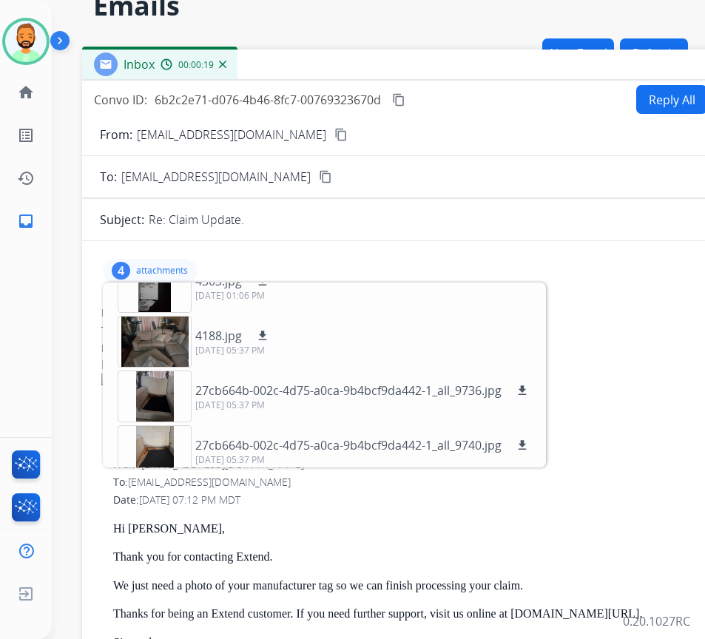
scroll to position [37, 0]
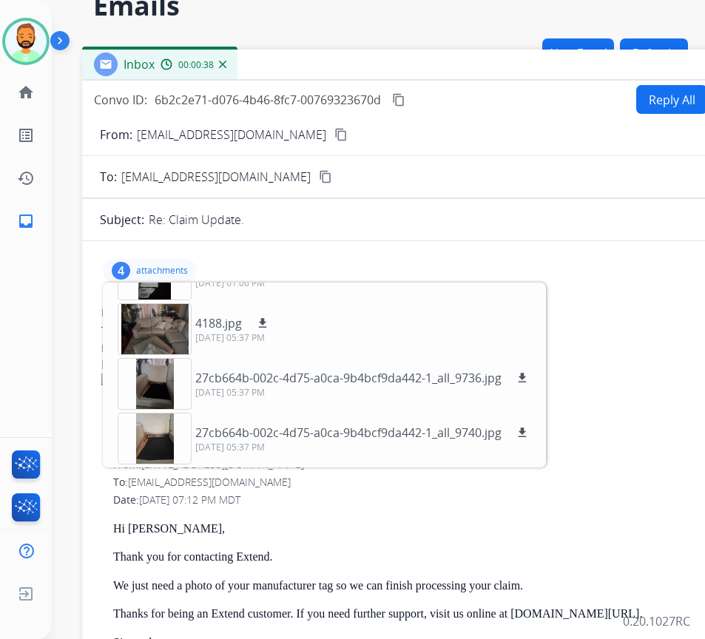
click at [172, 261] on div "4 attachments 4303.jpg download 09/25/2025, 01:06 PM 4188.jpg download 09/23/20…" at bounding box center [150, 271] width 94 height 24
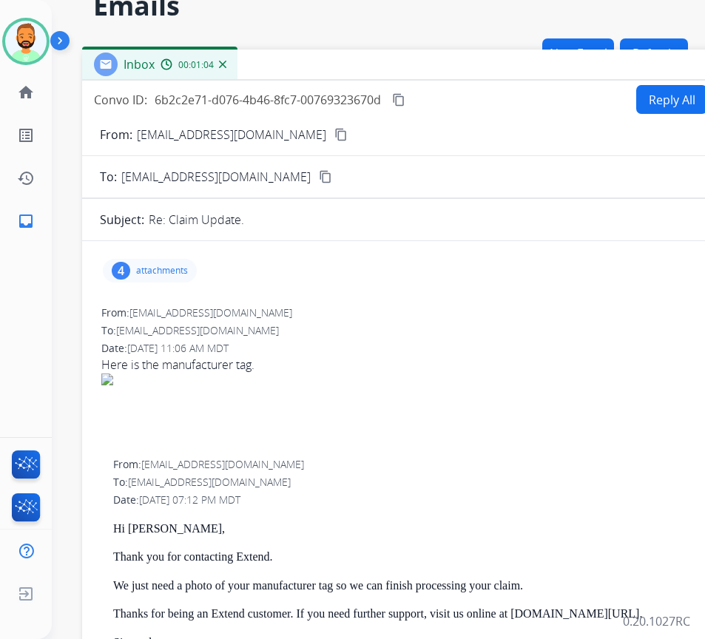
click at [155, 270] on p "attachments" at bounding box center [162, 271] width 52 height 12
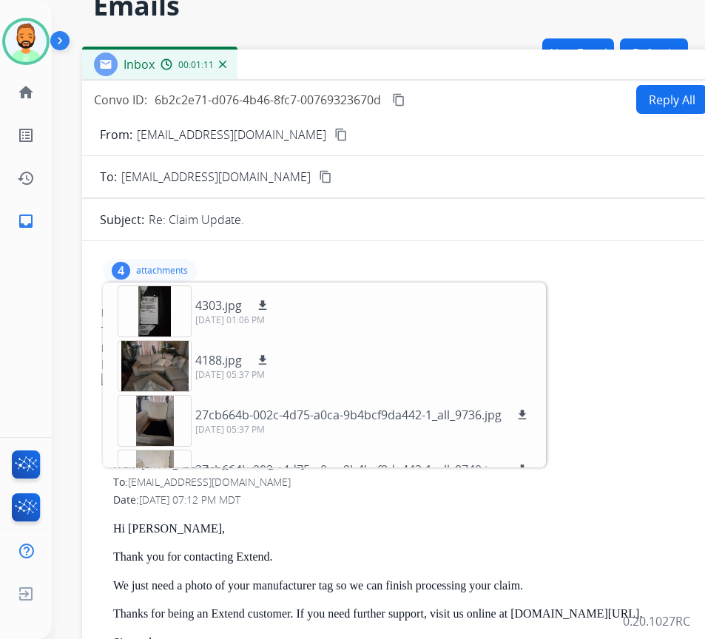
drag, startPoint x: 159, startPoint y: 271, endPoint x: 181, endPoint y: 266, distance: 22.6
click at [159, 271] on p "attachments" at bounding box center [162, 271] width 52 height 12
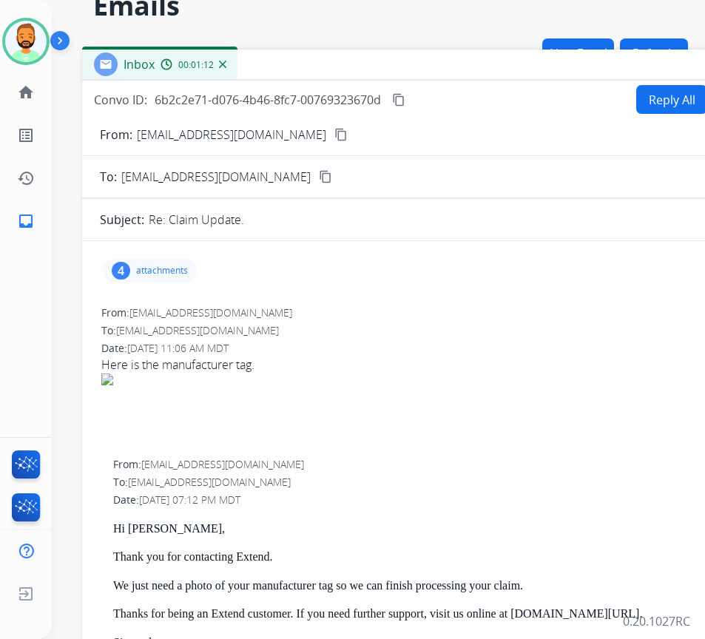
click at [666, 97] on button "Reply All" at bounding box center [671, 99] width 71 height 29
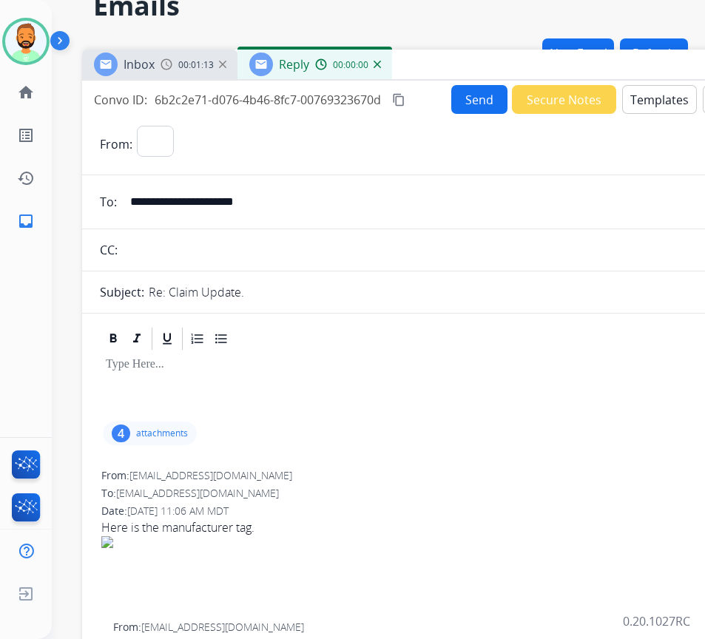
click at [363, 366] on p at bounding box center [452, 364] width 693 height 13
select select "**********"
click at [672, 101] on button "Templates" at bounding box center [659, 99] width 75 height 29
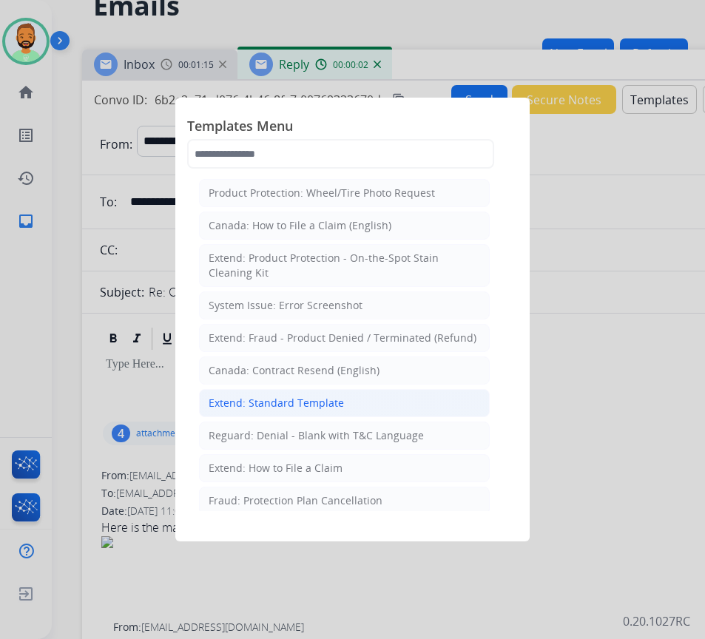
click at [368, 400] on li "Extend: Standard Template" at bounding box center [344, 403] width 291 height 28
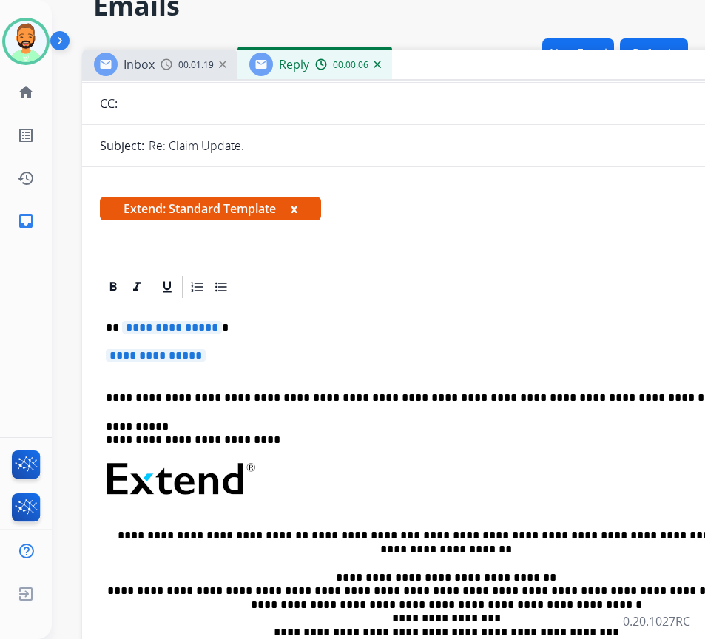
scroll to position [74, 0]
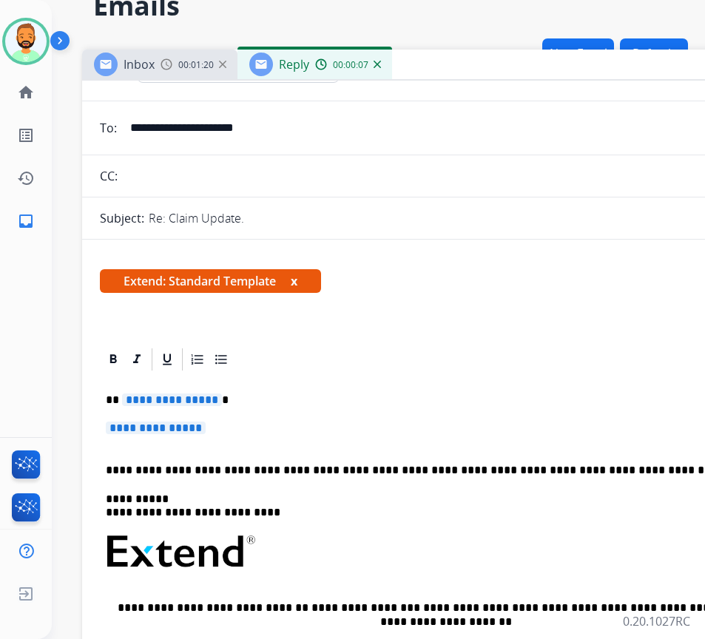
click at [346, 399] on p "**********" at bounding box center [446, 400] width 681 height 13
click at [351, 415] on div "**********" at bounding box center [452, 587] width 705 height 429
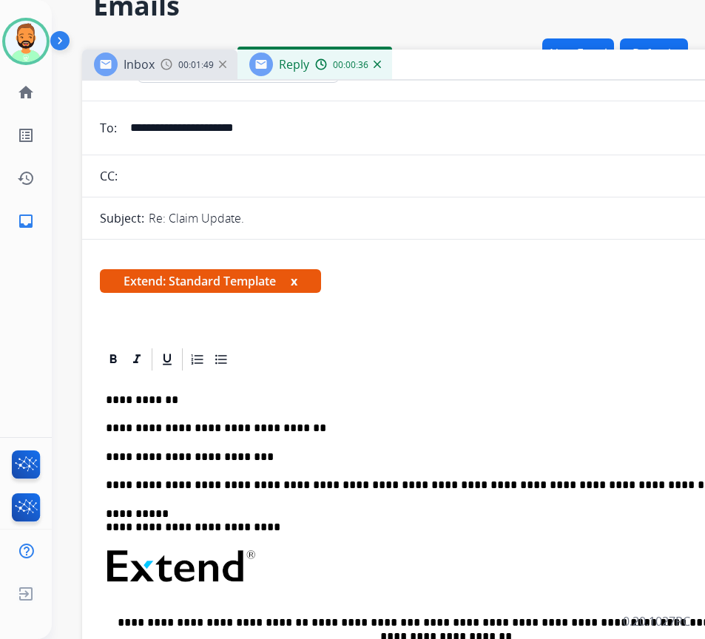
scroll to position [0, 0]
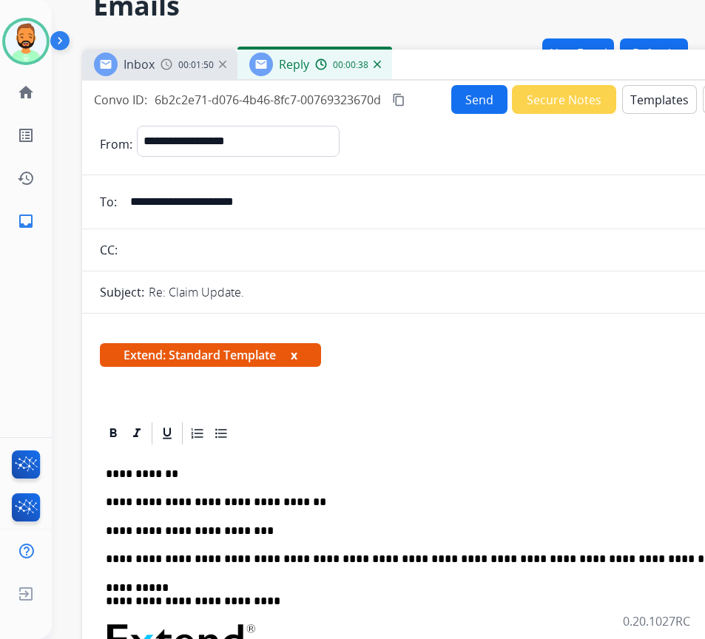
click at [462, 101] on button "Send" at bounding box center [479, 99] width 56 height 29
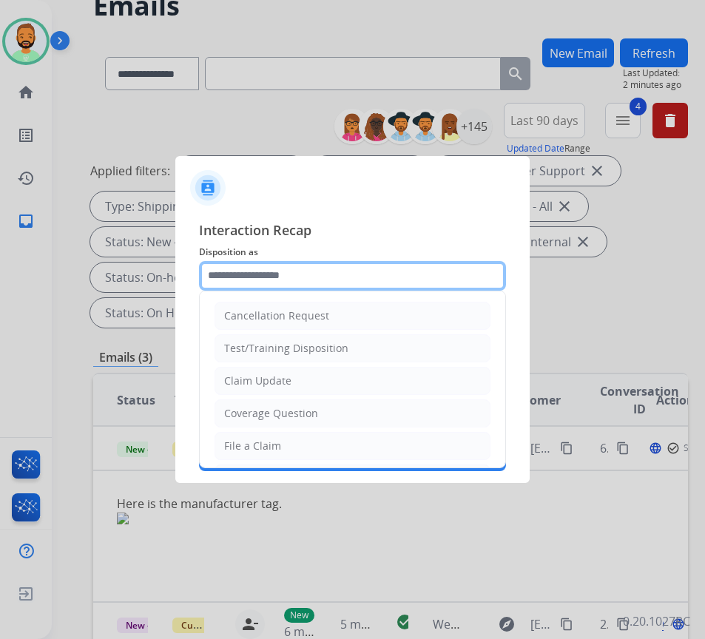
click at [422, 270] on input "text" at bounding box center [352, 276] width 307 height 30
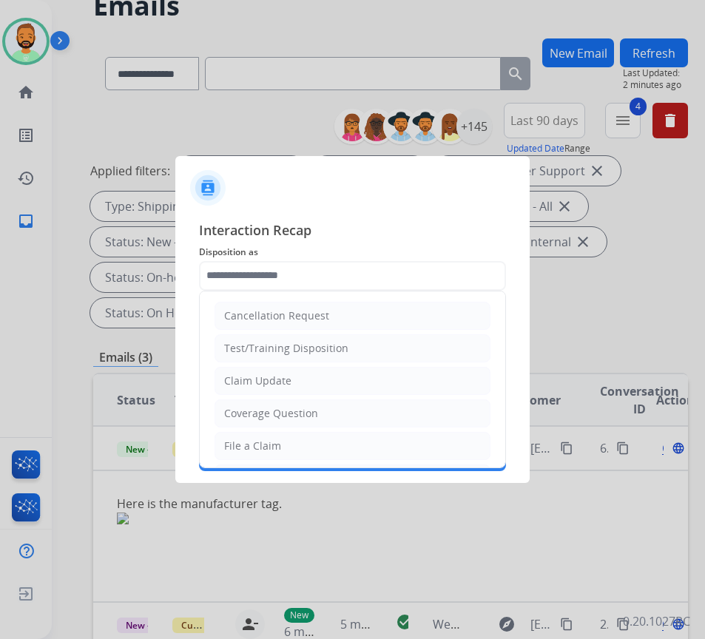
drag, startPoint x: 434, startPoint y: 371, endPoint x: 442, endPoint y: 369, distance: 7.7
click at [435, 371] on li "Claim Update" at bounding box center [353, 381] width 276 height 28
type input "**********"
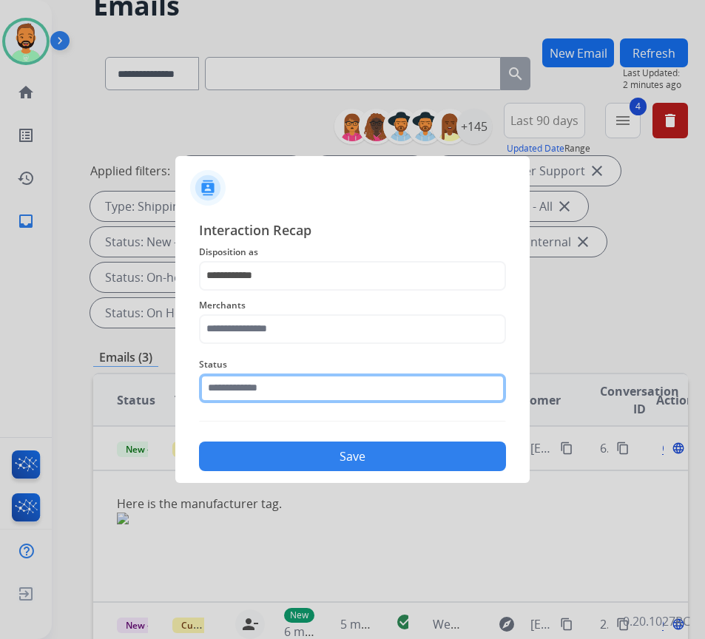
click at [300, 387] on input "text" at bounding box center [352, 389] width 307 height 30
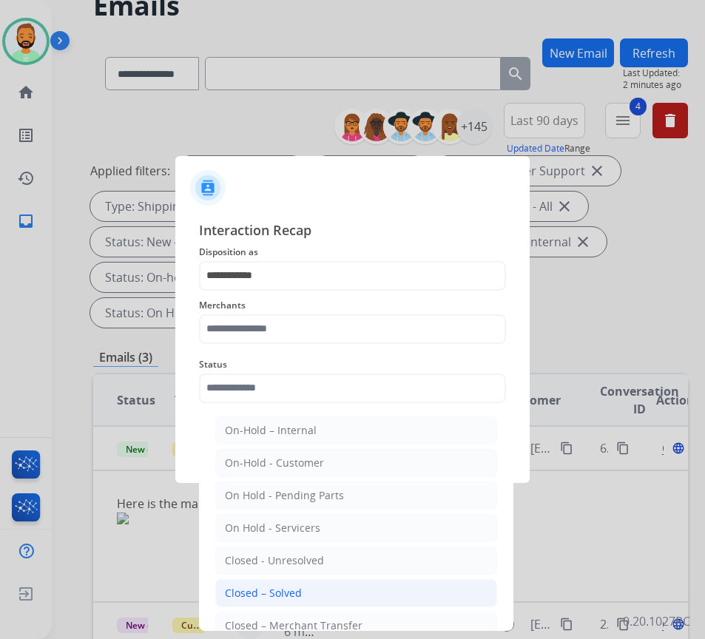
click at [317, 603] on li "Closed – Solved" at bounding box center [356, 593] width 282 height 28
type input "**********"
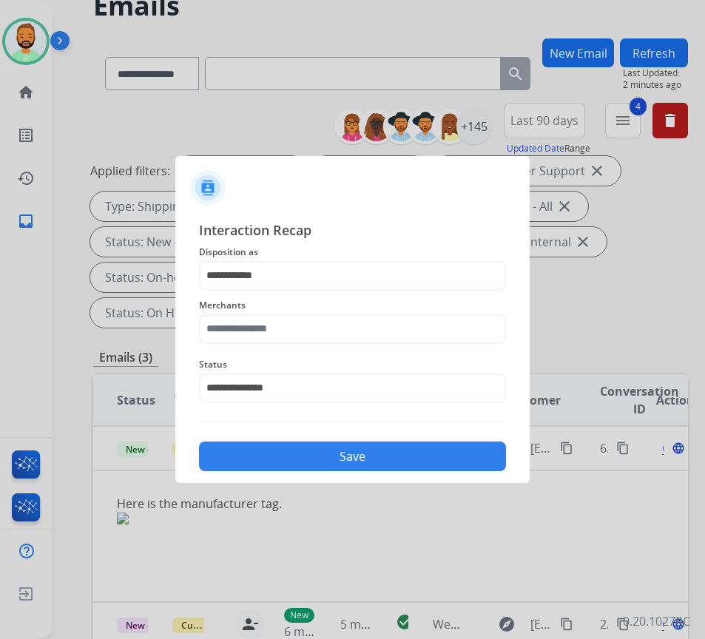
click at [452, 453] on button "Save" at bounding box center [352, 457] width 307 height 30
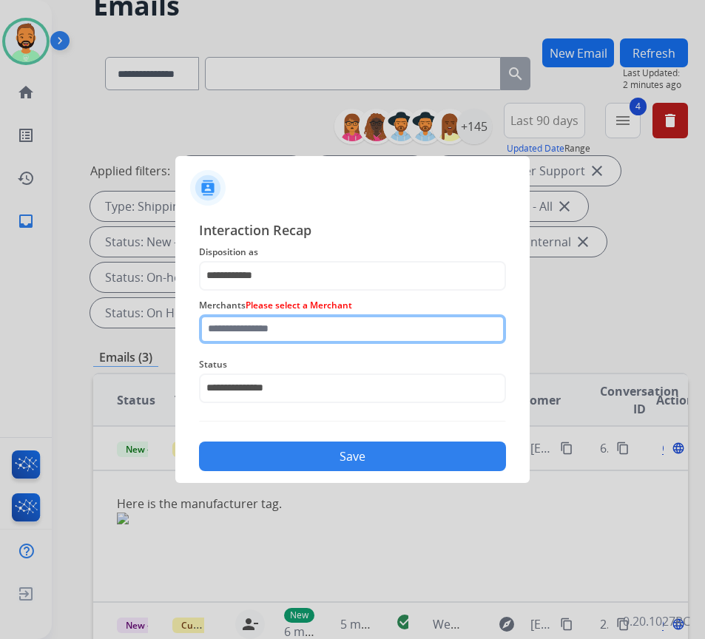
click at [407, 332] on input "text" at bounding box center [352, 330] width 307 height 30
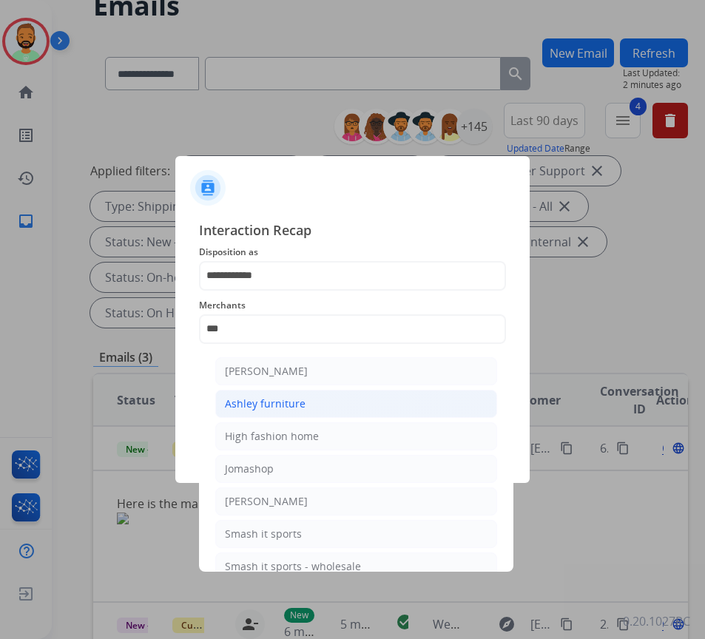
click at [309, 409] on li "Ashley furniture" at bounding box center [356, 404] width 282 height 28
type input "**********"
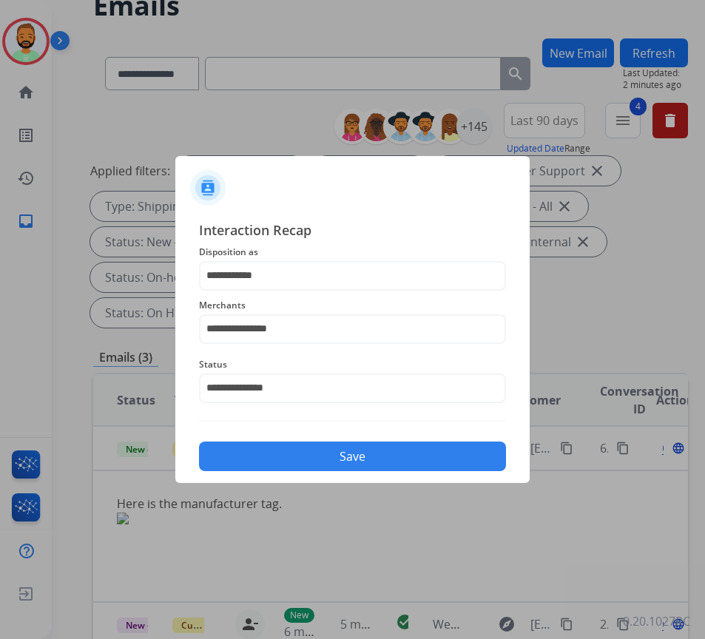
click at [345, 460] on button "Save" at bounding box center [352, 457] width 307 height 30
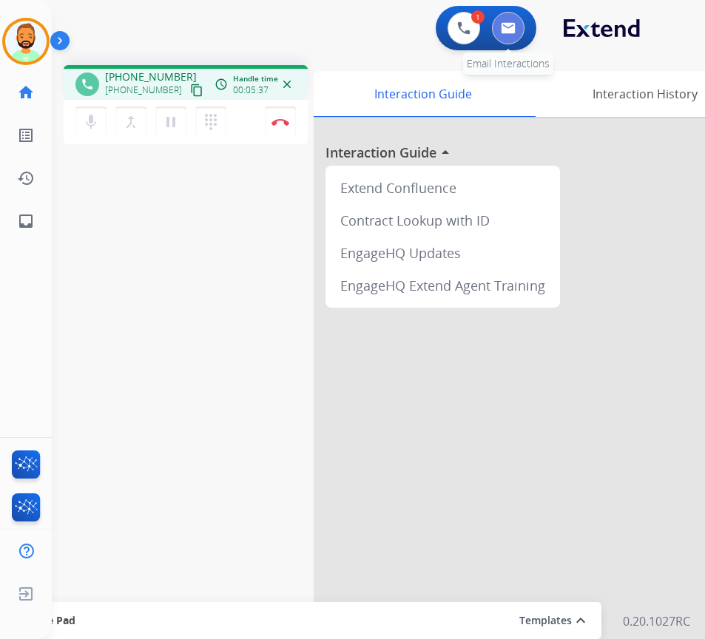
click at [523, 31] on button at bounding box center [508, 28] width 33 height 33
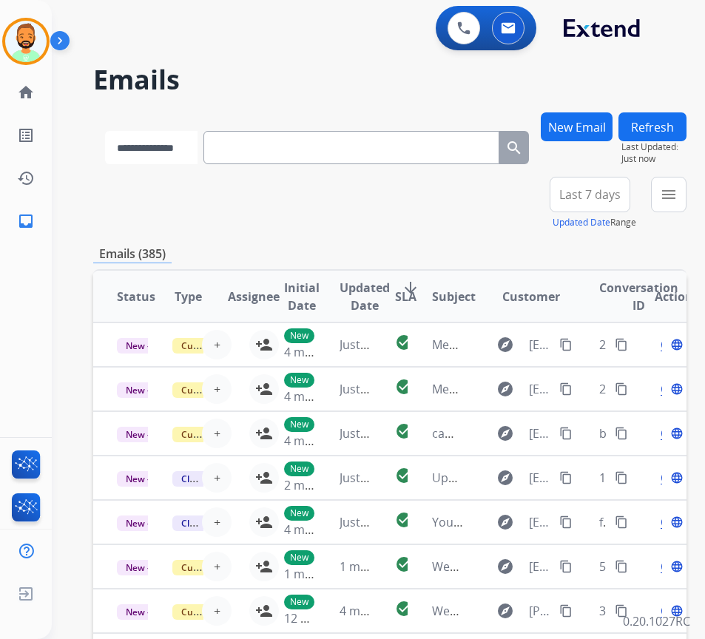
click at [198, 148] on select "**********" at bounding box center [151, 147] width 93 height 33
select select "**********"
click at [105, 131] on select "**********" at bounding box center [151, 147] width 93 height 33
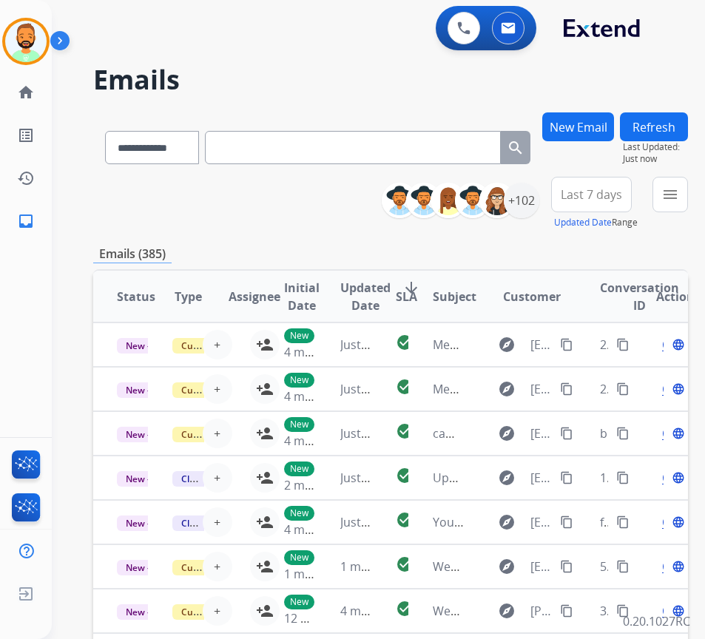
paste input "**********"
type input "**********"
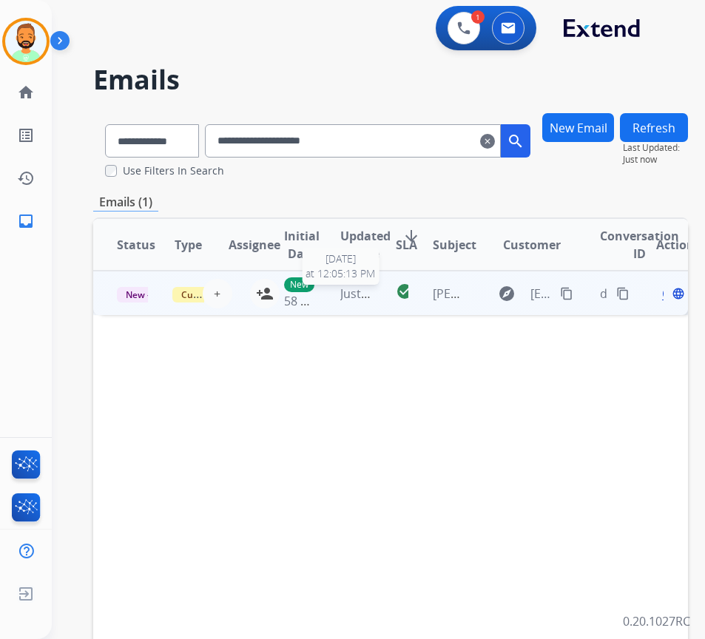
click at [371, 297] on span "Just now" at bounding box center [363, 294] width 47 height 16
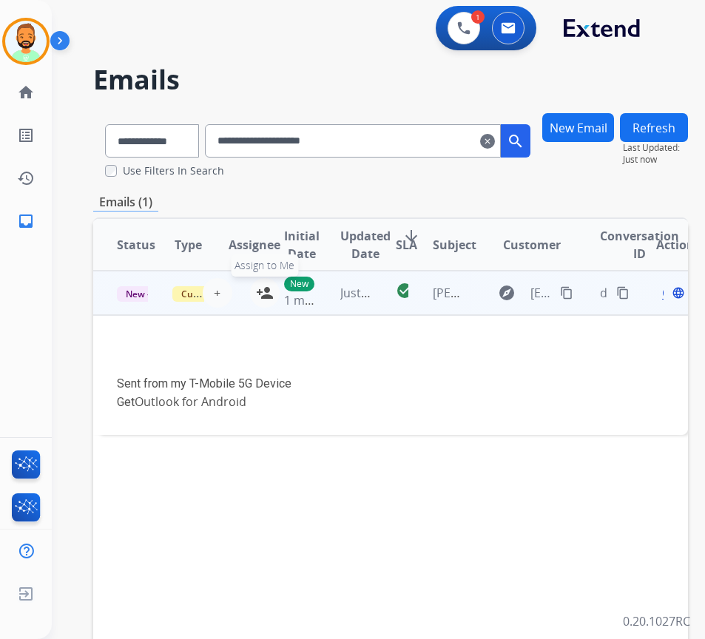
click at [260, 298] on mat-icon "person_add" at bounding box center [265, 293] width 18 height 18
click at [671, 295] on span "Open" at bounding box center [677, 293] width 30 height 18
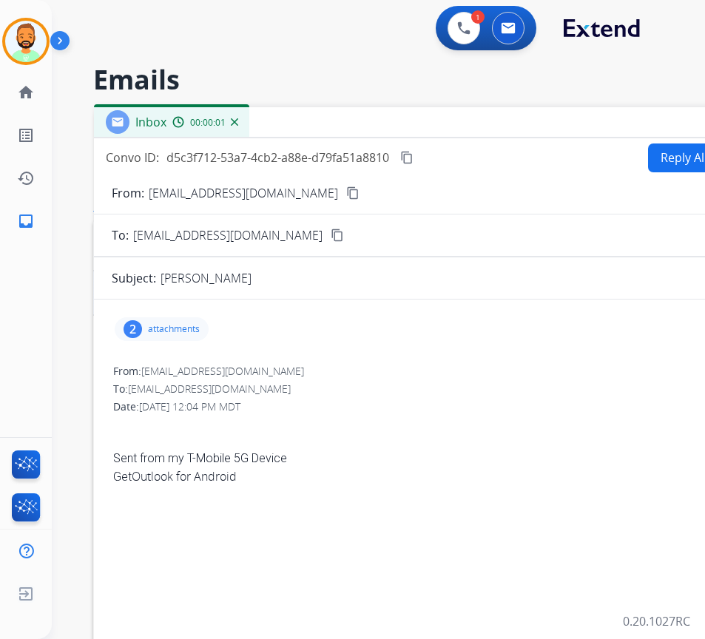
drag, startPoint x: 363, startPoint y: 112, endPoint x: 477, endPoint y: 160, distance: 123.4
click at [528, 130] on div "Inbox 00:00:01" at bounding box center [464, 122] width 740 height 31
click at [164, 341] on div "2 attachments" at bounding box center [464, 330] width 705 height 36
click at [170, 331] on p "attachments" at bounding box center [175, 329] width 52 height 12
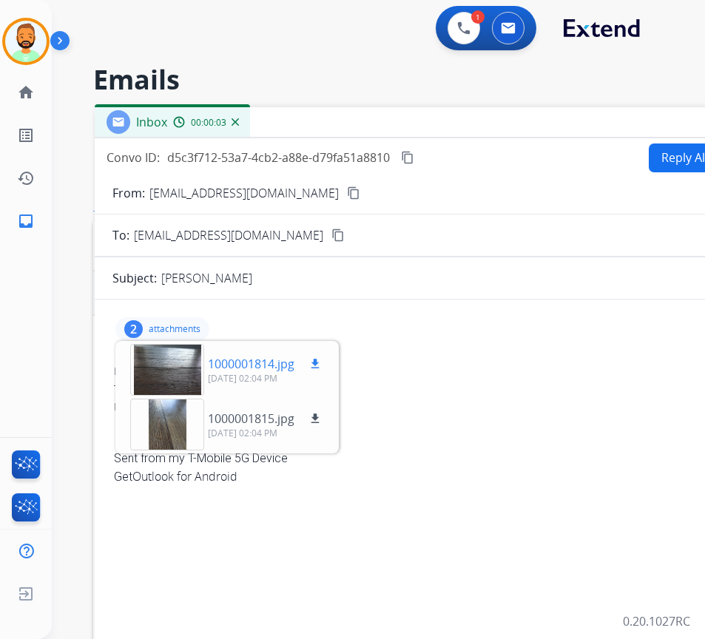
click at [317, 357] on button "download" at bounding box center [315, 364] width 18 height 18
click at [315, 360] on mat-icon "download" at bounding box center [315, 363] width 13 height 13
click at [255, 362] on p "1000001814.jpg" at bounding box center [251, 364] width 87 height 18
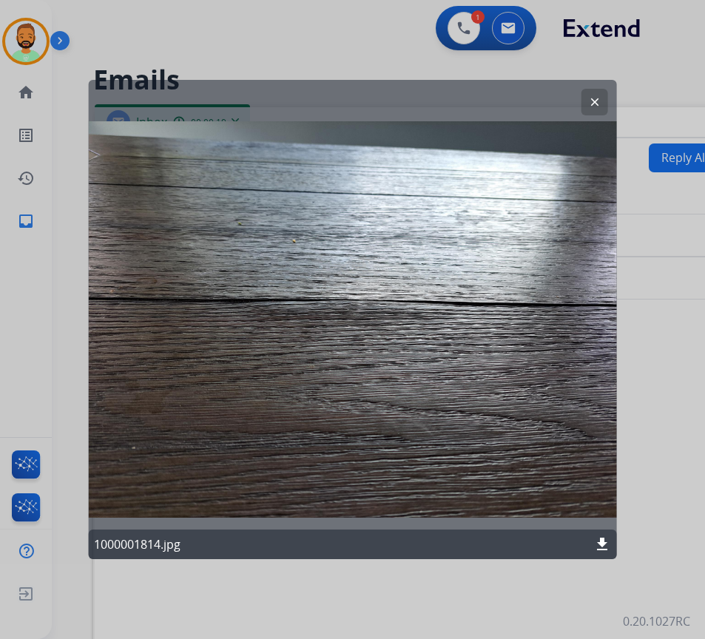
click at [597, 108] on mat-icon "clear" at bounding box center [594, 101] width 13 height 13
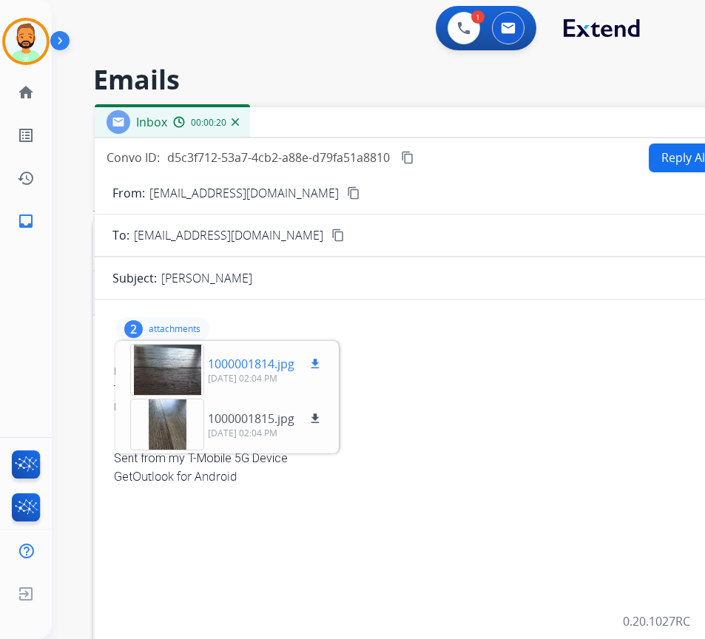
click at [321, 365] on mat-icon "download" at bounding box center [315, 363] width 13 height 13
click at [169, 379] on div at bounding box center [167, 370] width 74 height 52
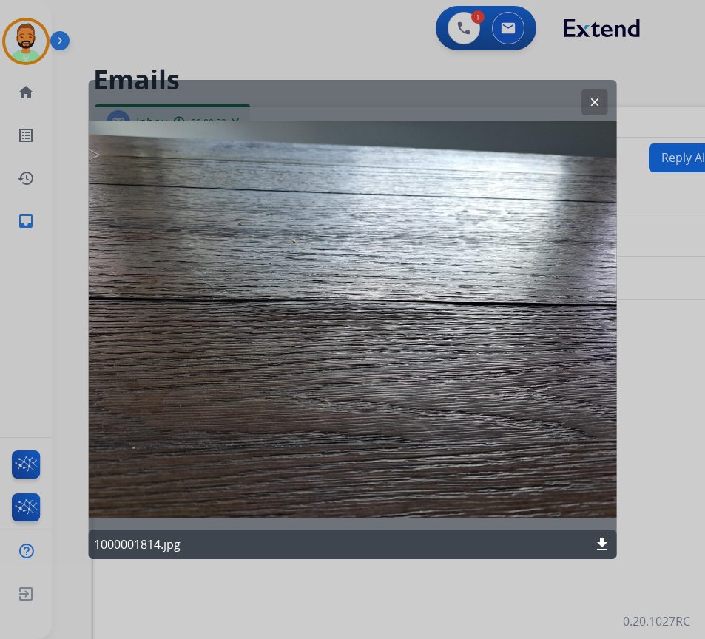
click at [595, 95] on mat-icon "clear" at bounding box center [594, 101] width 13 height 13
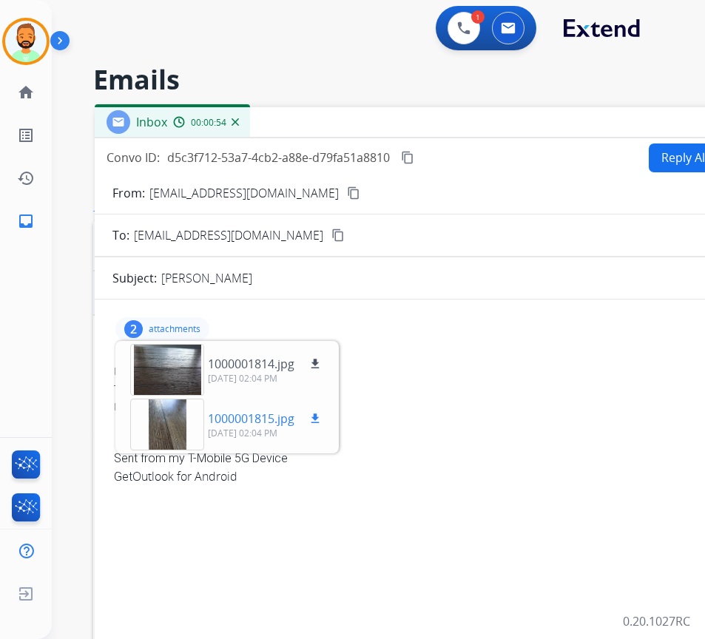
click at [168, 418] on div at bounding box center [167, 425] width 74 height 52
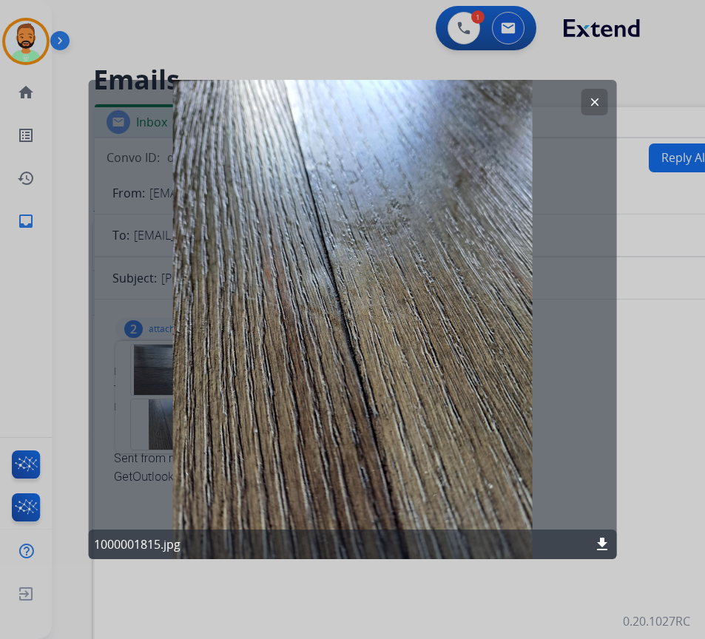
drag, startPoint x: 588, startPoint y: 101, endPoint x: 570, endPoint y: 114, distance: 22.4
click at [588, 101] on mat-icon "clear" at bounding box center [594, 101] width 13 height 13
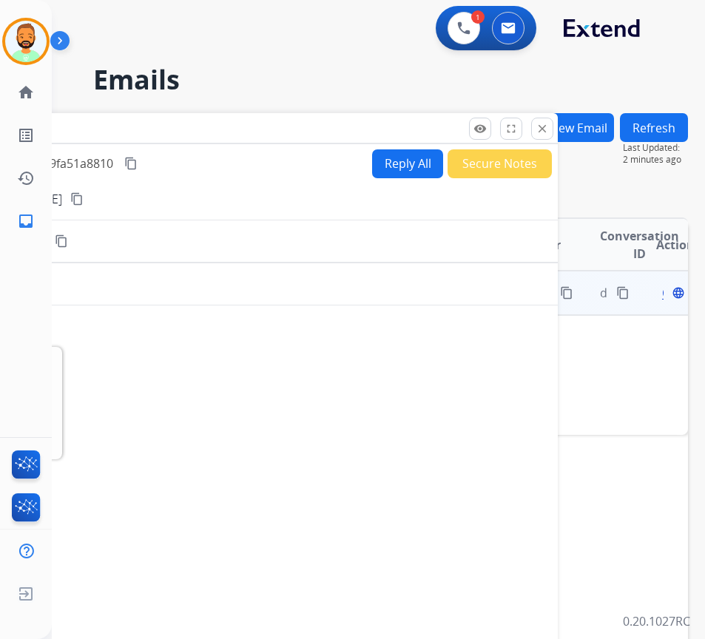
drag, startPoint x: 528, startPoint y: 118, endPoint x: 379, endPoint y: 141, distance: 150.4
click at [252, 124] on div "Inbox 00:02:26" at bounding box center [188, 128] width 740 height 31
click at [551, 124] on button "close Close" at bounding box center [544, 129] width 22 height 22
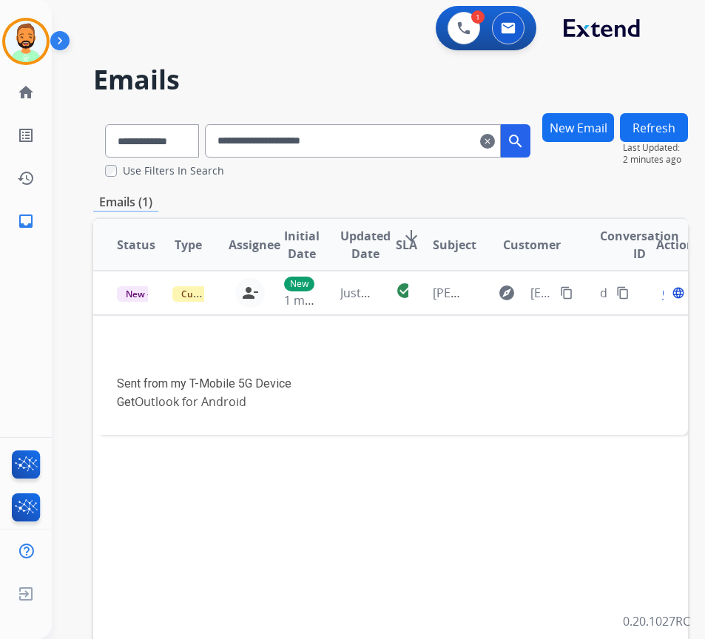
click at [495, 141] on mat-icon "clear" at bounding box center [487, 141] width 15 height 18
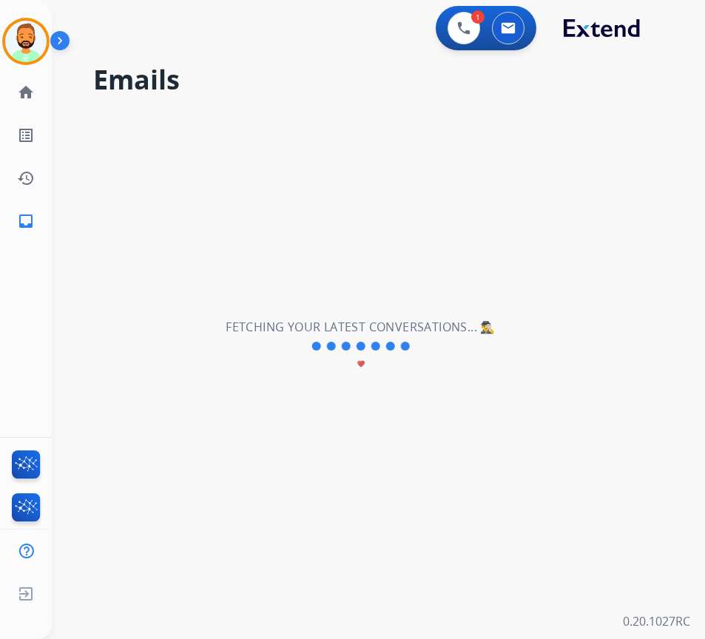
select select "**********"
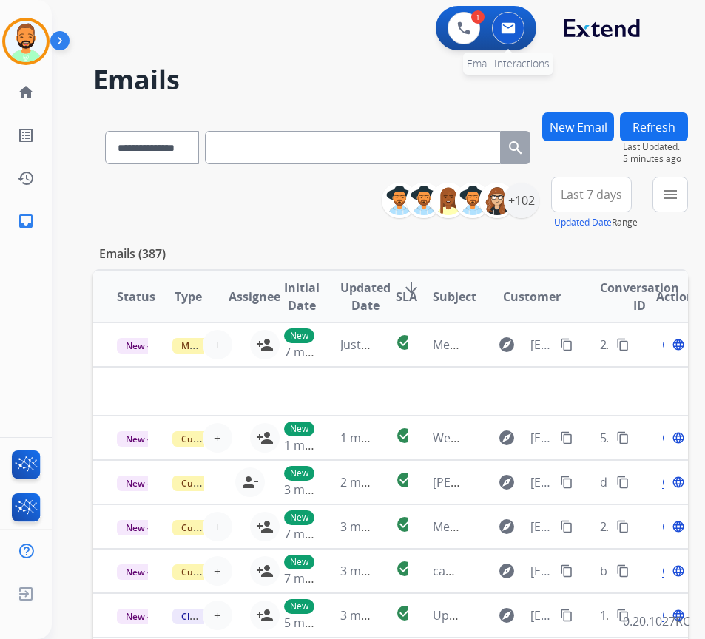
click at [512, 27] on img at bounding box center [508, 28] width 15 height 12
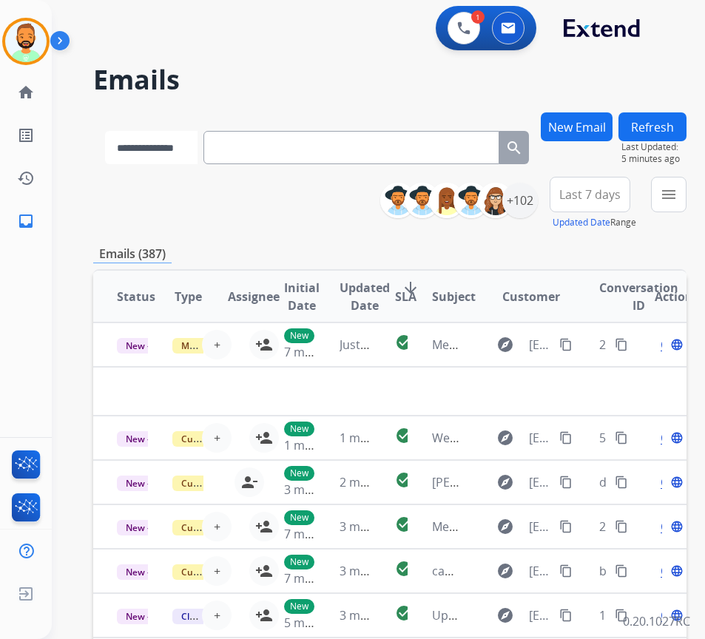
click at [161, 147] on select "**********" at bounding box center [151, 147] width 93 height 33
select select "**********"
click at [105, 131] on select "**********" at bounding box center [151, 147] width 93 height 33
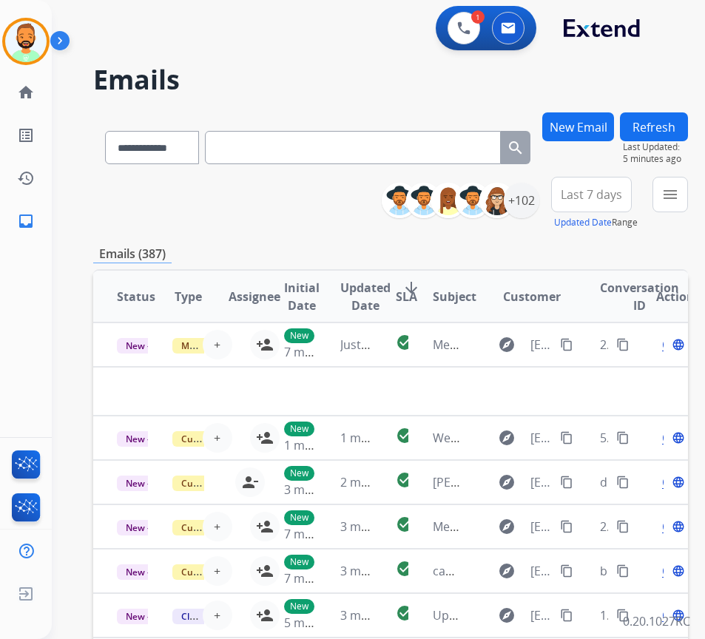
paste input "**********"
type input "**********"
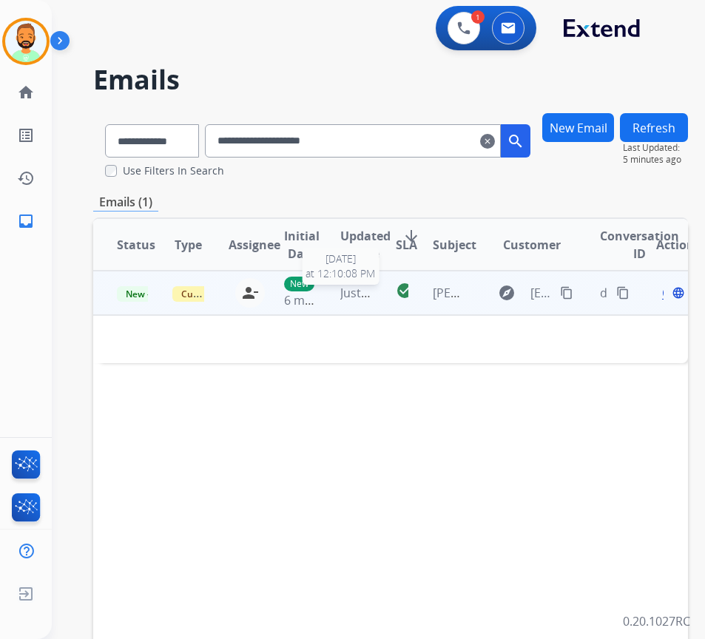
click at [360, 288] on span "Just now" at bounding box center [363, 293] width 47 height 16
click at [383, 296] on td "check_circle" at bounding box center [390, 293] width 37 height 44
click at [671, 294] on div "Open language" at bounding box center [671, 293] width 31 height 18
click at [671, 294] on div "Open language" at bounding box center [671, 294] width 31 height 18
click at [669, 295] on span "Open" at bounding box center [677, 293] width 30 height 18
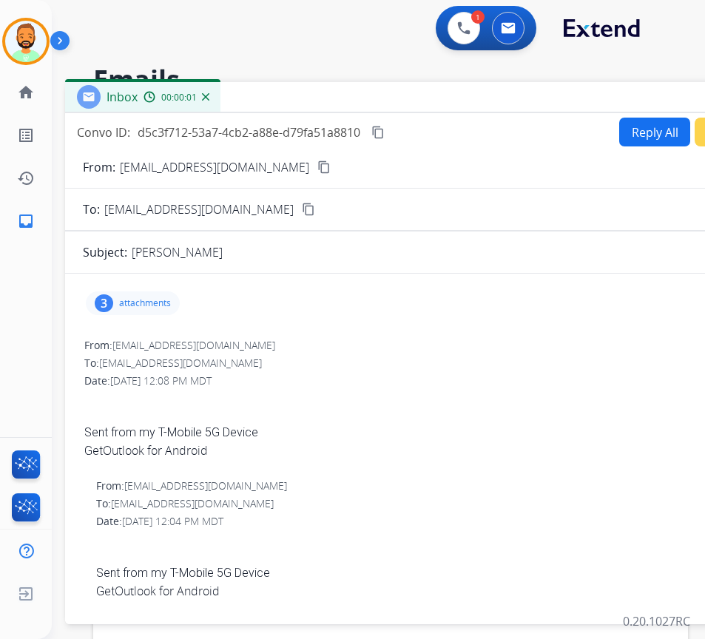
drag, startPoint x: 362, startPoint y: 107, endPoint x: 497, endPoint y: 99, distance: 134.9
click at [497, 99] on div "Inbox 00:00:01" at bounding box center [435, 97] width 740 height 31
drag, startPoint x: 139, startPoint y: 298, endPoint x: 147, endPoint y: 301, distance: 8.0
click at [140, 300] on p "attachments" at bounding box center [145, 304] width 52 height 12
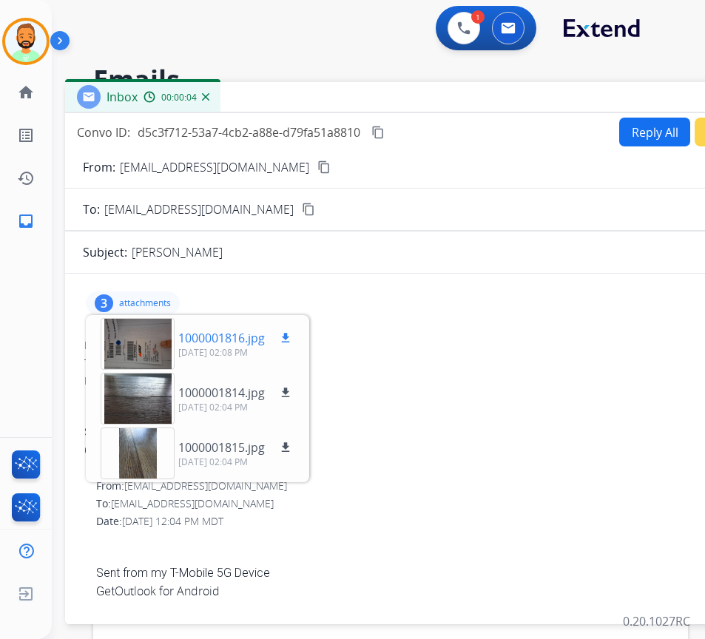
click at [285, 335] on mat-icon "download" at bounding box center [285, 338] width 13 height 13
click at [149, 341] on div at bounding box center [138, 344] width 74 height 52
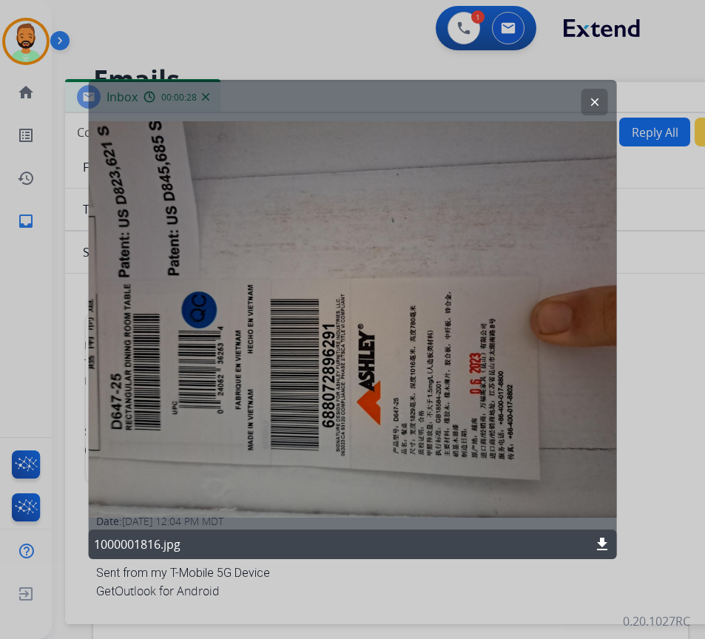
click at [598, 99] on mat-icon "clear" at bounding box center [594, 101] width 13 height 13
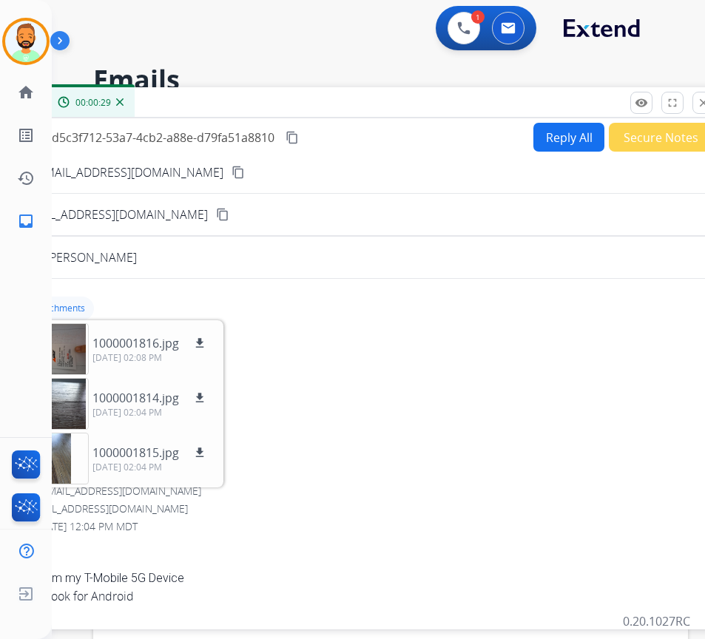
drag, startPoint x: 598, startPoint y: 99, endPoint x: 512, endPoint y: 104, distance: 86.0
click at [512, 104] on div "Inbox 00:00:29" at bounding box center [349, 102] width 740 height 31
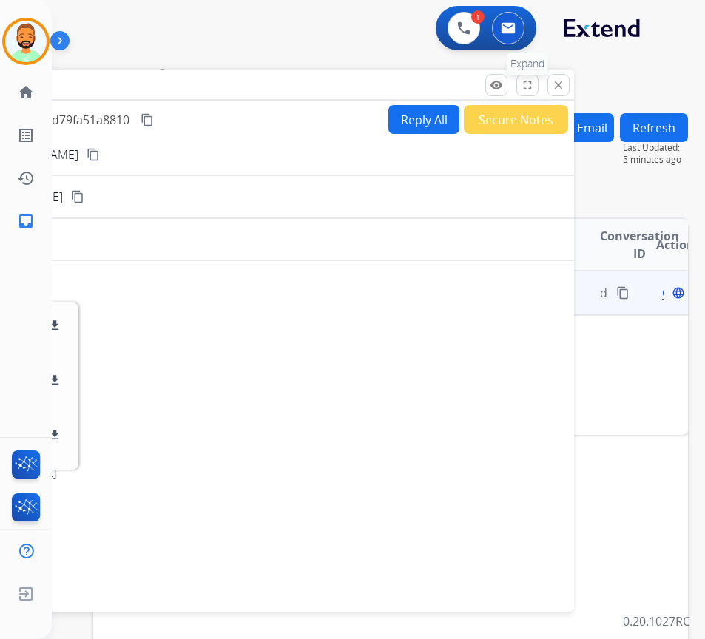
drag, startPoint x: 569, startPoint y: 111, endPoint x: 531, endPoint y: 92, distance: 43.0
click at [425, 93] on div "Inbox 00:00:30" at bounding box center [204, 85] width 740 height 31
click at [564, 85] on mat-icon "close" at bounding box center [559, 84] width 13 height 13
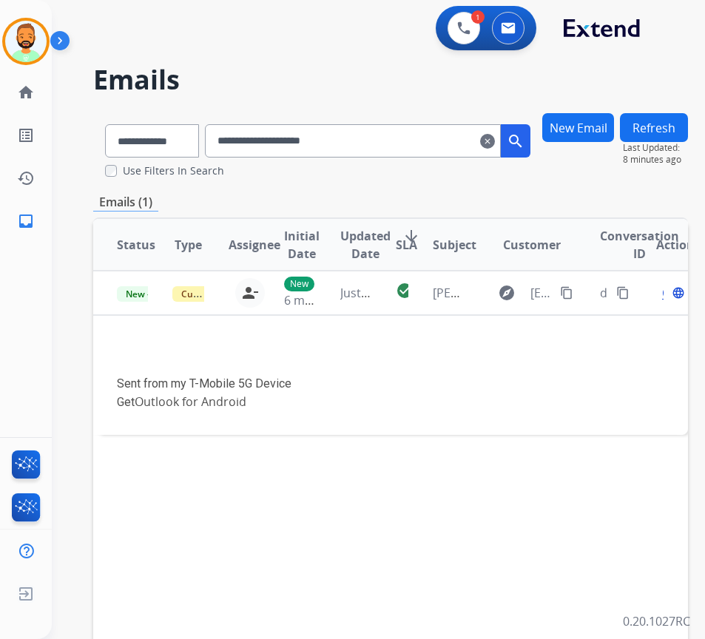
click at [495, 133] on mat-icon "clear" at bounding box center [487, 141] width 15 height 18
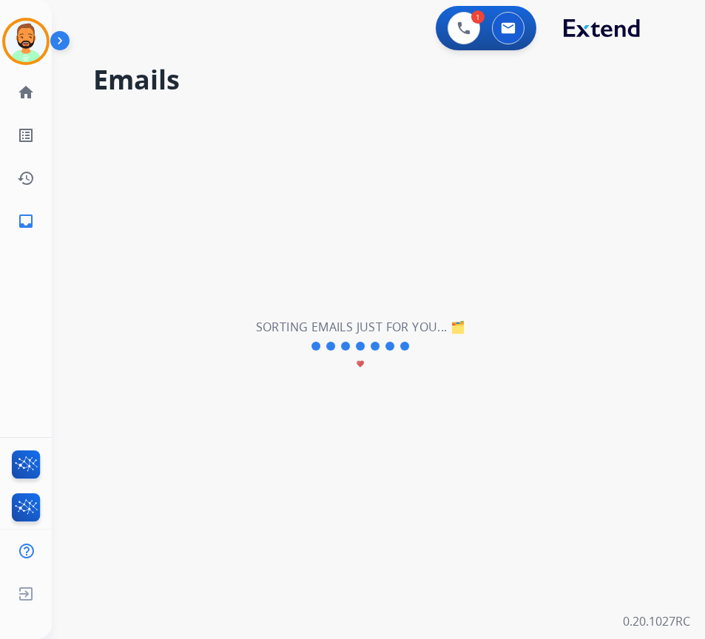
select select "**********"
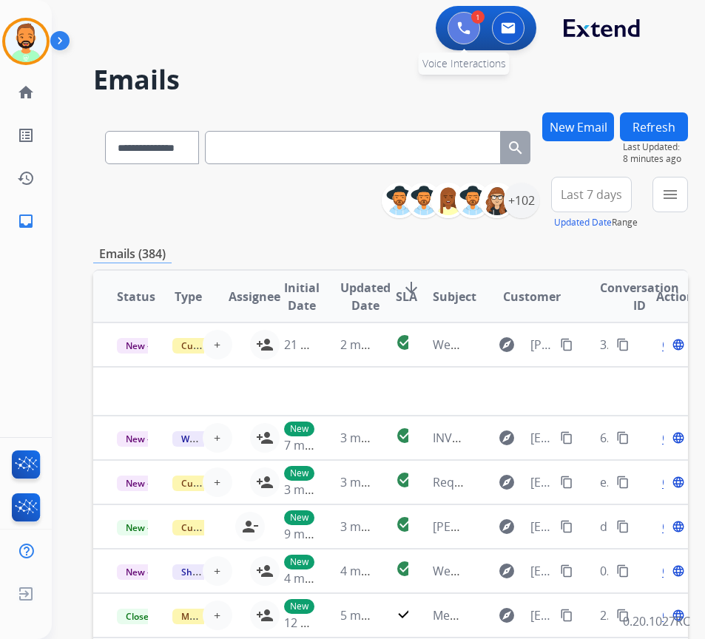
click at [466, 23] on img at bounding box center [463, 27] width 13 height 13
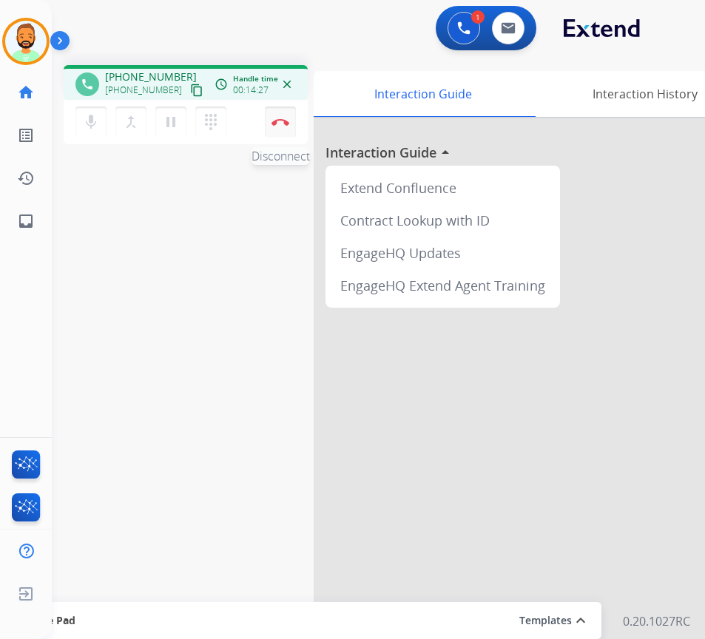
click at [276, 118] on button "Disconnect" at bounding box center [280, 122] width 31 height 31
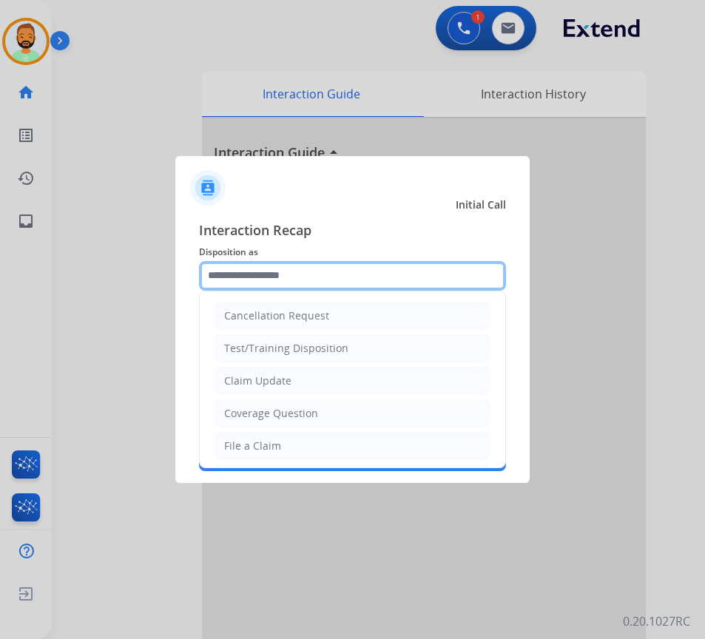
click at [411, 283] on input "text" at bounding box center [352, 276] width 307 height 30
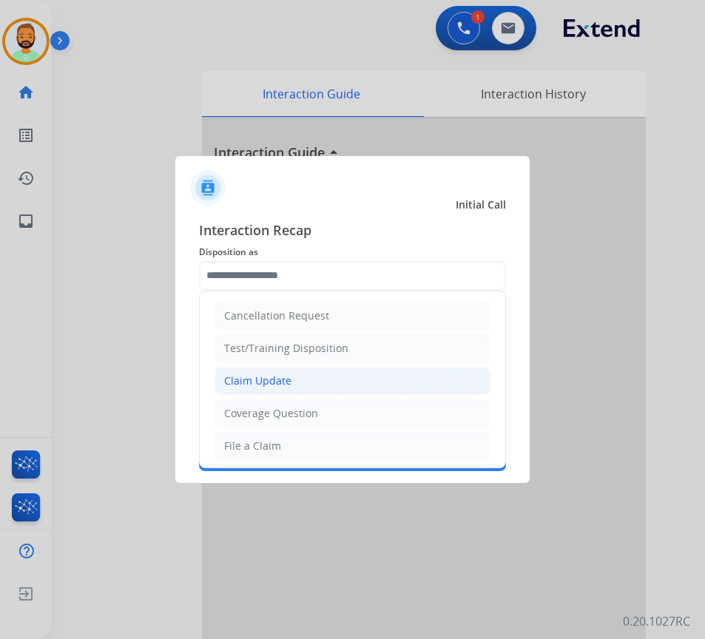
click at [409, 378] on li "Claim Update" at bounding box center [353, 381] width 276 height 28
type input "**********"
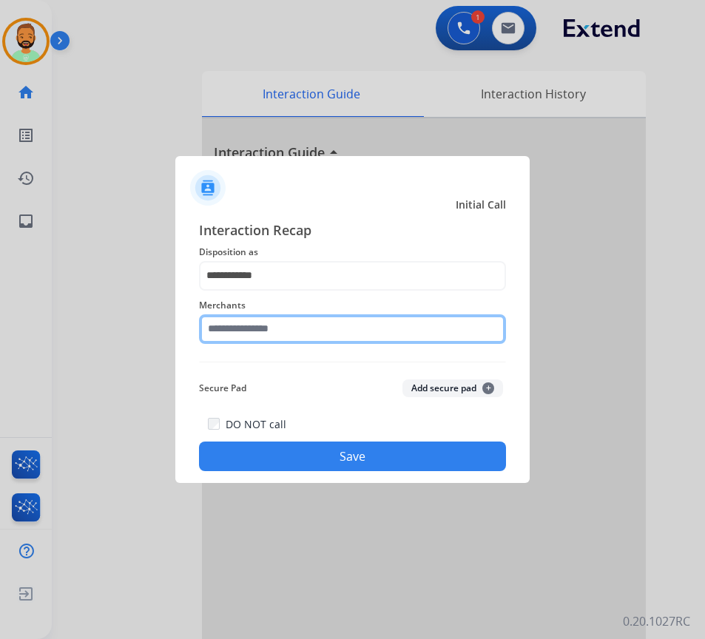
click at [383, 334] on input "text" at bounding box center [352, 330] width 307 height 30
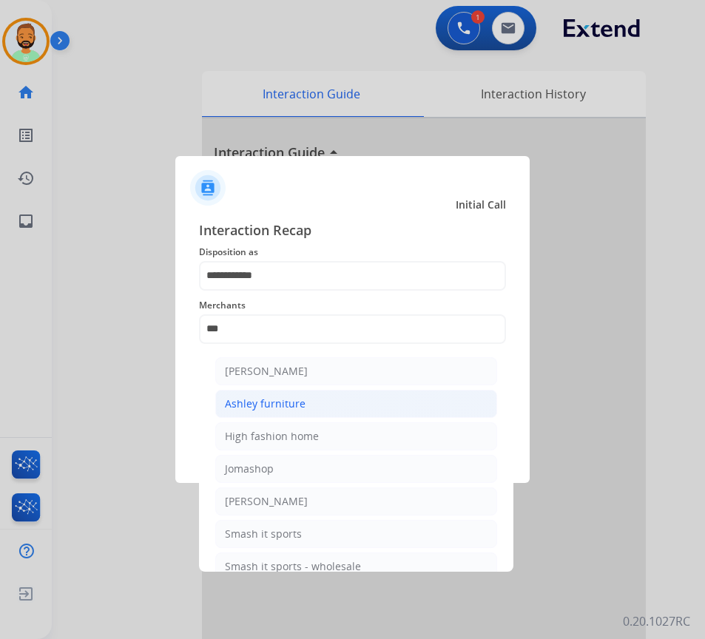
click at [395, 397] on li "Ashley furniture" at bounding box center [356, 404] width 282 height 28
type input "**********"
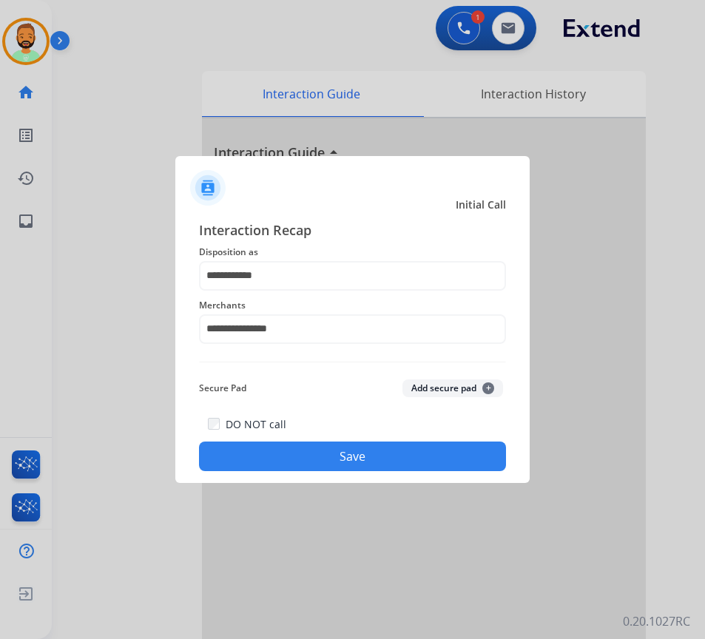
drag, startPoint x: 429, startPoint y: 460, endPoint x: 436, endPoint y: 401, distance: 58.8
click at [430, 460] on button "Save" at bounding box center [352, 457] width 307 height 30
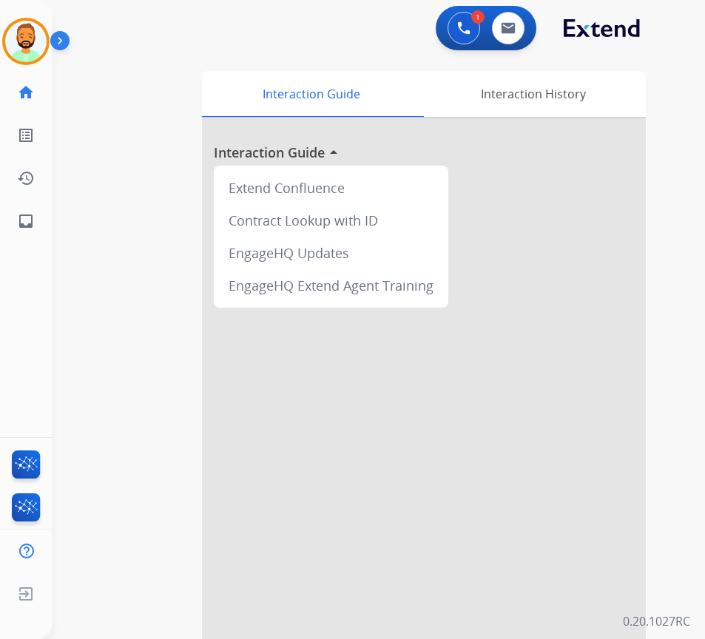
drag, startPoint x: 28, startPoint y: 30, endPoint x: 66, endPoint y: 53, distance: 44.6
click at [30, 30] on img at bounding box center [25, 41] width 41 height 41
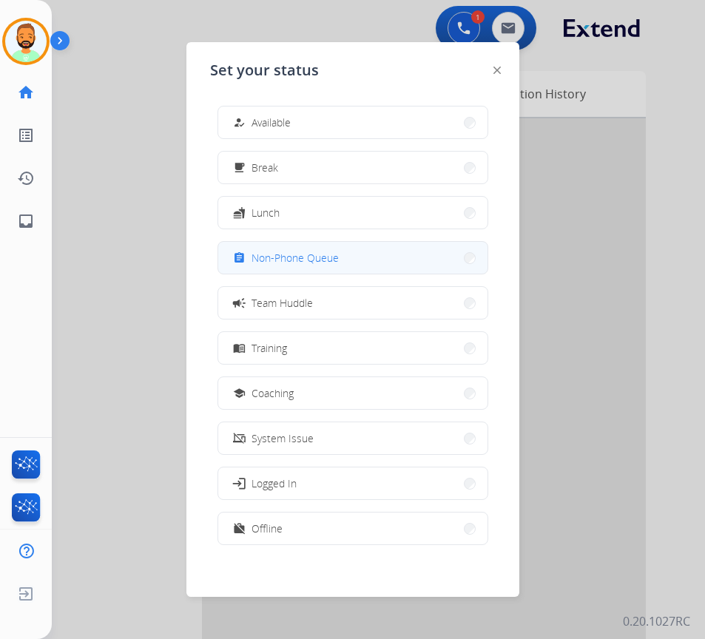
click at [303, 254] on span "Non-Phone Queue" at bounding box center [295, 258] width 87 height 16
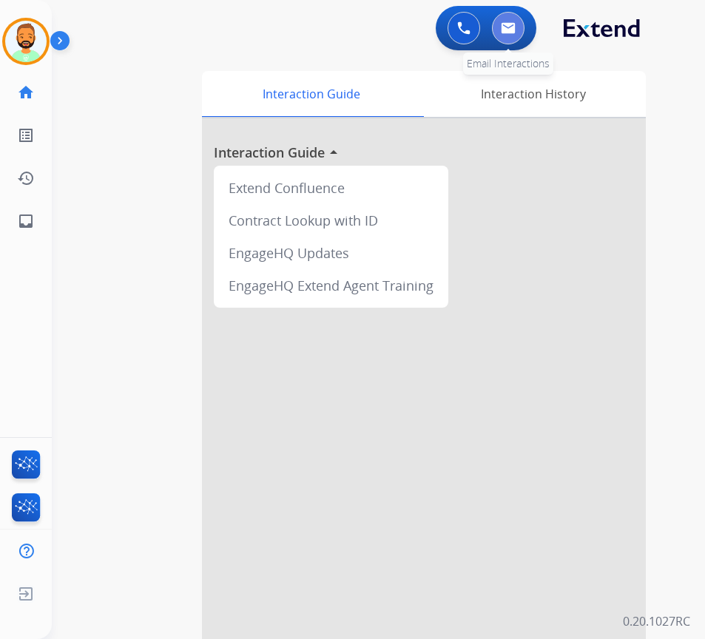
click at [508, 36] on button at bounding box center [508, 28] width 33 height 33
select select "**********"
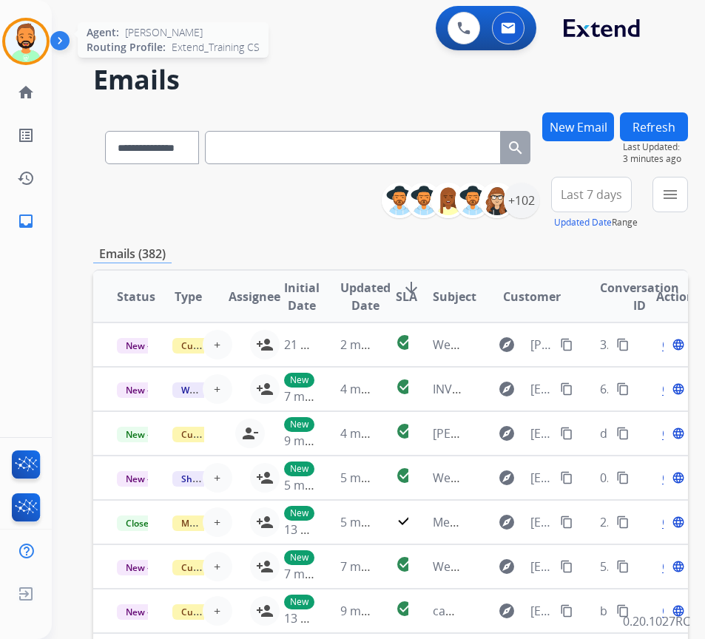
click at [16, 33] on img at bounding box center [25, 41] width 41 height 41
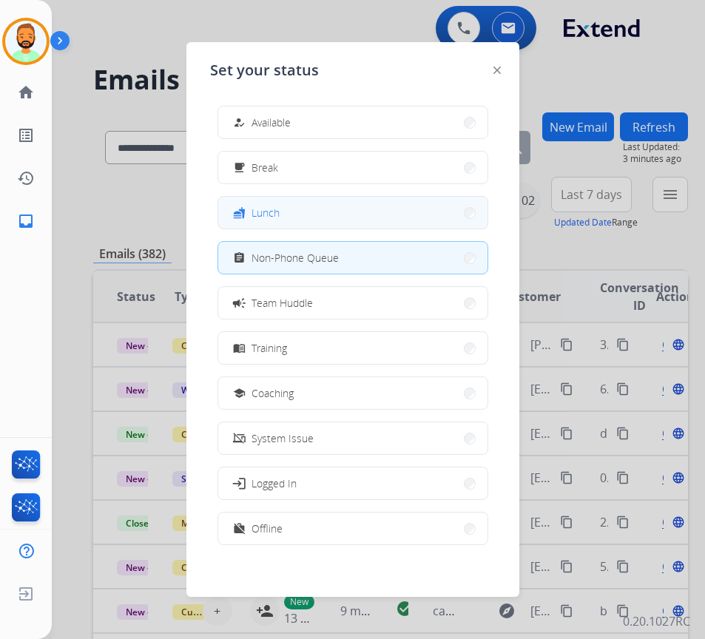
click at [316, 212] on button "fastfood Lunch" at bounding box center [352, 213] width 269 height 32
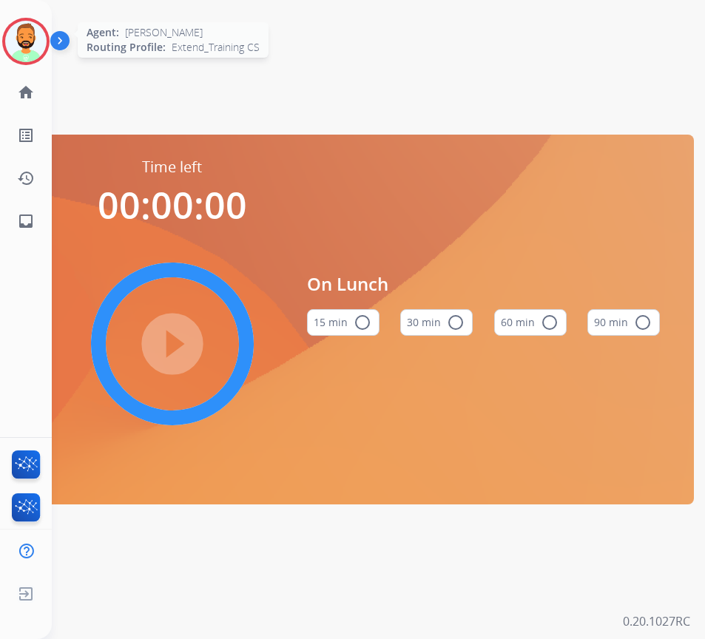
click at [41, 46] on img at bounding box center [25, 41] width 41 height 41
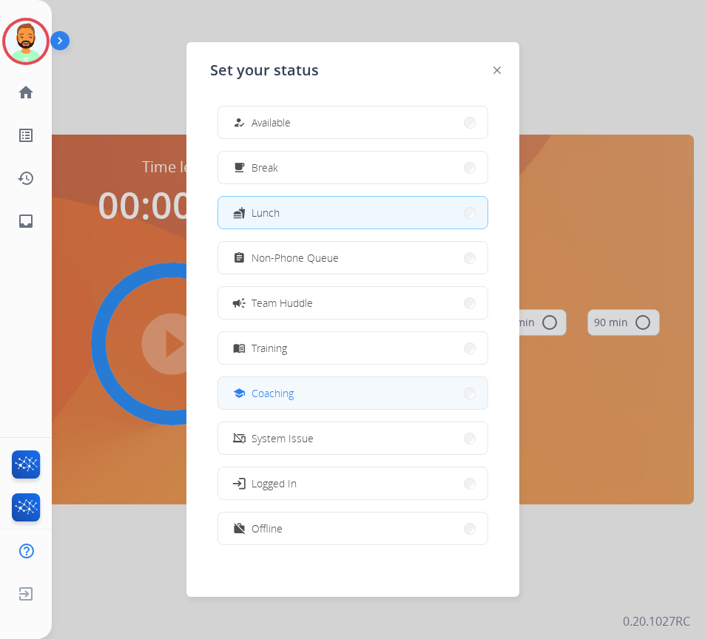
click at [305, 394] on button "school Coaching" at bounding box center [352, 393] width 269 height 32
